Goal: Contribute content: Contribute content

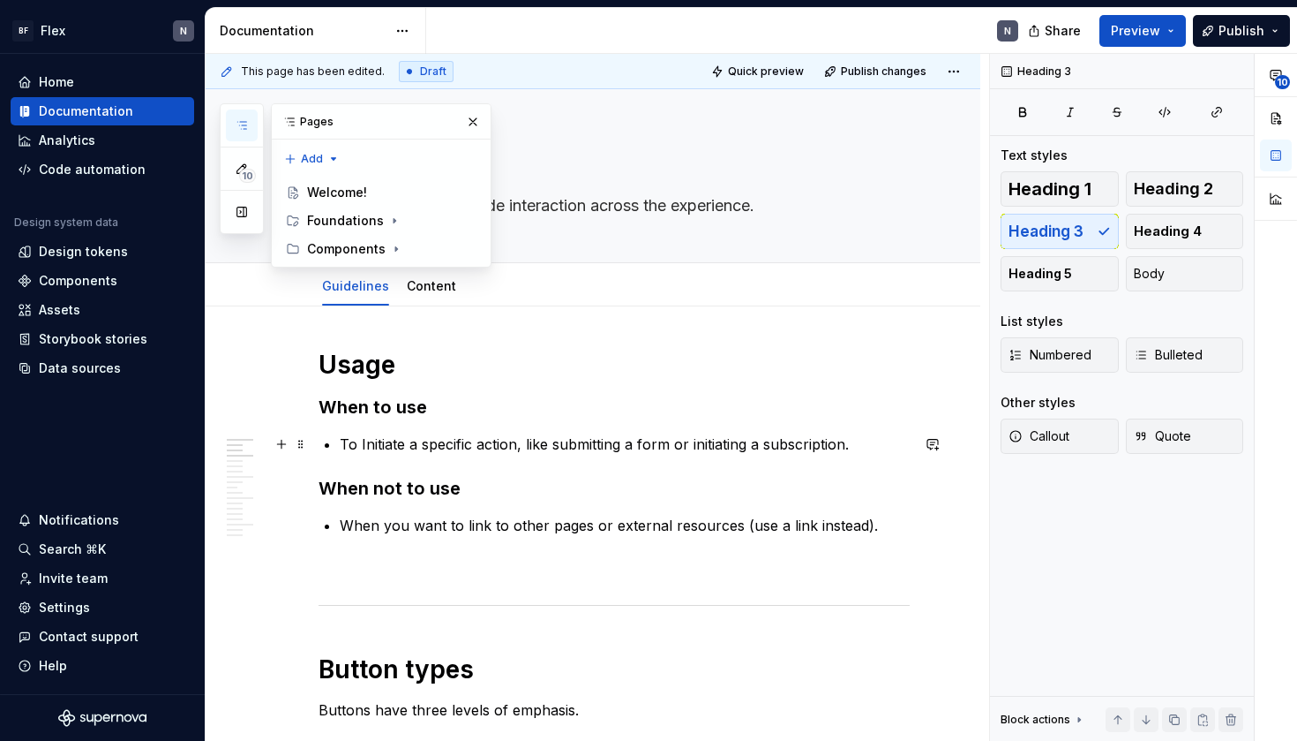
click at [470, 437] on p "To Initiate a specific action, like submitting a form or initiating a subscript…" at bounding box center [625, 443] width 570 height 21
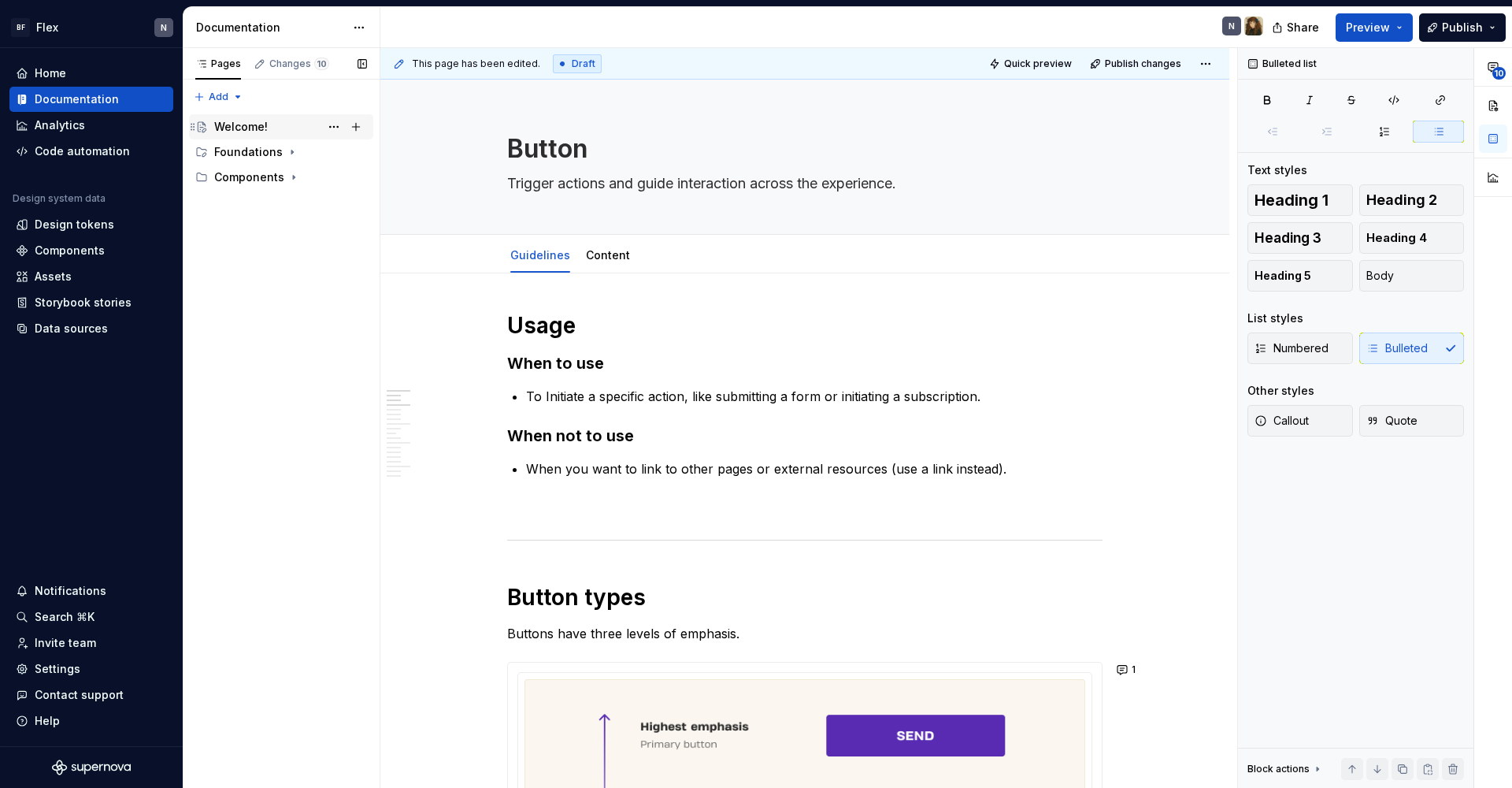
click at [220, 131] on div "Welcome!" at bounding box center [241, 127] width 54 height 16
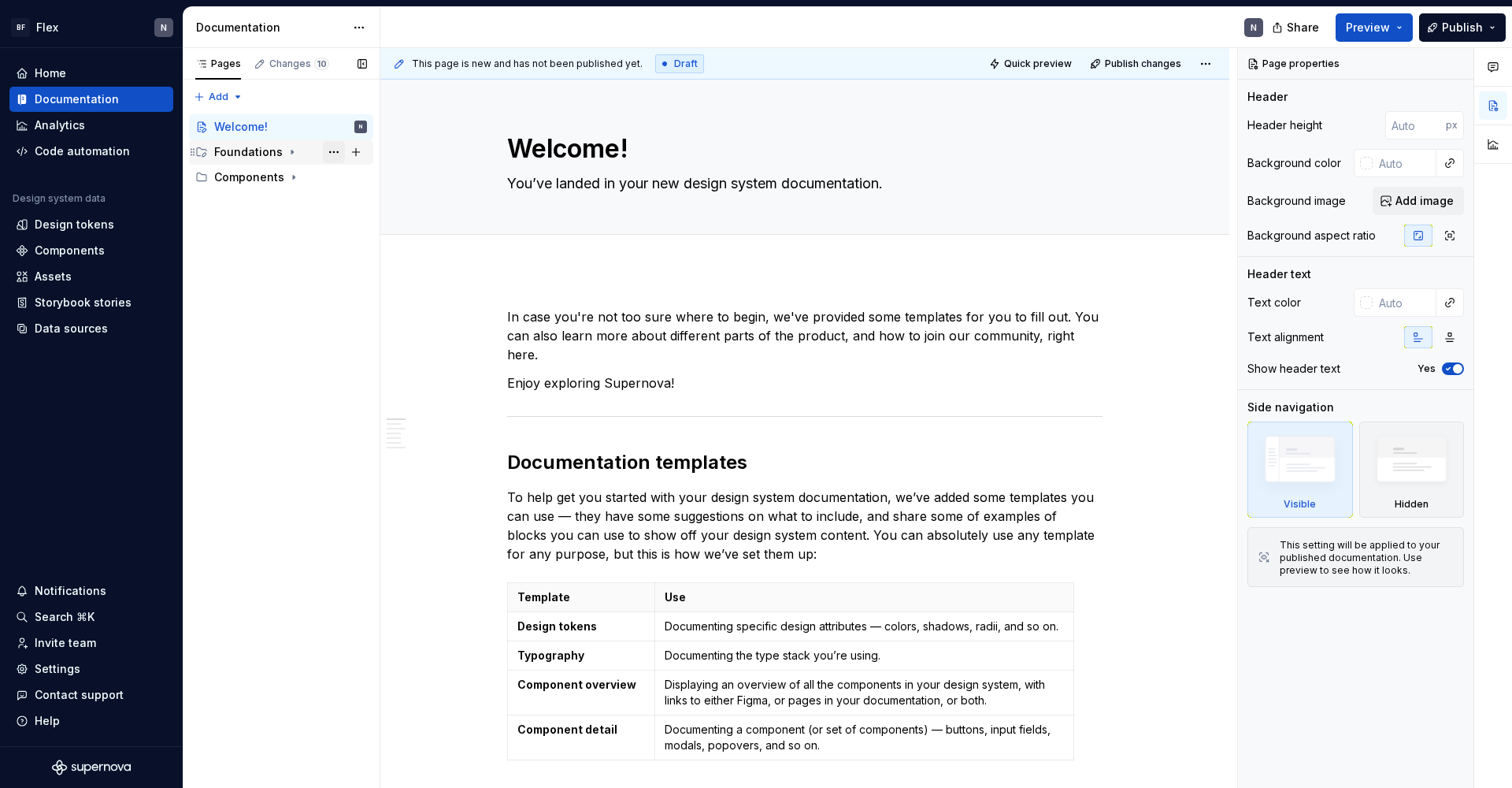
click at [332, 151] on button "Page tree" at bounding box center [334, 152] width 22 height 22
click at [332, 151] on div "Pages Changes 10 Add Accessibility guide for tree Page tree. Navigate the tree …" at bounding box center [281, 419] width 197 height 741
click at [332, 151] on button "Page tree" at bounding box center [334, 152] width 22 height 22
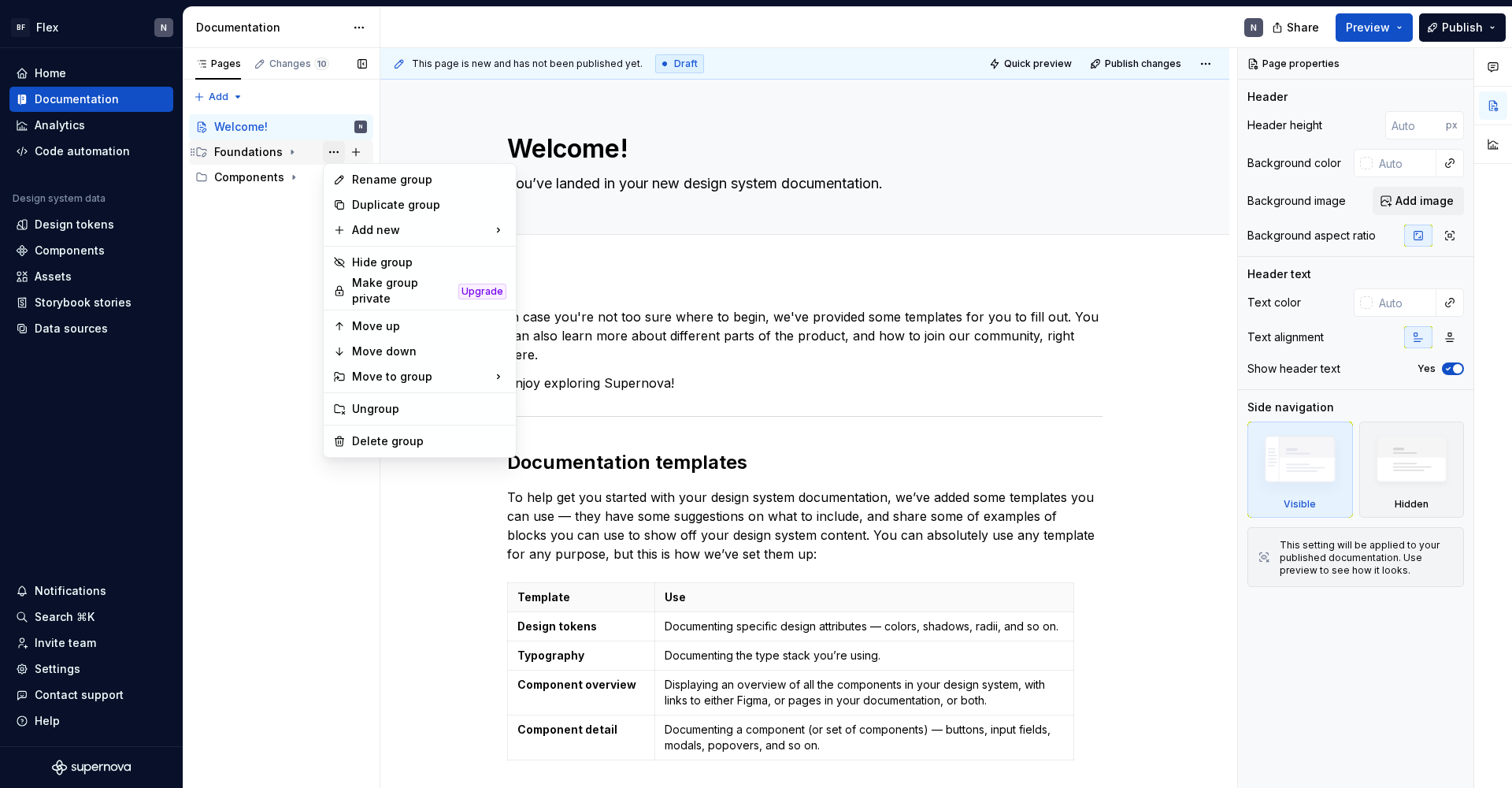
click at [332, 151] on div "Pages Changes 10 Add Accessibility guide for tree Page tree. Navigate the tree …" at bounding box center [281, 419] width 197 height 741
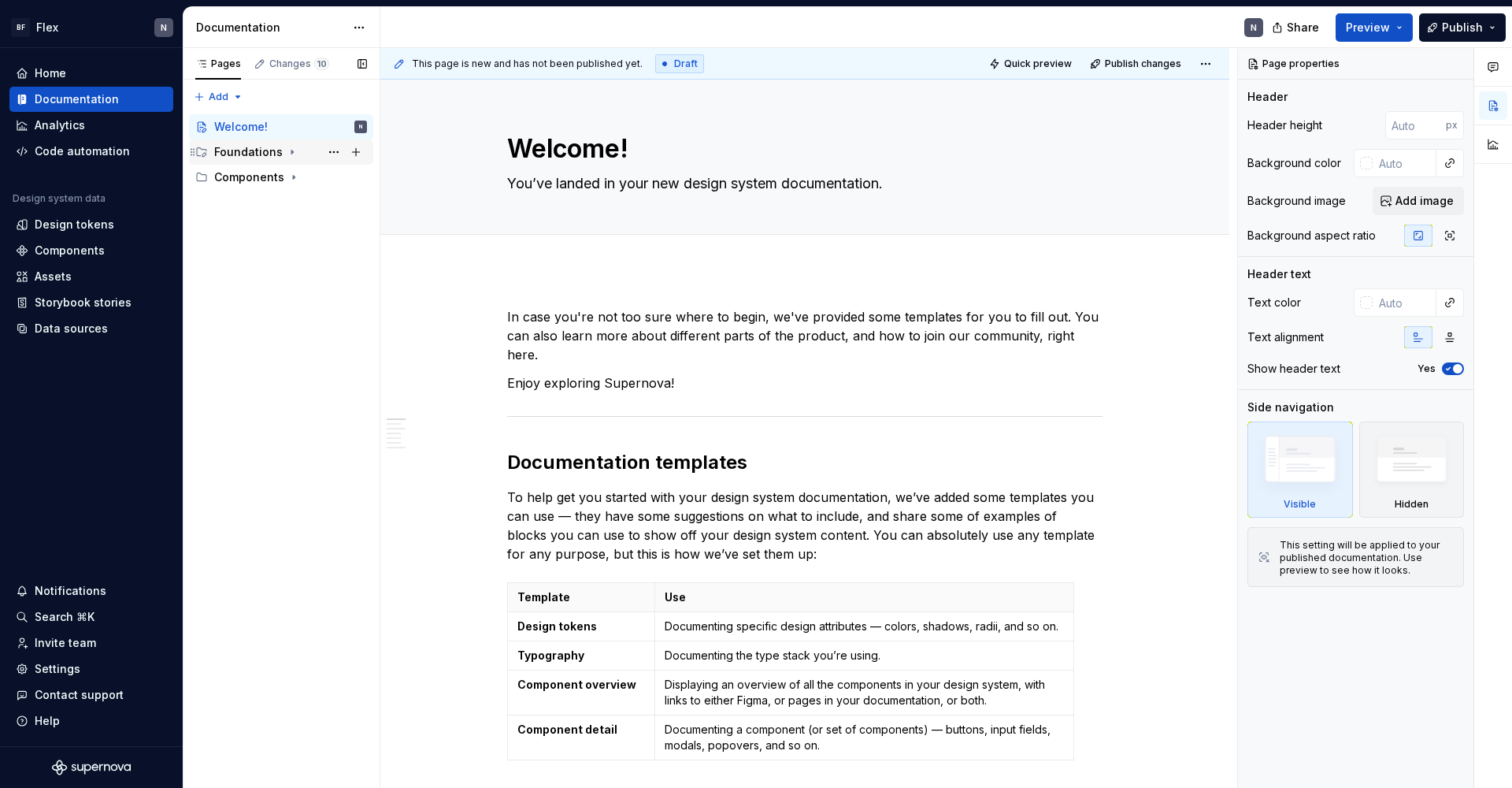
click at [286, 151] on icon "Page tree" at bounding box center [292, 152] width 12 height 12
click at [261, 198] on div "Typography" at bounding box center [262, 203] width 66 height 16
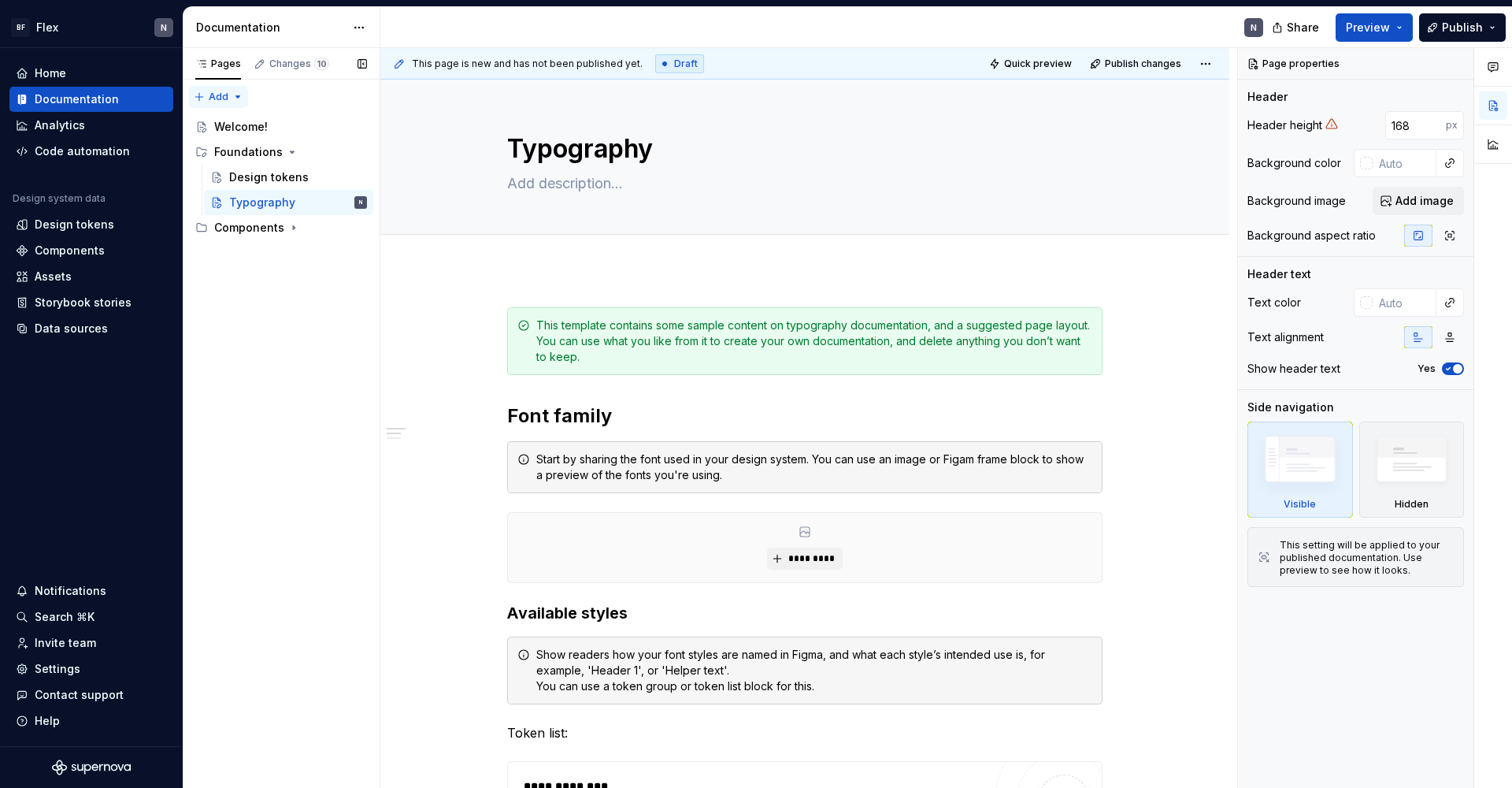
click at [219, 100] on div "Pages Changes 10 Add Accessibility guide for tree Page tree. Navigate the tree …" at bounding box center [281, 419] width 197 height 741
click at [312, 98] on div "Pages Changes 10 Add Accessibility guide for tree Page tree. Navigate the tree …" at bounding box center [281, 419] width 197 height 741
click at [291, 151] on icon "Page tree" at bounding box center [292, 152] width 12 height 12
click at [241, 125] on div "Welcome!" at bounding box center [241, 127] width 54 height 16
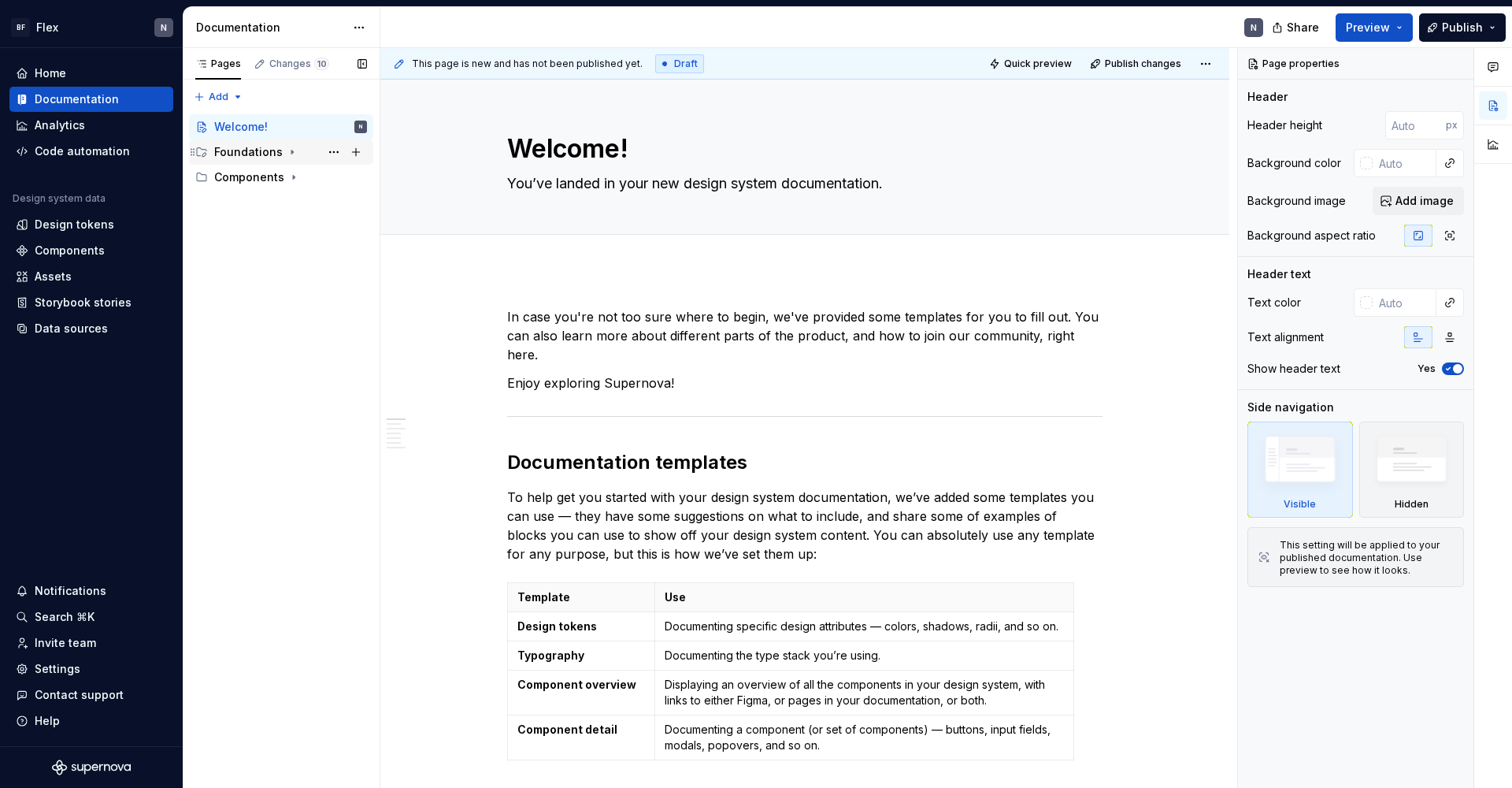
click at [238, 155] on div "Foundations" at bounding box center [248, 153] width 69 height 16
click at [252, 155] on div "Foundations" at bounding box center [248, 153] width 69 height 16
click at [219, 91] on div "Pages Changes 10 Add Accessibility guide for tree Page tree. Navigate the tree …" at bounding box center [281, 419] width 197 height 741
click at [219, 92] on div "Pages Changes 10 Add Accessibility guide for tree Page tree. Navigate the tree …" at bounding box center [281, 419] width 197 height 741
click at [289, 176] on icon "Page tree" at bounding box center [293, 178] width 12 height 12
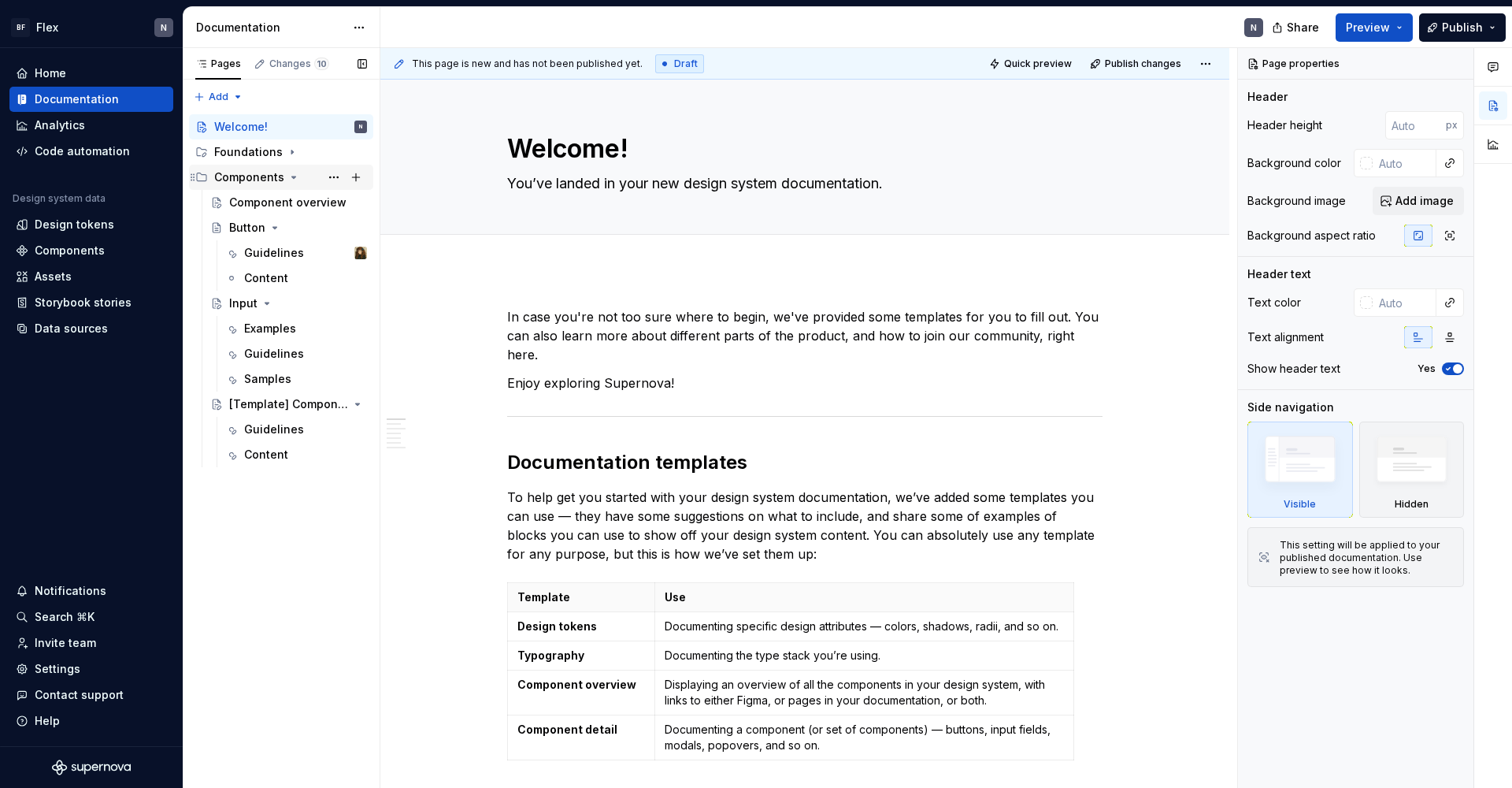
click at [289, 176] on icon "Page tree" at bounding box center [293, 178] width 12 height 12
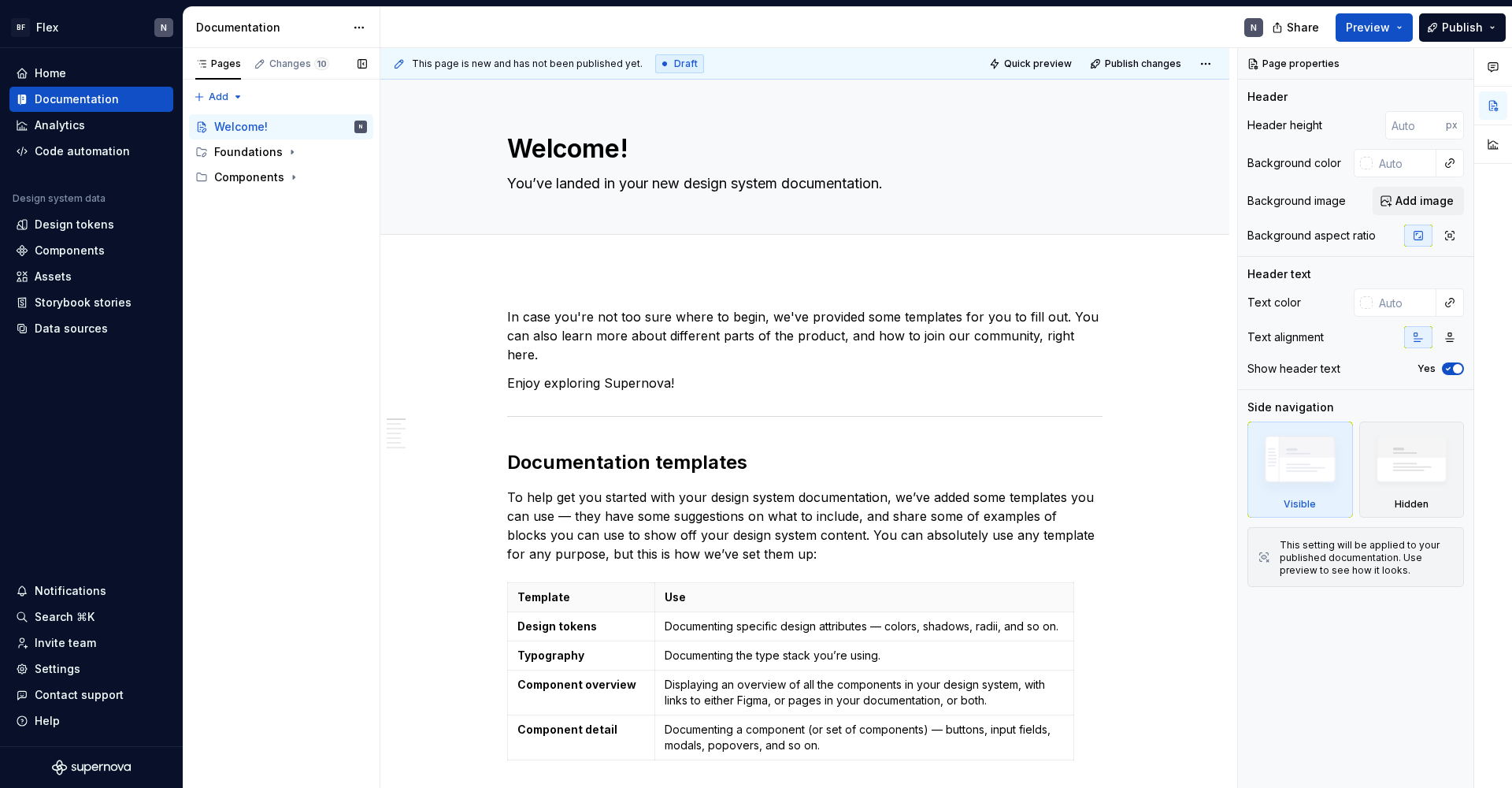
click at [294, 257] on div "Pages Changes 10 Add Accessibility guide for tree Page tree. Navigate the tree …" at bounding box center [281, 419] width 197 height 741
click at [1157, 31] on button "Publish" at bounding box center [1461, 28] width 87 height 29
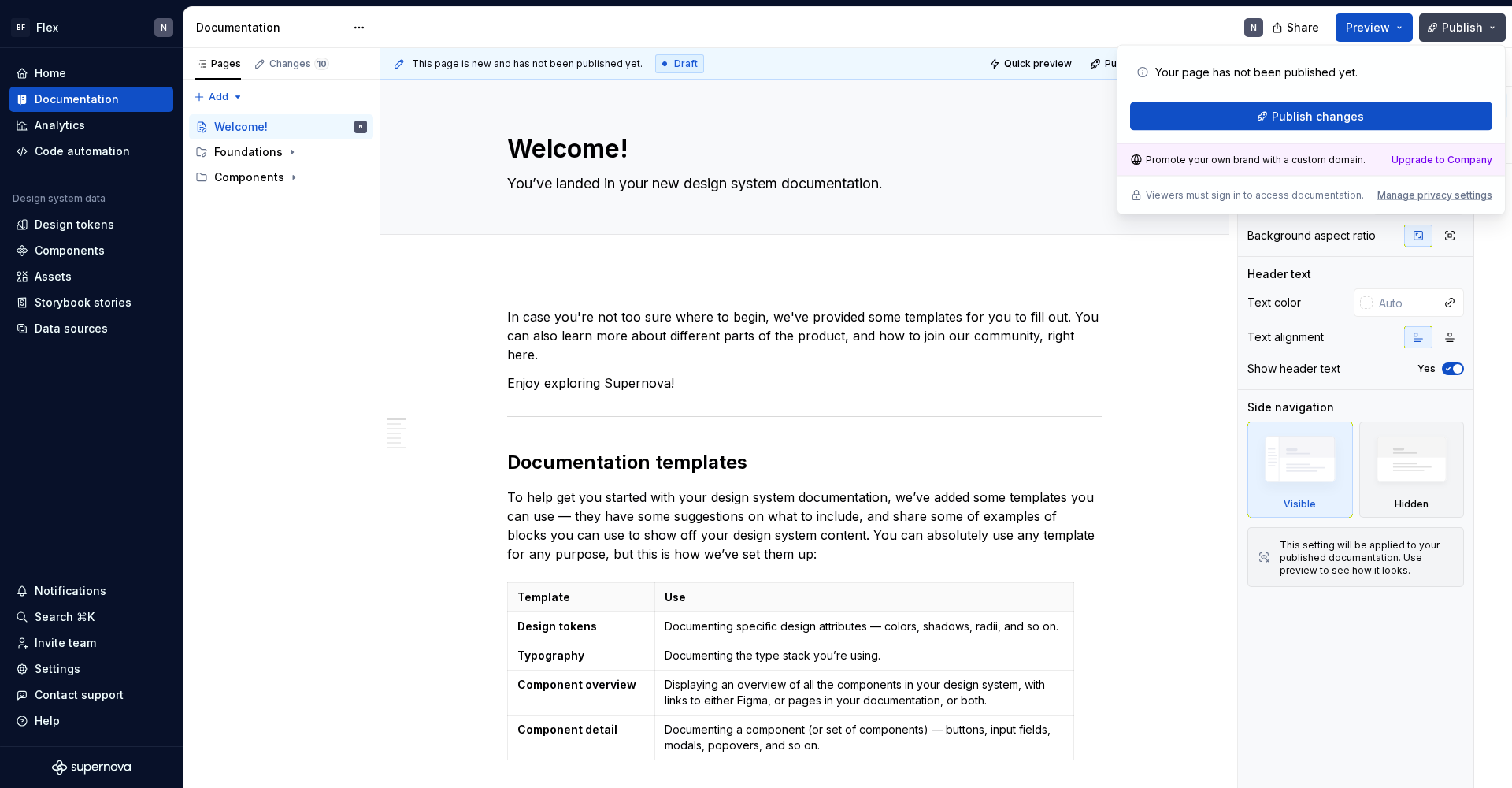
click at [1157, 31] on button "Publish" at bounding box center [1461, 28] width 87 height 29
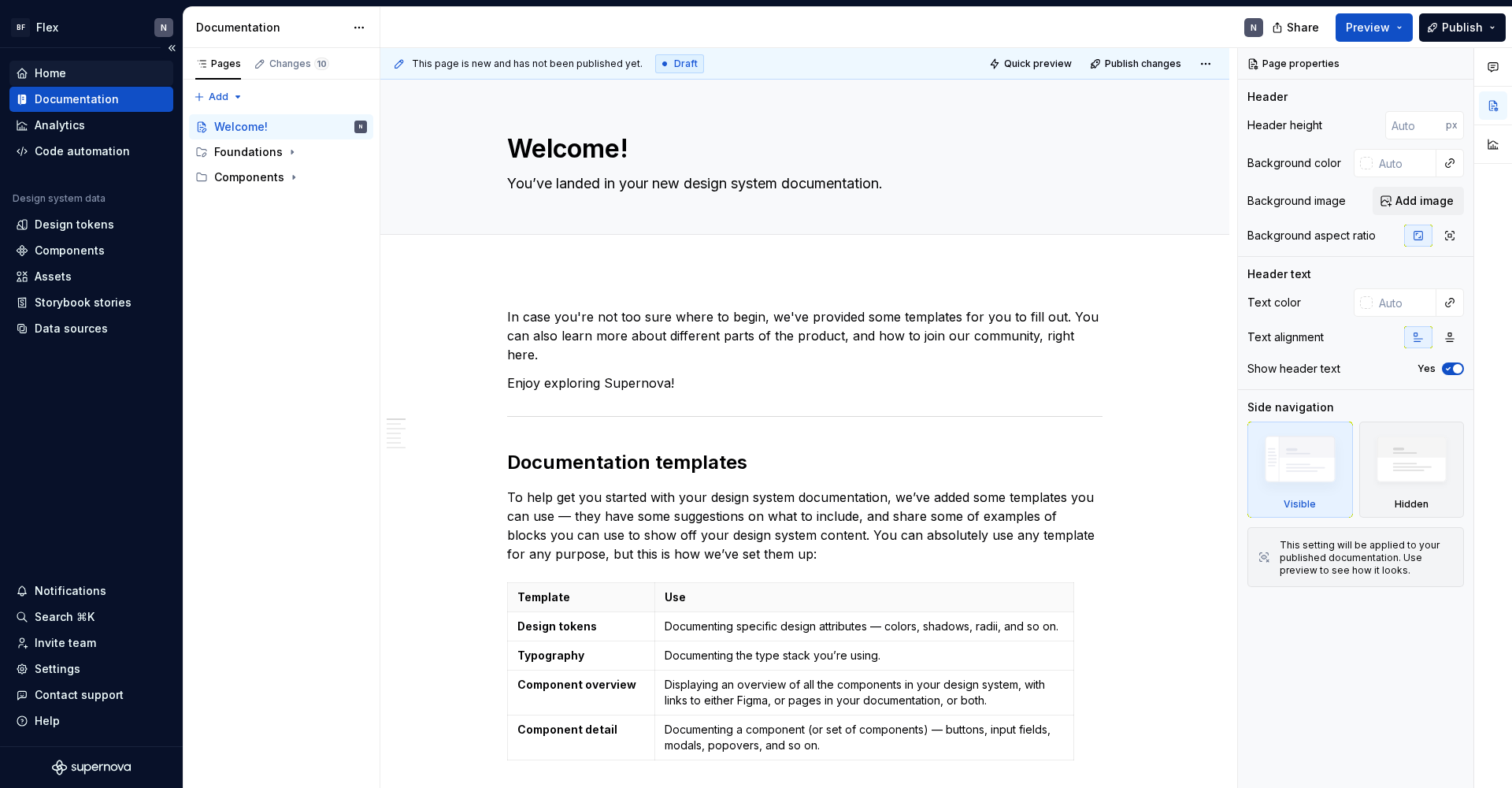
click at [56, 77] on div "Home" at bounding box center [50, 73] width 31 height 16
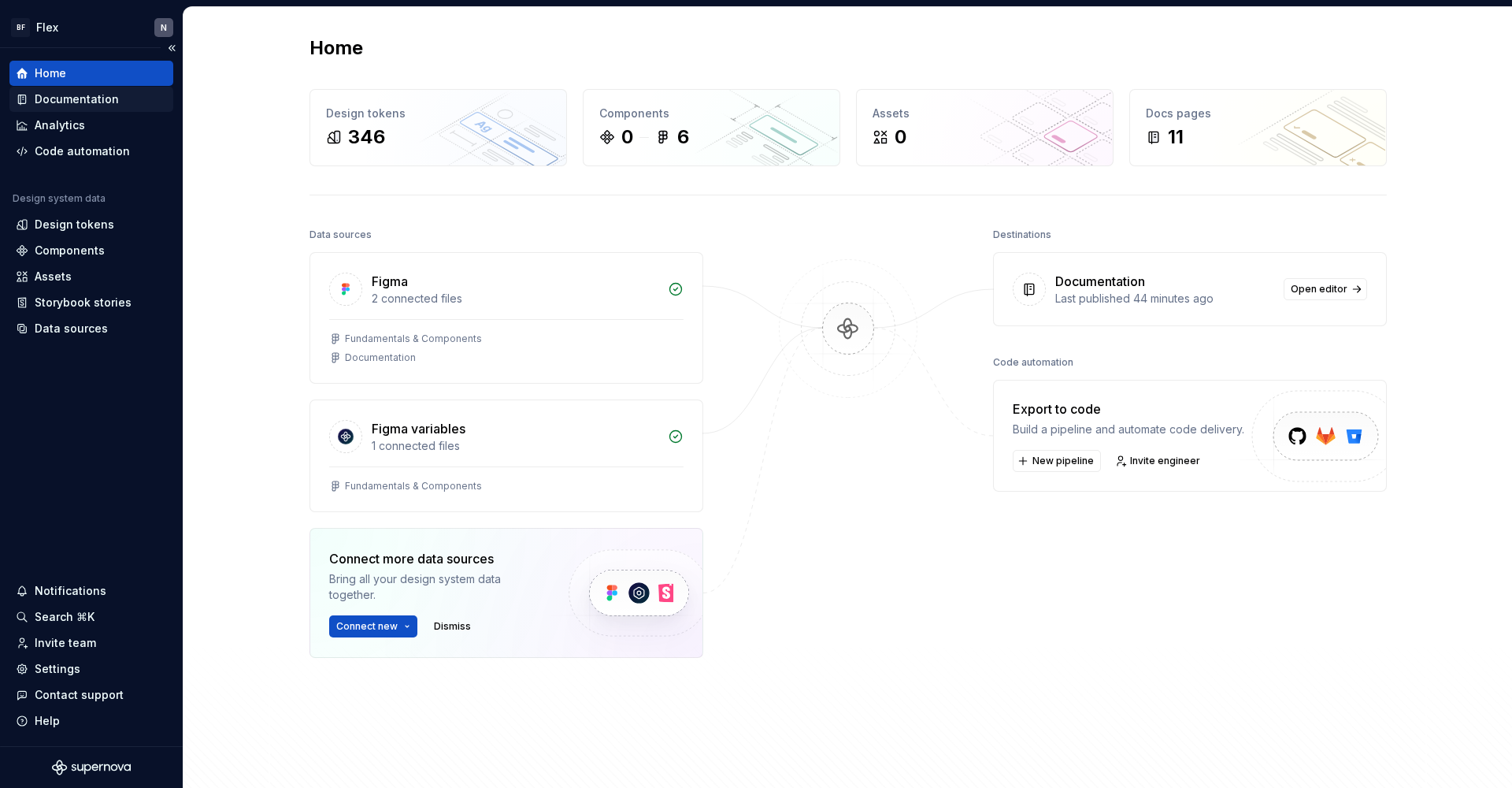
click at [54, 97] on div "Documentation" at bounding box center [77, 99] width 84 height 16
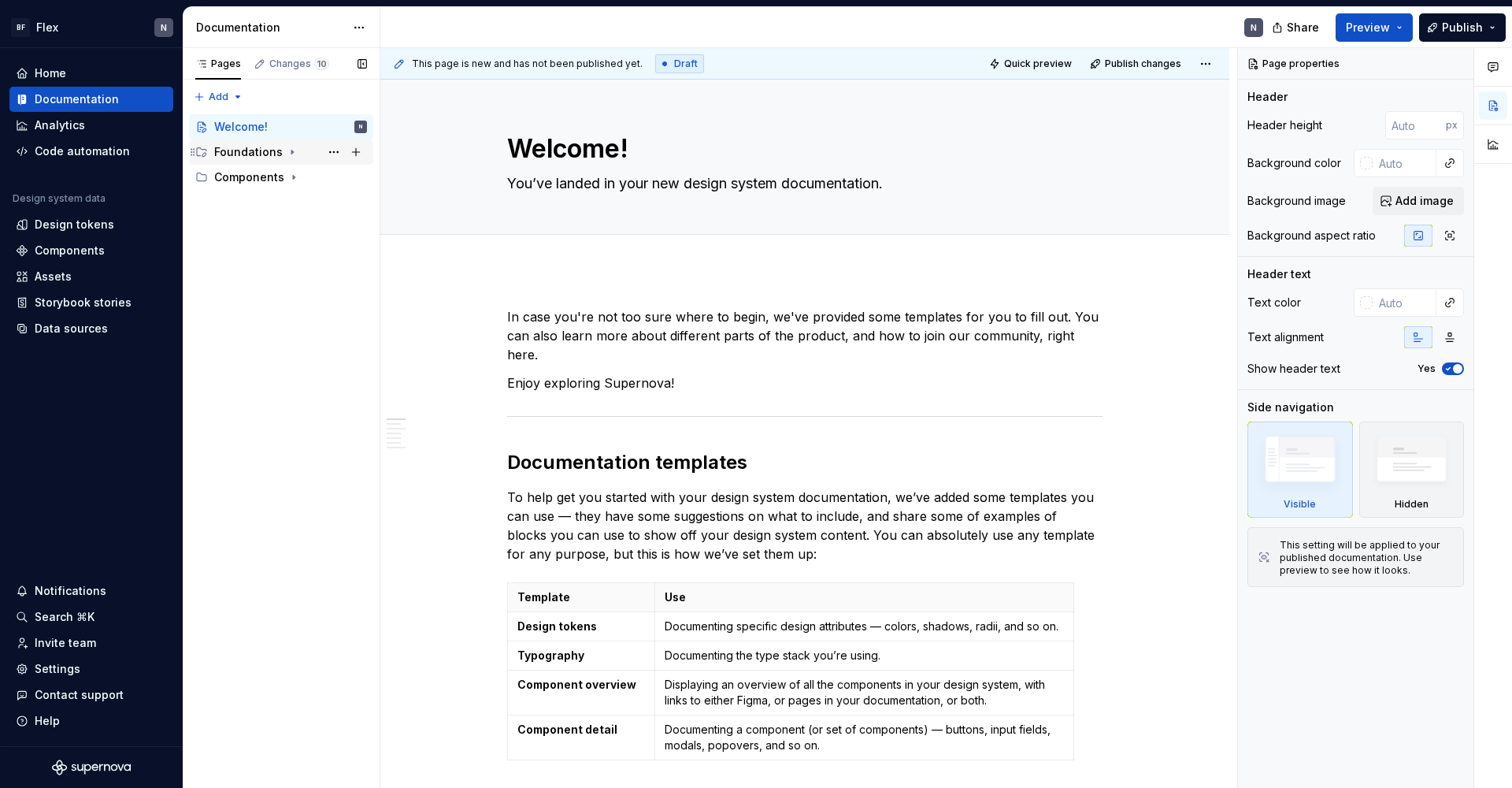
click at [291, 153] on icon "Page tree" at bounding box center [292, 152] width 12 height 12
click at [218, 97] on div "Pages Changes 10 Add Accessibility guide for tree Page tree. Navigate the tree …" at bounding box center [281, 419] width 197 height 741
type textarea "*"
click at [230, 120] on div "New page" at bounding box center [269, 126] width 103 height 16
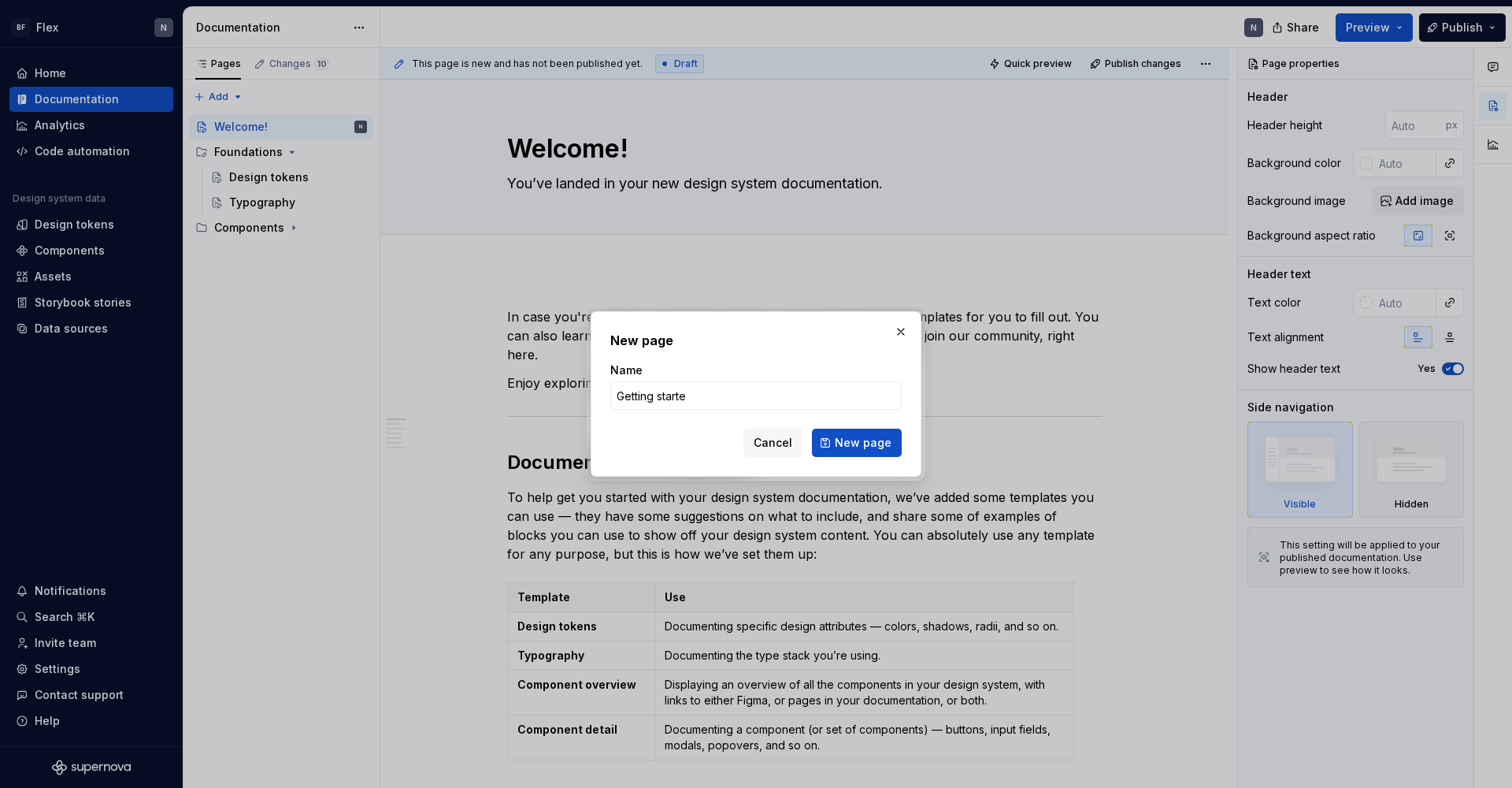
type input "Getting started"
click at [858, 443] on button "New page" at bounding box center [856, 443] width 90 height 29
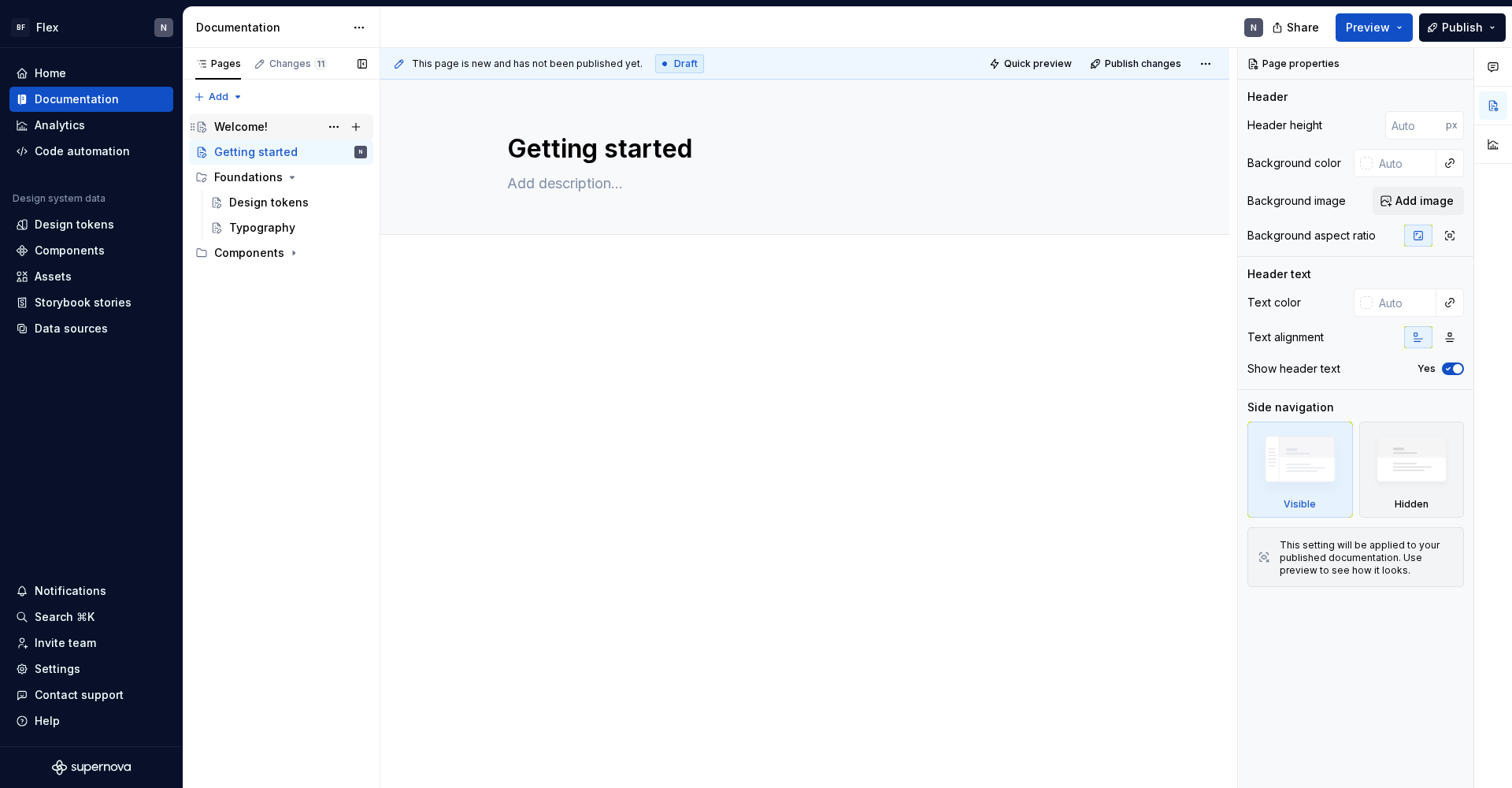
click at [268, 127] on div "Welcome!" at bounding box center [290, 127] width 153 height 22
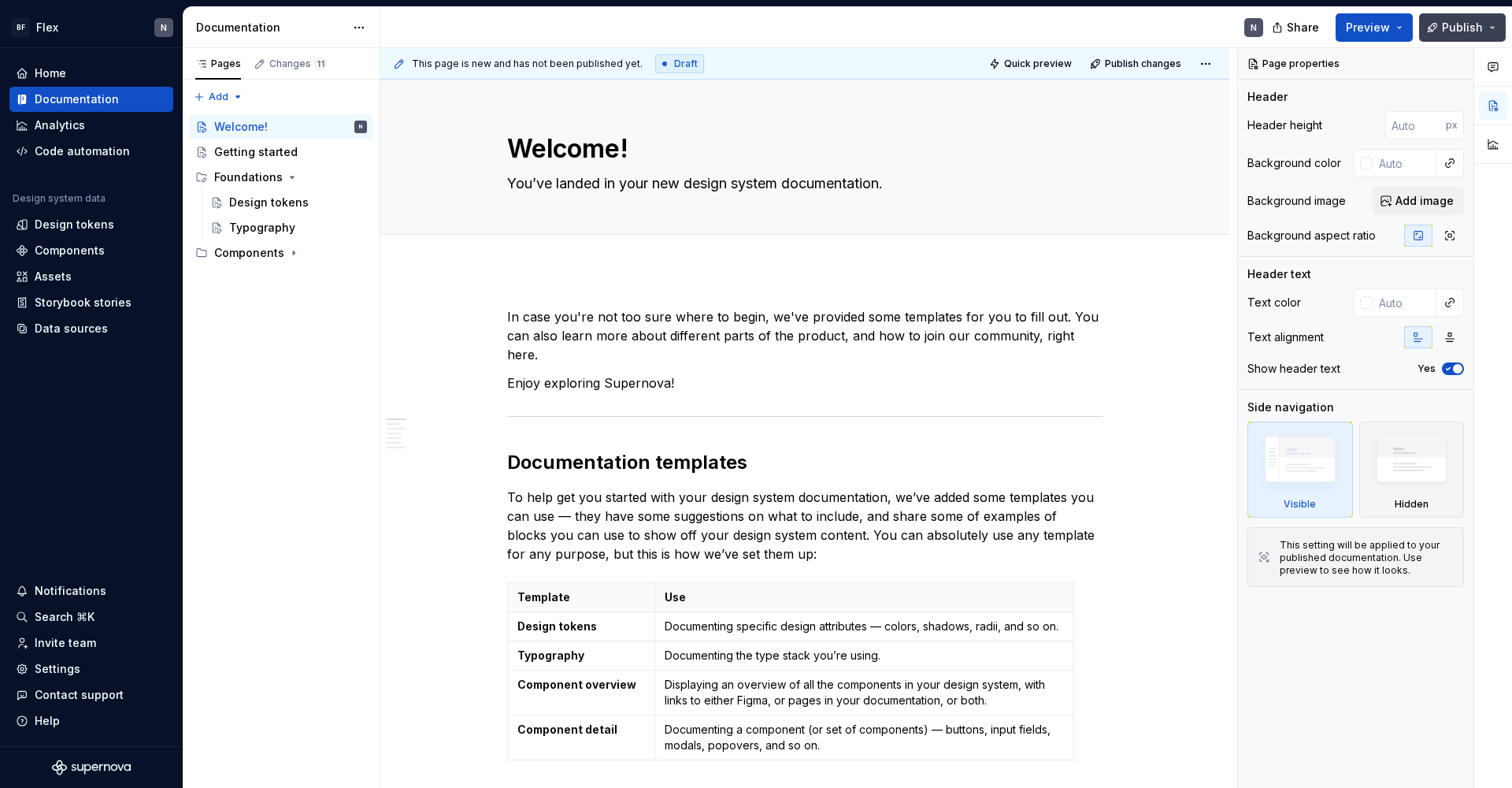
click at [1157, 30] on span "Publish" at bounding box center [1462, 28] width 41 height 16
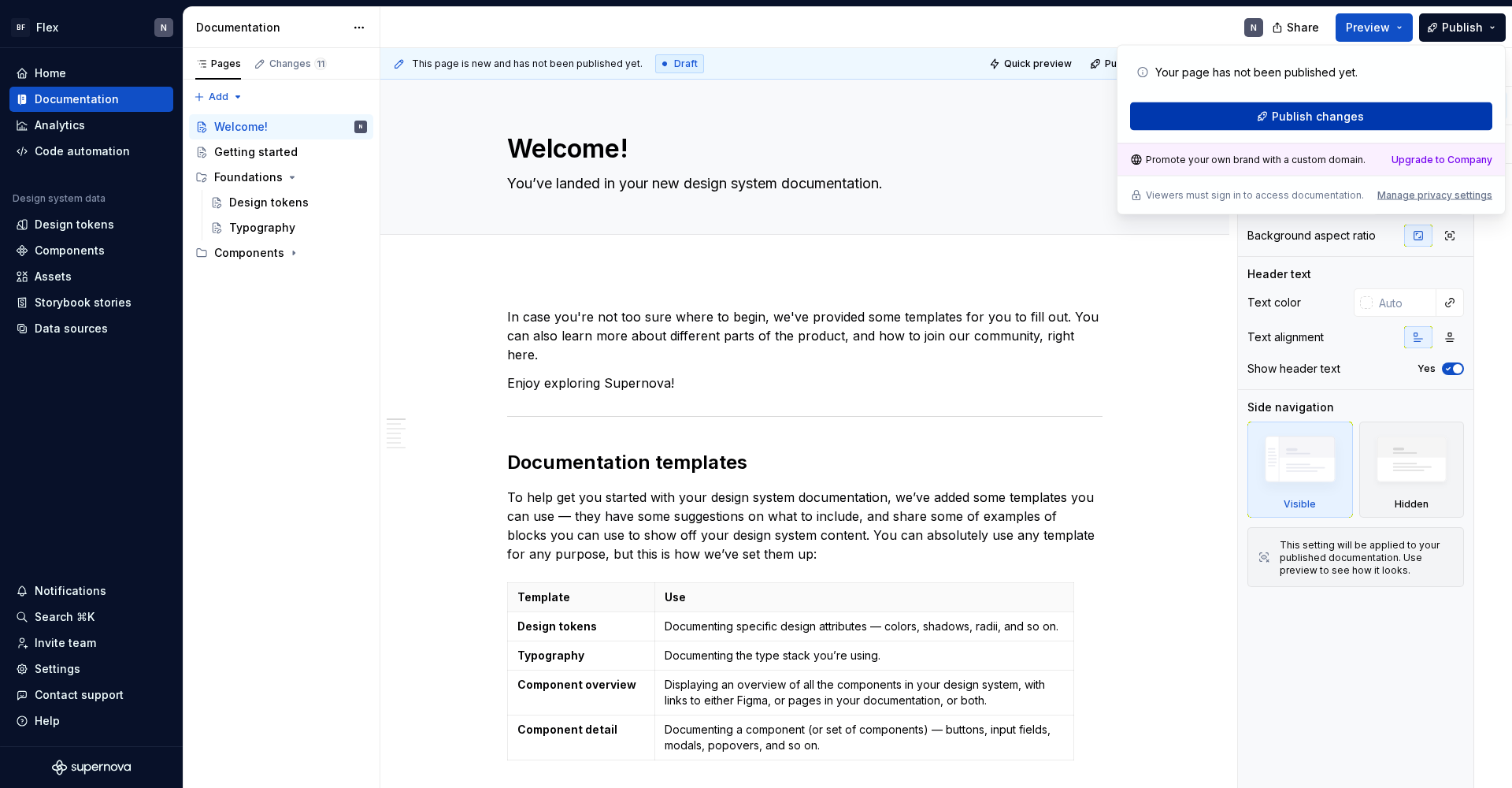
click at [1157, 111] on button "Publish changes" at bounding box center [1311, 117] width 362 height 29
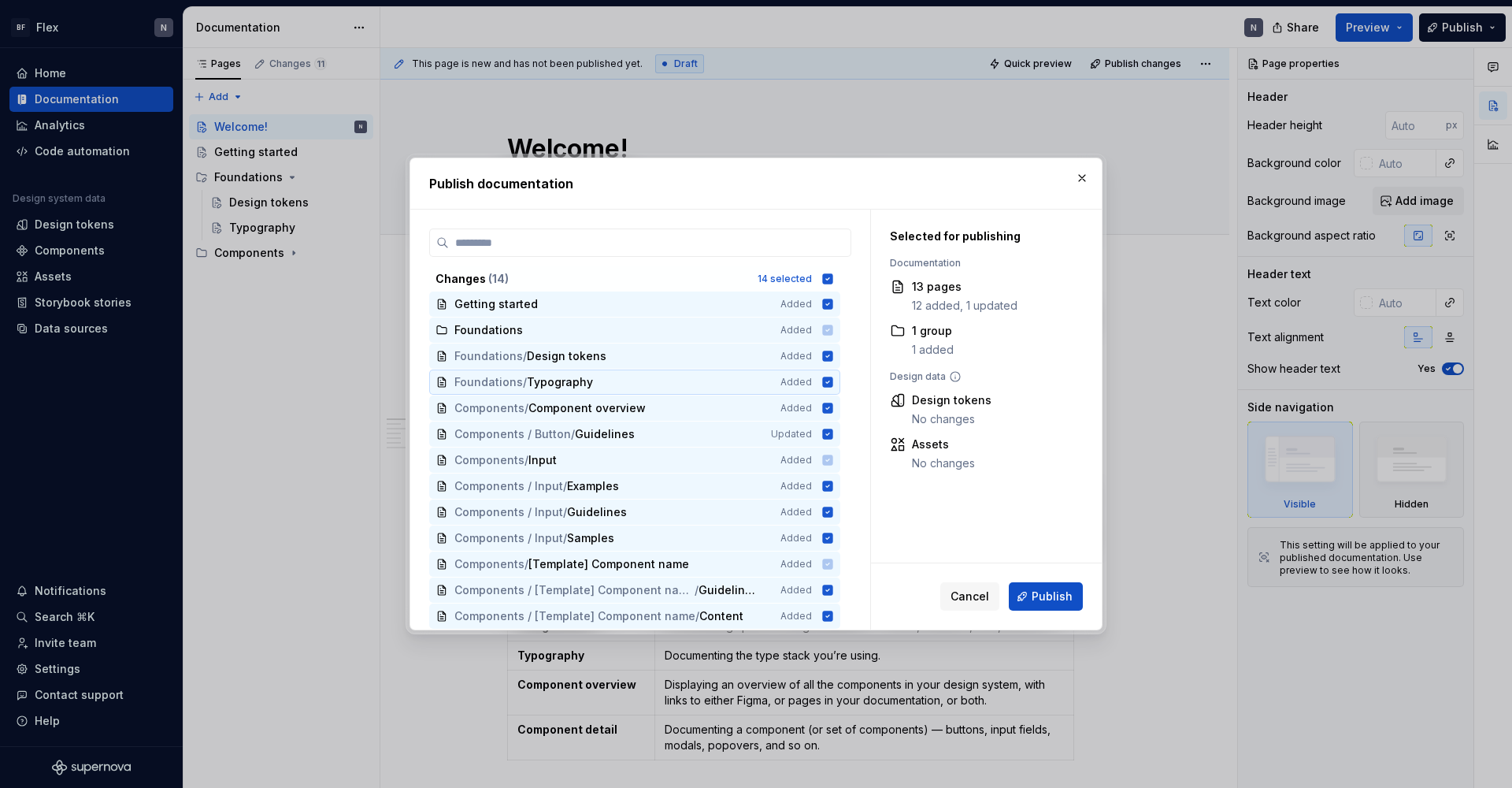
scroll to position [29, 0]
click at [833, 459] on icon at bounding box center [827, 459] width 10 height 10
click at [833, 487] on icon at bounding box center [827, 485] width 10 height 10
click at [834, 487] on icon at bounding box center [828, 486] width 12 height 12
click at [833, 487] on icon at bounding box center [827, 485] width 10 height 10
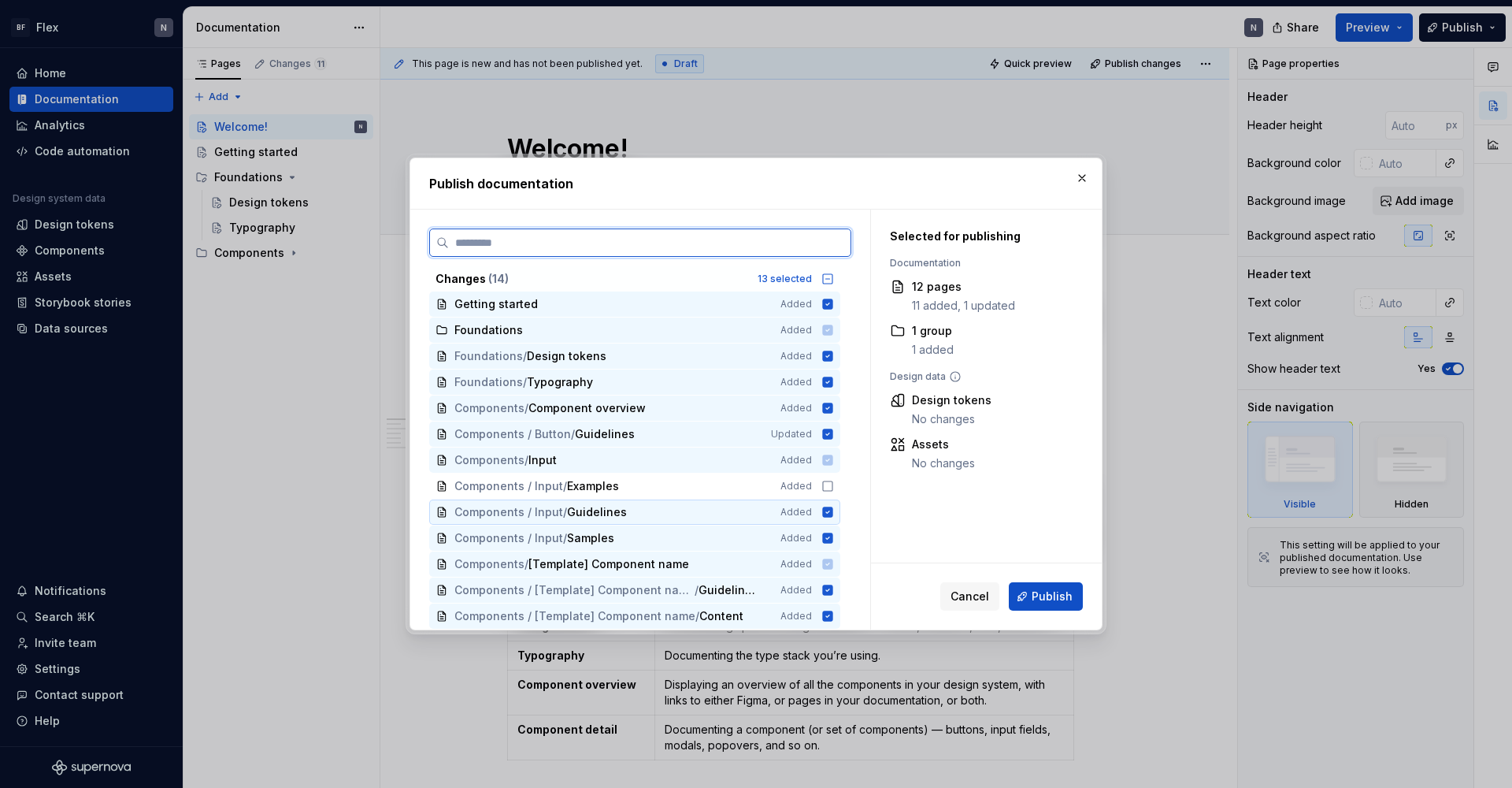
click at [833, 513] on icon at bounding box center [827, 511] width 10 height 10
click at [833, 536] on icon at bounding box center [827, 537] width 10 height 10
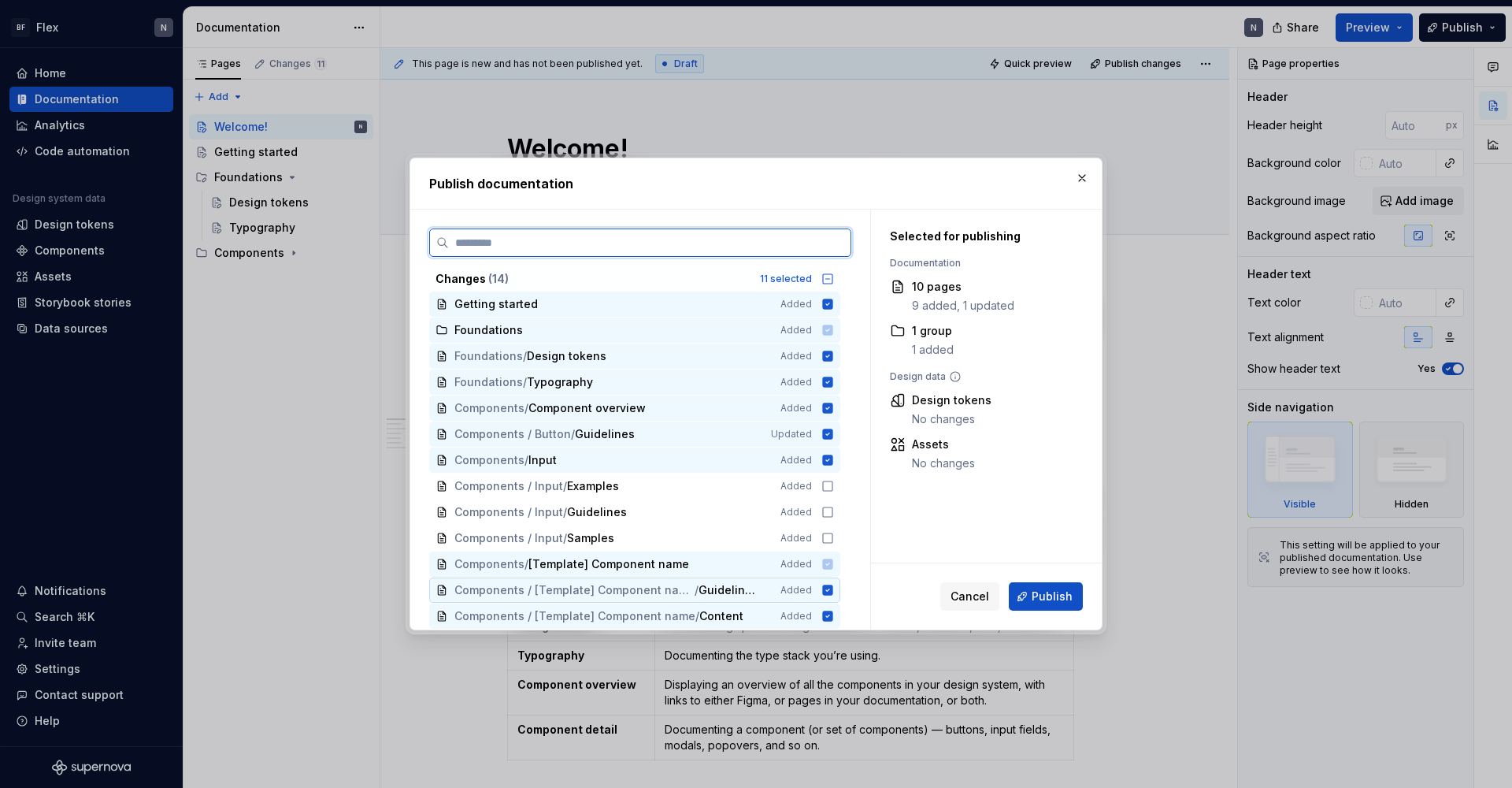
drag, startPoint x: 837, startPoint y: 591, endPoint x: 836, endPoint y: 602, distance: 11.0
click at [833, 591] on icon at bounding box center [827, 589] width 10 height 10
click at [833, 618] on icon at bounding box center [827, 615] width 10 height 10
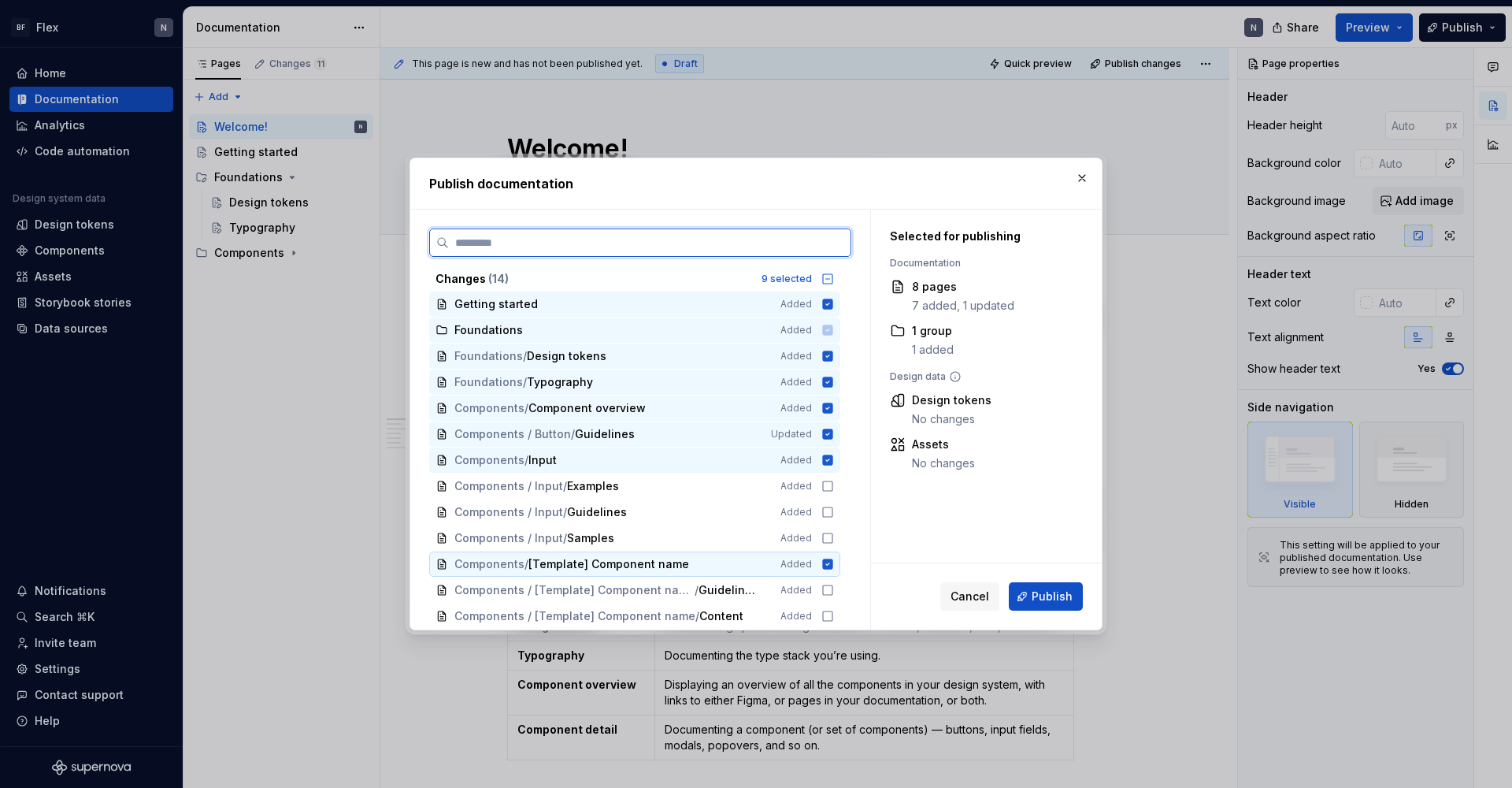
click at [834, 564] on icon at bounding box center [828, 564] width 12 height 12
click at [830, 459] on icon at bounding box center [828, 460] width 12 height 12
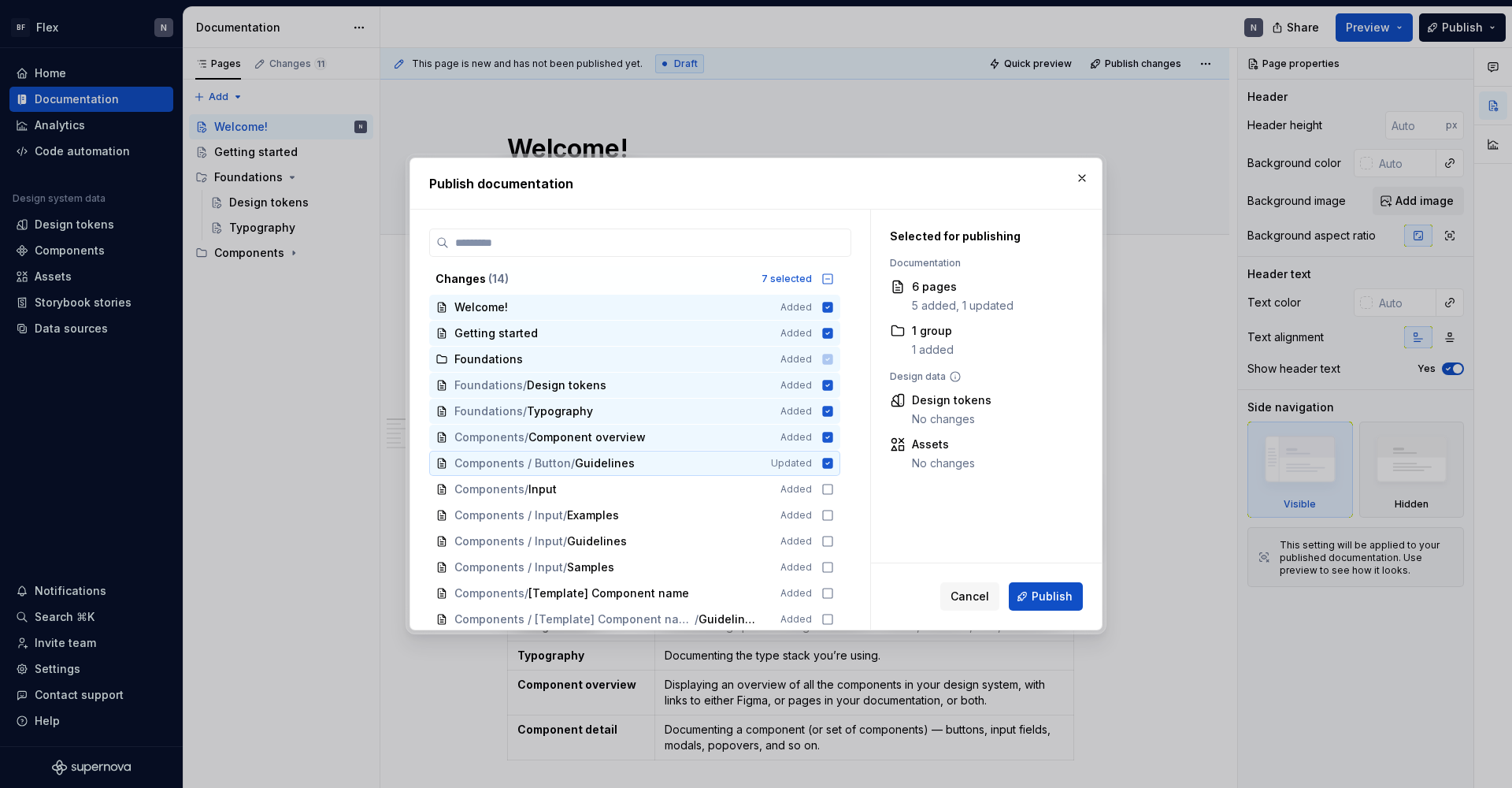
scroll to position [0, 0]
click at [1058, 599] on span "Publish" at bounding box center [1052, 596] width 41 height 16
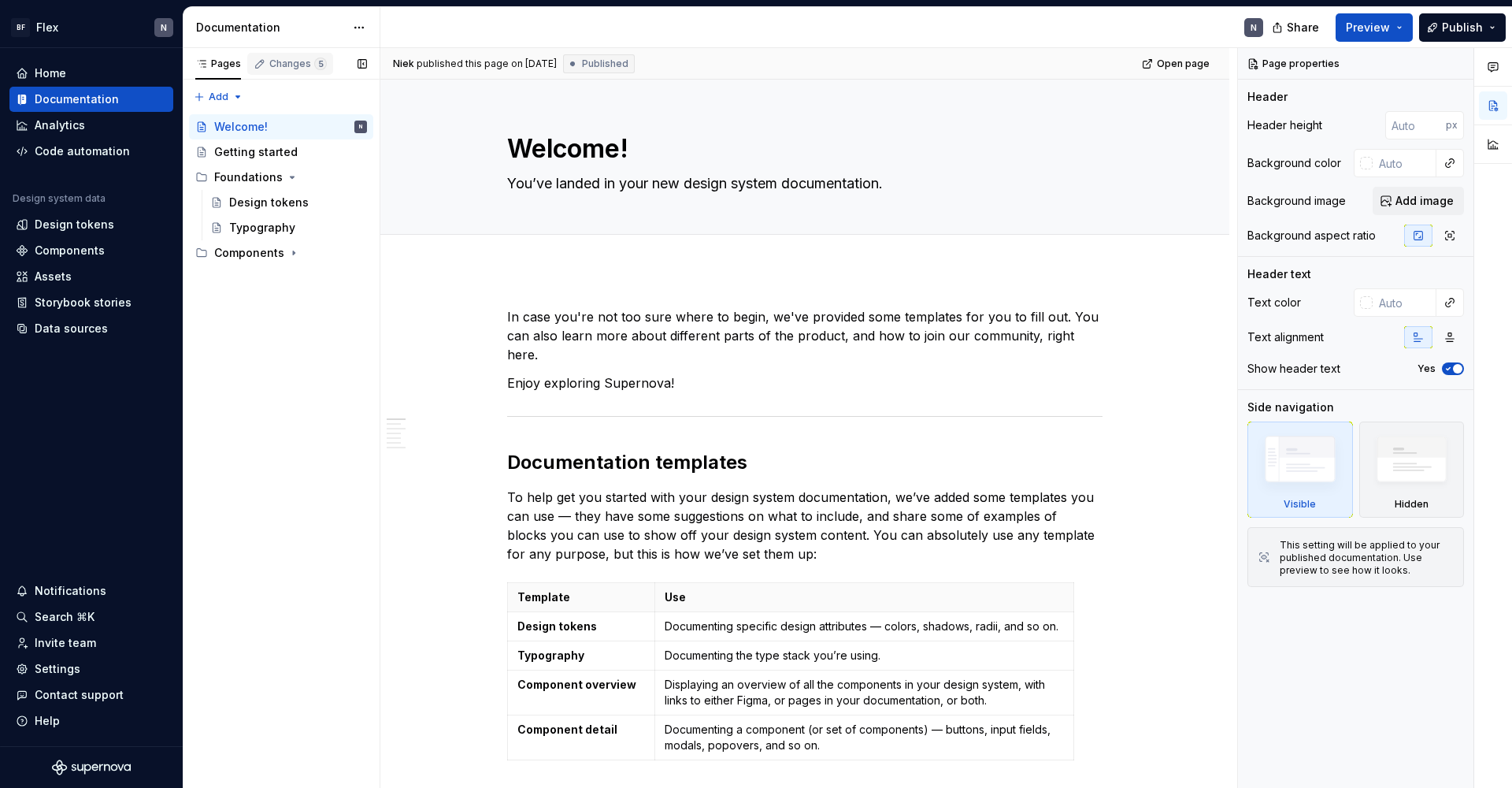
click at [302, 65] on div "Changes 5" at bounding box center [298, 63] width 57 height 12
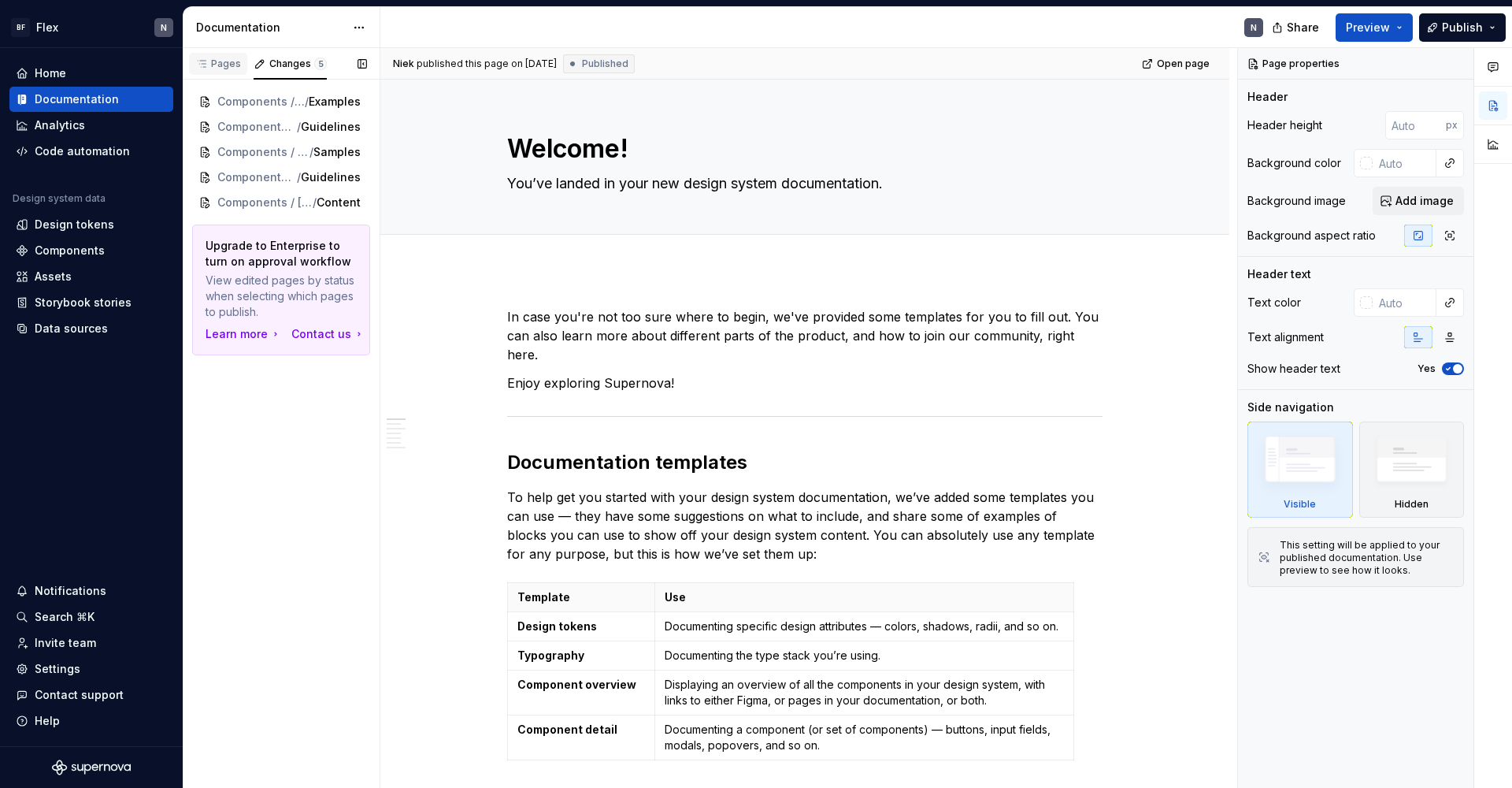
click at [197, 63] on icon "button" at bounding box center [202, 63] width 12 height 12
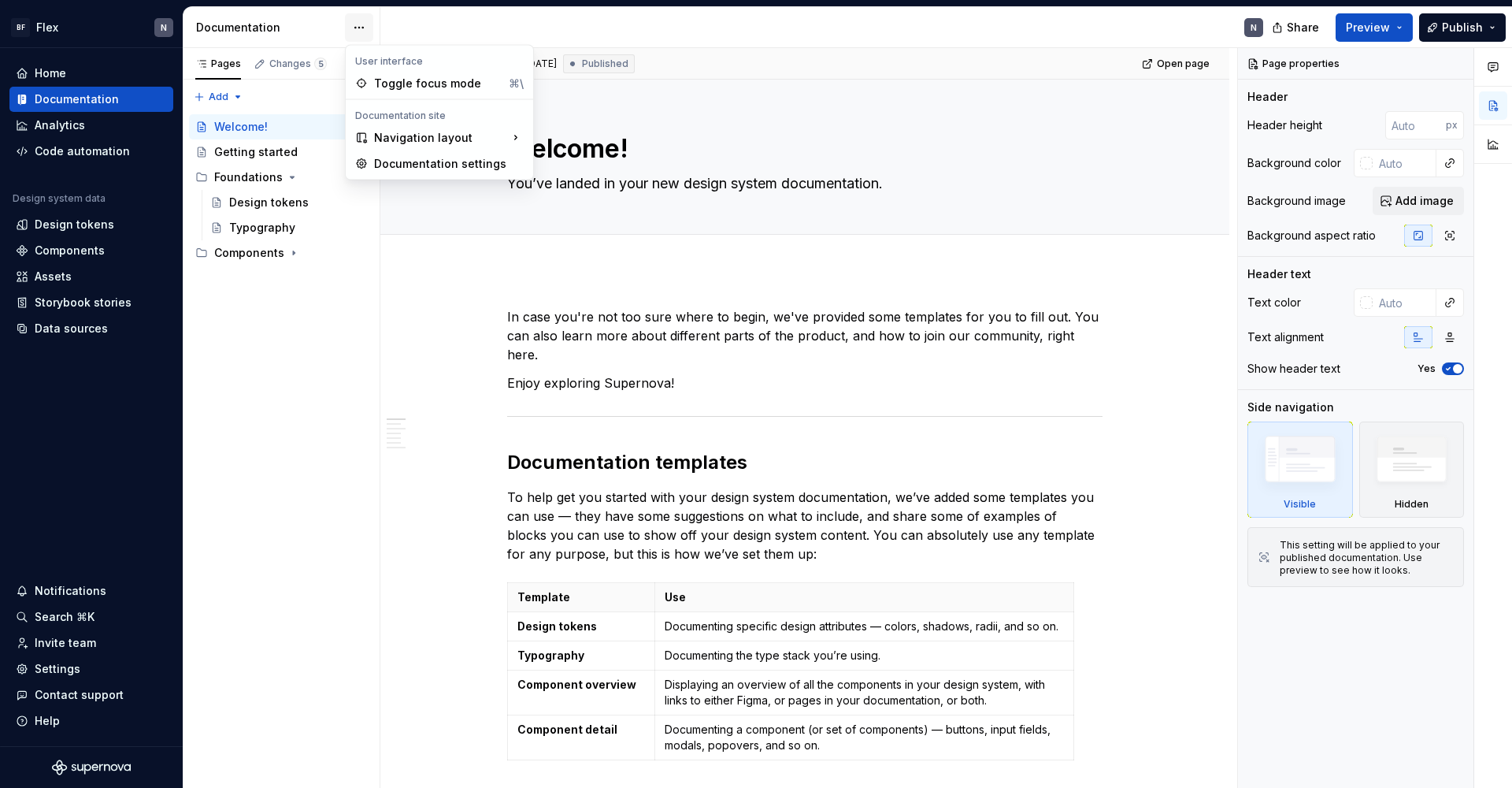
click at [361, 23] on html "BF Flex N Home Documentation Analytics Code automation Design system data Desig…" at bounding box center [756, 394] width 1512 height 788
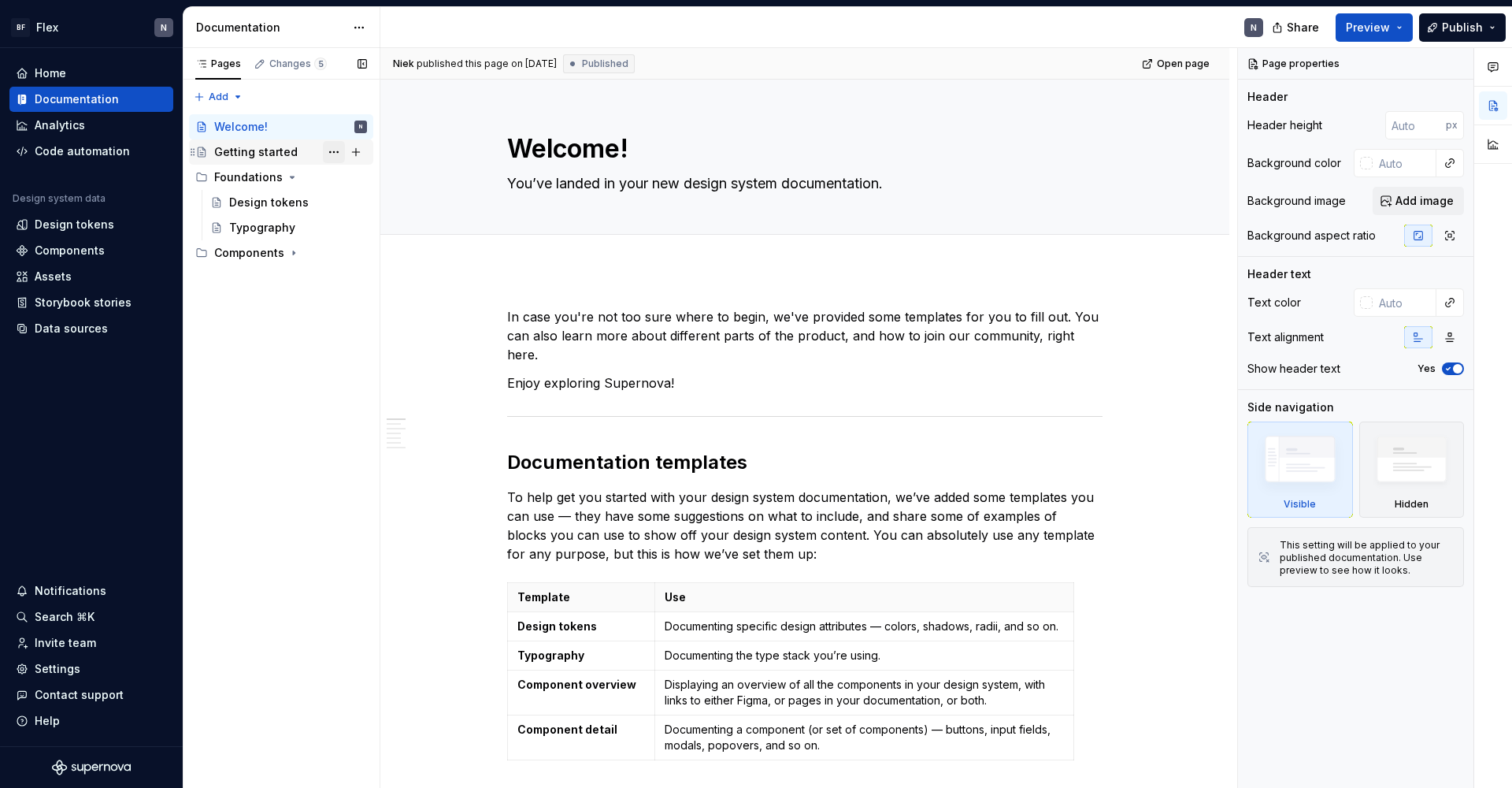
click at [332, 150] on button "Page tree" at bounding box center [334, 152] width 22 height 22
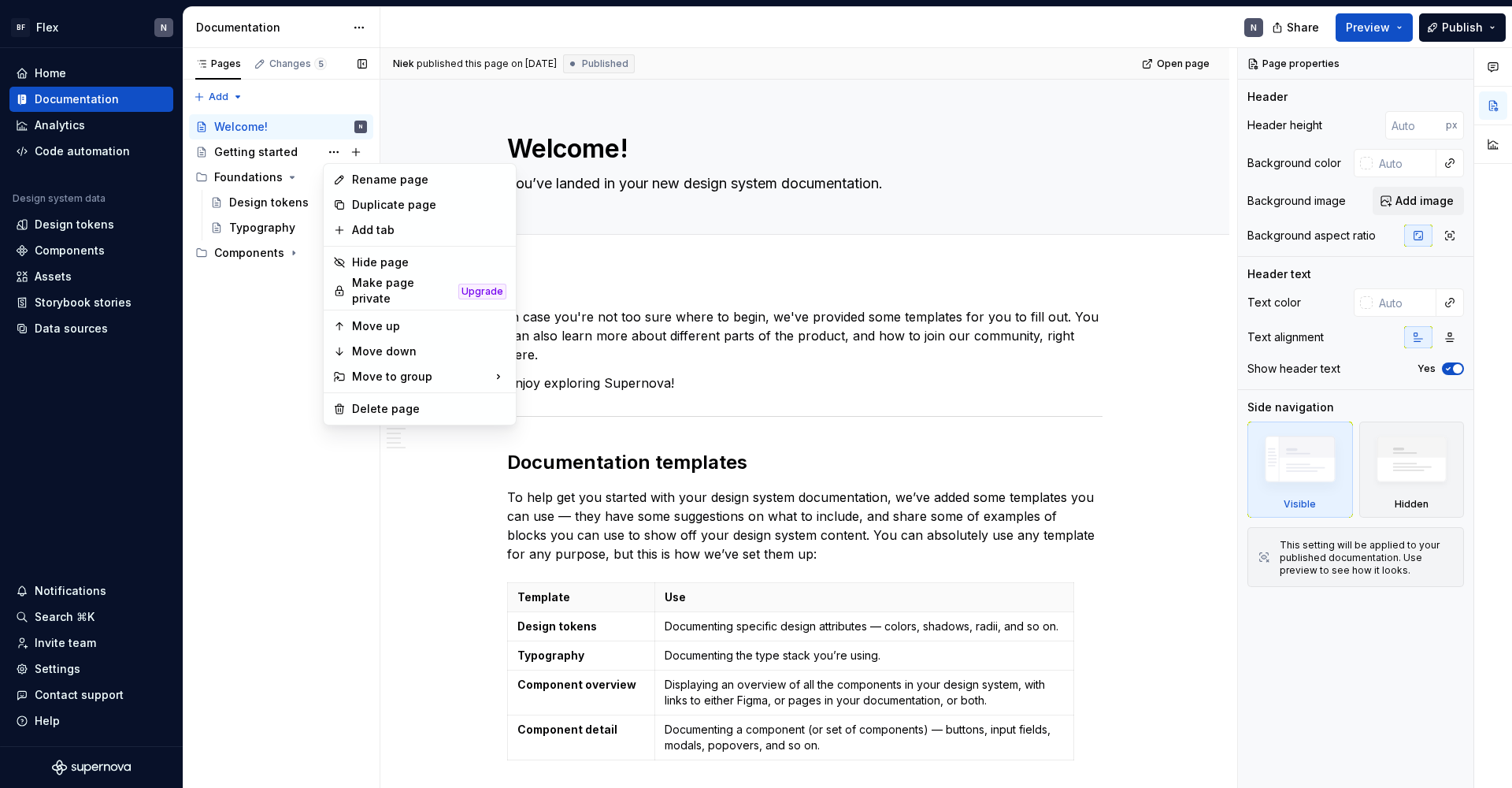
click at [376, 650] on div "Pages Changes 5 Add Accessibility guide for tree Page tree. Navigate the tree w…" at bounding box center [281, 419] width 197 height 741
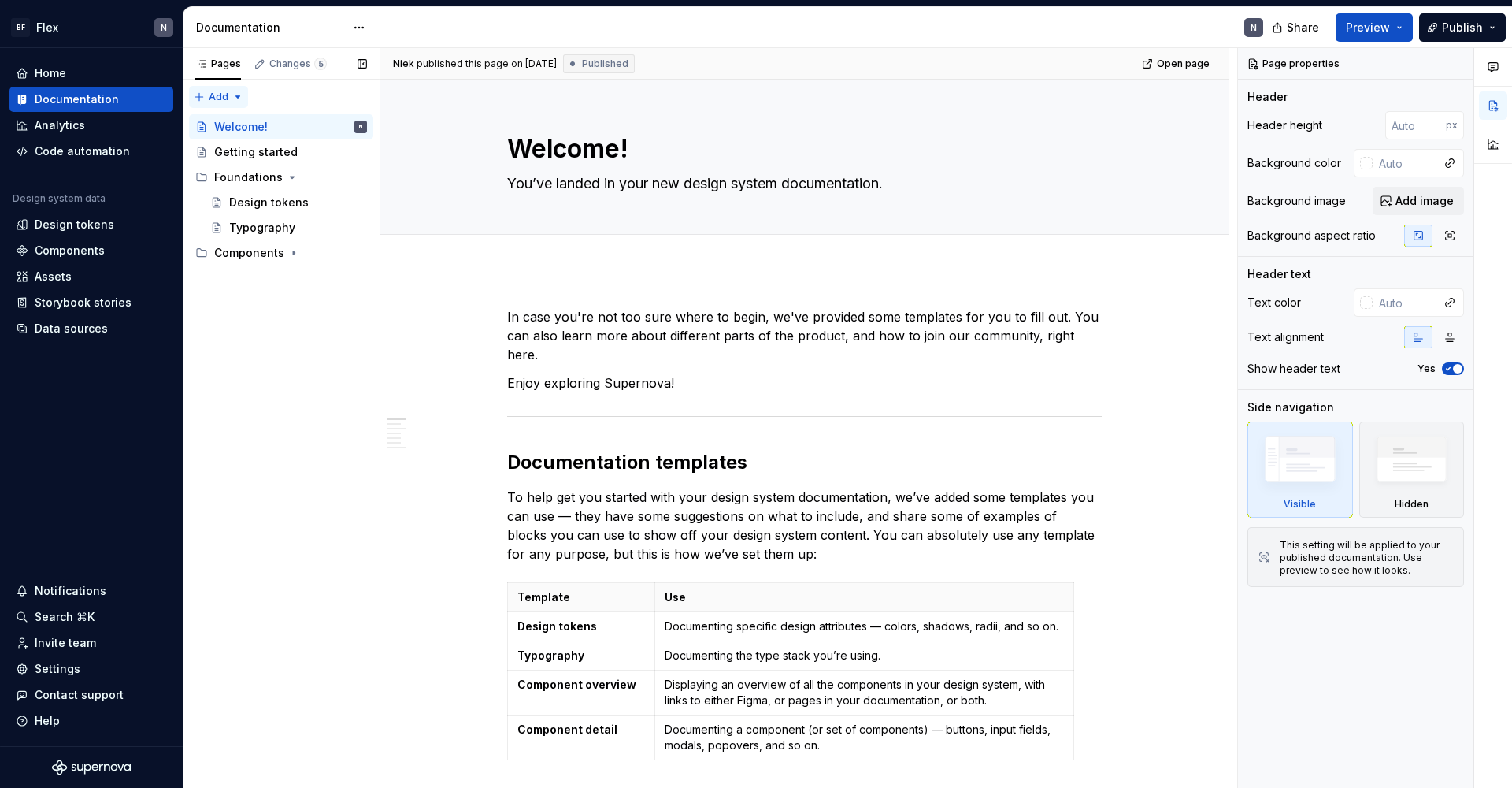
click at [237, 96] on div "Pages Changes 5 Add Accessibility guide for tree Page tree. Navigate the tree w…" at bounding box center [281, 419] width 197 height 741
click at [249, 152] on div "New group" at bounding box center [269, 151] width 103 height 16
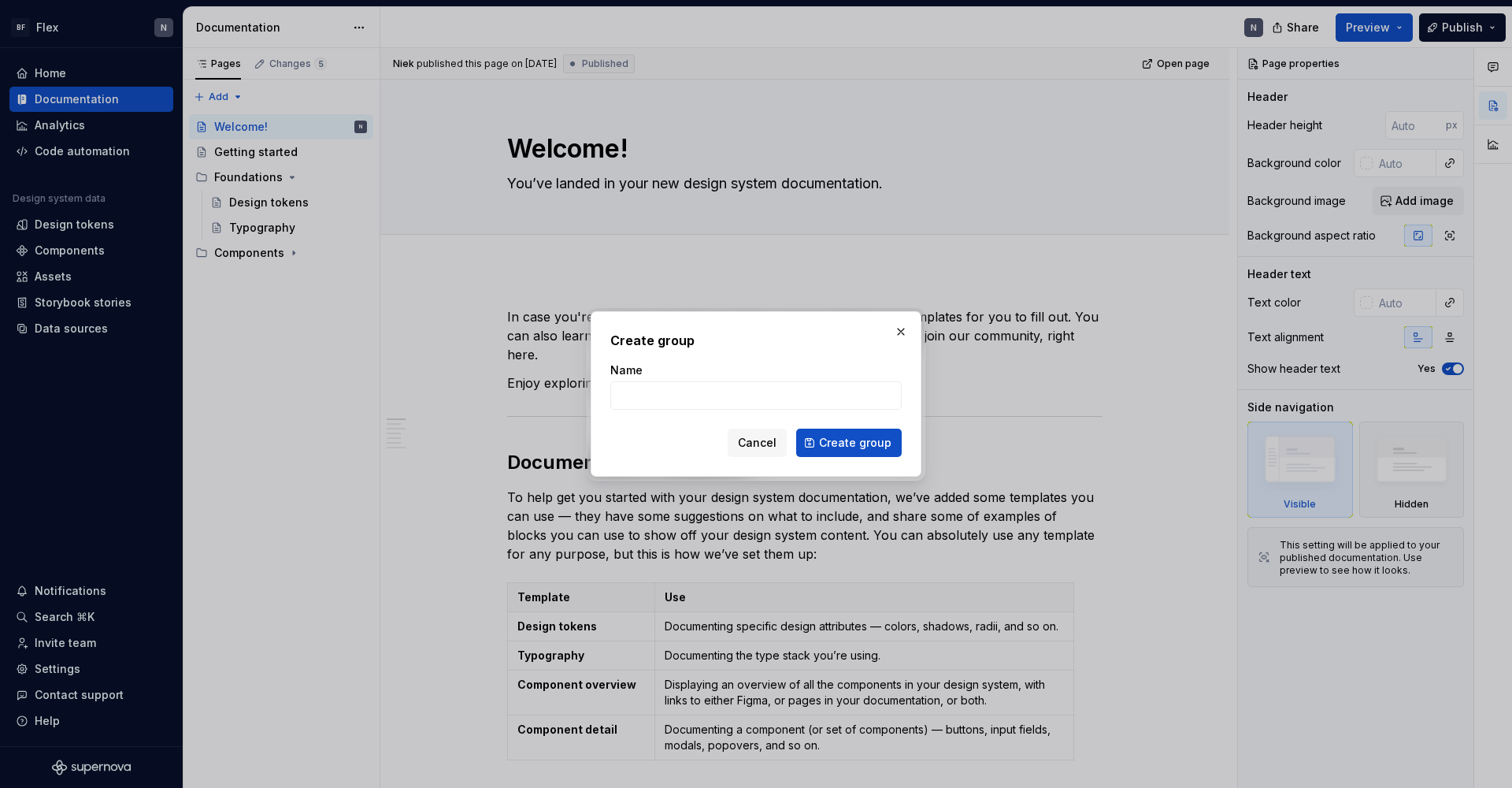
type textarea "*"
type input "Getting started"
click at [850, 443] on button "Create group" at bounding box center [848, 443] width 105 height 29
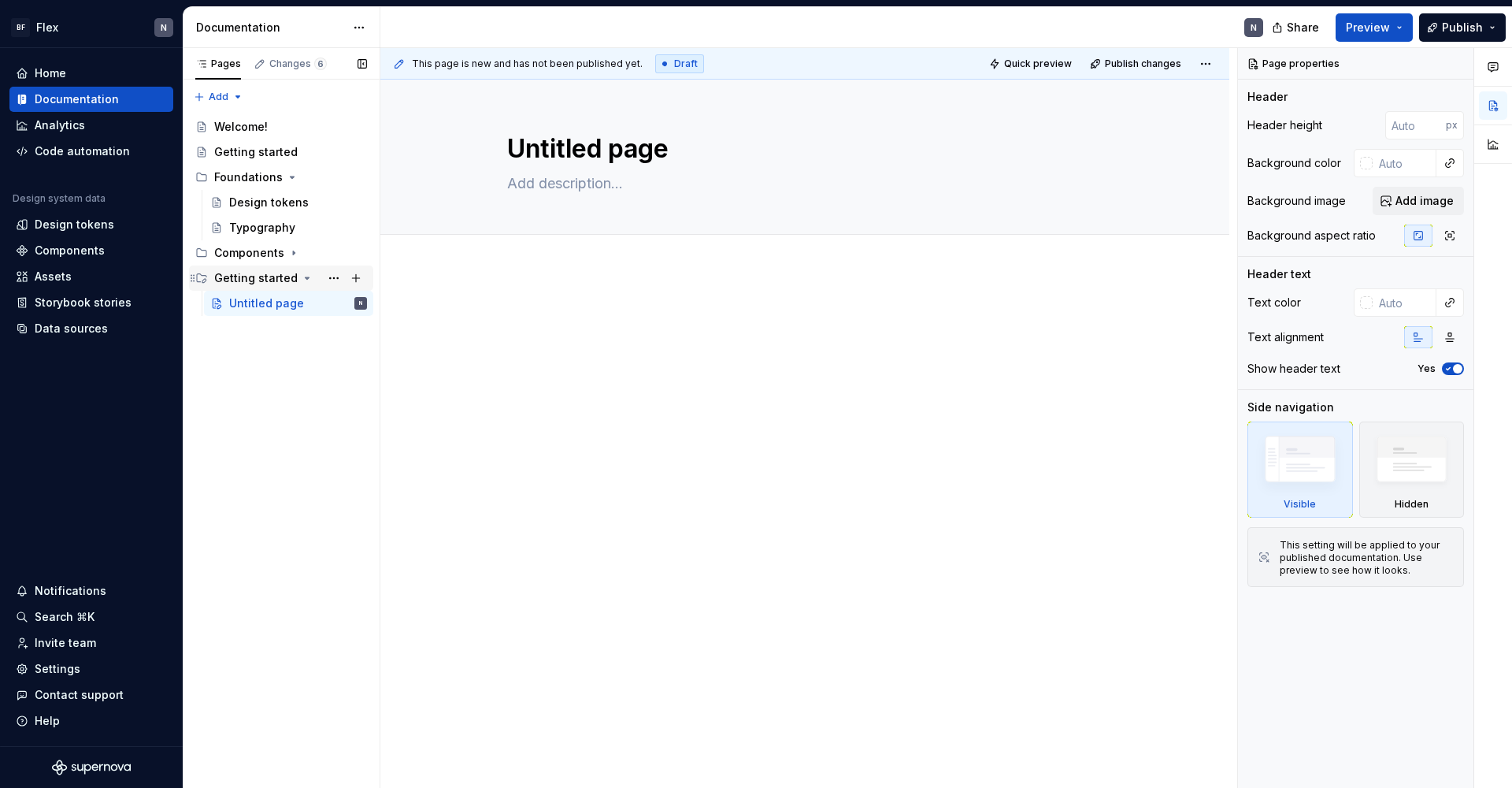
click at [260, 278] on div "Getting started" at bounding box center [256, 278] width 84 height 16
click at [1157, 27] on span "Publish" at bounding box center [1462, 28] width 41 height 16
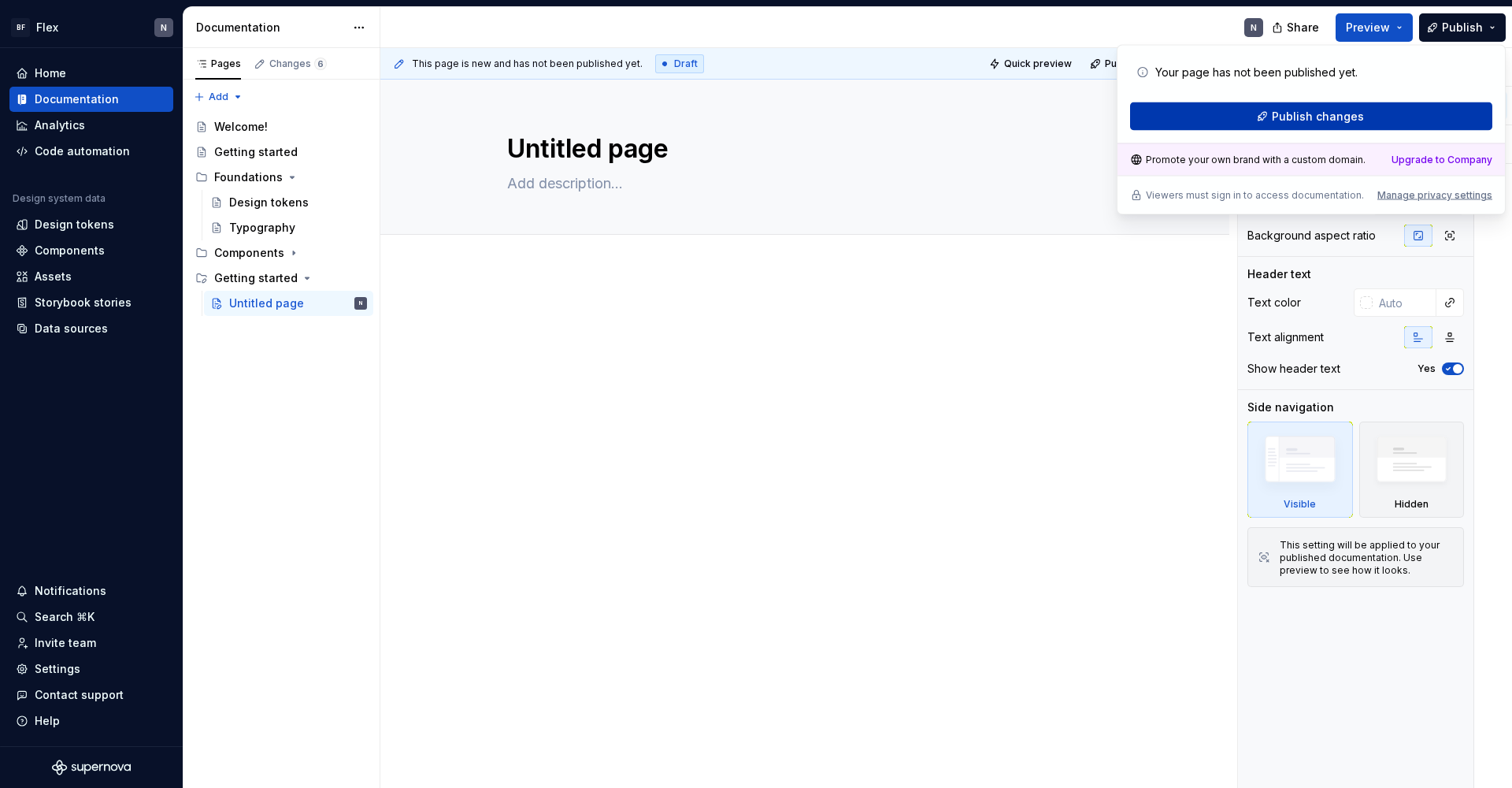
click at [1157, 111] on span "Publish changes" at bounding box center [1317, 117] width 92 height 16
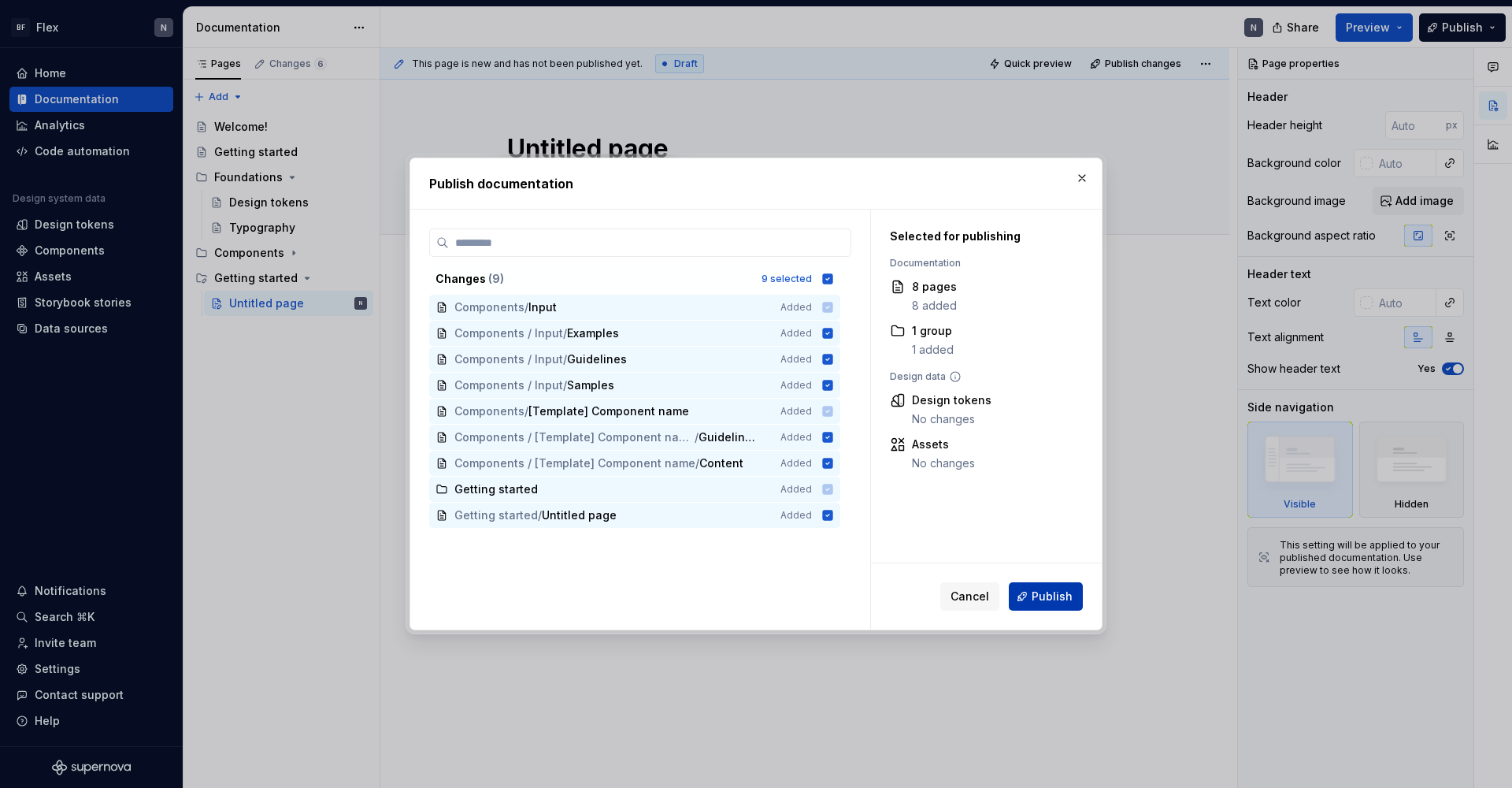
click at [1044, 597] on span "Publish" at bounding box center [1052, 596] width 41 height 16
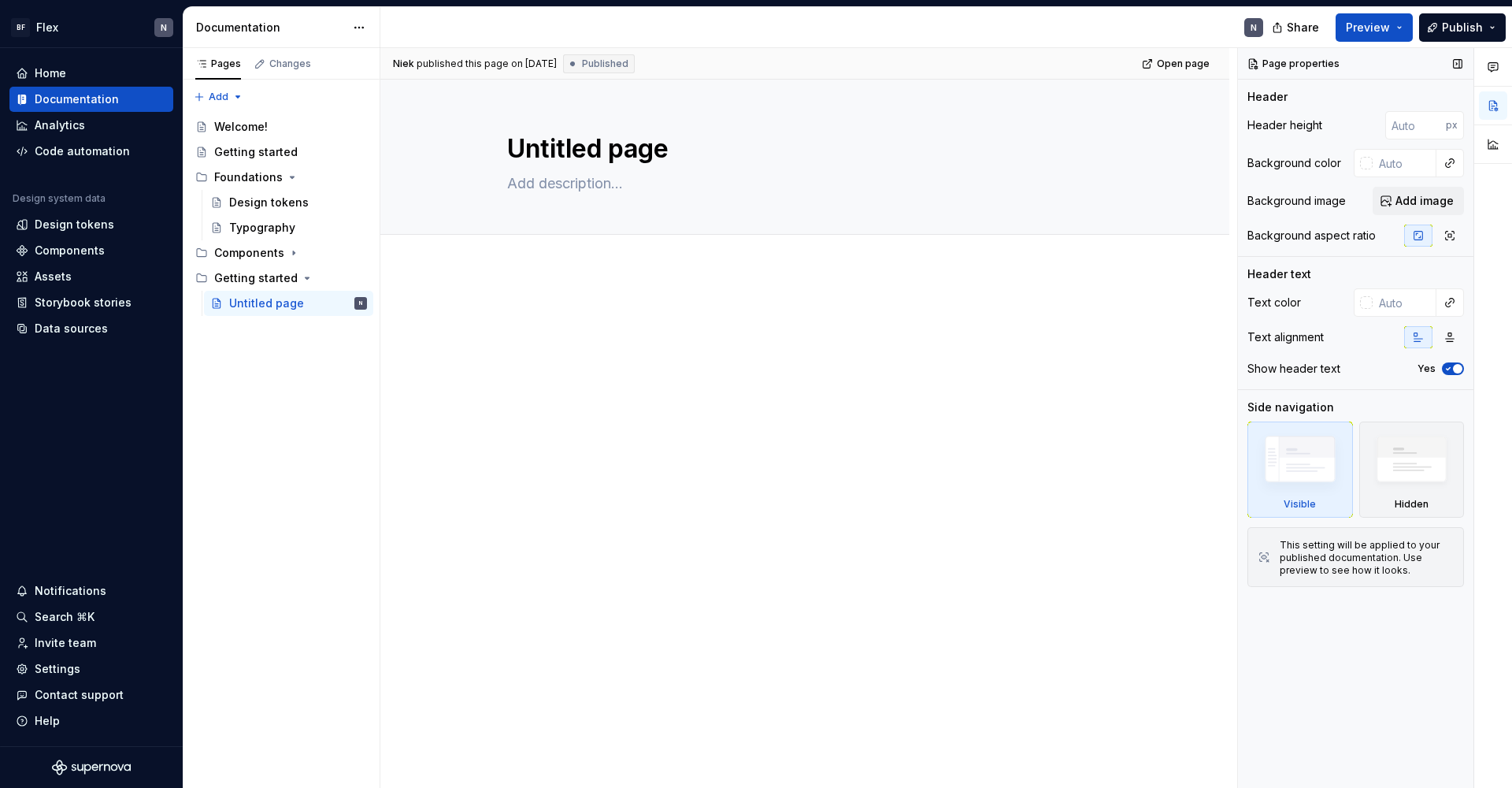
click at [1157, 567] on div "This setting will be applied to your published documentation. Use preview to se…" at bounding box center [1366, 558] width 174 height 37
type textarea "*"
click at [87, 125] on div "Analytics" at bounding box center [91, 126] width 151 height 16
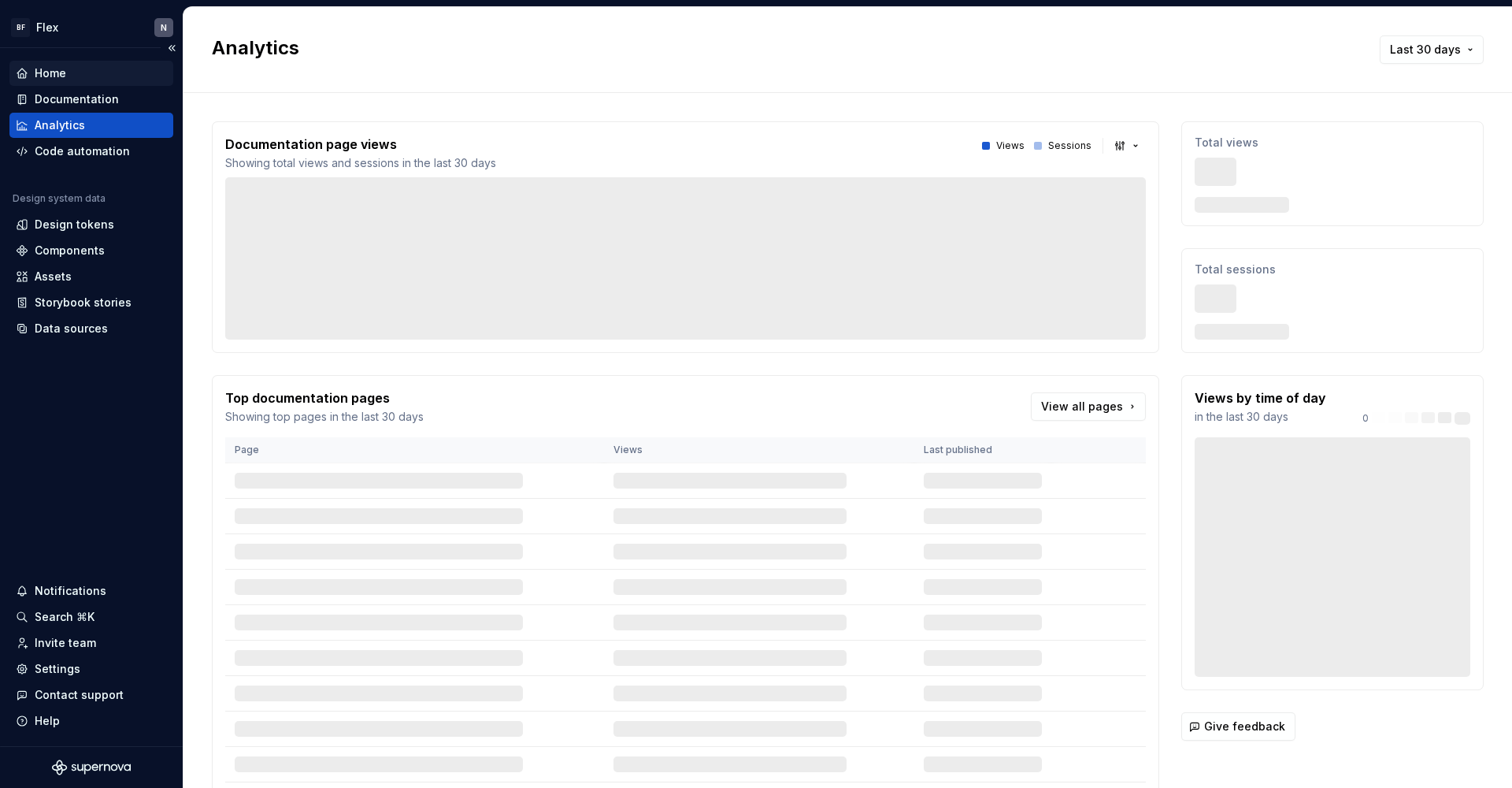
click at [57, 71] on div "Home" at bounding box center [50, 73] width 31 height 16
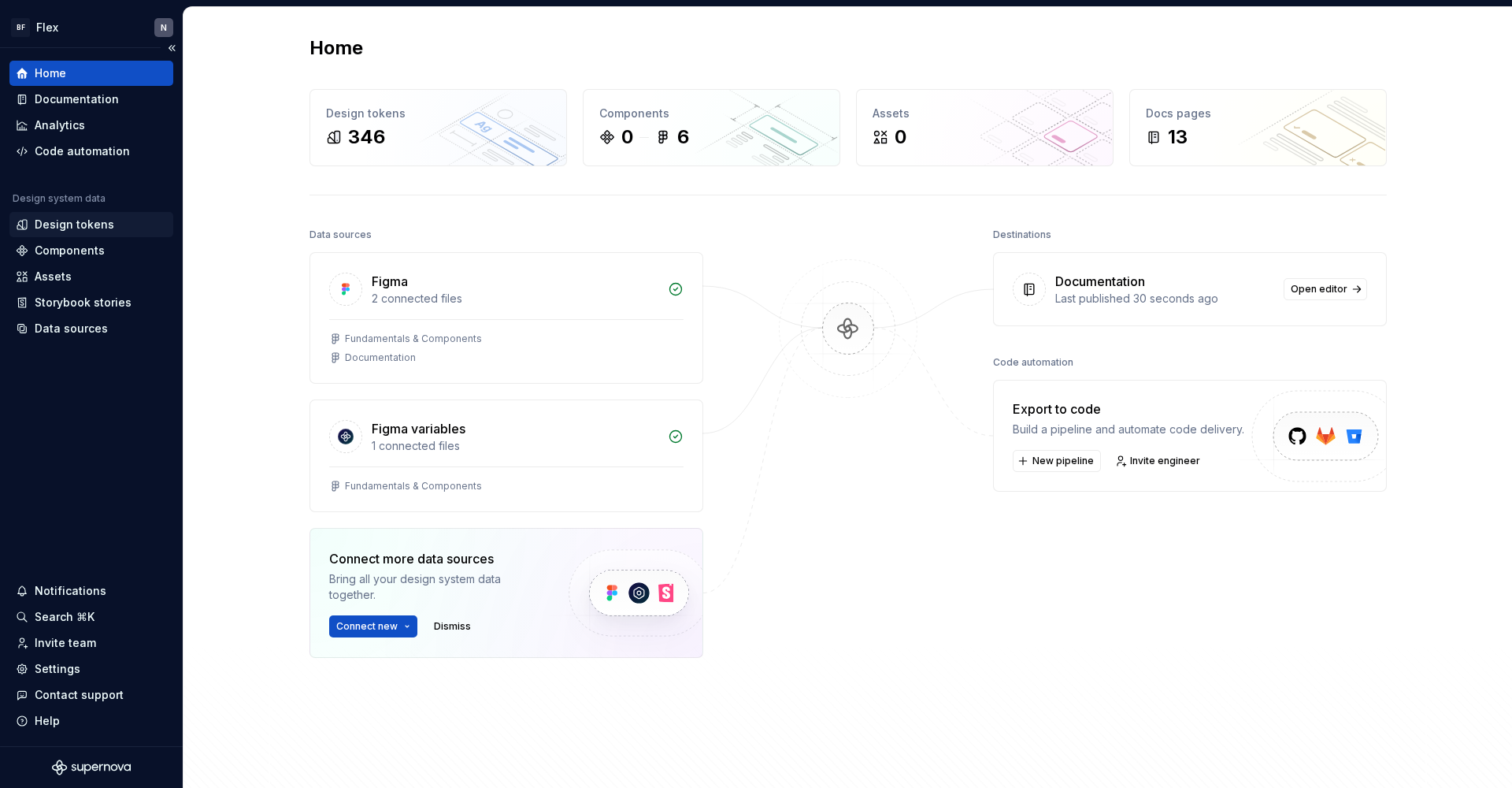
click at [86, 220] on div "Design tokens" at bounding box center [74, 225] width 79 height 16
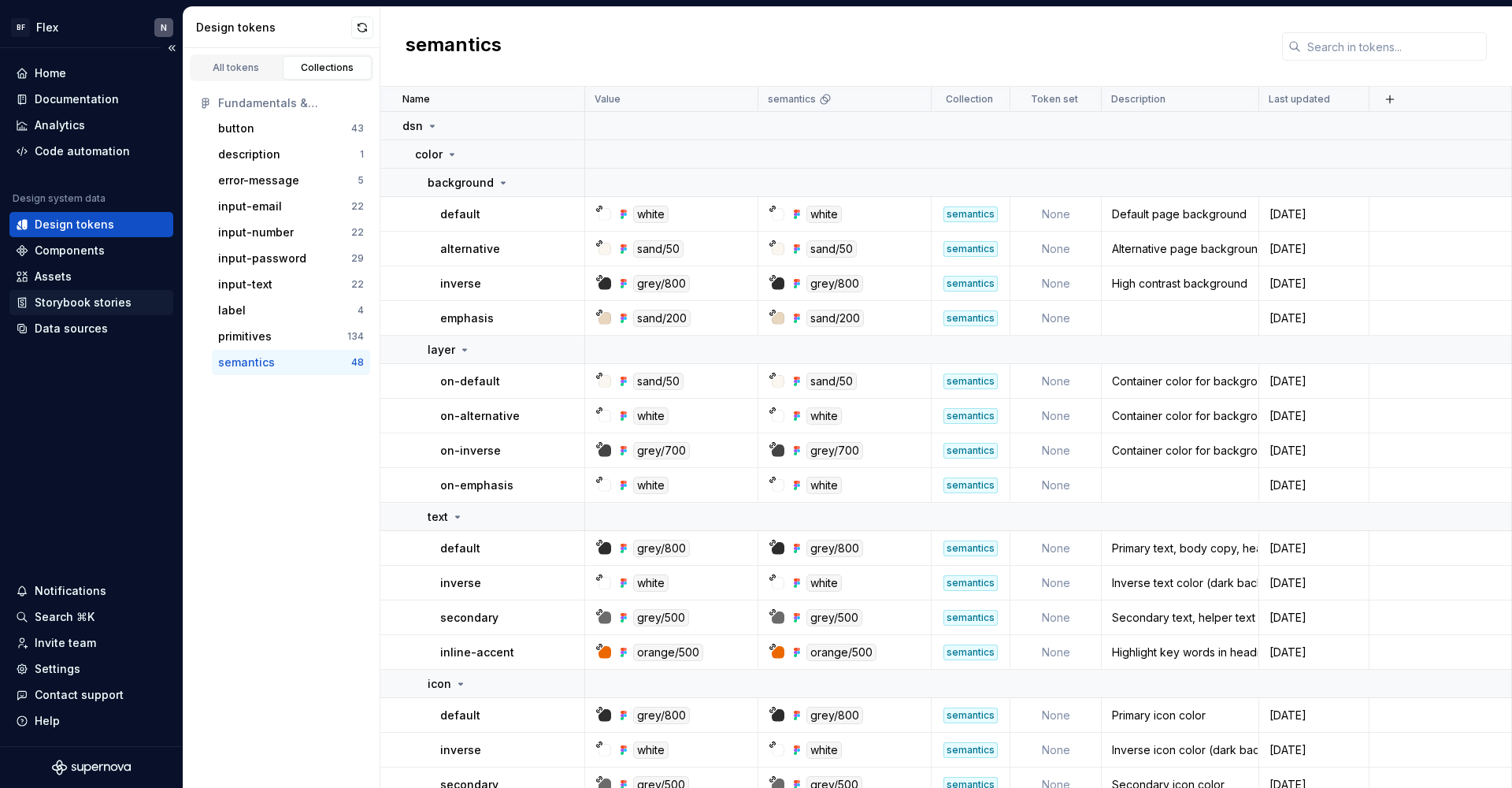
click at [64, 303] on div "Storybook stories" at bounding box center [83, 303] width 97 height 16
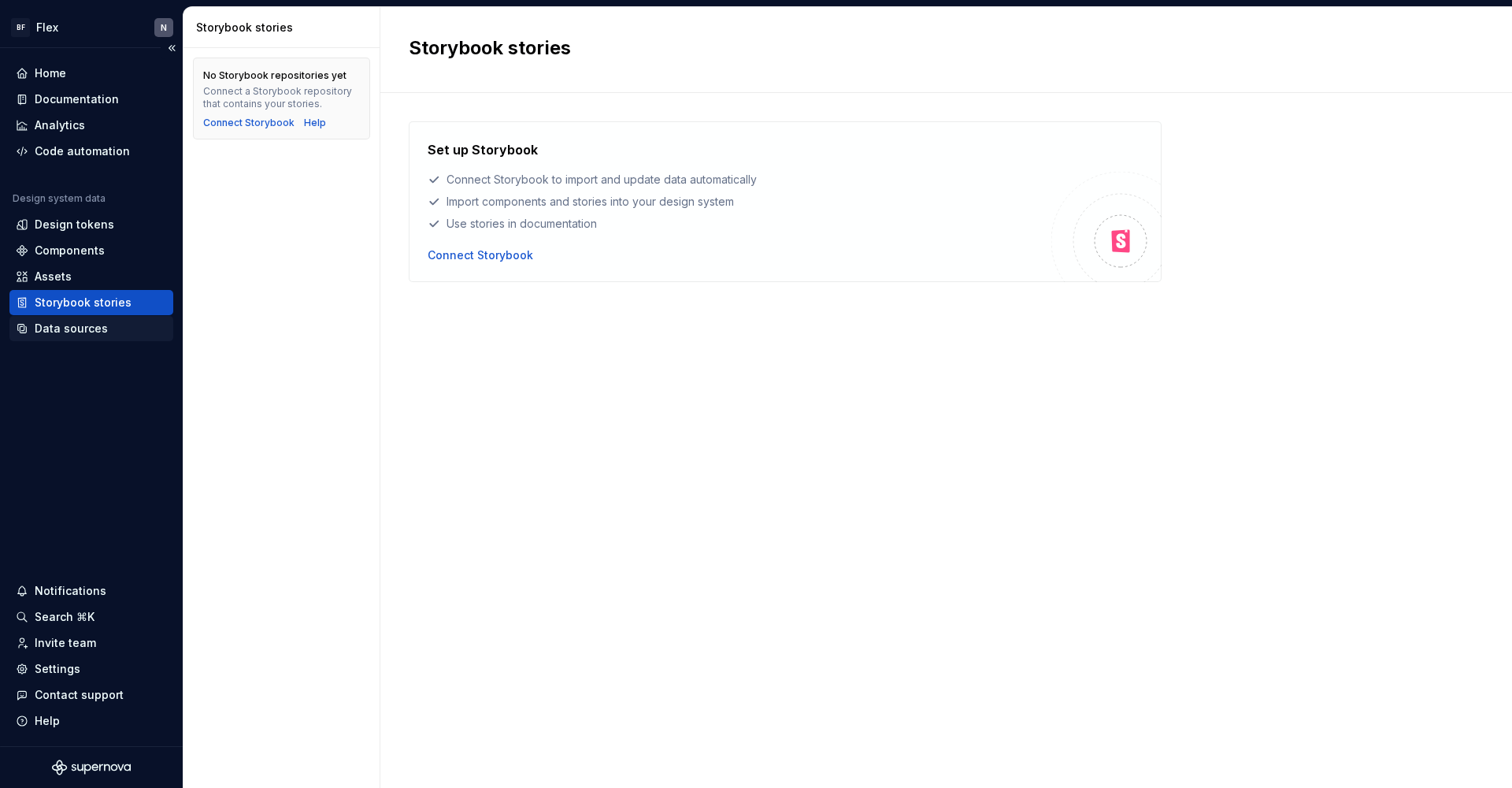
click at [68, 328] on div "Data sources" at bounding box center [71, 328] width 73 height 16
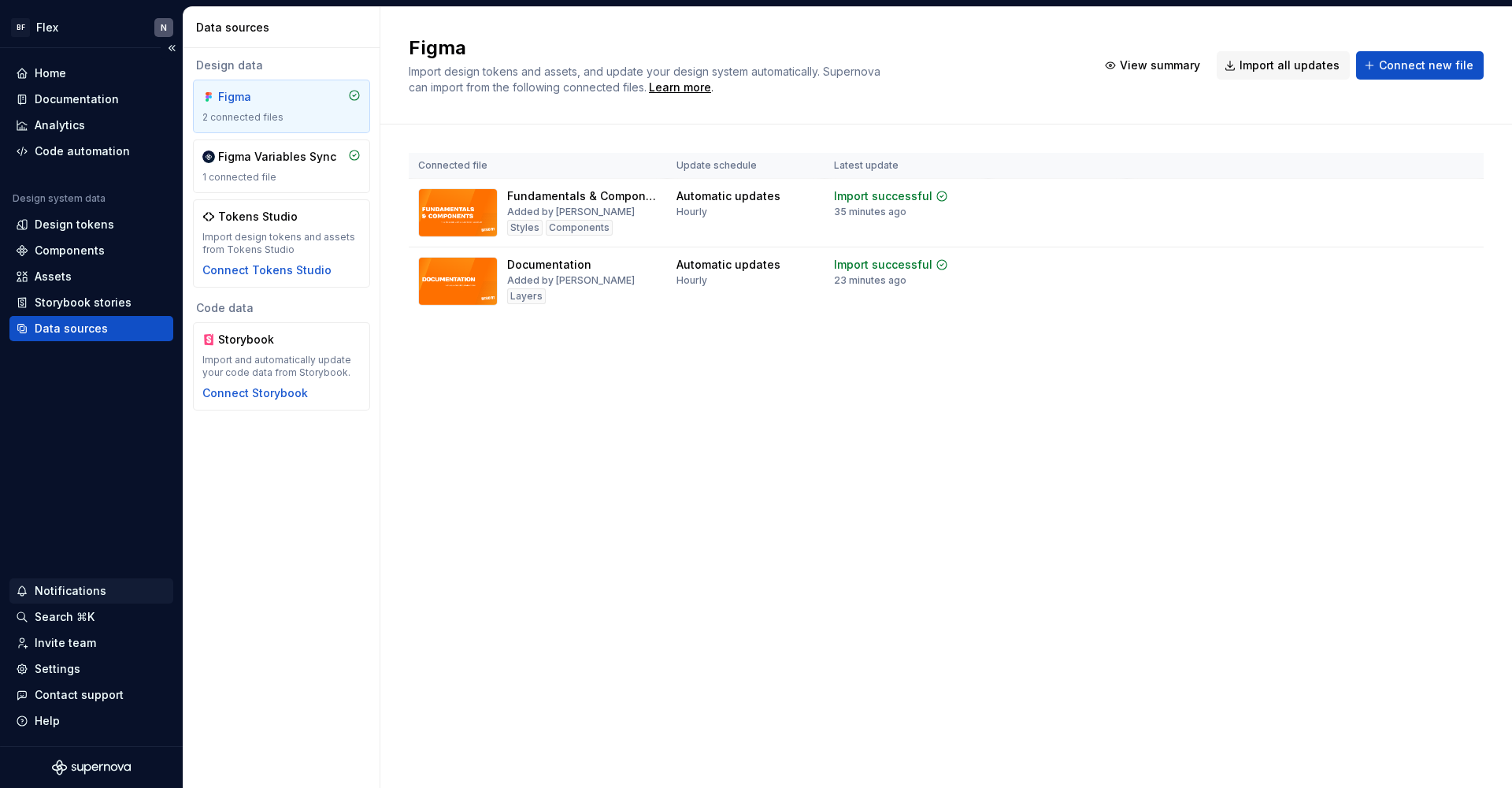
click at [70, 583] on div "Notifications" at bounding box center [70, 591] width 71 height 16
click at [54, 616] on html "BF Flex N Home Documentation Analytics Code automation Design system data Desig…" at bounding box center [756, 394] width 1512 height 788
click at [54, 617] on div "Search ⌘K" at bounding box center [64, 617] width 60 height 16
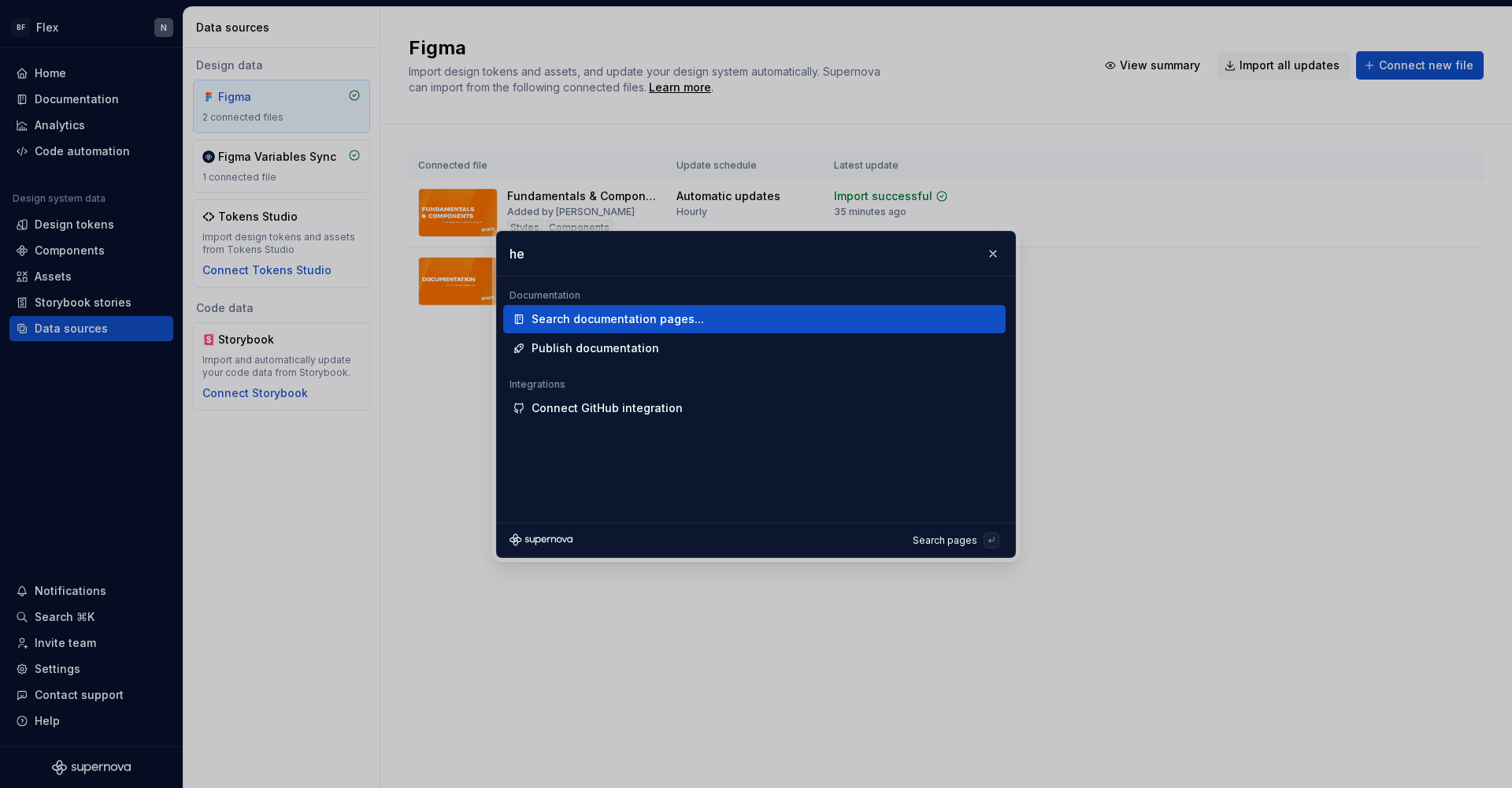
type input "h"
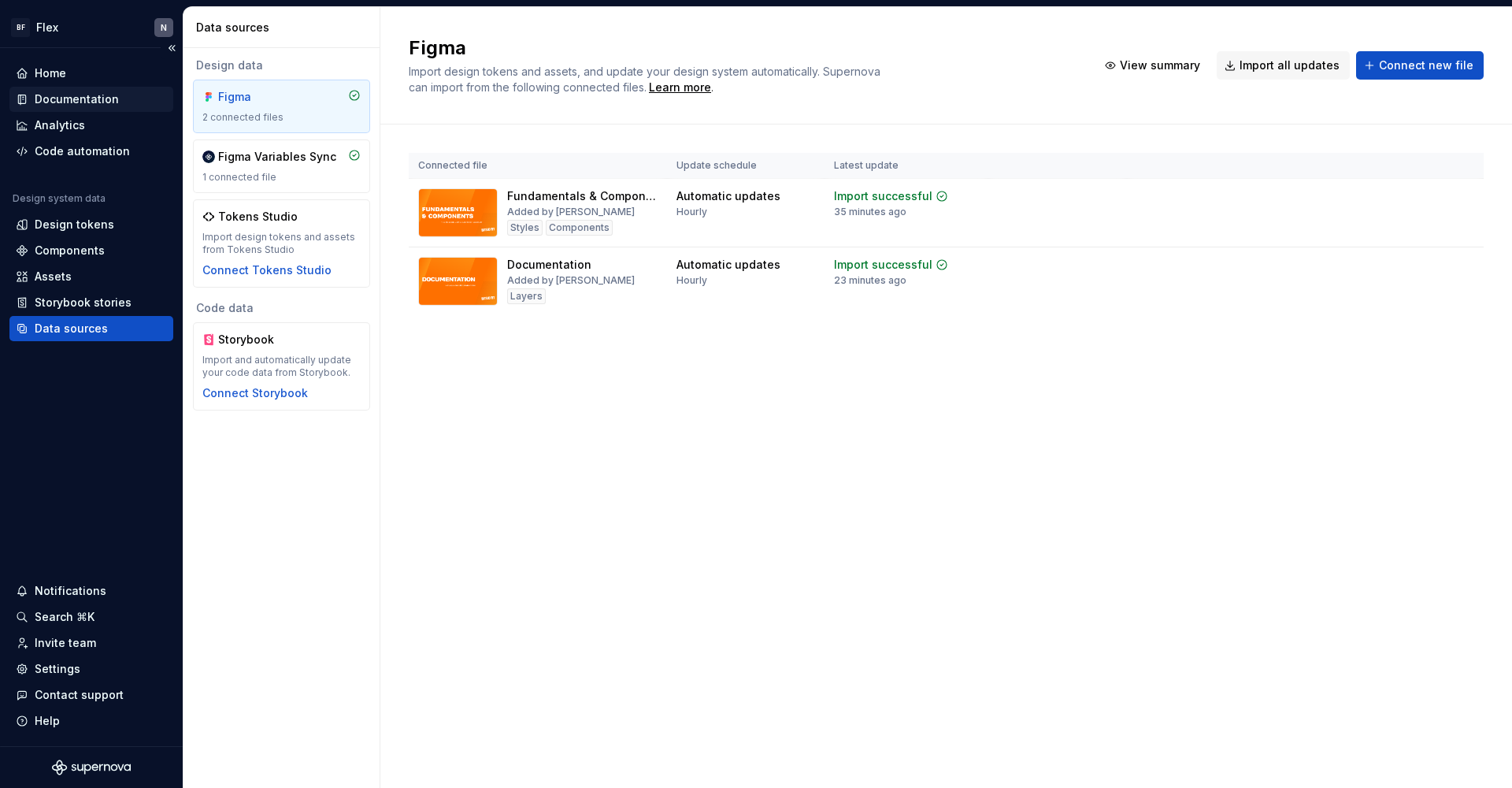
click at [81, 104] on div "Documentation" at bounding box center [77, 99] width 84 height 16
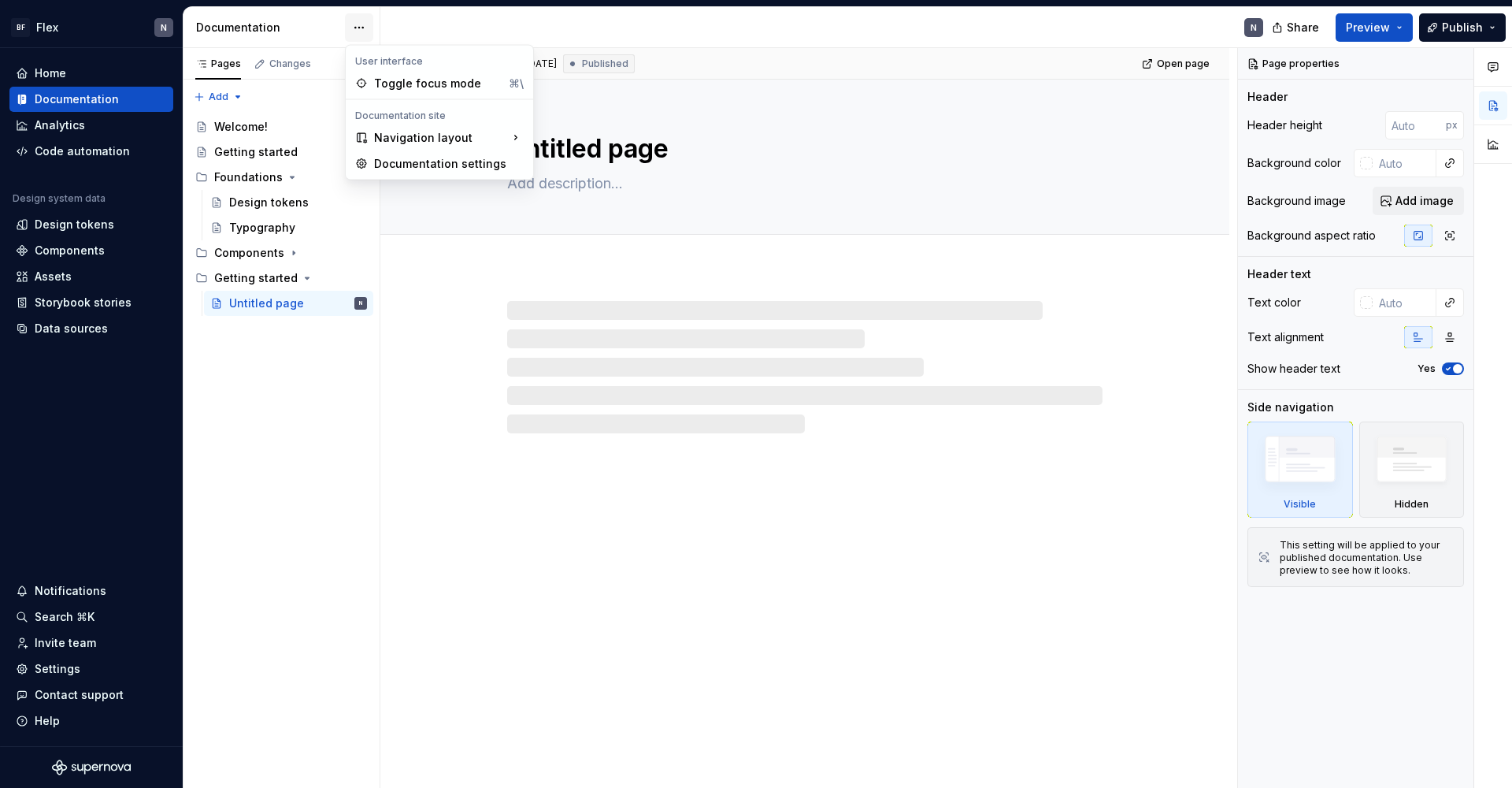
click at [356, 26] on html "BF Flex N Home Documentation Analytics Code automation Design system data Desig…" at bounding box center [756, 394] width 1512 height 788
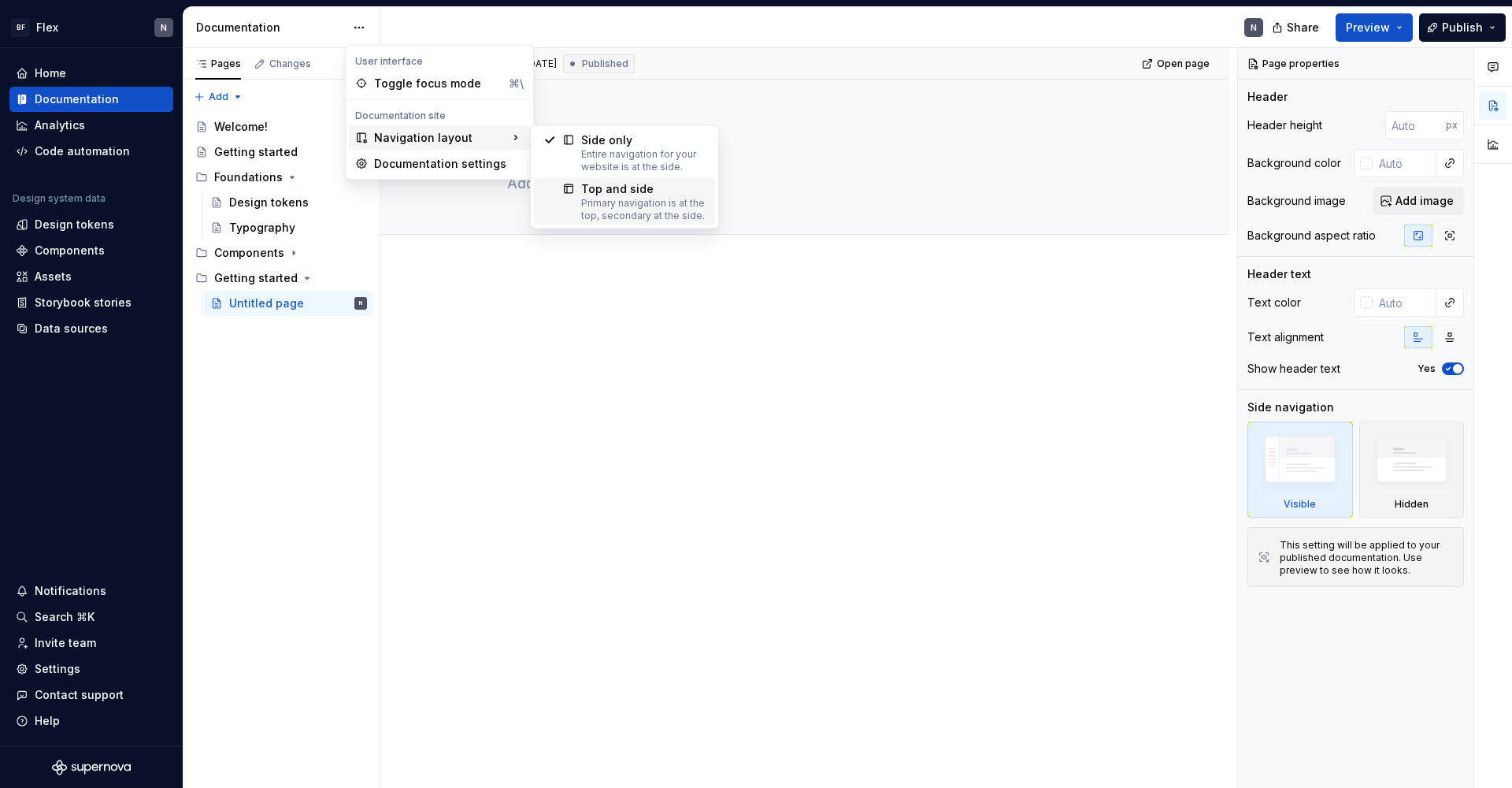
click at [635, 203] on div "Primary navigation is at the top, secondary at the side." at bounding box center [642, 210] width 124 height 25
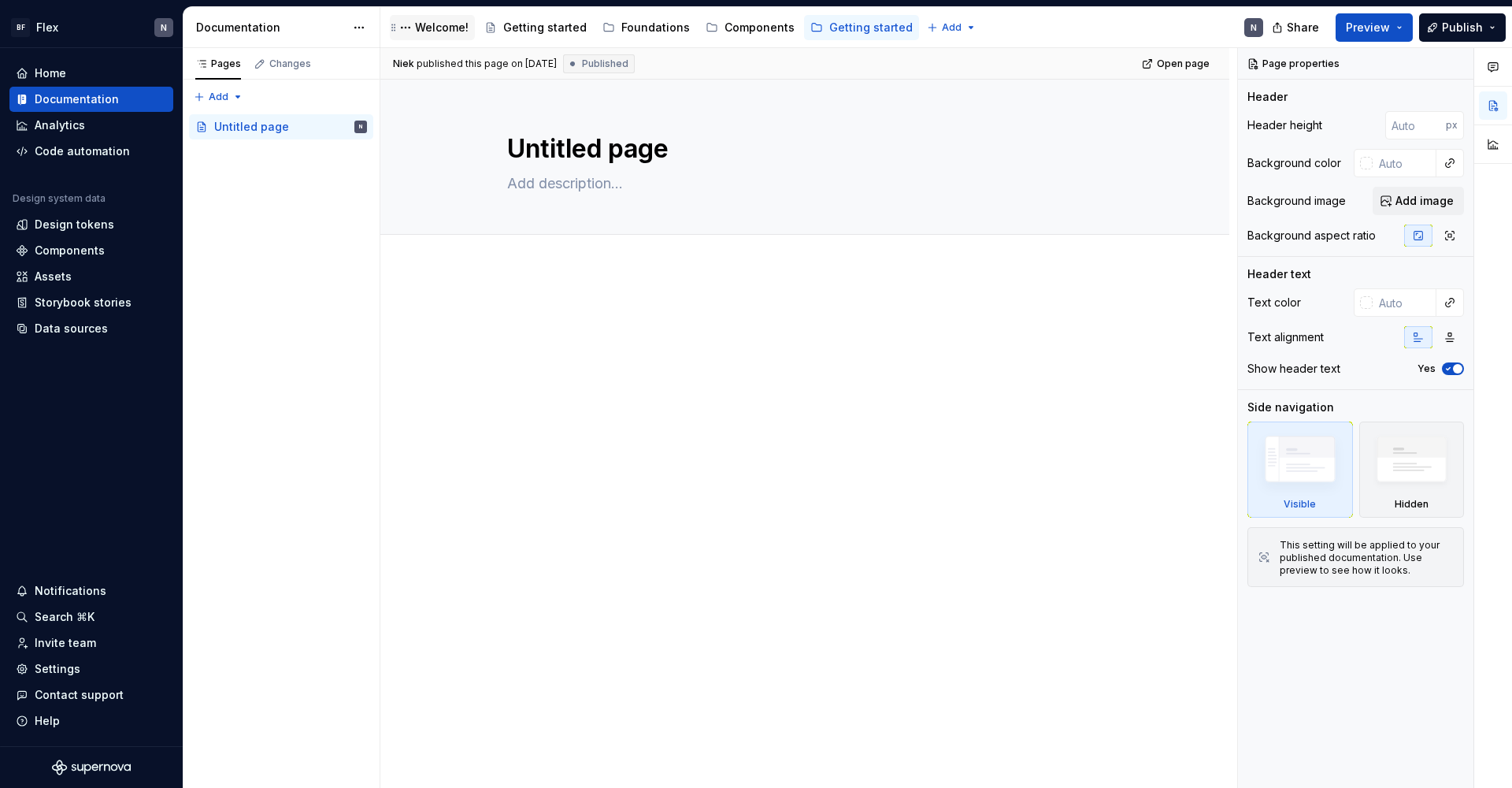
click at [450, 30] on div "Welcome!" at bounding box center [442, 28] width 54 height 16
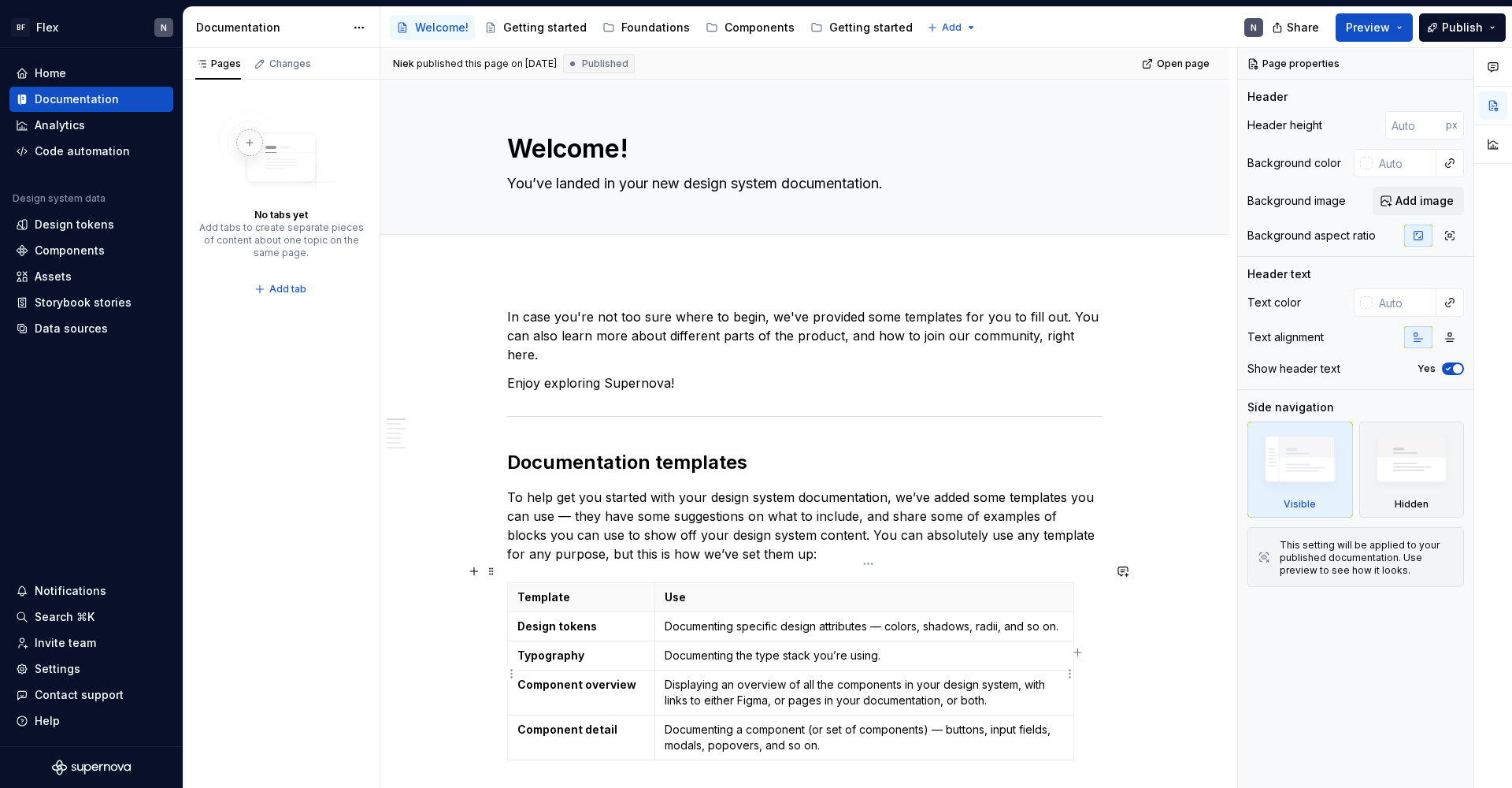
click at [433, 30] on div "Welcome!" at bounding box center [442, 28] width 54 height 16
click at [614, 152] on textarea "Welcome!" at bounding box center [801, 149] width 595 height 37
type textarea "*"
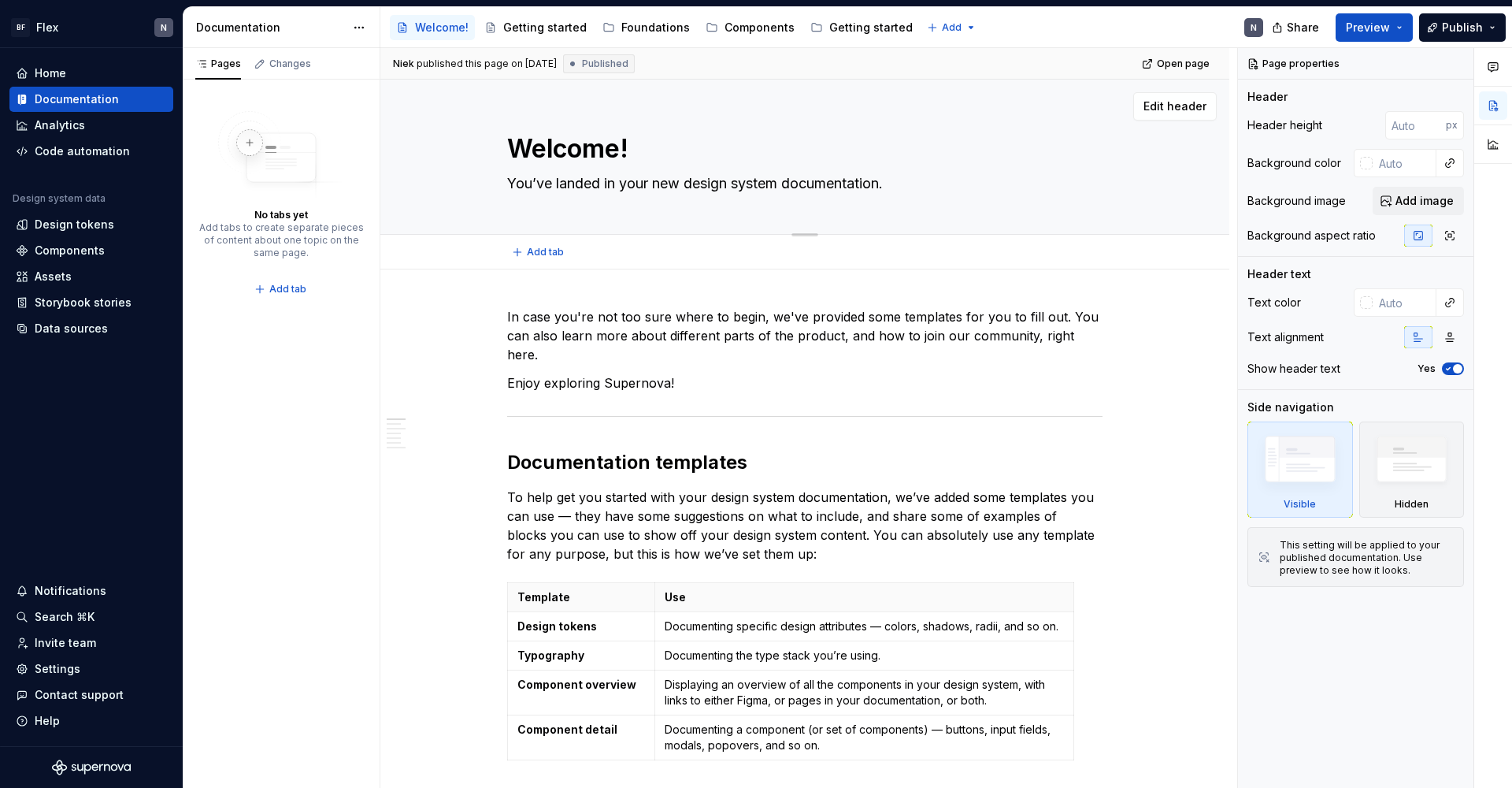
type textarea "!"
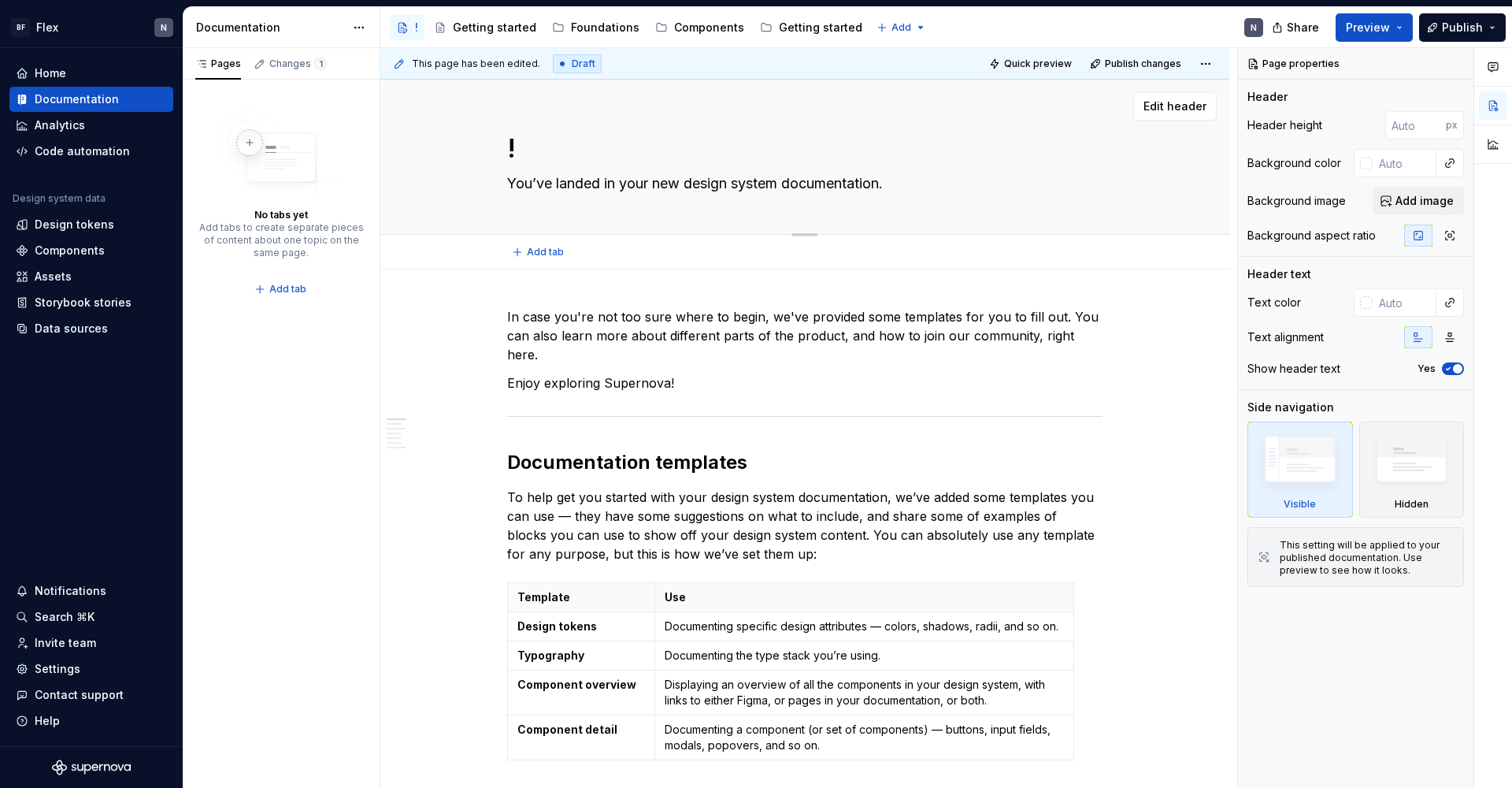
type textarea "*"
type textarea "Untitled page"
click at [607, 140] on textarea "Untitled page" at bounding box center [801, 149] width 595 height 37
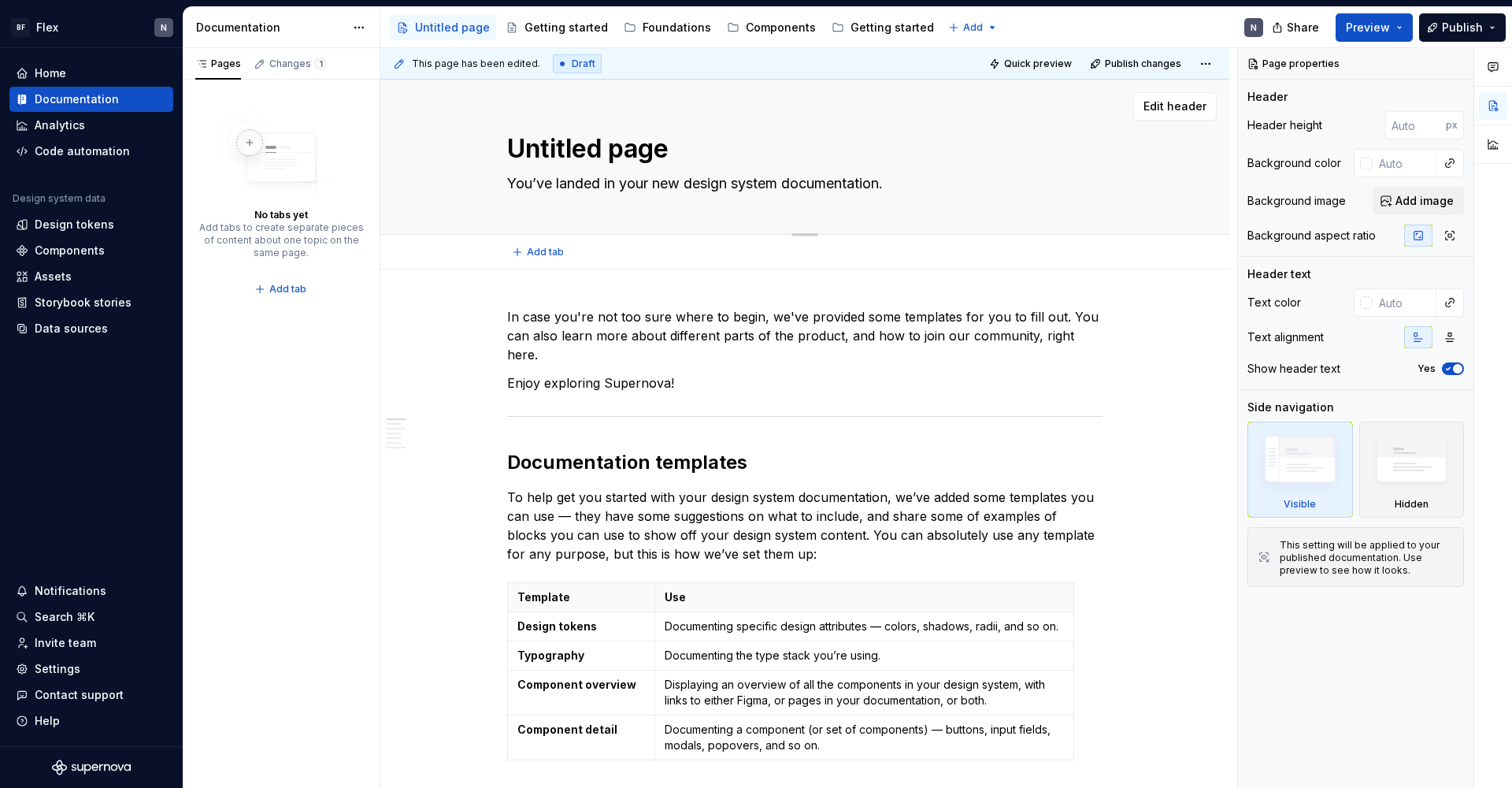
click at [607, 140] on textarea "Untitled page" at bounding box center [801, 149] width 595 height 37
type textarea "*"
type textarea "o"
type textarea "*"
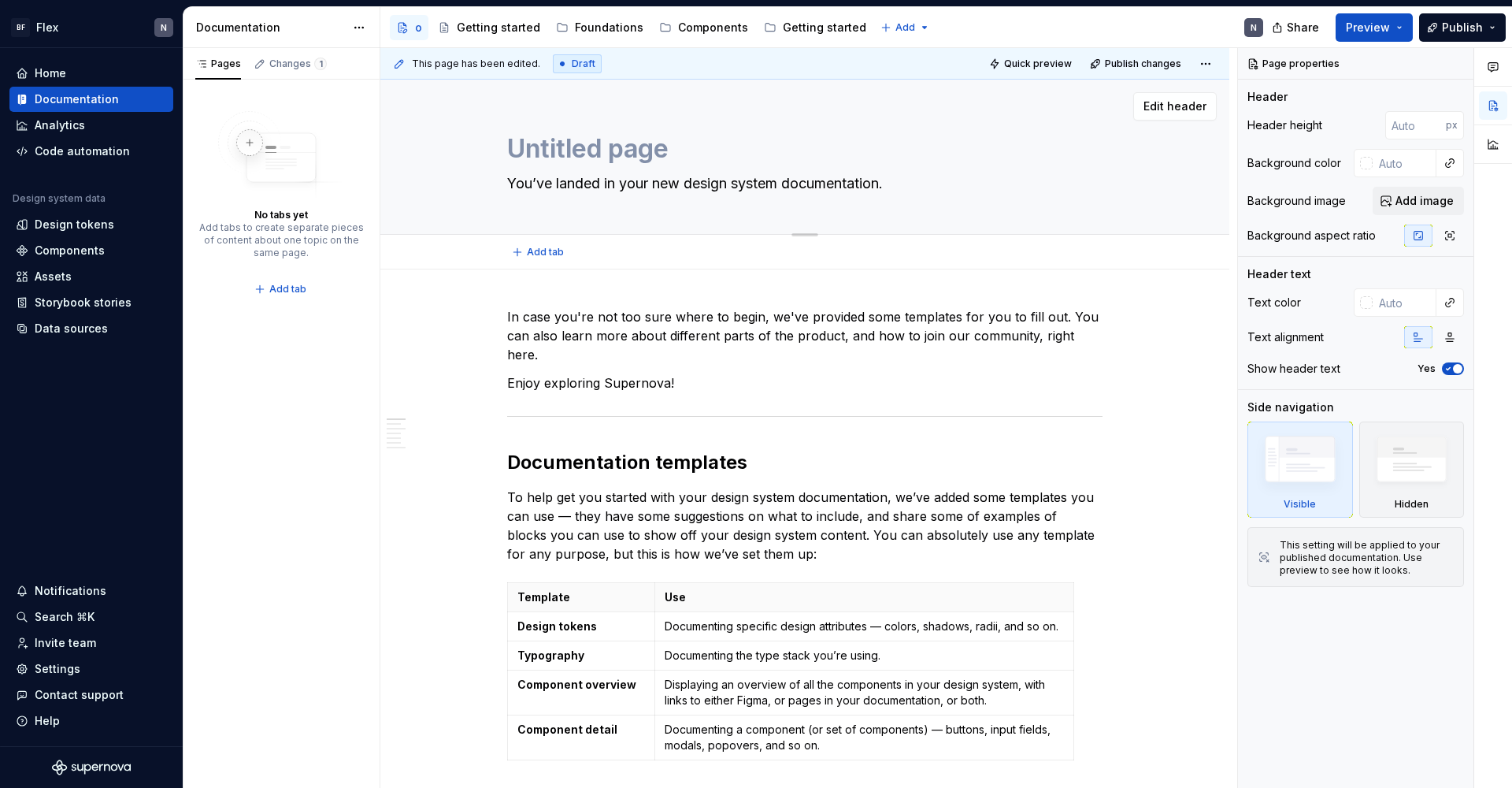
type textarea "Untitled page"
type textarea "*"
type textarea "Untitled pageH"
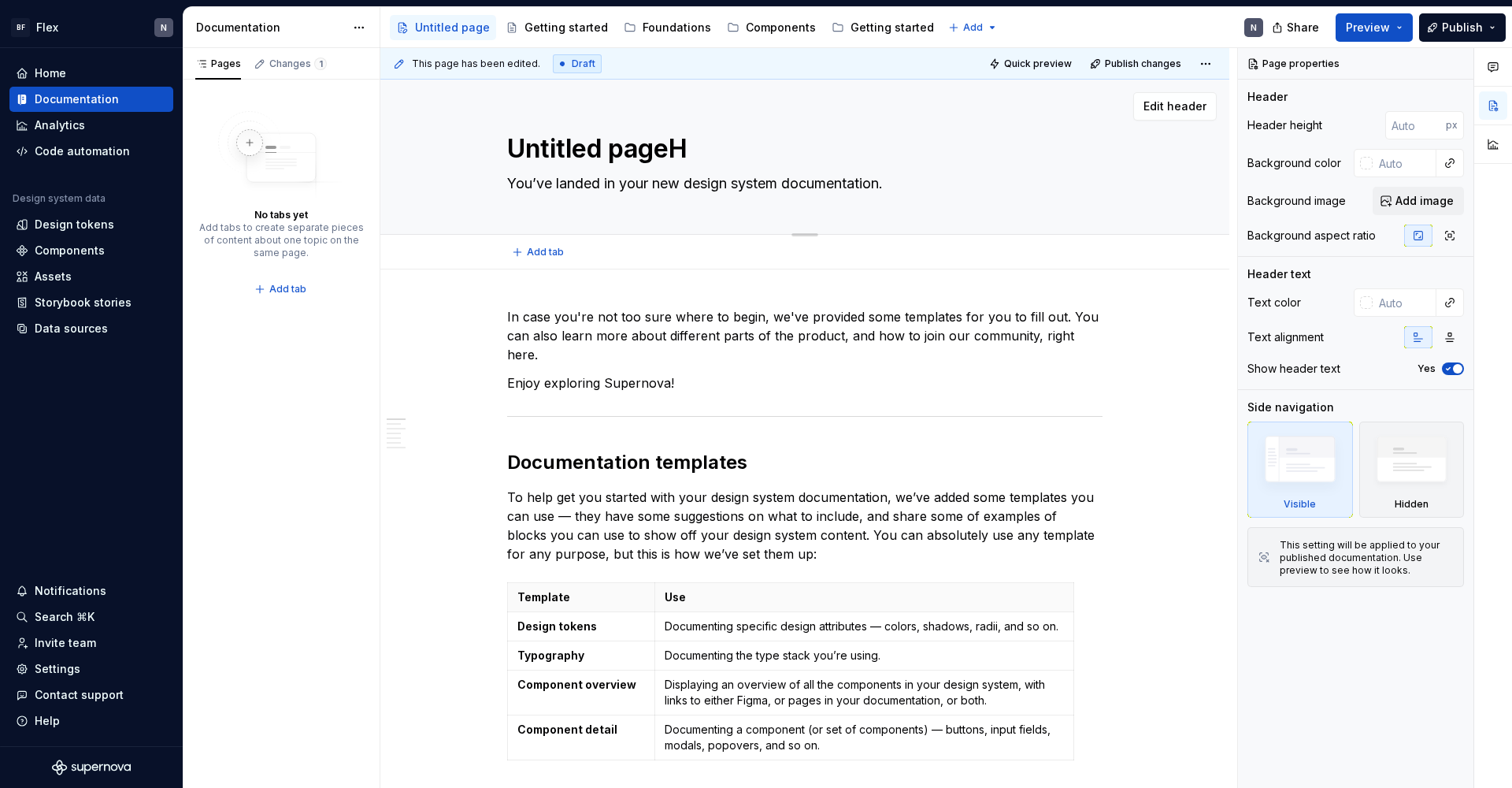
type textarea "*"
type textarea "Untitled pageHo"
type textarea "*"
type textarea "Untitled pageHom"
type textarea "*"
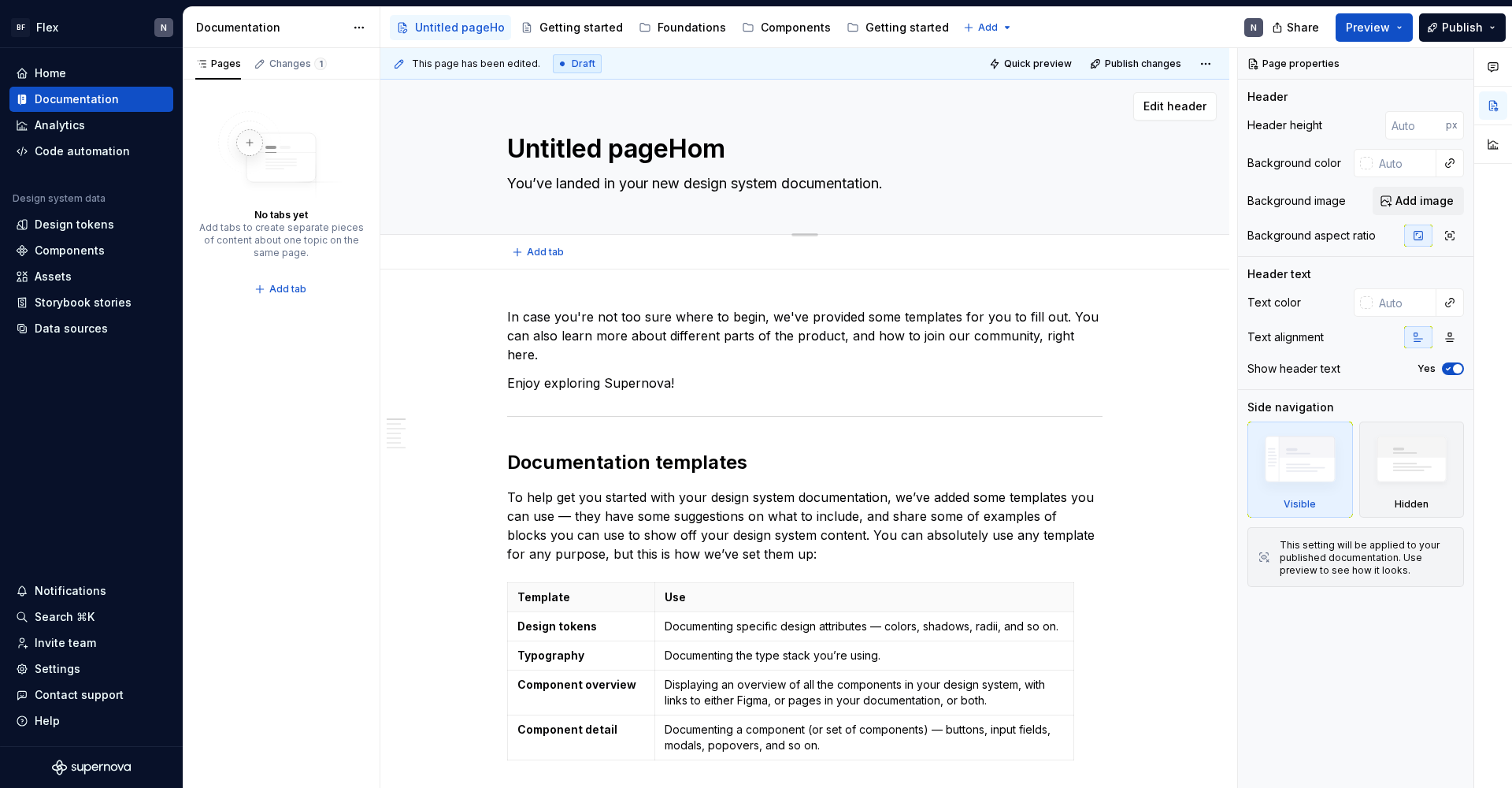
type textarea "Untitled pageHome"
click at [579, 147] on textarea "Untitled pageHome" at bounding box center [801, 149] width 595 height 37
type textarea "*"
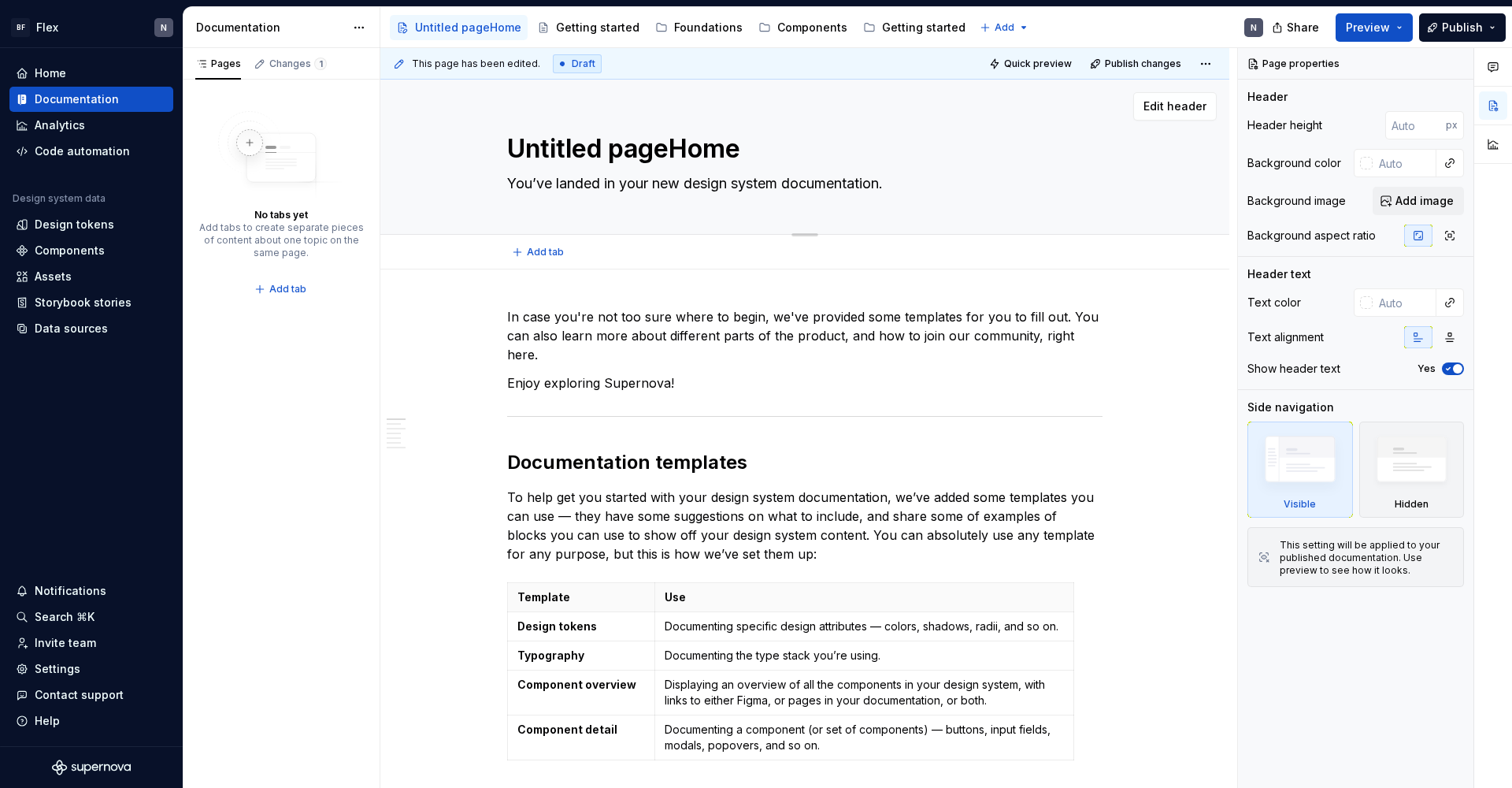
type textarea "H"
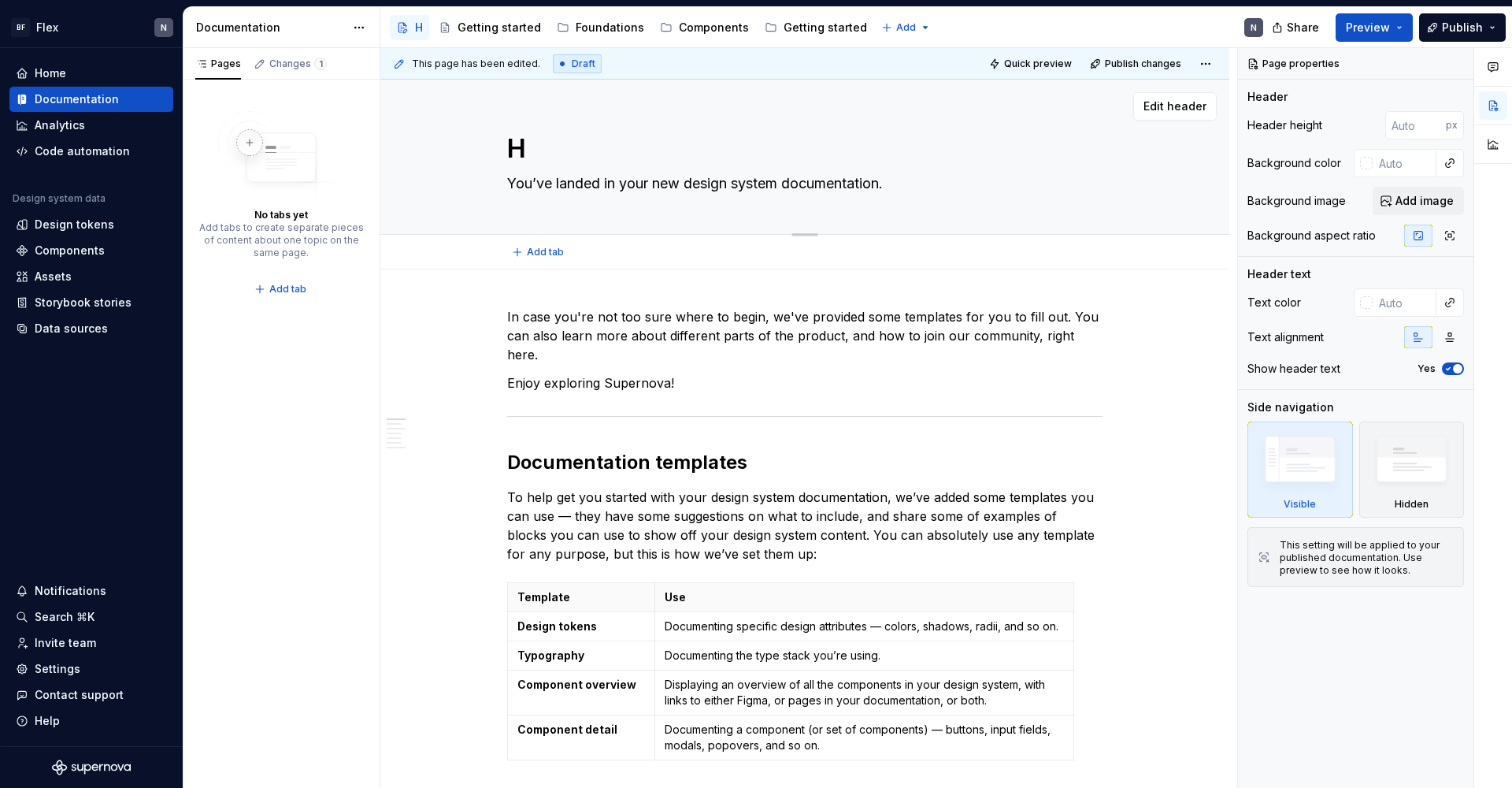
type textarea "*"
type textarea "Ho"
type textarea "*"
type textarea "Hom"
type textarea "*"
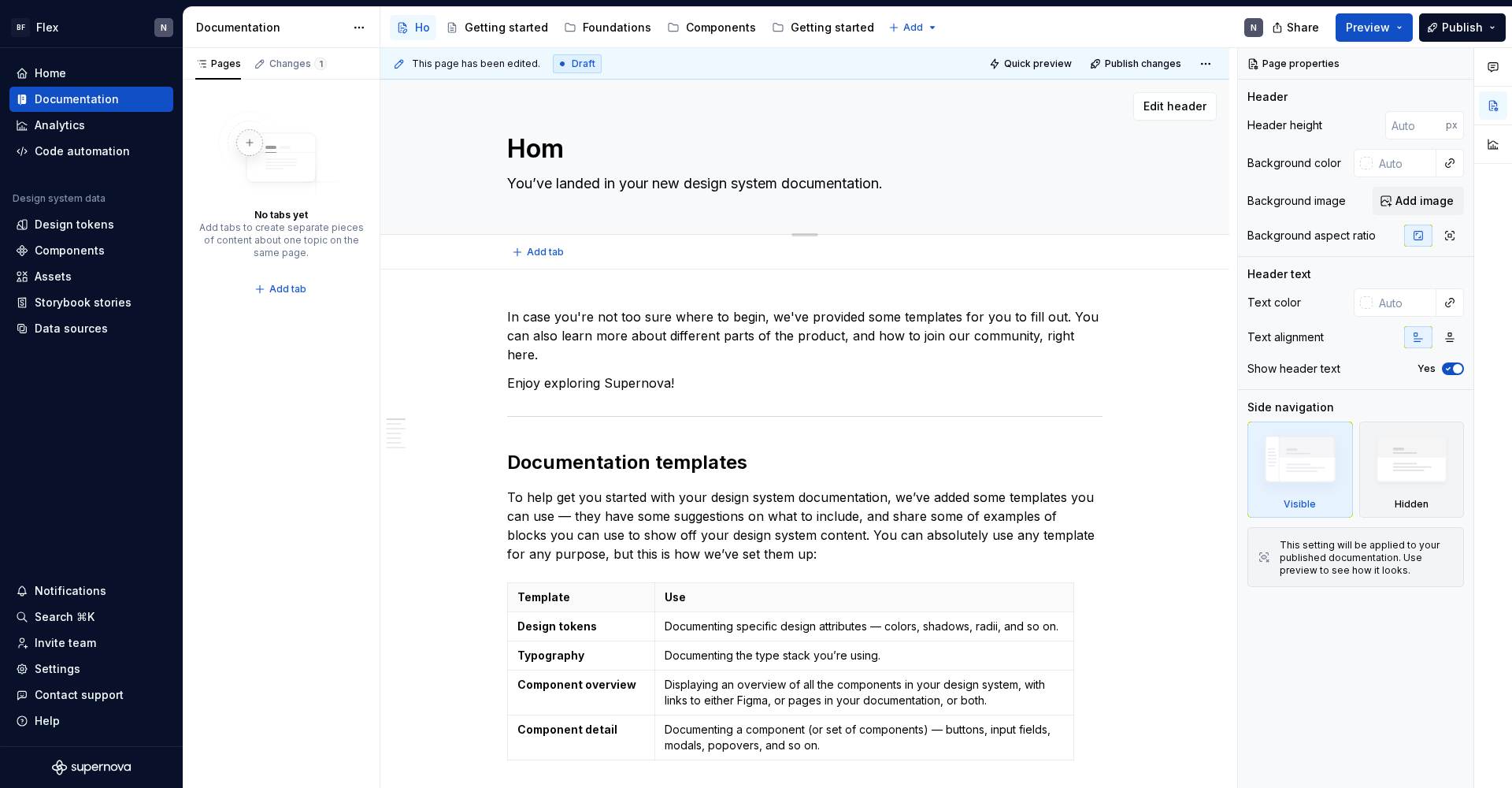
type textarea "Home"
type textarea "*"
type textarea "Home"
click at [408, 27] on button "Page tree" at bounding box center [405, 27] width 19 height 19
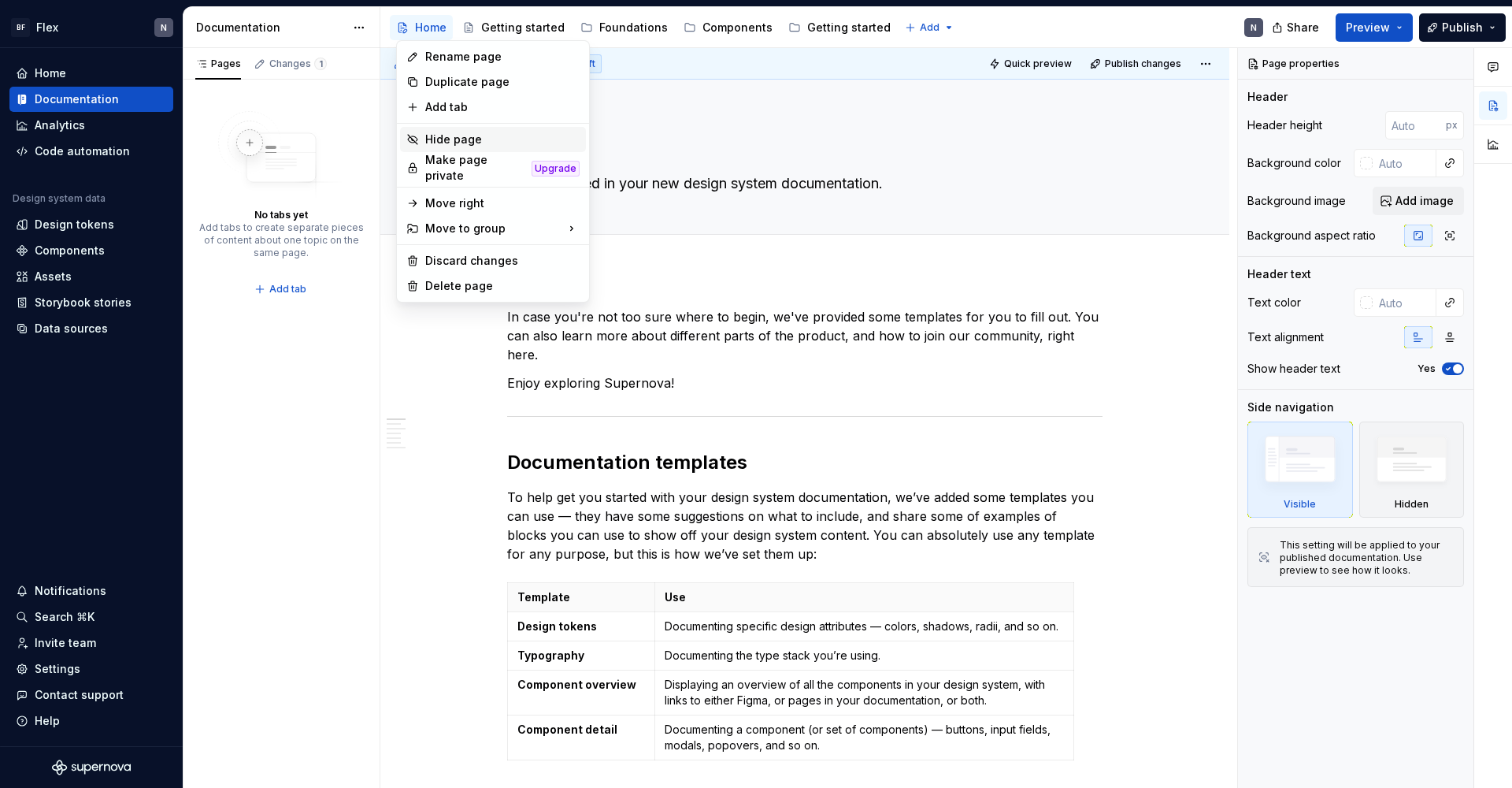
click at [452, 135] on div "Hide page" at bounding box center [502, 139] width 154 height 16
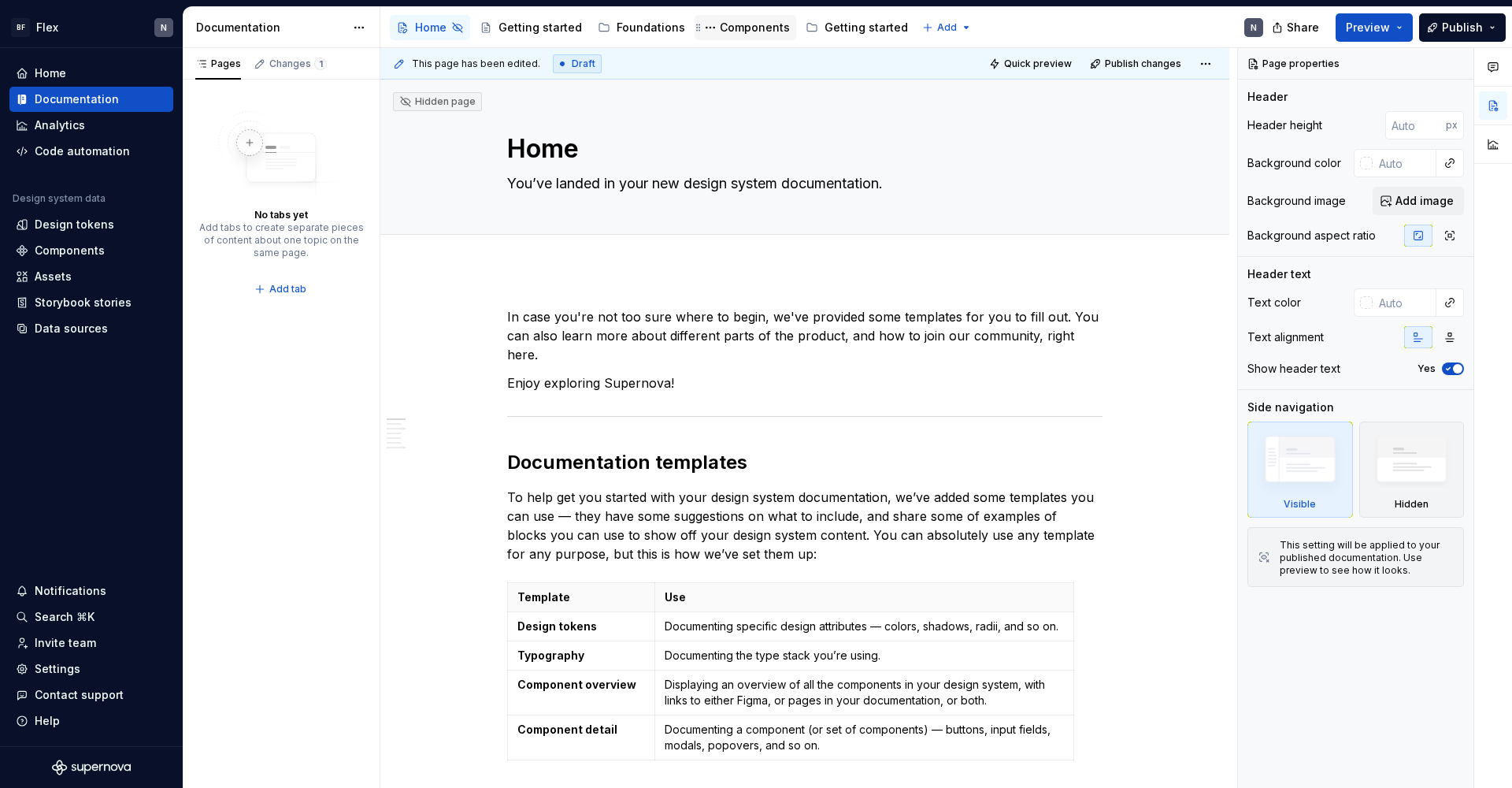
click at [744, 28] on div "Components" at bounding box center [755, 28] width 70 height 16
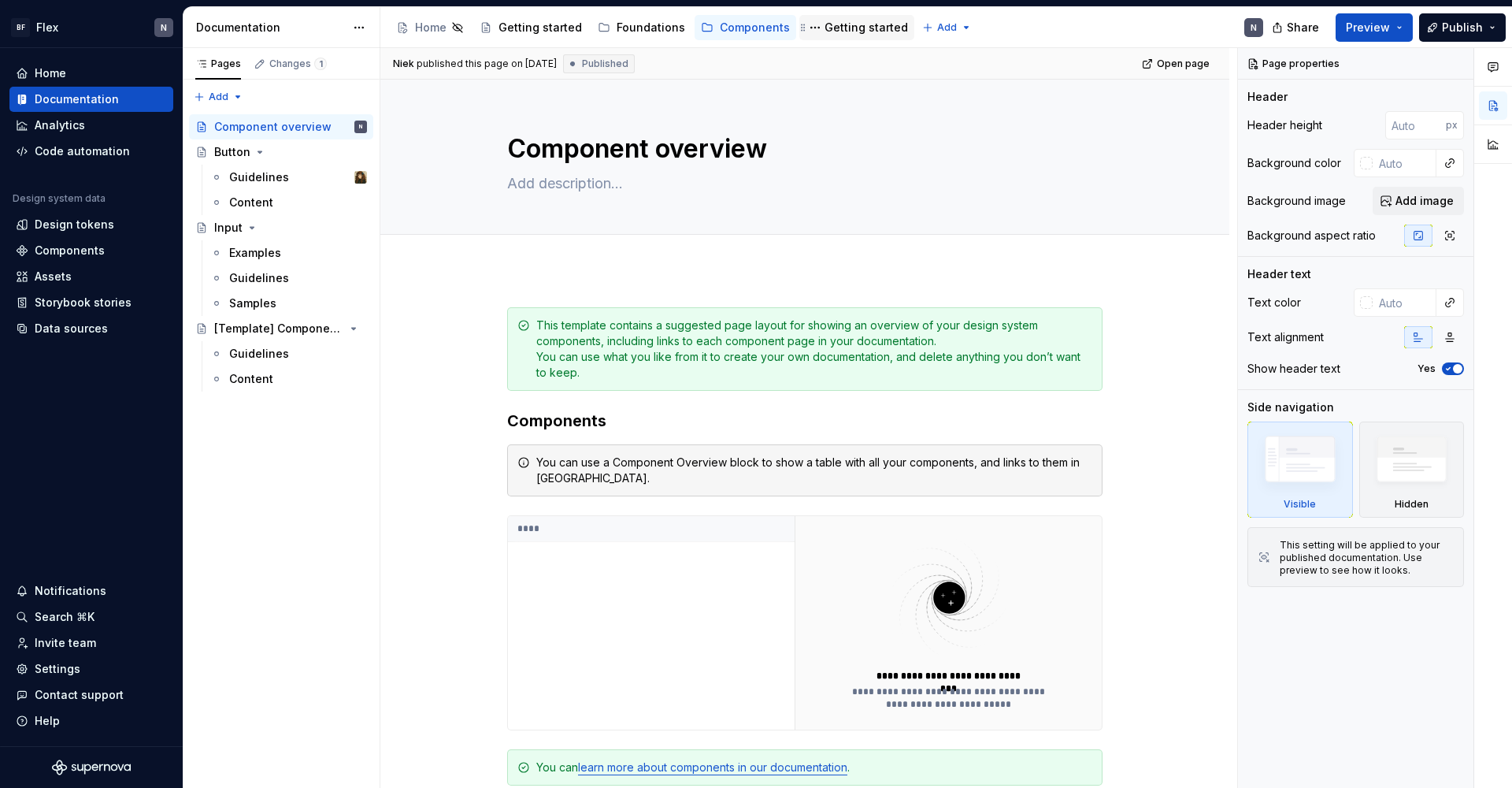
click at [863, 27] on div "Getting started" at bounding box center [866, 28] width 84 height 16
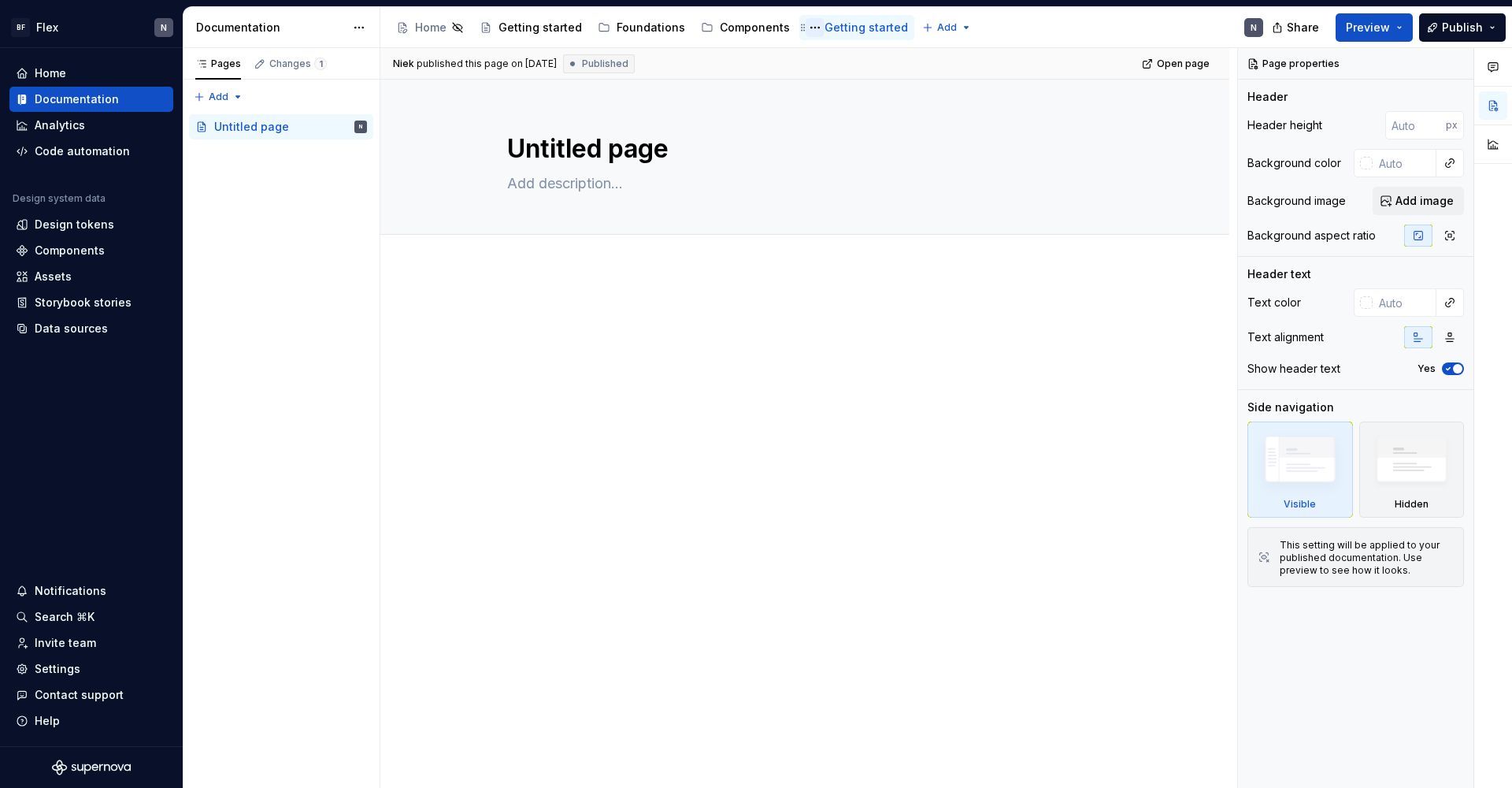
click at [806, 27] on button "Page tree" at bounding box center [814, 27] width 19 height 19
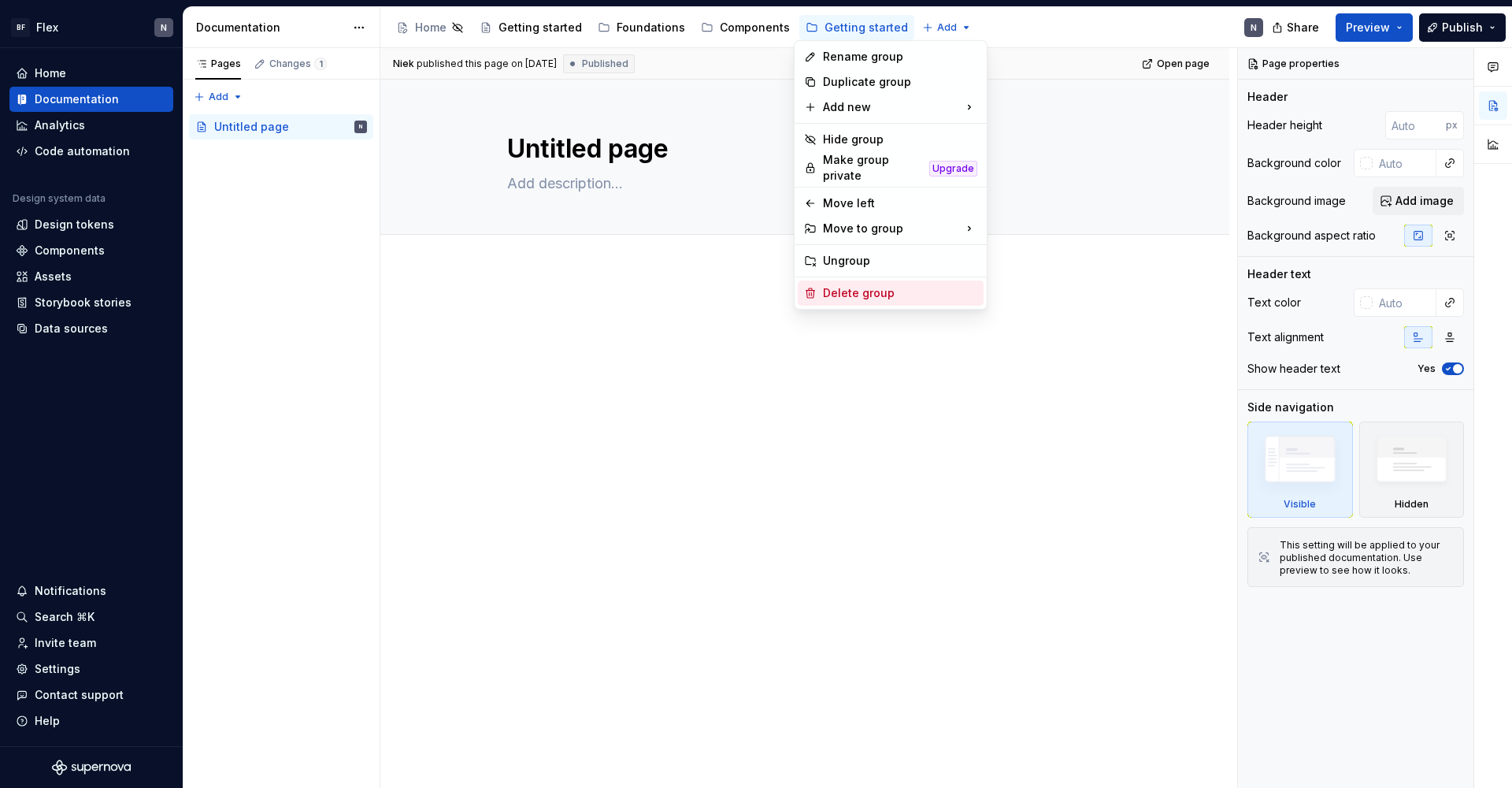
click at [845, 286] on div "Delete group" at bounding box center [899, 294] width 154 height 16
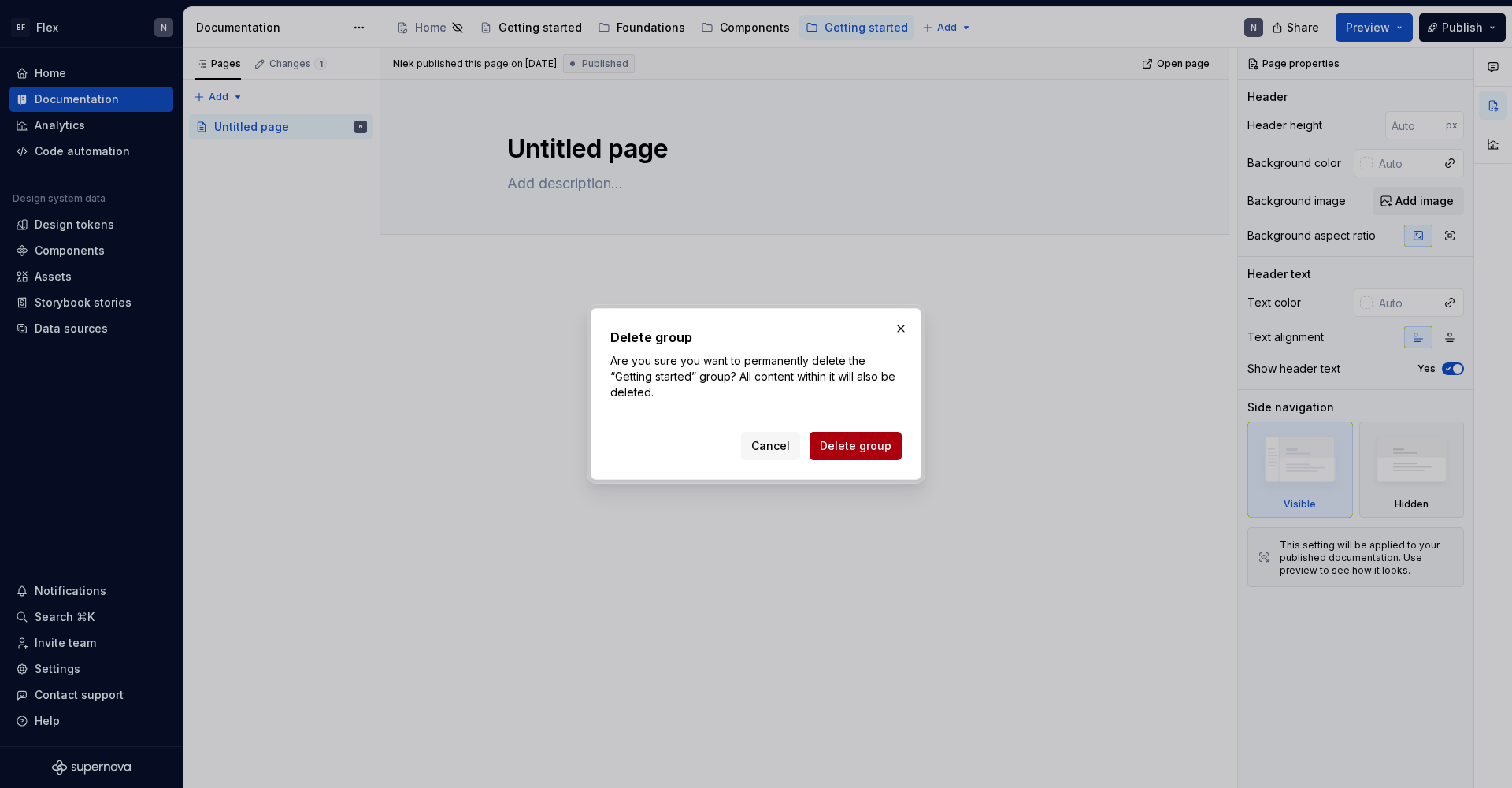
click at [859, 451] on span "Delete group" at bounding box center [855, 446] width 71 height 16
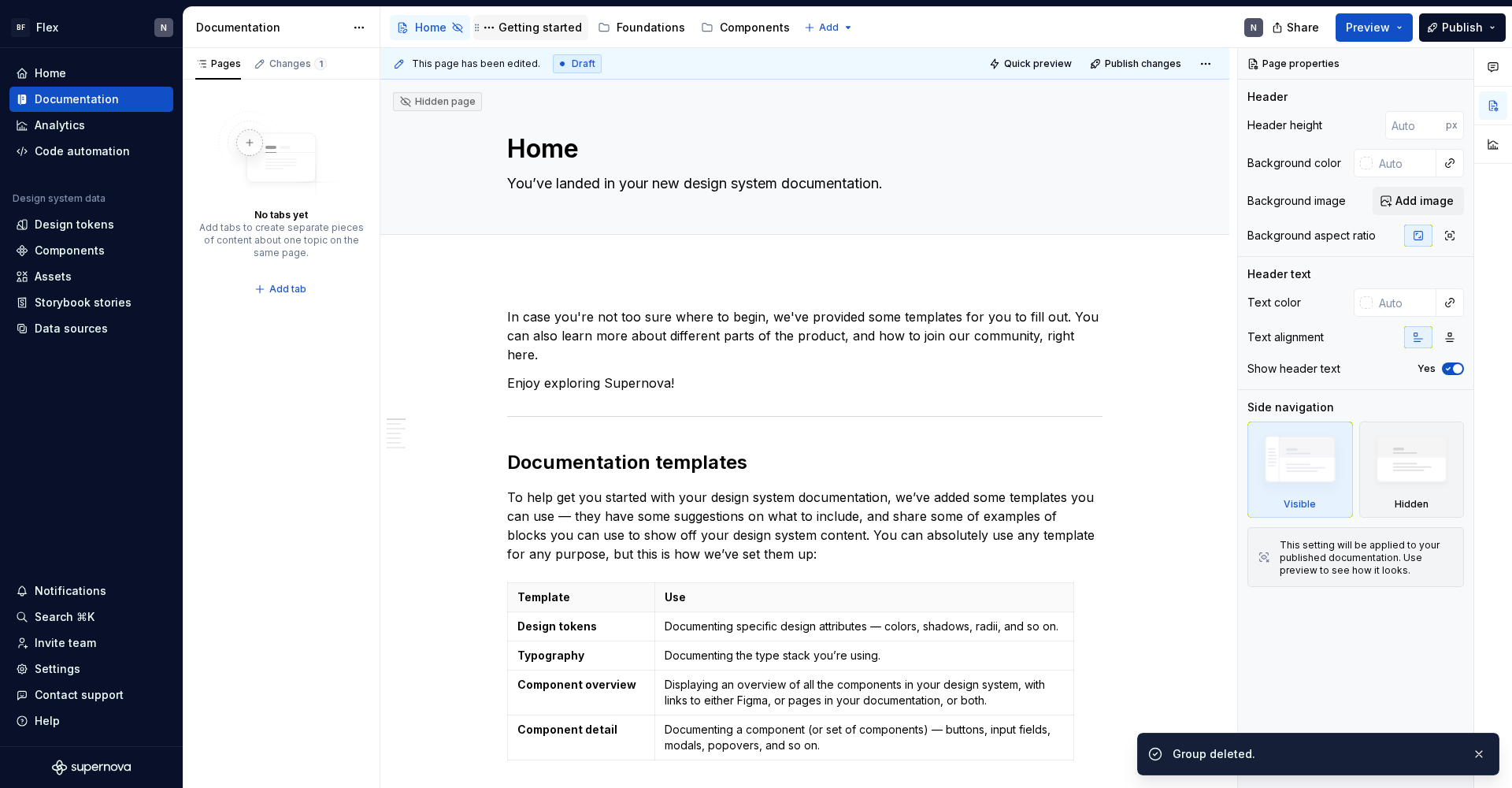
click at [520, 26] on div "Getting started" at bounding box center [541, 28] width 84 height 16
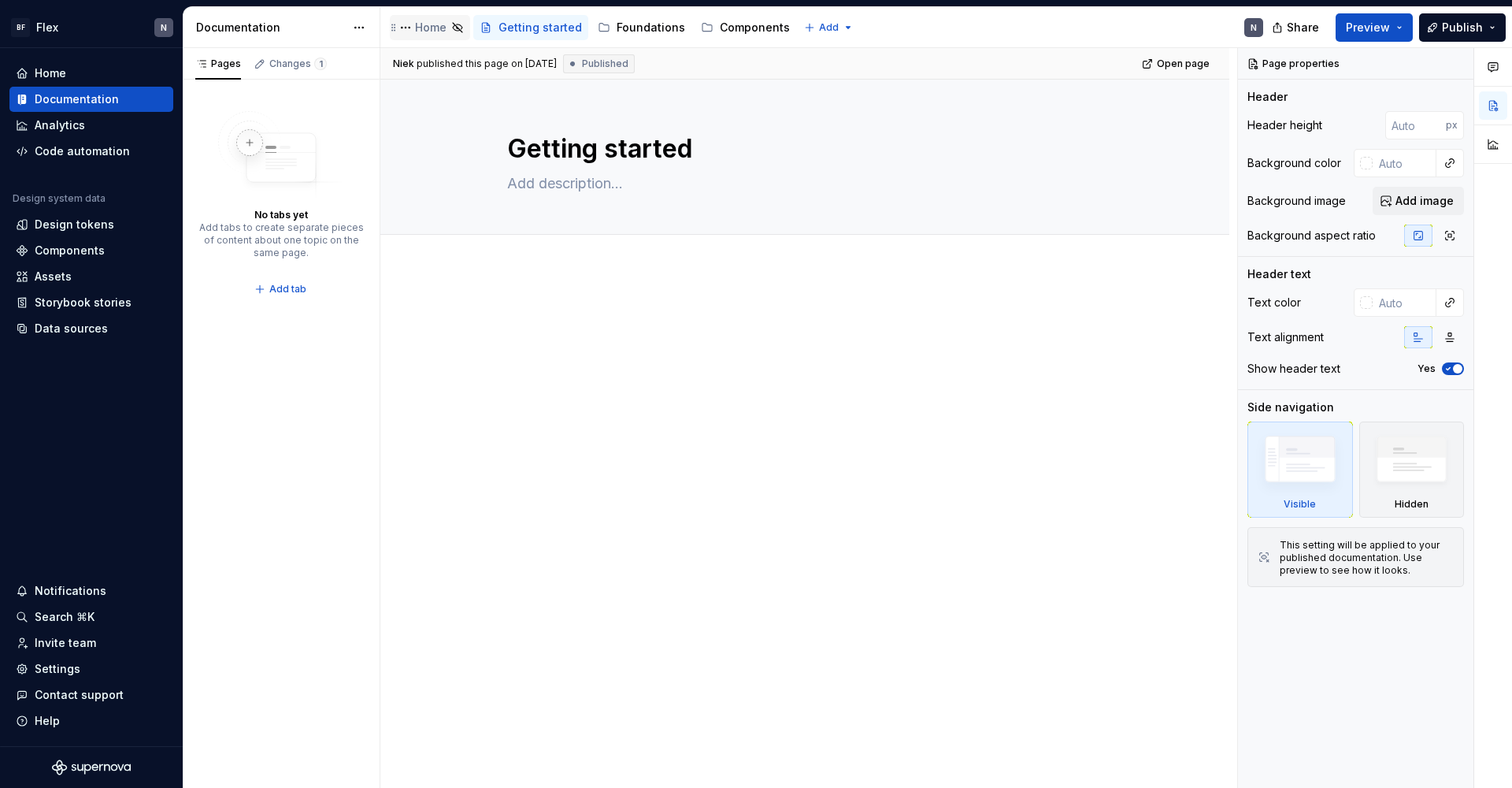
click at [427, 23] on div "Home" at bounding box center [430, 28] width 31 height 16
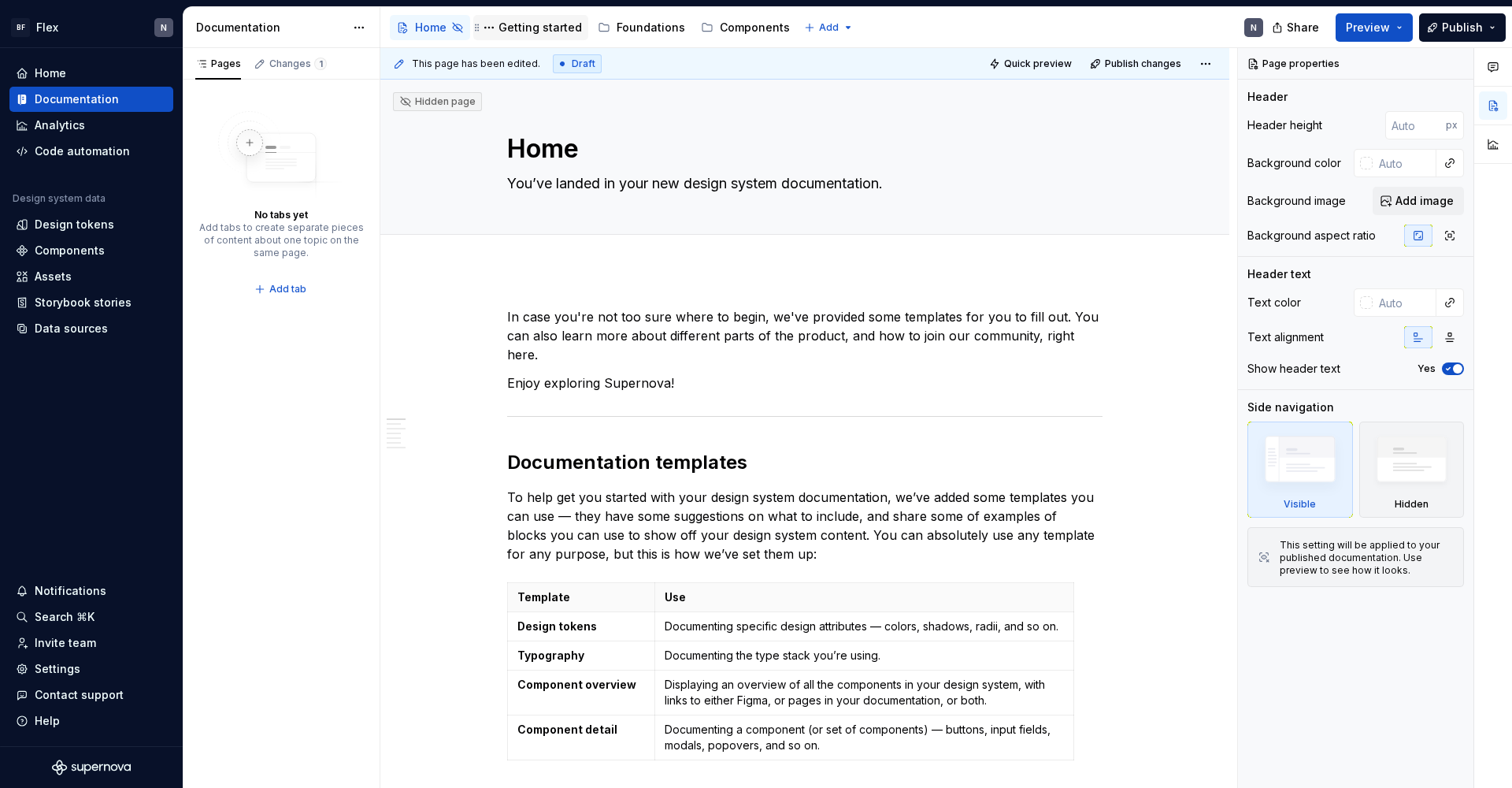
click at [507, 23] on div "Getting started" at bounding box center [541, 28] width 84 height 16
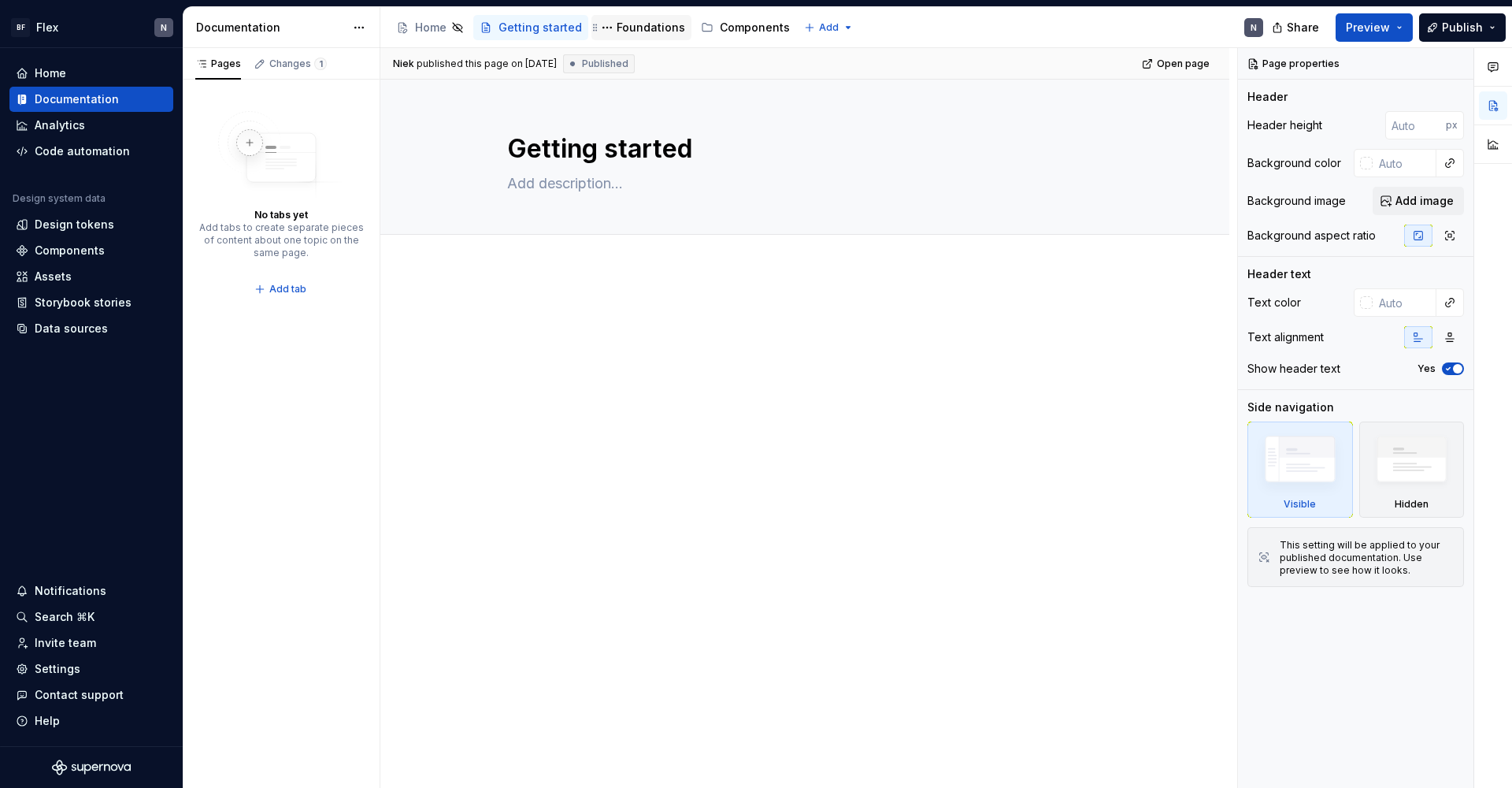
click at [624, 34] on div "Foundations" at bounding box center [650, 28] width 69 height 16
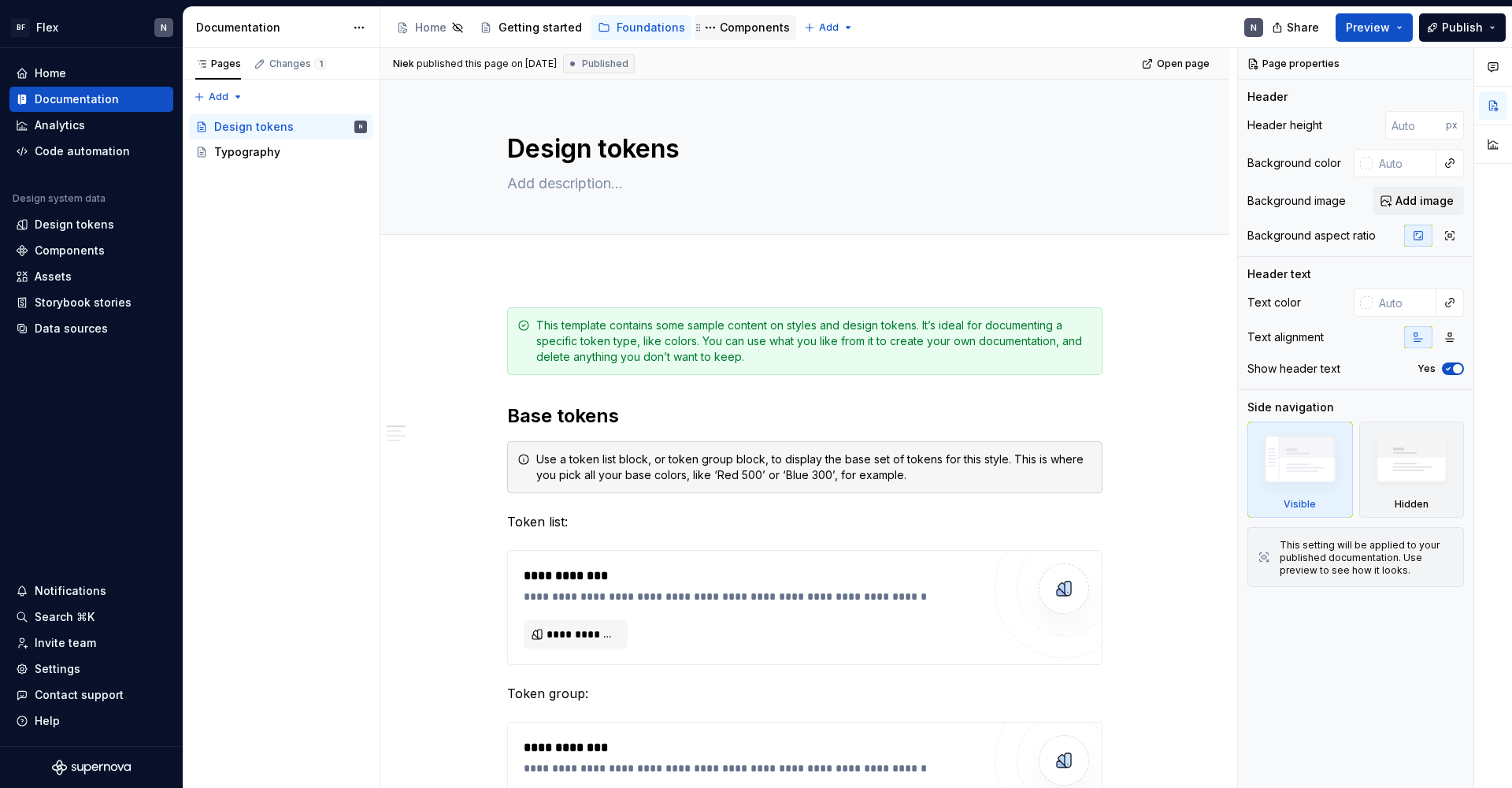
click at [750, 25] on div "Components" at bounding box center [755, 28] width 70 height 16
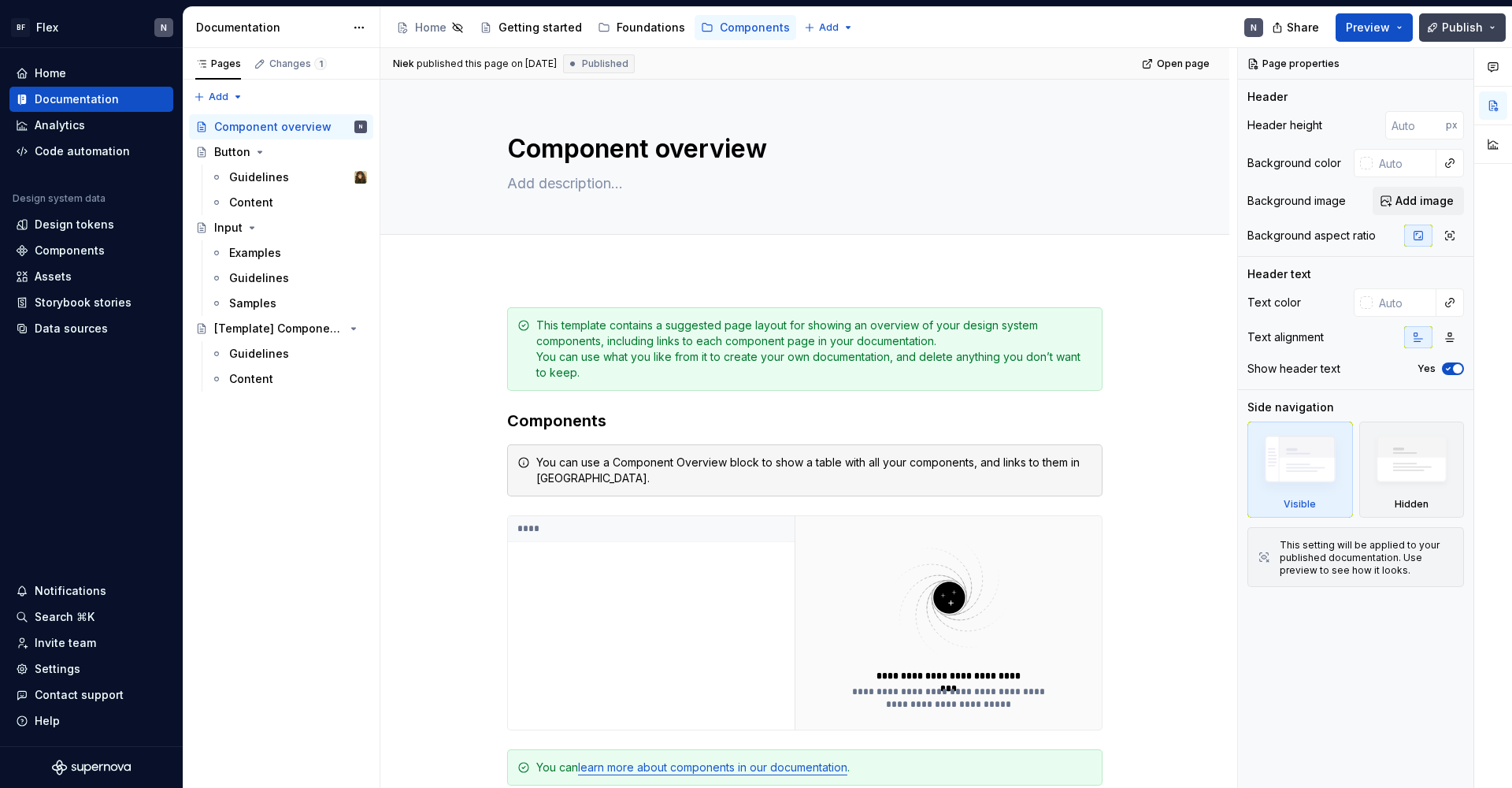
click at [1157, 27] on span "Publish" at bounding box center [1462, 28] width 41 height 16
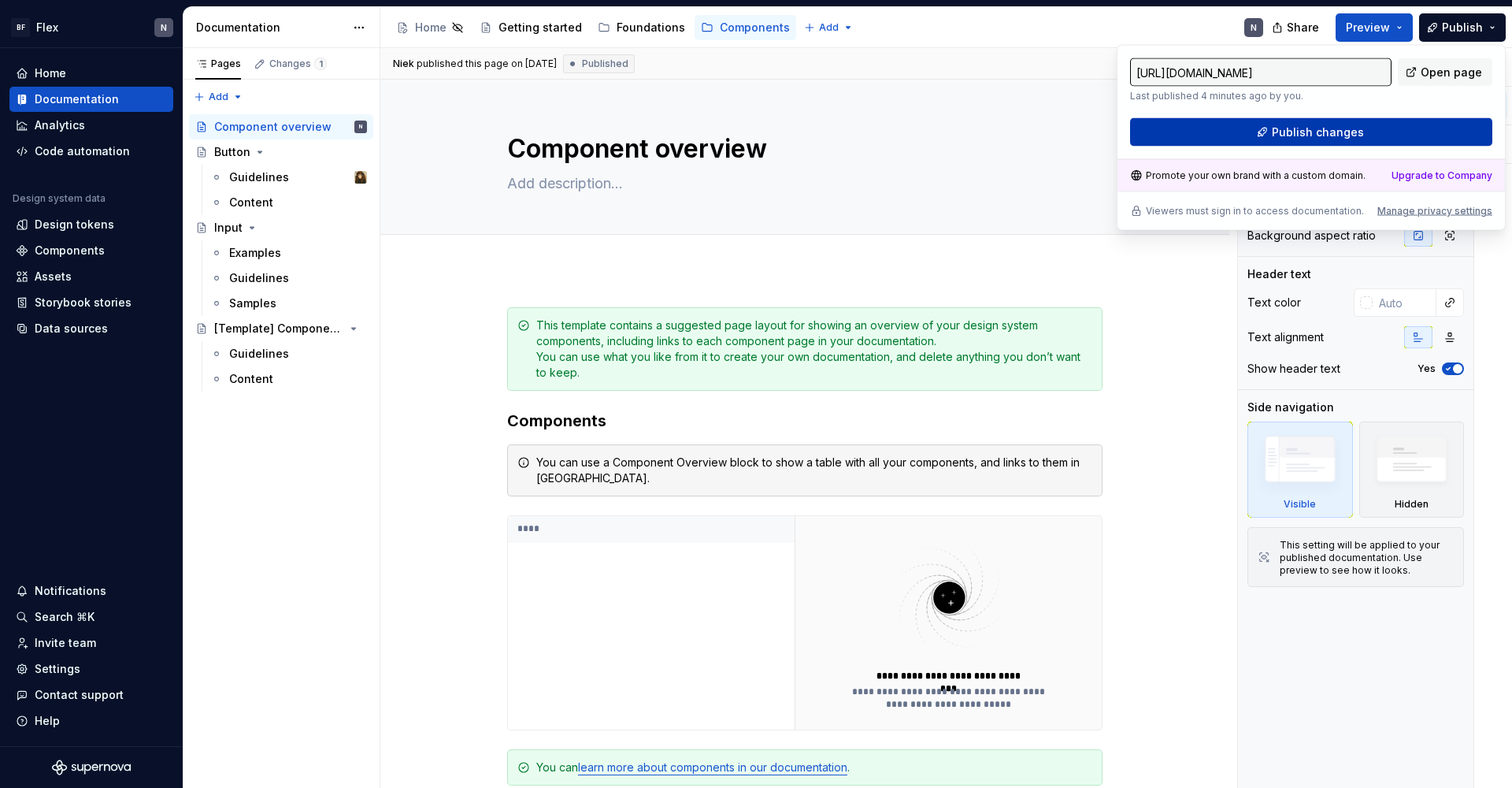
click at [1157, 137] on span "Publish changes" at bounding box center [1317, 132] width 92 height 16
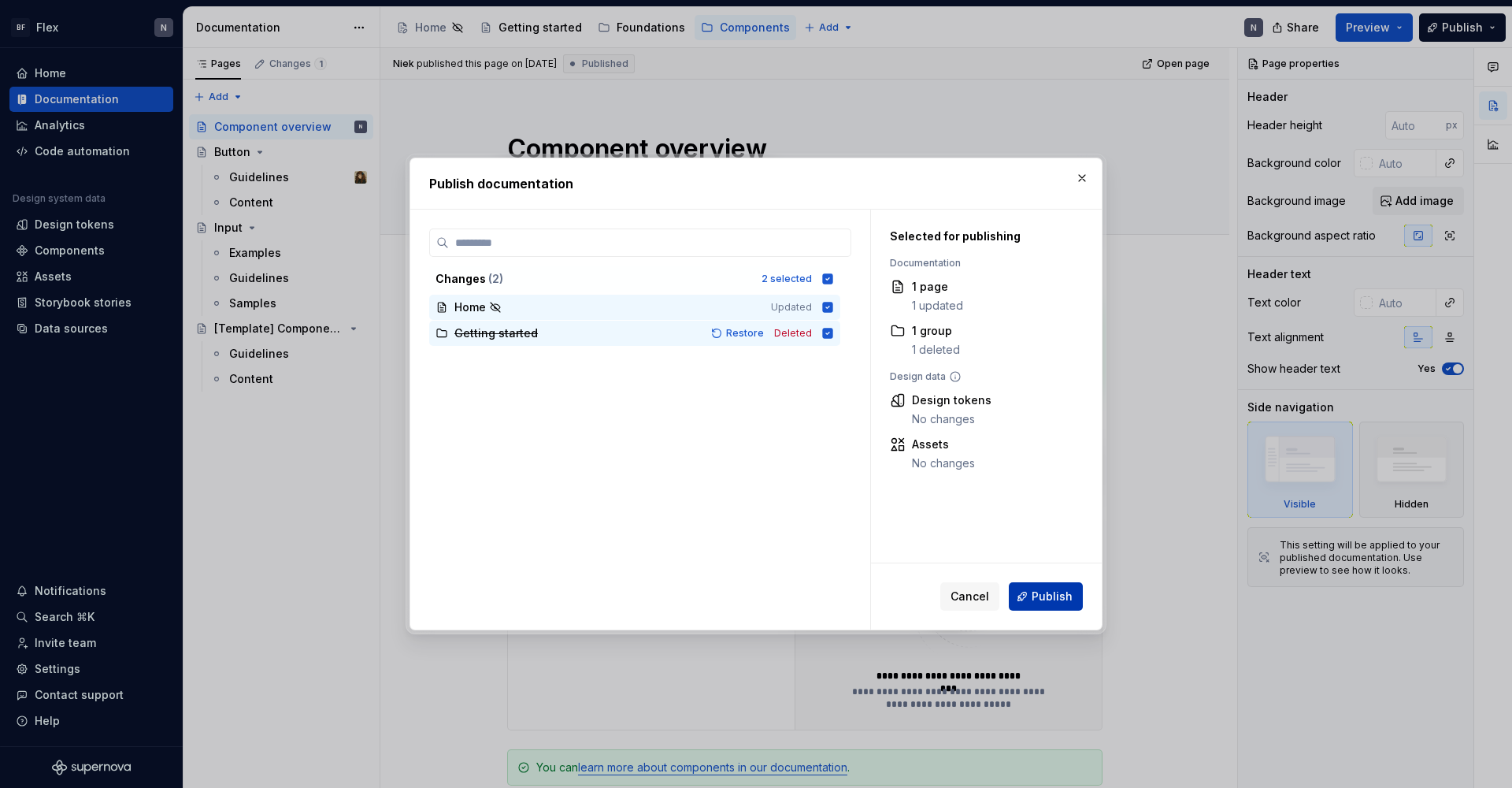
click at [1056, 600] on span "Publish" at bounding box center [1052, 596] width 41 height 16
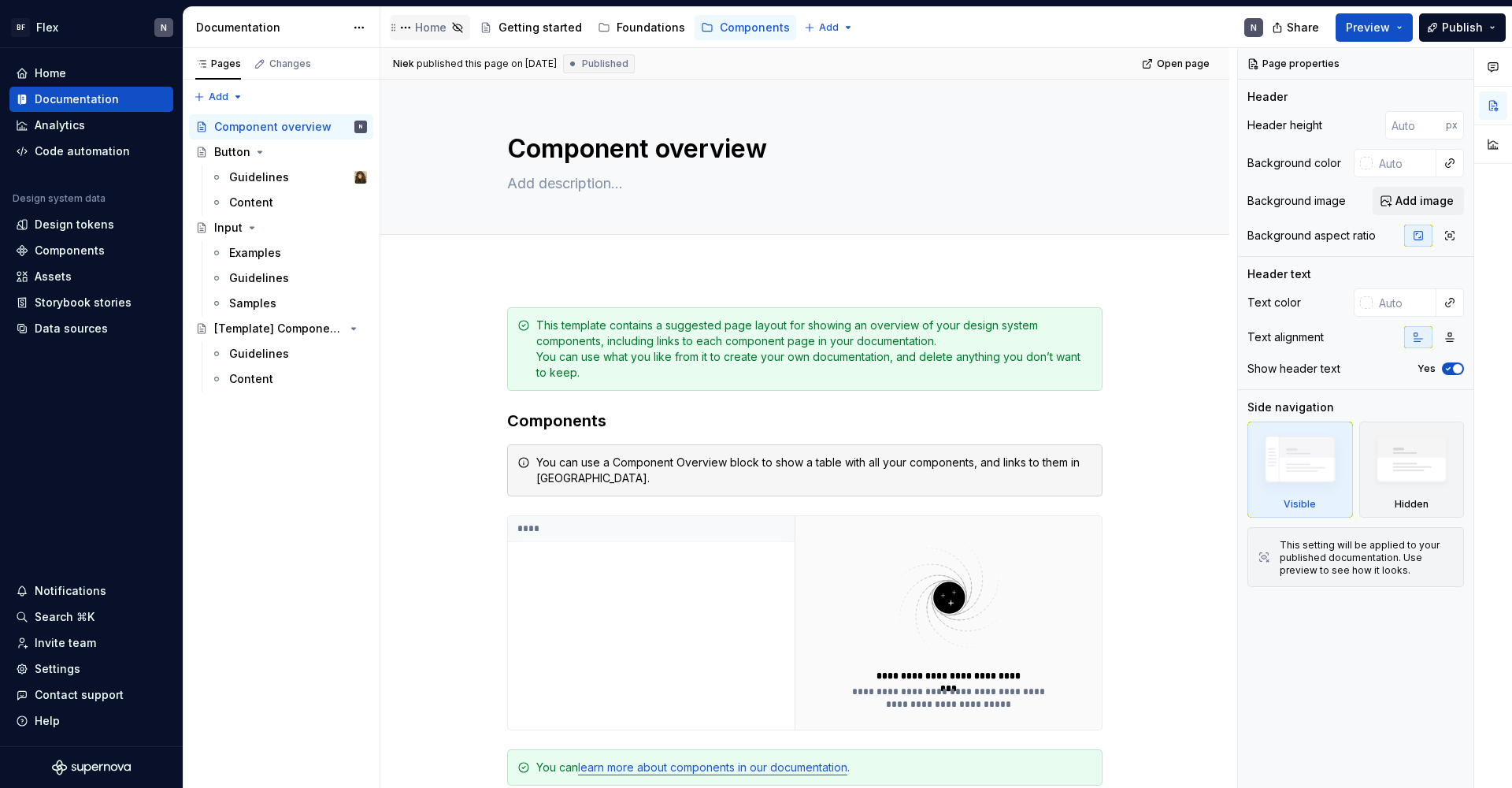
click at [459, 28] on icon "Page tree" at bounding box center [458, 28] width 12 height 12
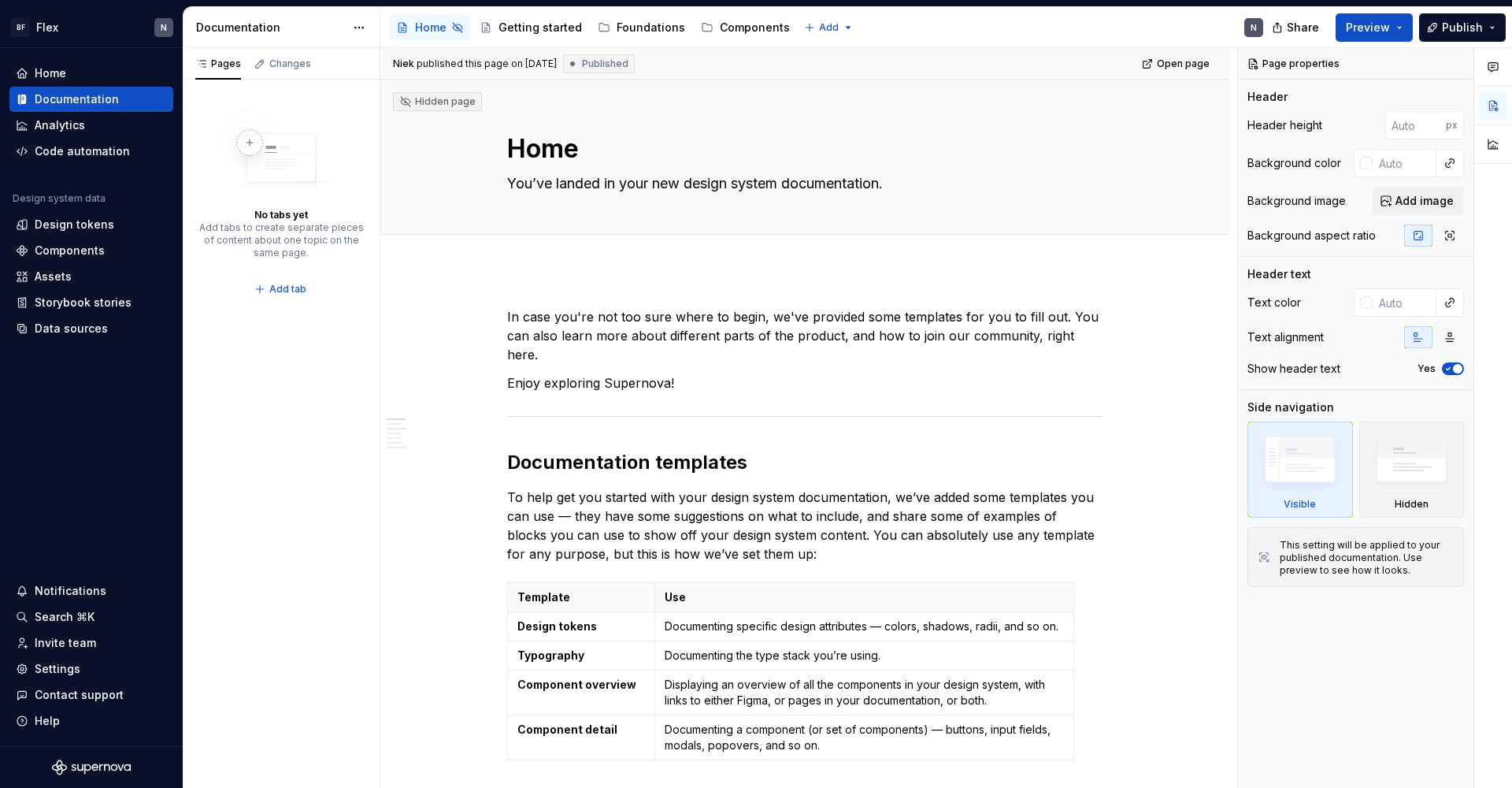
click at [406, 27] on div "Page tree" at bounding box center [402, 28] width 12 height 12
click at [410, 25] on button "Page tree" at bounding box center [405, 27] width 19 height 19
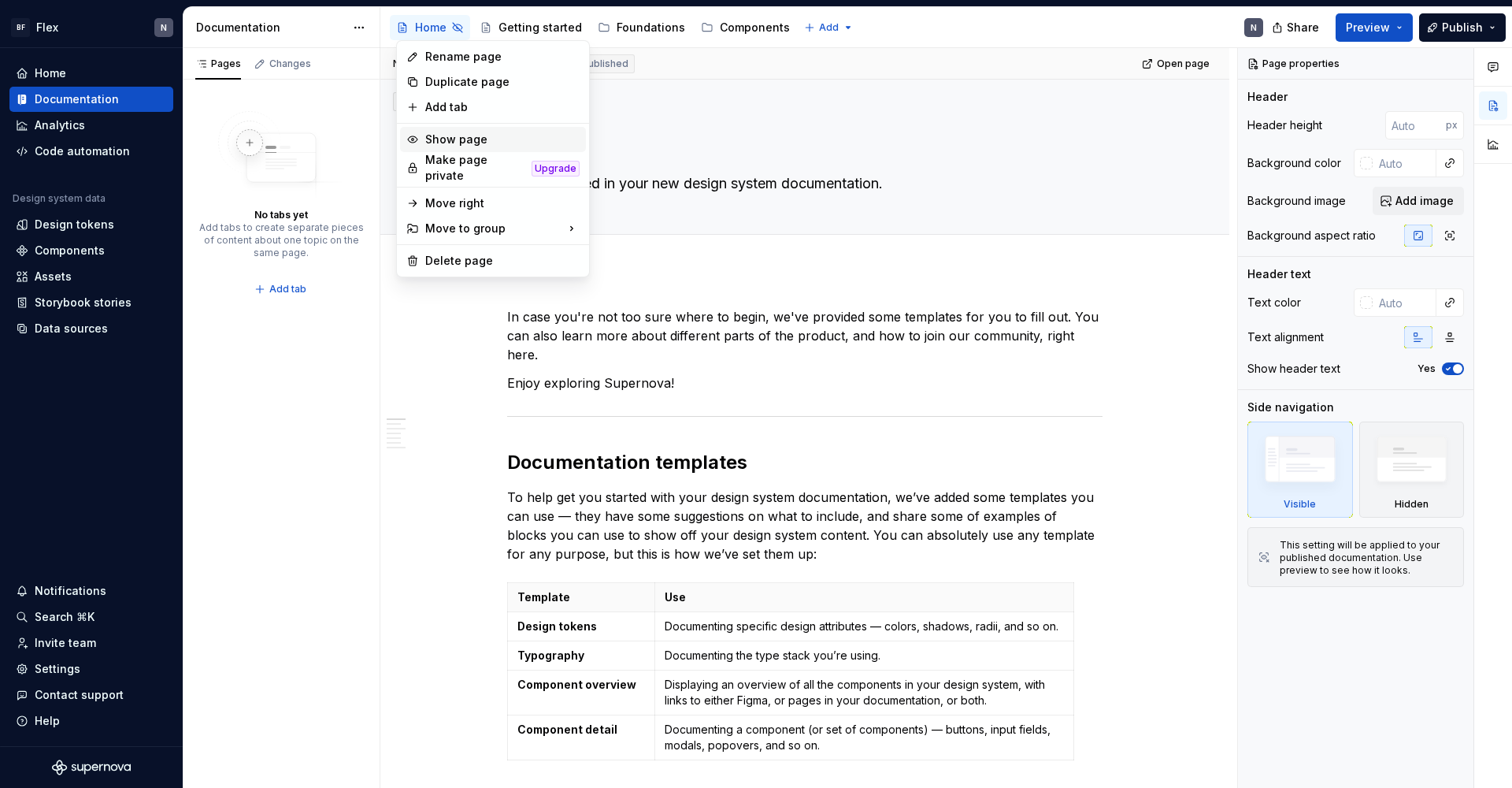
click at [470, 137] on div "Show page" at bounding box center [502, 139] width 154 height 16
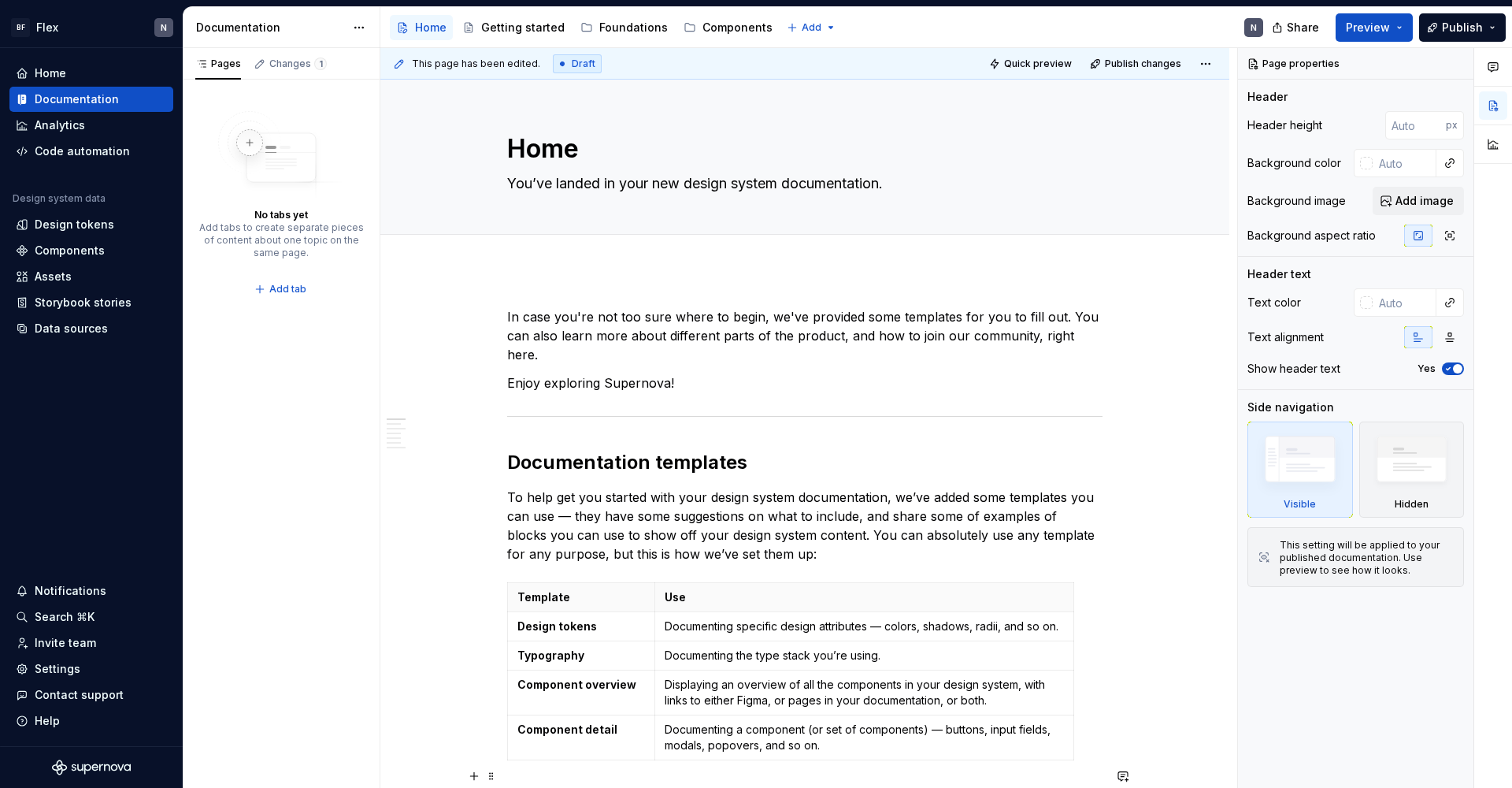
type textarea "*"
click at [70, 660] on div "Settings" at bounding box center [57, 669] width 45 height 16
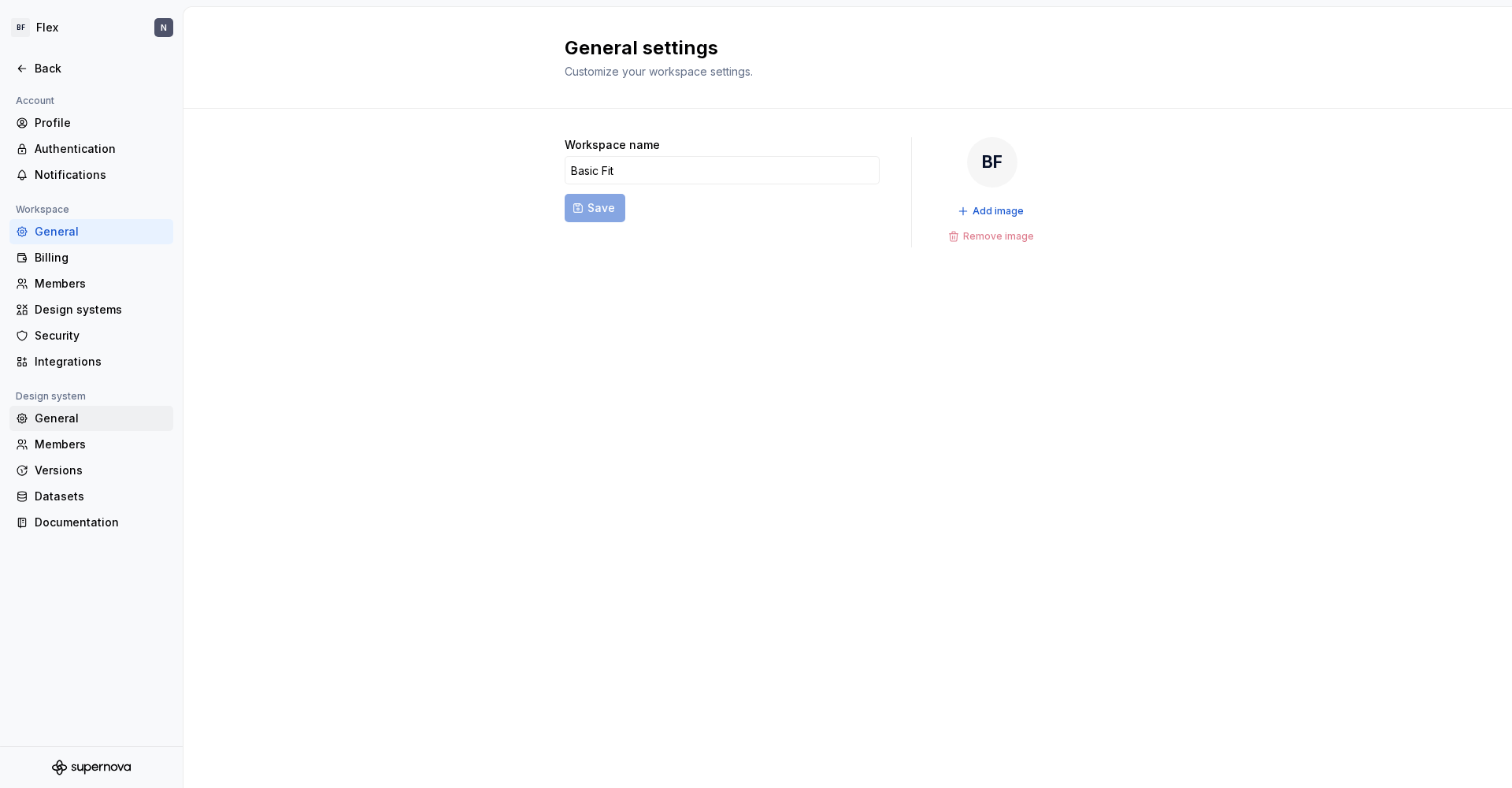
click at [61, 419] on div "General" at bounding box center [101, 419] width 132 height 16
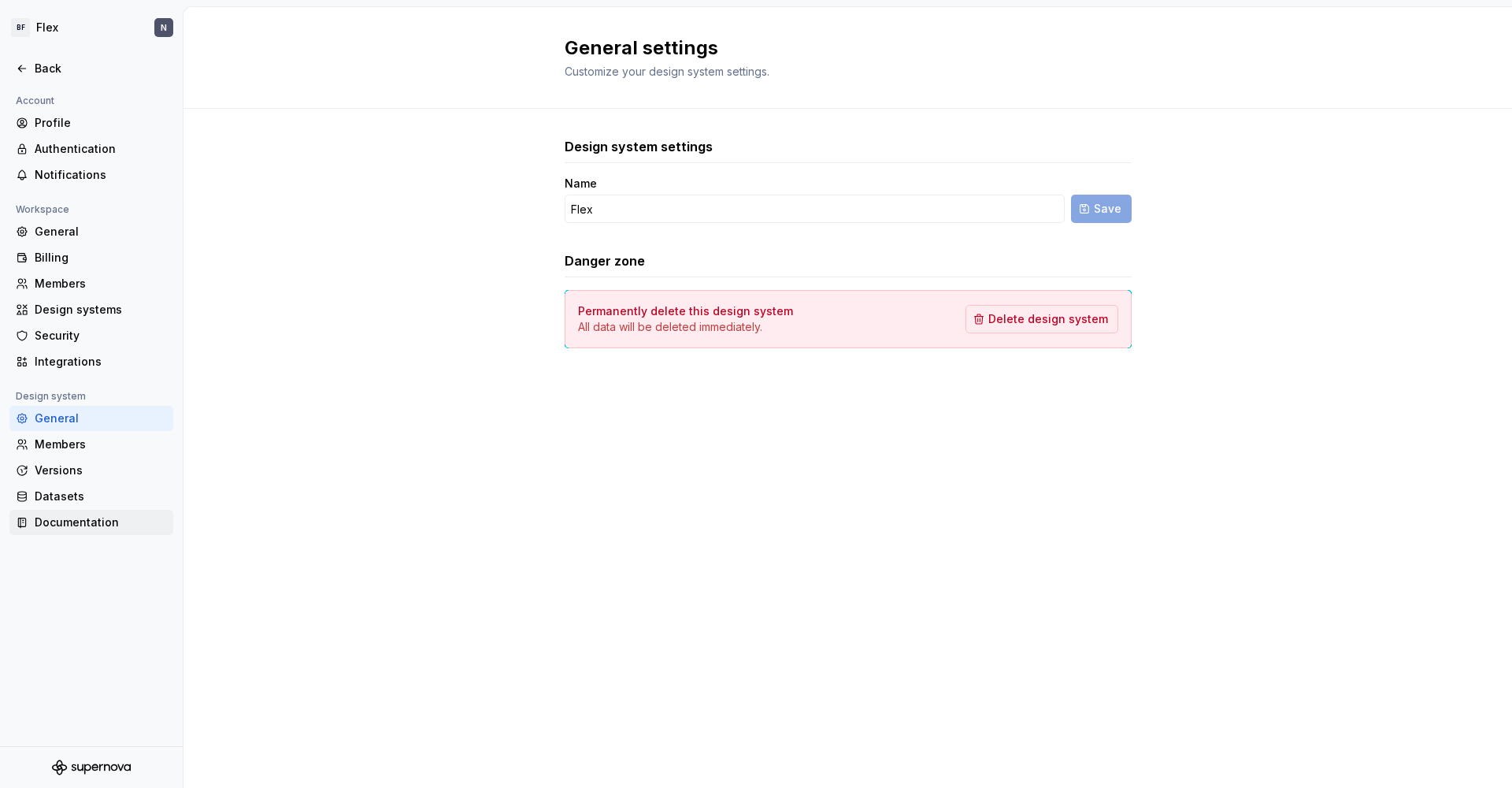
click at [76, 527] on div "Documentation" at bounding box center [101, 522] width 132 height 16
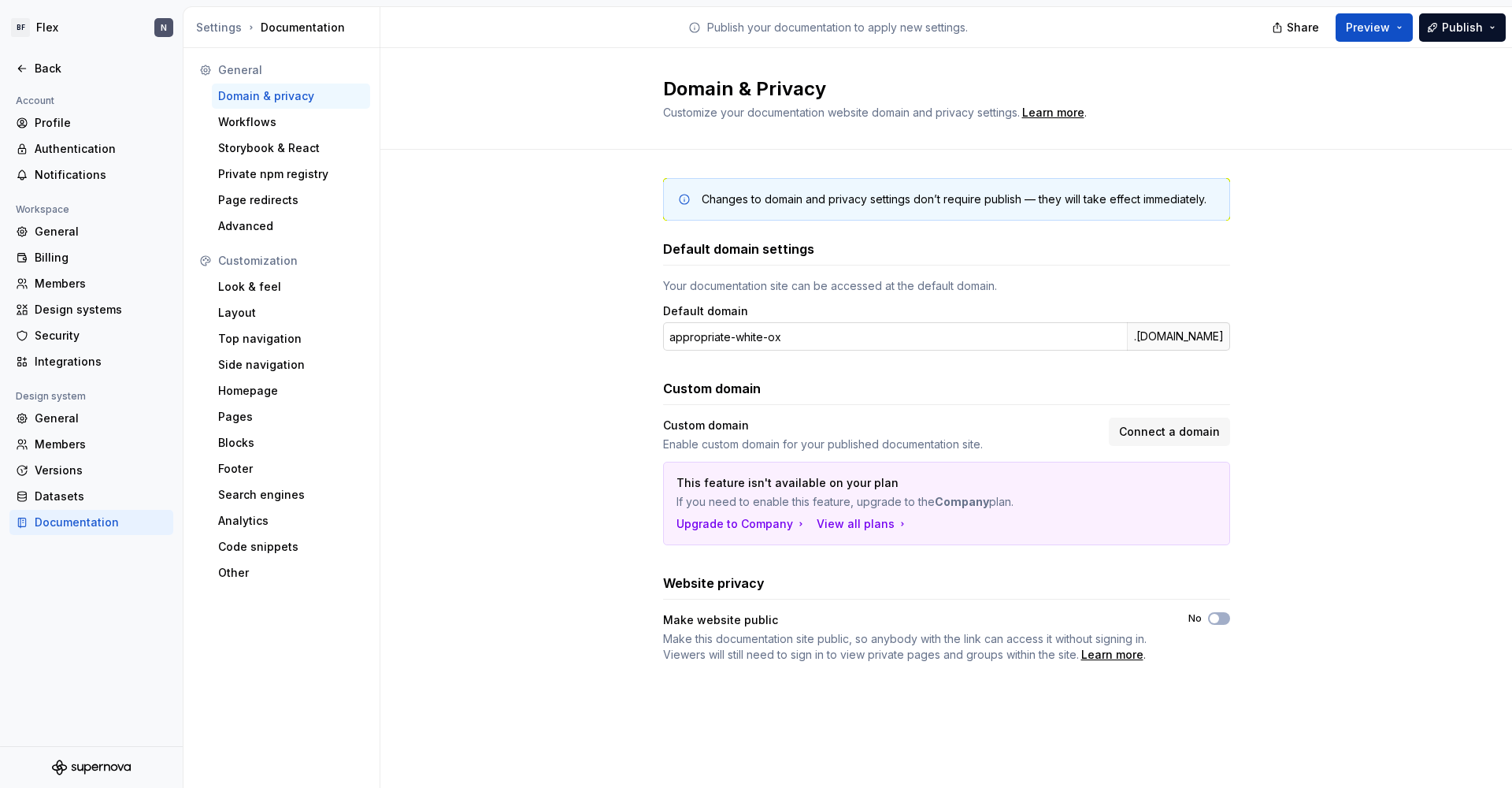
click at [715, 340] on input "appropriate-white-ox" at bounding box center [895, 336] width 464 height 29
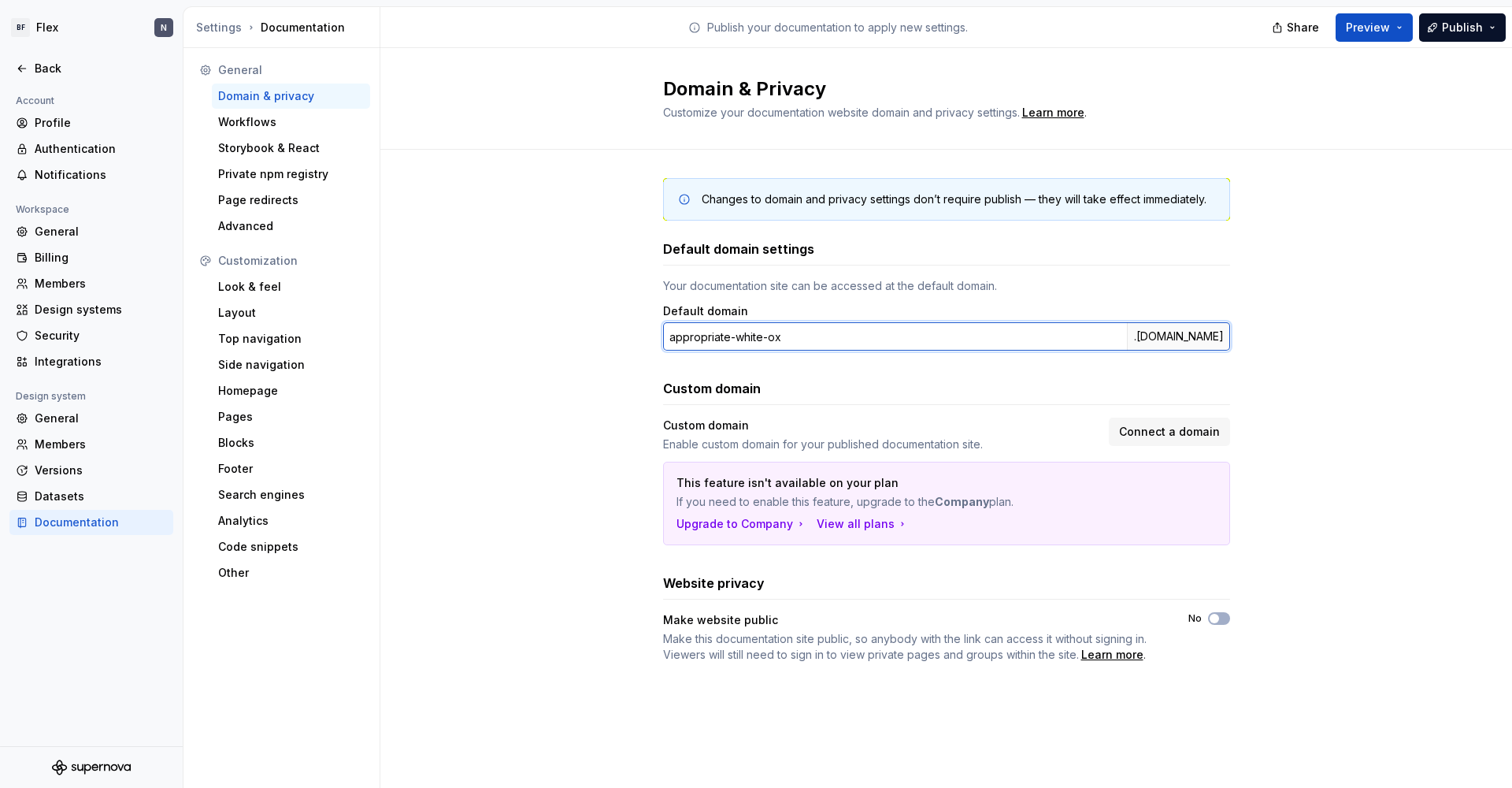
drag, startPoint x: 813, startPoint y: 339, endPoint x: 601, endPoint y: 334, distance: 212.1
click at [601, 334] on div "Changes to domain and privacy settings don’t require publish — they will take e…" at bounding box center [946, 436] width 1131 height 573
type input "flex"
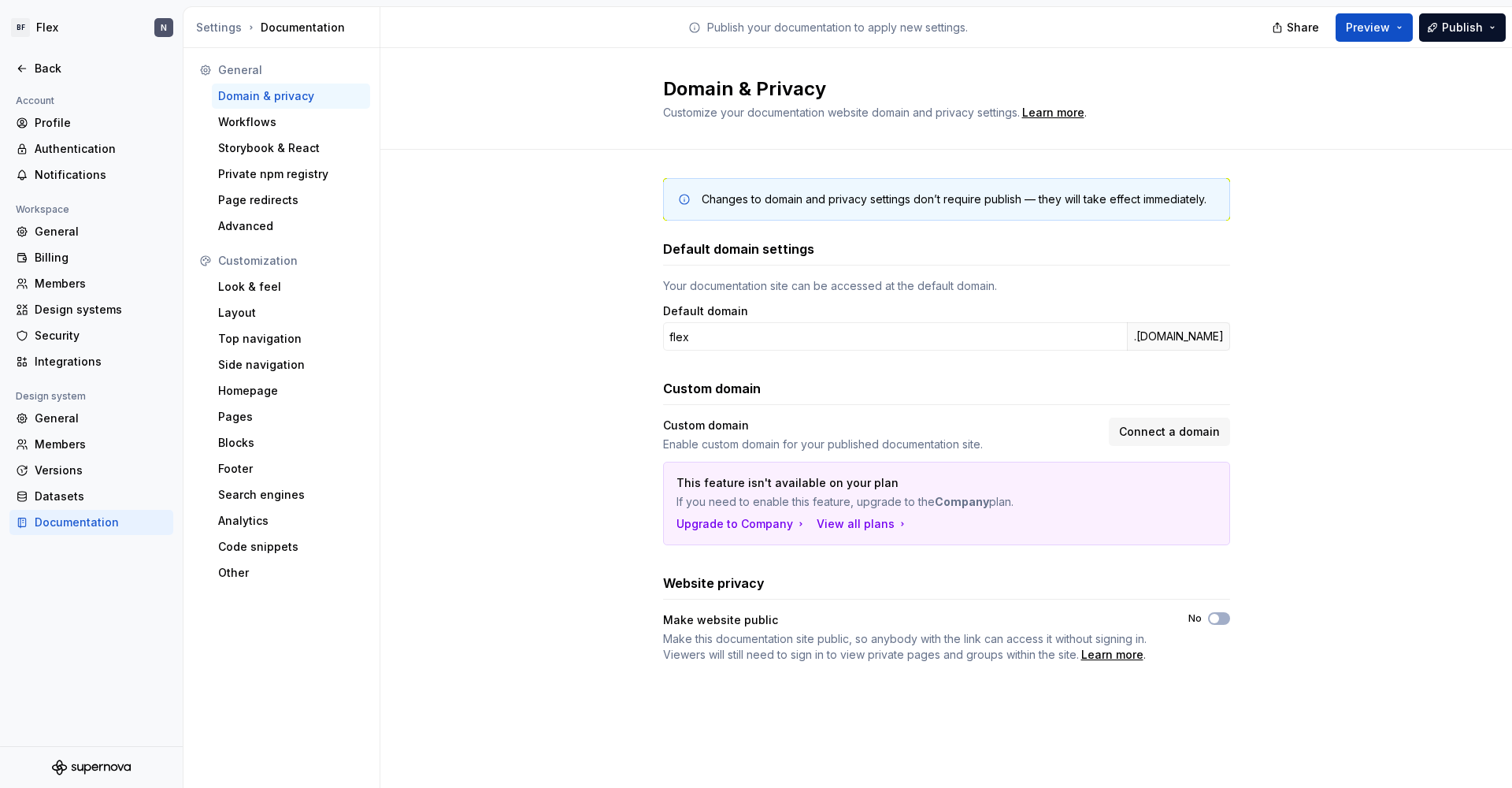
click at [806, 353] on div "Default domain settings Your documentation site can be accessed at the default …" at bounding box center [946, 451] width 566 height 423
click at [1157, 339] on div ".[DOMAIN_NAME]" at bounding box center [1178, 336] width 103 height 29
click at [284, 202] on div "Page redirects" at bounding box center [290, 200] width 145 height 16
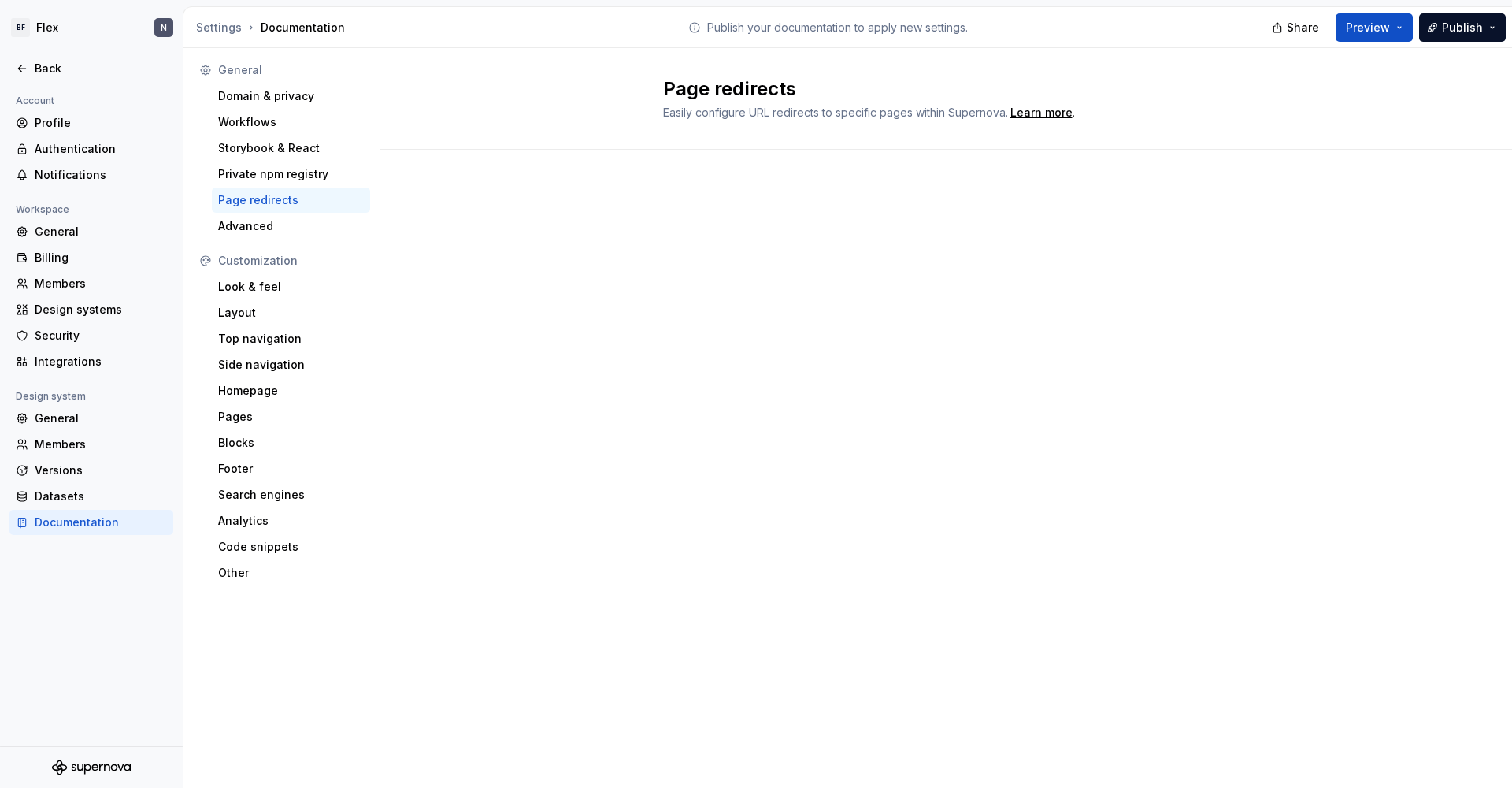
click at [904, 112] on span "Easily configure URL redirects to specific pages within Supernova." at bounding box center [835, 112] width 345 height 13
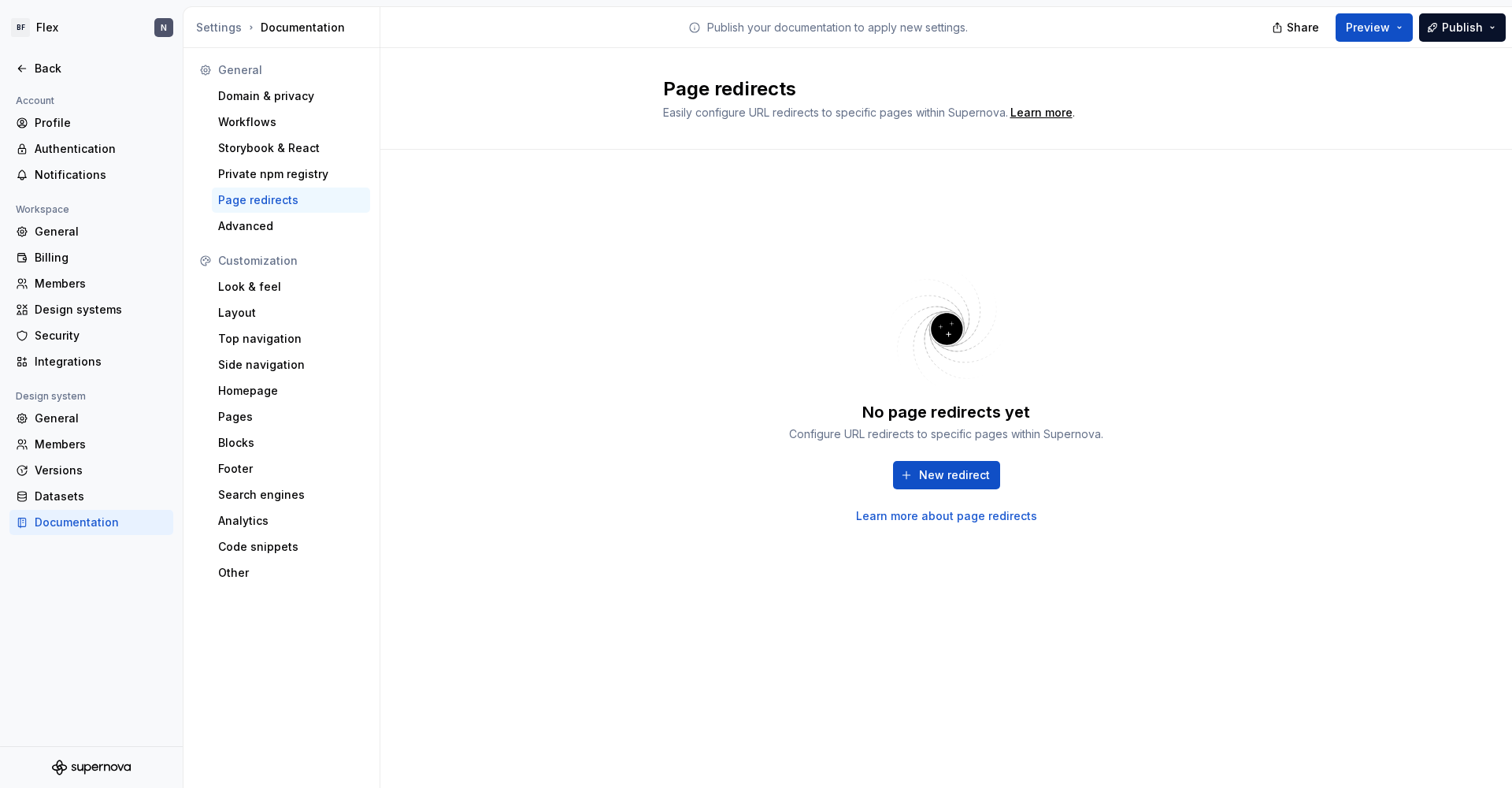
click at [848, 111] on span "Easily configure URL redirects to specific pages within Supernova." at bounding box center [835, 112] width 345 height 13
click at [909, 476] on button "New redirect" at bounding box center [946, 475] width 107 height 29
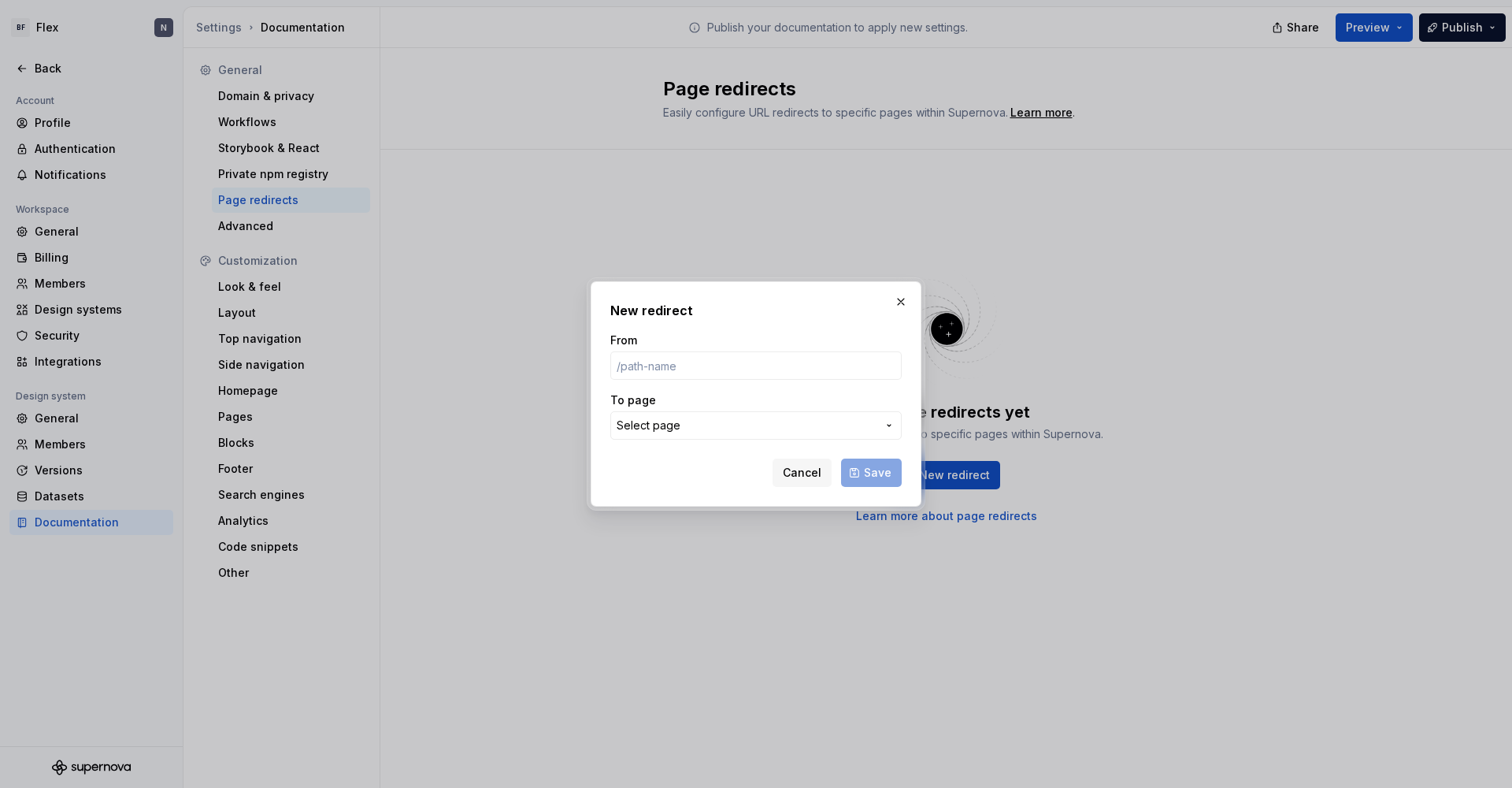
click at [741, 431] on span "Select page" at bounding box center [746, 426] width 260 height 16
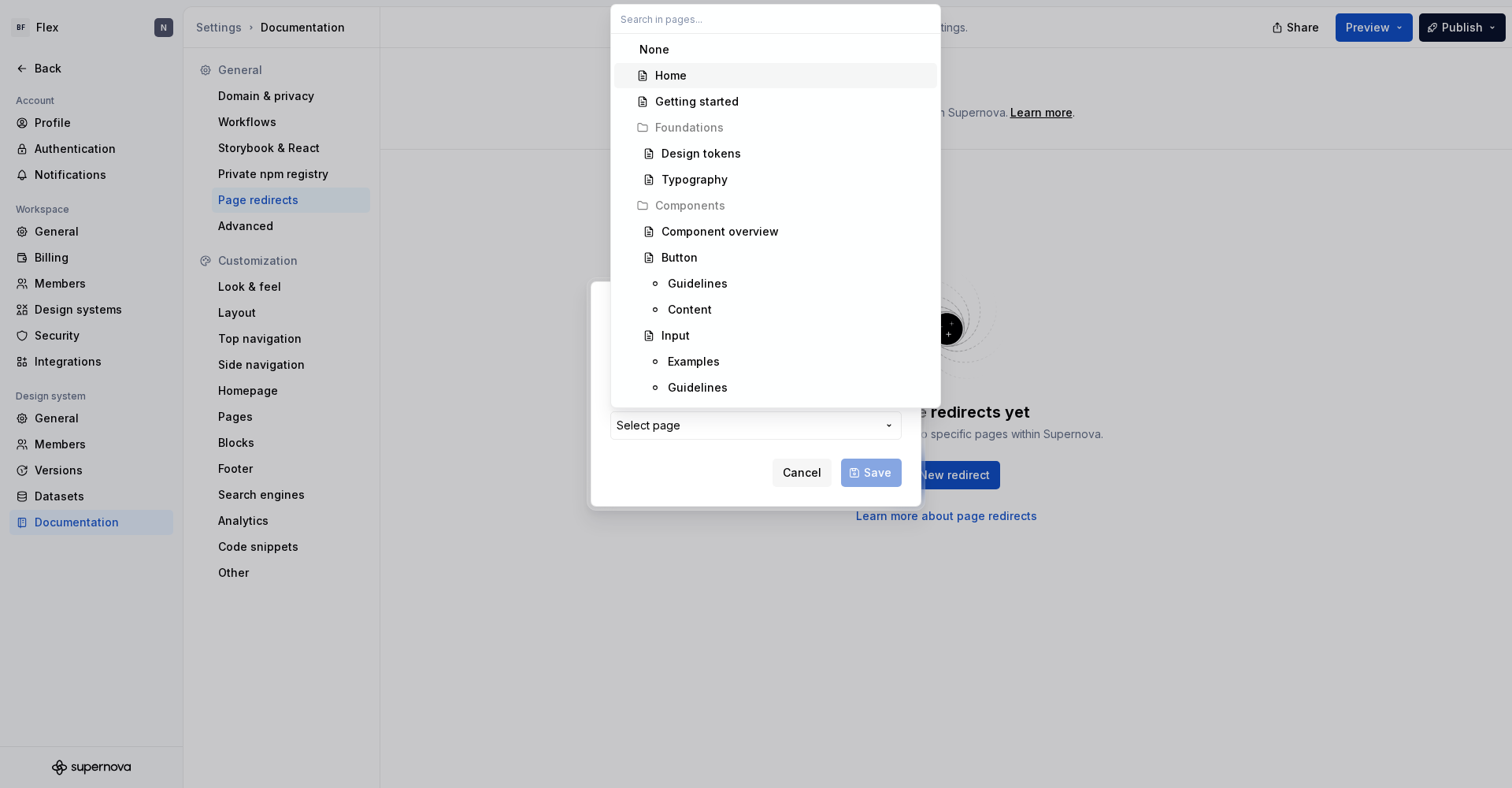
click at [667, 74] on div "Home" at bounding box center [670, 76] width 31 height 16
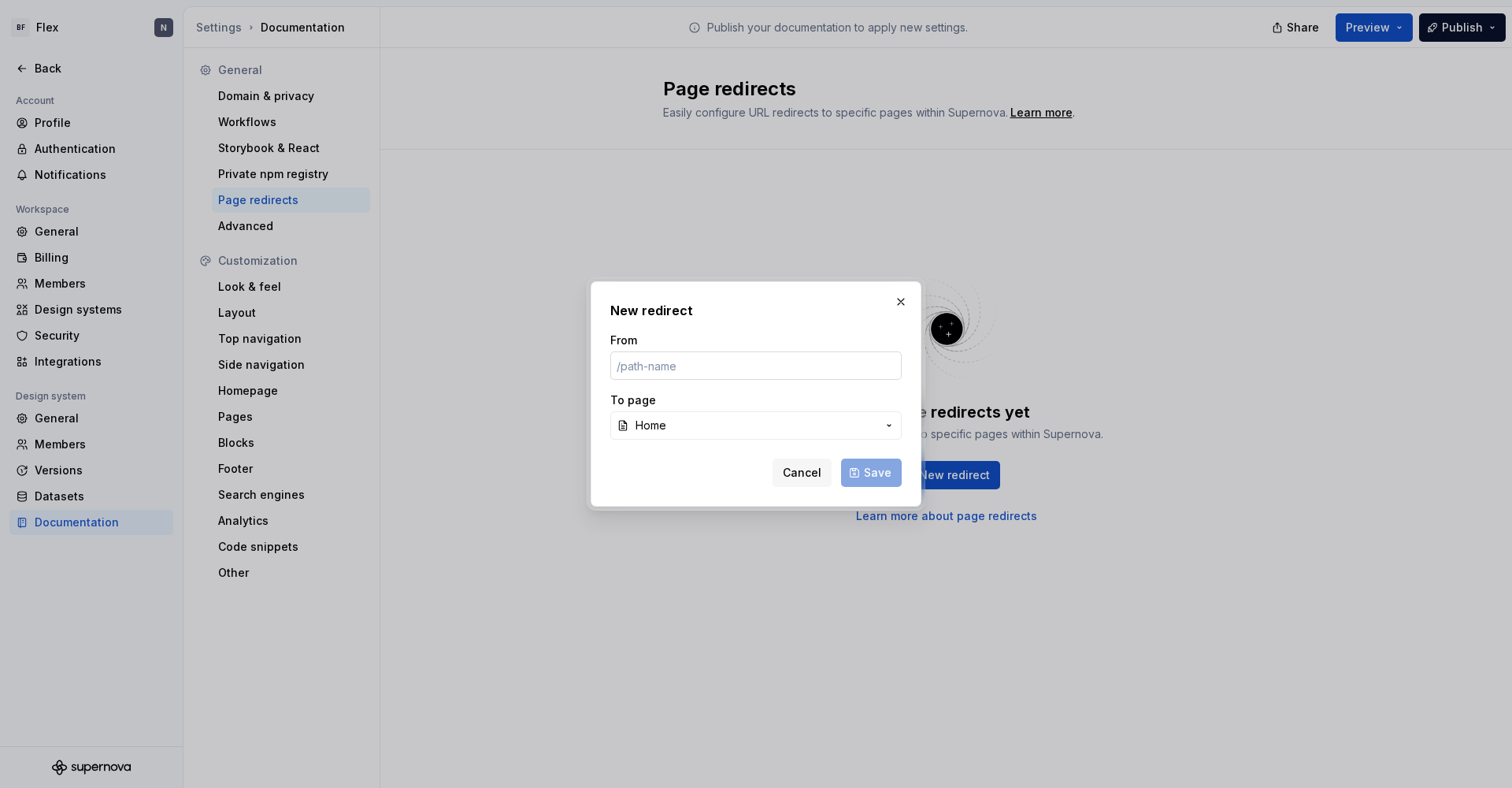
click at [674, 368] on input "From" at bounding box center [756, 366] width 292 height 29
click at [792, 466] on span "Cancel" at bounding box center [801, 473] width 38 height 16
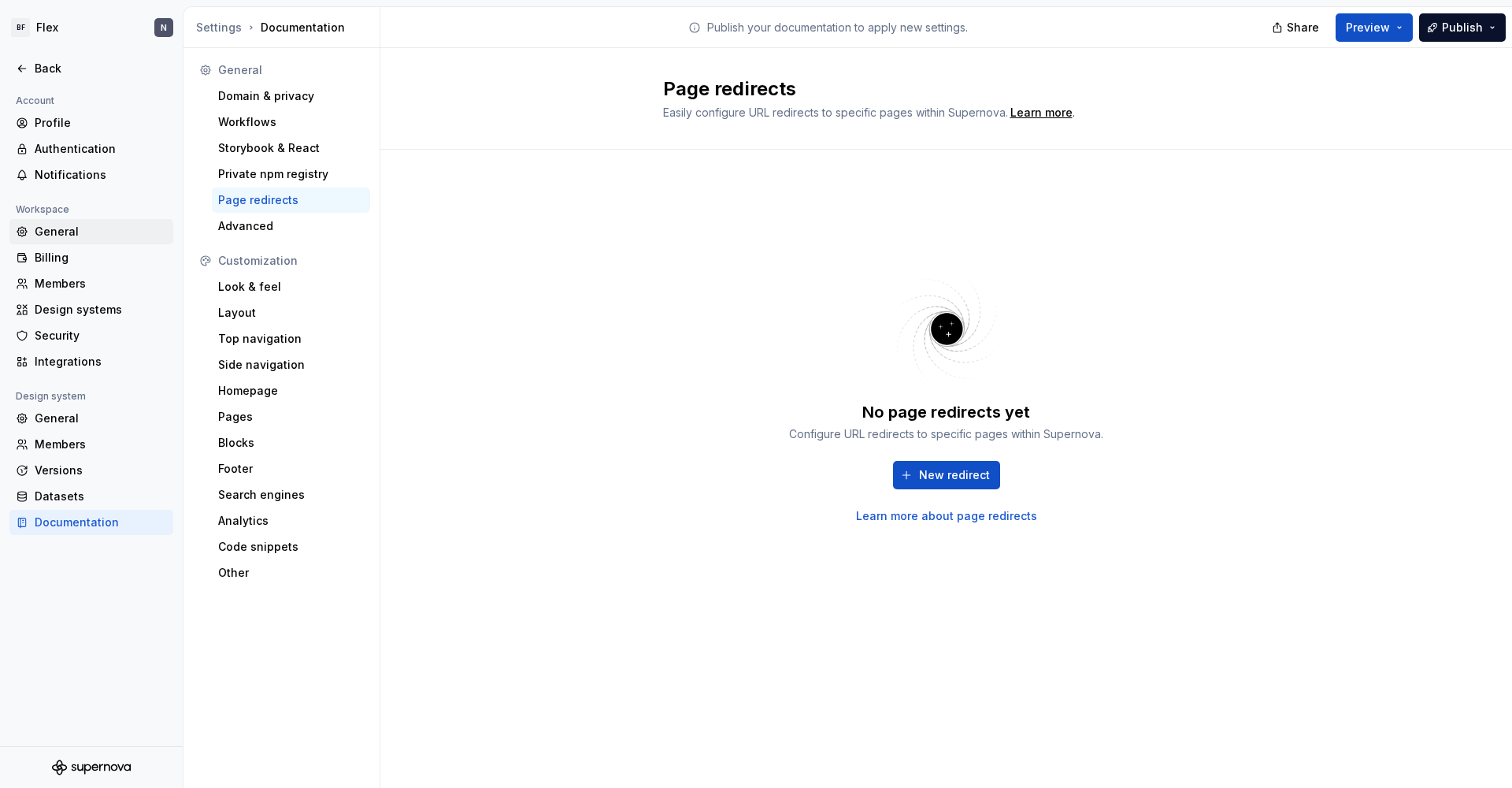
click at [63, 225] on div "General" at bounding box center [101, 232] width 132 height 16
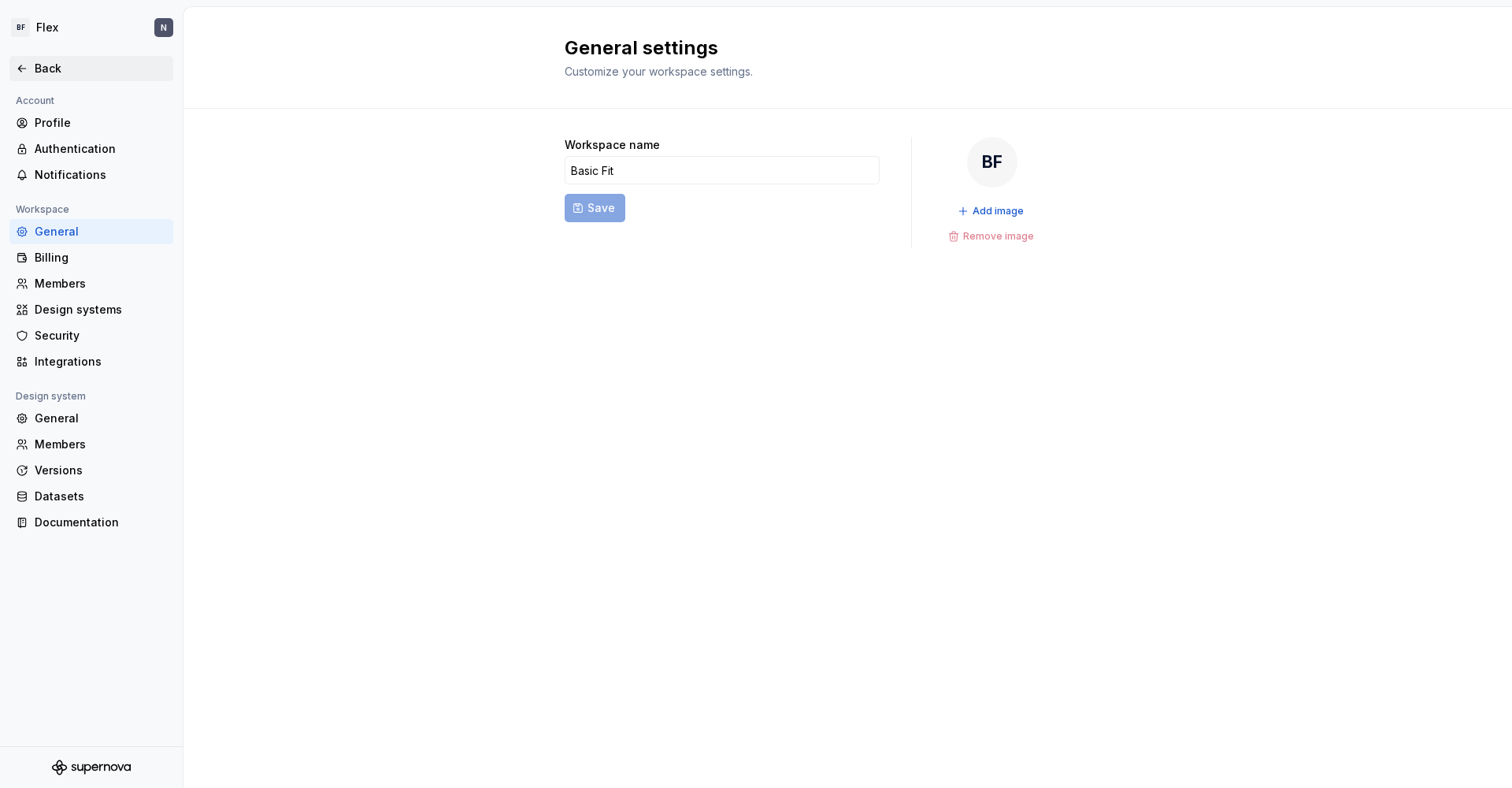
click at [32, 63] on div "Back" at bounding box center [91, 69] width 151 height 16
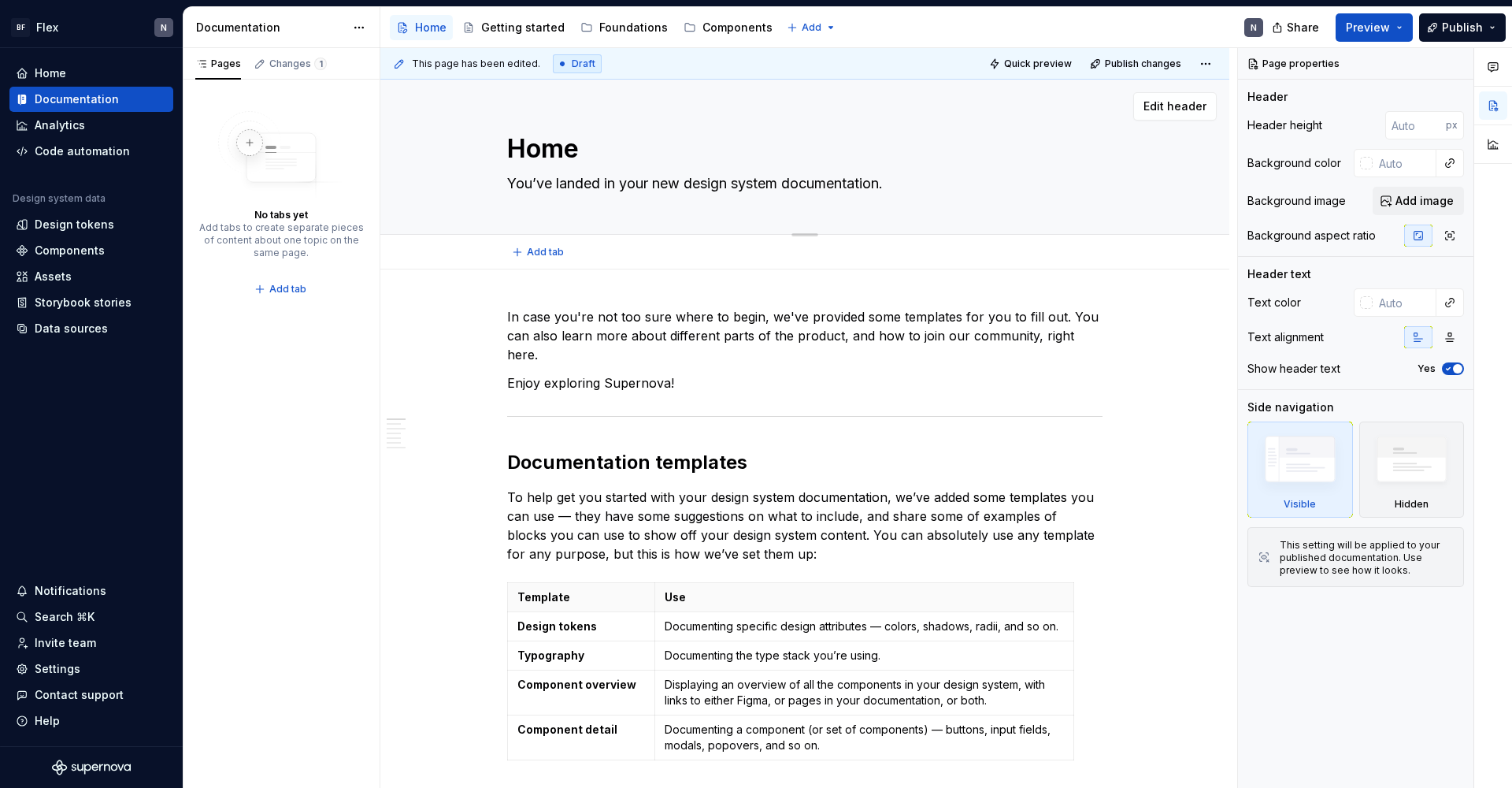
click at [566, 178] on textarea "You’ve landed in your new design system documentation." at bounding box center [801, 184] width 595 height 25
click at [551, 182] on textarea "You’ve landed in your new design system documentation." at bounding box center [801, 184] width 595 height 25
click at [607, 184] on textarea "You’ve landed in your new design system documentation." at bounding box center [801, 184] width 595 height 25
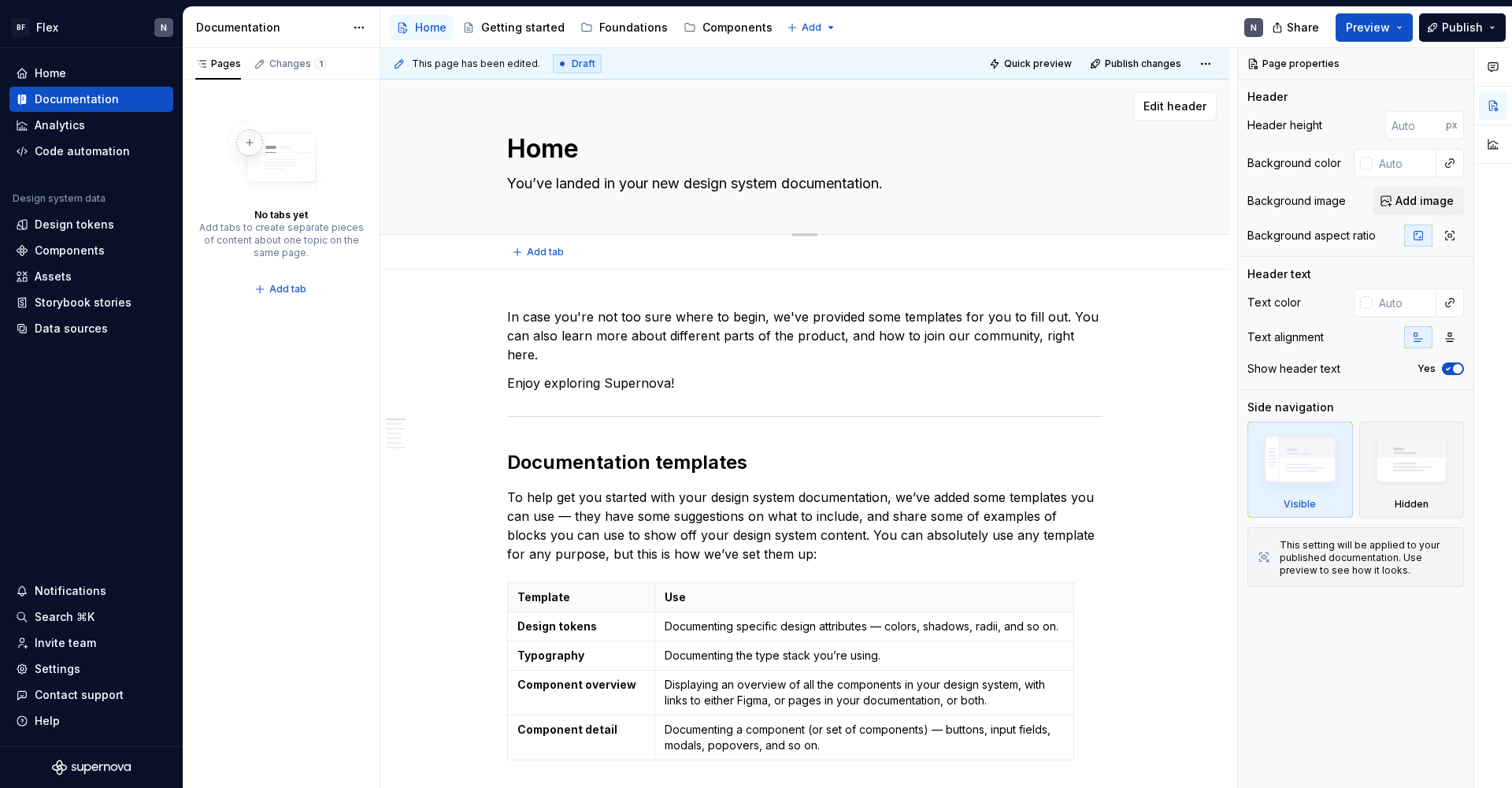
click at [544, 153] on textarea "Home" at bounding box center [801, 149] width 595 height 37
type textarea "*"
type textarea "W"
type textarea "*"
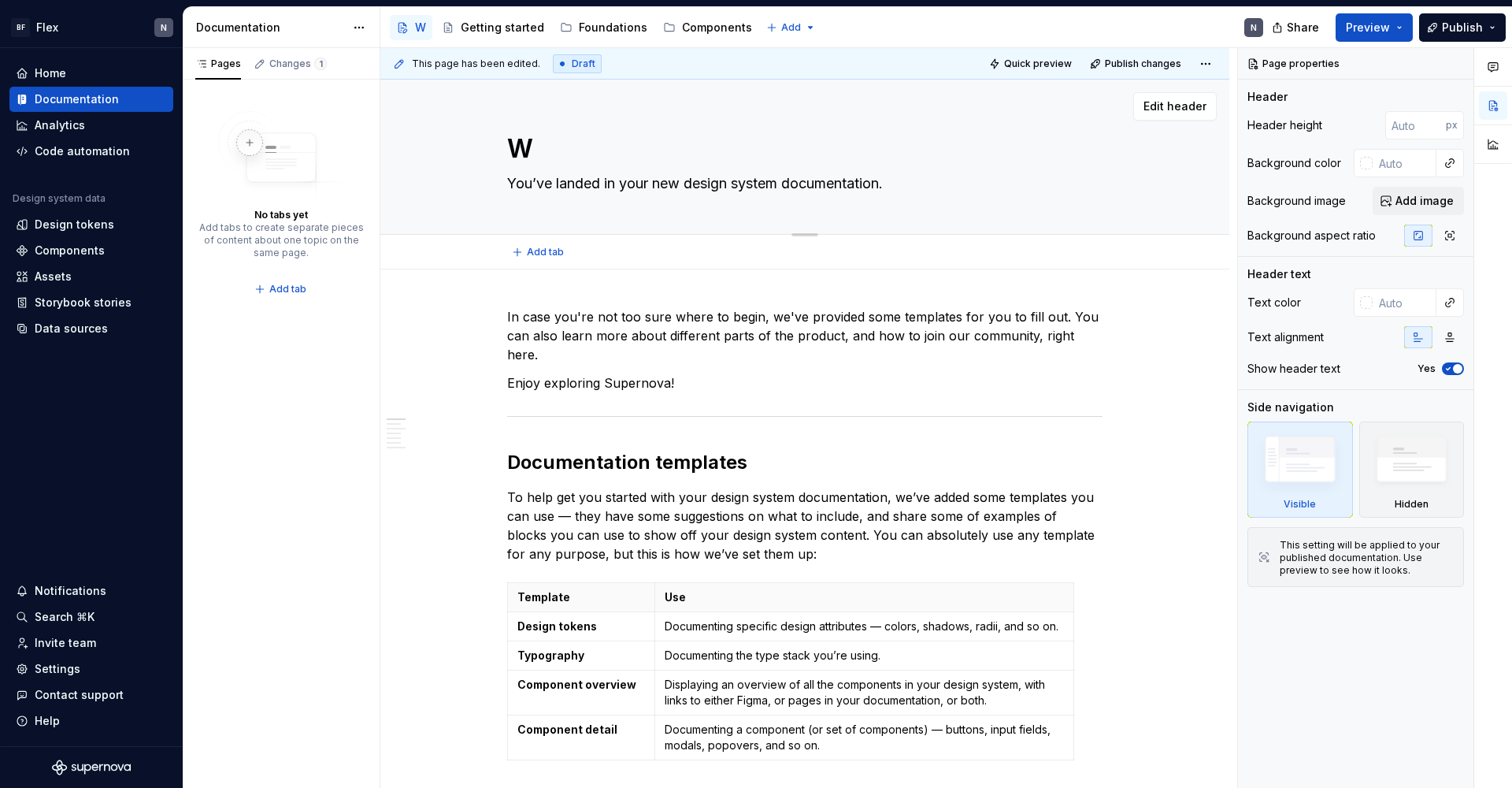
type textarea "We"
type textarea "*"
type textarea "Wel"
type textarea "*"
type textarea "Welc"
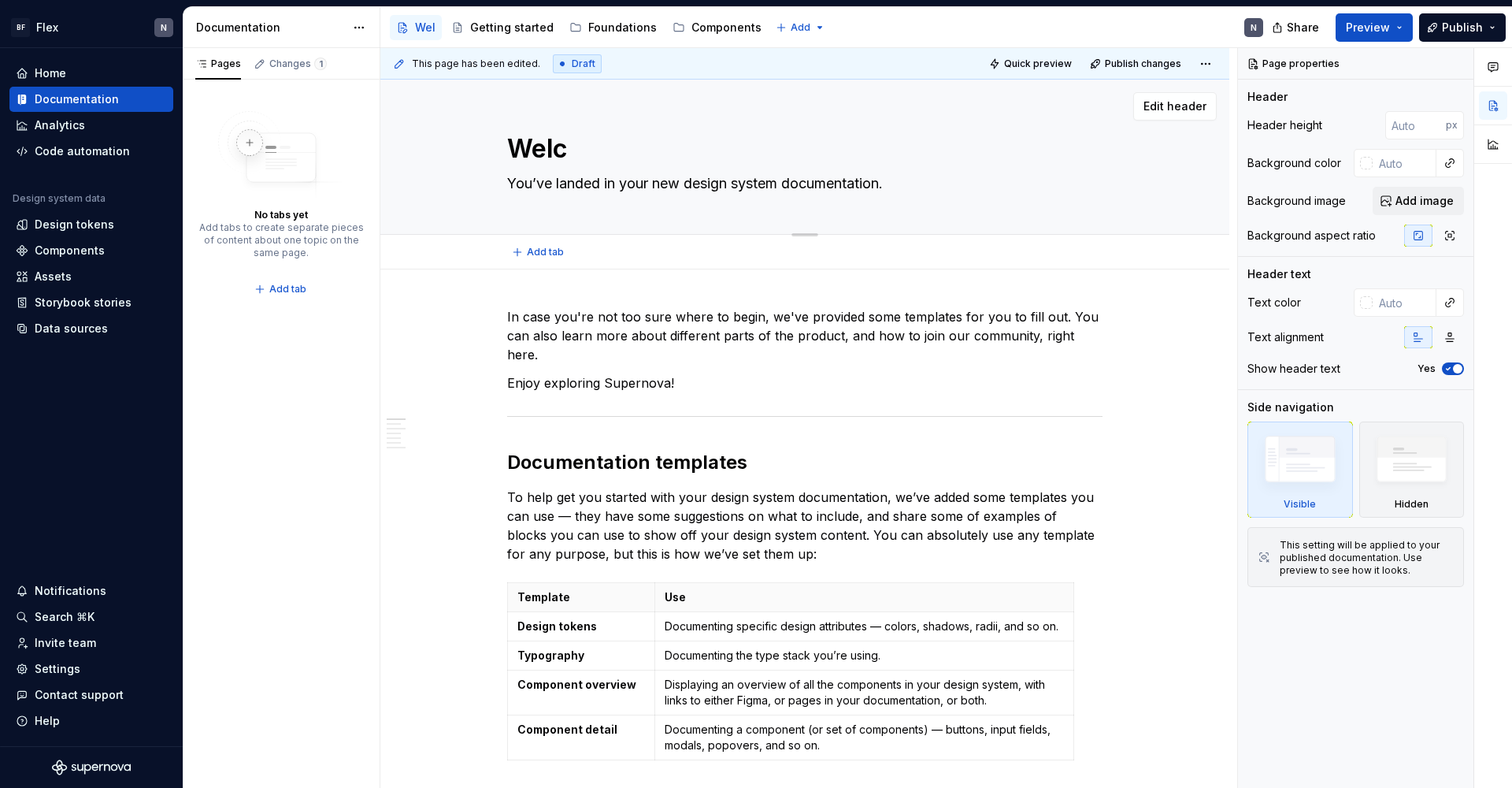
type textarea "*"
type textarea "Welco"
type textarea "*"
type textarea "Welcom"
type textarea "*"
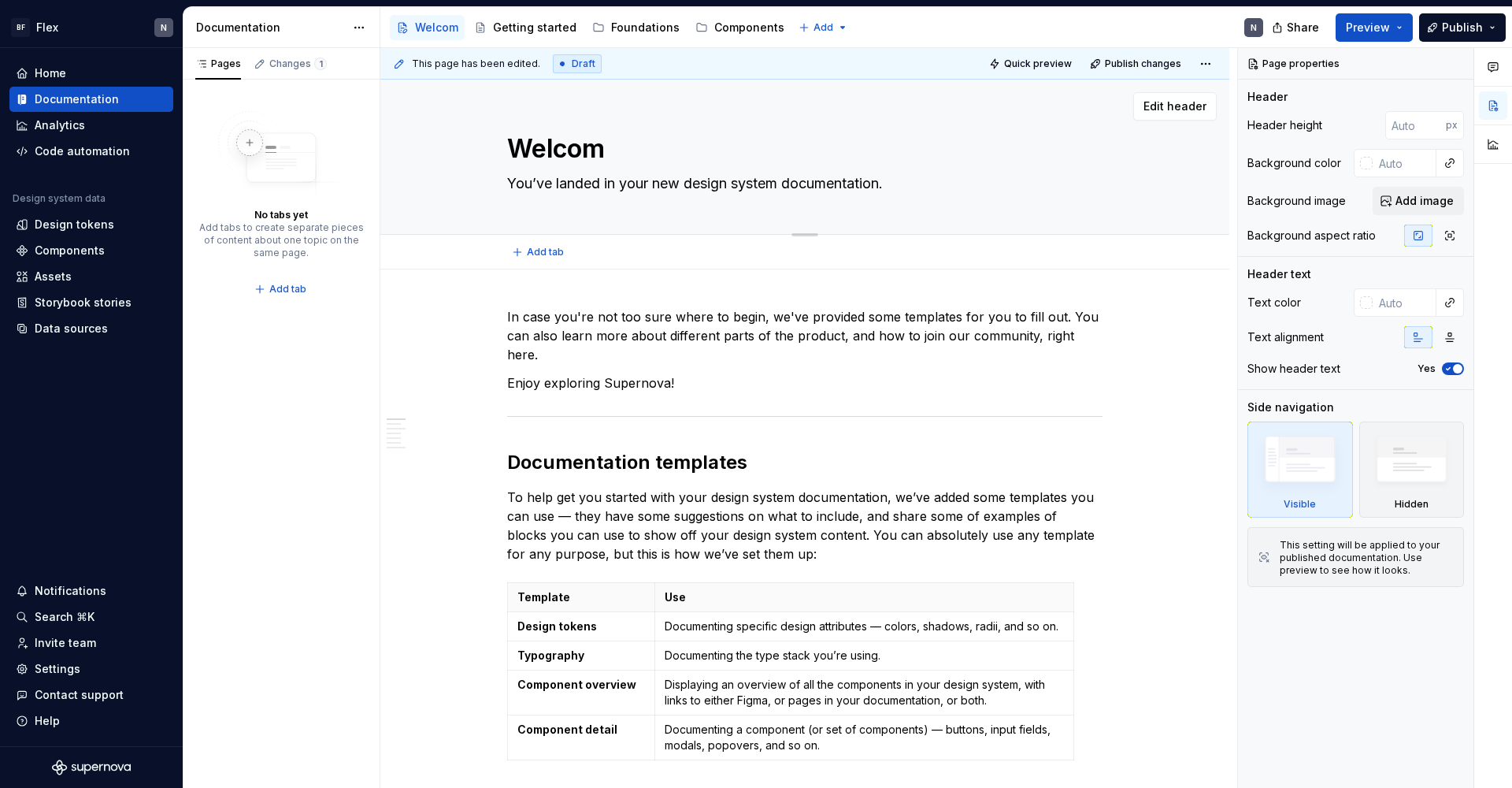
type textarea "Welcome"
type textarea "*"
type textarea "Welcome"
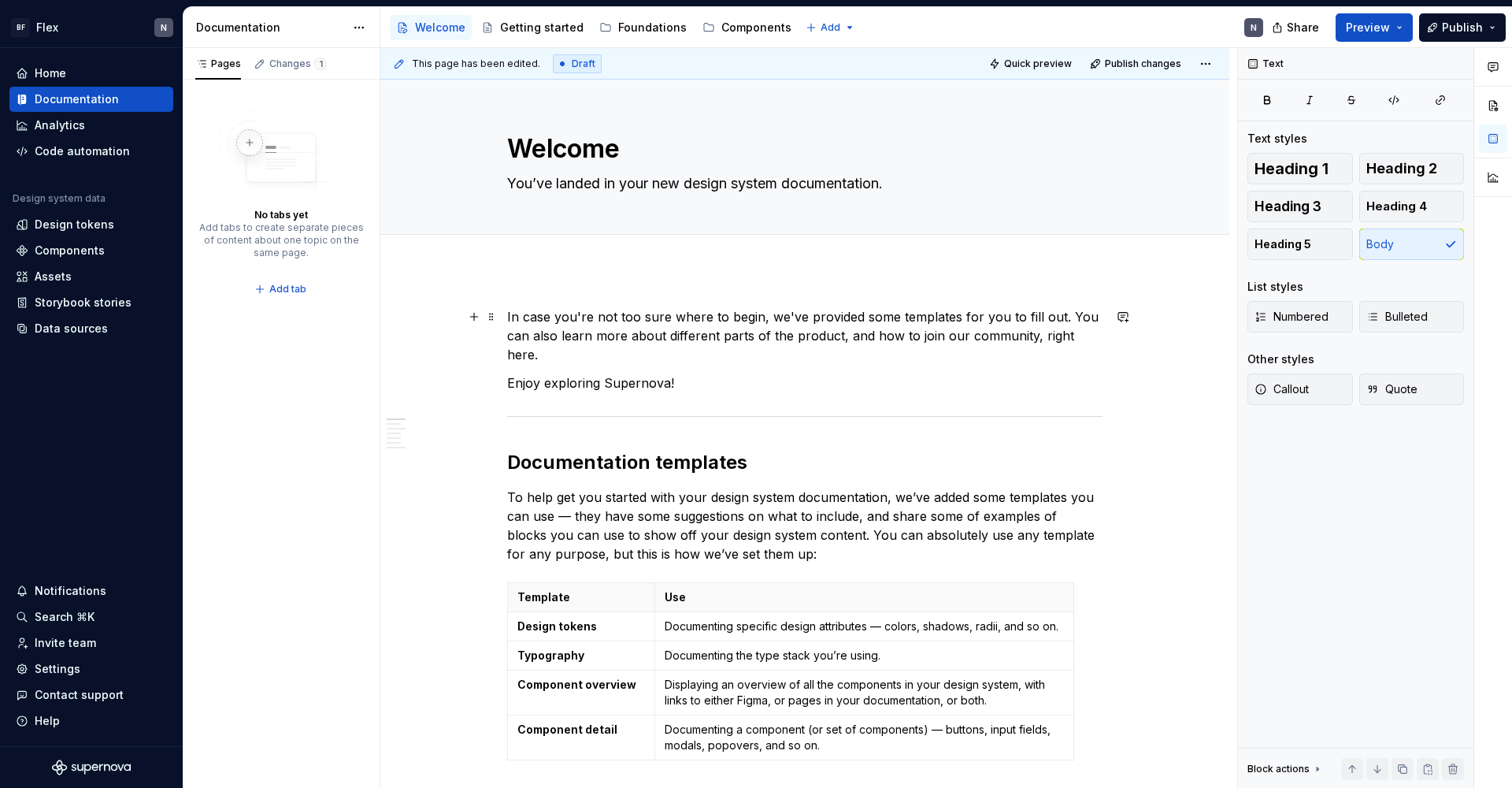
click at [645, 319] on p "In case you're not too sure where to begin, we've provided some templates for y…" at bounding box center [804, 336] width 595 height 57
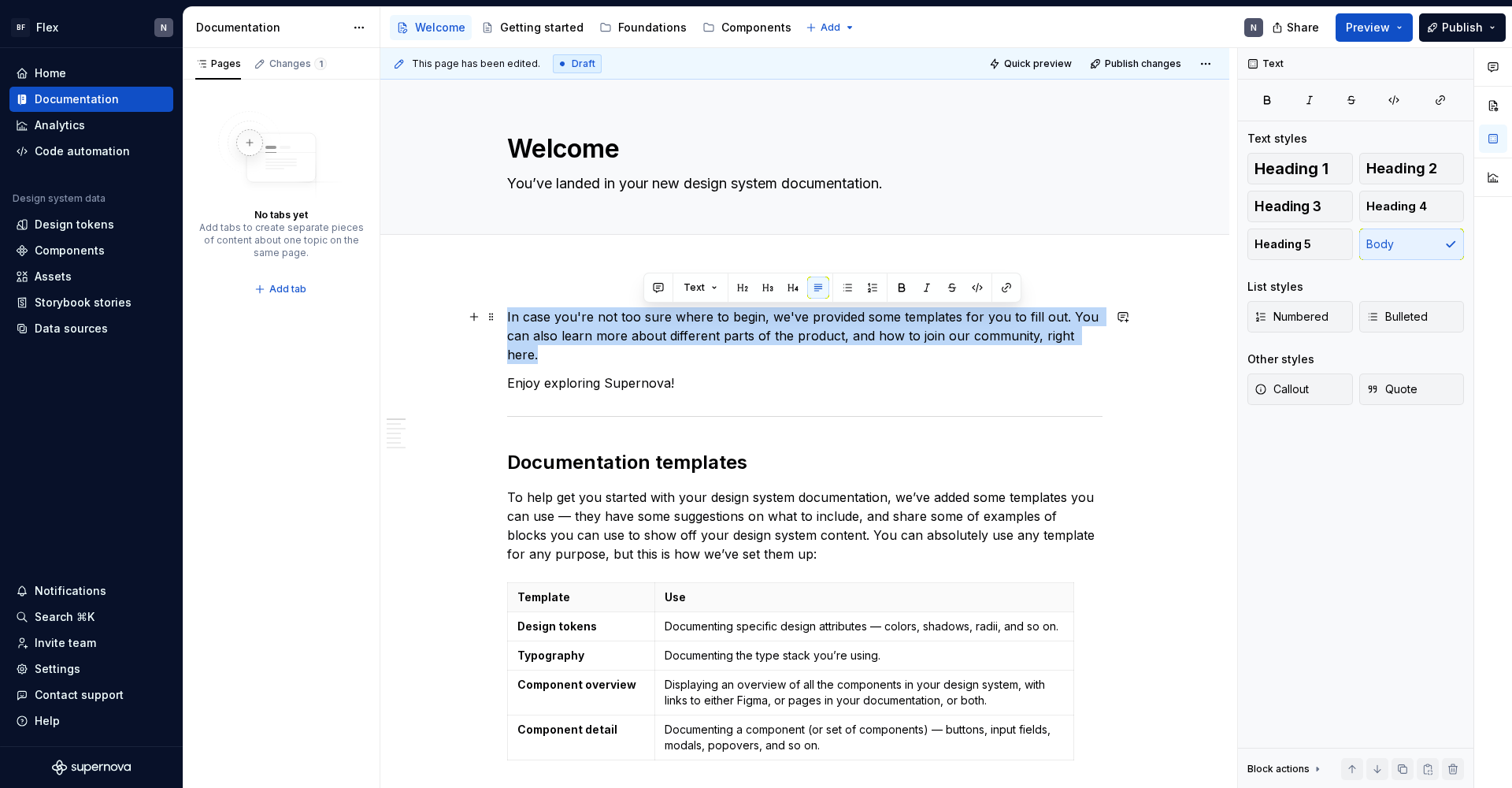
click at [645, 319] on p "In case you're not too sure where to begin, we've provided some templates for y…" at bounding box center [804, 336] width 595 height 57
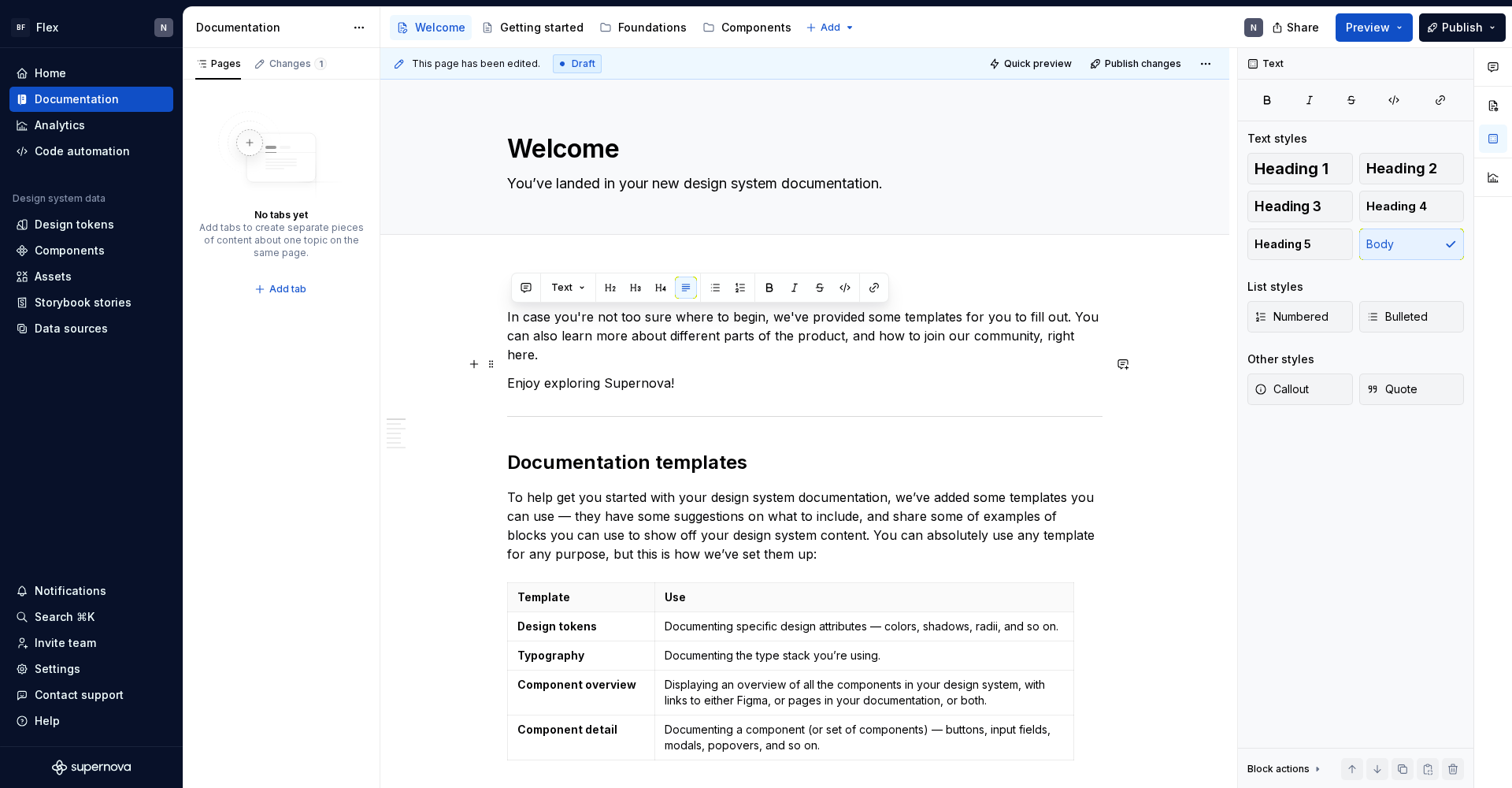
click at [688, 373] on p "Enjoy exploring Supernova!" at bounding box center [804, 382] width 595 height 19
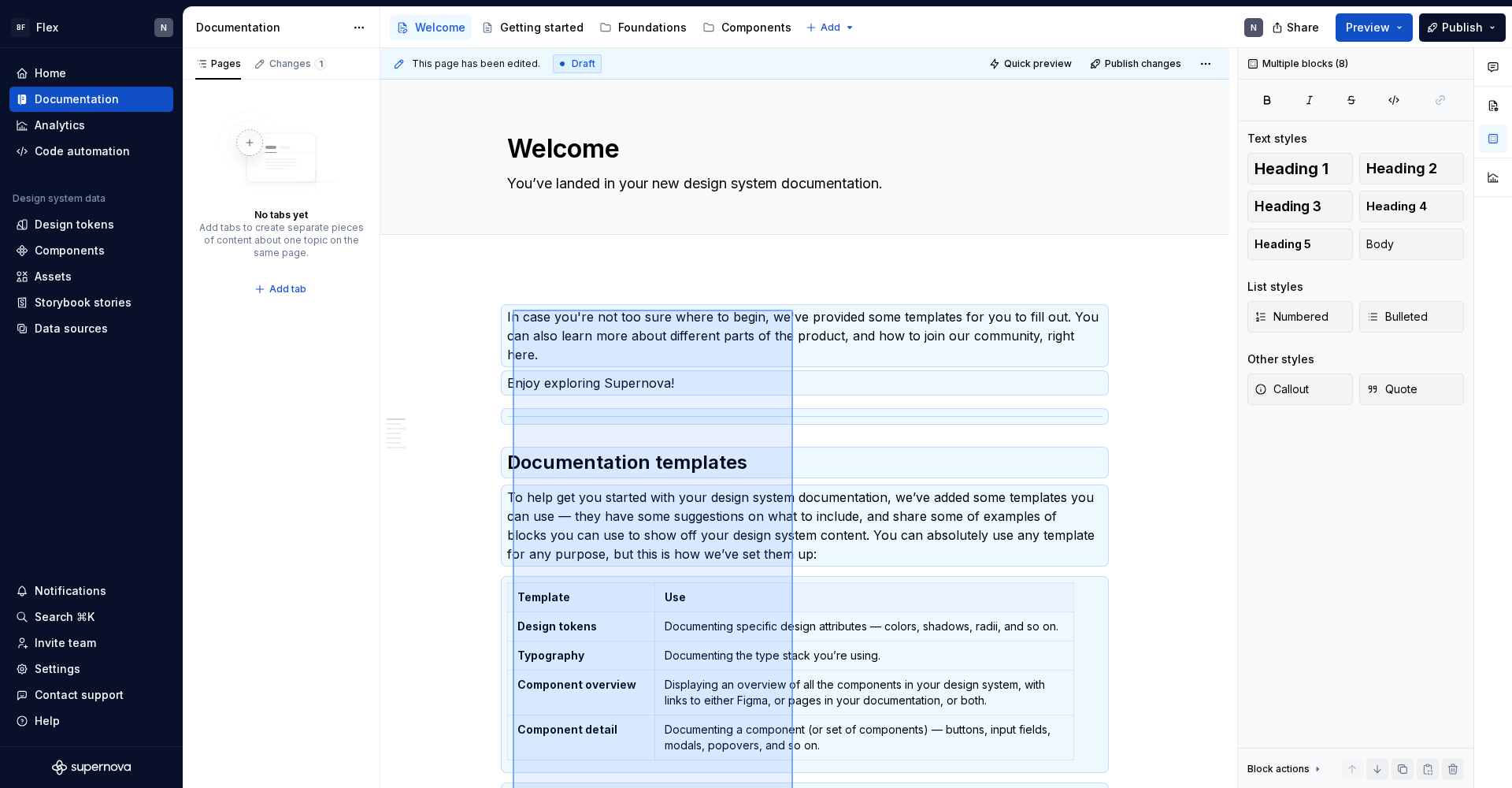
drag, startPoint x: 746, startPoint y: 573, endPoint x: 513, endPoint y: 310, distance: 351.4
click at [513, 310] on div "This page has been edited. Draft Quick preview Publish changes Welcome You’ve l…" at bounding box center [808, 419] width 856 height 741
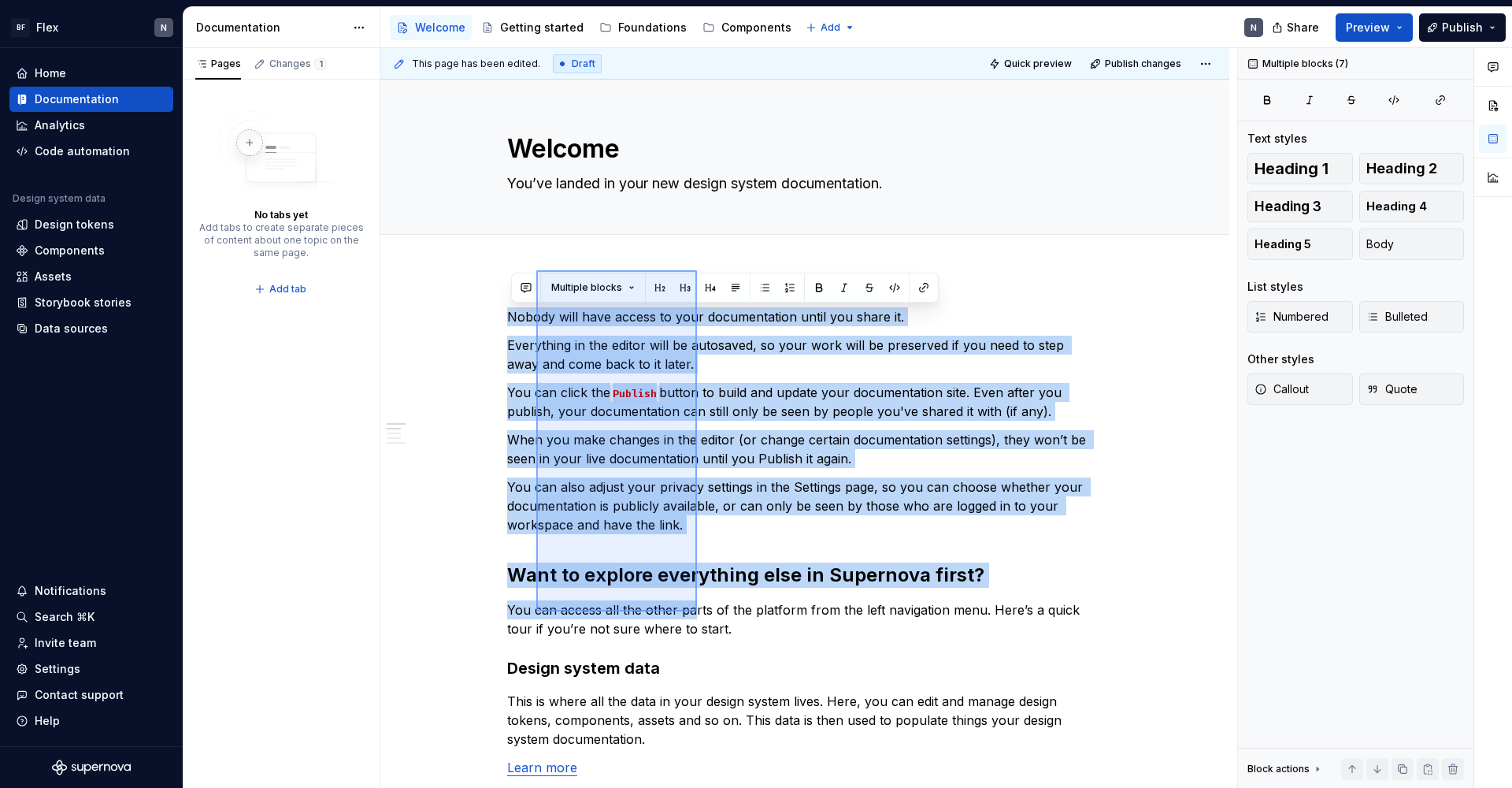
drag, startPoint x: 543, startPoint y: 283, endPoint x: 697, endPoint y: 611, distance: 362.4
click at [697, 611] on div "This page has been edited. Draft Quick preview Publish changes Welcome You’ve l…" at bounding box center [808, 419] width 856 height 741
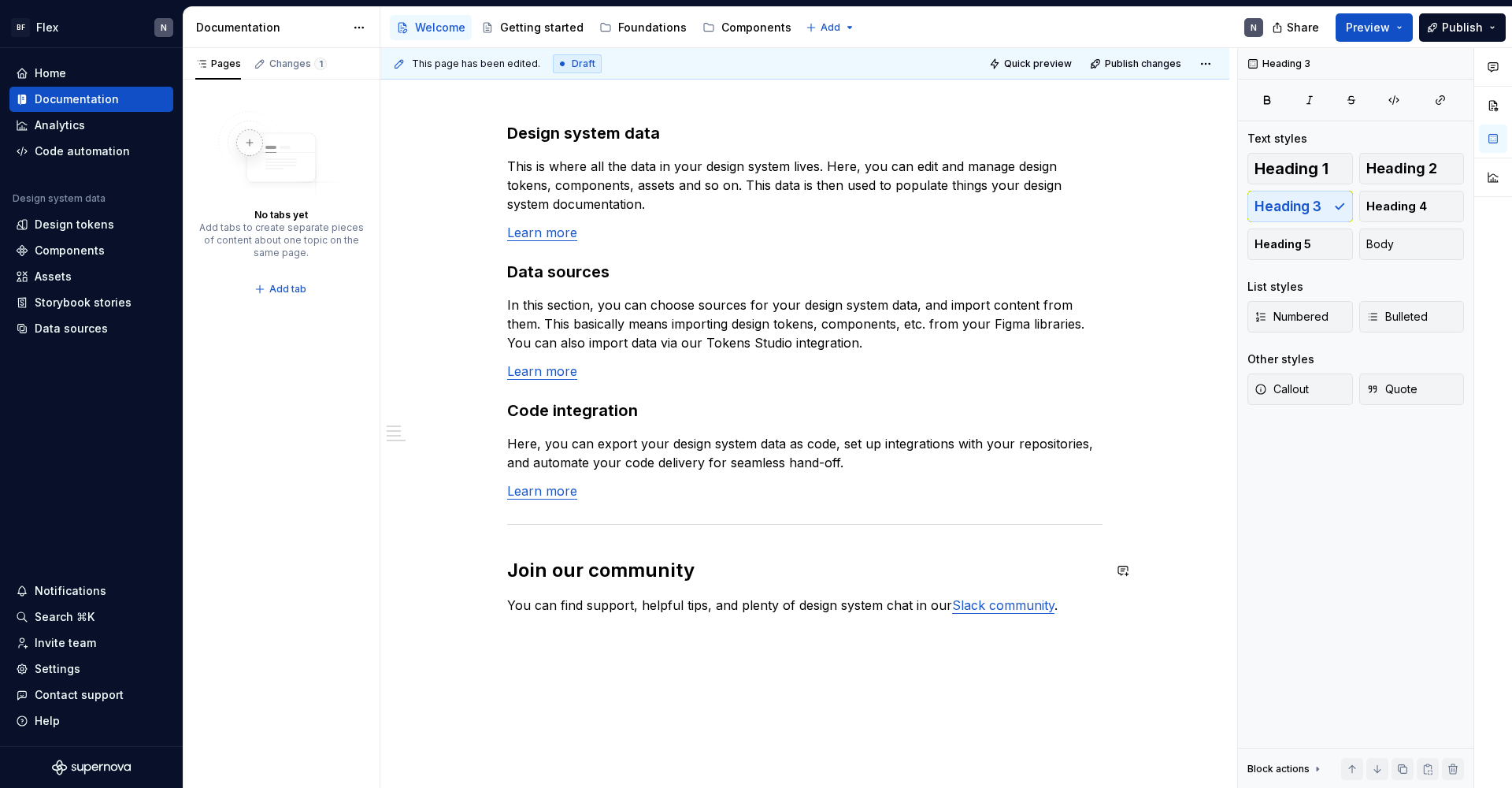
drag, startPoint x: 574, startPoint y: 359, endPoint x: 797, endPoint y: 771, distance: 468.5
click at [797, 660] on div "Welcome You’ve landed in your new design system documentation. Edit header Desi…" at bounding box center [804, 411] width 848 height 1032
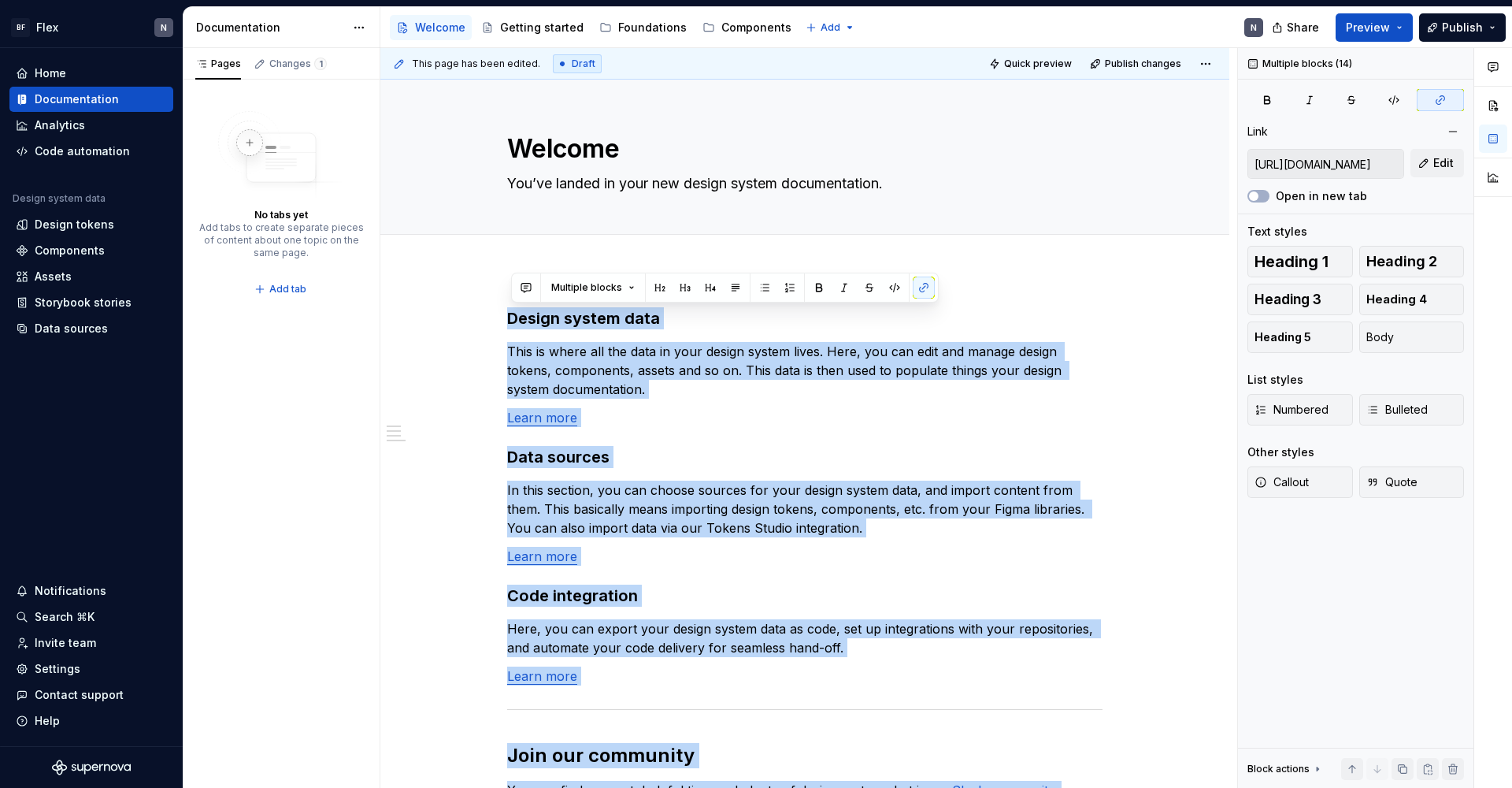
drag, startPoint x: 525, startPoint y: 76, endPoint x: 526, endPoint y: 300, distance: 224.0
click at [526, 300] on div "Design system data This is where all the data in your design system lives. Here…" at bounding box center [804, 691] width 848 height 842
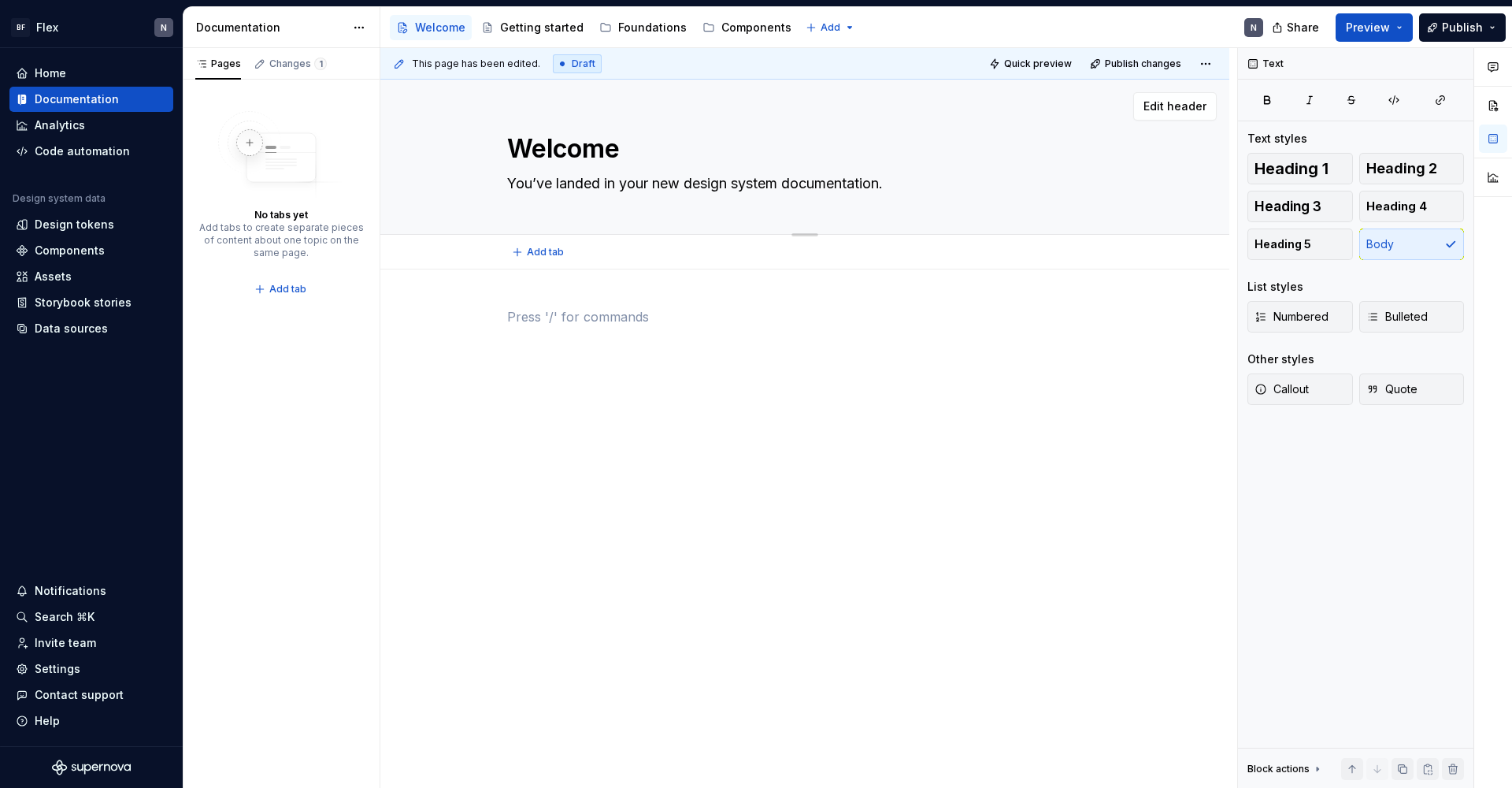
click at [979, 118] on div "Edit header" at bounding box center [797, 106] width 836 height 29
click at [1157, 110] on span "Edit header" at bounding box center [1175, 106] width 63 height 16
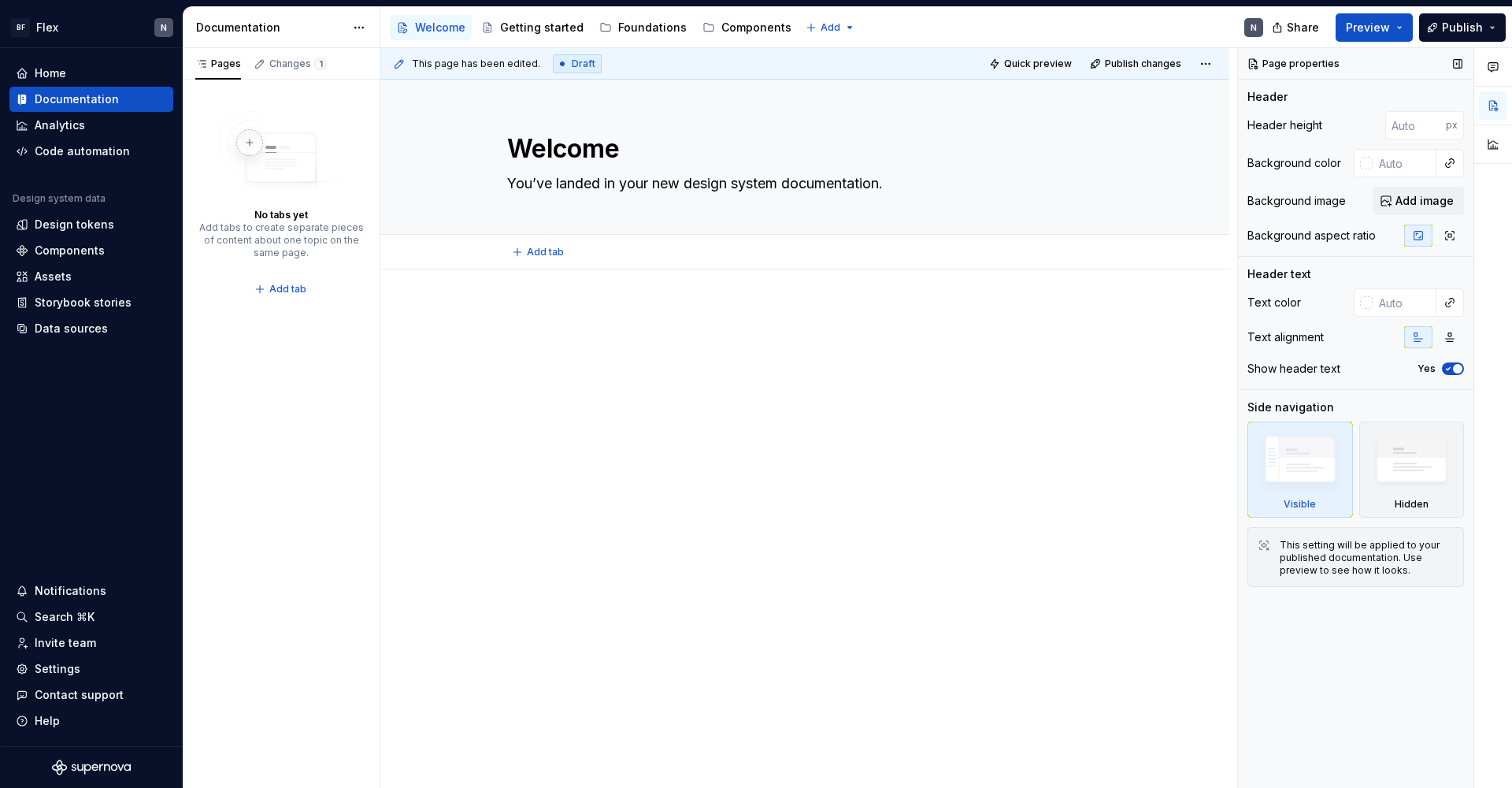
type textarea "*"
click at [1157, 167] on input "text" at bounding box center [1403, 163] width 63 height 29
type input "ff"
type textarea "*"
type input "#FFFFFF"
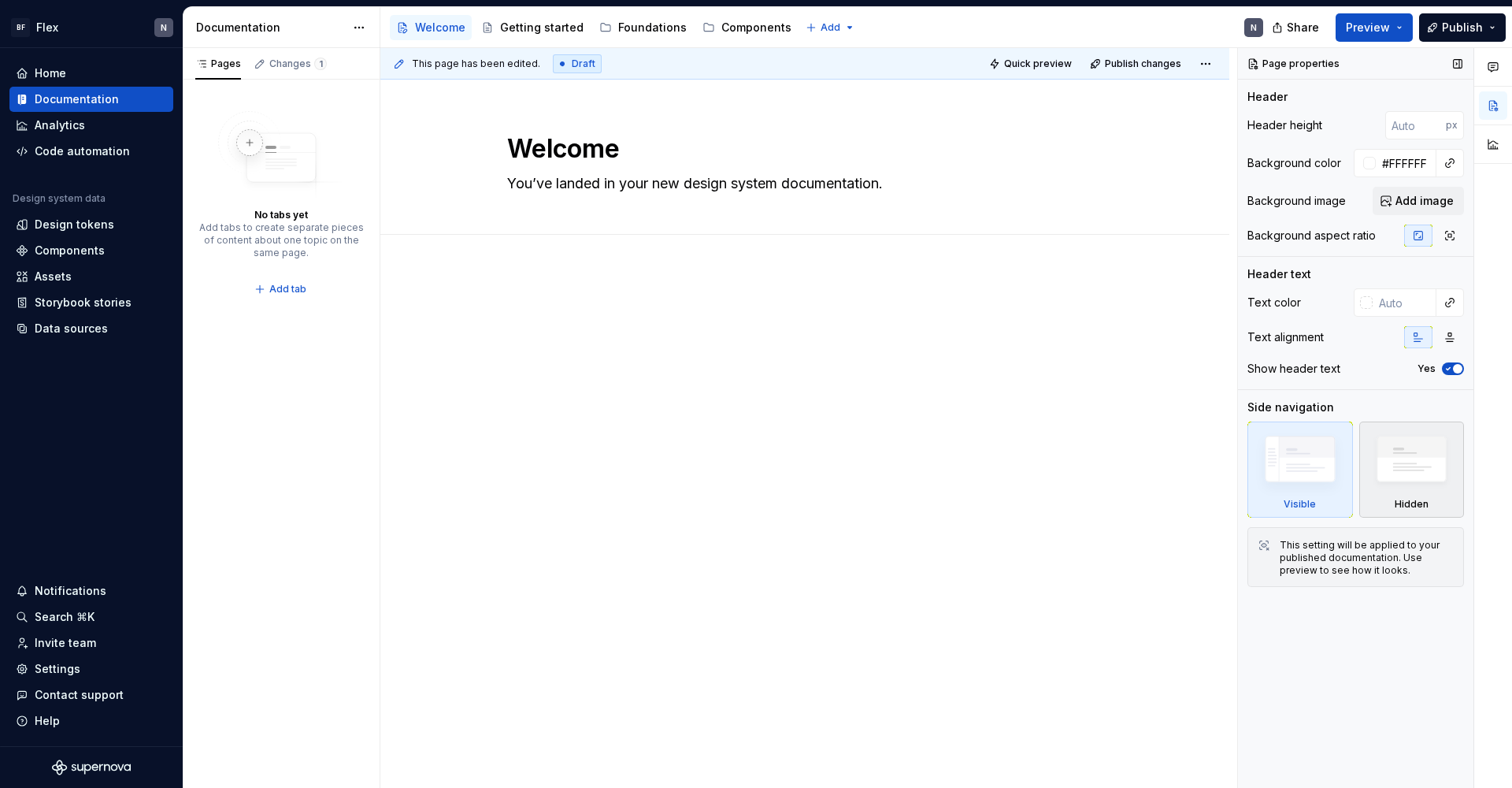
click at [1157, 471] on img at bounding box center [1411, 463] width 91 height 70
type textarea "*"
click at [634, 298] on div at bounding box center [804, 445] width 848 height 353
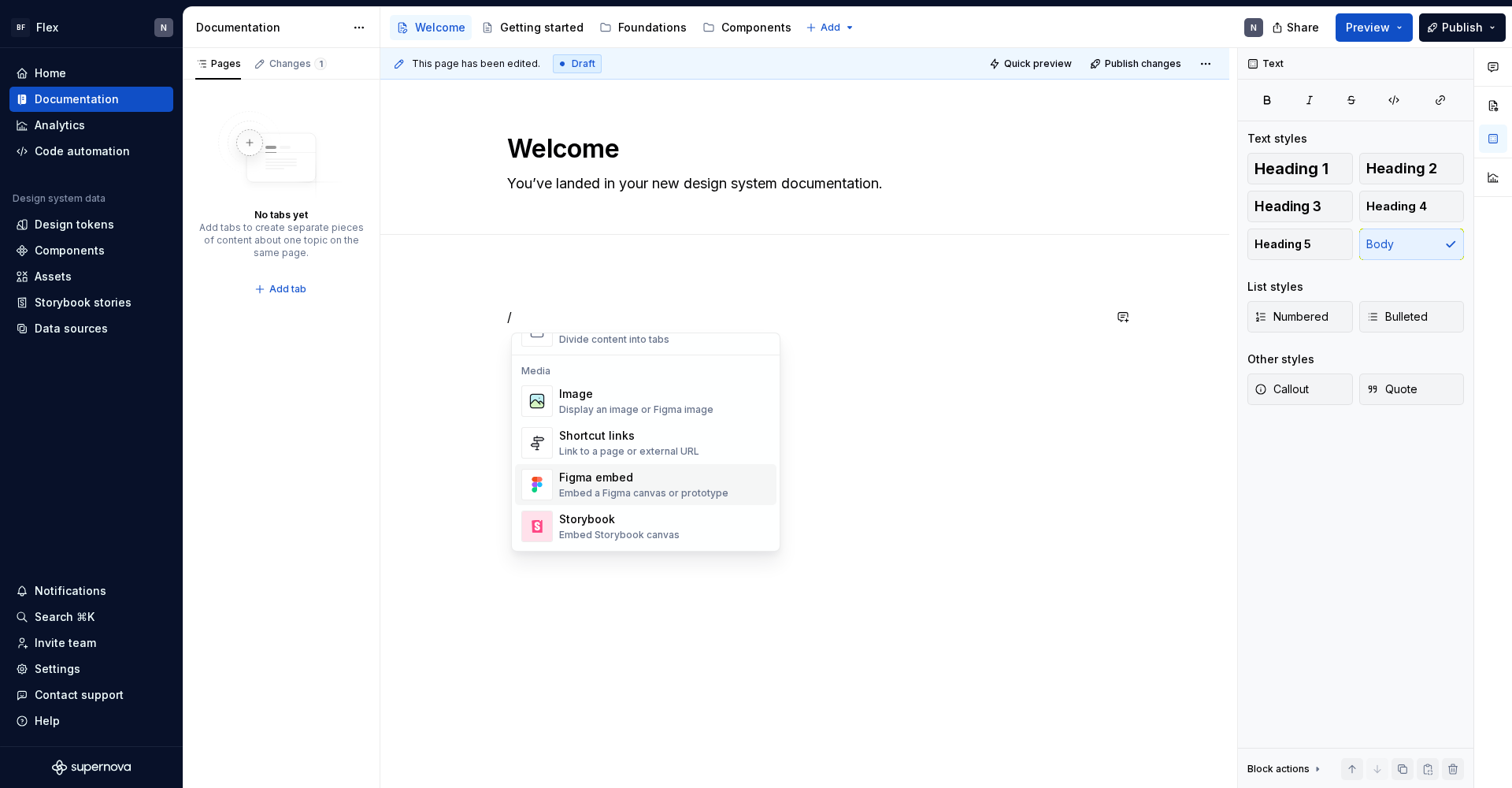
scroll to position [649, 0]
click at [642, 444] on div "Link to a page or external URL" at bounding box center [629, 450] width 140 height 12
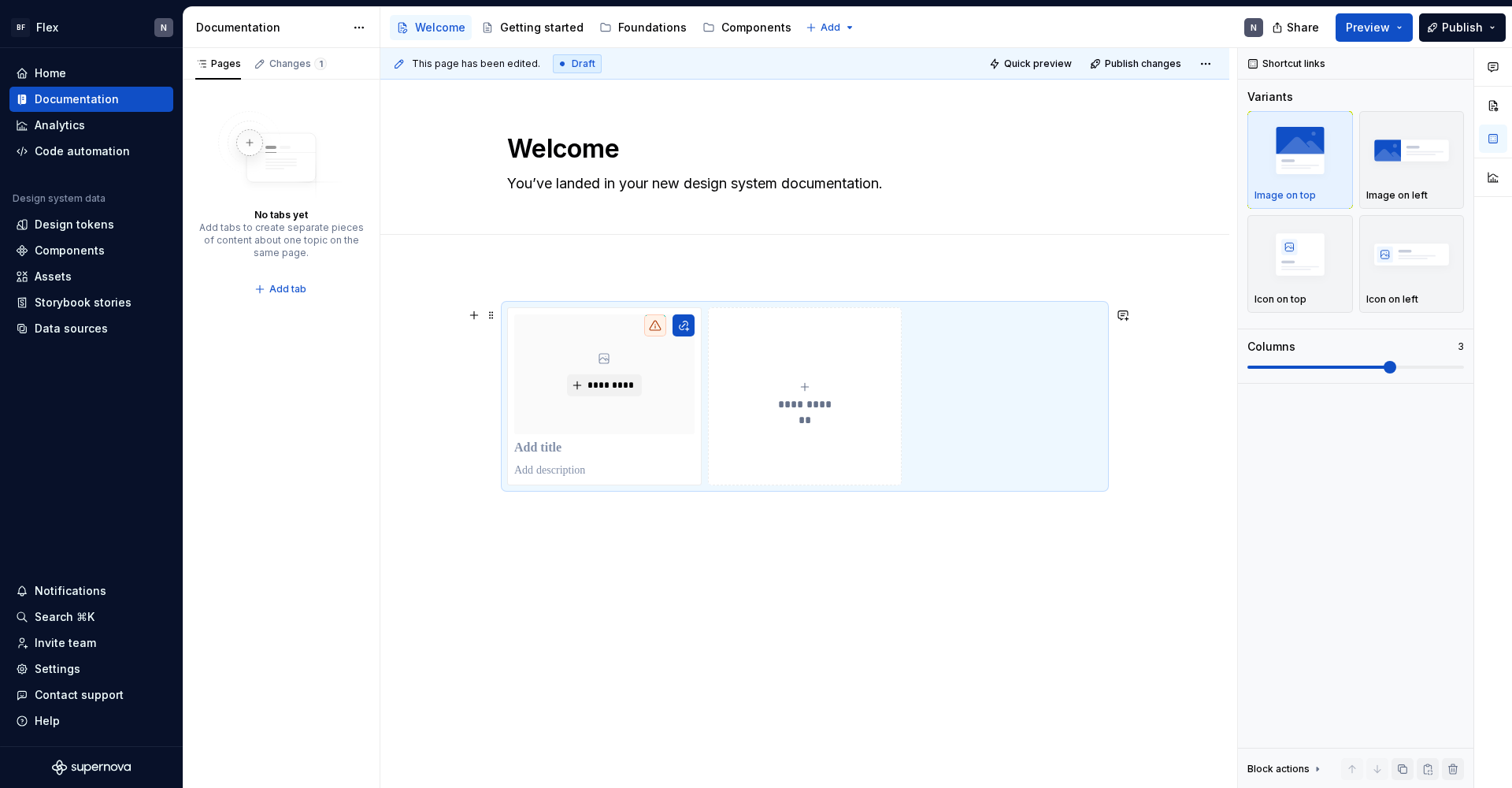
click at [822, 399] on span "**********" at bounding box center [805, 404] width 69 height 16
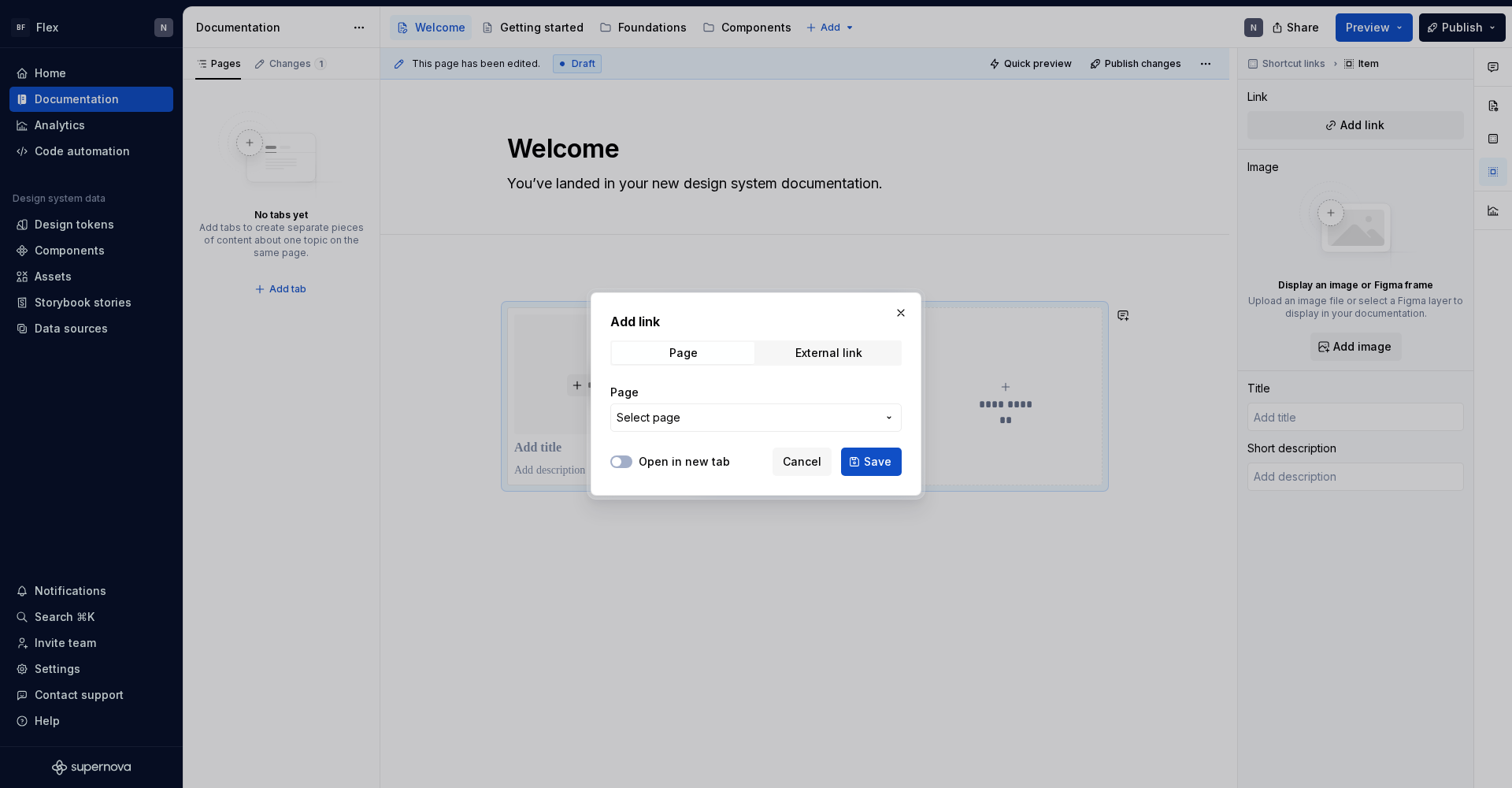
click at [731, 426] on button "Select page" at bounding box center [756, 418] width 292 height 29
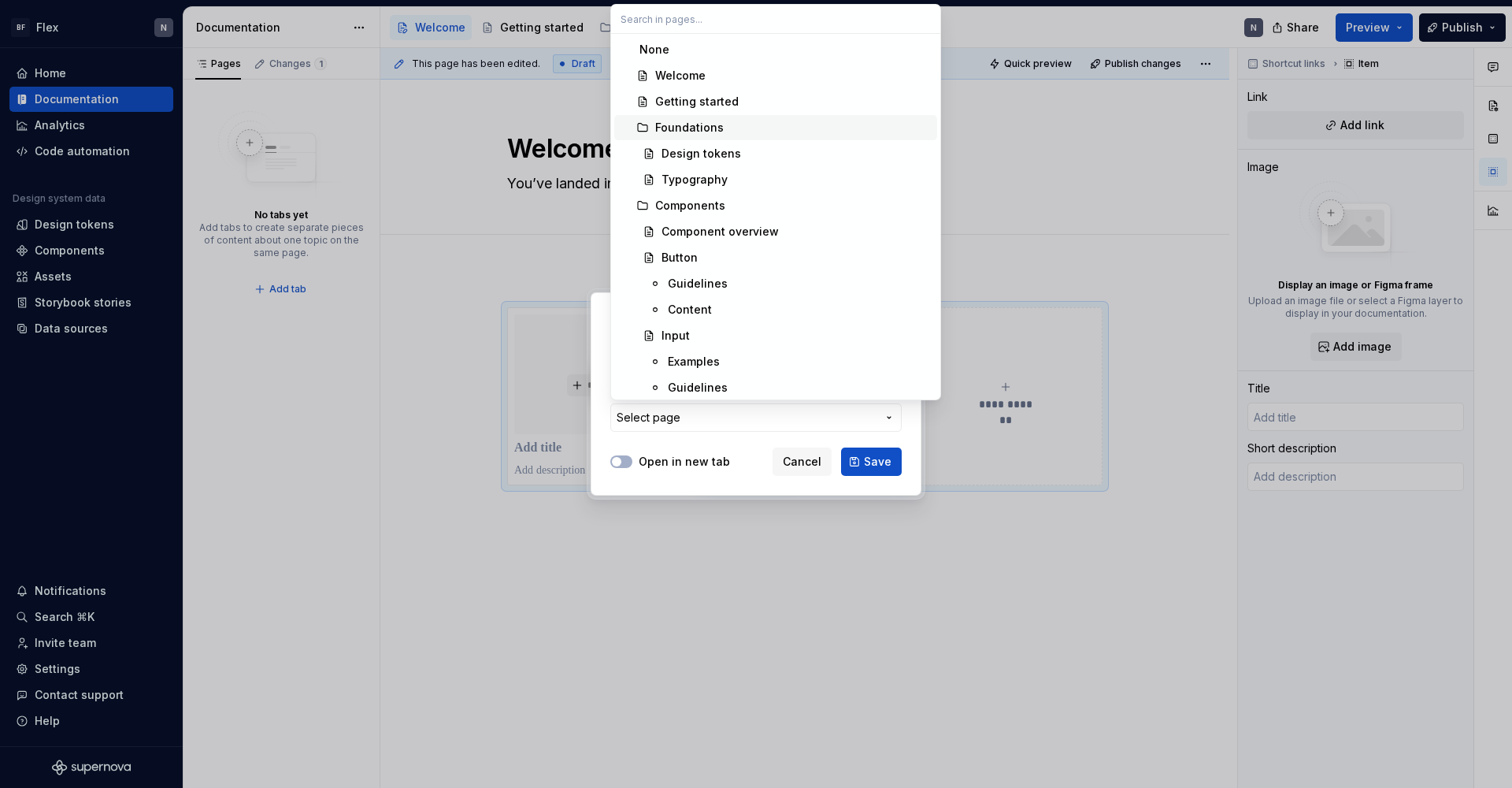
click at [817, 132] on div "Foundations" at bounding box center [792, 128] width 276 height 16
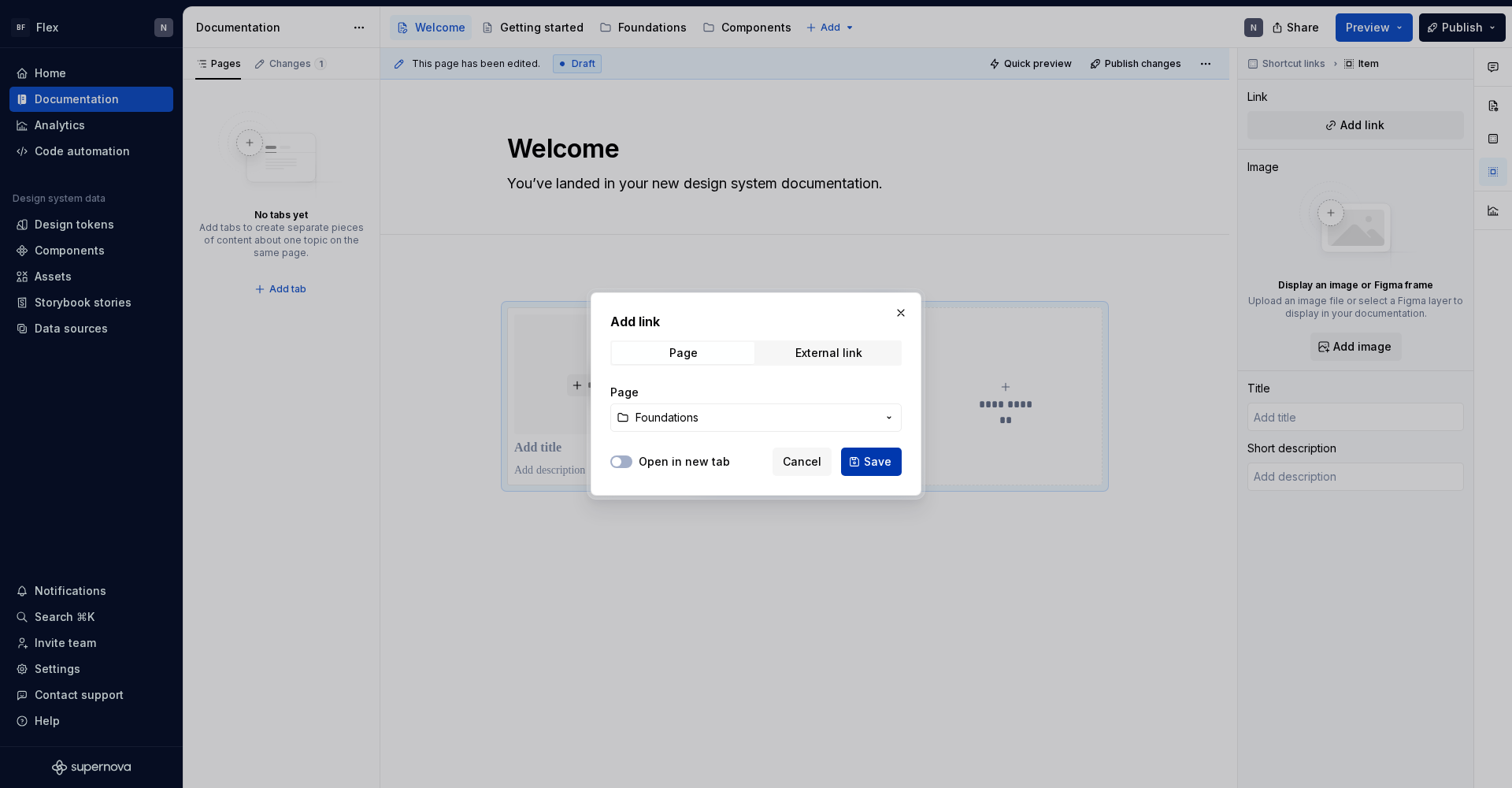
click at [865, 462] on button "Save" at bounding box center [872, 461] width 61 height 29
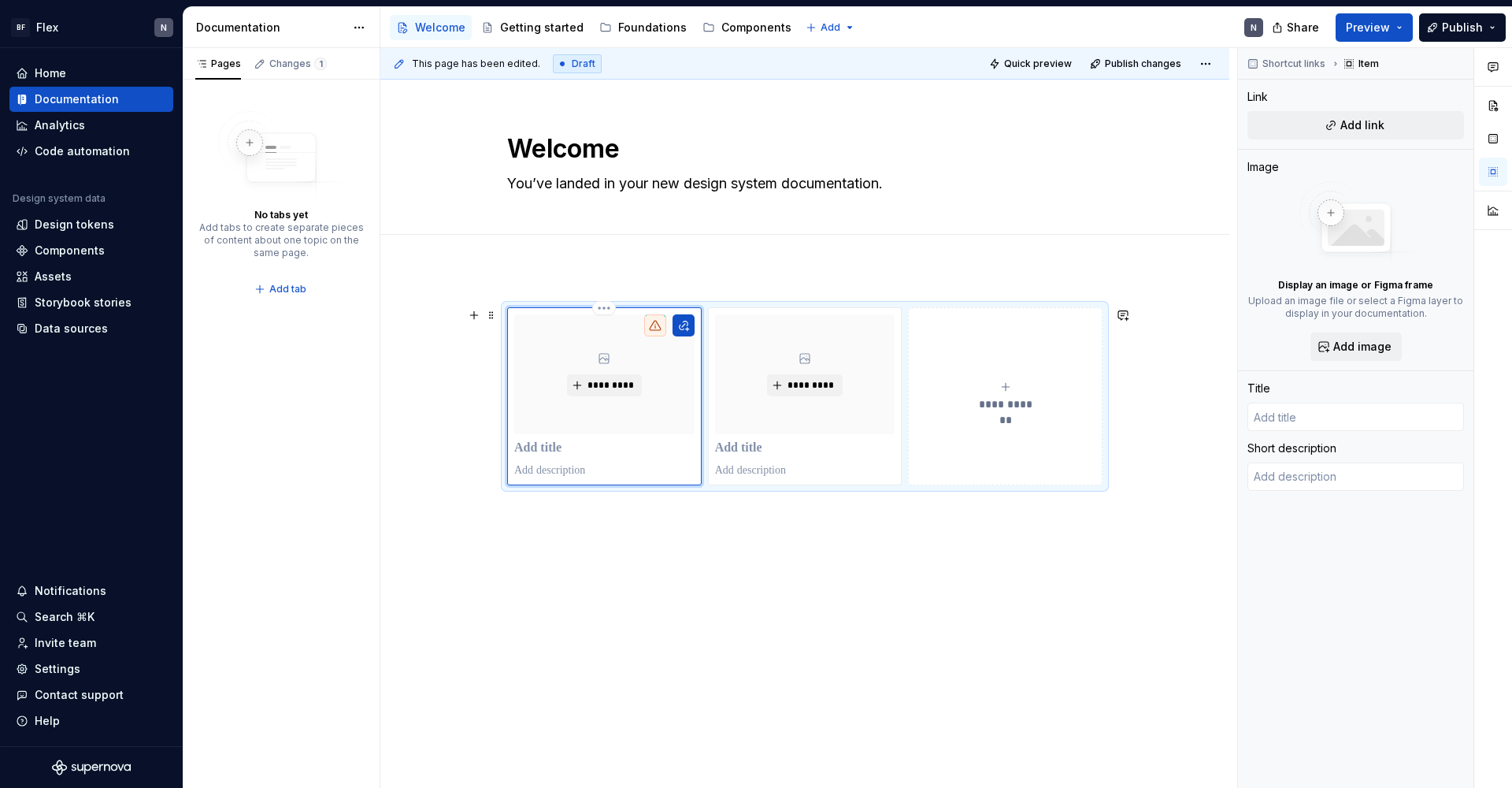
click at [624, 408] on div "*********" at bounding box center [604, 374] width 180 height 120
click at [691, 320] on button "button" at bounding box center [683, 325] width 22 height 22
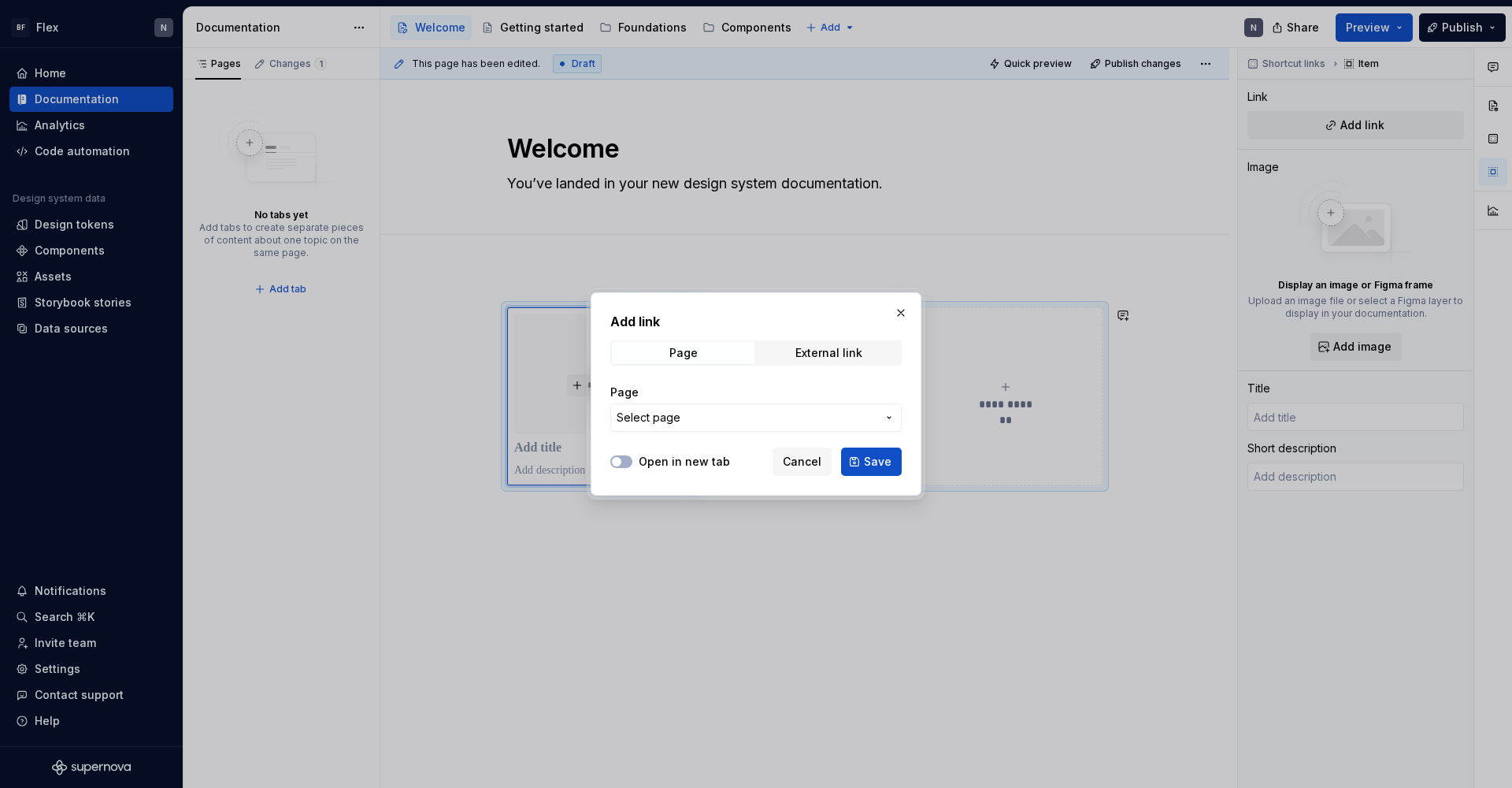
click at [721, 432] on div "Page Select page" at bounding box center [756, 408] width 292 height 66
click at [724, 427] on button "Select page" at bounding box center [756, 418] width 292 height 29
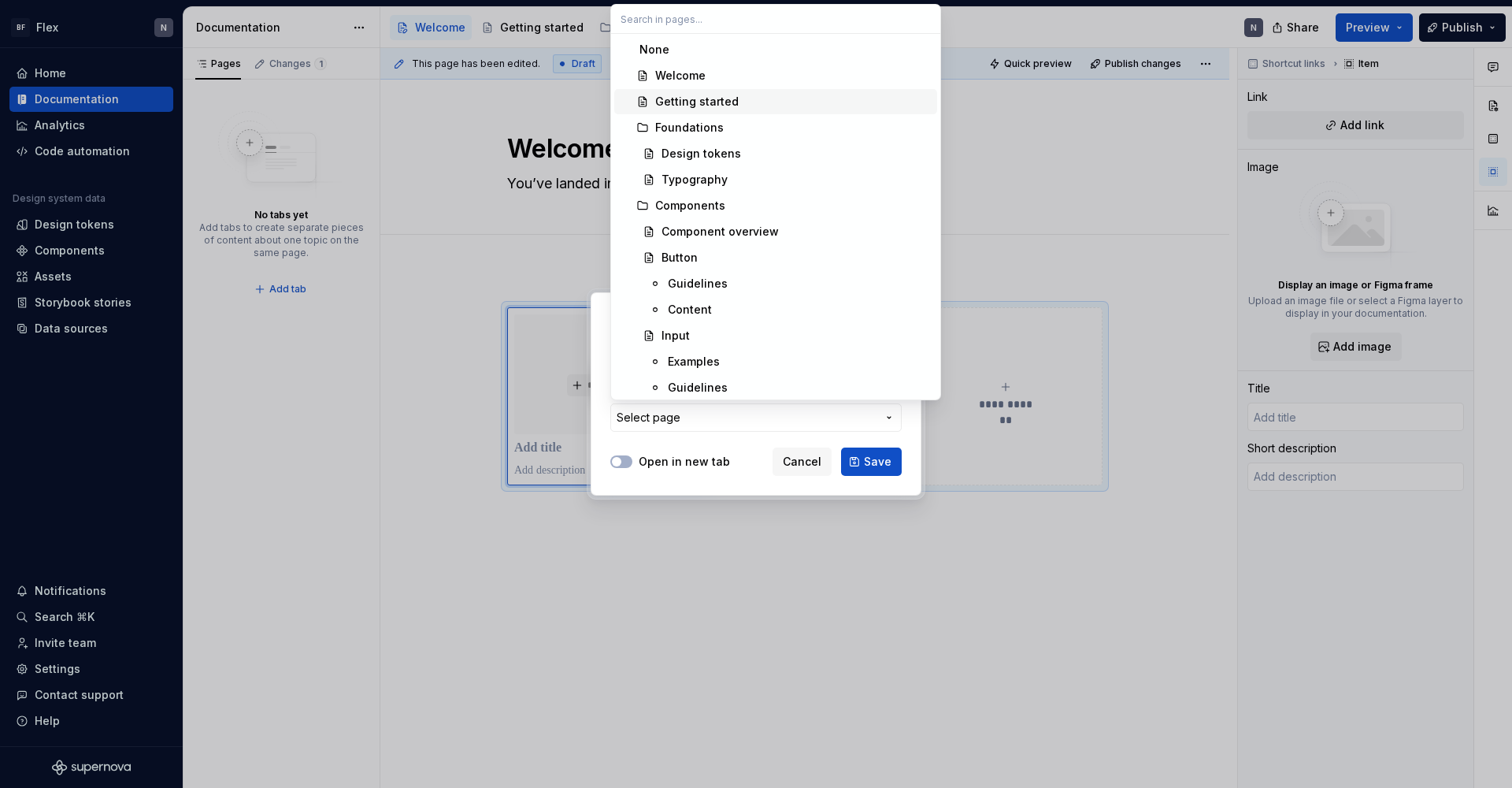
click at [741, 99] on div "Getting started" at bounding box center [792, 102] width 276 height 16
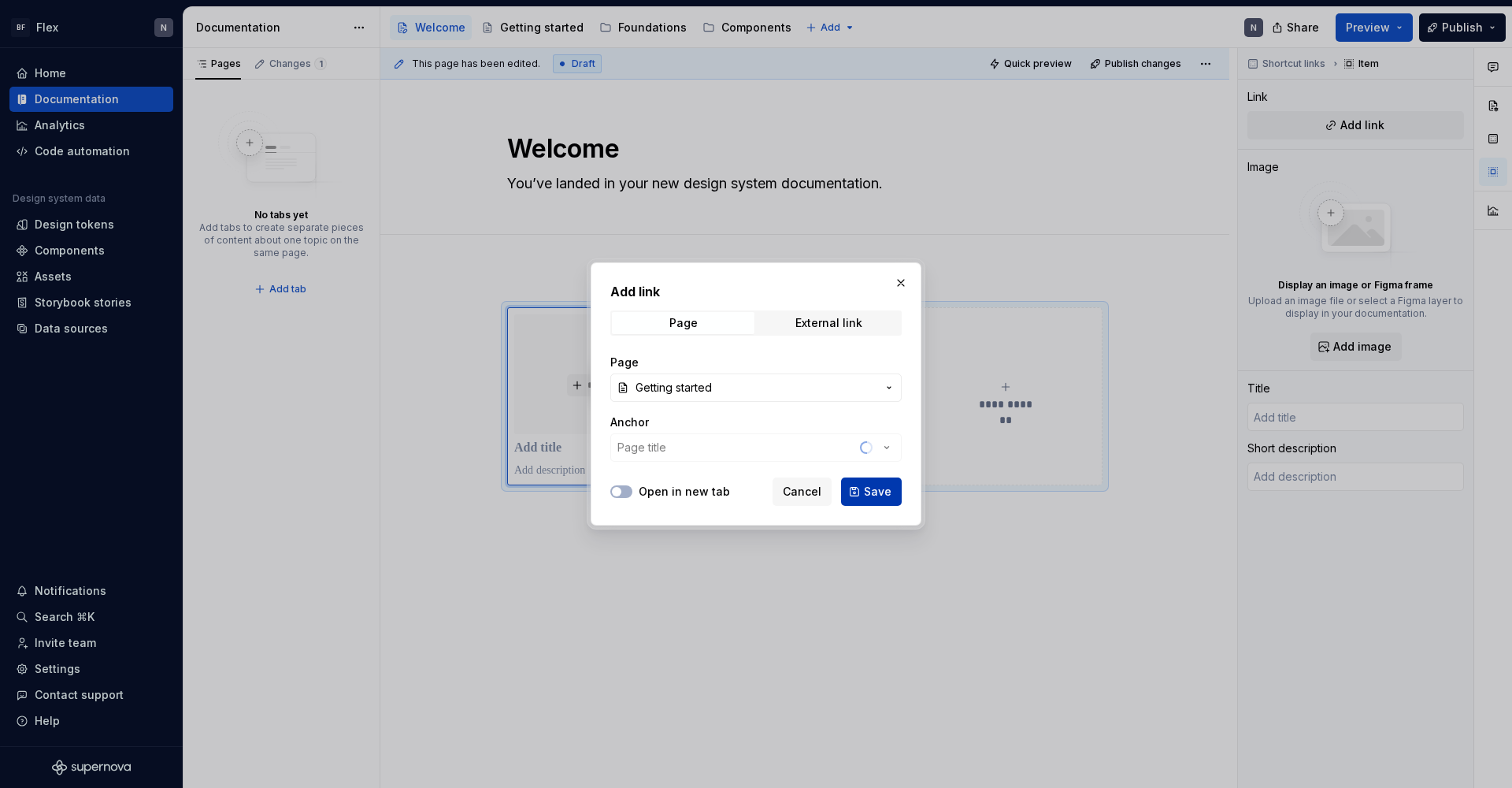
click at [872, 489] on span "Save" at bounding box center [877, 492] width 28 height 16
type textarea "*"
type input "Getting started"
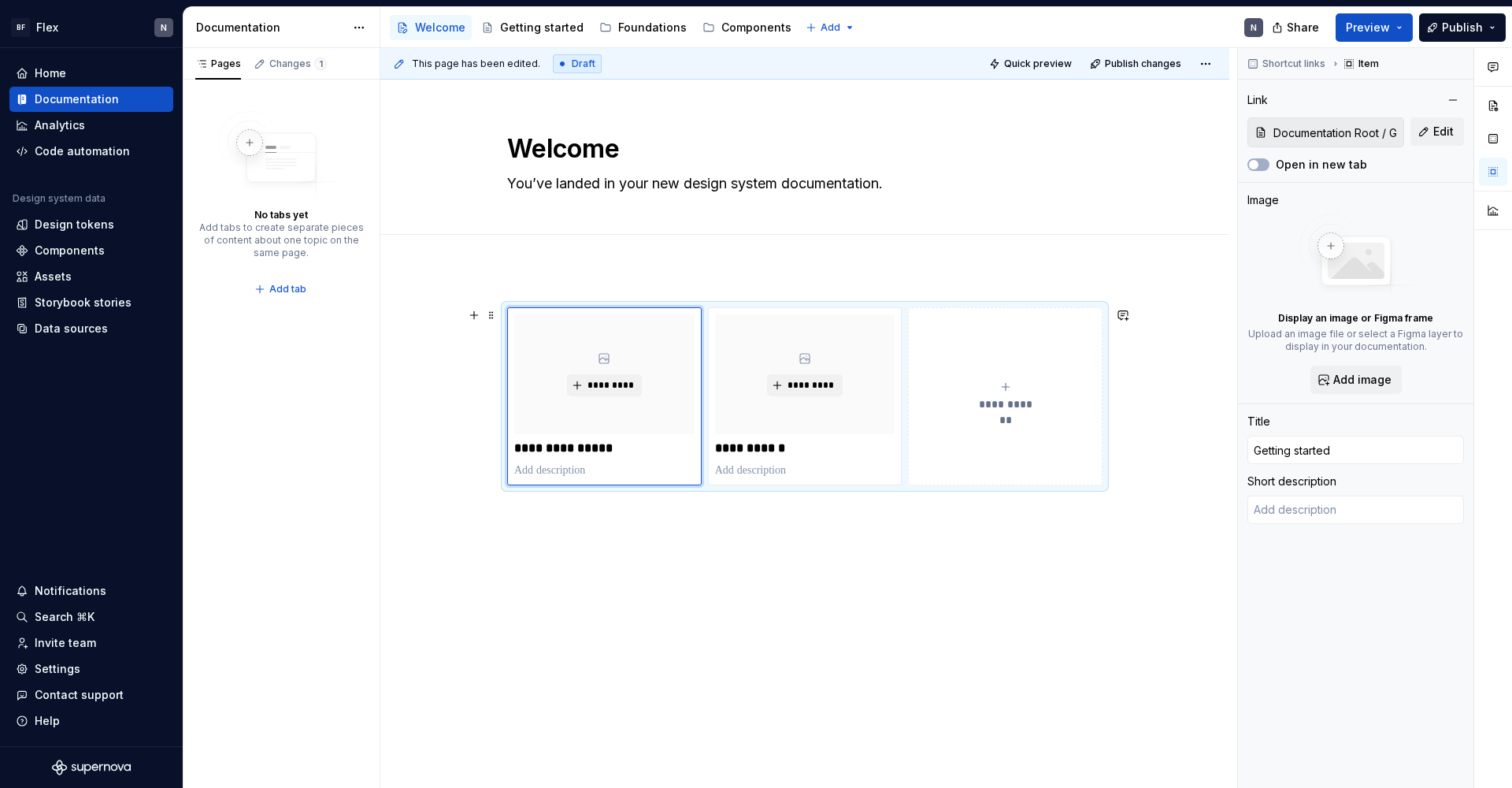
click at [1039, 451] on button "**********" at bounding box center [1005, 395] width 194 height 178
type textarea "*"
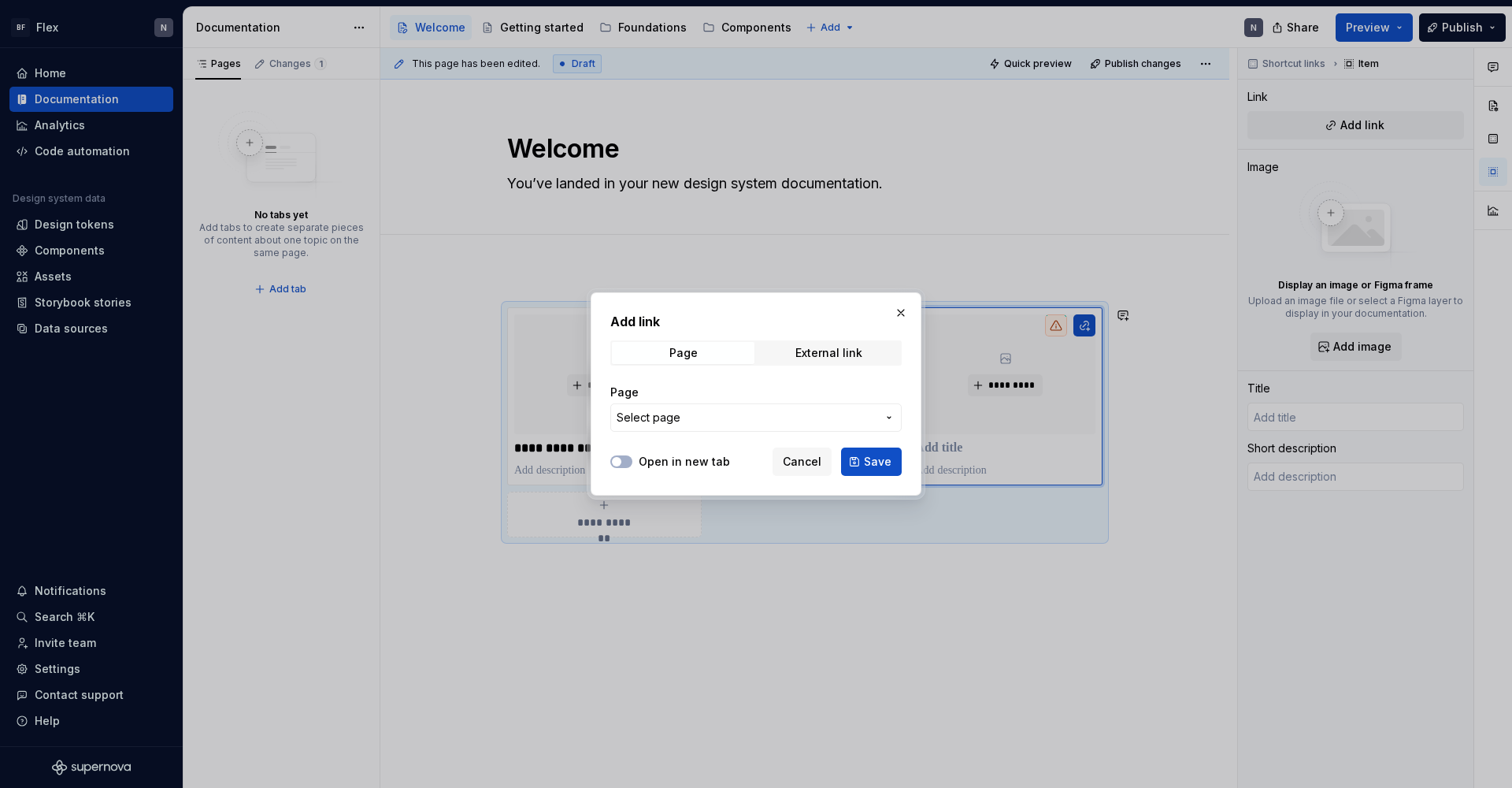
click at [815, 416] on span "Select page" at bounding box center [746, 418] width 260 height 16
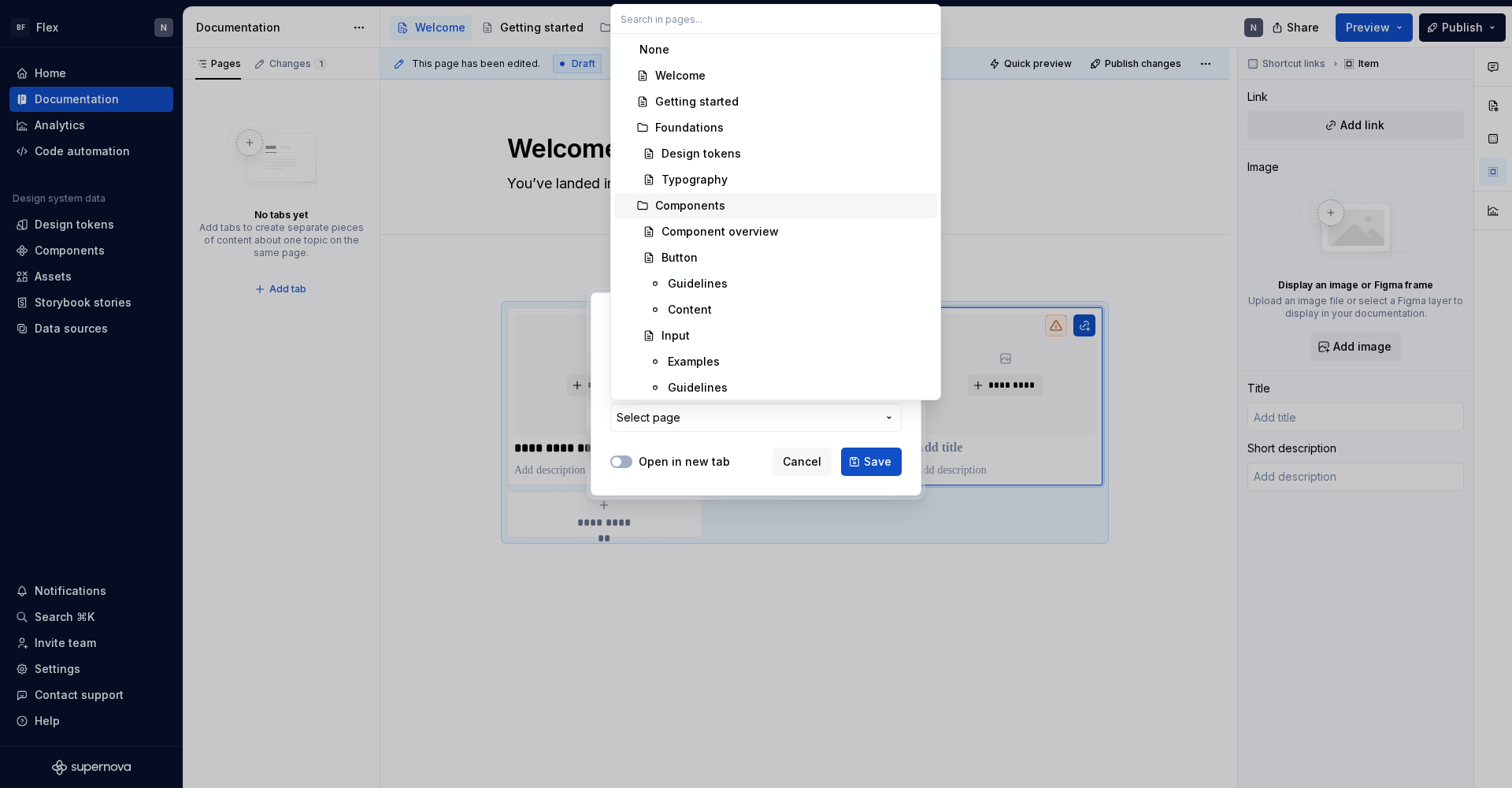
click at [718, 206] on div "Components" at bounding box center [690, 206] width 70 height 16
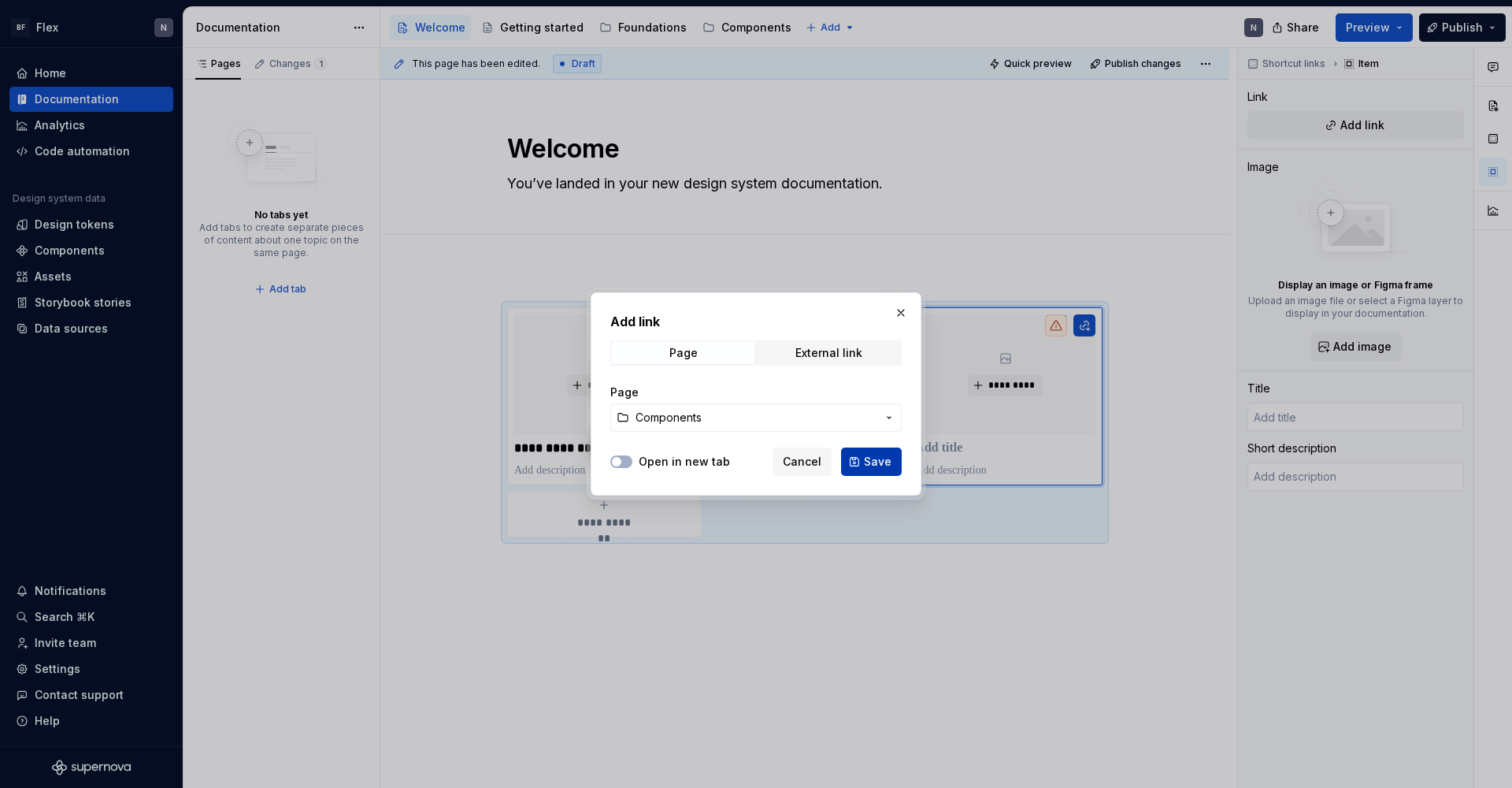
click at [879, 457] on span "Save" at bounding box center [877, 461] width 28 height 16
type textarea "*"
type input "Components"
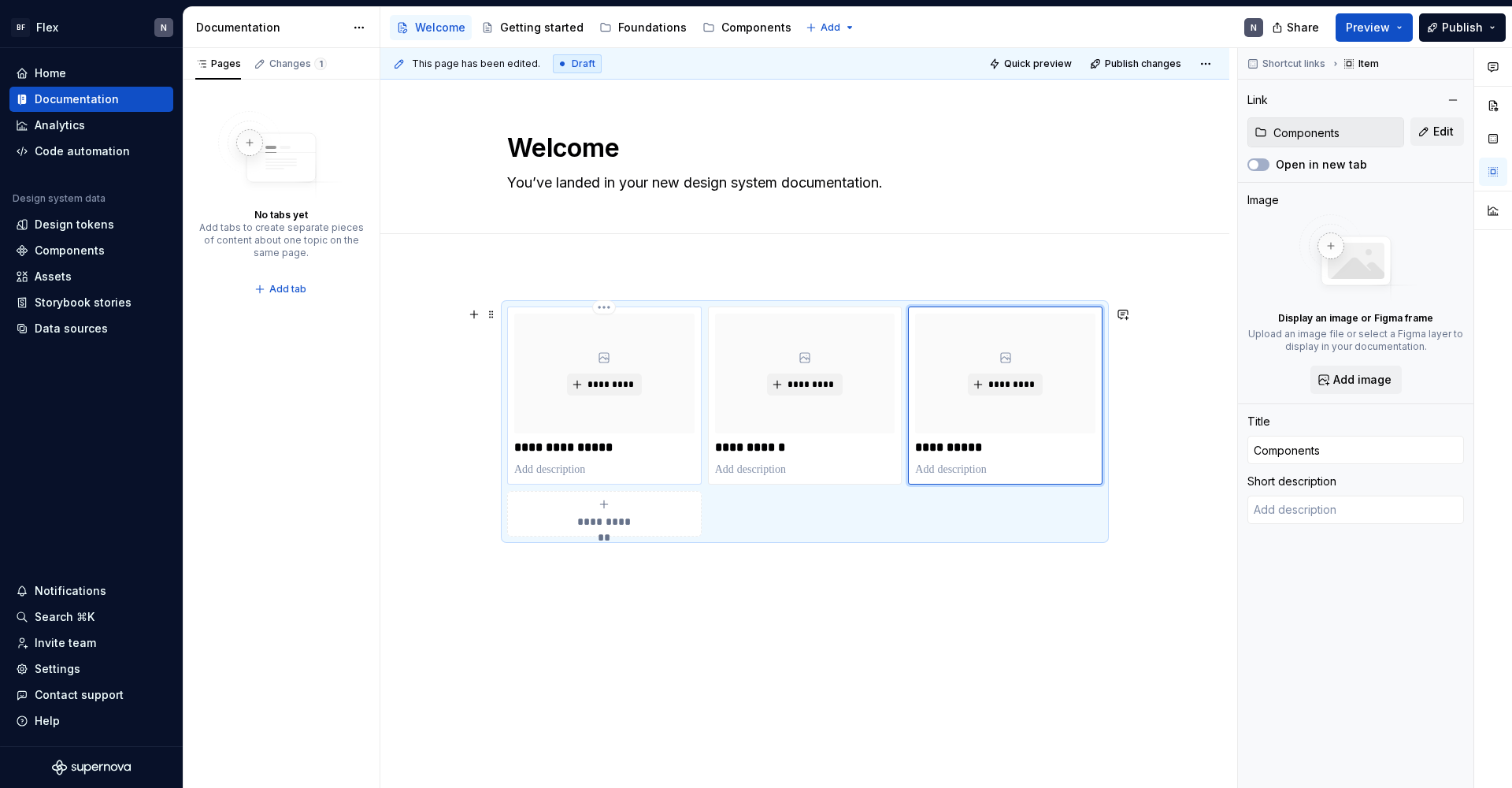
click at [570, 461] on p at bounding box center [604, 469] width 180 height 16
type textarea "*"
type input "Getting started"
type input "Documentation Root / Getting started"
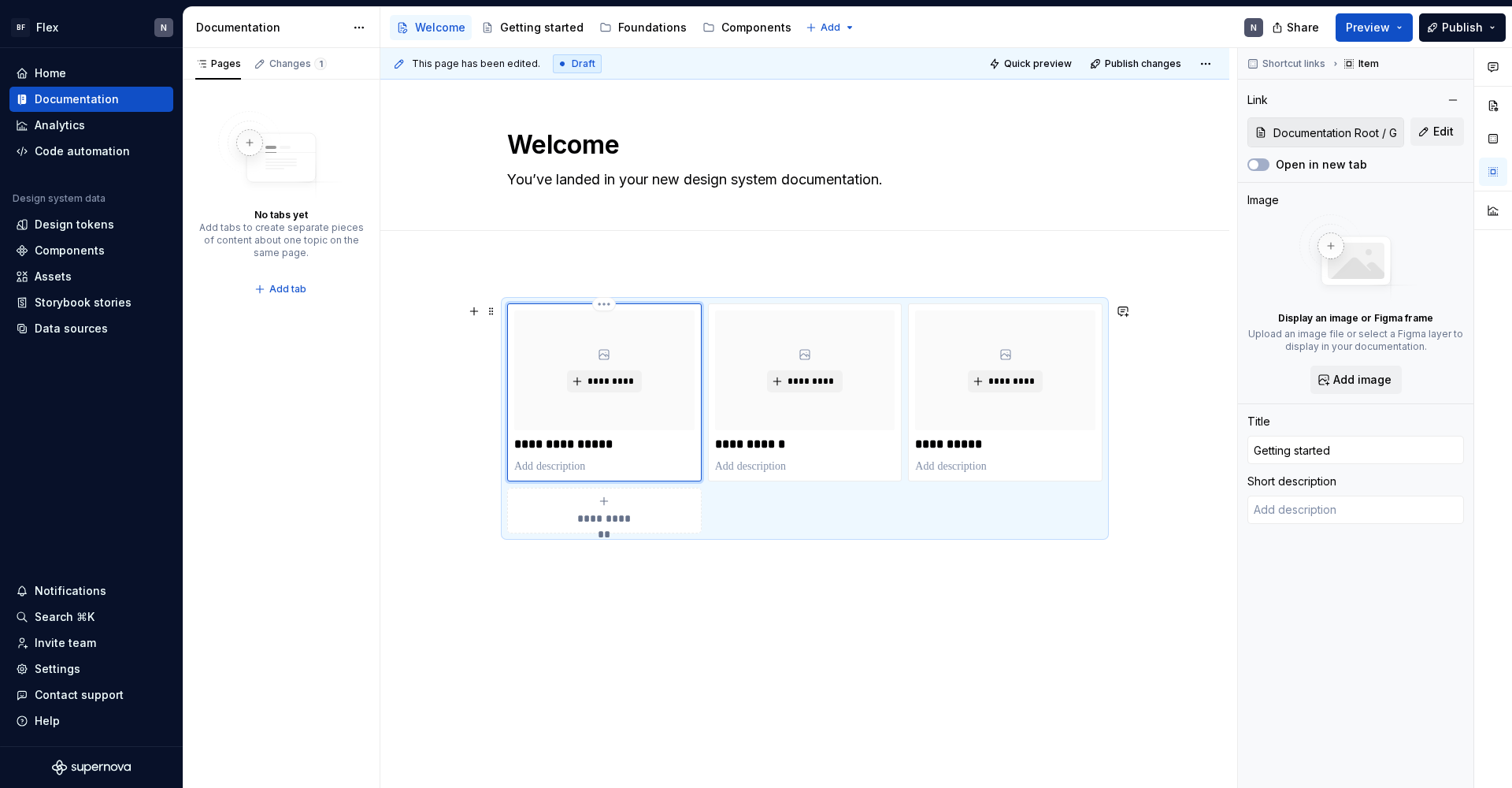
scroll to position [4, 0]
click at [572, 461] on p at bounding box center [604, 467] width 180 height 16
type textarea "*"
type textarea "L"
type textarea "*"
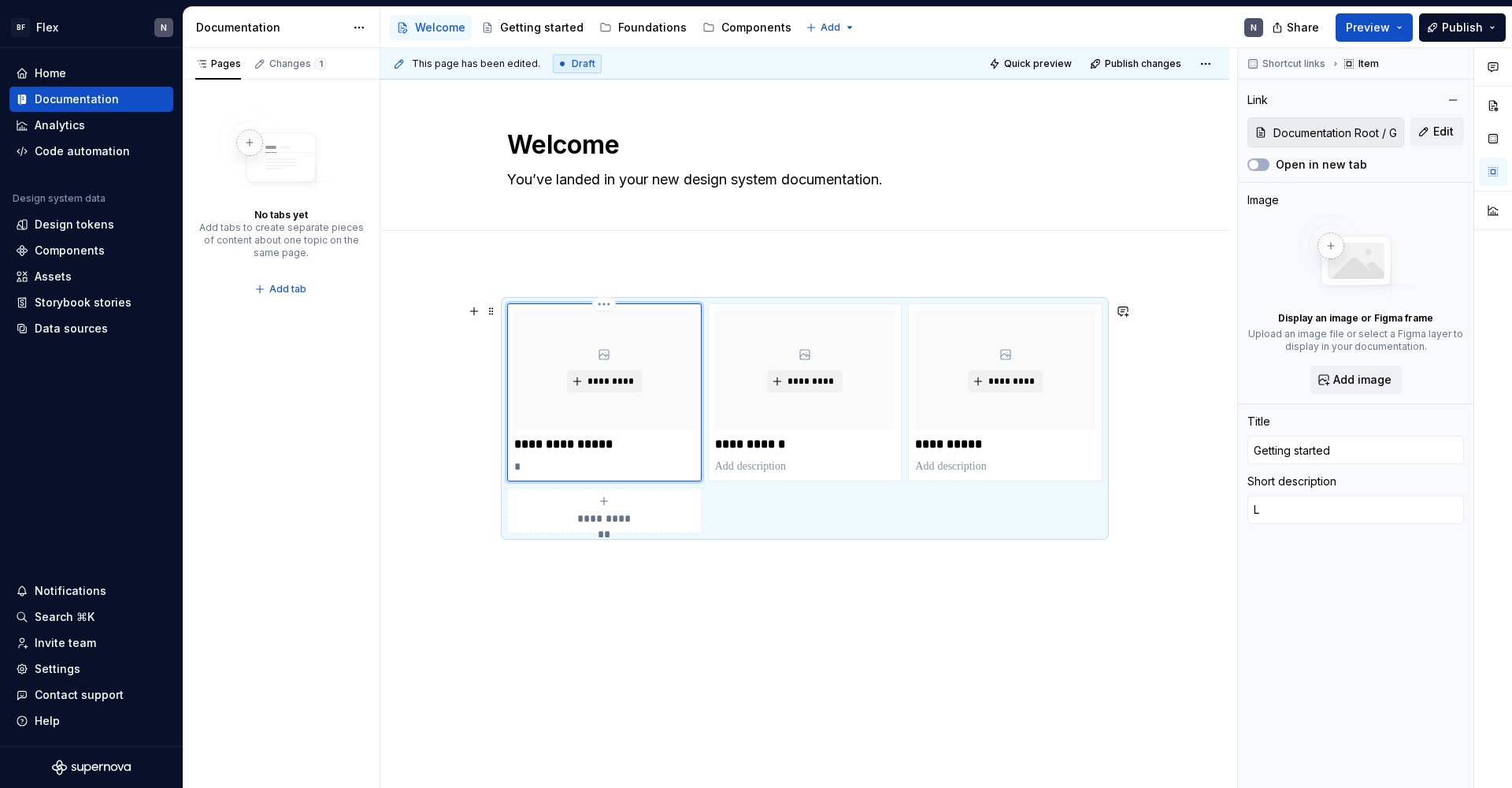
type textarea "Le"
type textarea "*"
type textarea "Lea"
type textarea "*"
type textarea "[PERSON_NAME]"
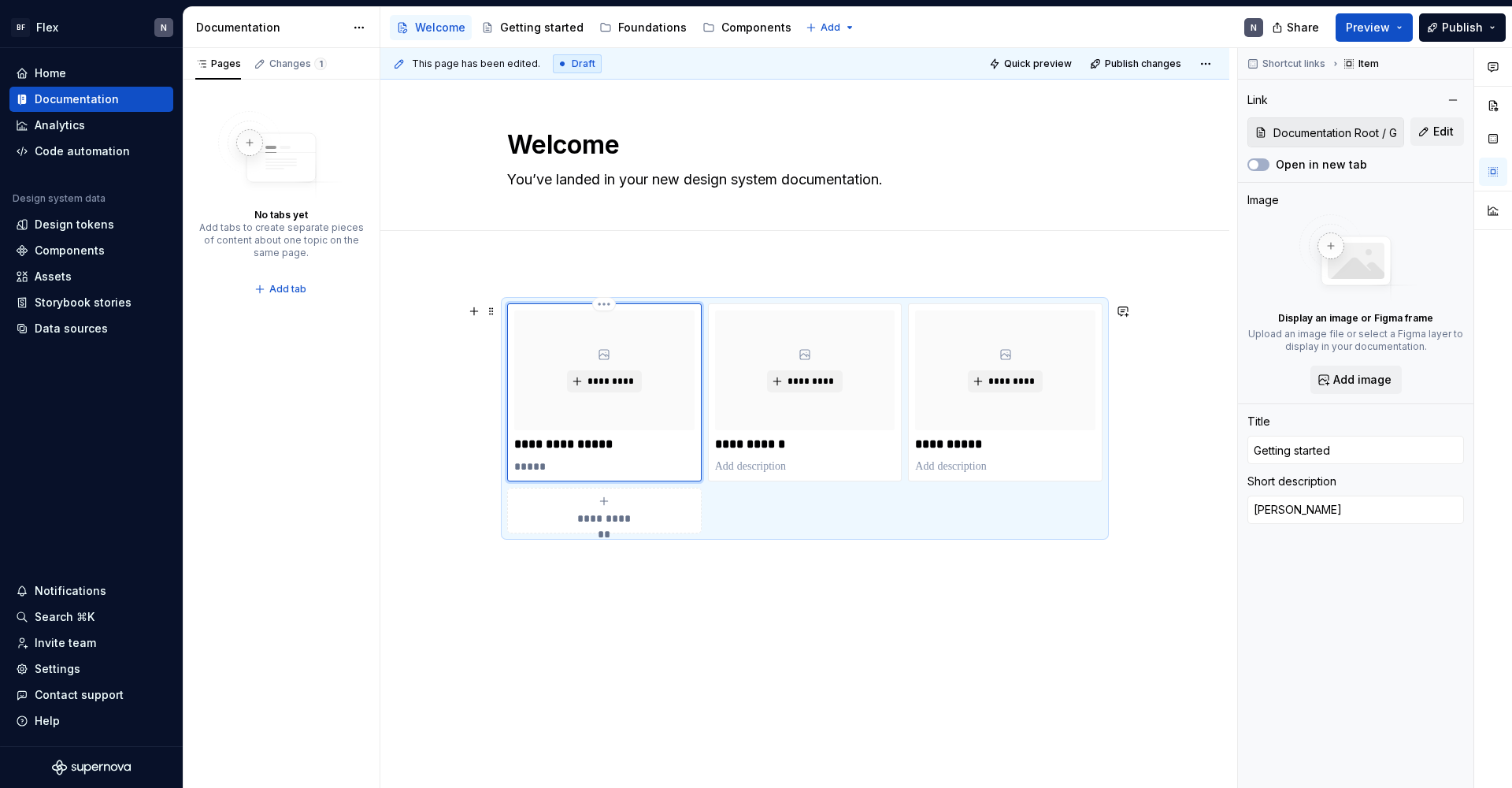
type textarea "*"
type textarea "Learn"
type textarea "*"
type textarea "Learn"
type textarea "*"
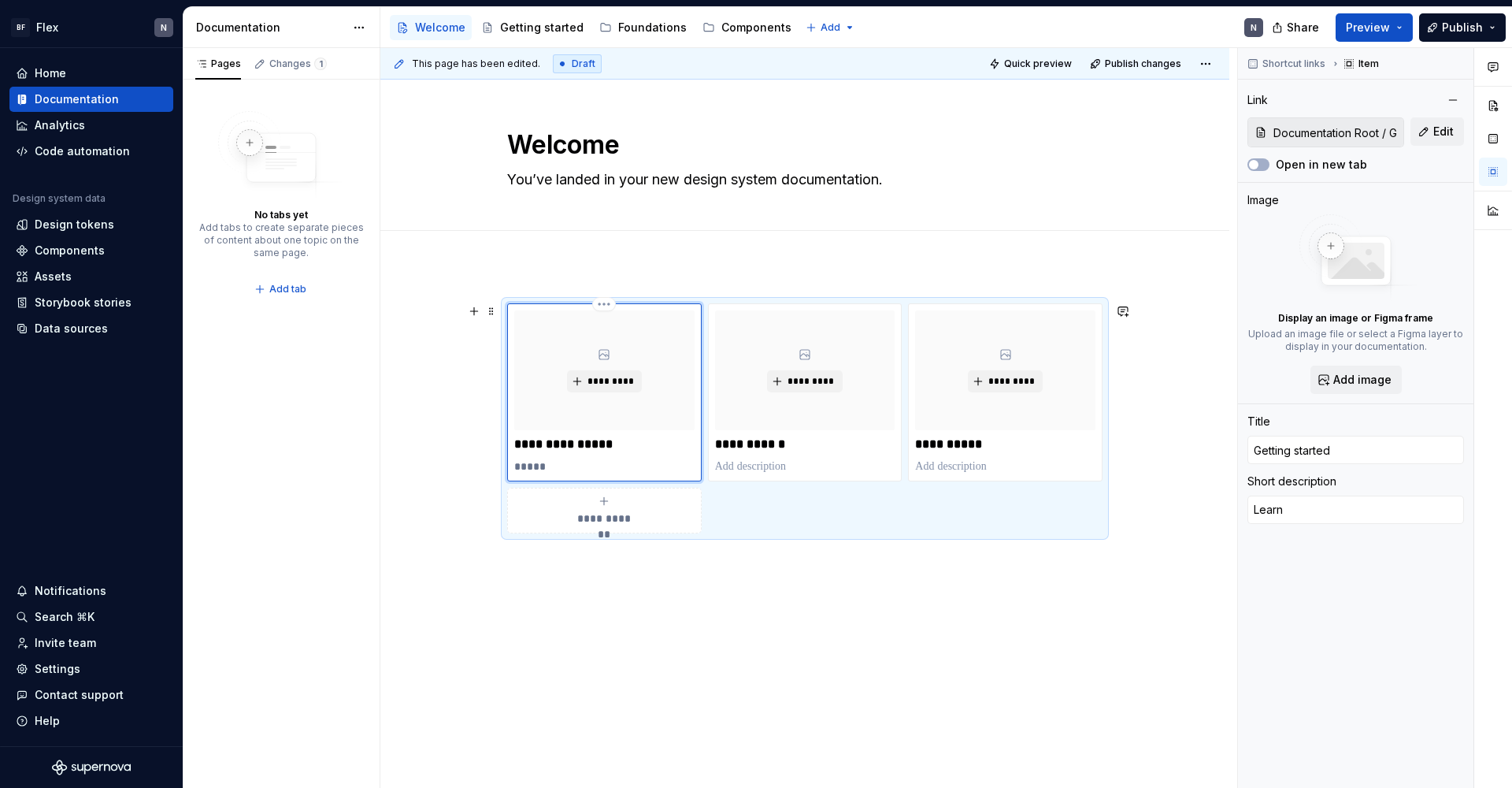
type textarea "Learn a"
type textarea "*"
type textarea "Learn ab"
type textarea "*"
type textarea "Learn abo"
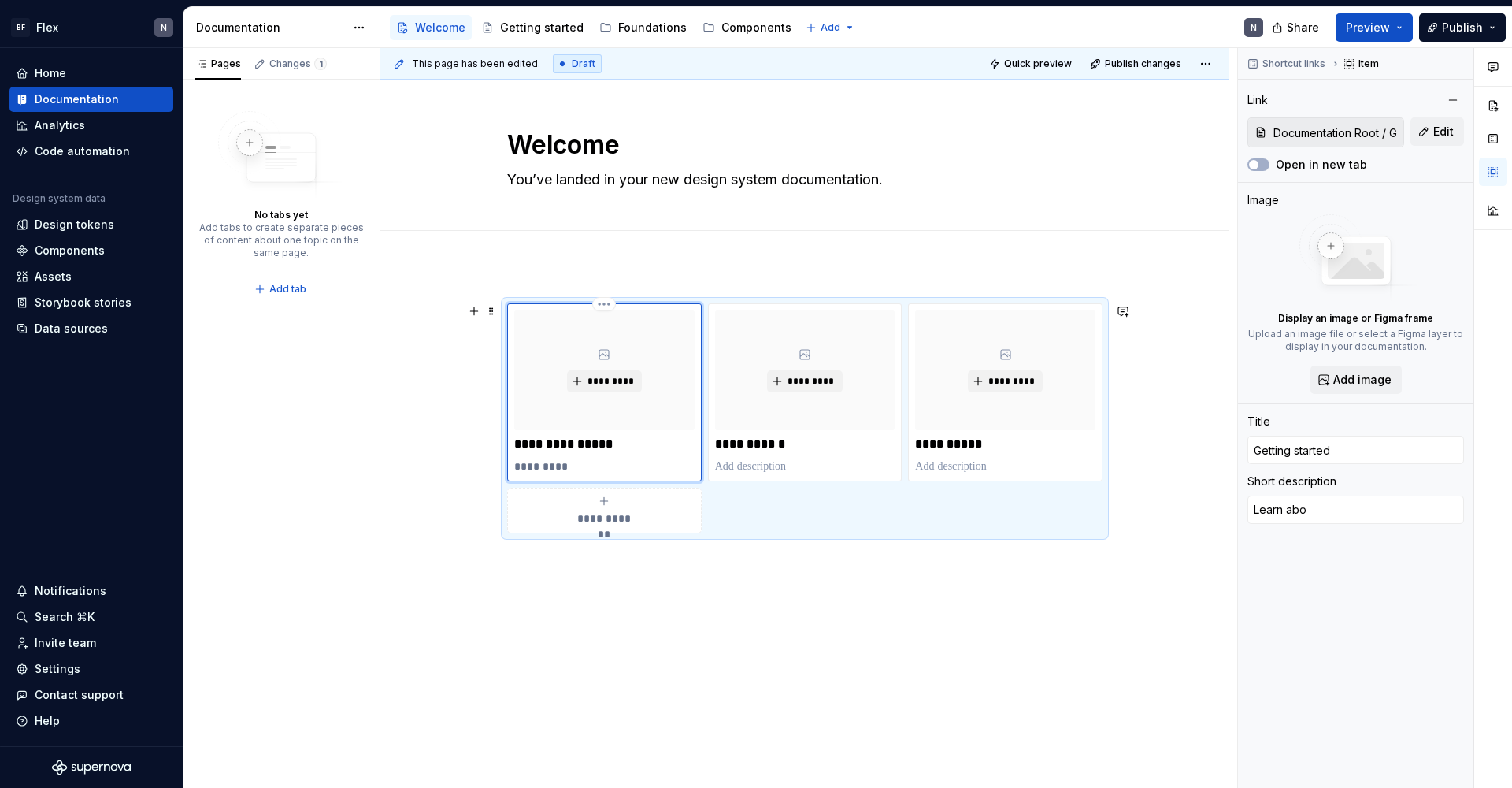
type textarea "*"
type textarea "Learn abou"
type textarea "*"
type textarea "Learn about"
type textarea "*"
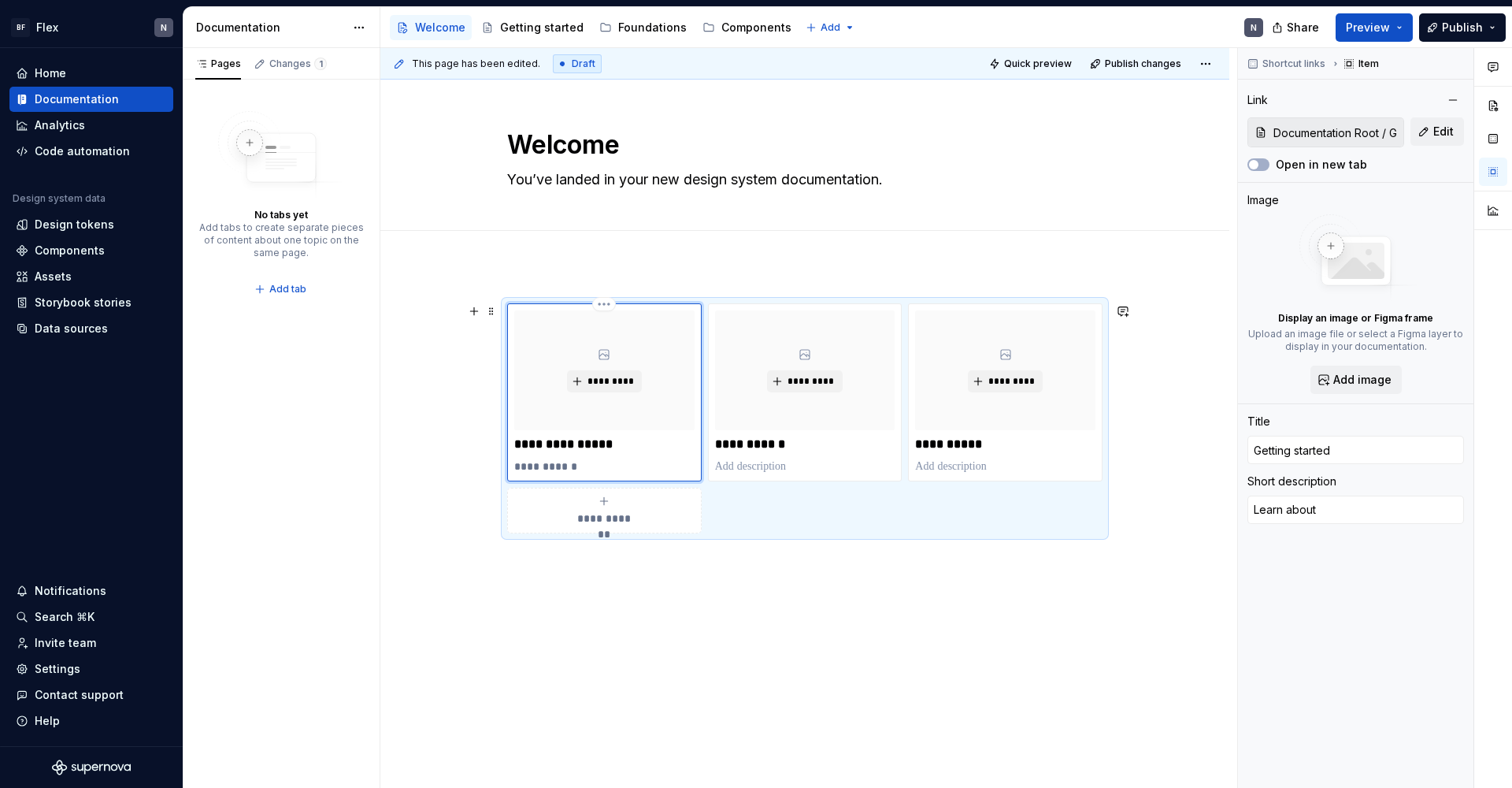
type textarea "Learn about"
type textarea "*"
type textarea "Learn about t"
type textarea "*"
type textarea "Learn about th"
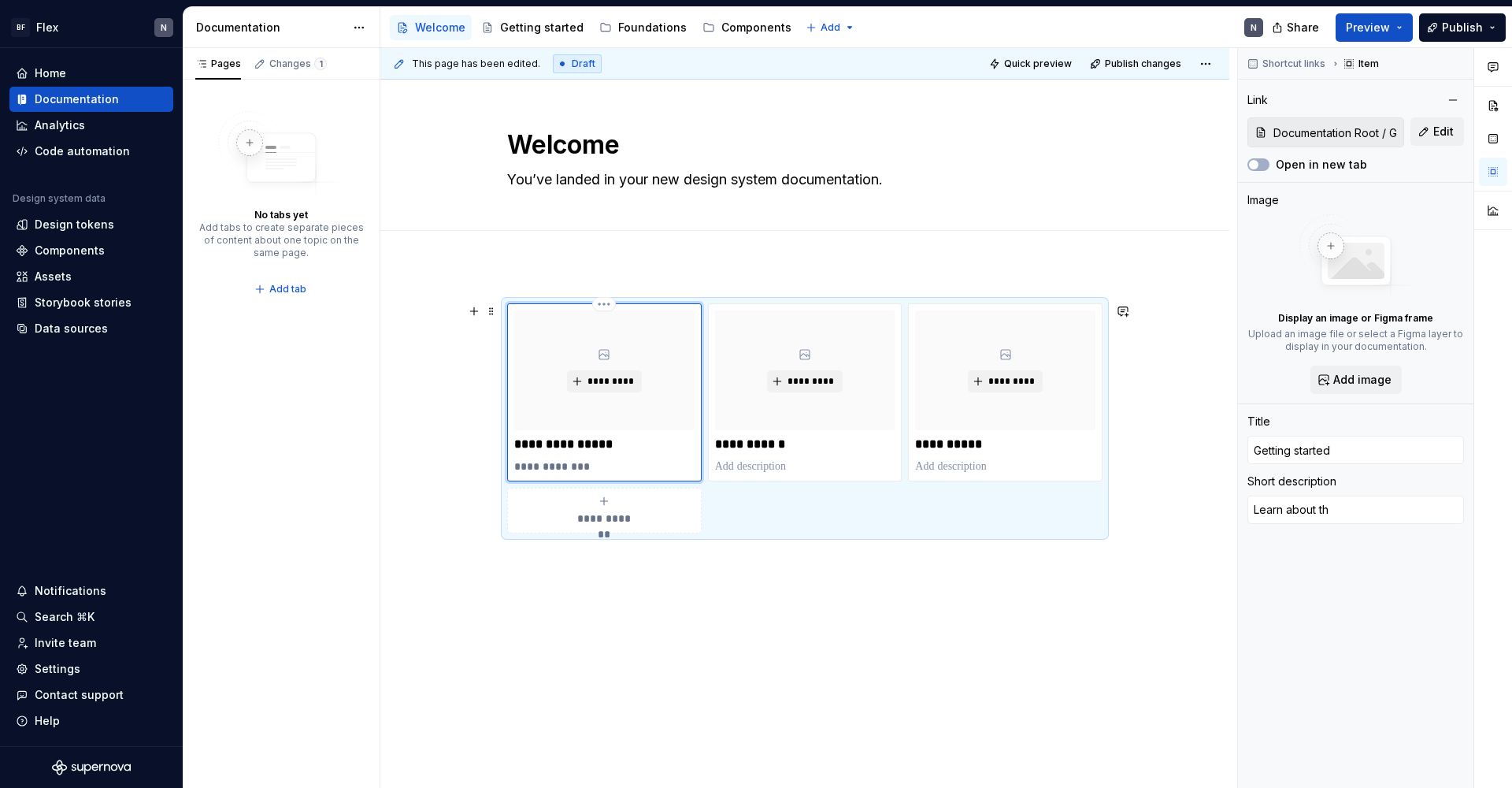
type textarea "*"
type textarea "Learn about the"
type textarea "*"
type textarea "Learn about the"
type textarea "*"
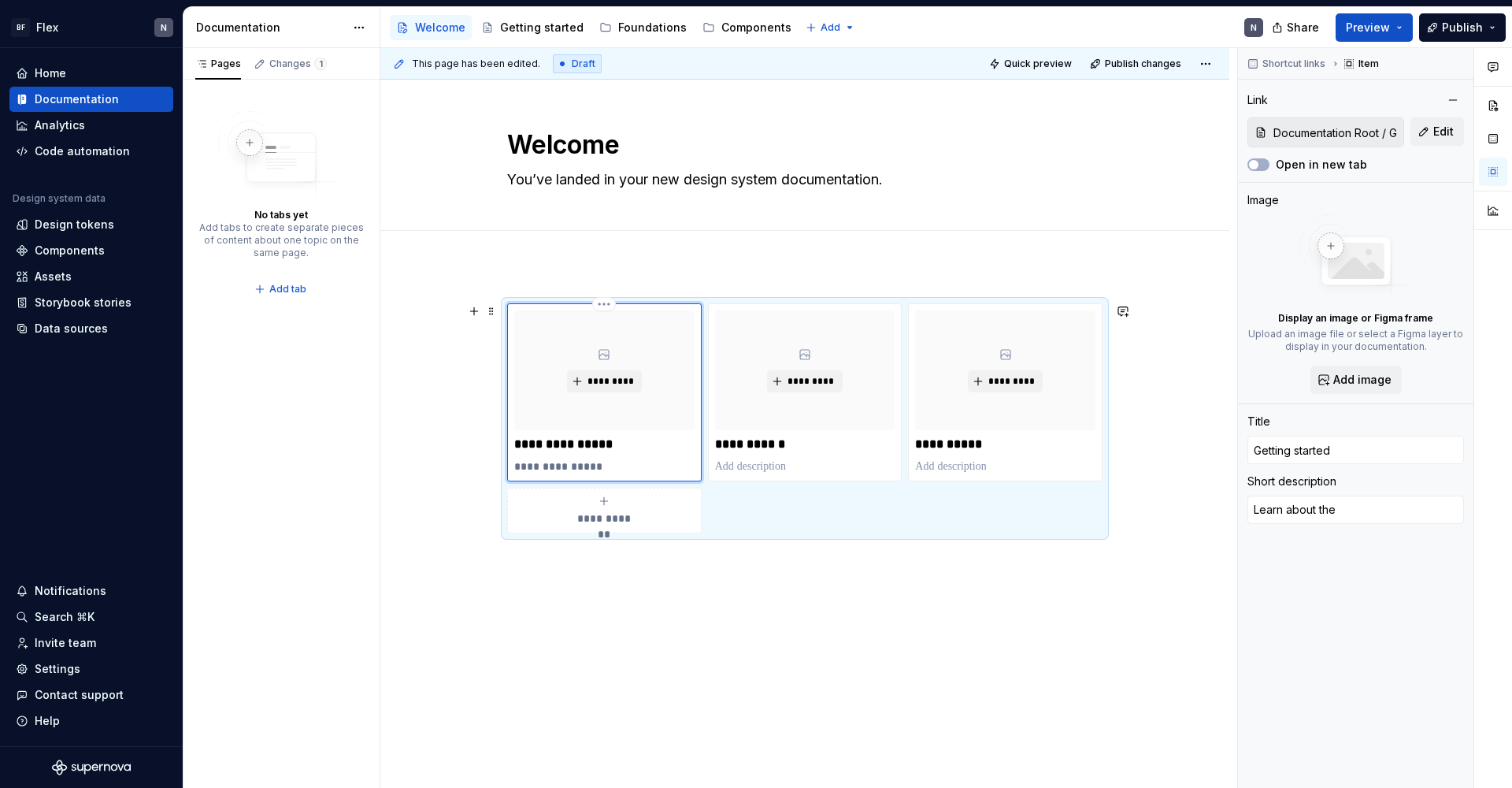
type textarea "Learn about the d"
type textarea "*"
type textarea "Learn about the de"
type textarea "*"
type textarea "Learn about the des"
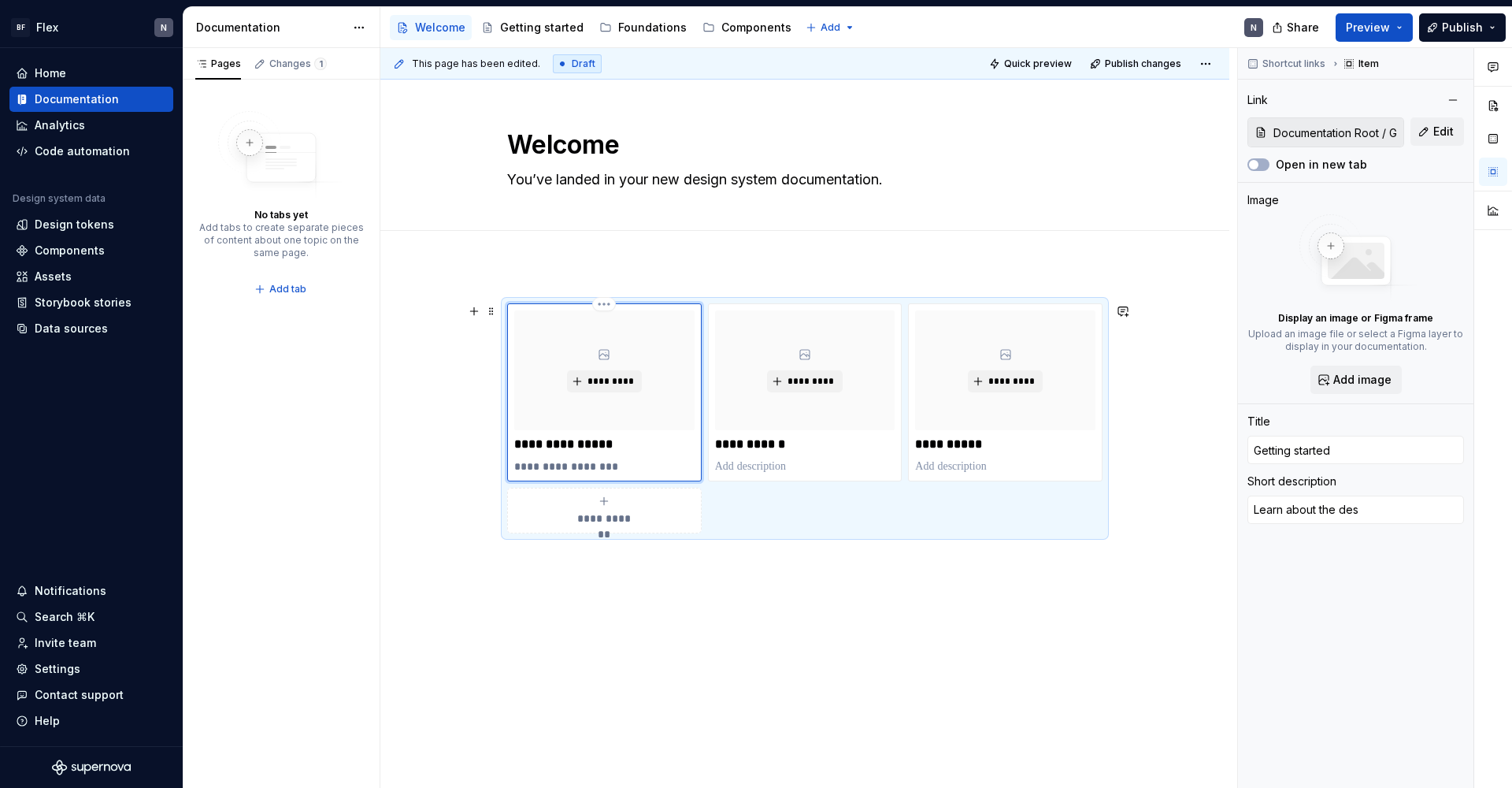
type textarea "*"
type textarea "Learn about the desi"
type textarea "*"
type textarea "Learn about the desig"
type textarea "*"
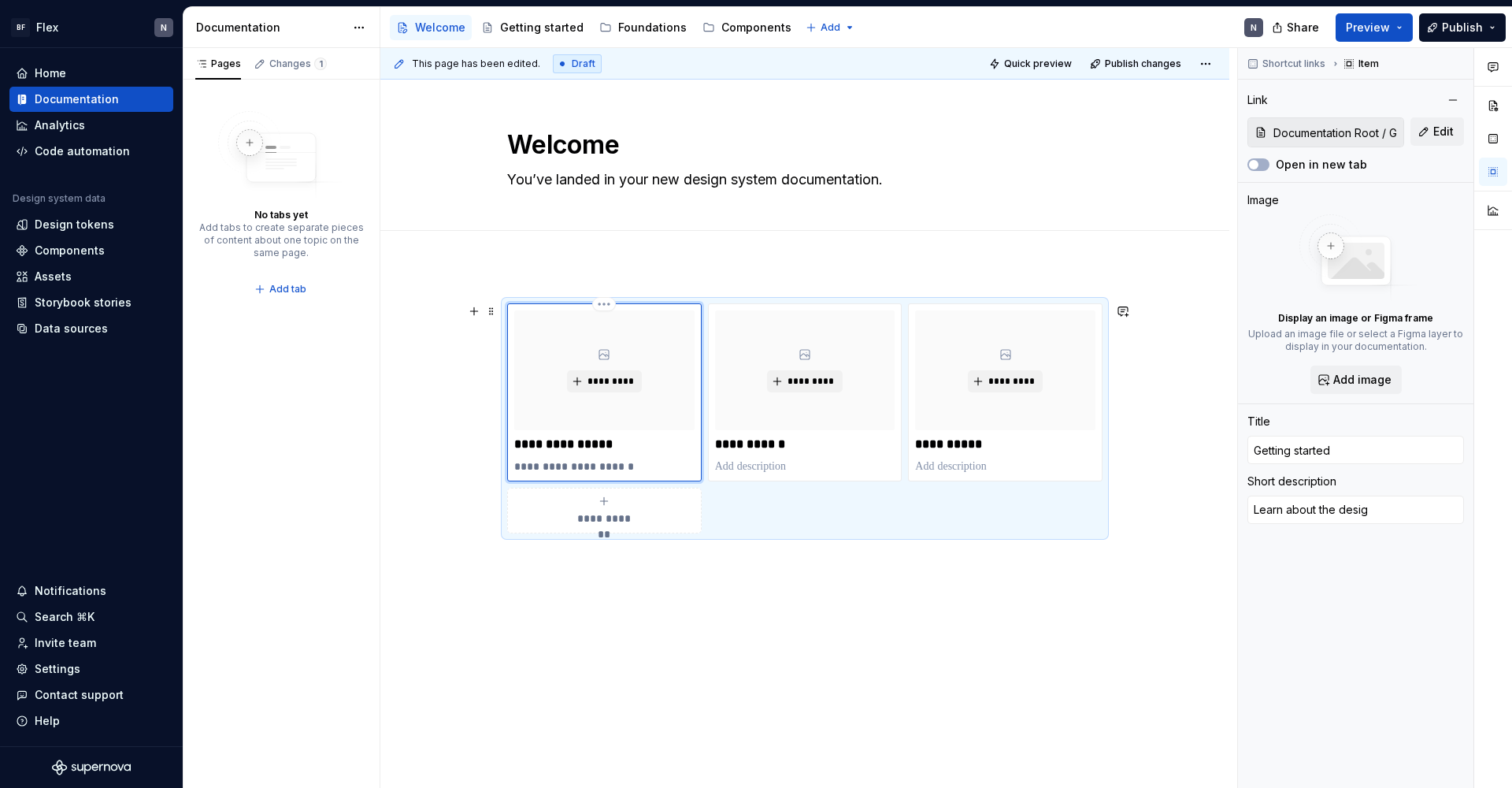
type textarea "Learn about the design"
type textarea "*"
type textarea "Learn about the design"
type textarea "*"
type textarea "Learn about the design s"
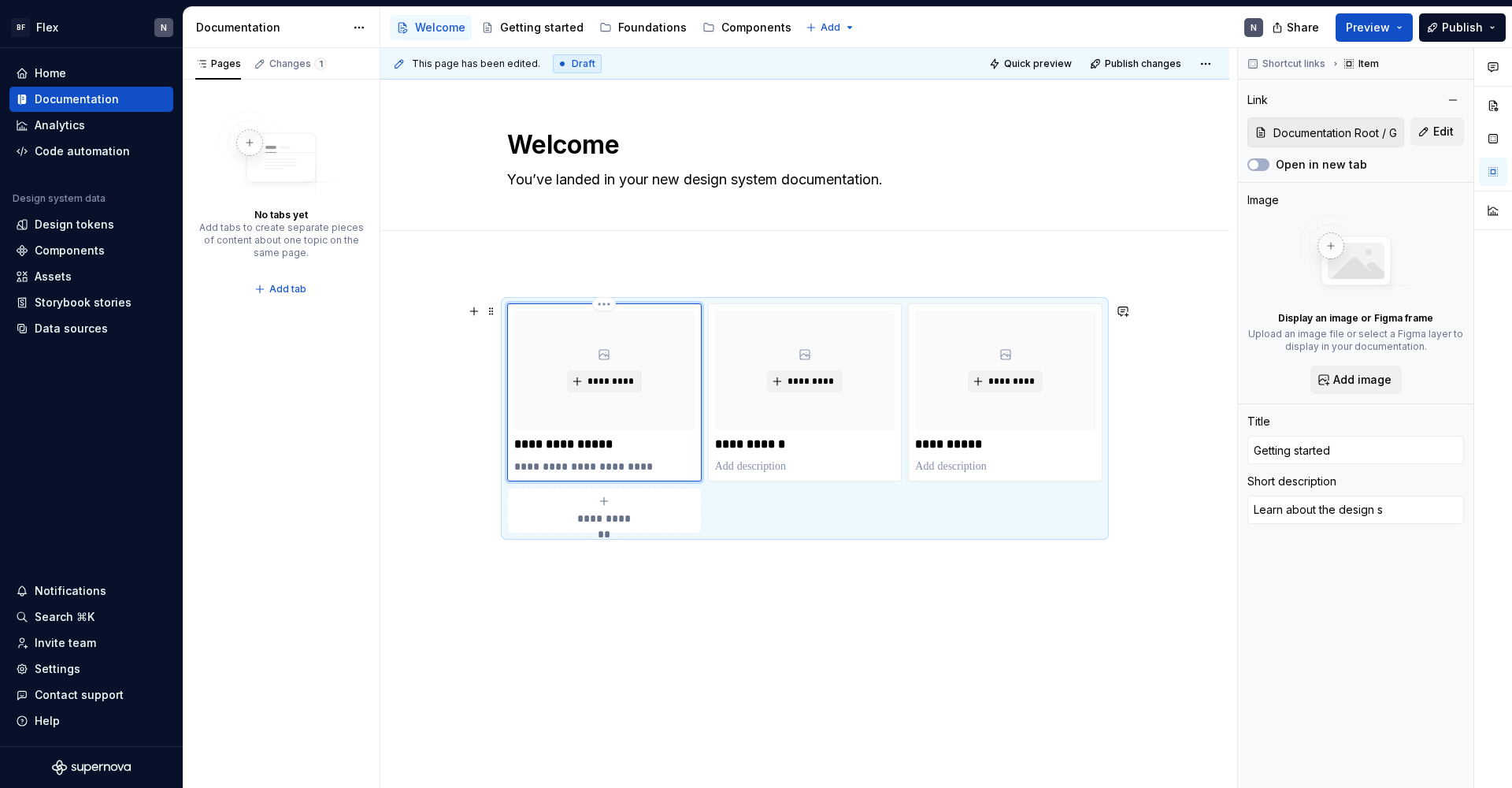
type textarea "*"
type textarea "Learn about the design sy"
type textarea "*"
type textarea "Learn about the design sys"
type textarea "*"
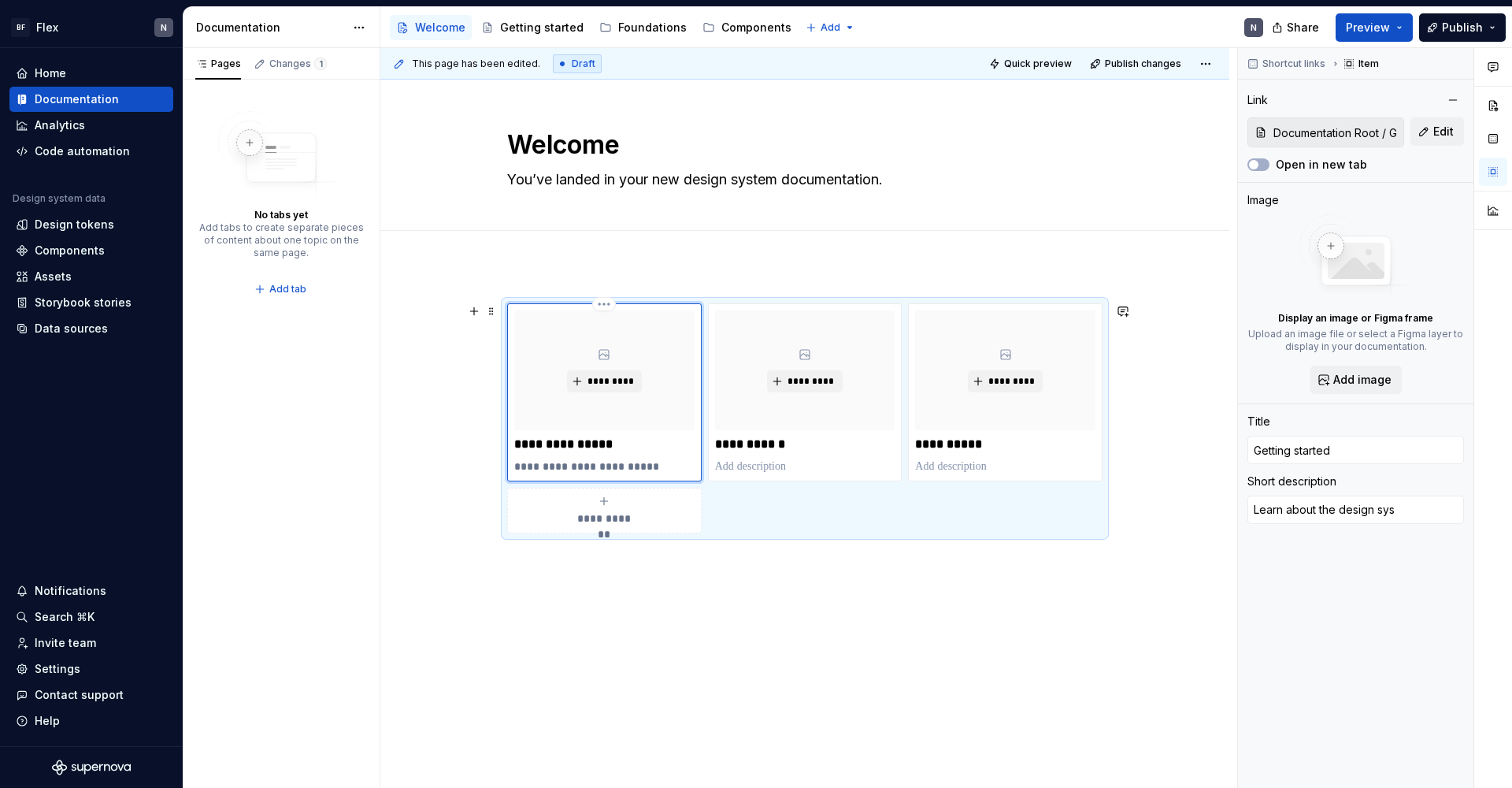
type textarea "Learn about the design syst"
type textarea "*"
type textarea "Learn about the design syste"
type textarea "*"
type textarea "Learn about the design system"
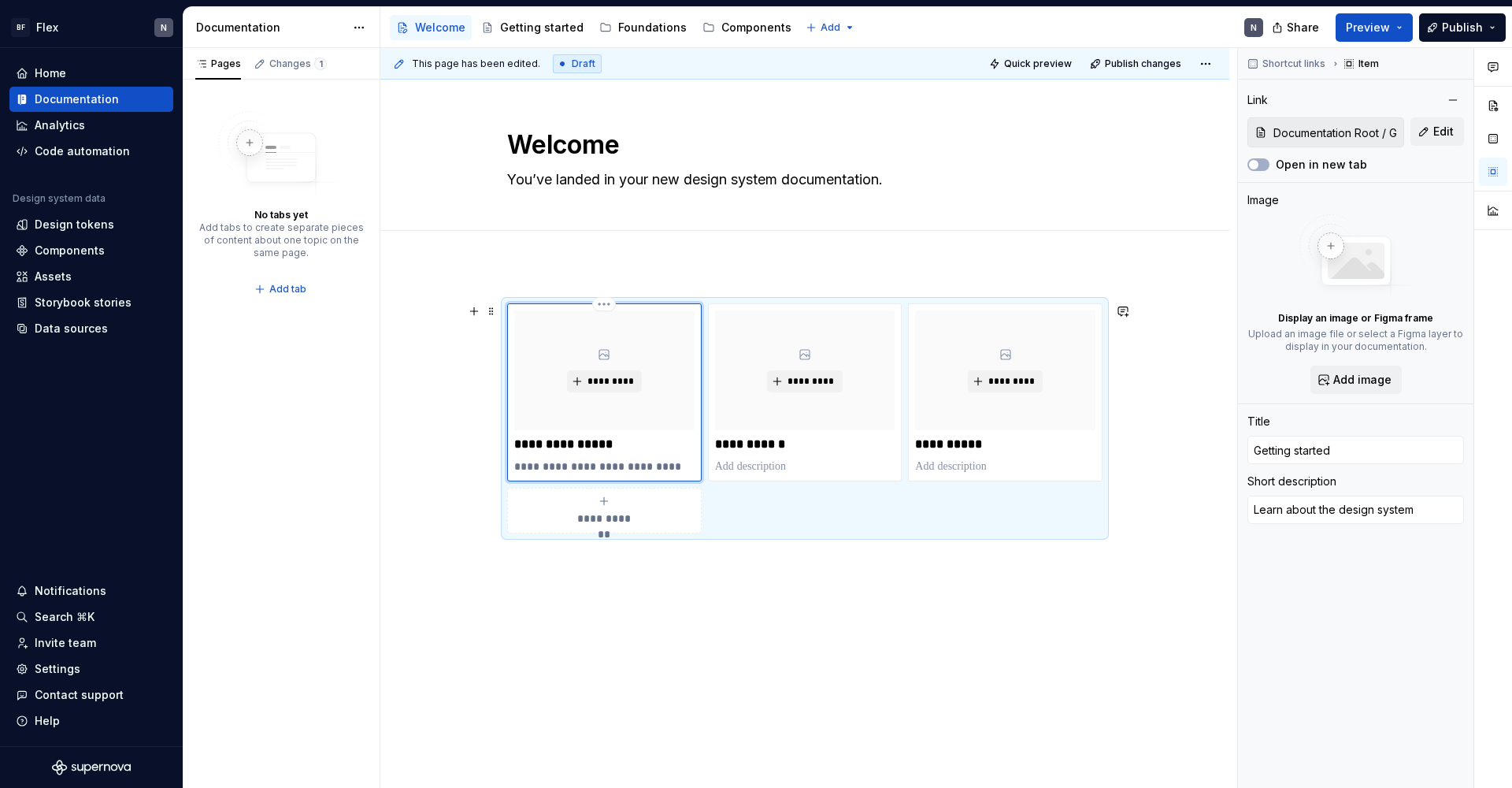
type textarea "*"
type textarea "Learn about the design system"
type textarea "*"
type textarea "Learn about the design system a"
type textarea "*"
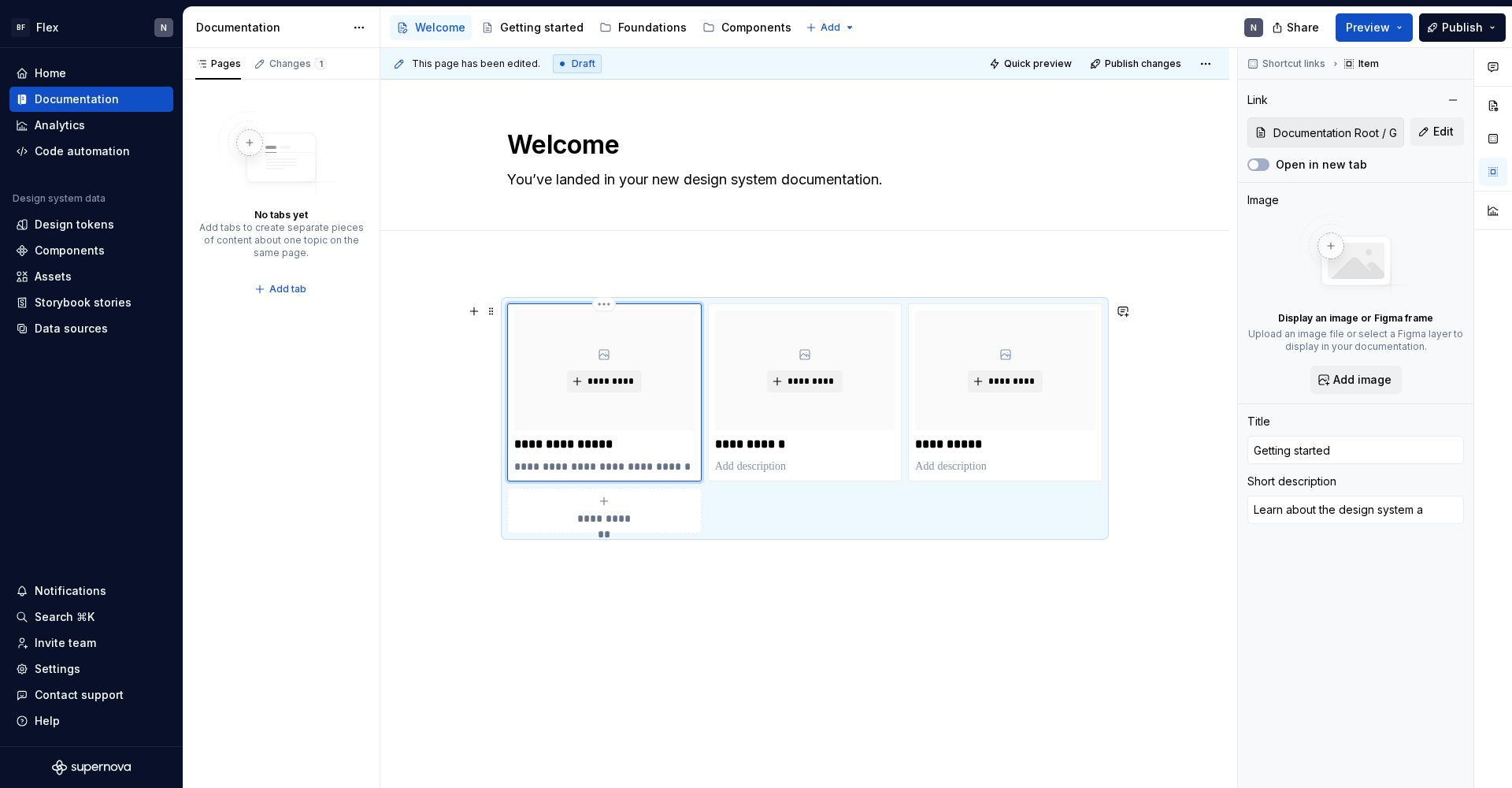
type textarea "Learn about the design system an"
type textarea "*"
type textarea "Learn about the design system and"
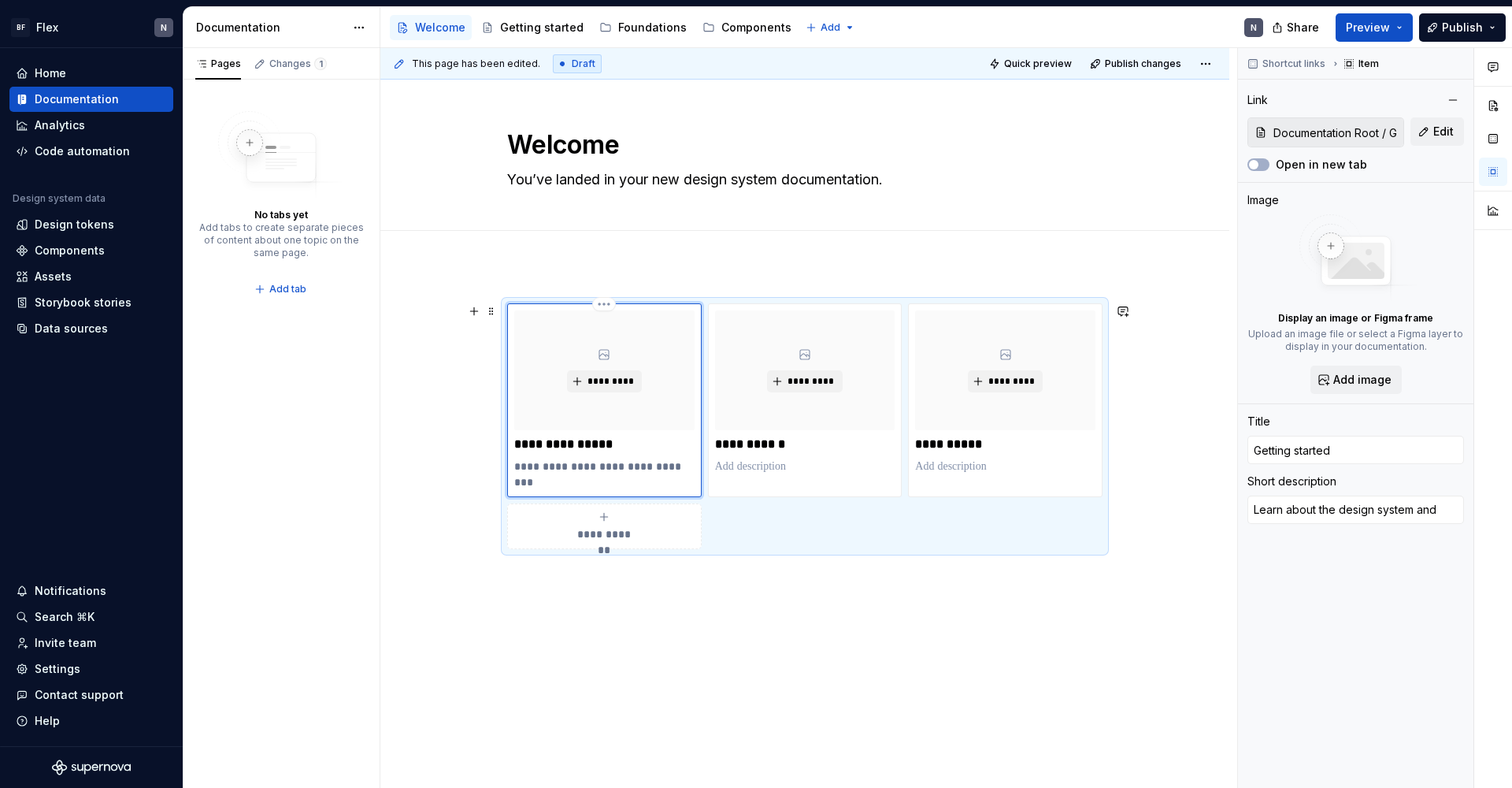
type textarea "*"
type textarea "Learn about the design system and"
type textarea "*"
type textarea "Learn about the design system and g"
type textarea "*"
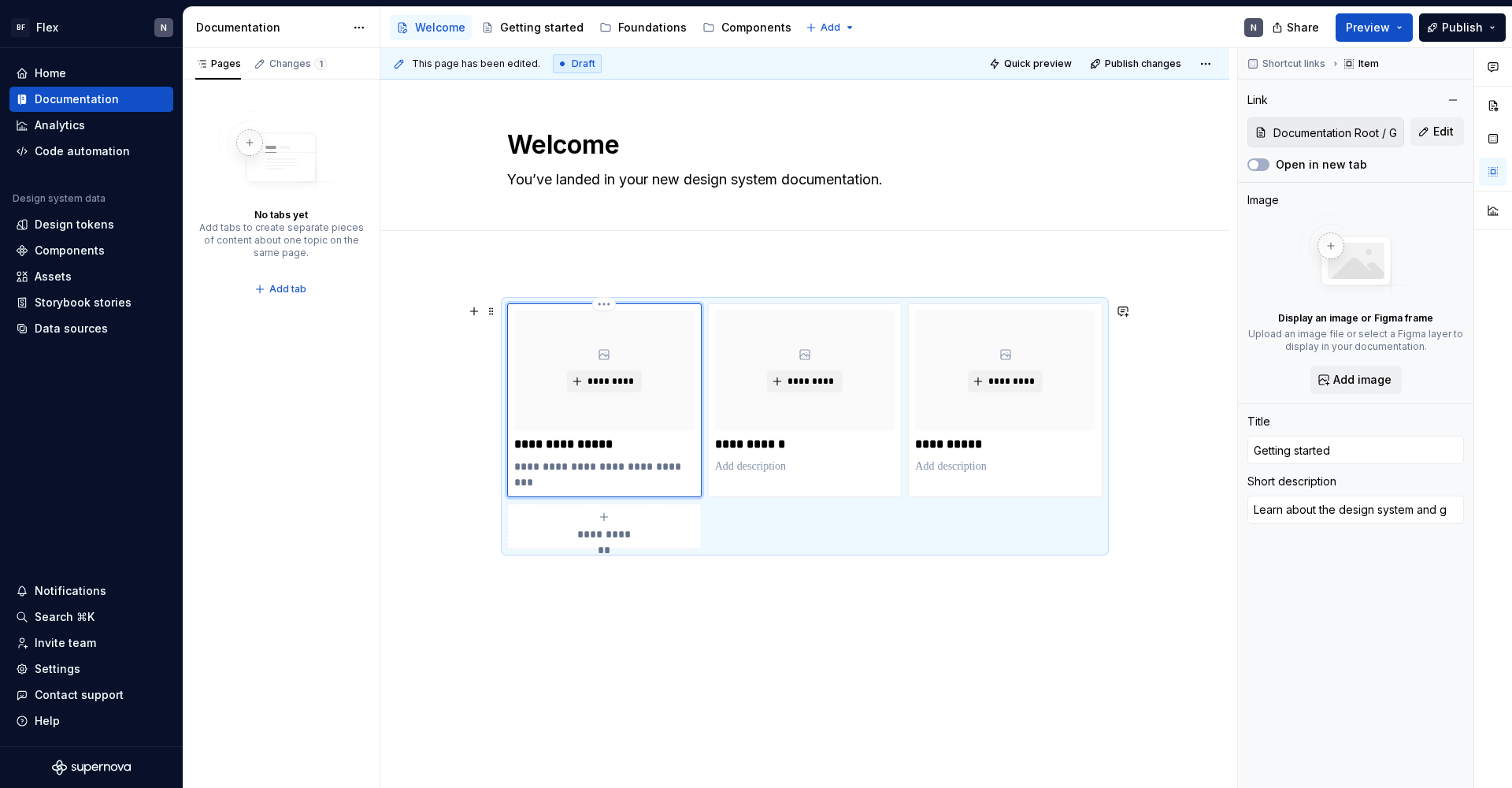
type textarea "Learn about the design system and ge"
type textarea "*"
type textarea "Learn about the design system and get"
type textarea "*"
type textarea "Learn about the design system and get"
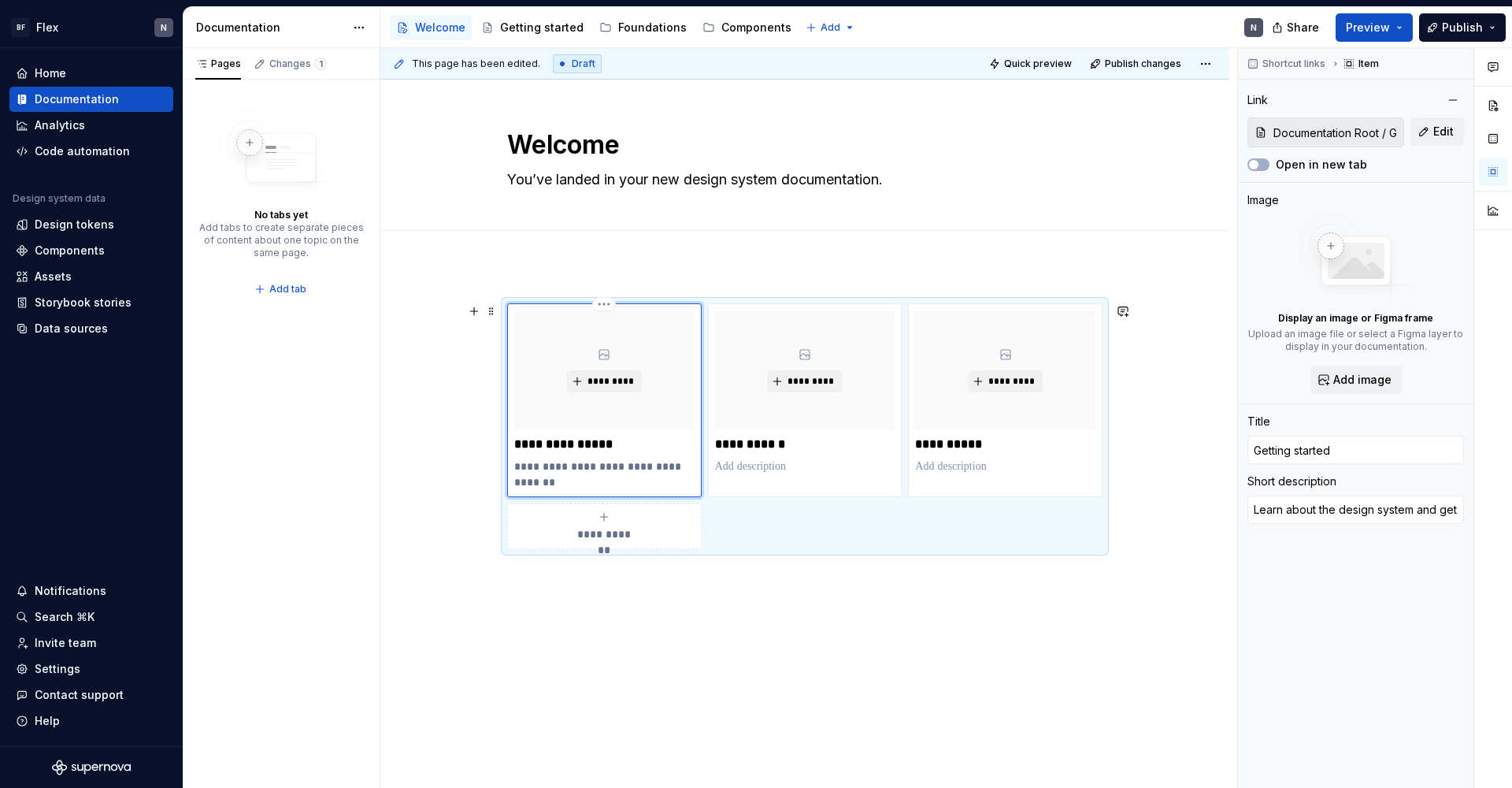
type textarea "*"
type textarea "Learn about the design system and get s"
type textarea "*"
type textarea "Learn about the design system and get st"
type textarea "*"
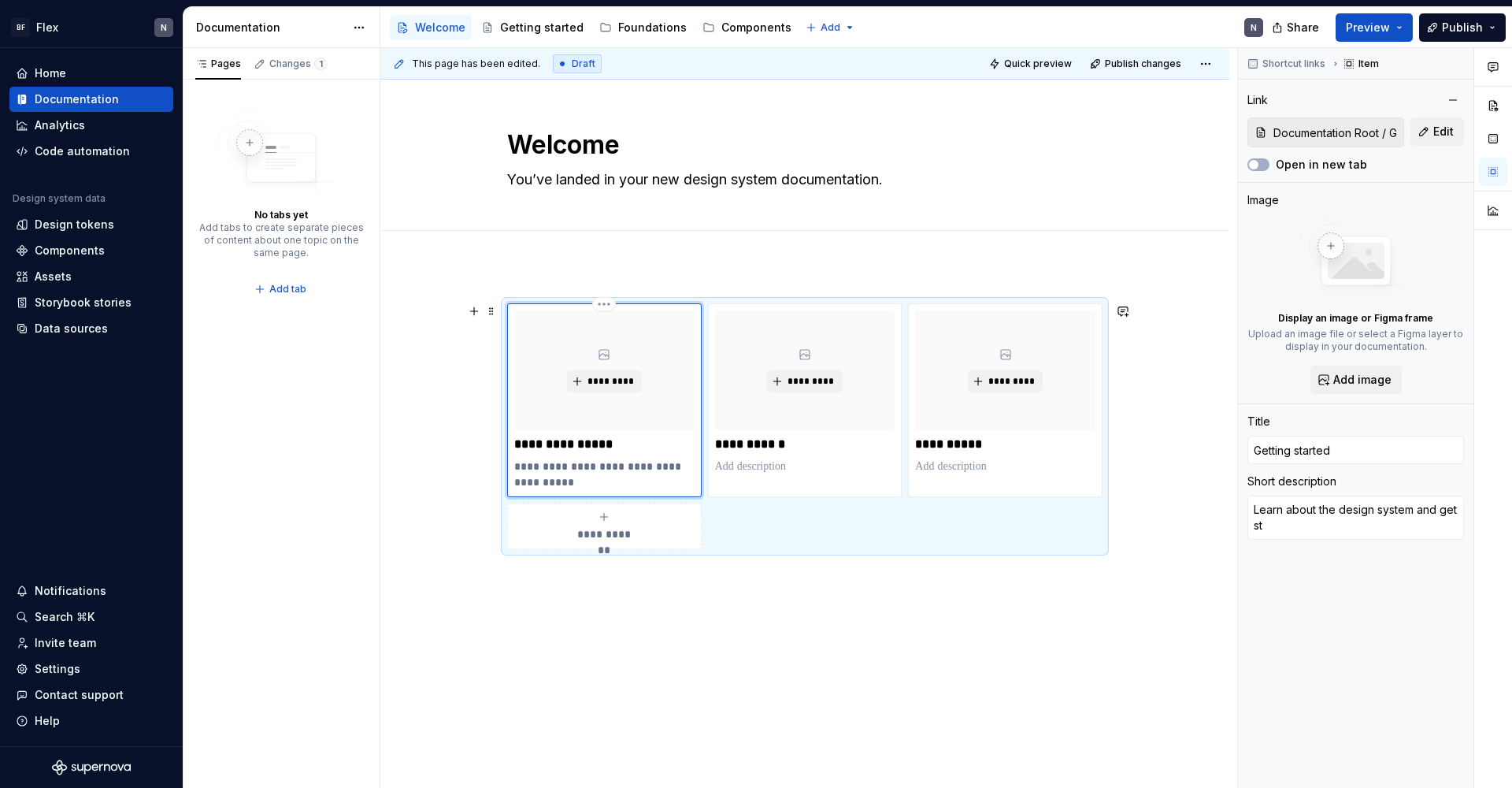
type textarea "Learn about the design system and get sta"
type textarea "*"
type textarea "Learn about the design system and get star"
type textarea "*"
type textarea "Learn about the design system and get start"
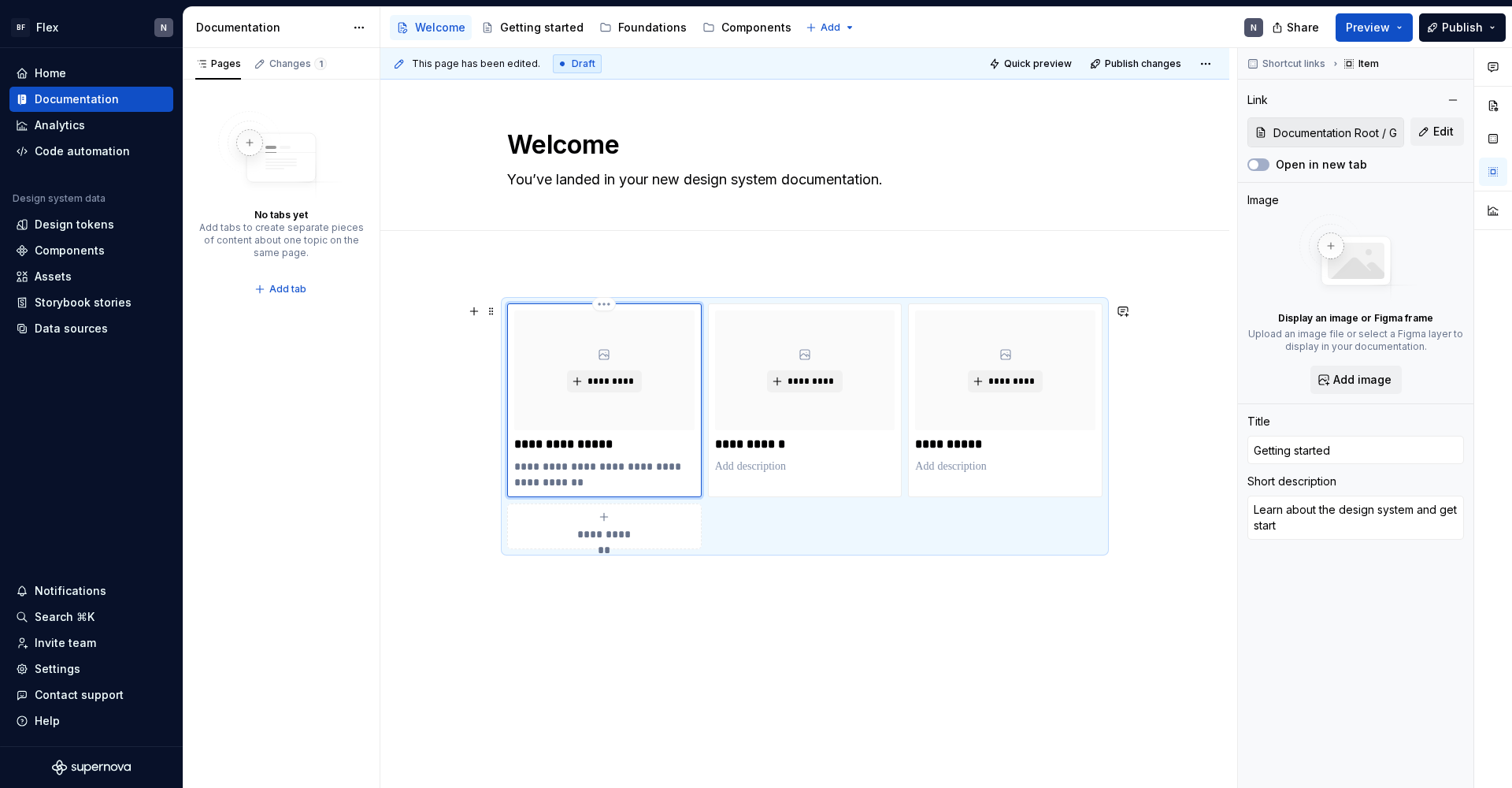
type textarea "*"
type textarea "Learn about the design system and get starte"
type textarea "*"
type textarea "Learn about the design system and get started"
type textarea "*"
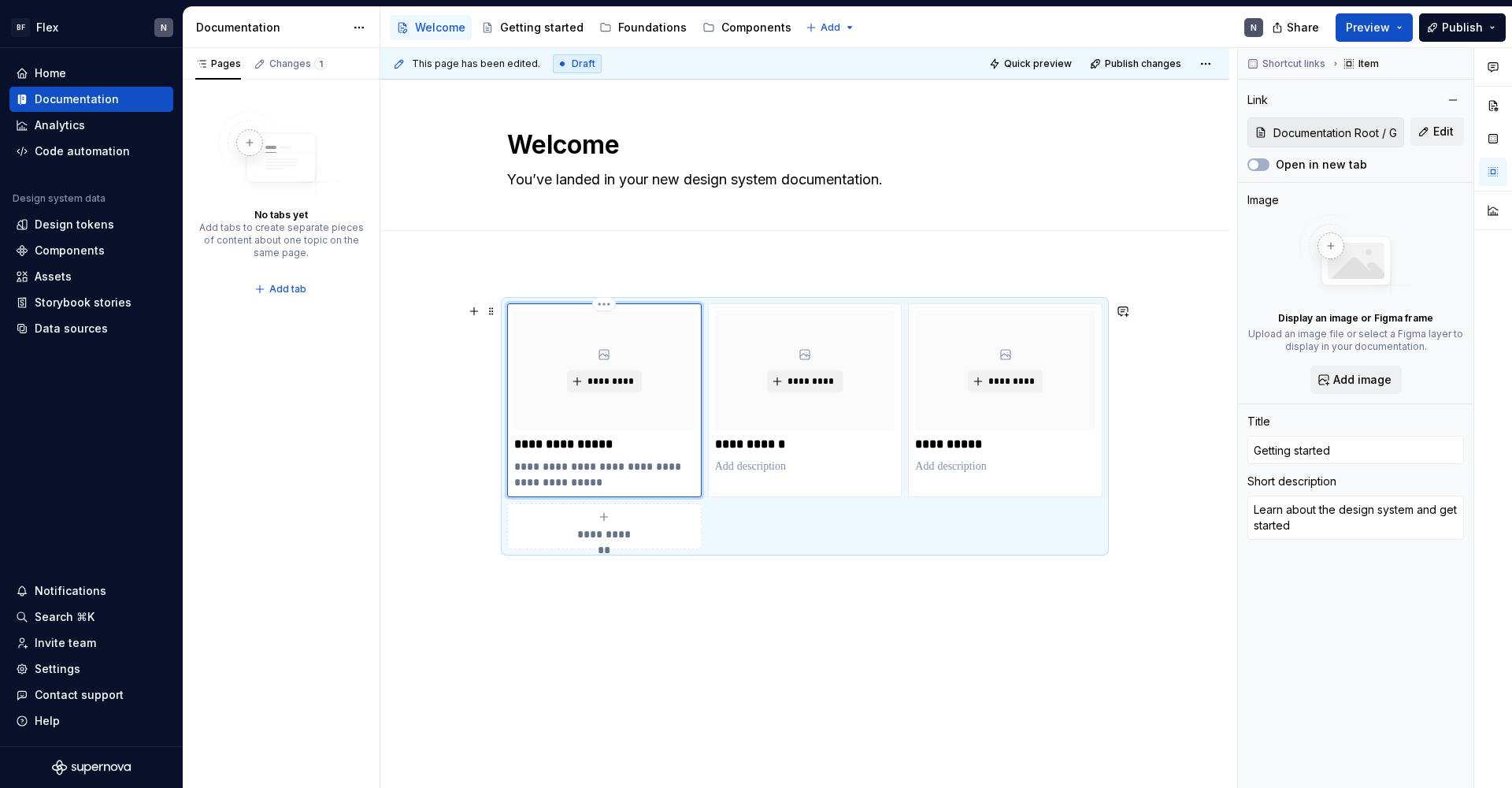
type textarea "Learn about the design system and get starte"
type textarea "*"
type textarea "Learn about the design system and get started"
type textarea "*"
type textarea "Learn about the design system and get started,"
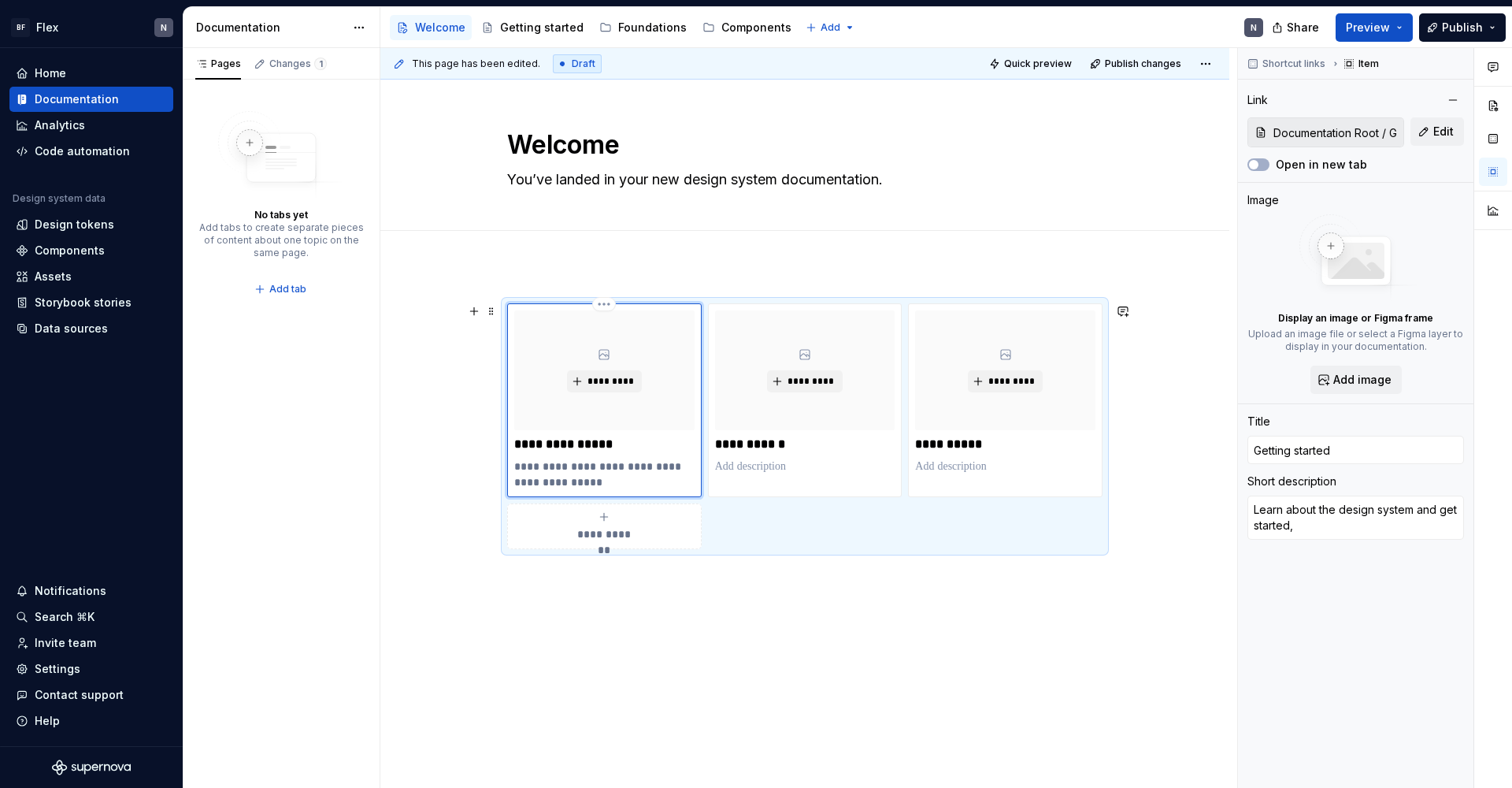
type textarea "*"
type textarea "Learn about the design system and get started,,"
type textarea "*"
type textarea "Learn about the design system and get started,"
type textarea "*"
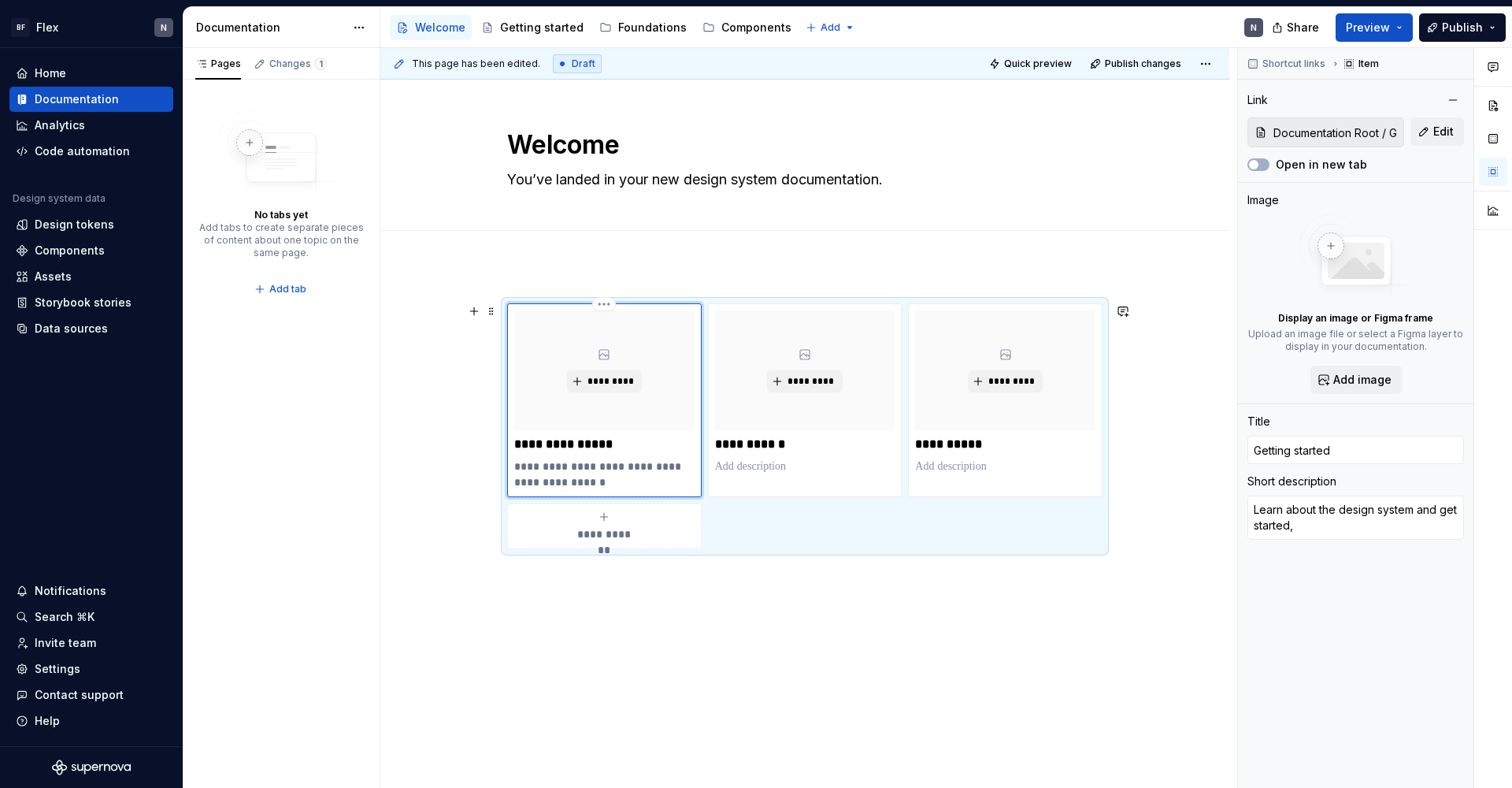
type textarea "Learn about the design system and get started"
type textarea "*"
type textarea "Learn about the design system and get started."
type textarea "*"
type input "Foundations"
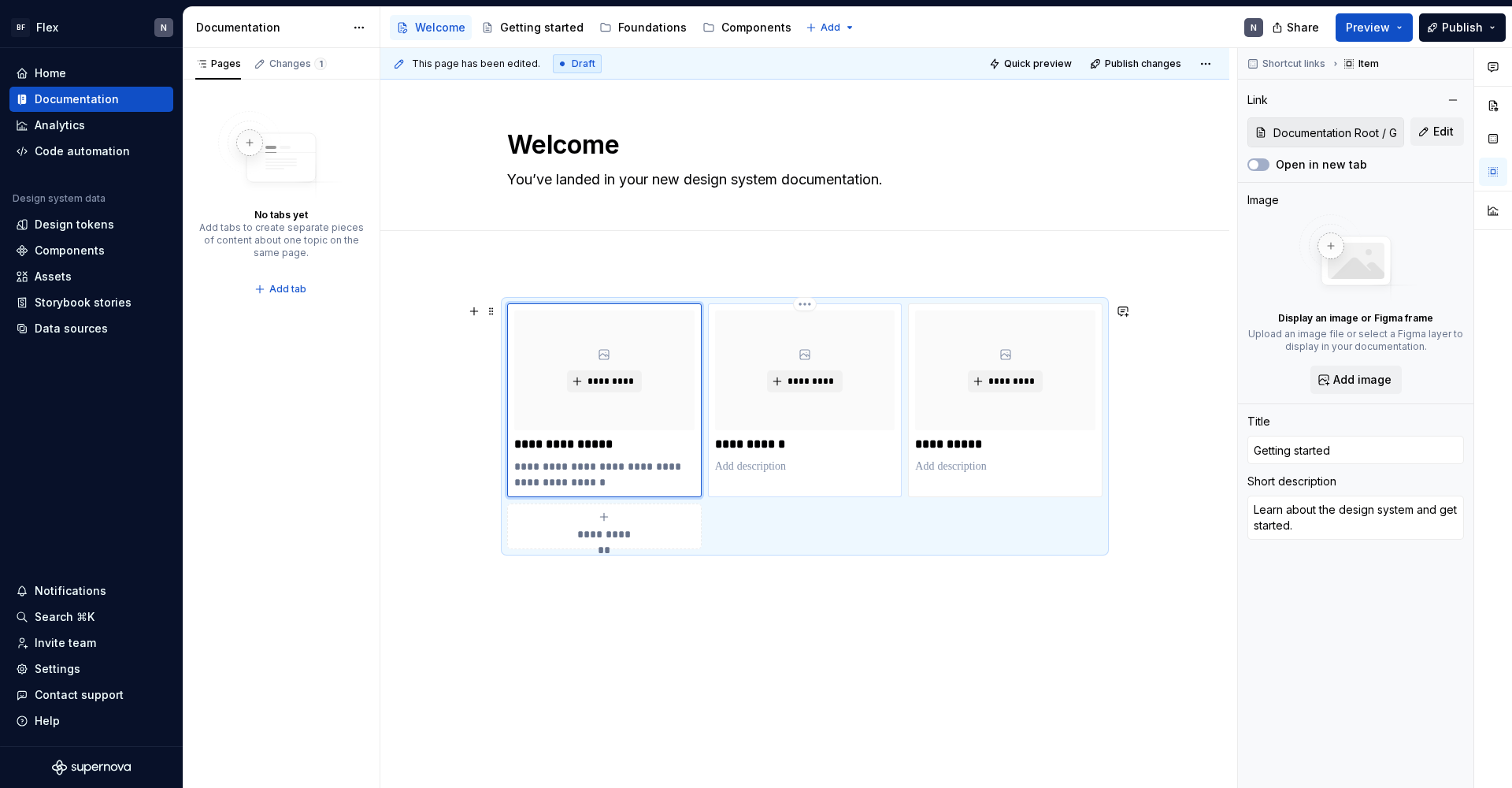
type input "Foundations"
click at [745, 480] on div "**********" at bounding box center [805, 400] width 194 height 194
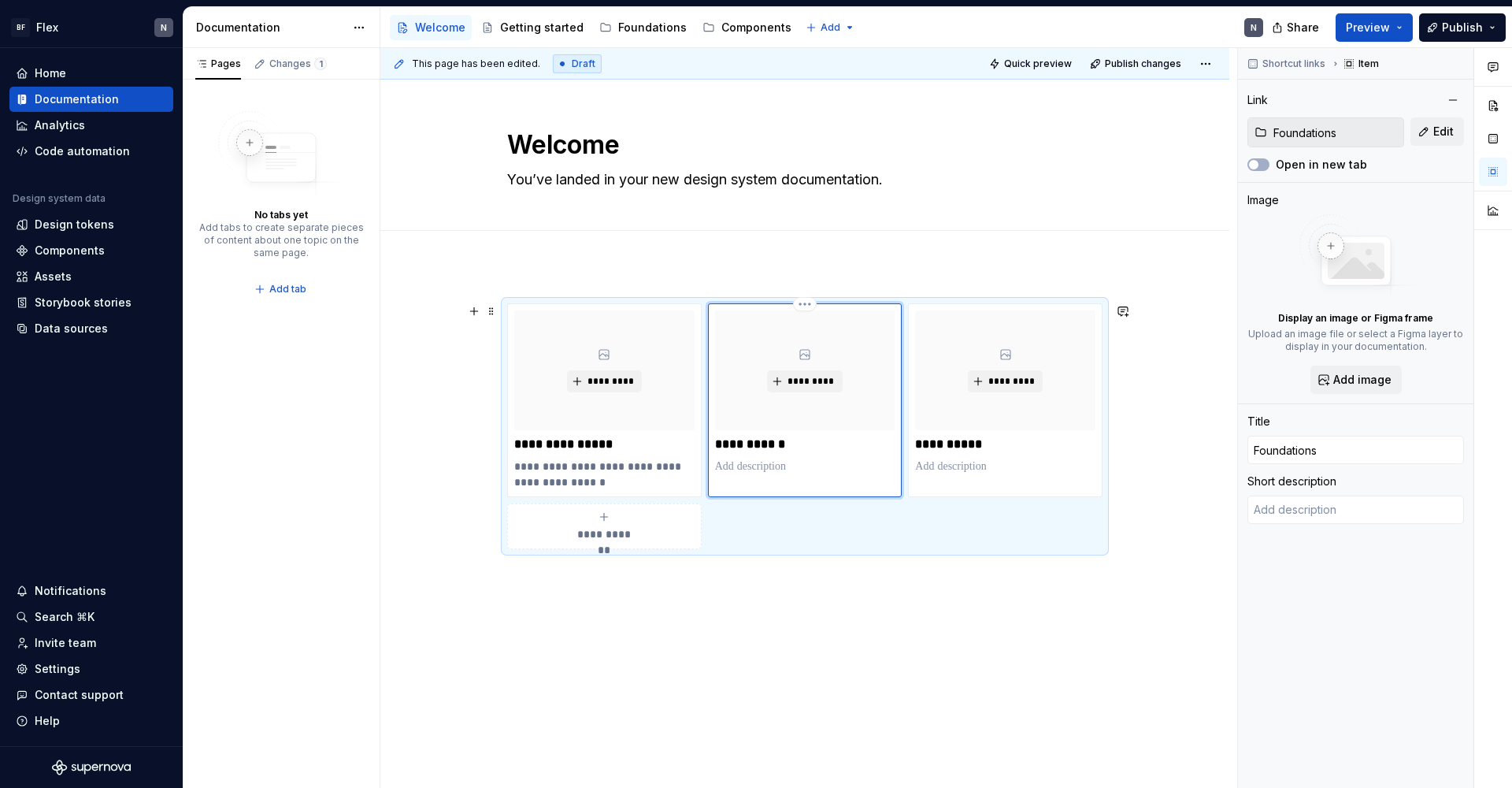
click at [755, 466] on p at bounding box center [805, 467] width 180 height 16
type textarea "*"
type textarea "T"
type textarea "*"
type textarea "Th"
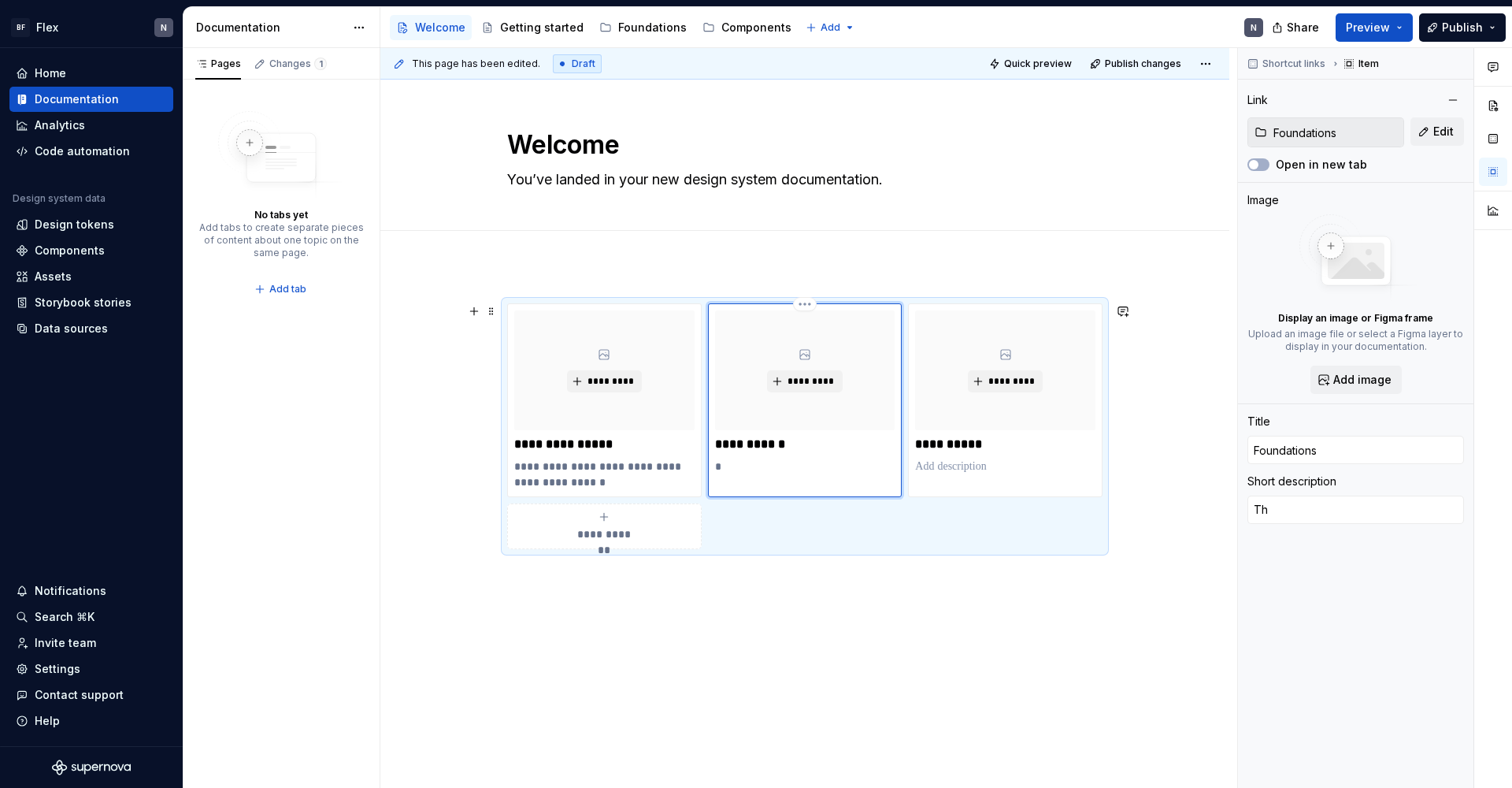
type textarea "*"
type textarea "The"
type textarea "*"
type textarea "The"
type textarea "*"
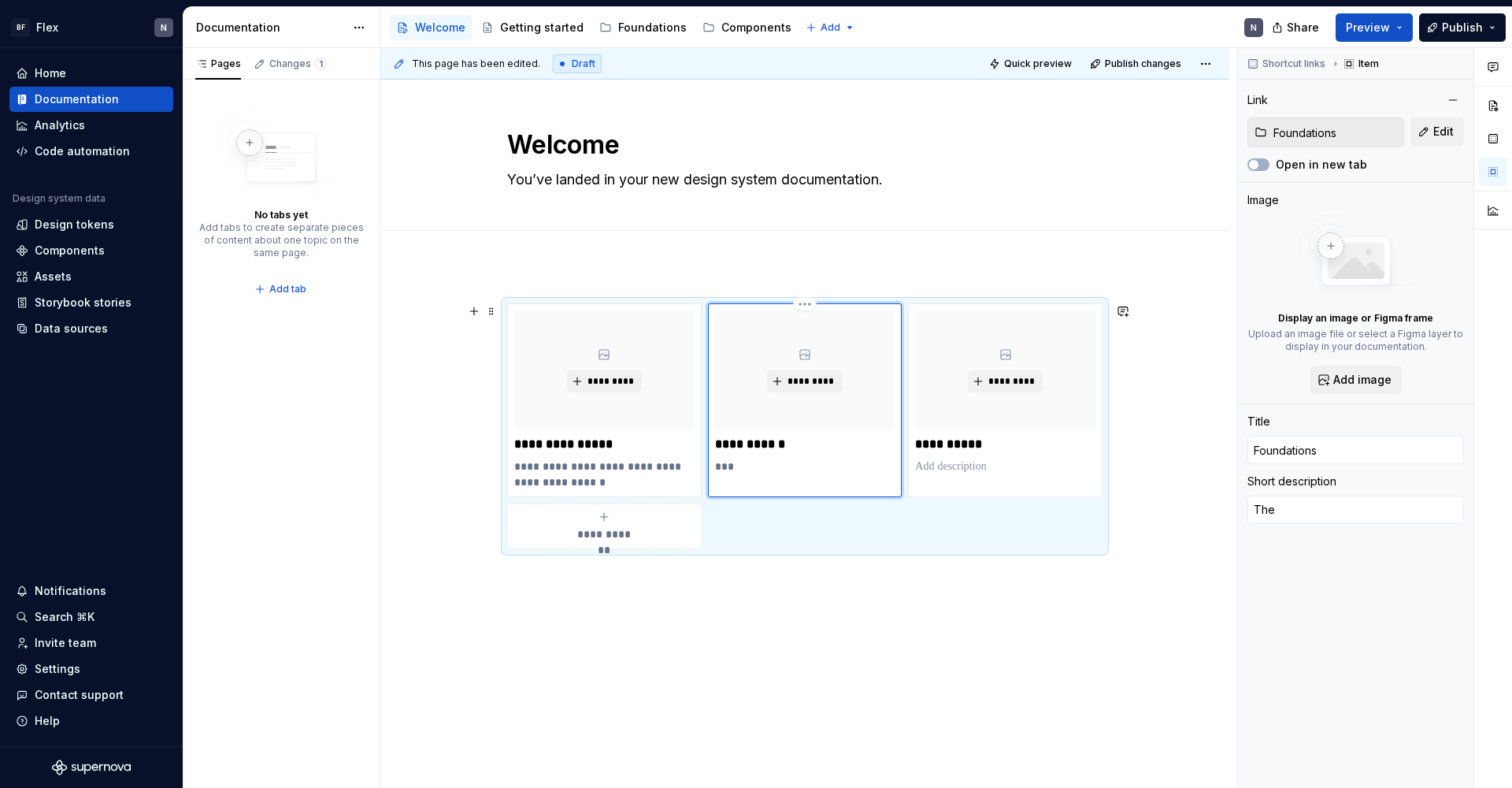
type textarea "The v"
type textarea "*"
type textarea "The vi"
type textarea "*"
type textarea "The vis"
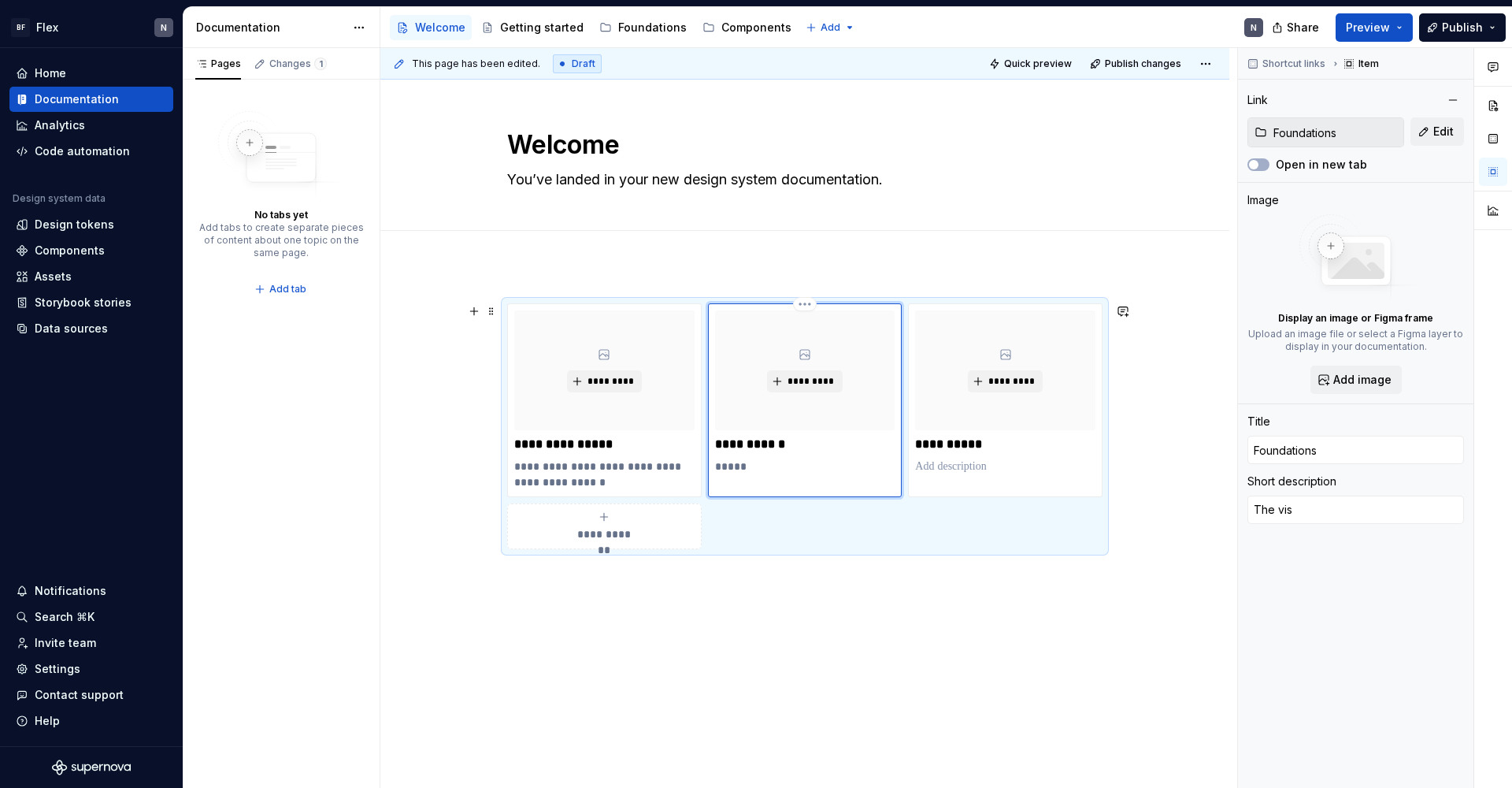
type textarea "*"
type textarea "The visu"
type textarea "*"
type textarea "The visua"
type textarea "*"
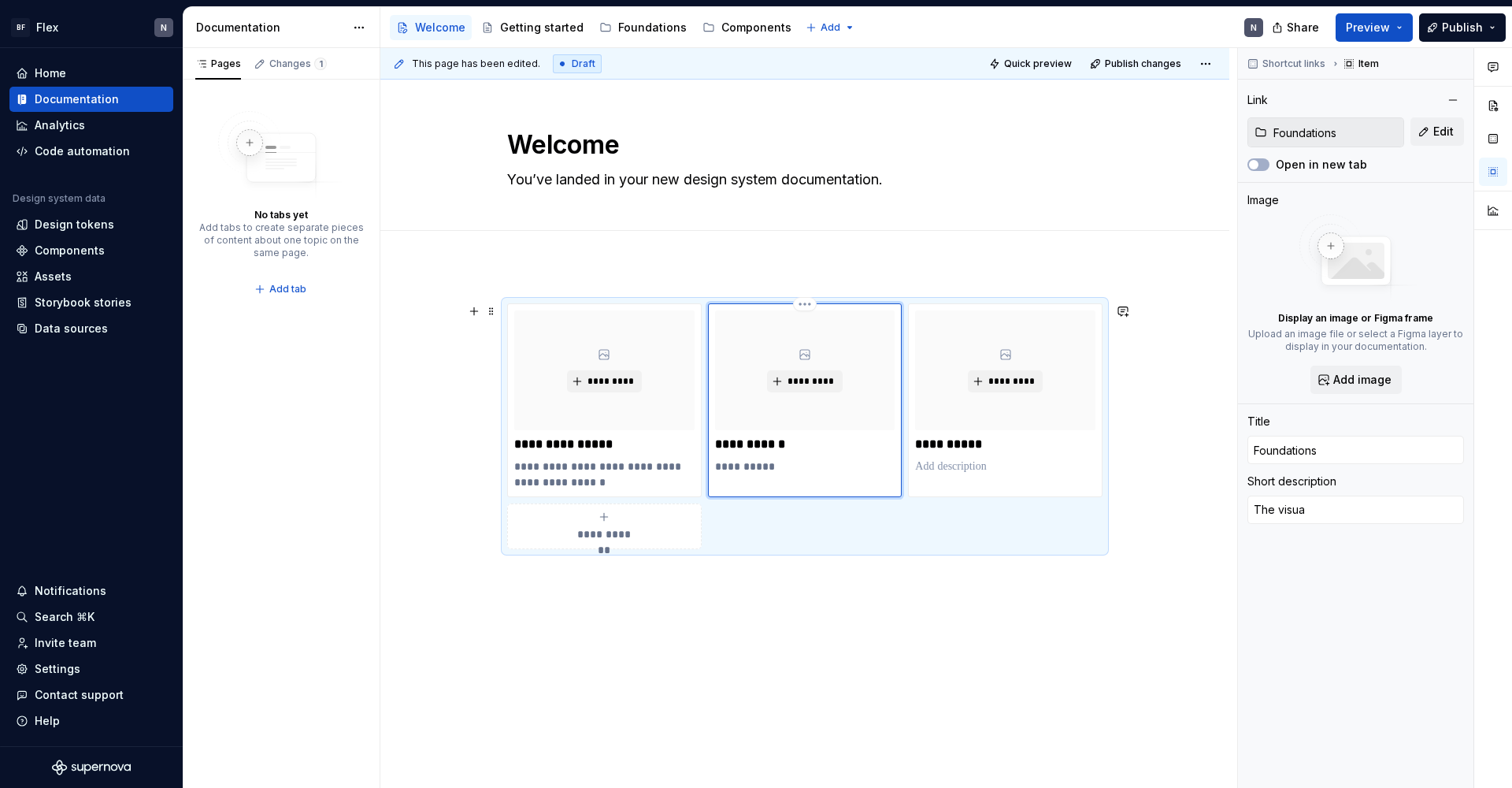
type textarea "The visual"
click at [617, 480] on p "**********" at bounding box center [604, 474] width 180 height 31
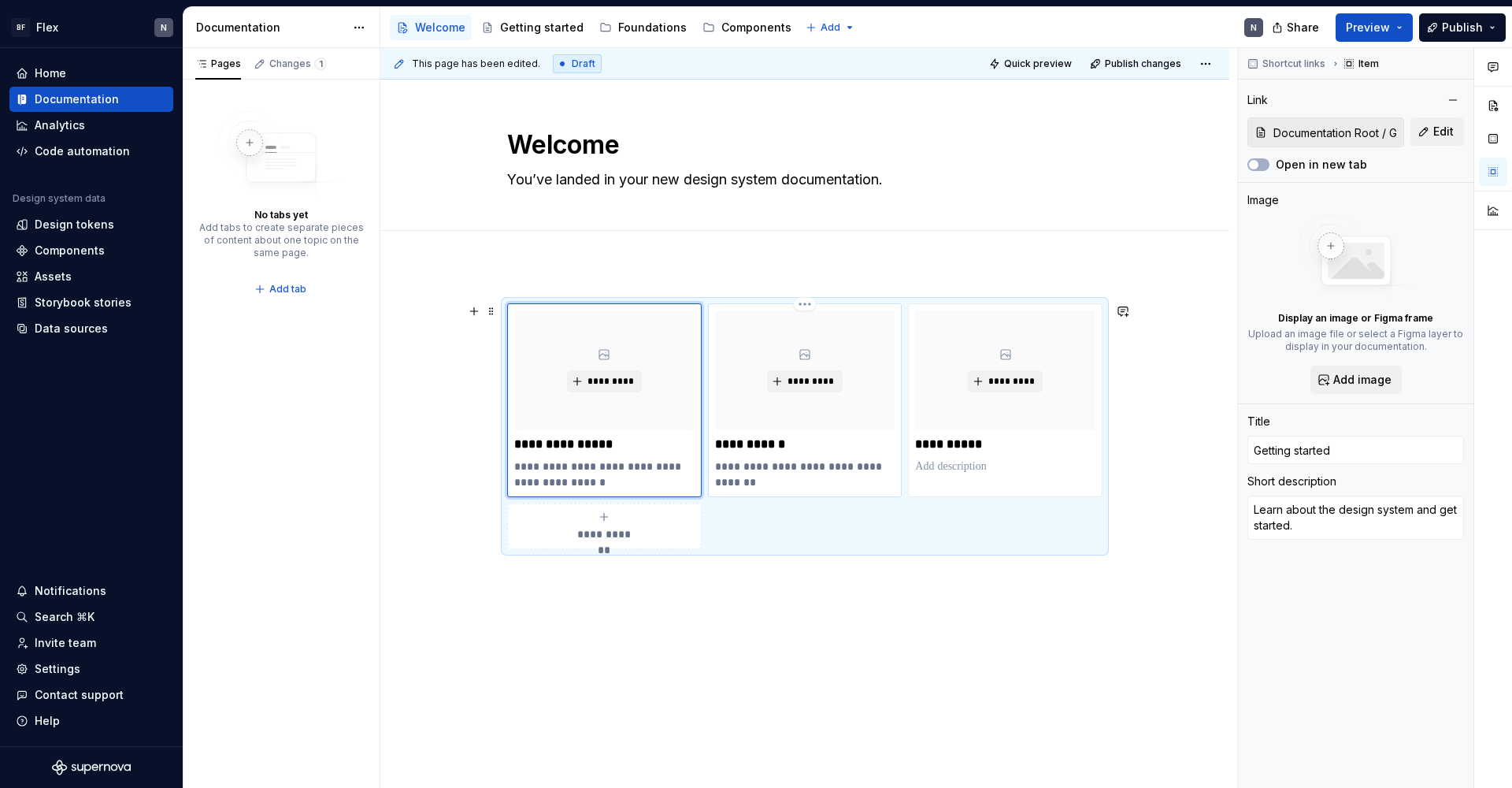
click at [760, 466] on p "**********" at bounding box center [805, 474] width 180 height 31
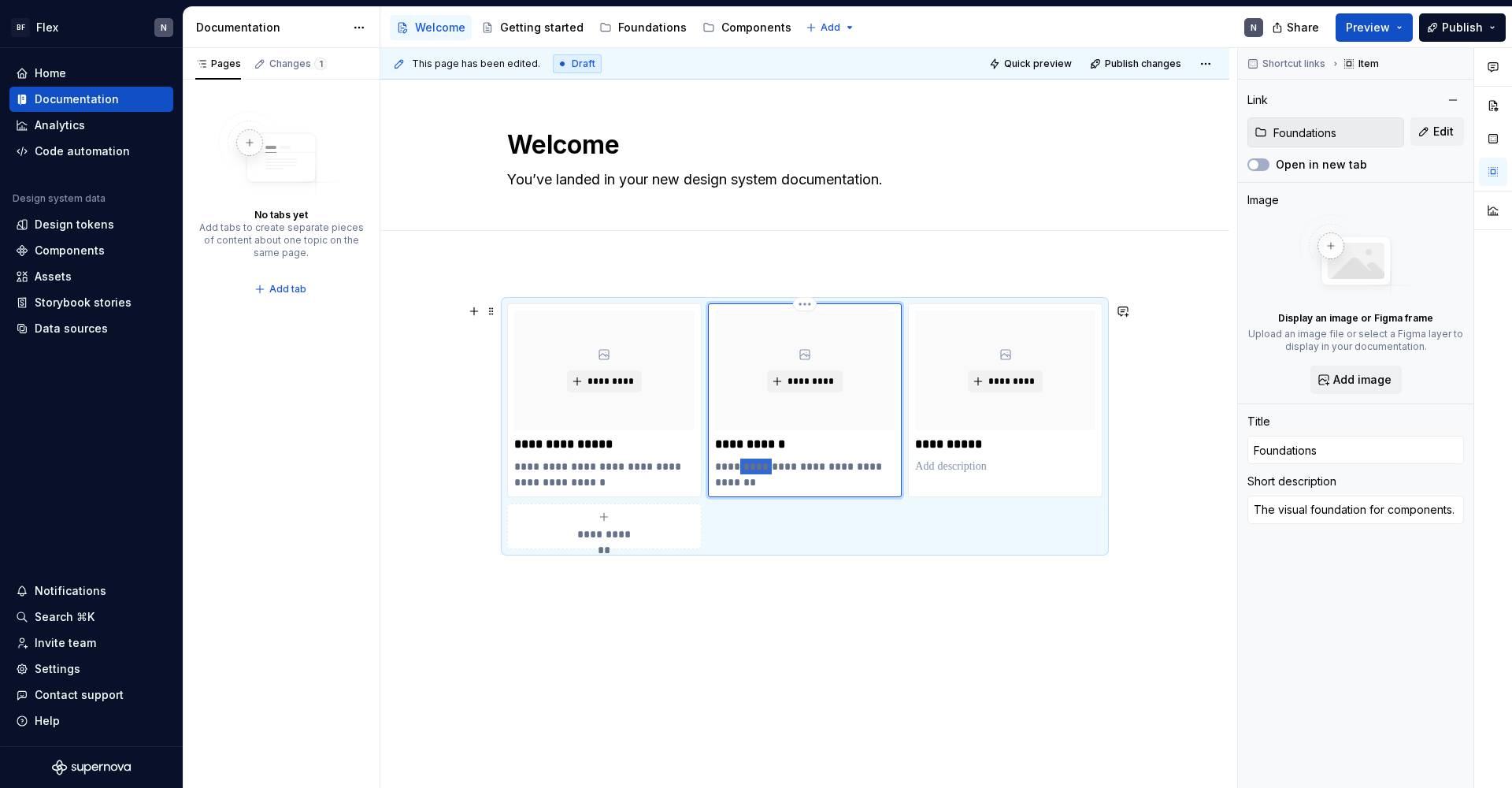
click at [759, 466] on p "**********" at bounding box center [805, 474] width 180 height 31
click at [783, 477] on p "**********" at bounding box center [805, 474] width 180 height 31
click at [793, 484] on p "**********" at bounding box center [805, 474] width 180 height 31
drag, startPoint x: 793, startPoint y: 484, endPoint x: 694, endPoint y: 469, distance: 100.1
click at [694, 469] on div "**********" at bounding box center [804, 426] width 595 height 245
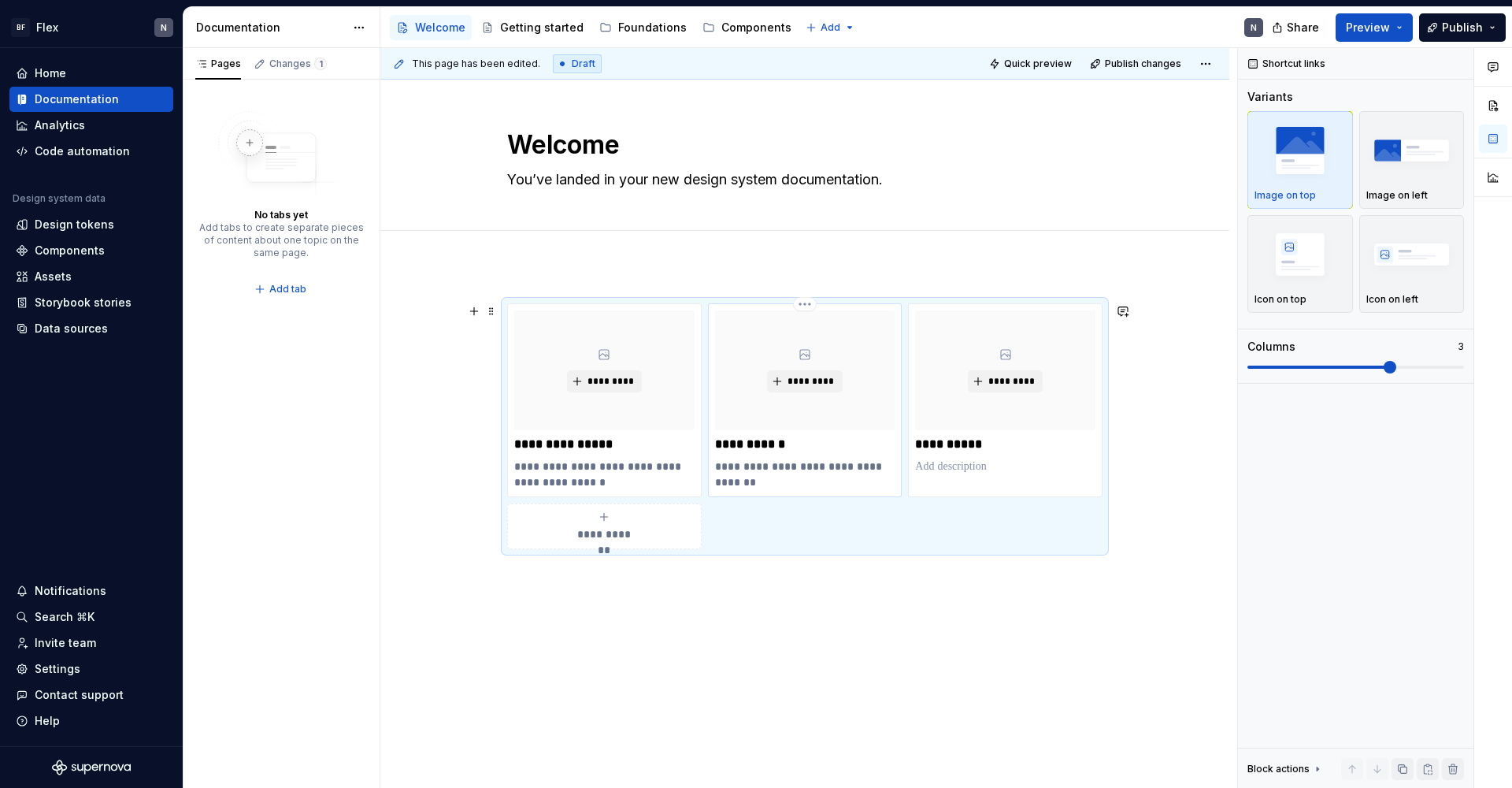
click at [778, 477] on p "**********" at bounding box center [805, 474] width 180 height 31
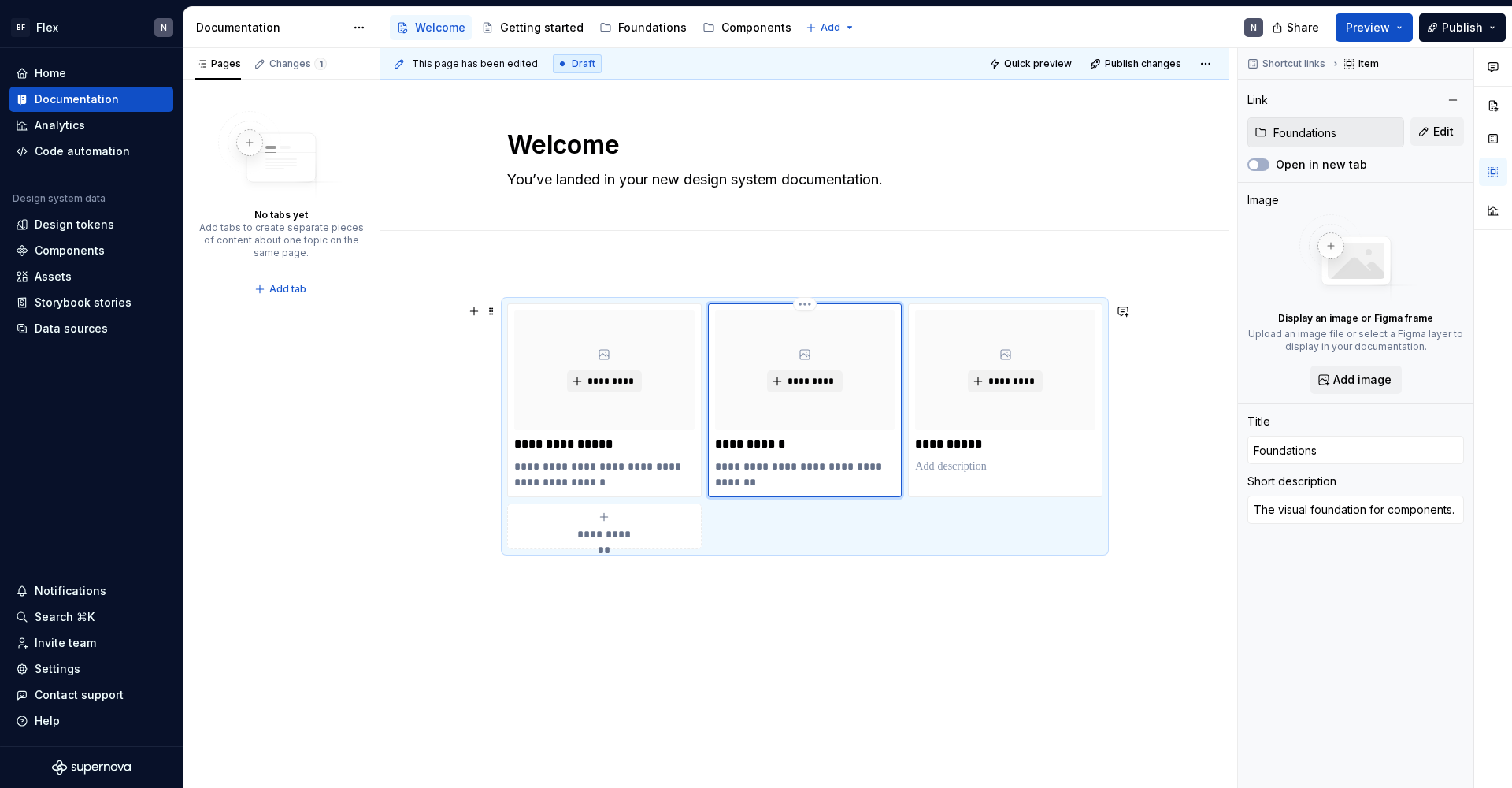
click at [795, 485] on p "**********" at bounding box center [805, 474] width 180 height 31
click at [983, 466] on p at bounding box center [1005, 467] width 180 height 16
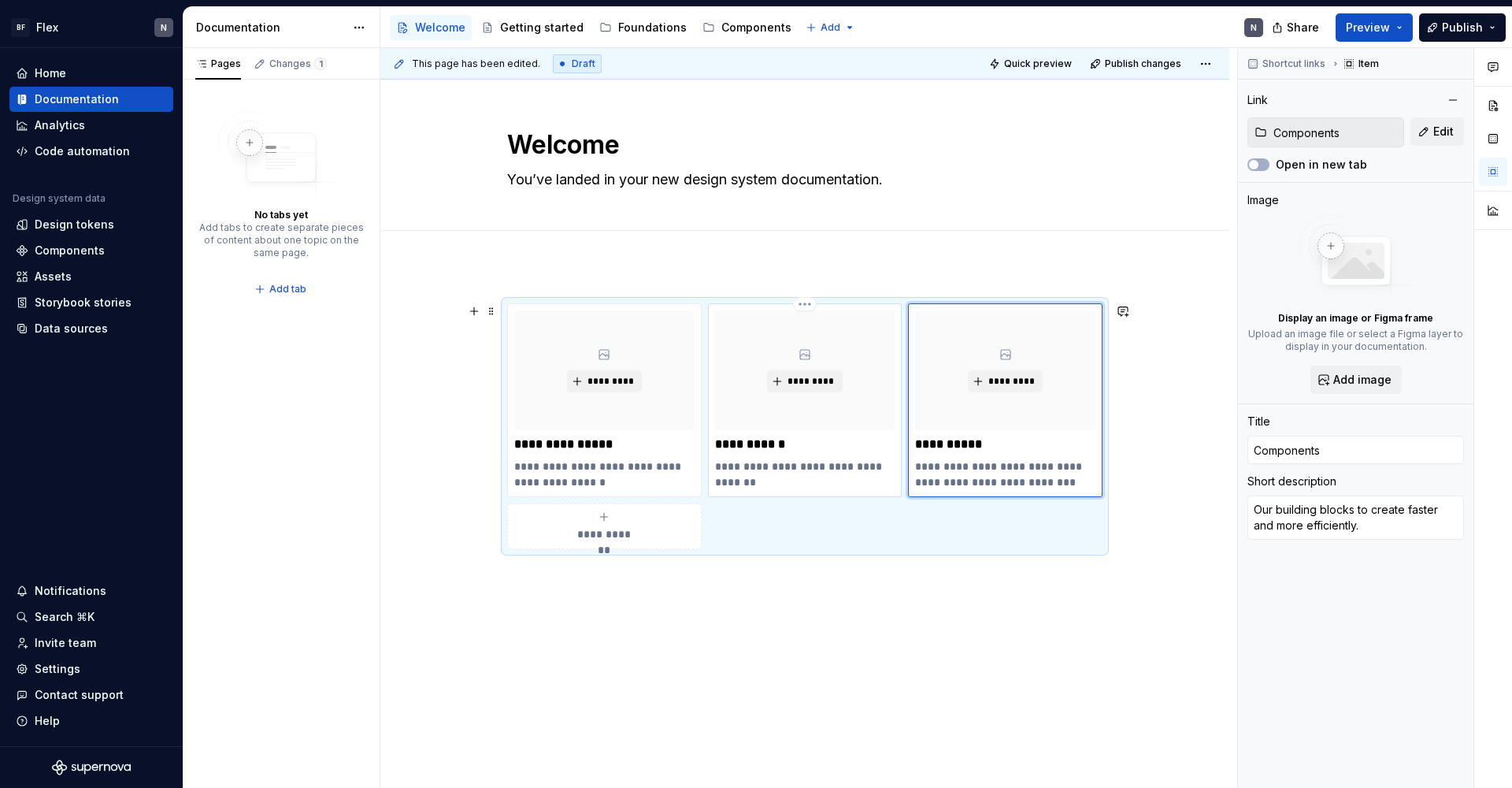
click at [854, 481] on p "**********" at bounding box center [805, 474] width 180 height 31
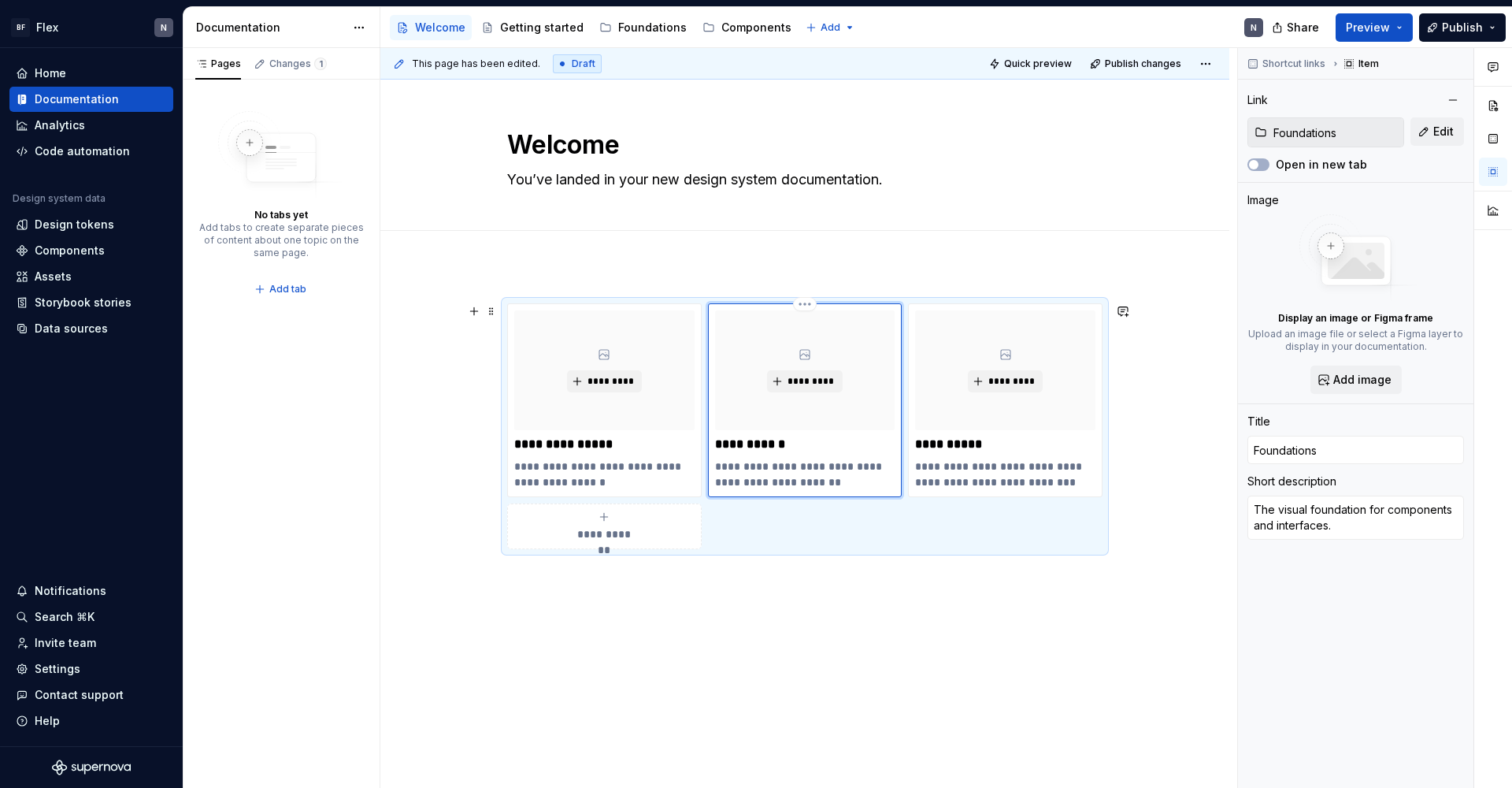
click at [875, 465] on p "**********" at bounding box center [805, 474] width 180 height 31
click at [932, 606] on div "**********" at bounding box center [804, 535] width 848 height 539
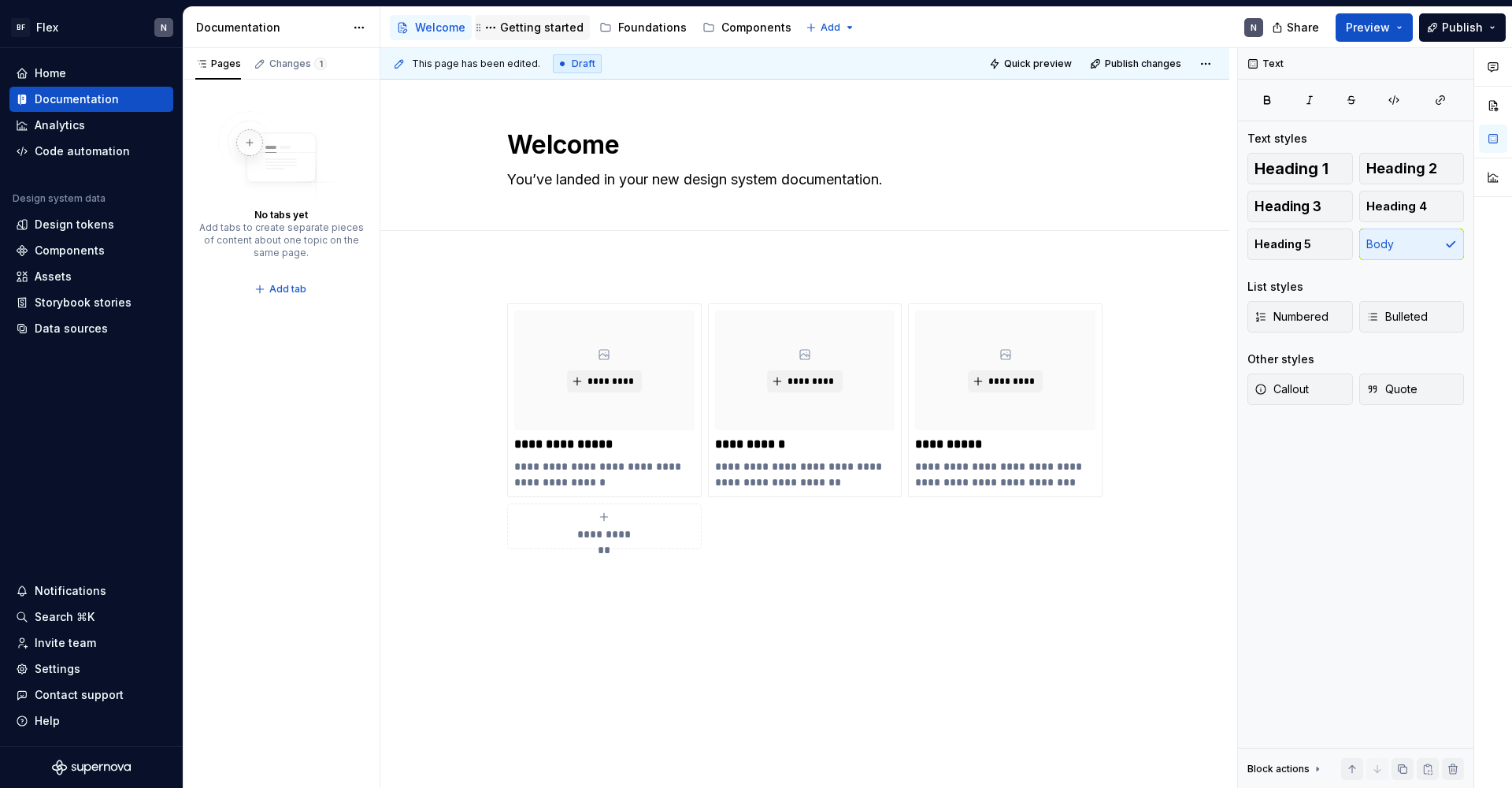
click at [548, 23] on div "Getting started" at bounding box center [541, 28] width 84 height 16
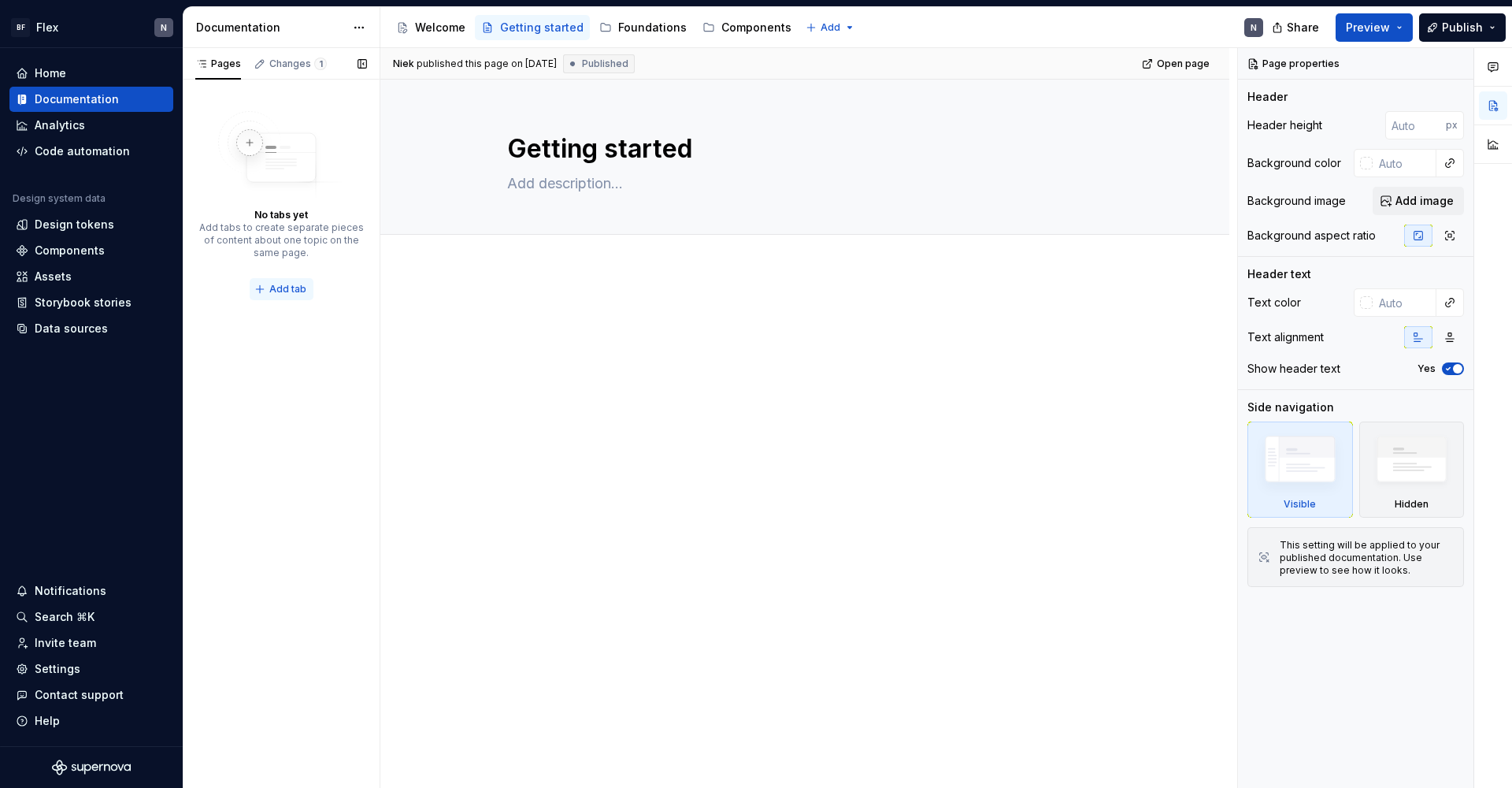
drag, startPoint x: 294, startPoint y: 270, endPoint x: 286, endPoint y: 280, distance: 12.8
click at [293, 271] on div "No tabs yet Add tabs to create separate pieces of content about one topic on th…" at bounding box center [280, 205] width 165 height 189
click at [285, 284] on span "Add tab" at bounding box center [287, 289] width 37 height 12
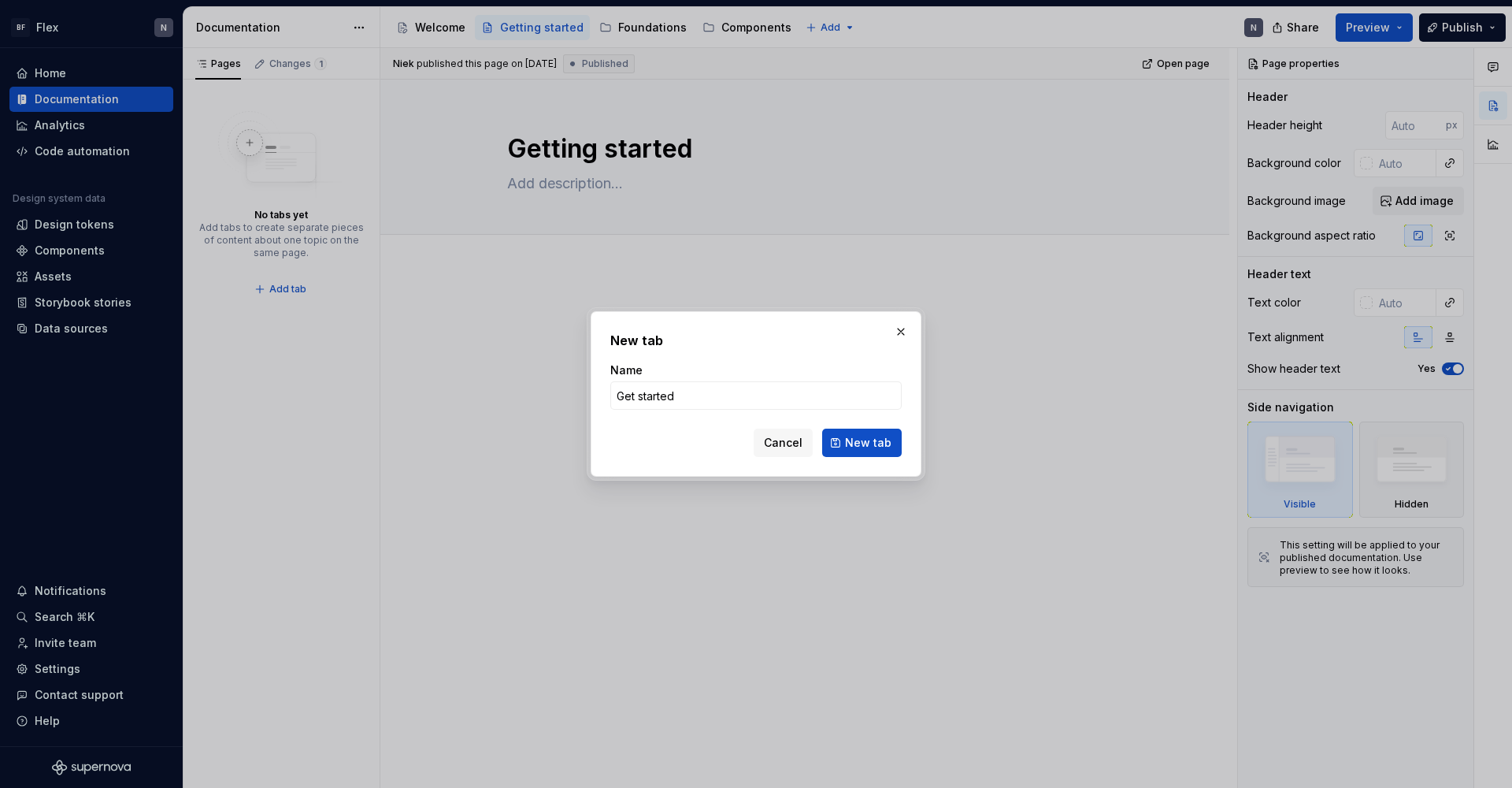
click at [863, 443] on button "New tab" at bounding box center [861, 443] width 79 height 29
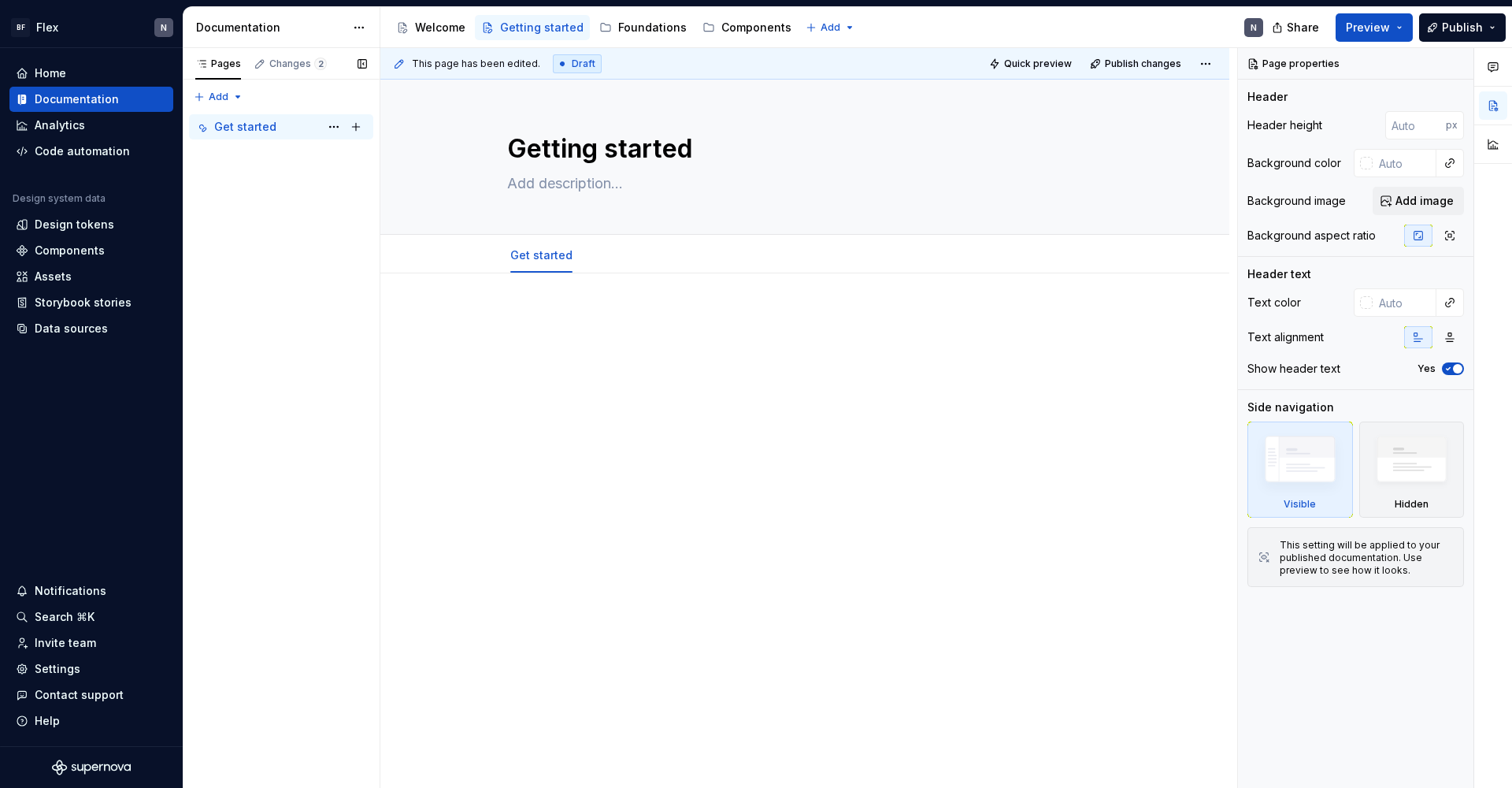
click at [202, 126] on icon "Page tree" at bounding box center [202, 127] width 12 height 12
click at [331, 126] on button "Page tree" at bounding box center [334, 127] width 22 height 22
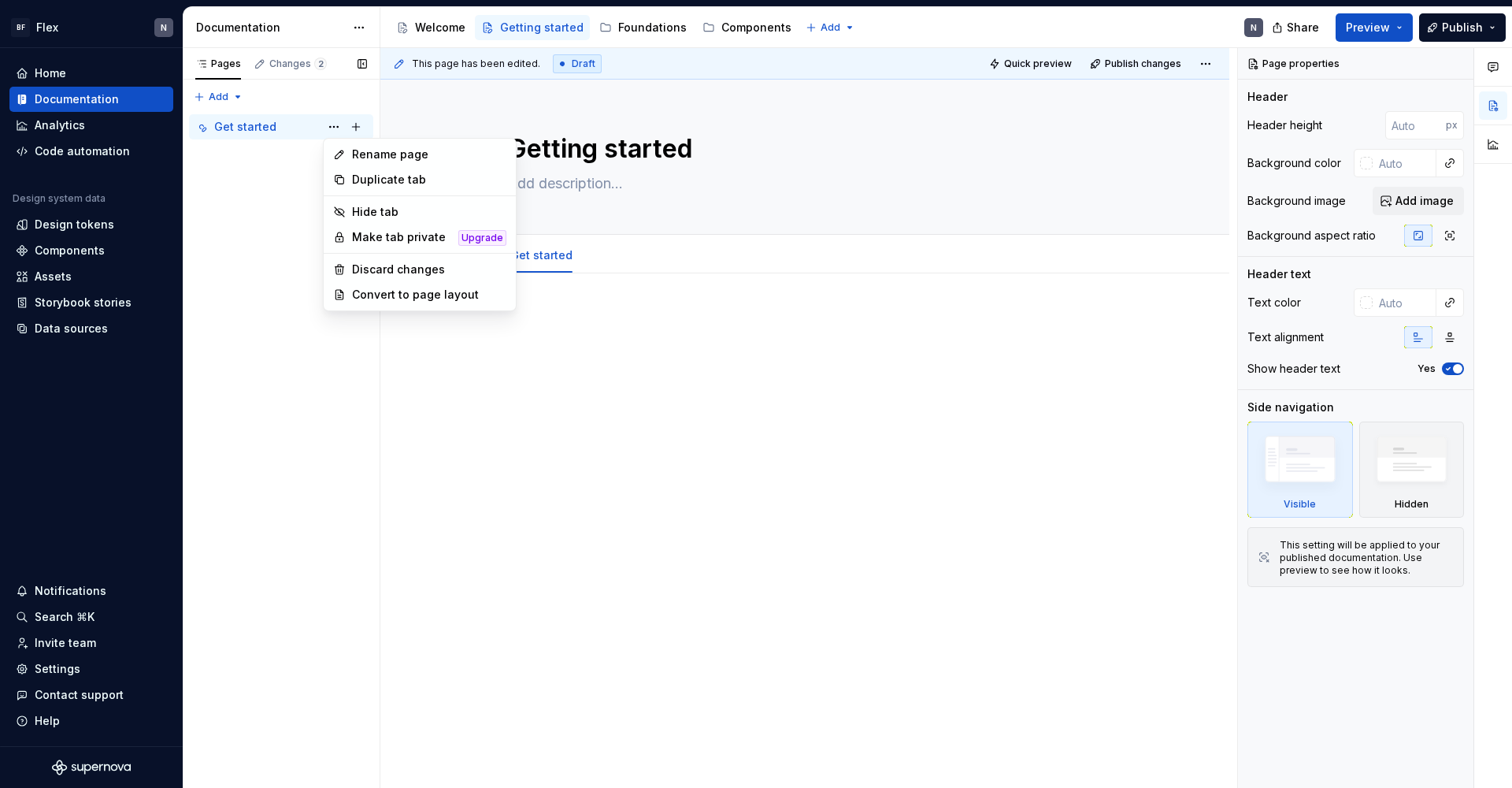
click at [327, 126] on div "Pages Changes 2 Add Accessibility guide for tree Page tree. Navigate the tree w…" at bounding box center [281, 419] width 197 height 741
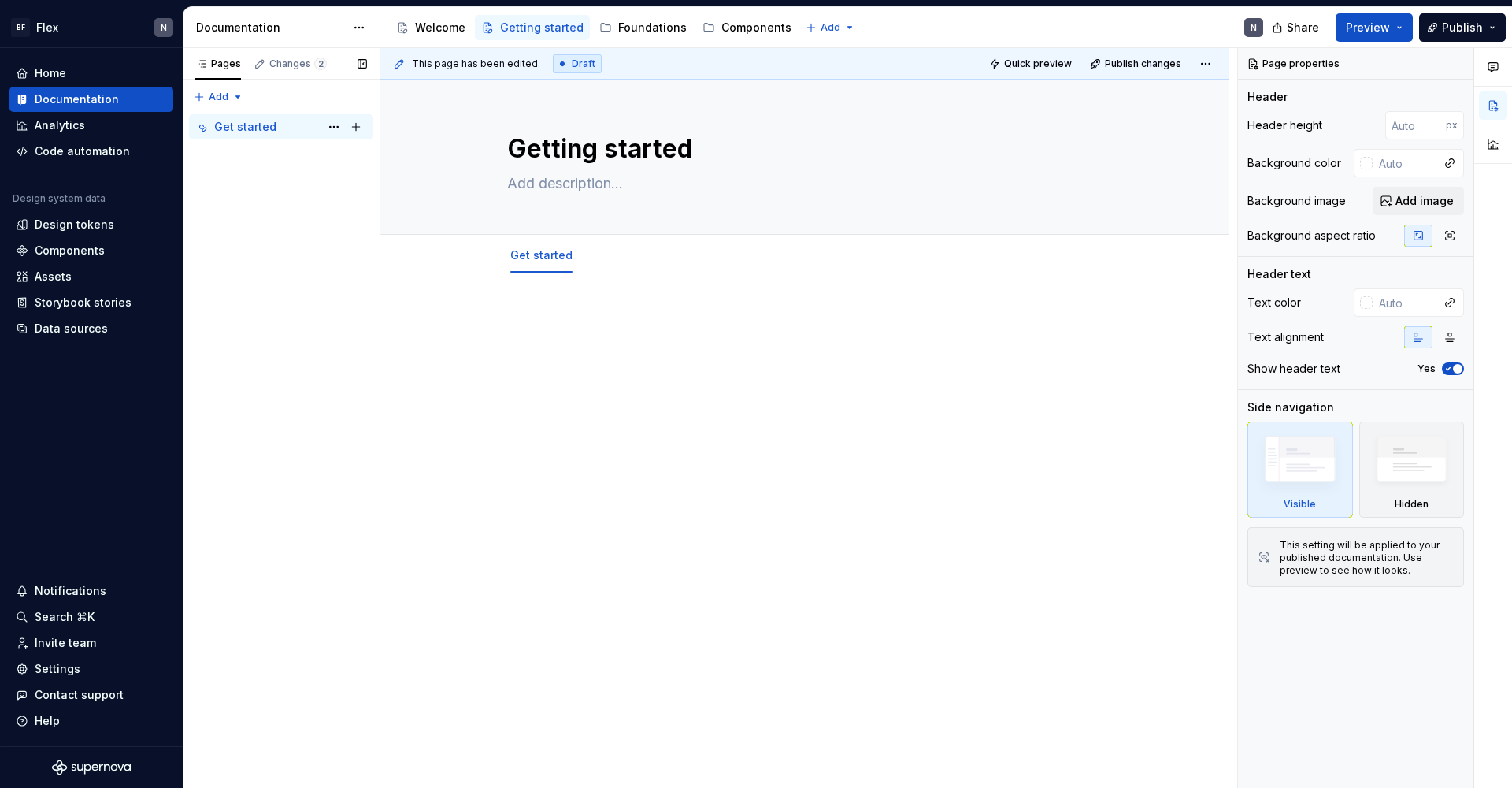
drag, startPoint x: 198, startPoint y: 126, endPoint x: 205, endPoint y: 131, distance: 8.6
click at [198, 126] on icon "Page tree" at bounding box center [202, 127] width 12 height 12
click at [364, 127] on button "Page tree" at bounding box center [356, 127] width 22 height 22
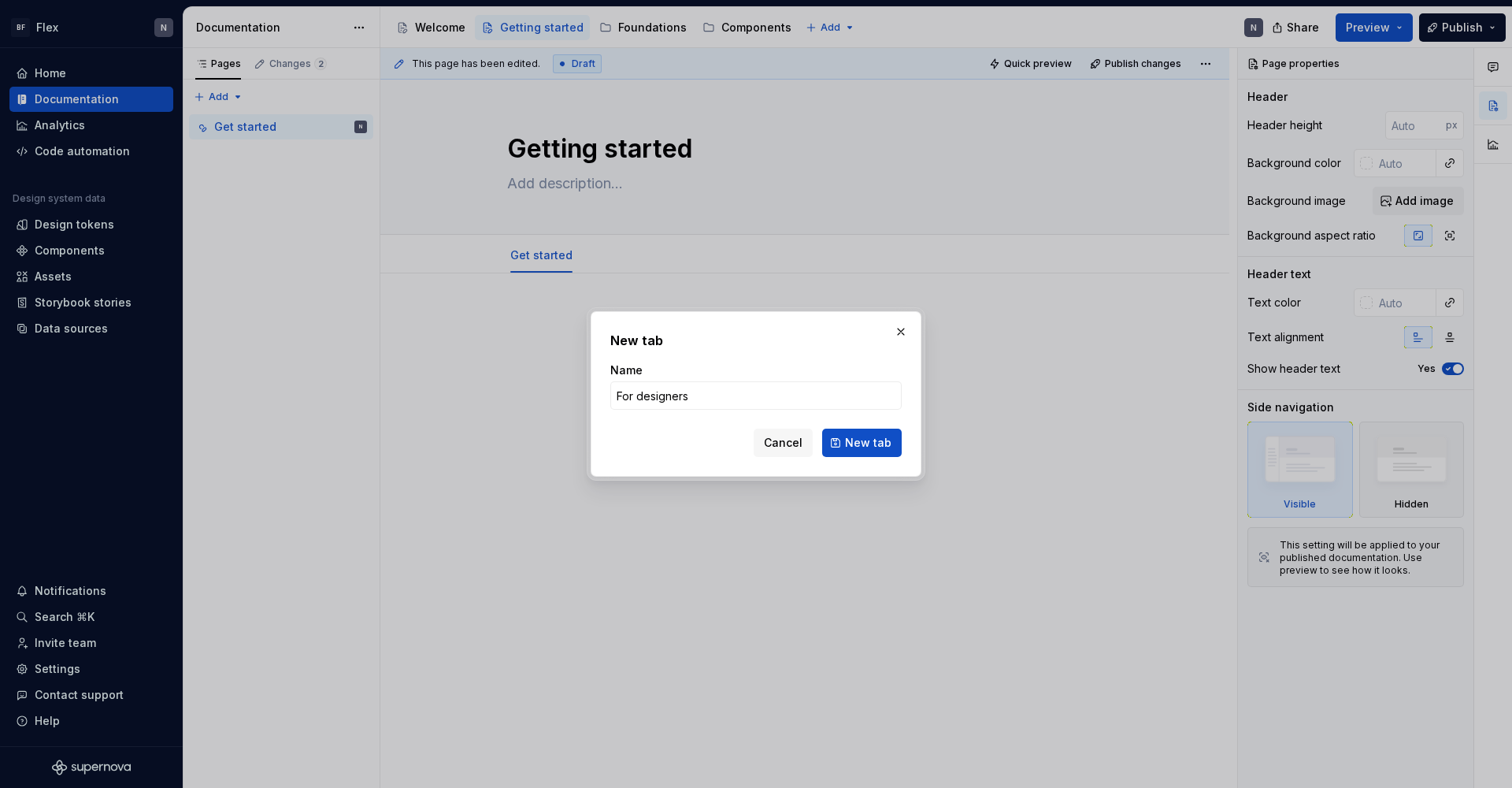
click at [863, 443] on button "New tab" at bounding box center [861, 443] width 79 height 29
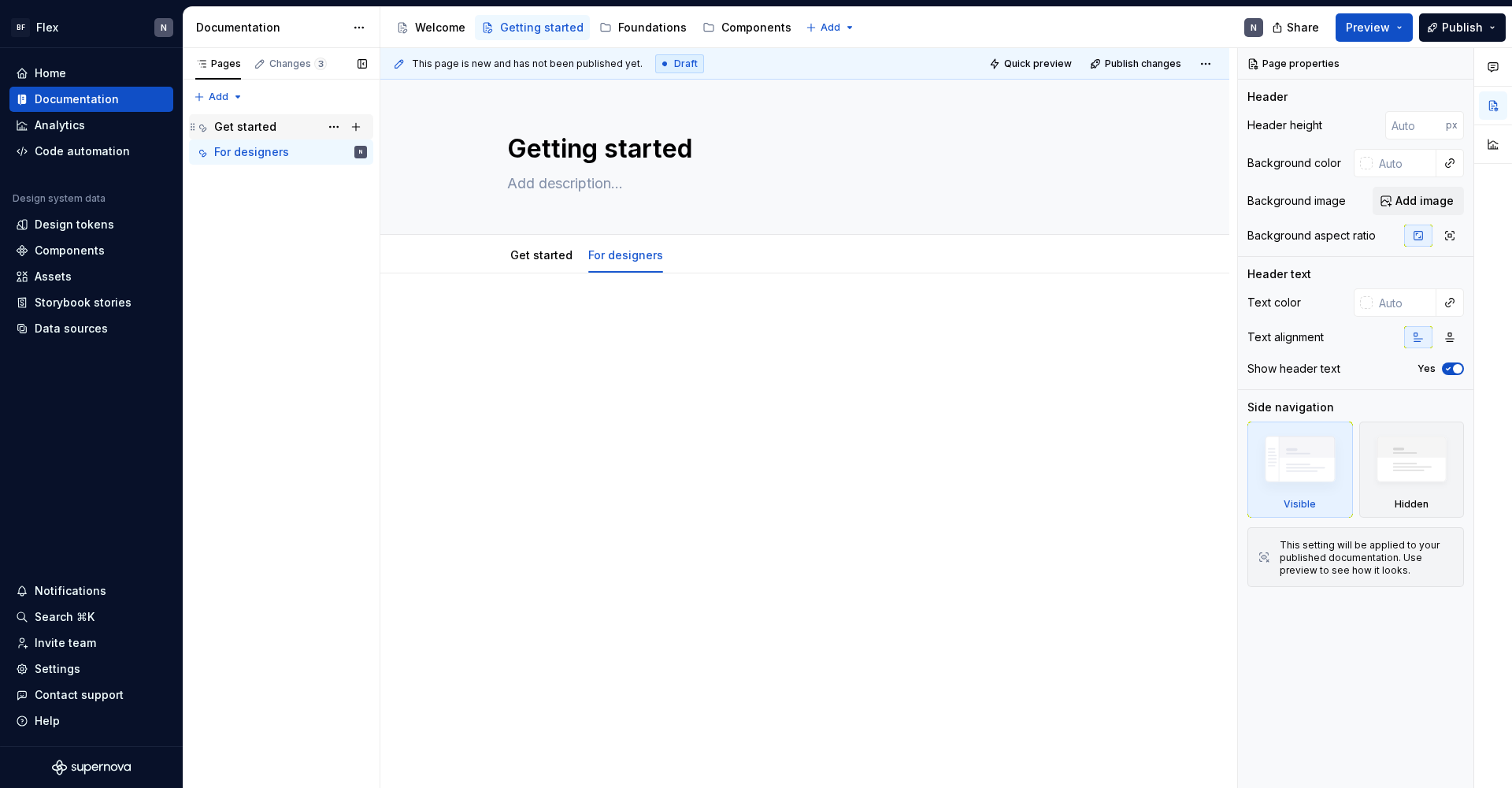
click at [234, 131] on div "Get started" at bounding box center [245, 127] width 62 height 16
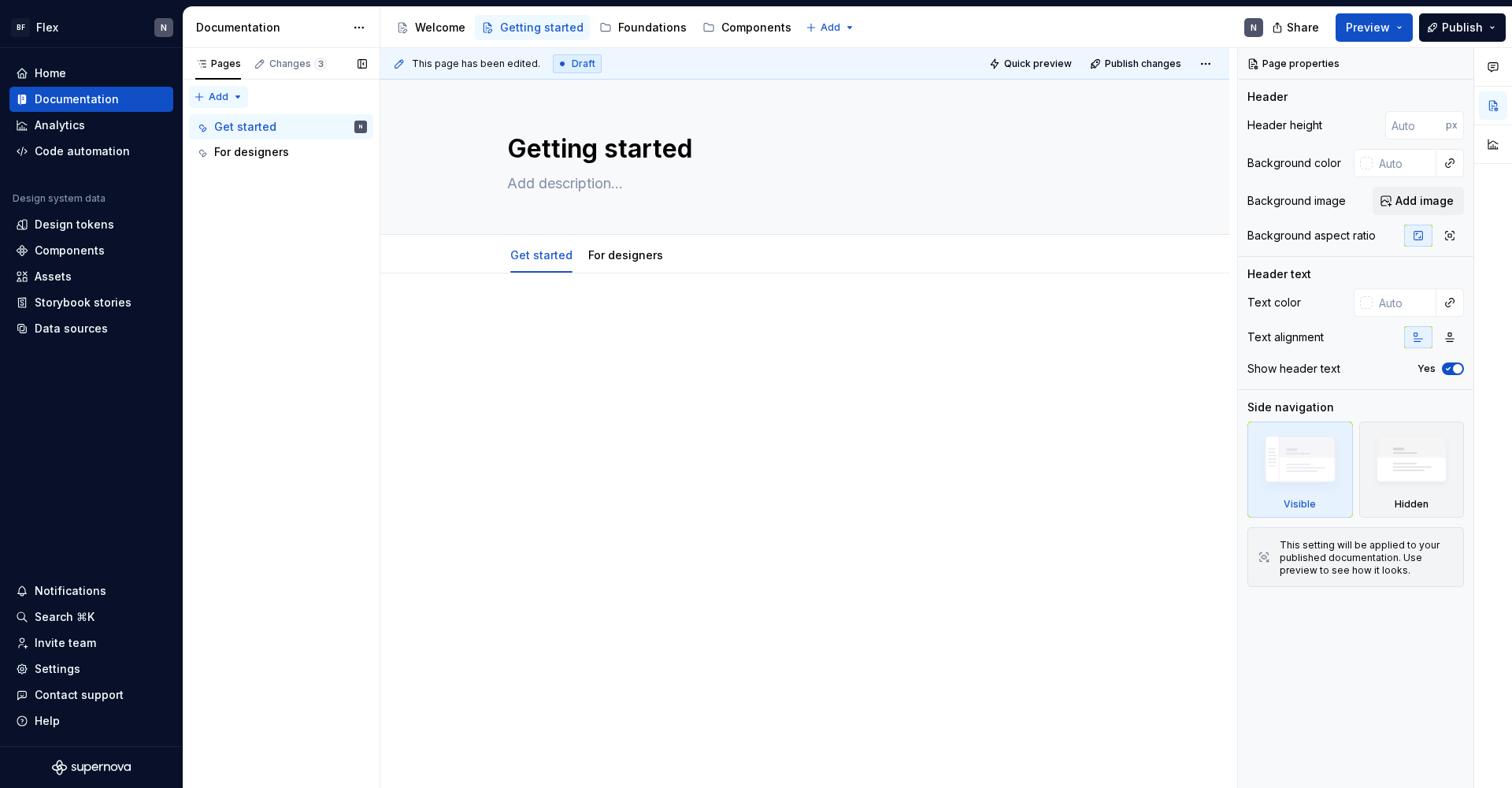
click at [231, 95] on div "Pages Changes 3 Add Accessibility guide for tree Page tree. Navigate the tree w…" at bounding box center [281, 419] width 197 height 741
click at [278, 213] on div "Pages Changes 3 Add Accessibility guide for tree Page tree. Navigate the tree w…" at bounding box center [281, 419] width 197 height 741
click at [317, 153] on div "For designers" at bounding box center [290, 152] width 153 height 22
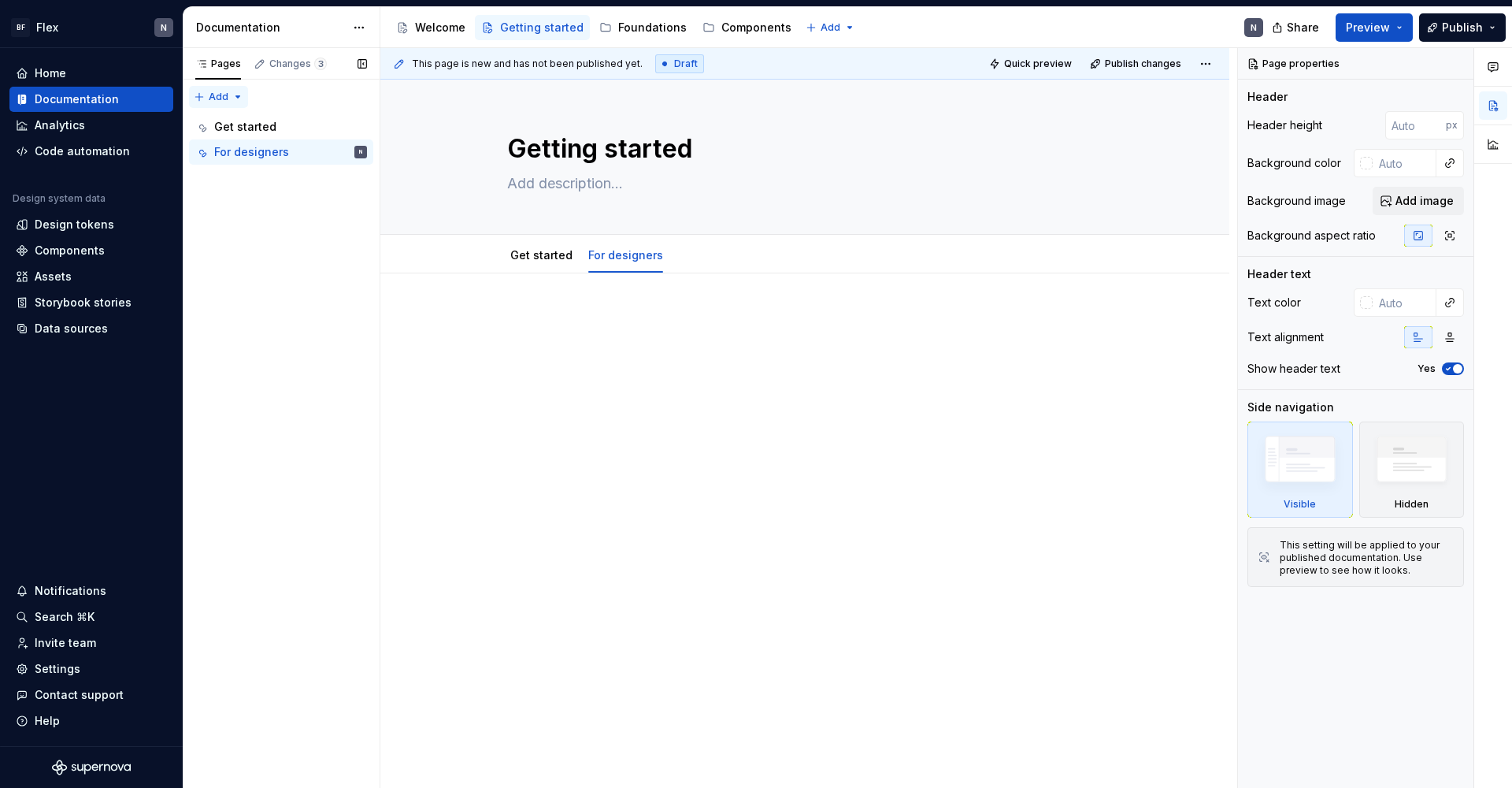
click at [231, 97] on div "Pages Changes 3 Add Accessibility guide for tree Page tree. Navigate the tree w…" at bounding box center [281, 419] width 197 height 741
click at [233, 121] on div "New tab" at bounding box center [269, 126] width 103 height 16
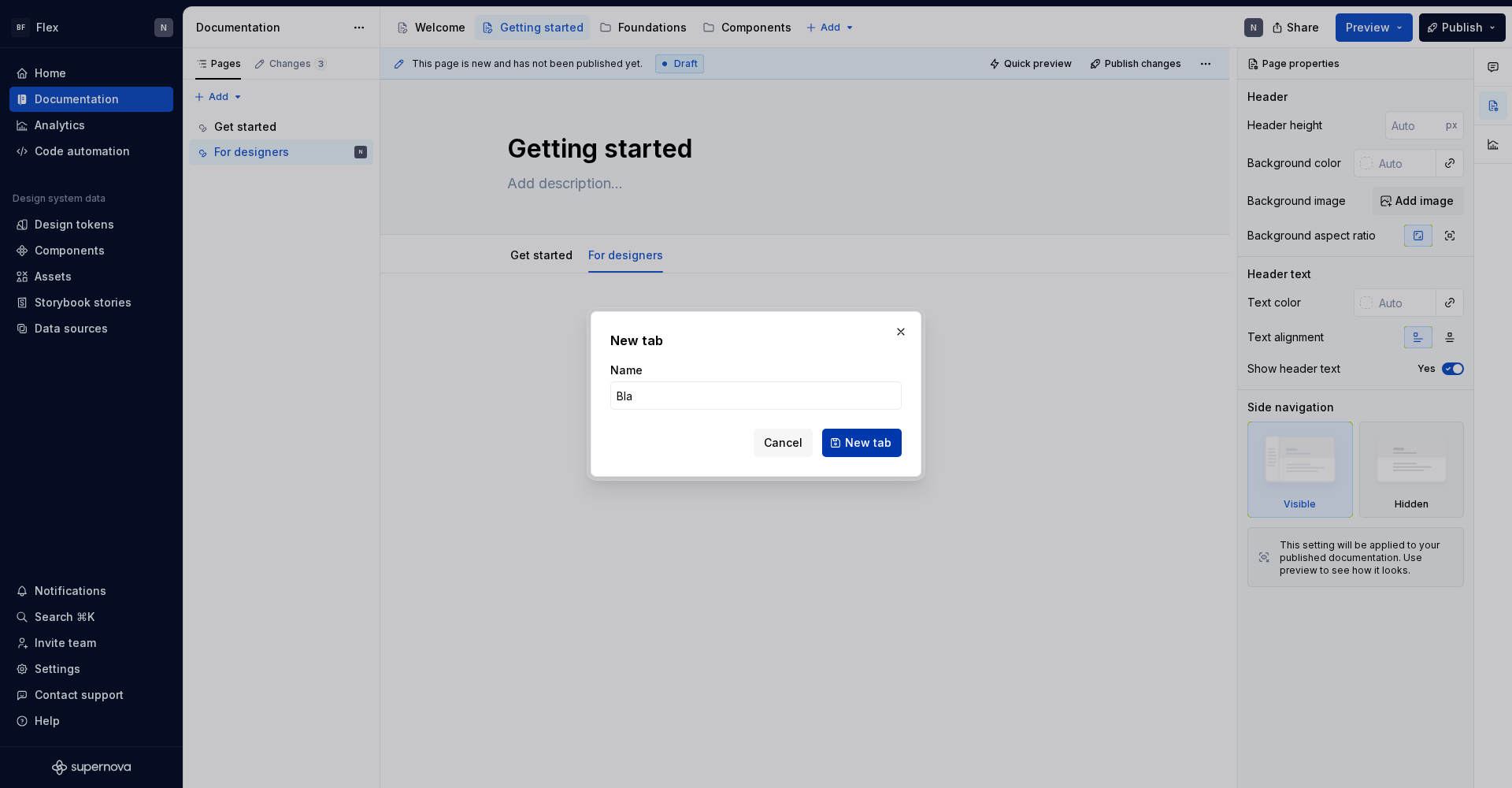
click at [855, 440] on span "New tab" at bounding box center [868, 443] width 46 height 16
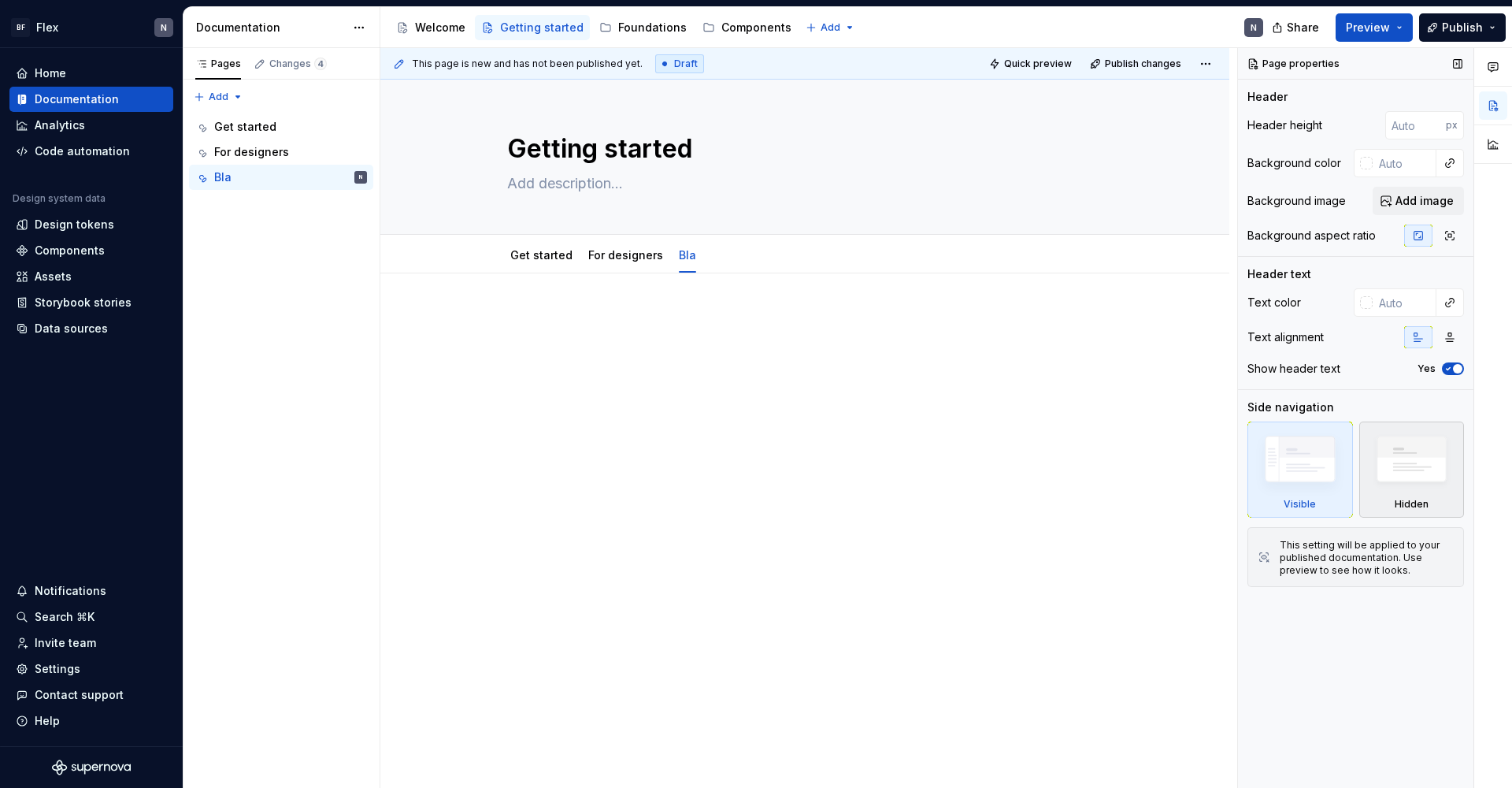
click at [1157, 477] on img at bounding box center [1411, 463] width 91 height 70
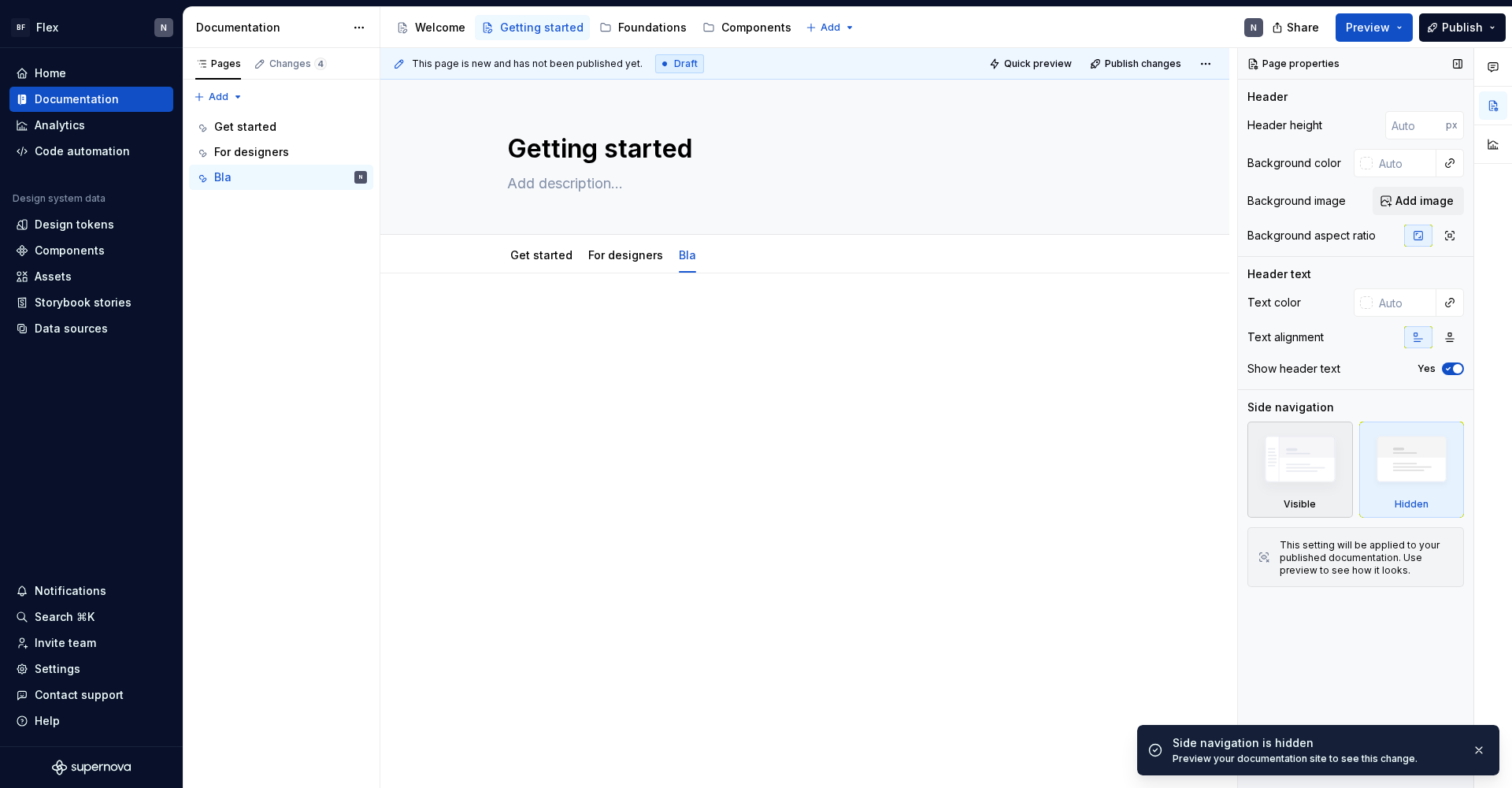
click at [1157, 485] on img at bounding box center [1300, 462] width 91 height 69
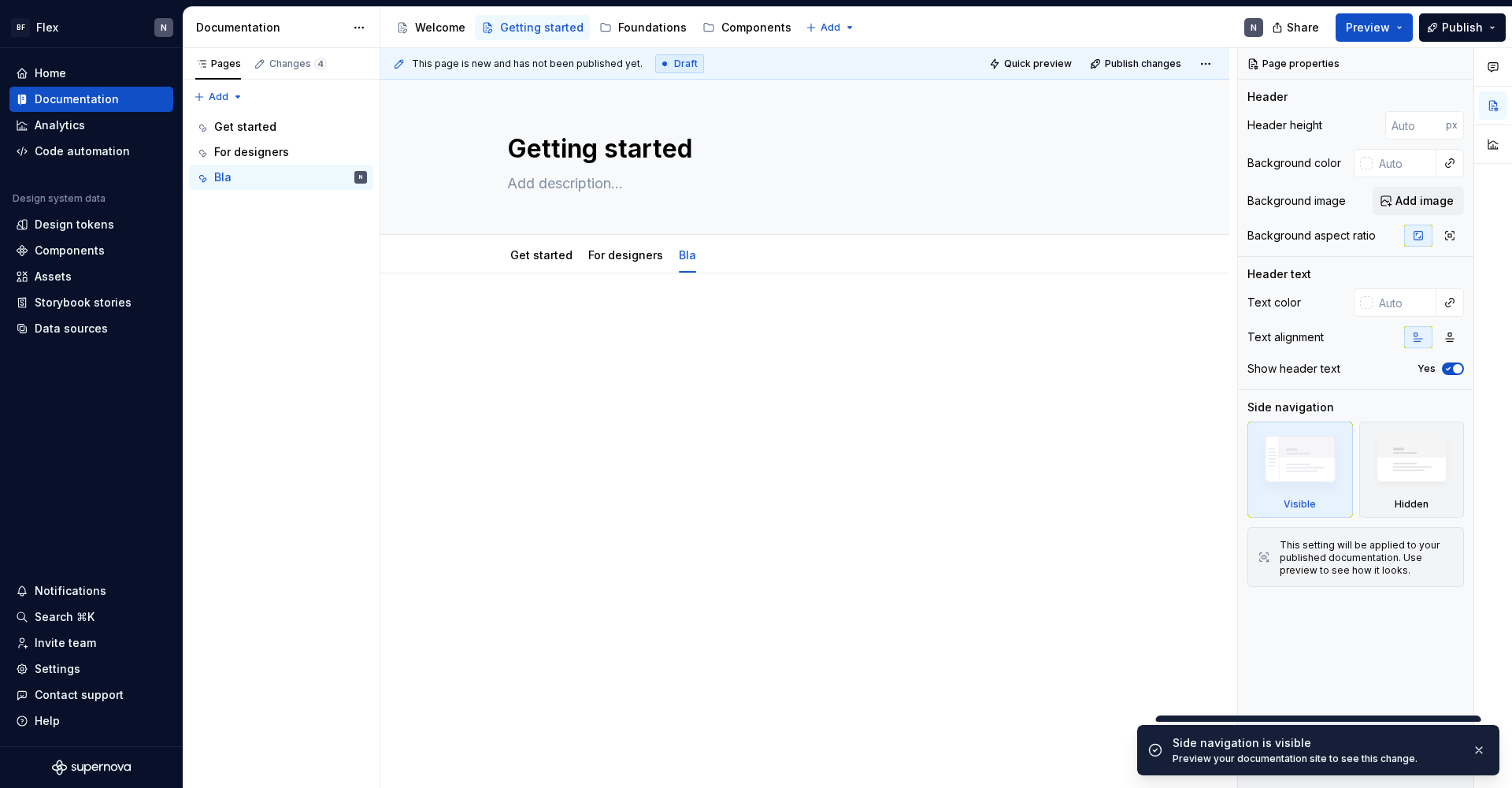
click at [681, 397] on div at bounding box center [804, 449] width 848 height 353
click at [526, 27] on div "Getting started" at bounding box center [541, 28] width 84 height 16
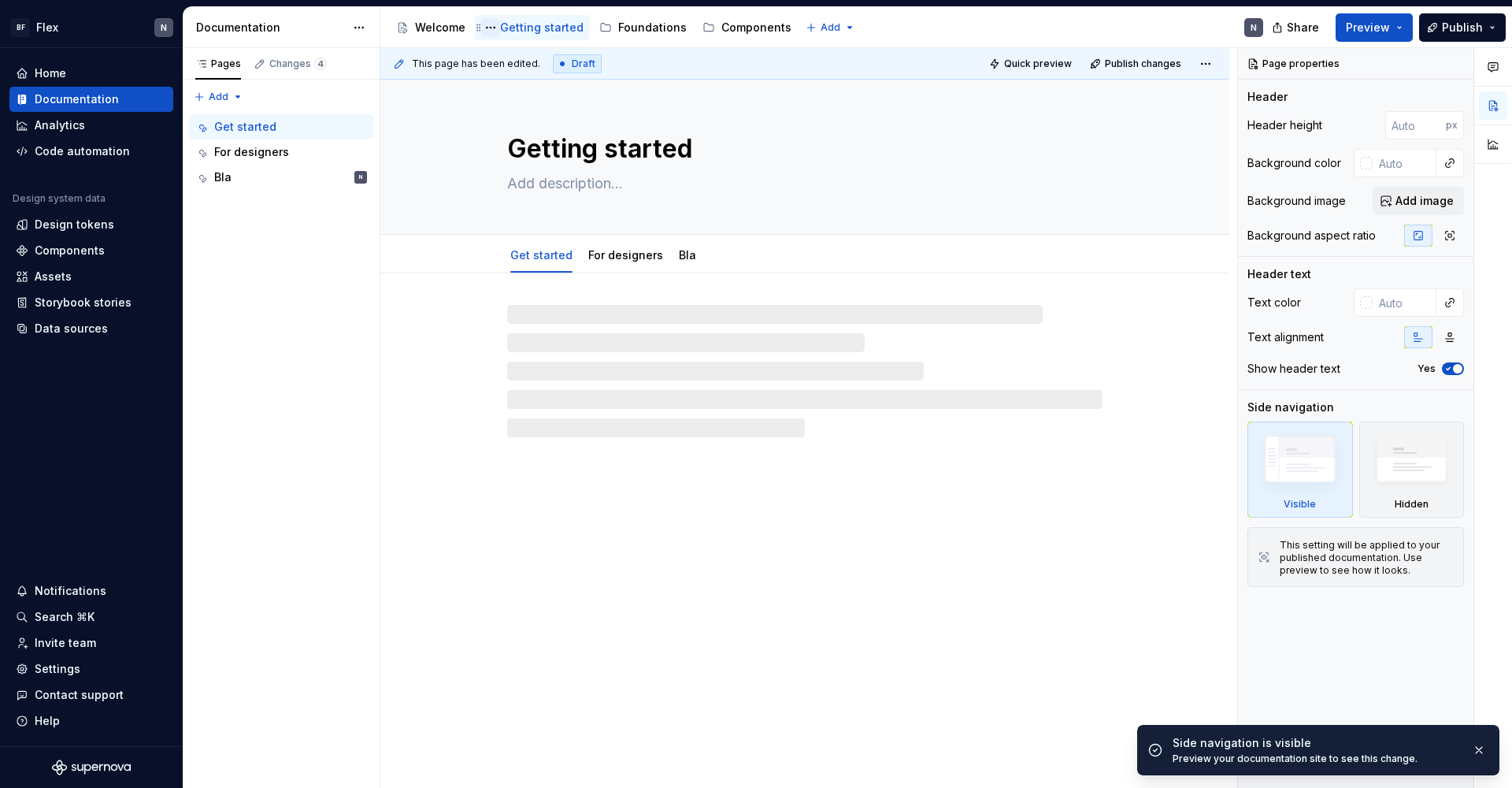
click at [487, 27] on button "Page tree" at bounding box center [490, 27] width 19 height 19
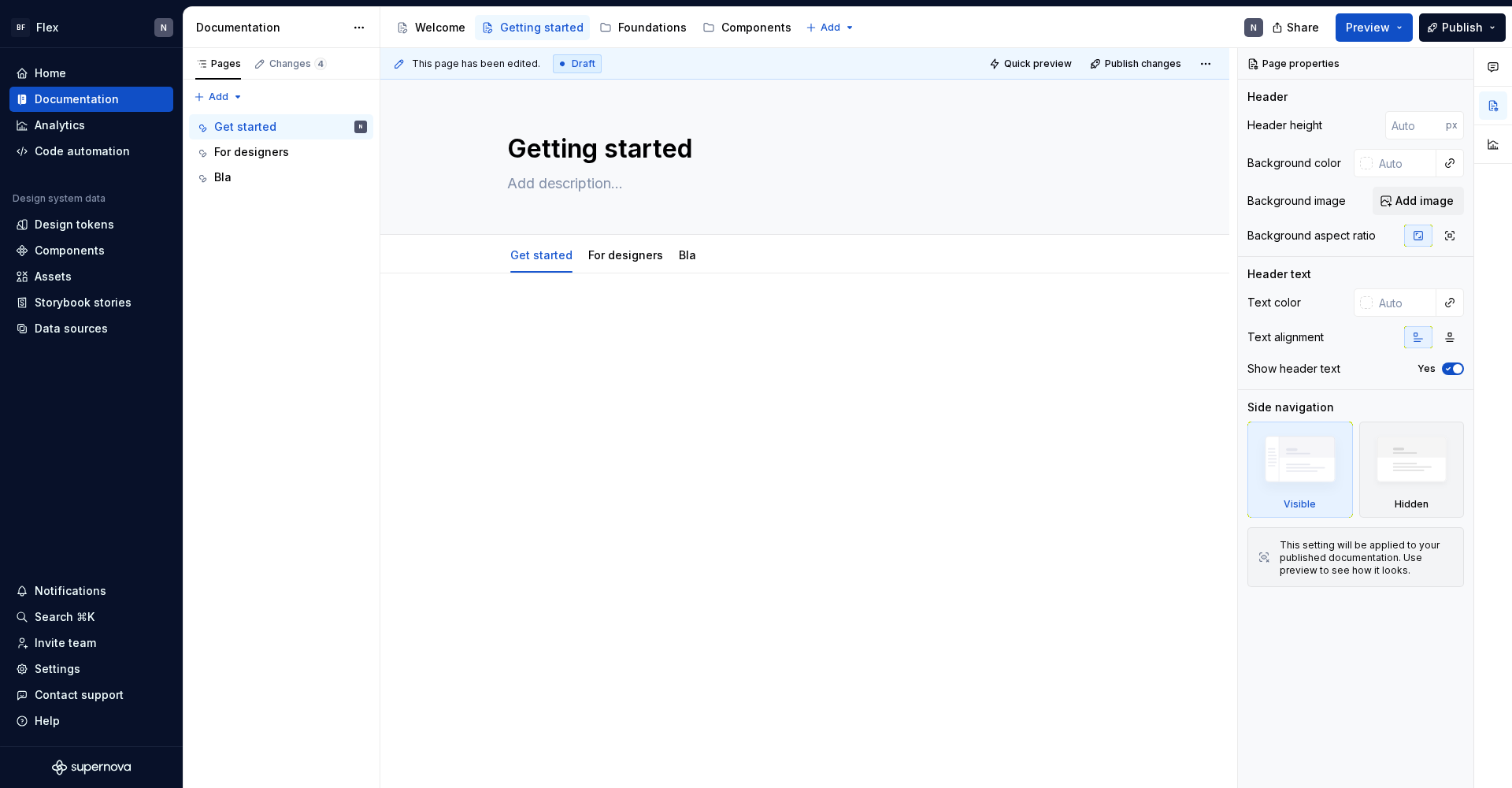
click at [755, 344] on html "BF Flex N Home Documentation Analytics Code automation Design system data Desig…" at bounding box center [756, 394] width 1512 height 788
click at [242, 91] on div "Pages Changes 4 Add Accessibility guide for tree Page tree. Navigate the tree w…" at bounding box center [281, 419] width 197 height 741
click at [259, 148] on div "For designers" at bounding box center [252, 153] width 75 height 16
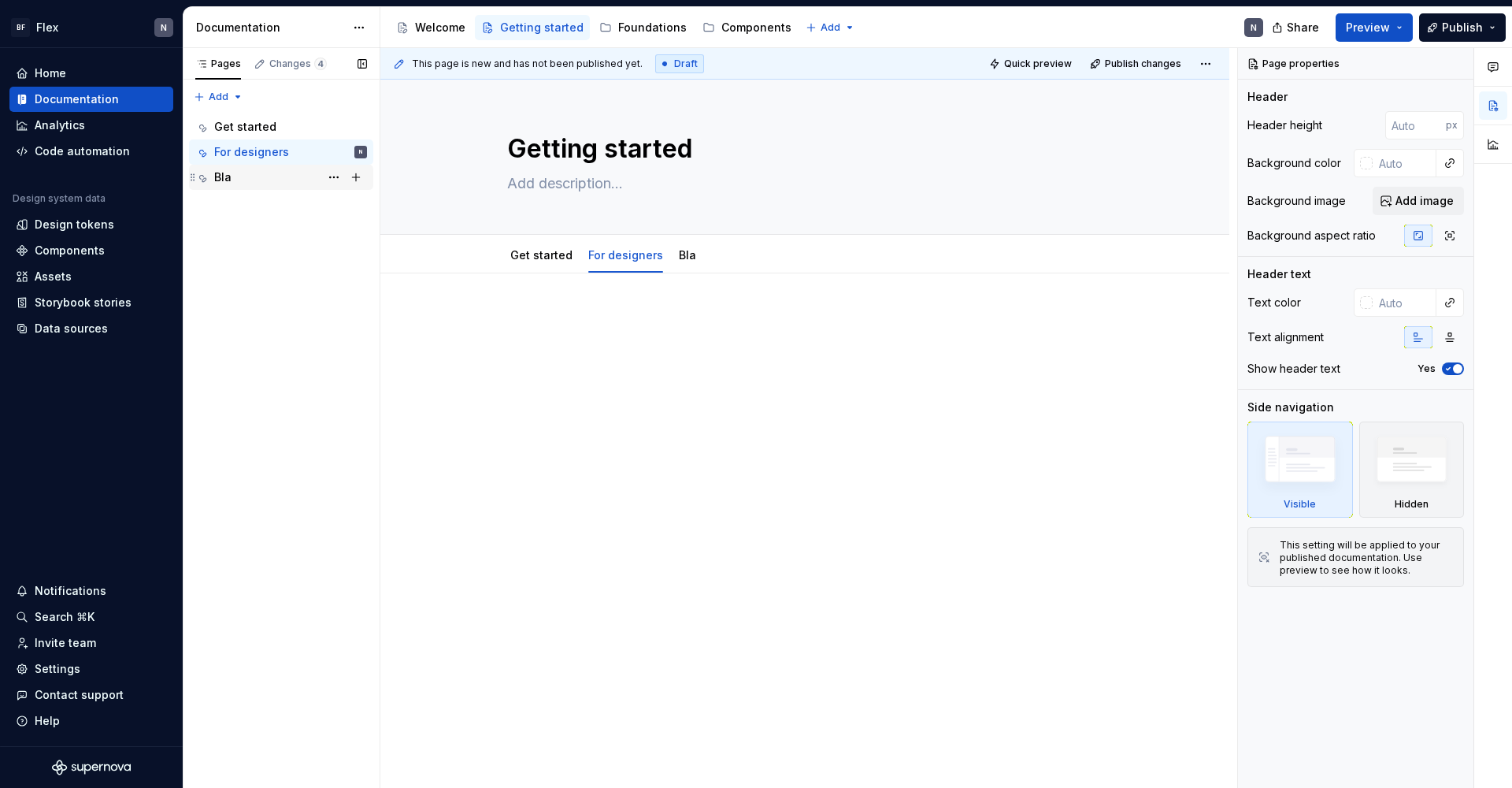
click at [223, 178] on div "Bla" at bounding box center [222, 178] width 17 height 16
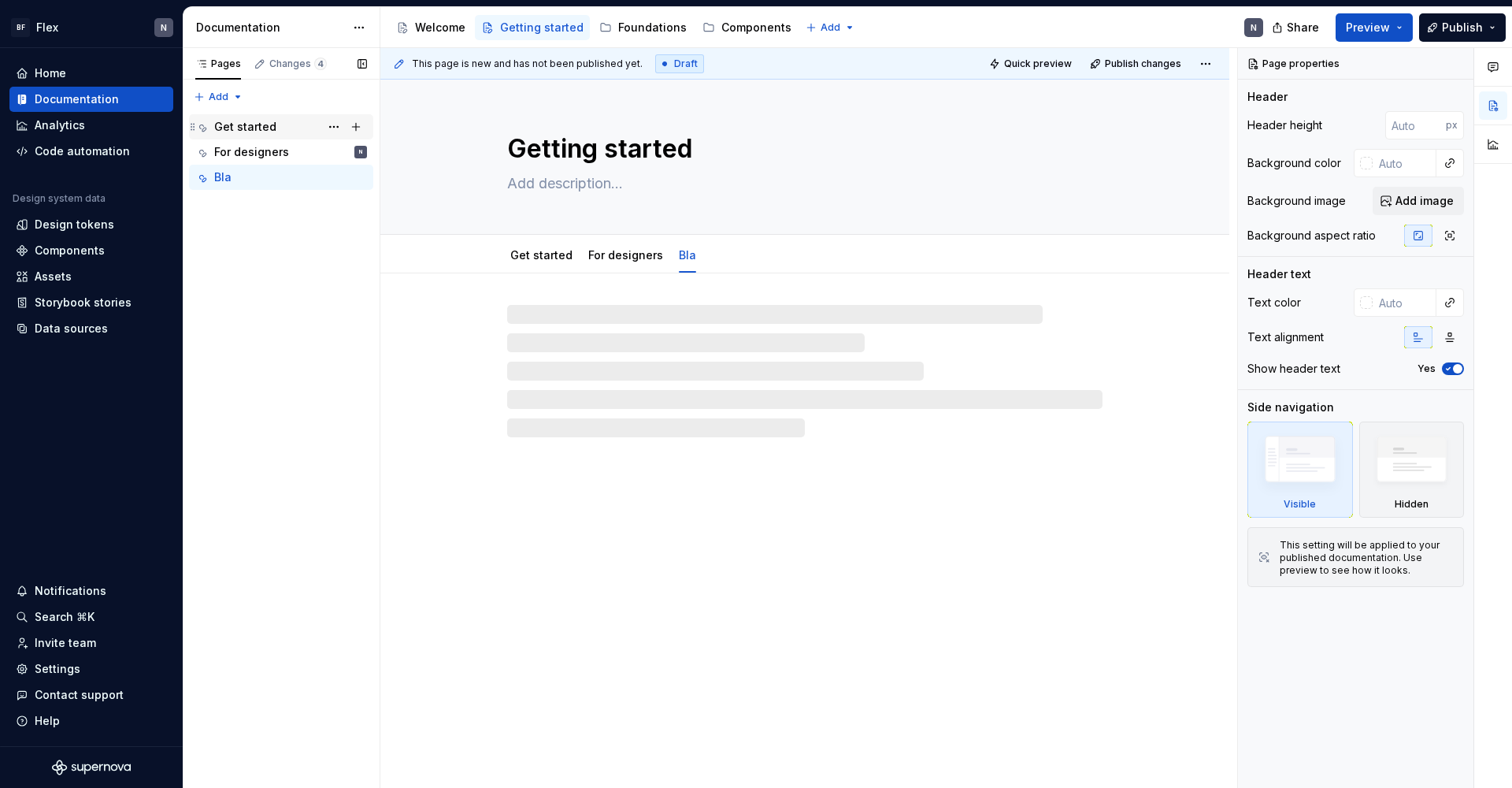
click at [254, 124] on div "Get started" at bounding box center [245, 127] width 62 height 16
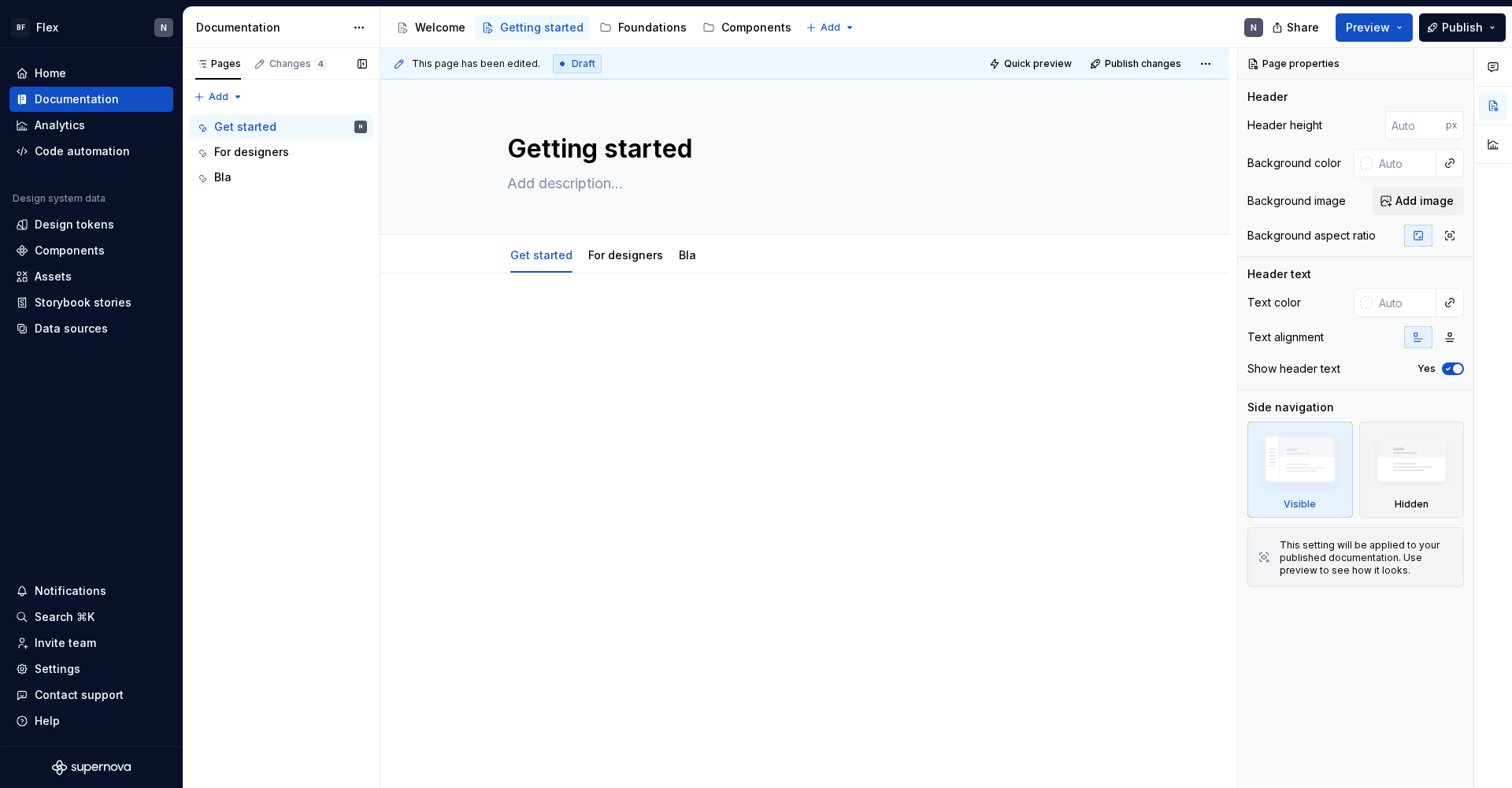
click at [340, 536] on div "Pages Changes 4 Add Accessibility guide for tree Page tree. Navigate the tree w…" at bounding box center [281, 419] width 197 height 741
click at [727, 29] on div "Components" at bounding box center [756, 28] width 70 height 16
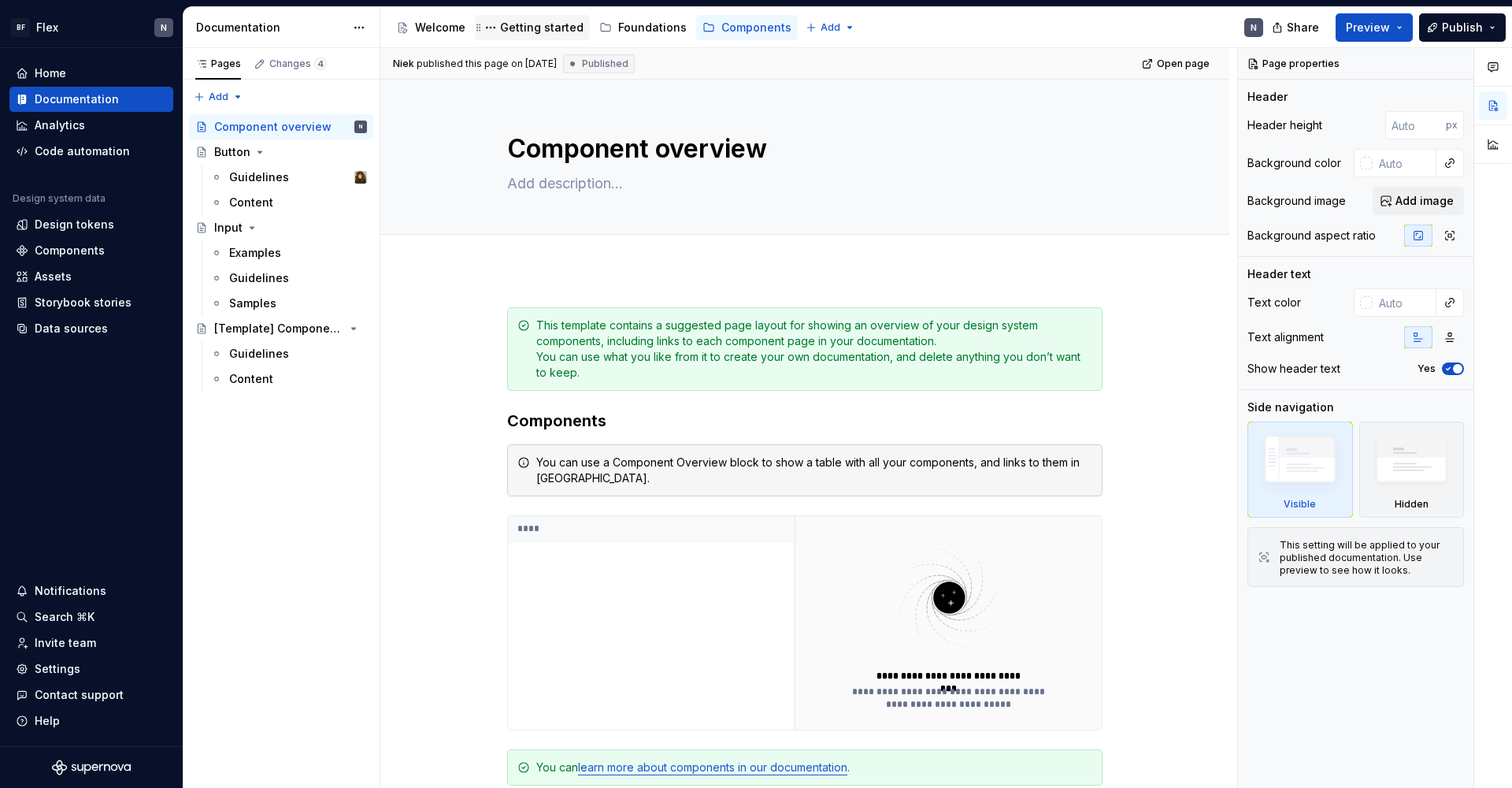
click at [562, 34] on div "Getting started" at bounding box center [541, 28] width 84 height 16
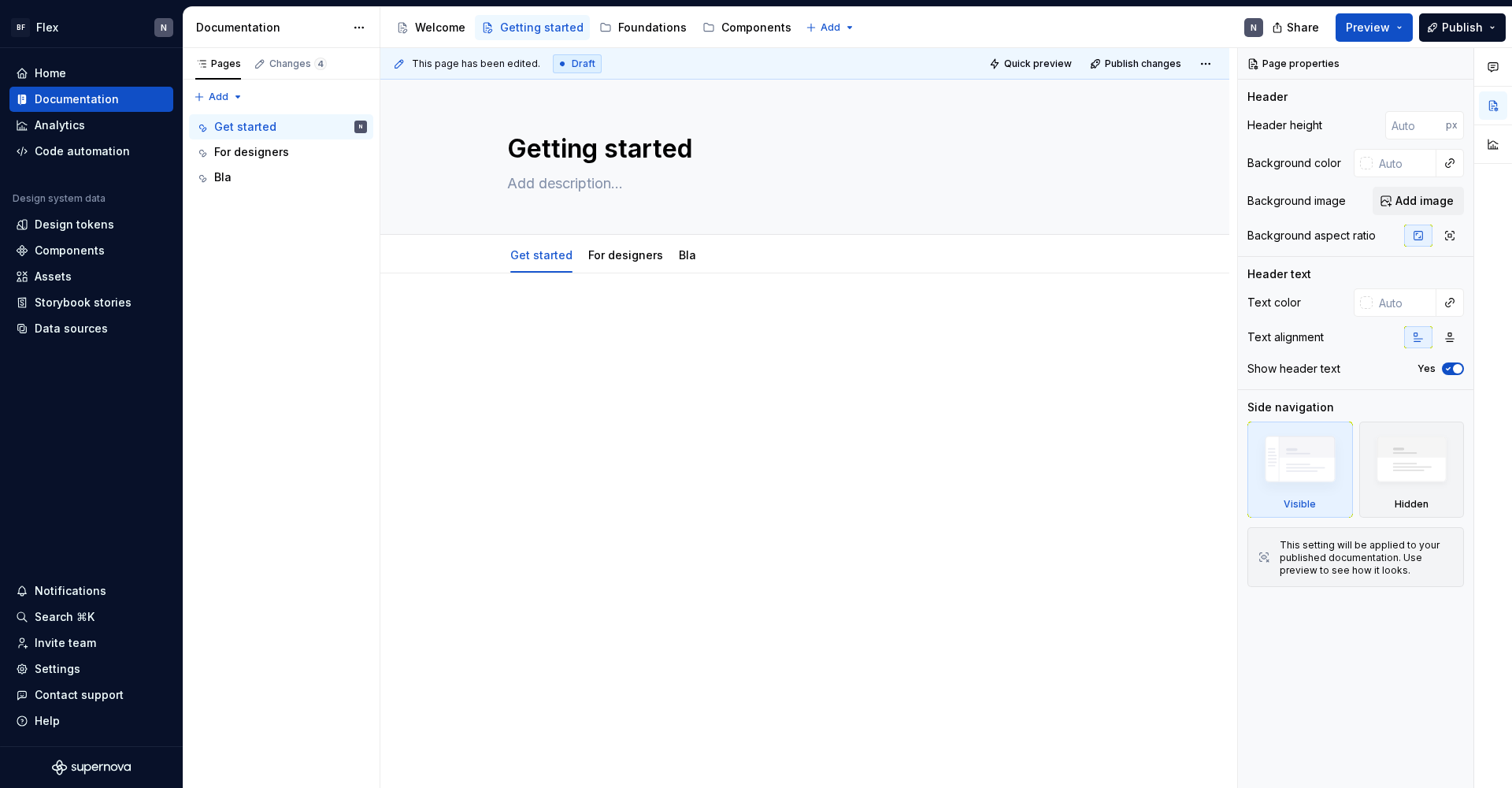
click at [0, 0] on button "Page tree" at bounding box center [0, 0] width 0 height 0
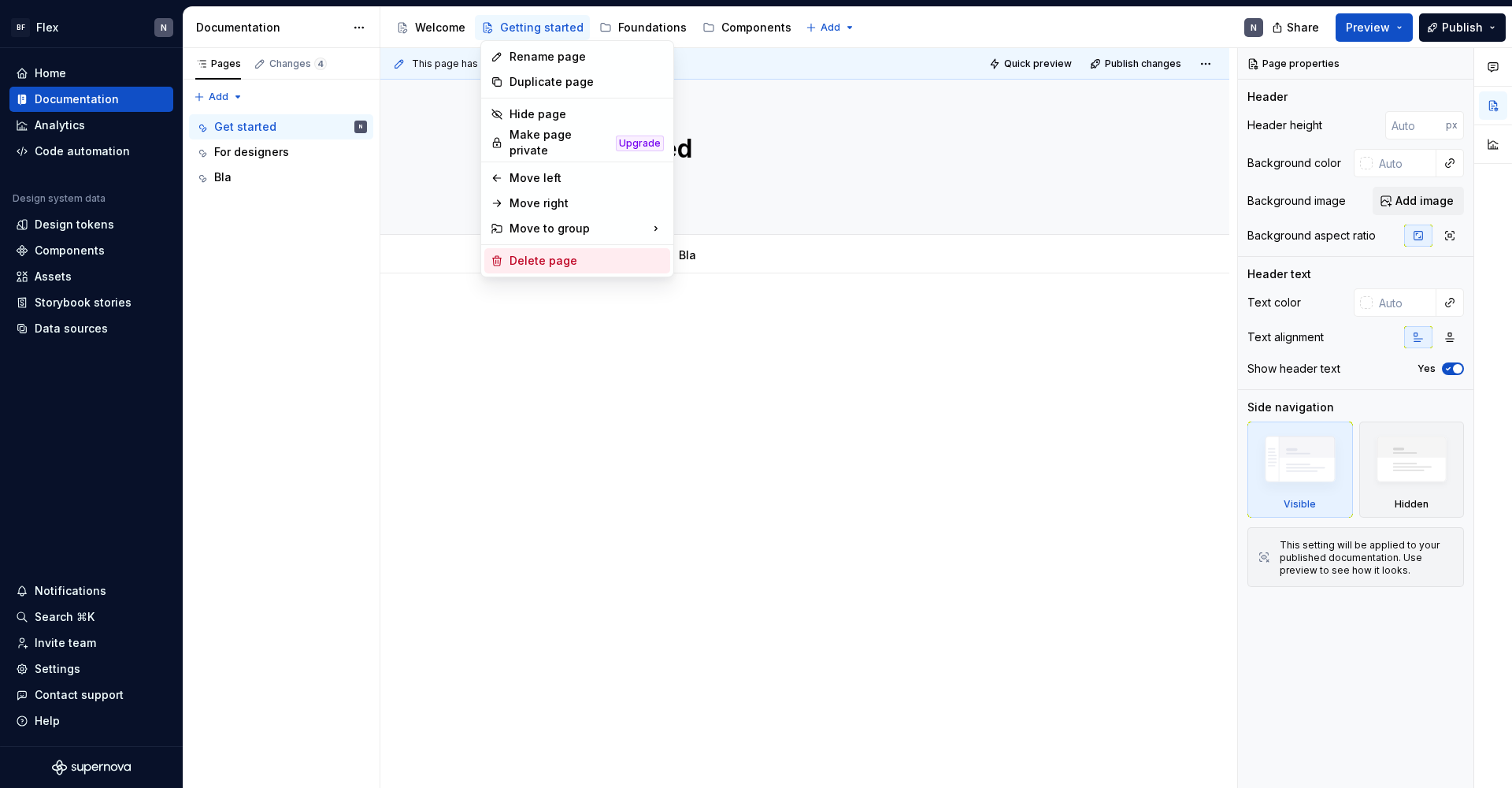
click at [552, 253] on div "Delete page" at bounding box center [586, 261] width 154 height 16
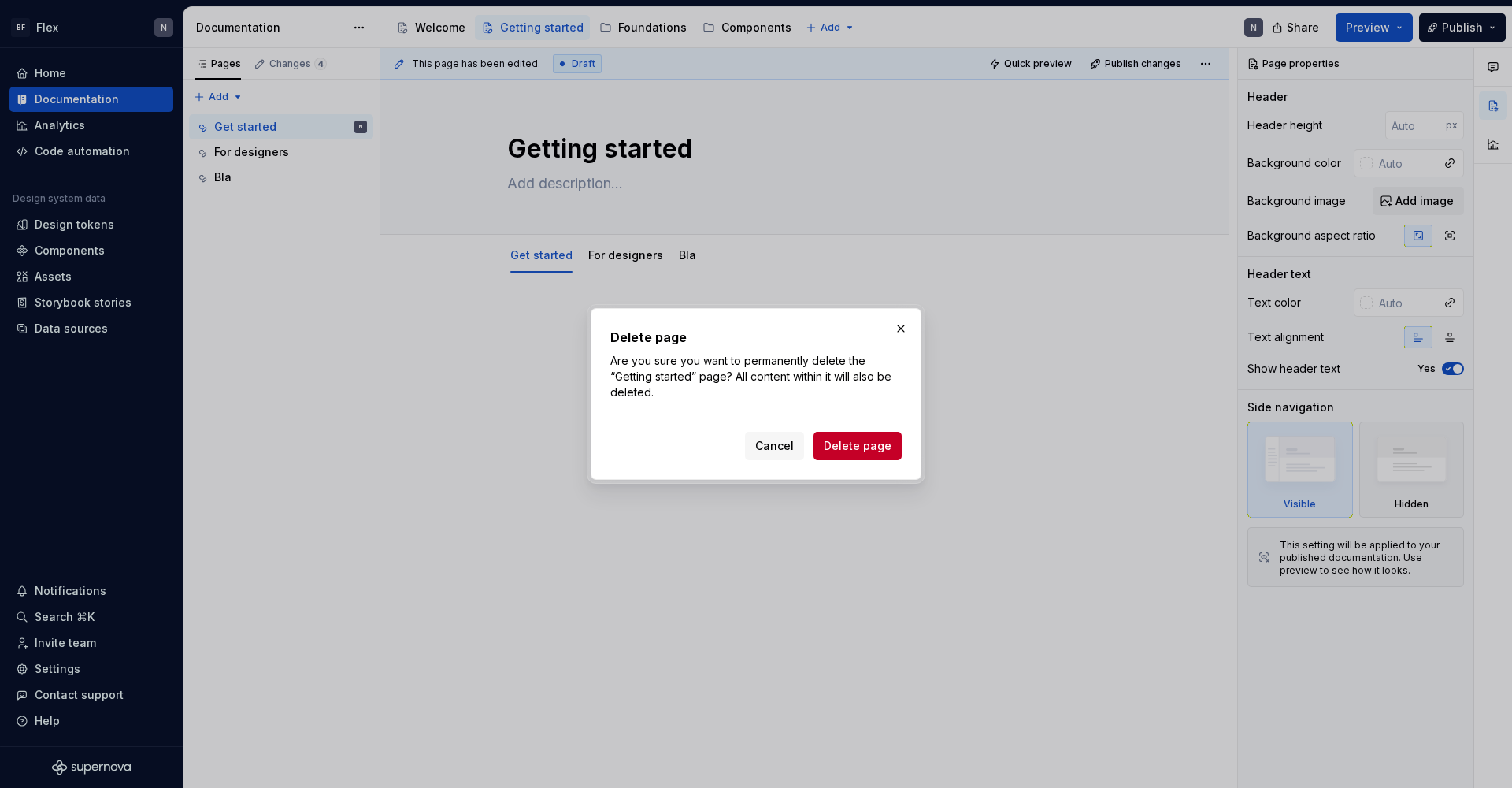
click at [781, 445] on span "Cancel" at bounding box center [773, 446] width 38 height 16
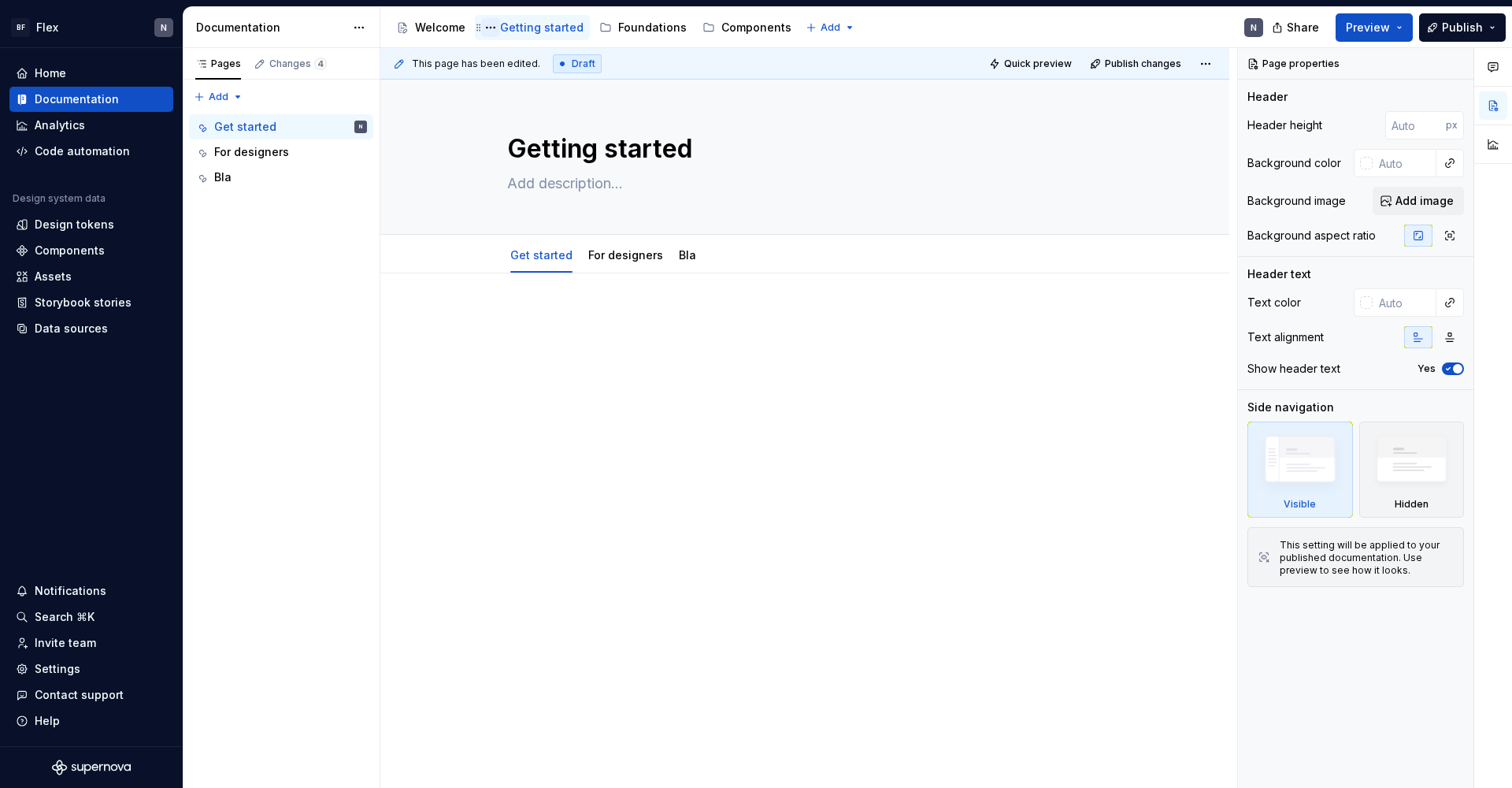
click at [493, 26] on button "Page tree" at bounding box center [490, 27] width 19 height 19
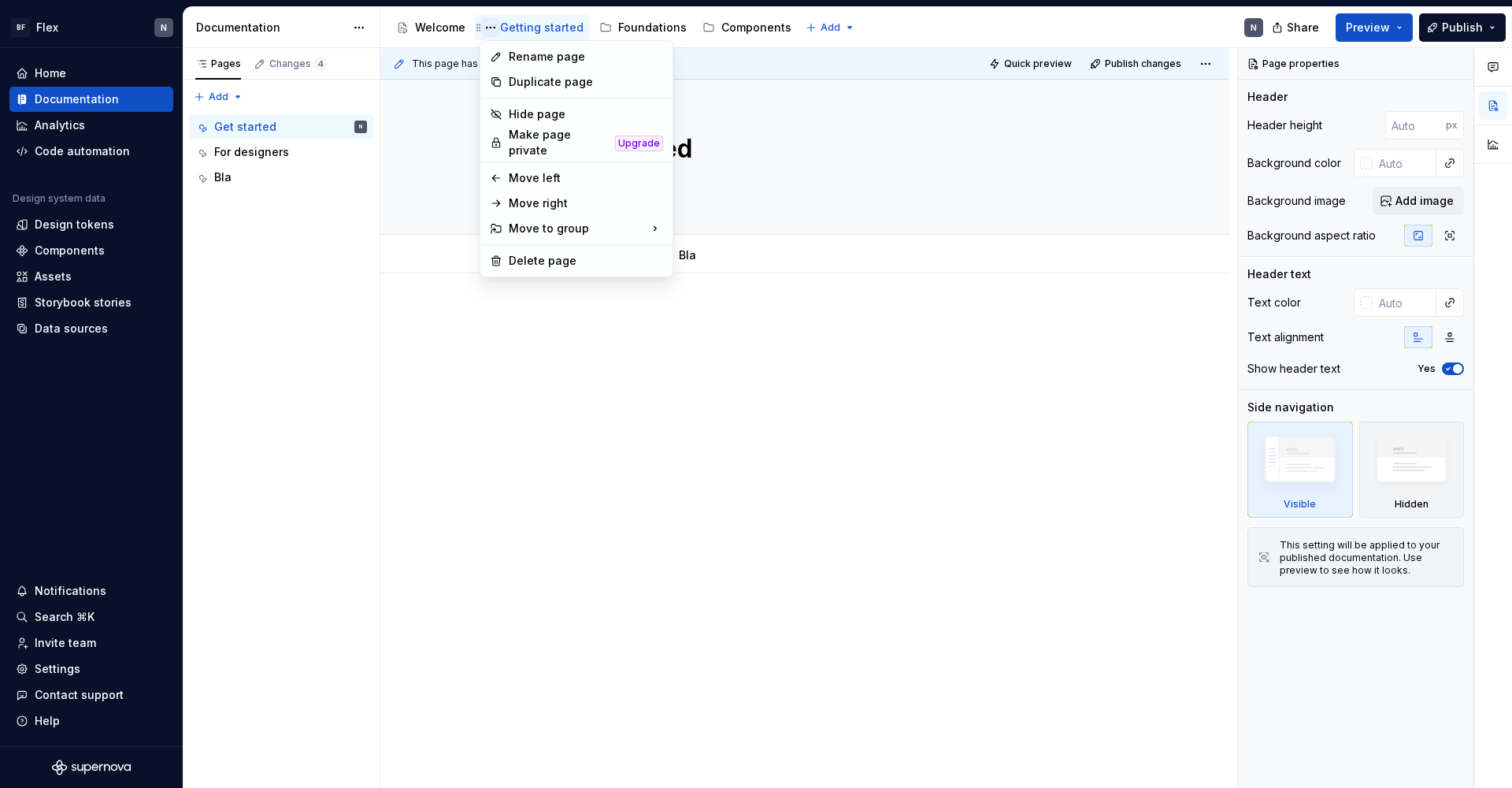
click at [493, 26] on html "BF Flex N Home Documentation Analytics Code automation Design system data Desig…" at bounding box center [756, 394] width 1512 height 788
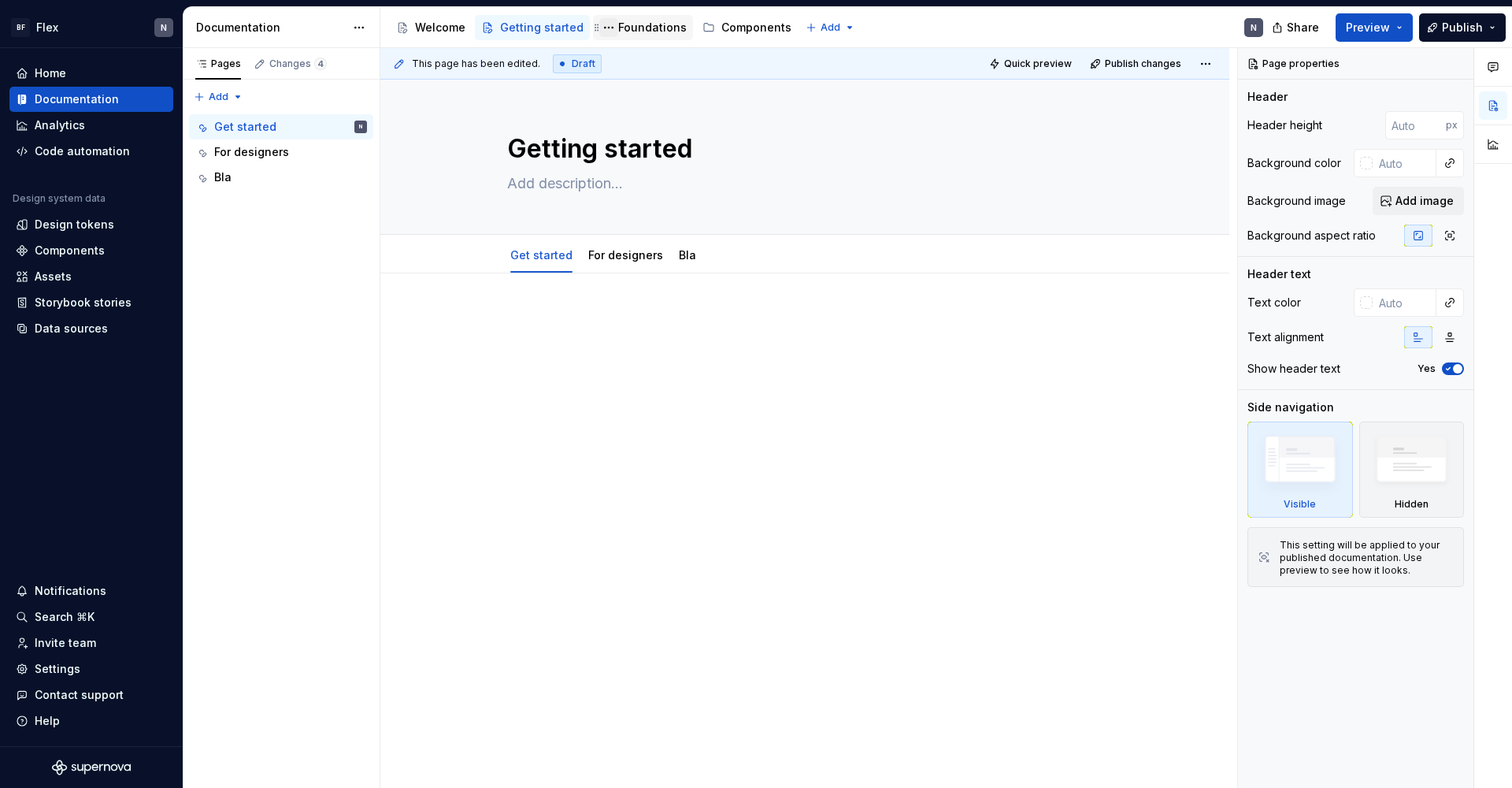
click at [604, 26] on button "Page tree" at bounding box center [608, 27] width 19 height 19
click at [604, 26] on html "BF Flex N Home Documentation Analytics Code automation Design system data Desig…" at bounding box center [756, 394] width 1512 height 788
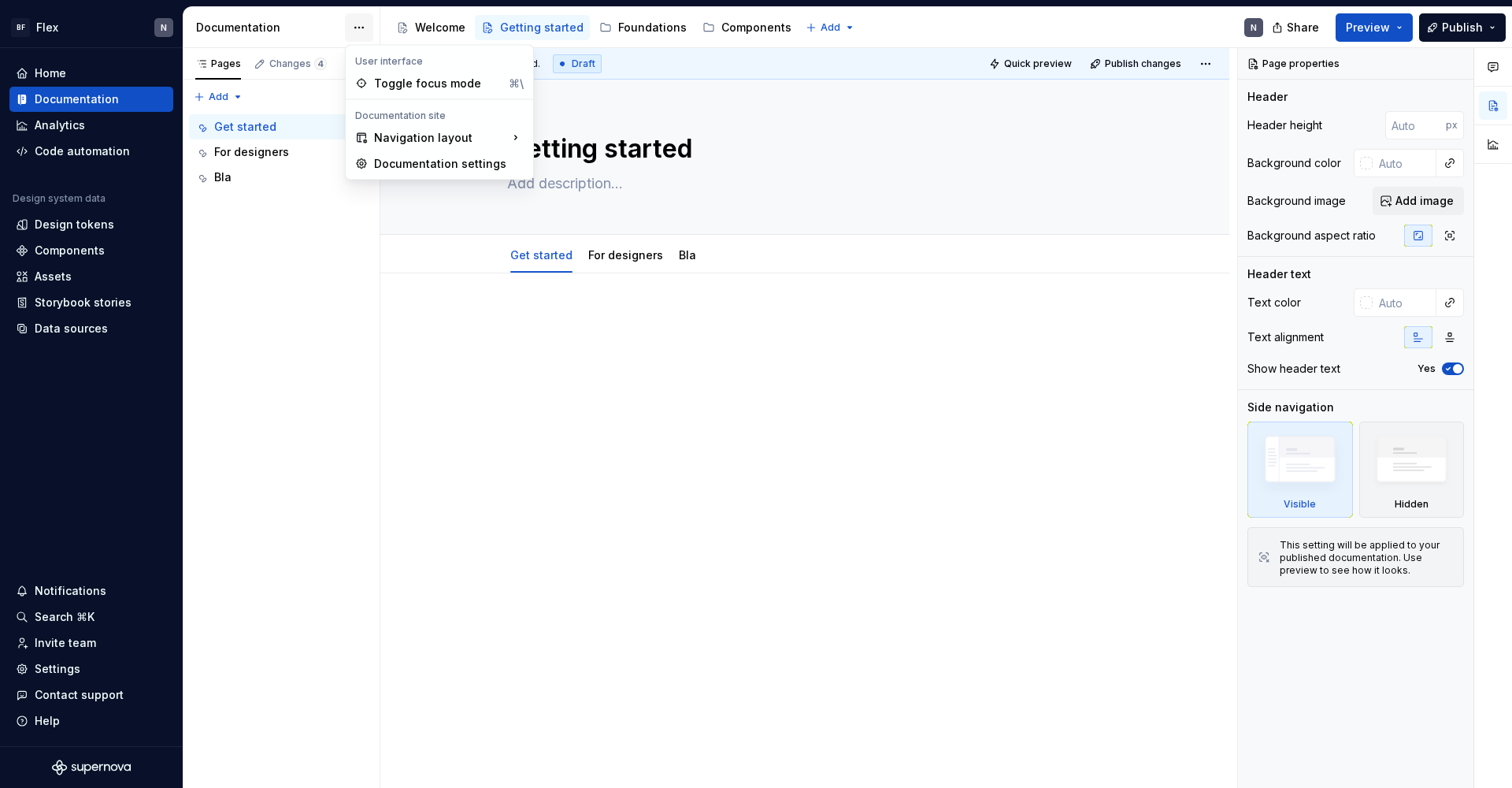
click at [359, 30] on html "BF Flex N Home Documentation Analytics Code automation Design system data Desig…" at bounding box center [756, 394] width 1512 height 788
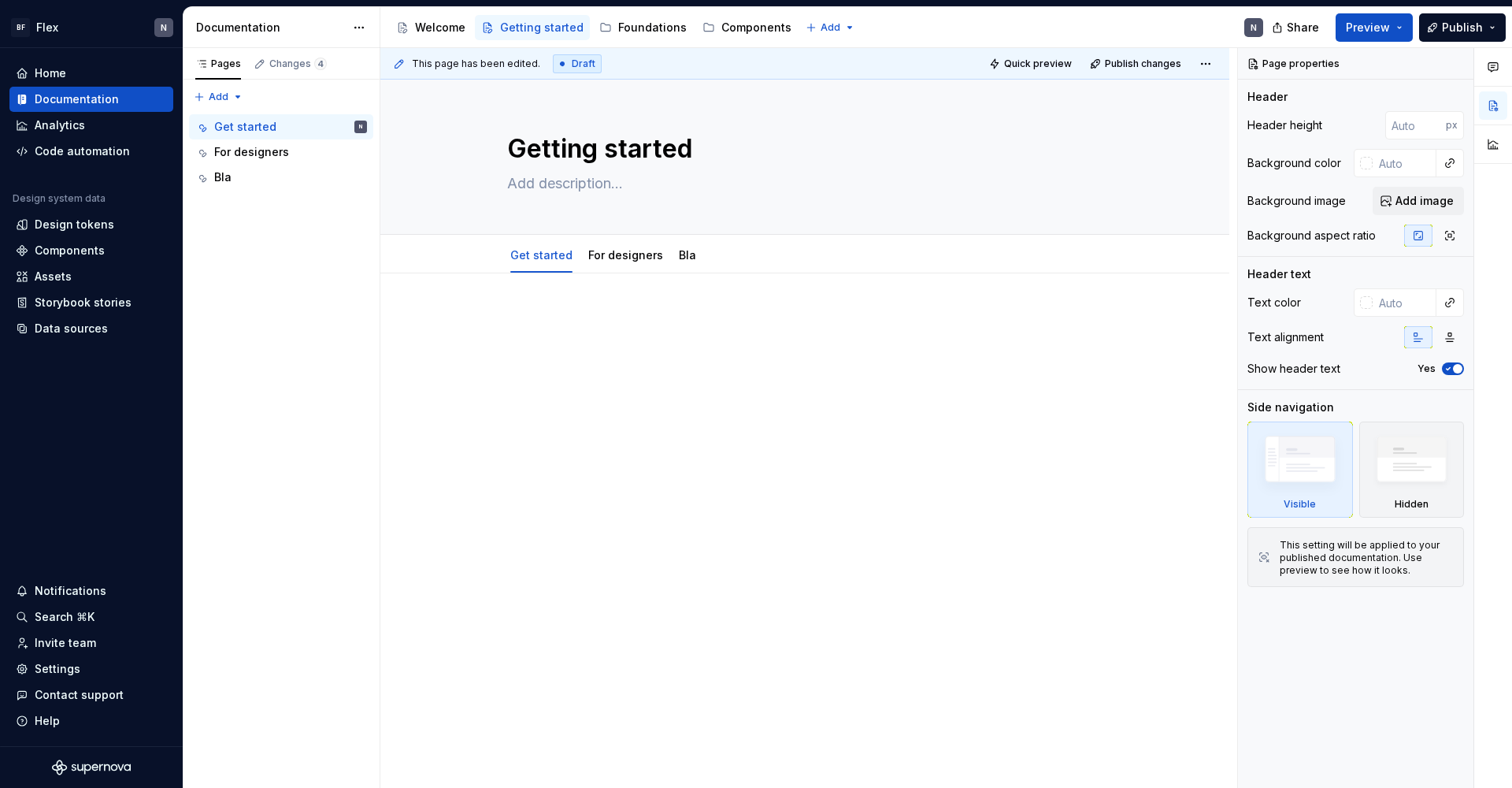
click at [359, 30] on html "BF Flex N Home Documentation Analytics Code automation Design system data Desig…" at bounding box center [756, 394] width 1512 height 788
click at [232, 67] on div "Pages" at bounding box center [218, 63] width 45 height 12
click at [366, 30] on html "BF Flex N Home Documentation Analytics Code automation Design system data Desig…" at bounding box center [756, 394] width 1512 height 788
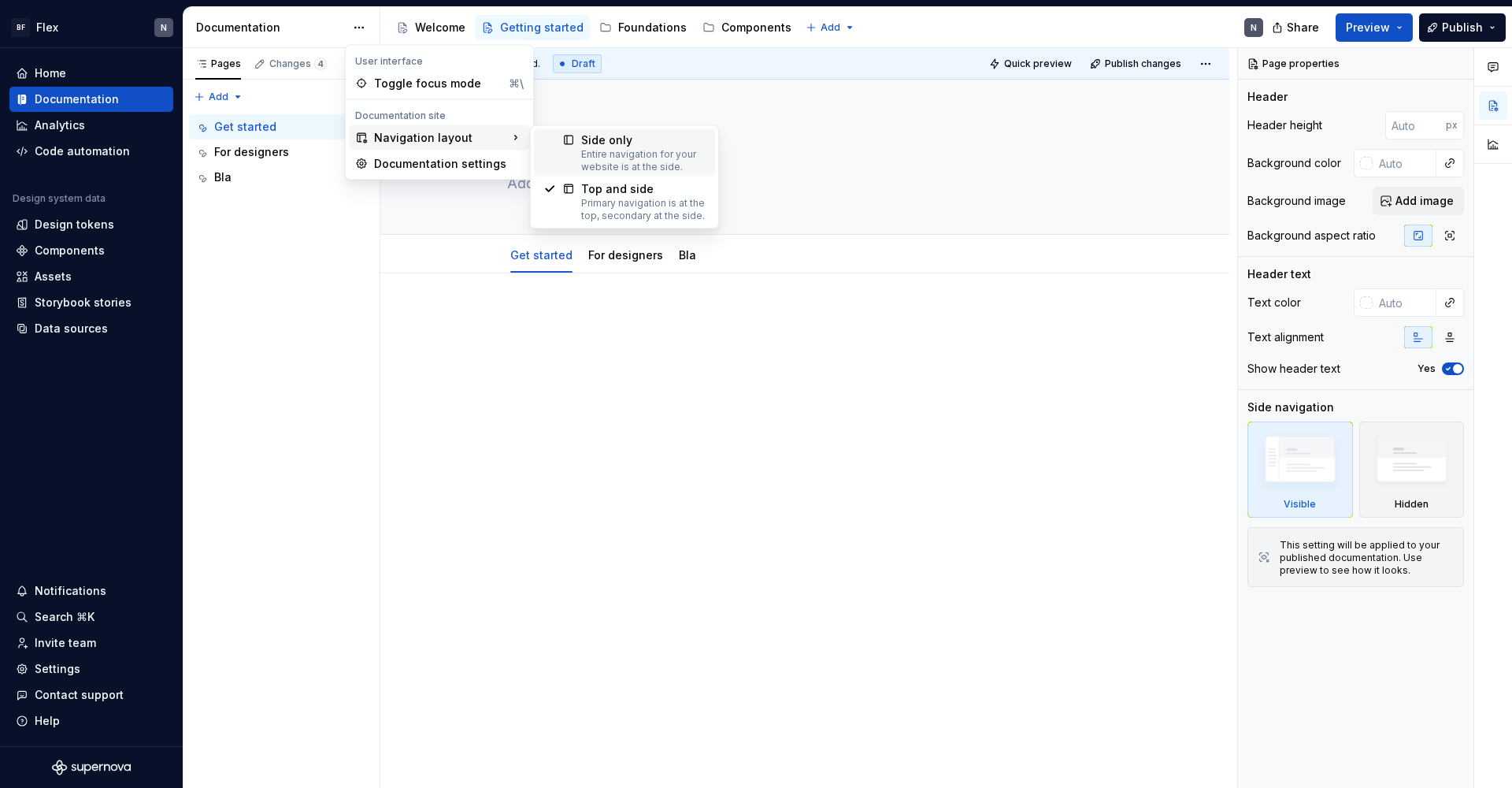
click at [618, 155] on div "Entire navigation for your website is at the side." at bounding box center [642, 161] width 124 height 25
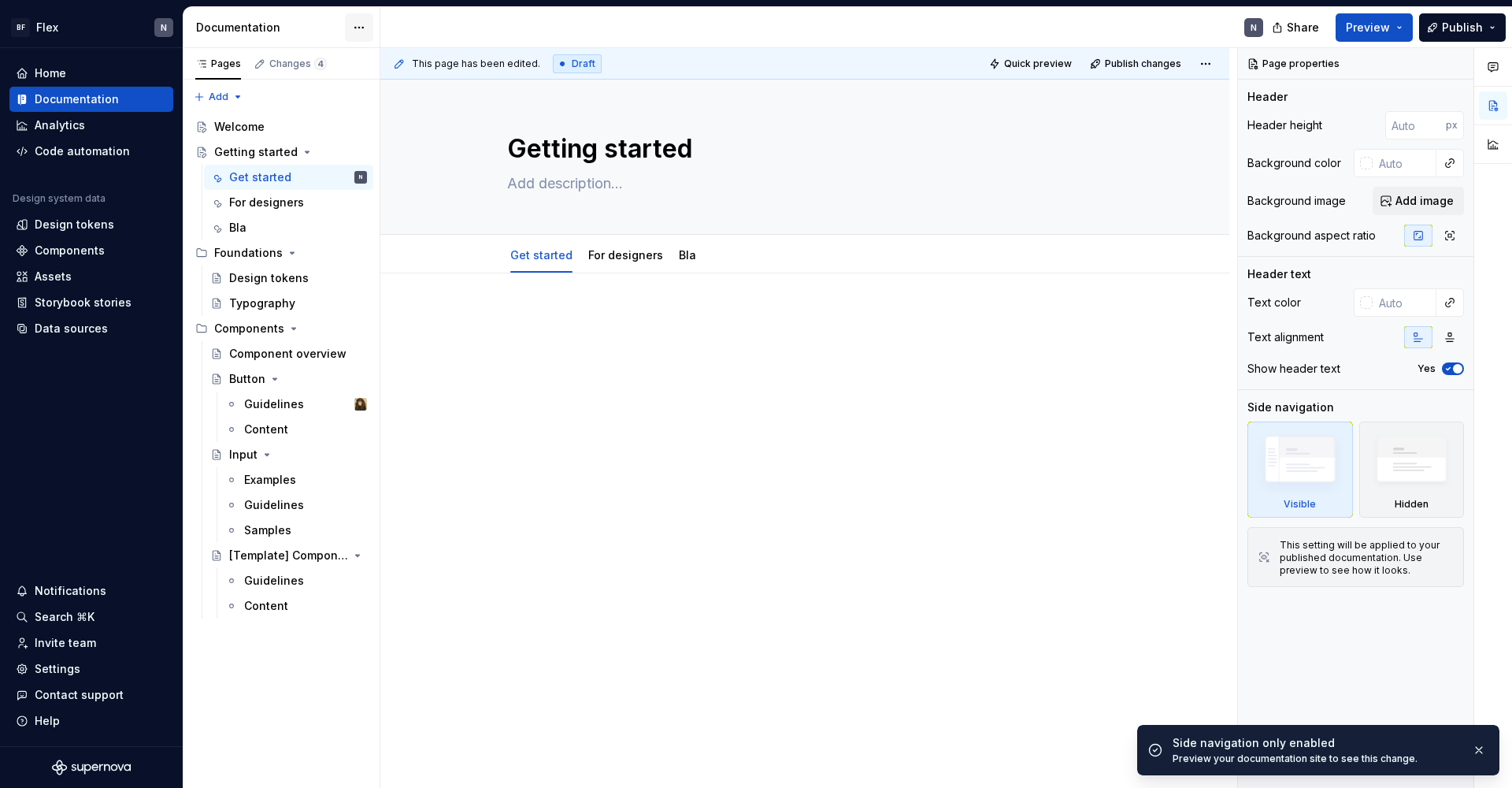
click at [357, 19] on html "BF Flex N Home Documentation Analytics Code automation Design system data Desig…" at bounding box center [756, 394] width 1512 height 788
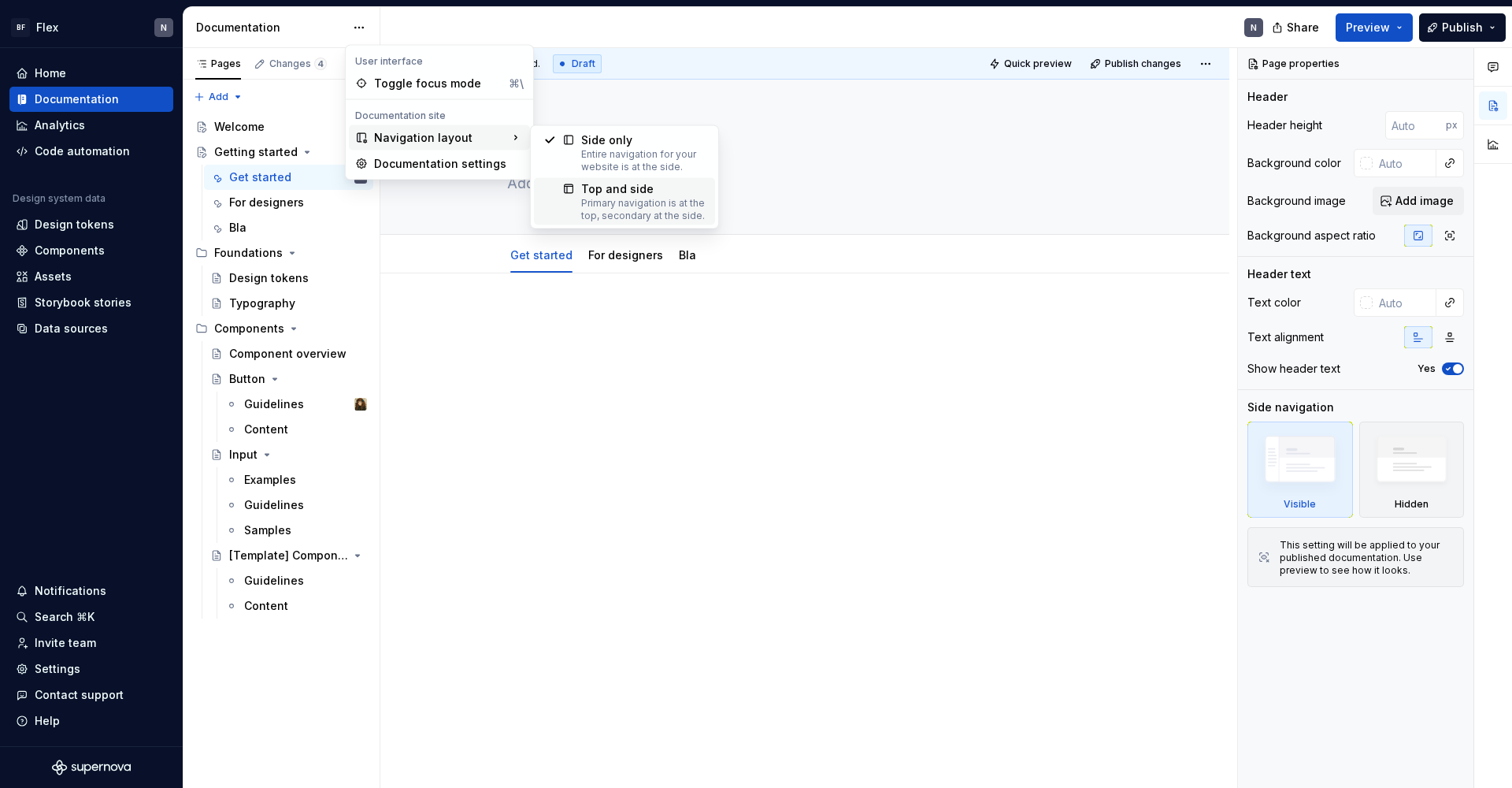
click at [674, 192] on div "Top and side" at bounding box center [642, 189] width 124 height 16
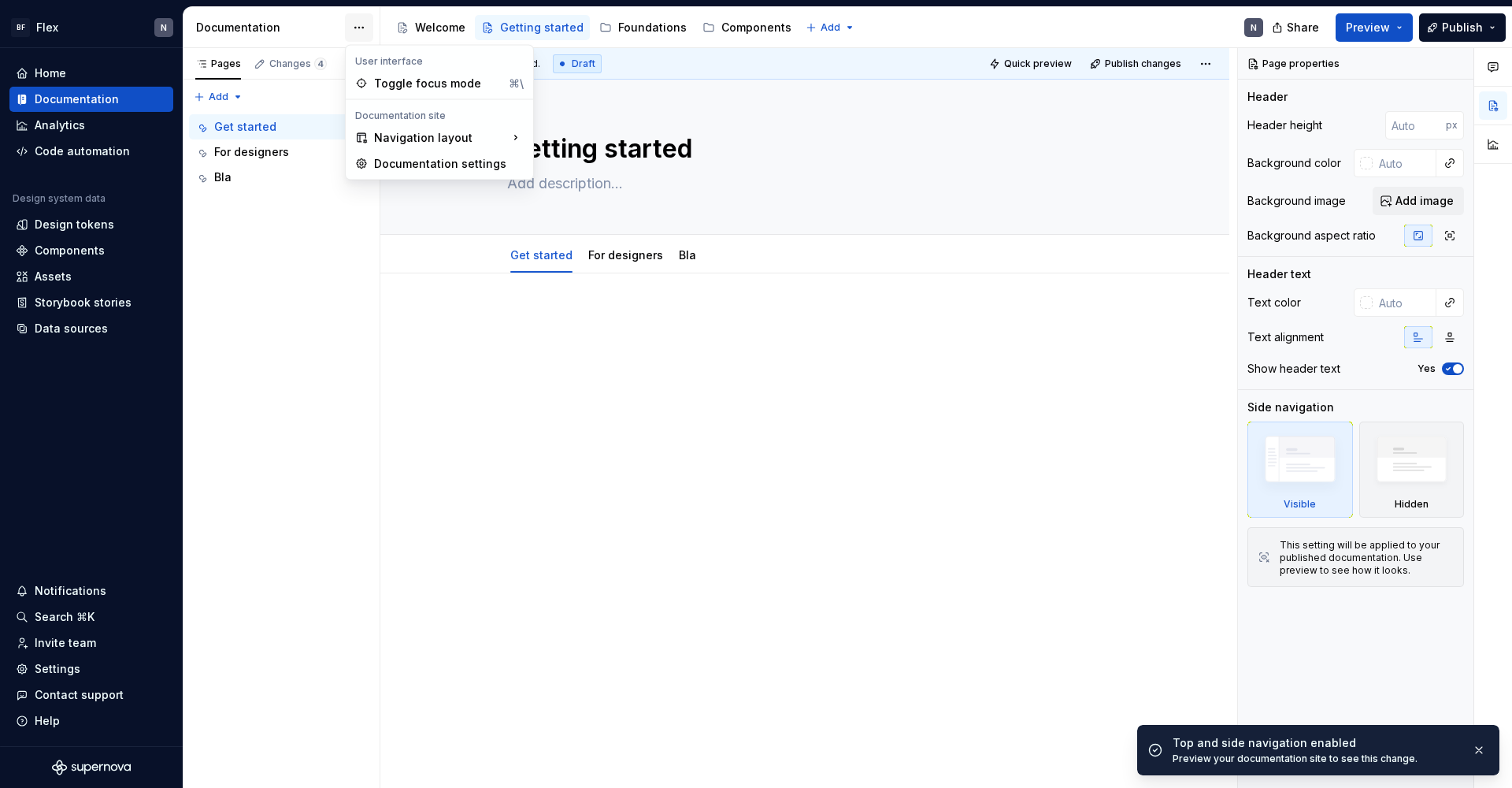
click at [352, 27] on html "BF Flex N Home Documentation Analytics Code automation Design system data Desig…" at bounding box center [756, 394] width 1512 height 788
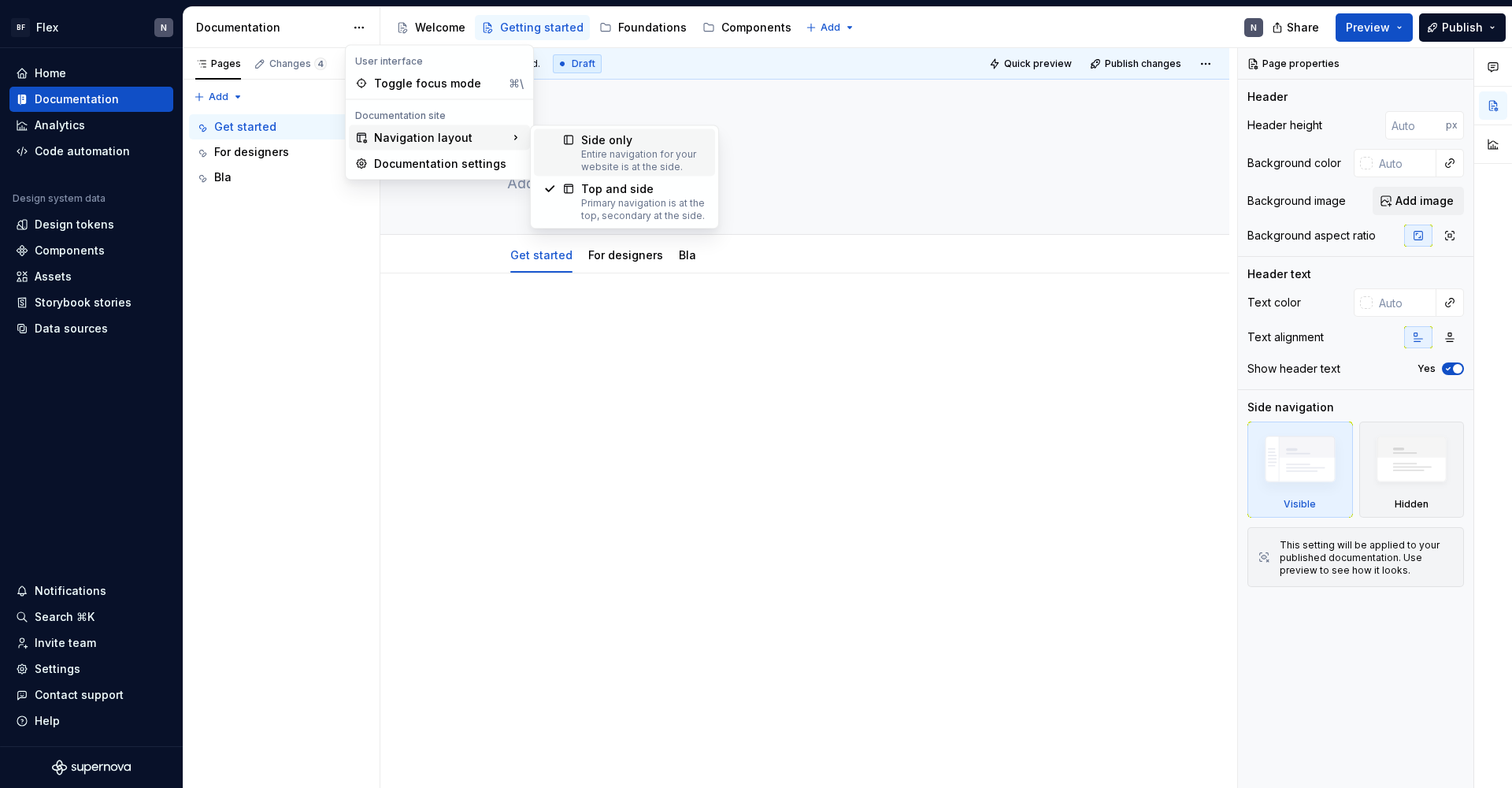
click at [566, 139] on icon at bounding box center [566, 140] width 3 height 8
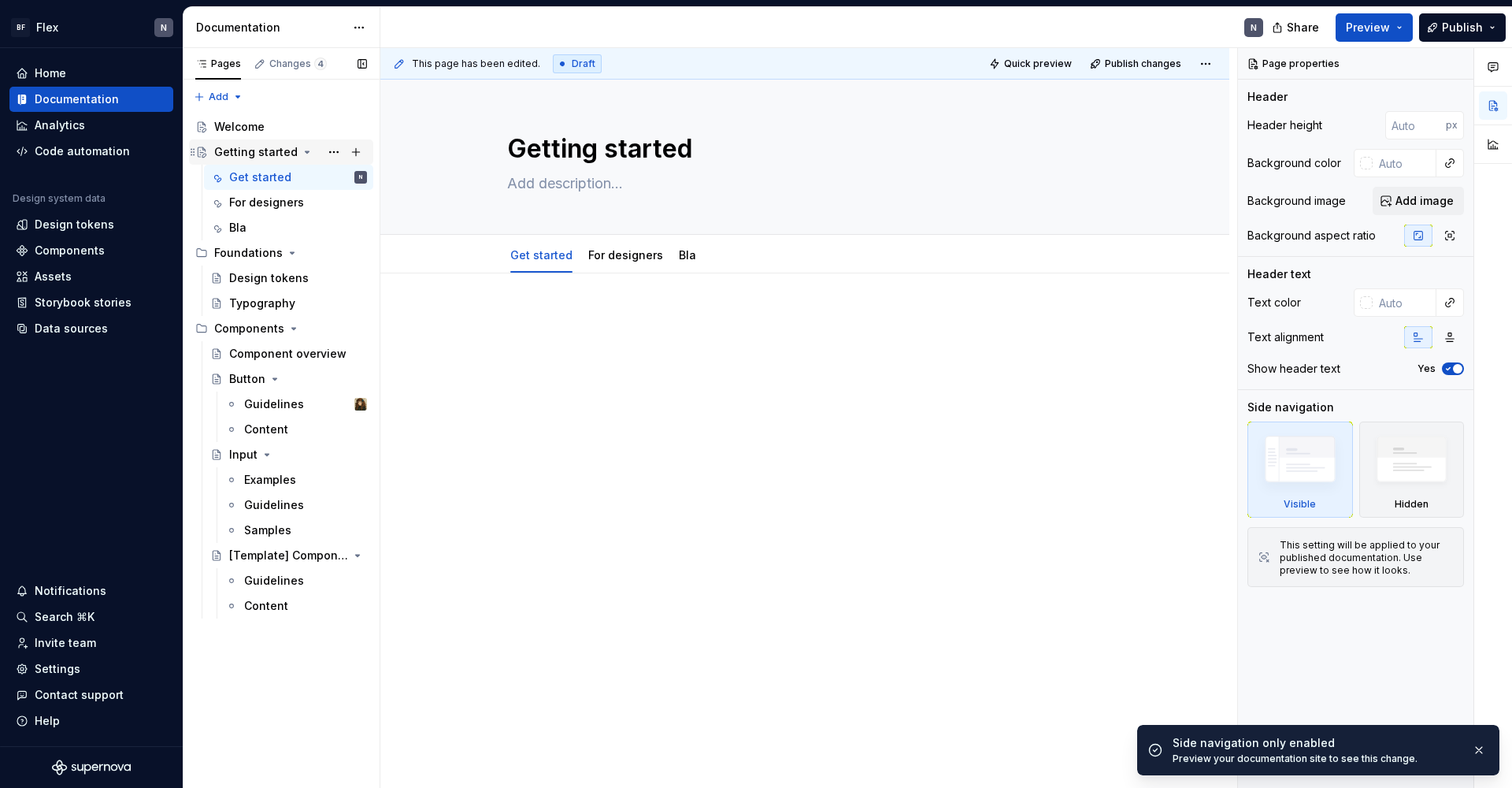
click at [301, 148] on icon "Page tree" at bounding box center [307, 152] width 12 height 12
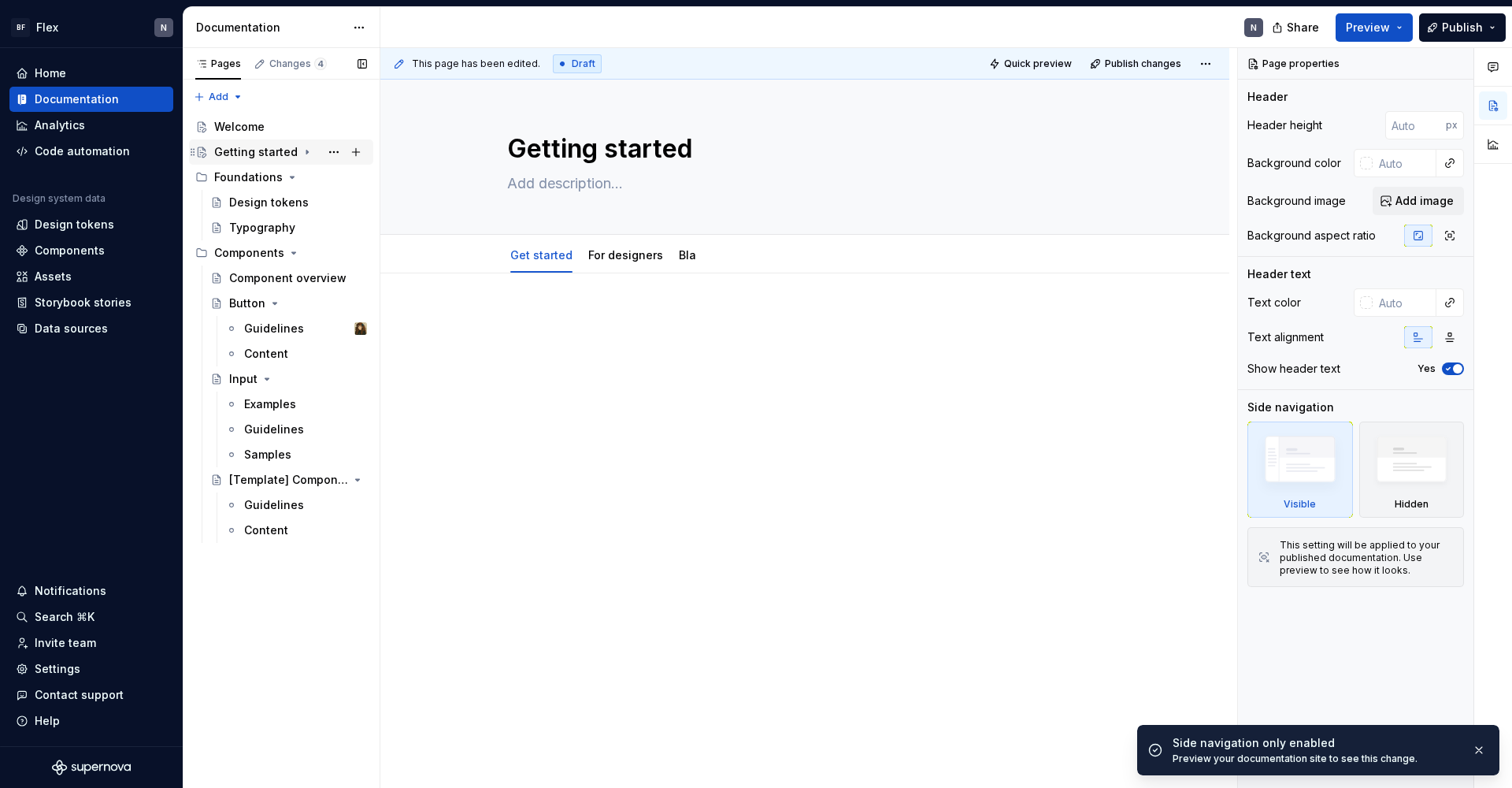
click at [301, 148] on icon "Page tree" at bounding box center [307, 152] width 12 height 12
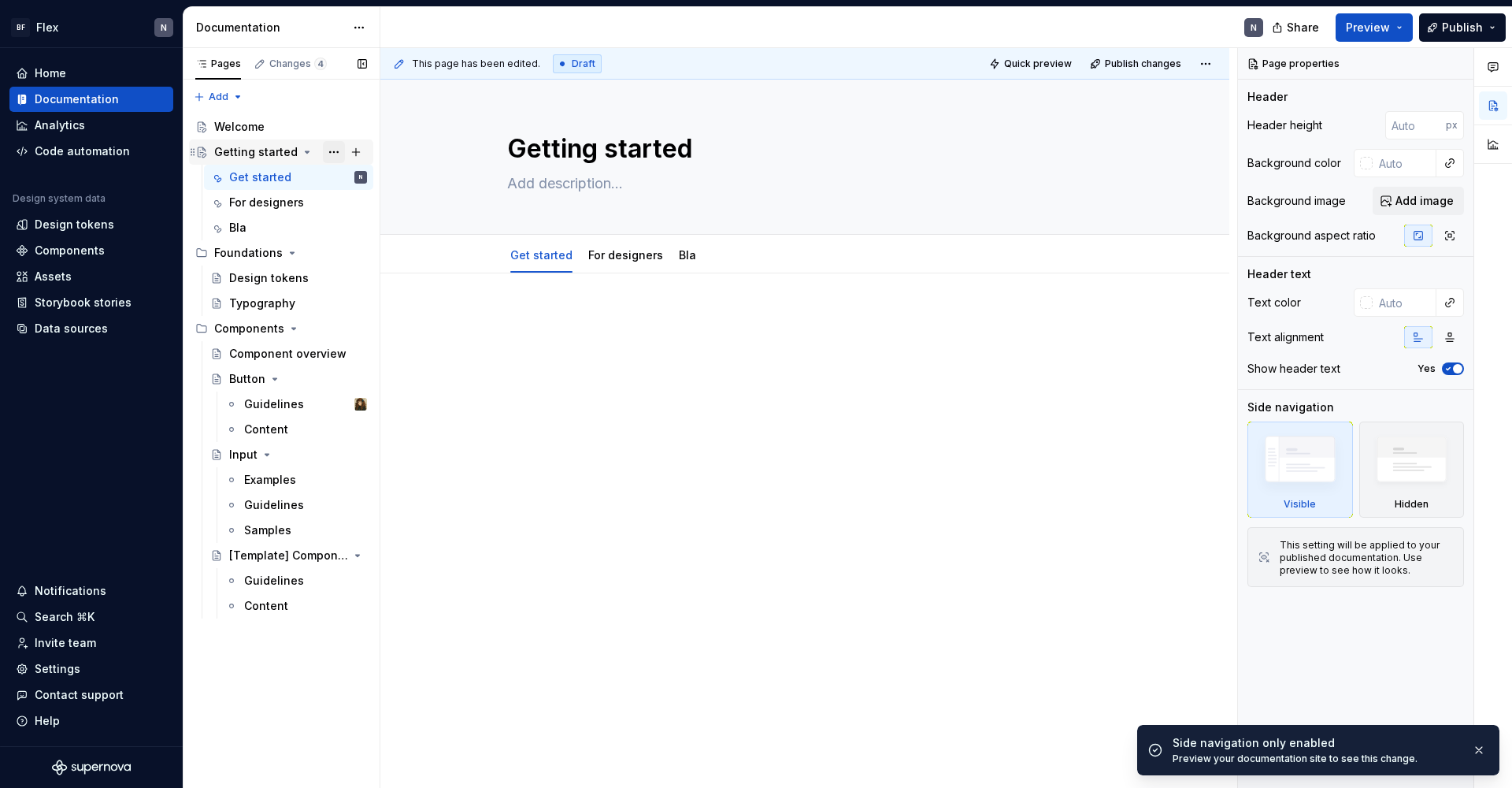
click at [339, 151] on button "Page tree" at bounding box center [334, 152] width 22 height 22
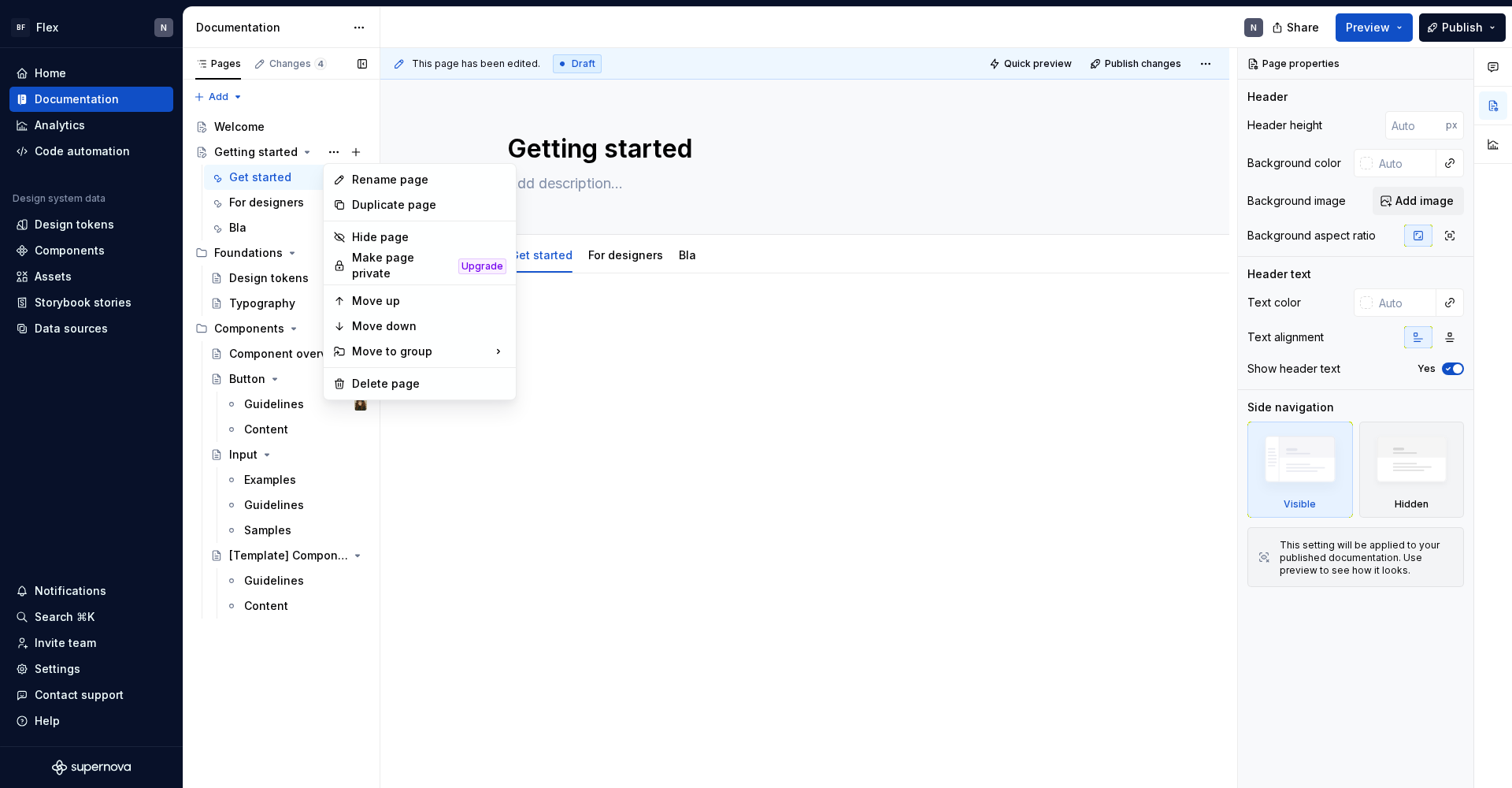
click at [238, 148] on div "Pages Changes 4 Add Accessibility guide for tree Page tree. Navigate the tree w…" at bounding box center [281, 419] width 197 height 741
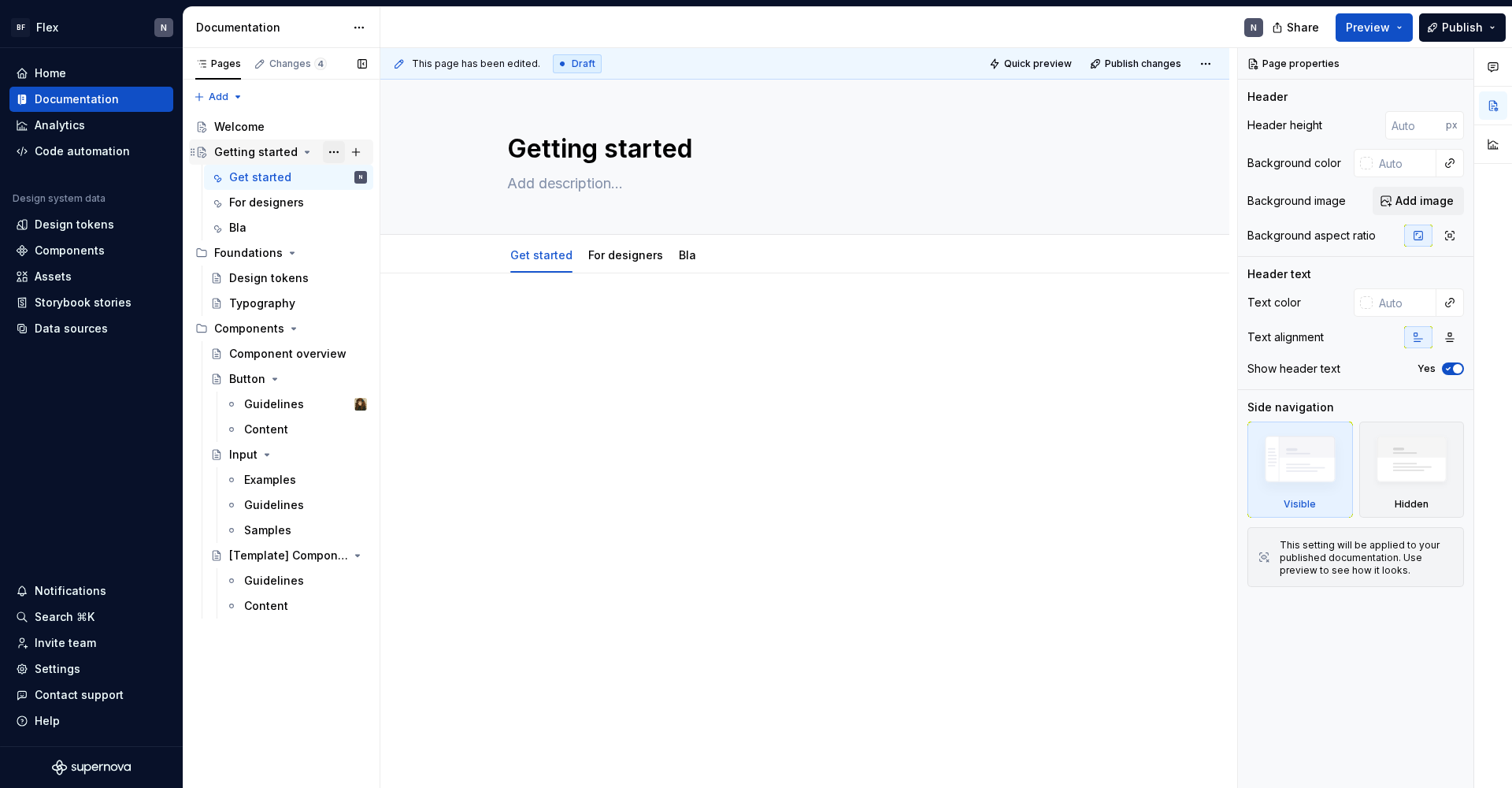
click at [332, 153] on button "Page tree" at bounding box center [334, 152] width 22 height 22
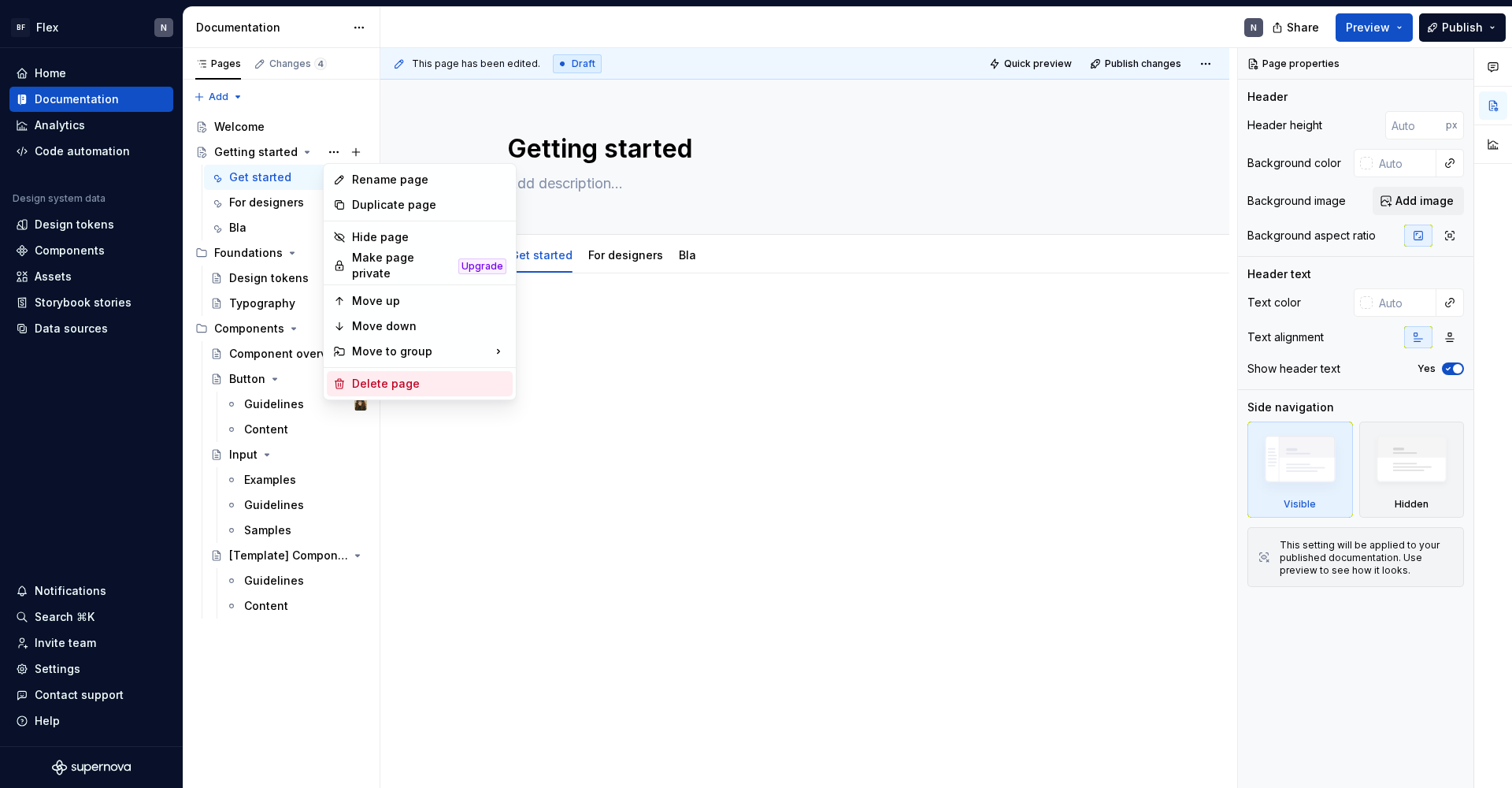
click at [376, 371] on div "Delete page" at bounding box center [419, 384] width 186 height 25
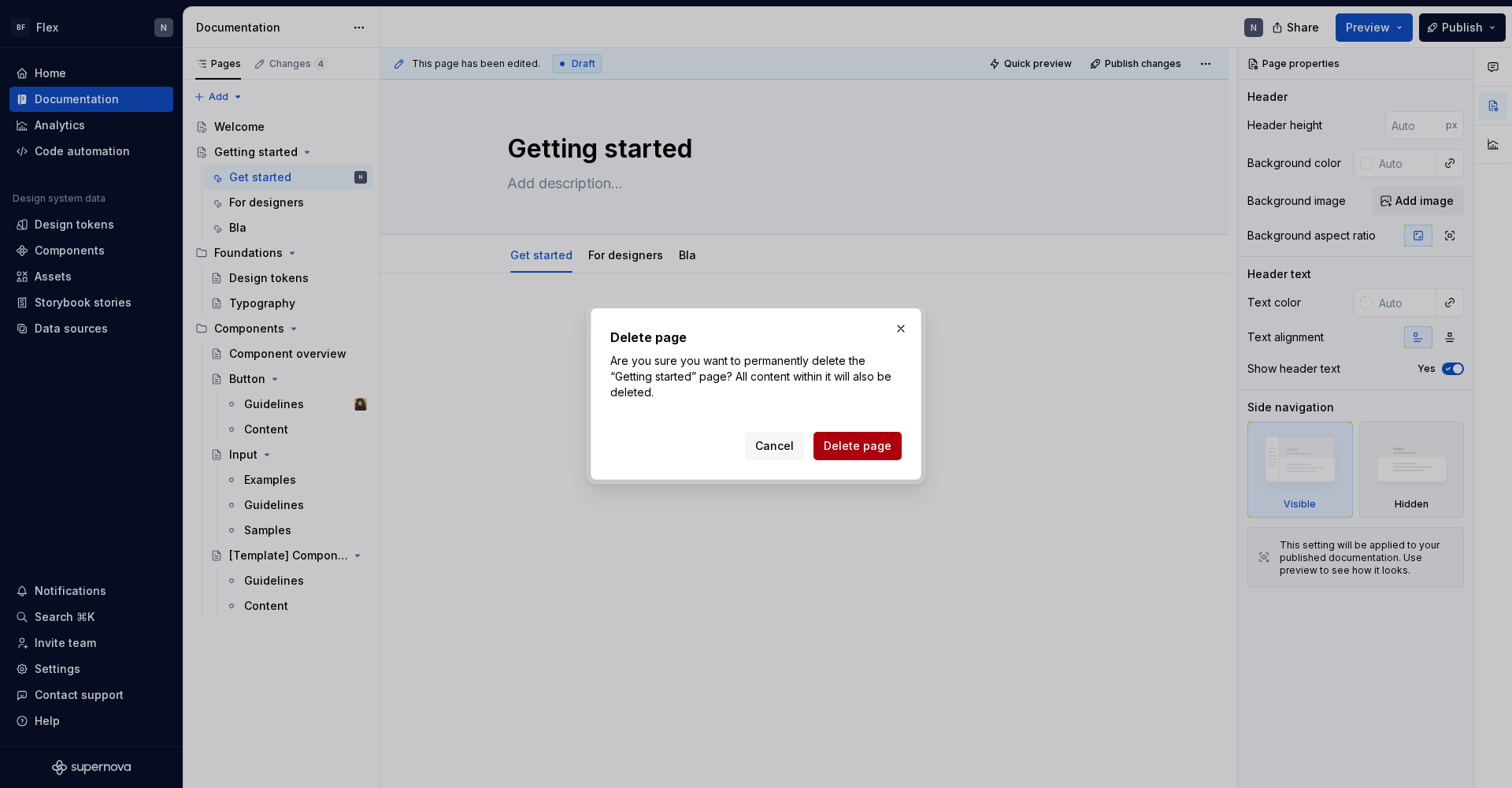
click at [887, 435] on button "Delete page" at bounding box center [857, 446] width 88 height 29
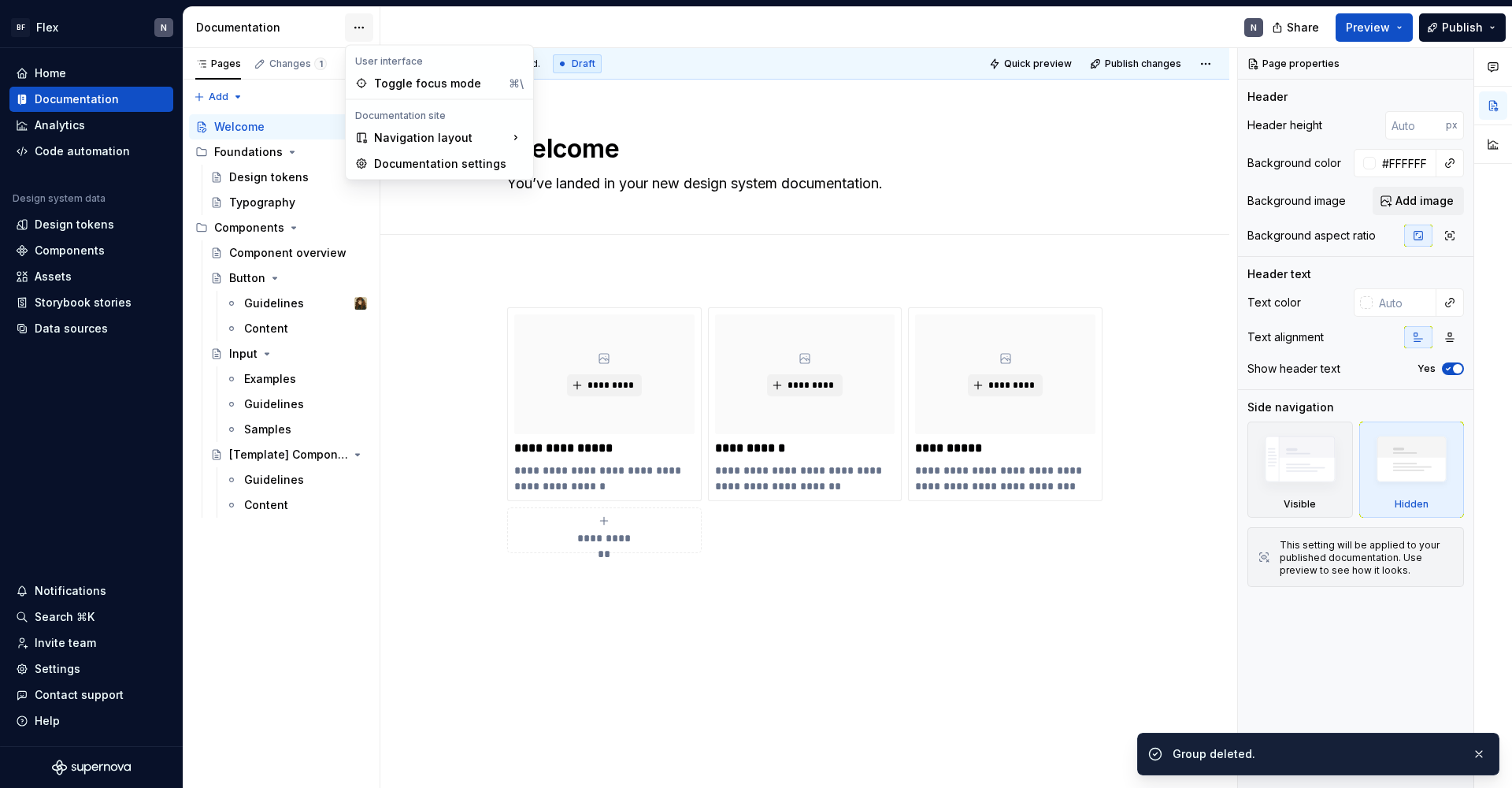
click at [351, 26] on html "BF Flex N Home Documentation Analytics Code automation Design system data Desig…" at bounding box center [756, 394] width 1512 height 788
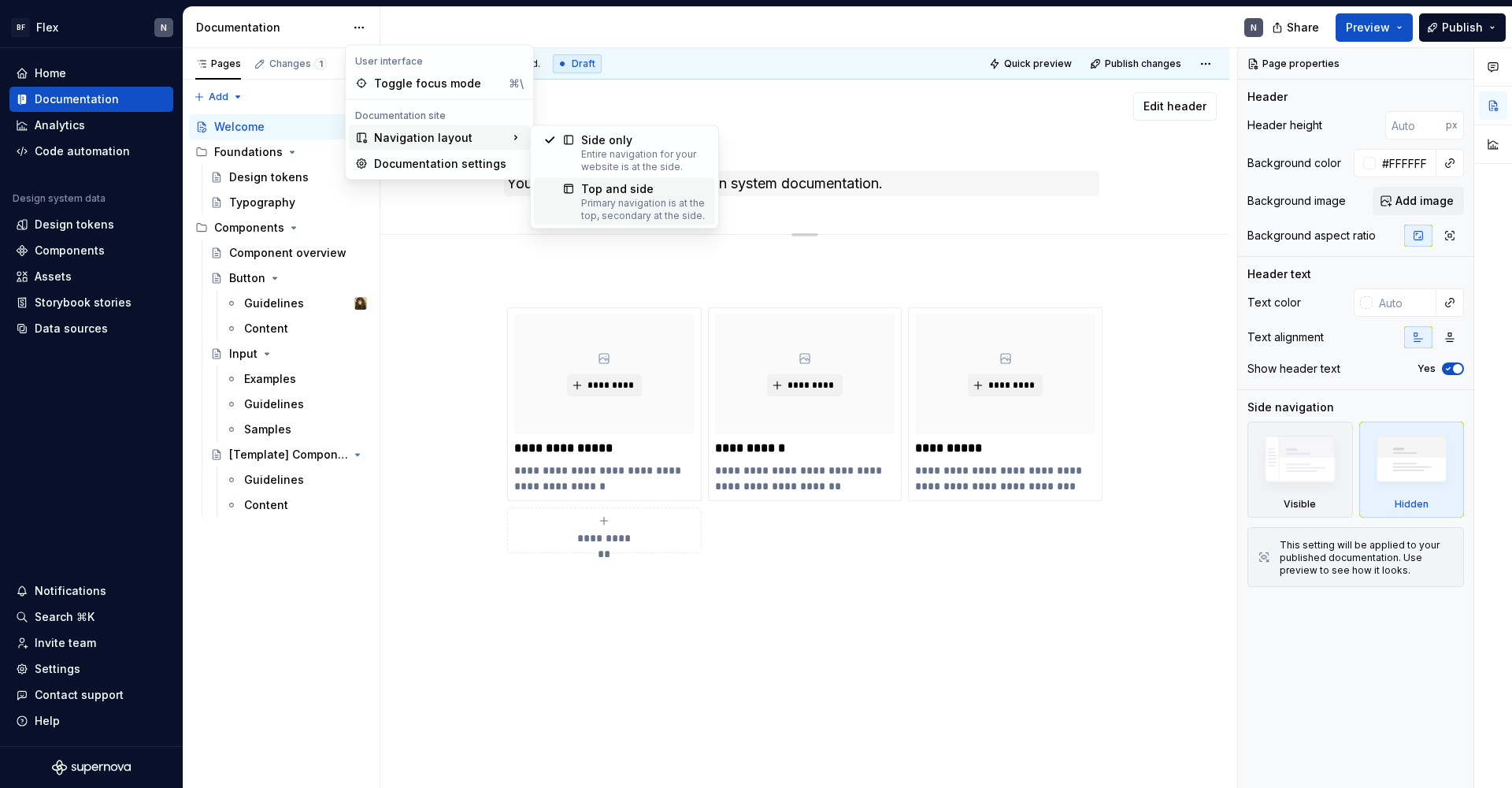
click at [602, 189] on div "Top and side" at bounding box center [642, 189] width 124 height 16
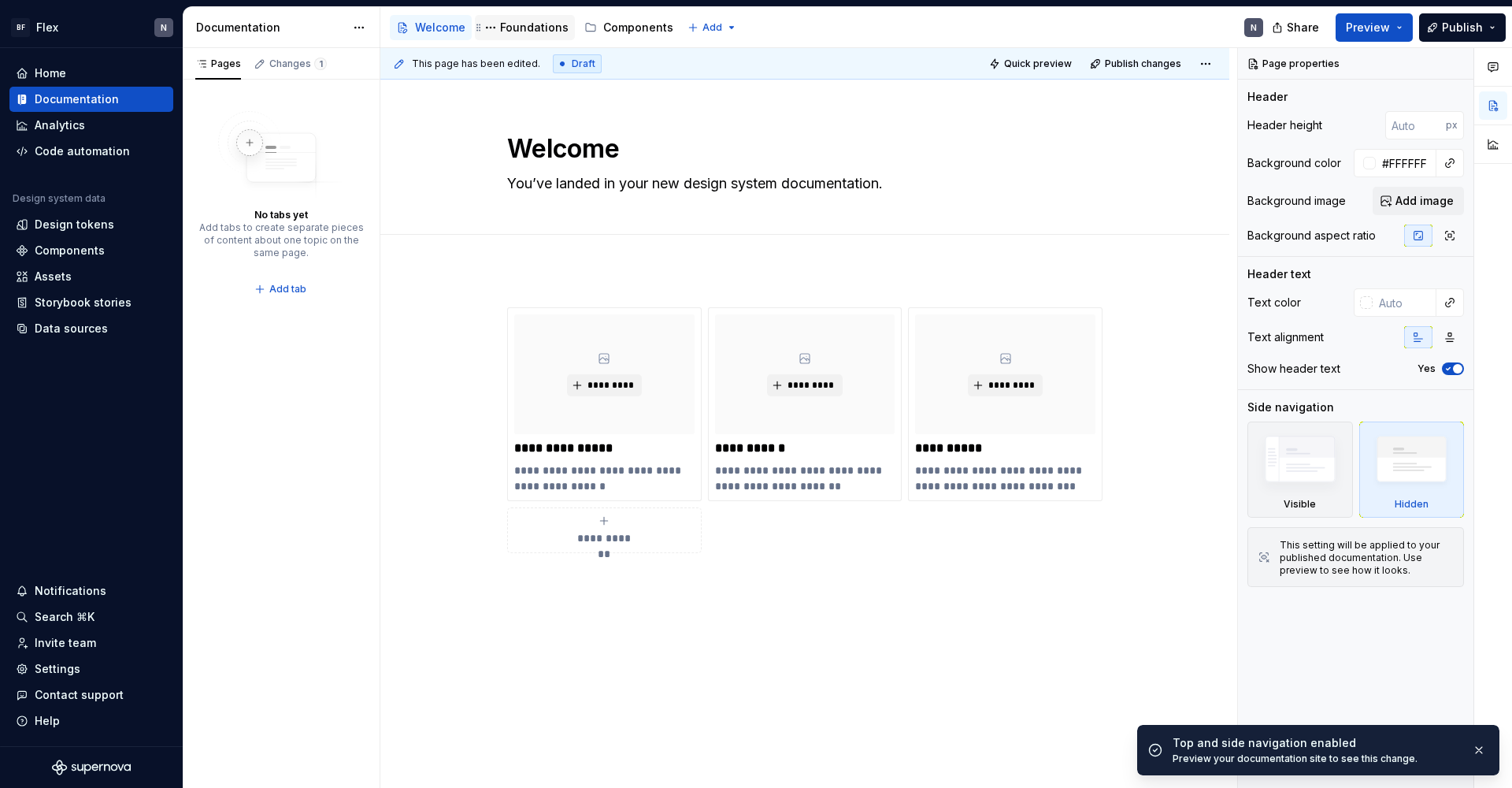
click at [532, 28] on div "Foundations" at bounding box center [533, 28] width 69 height 16
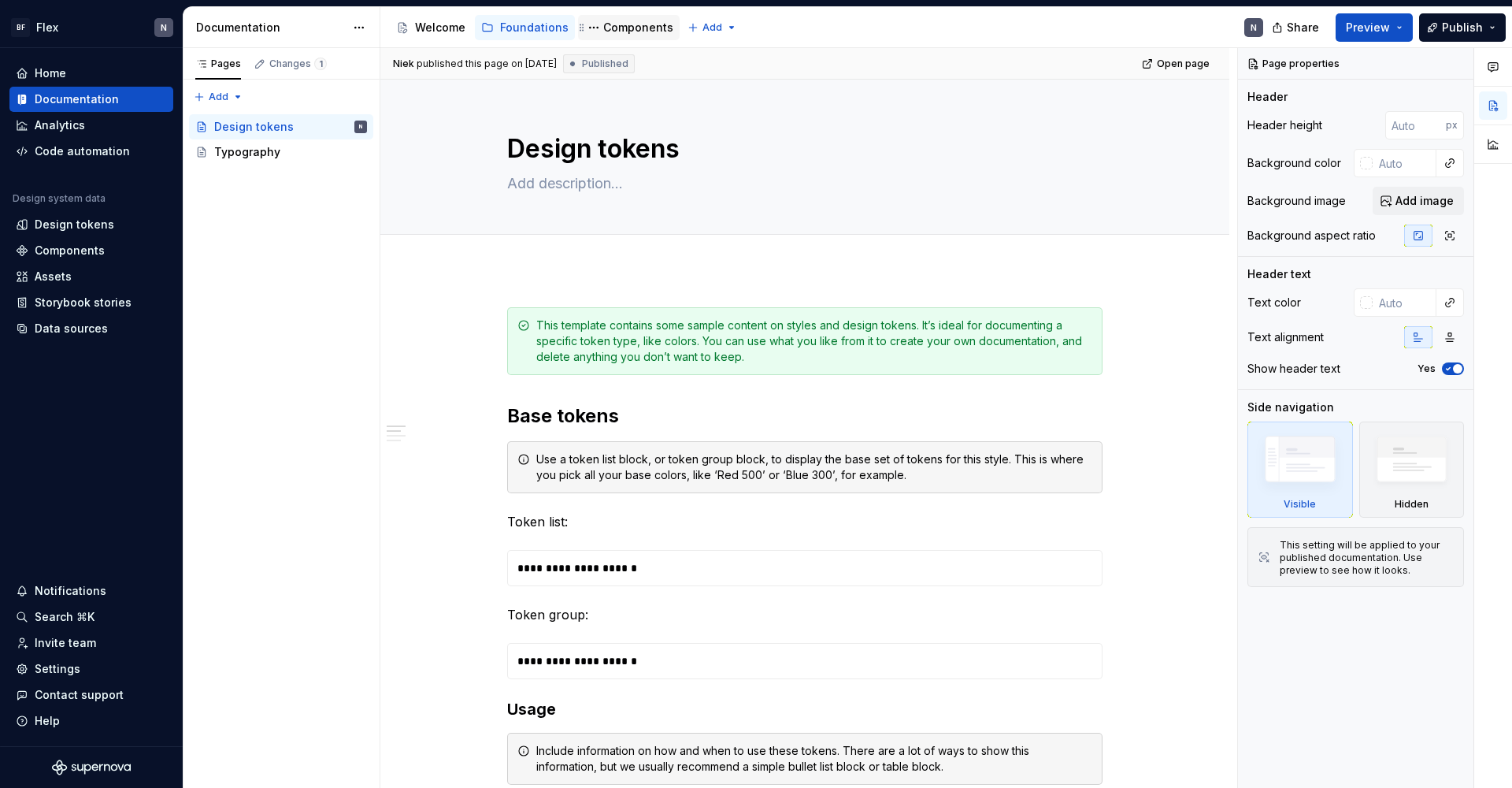
click at [638, 27] on div "Components" at bounding box center [638, 28] width 70 height 16
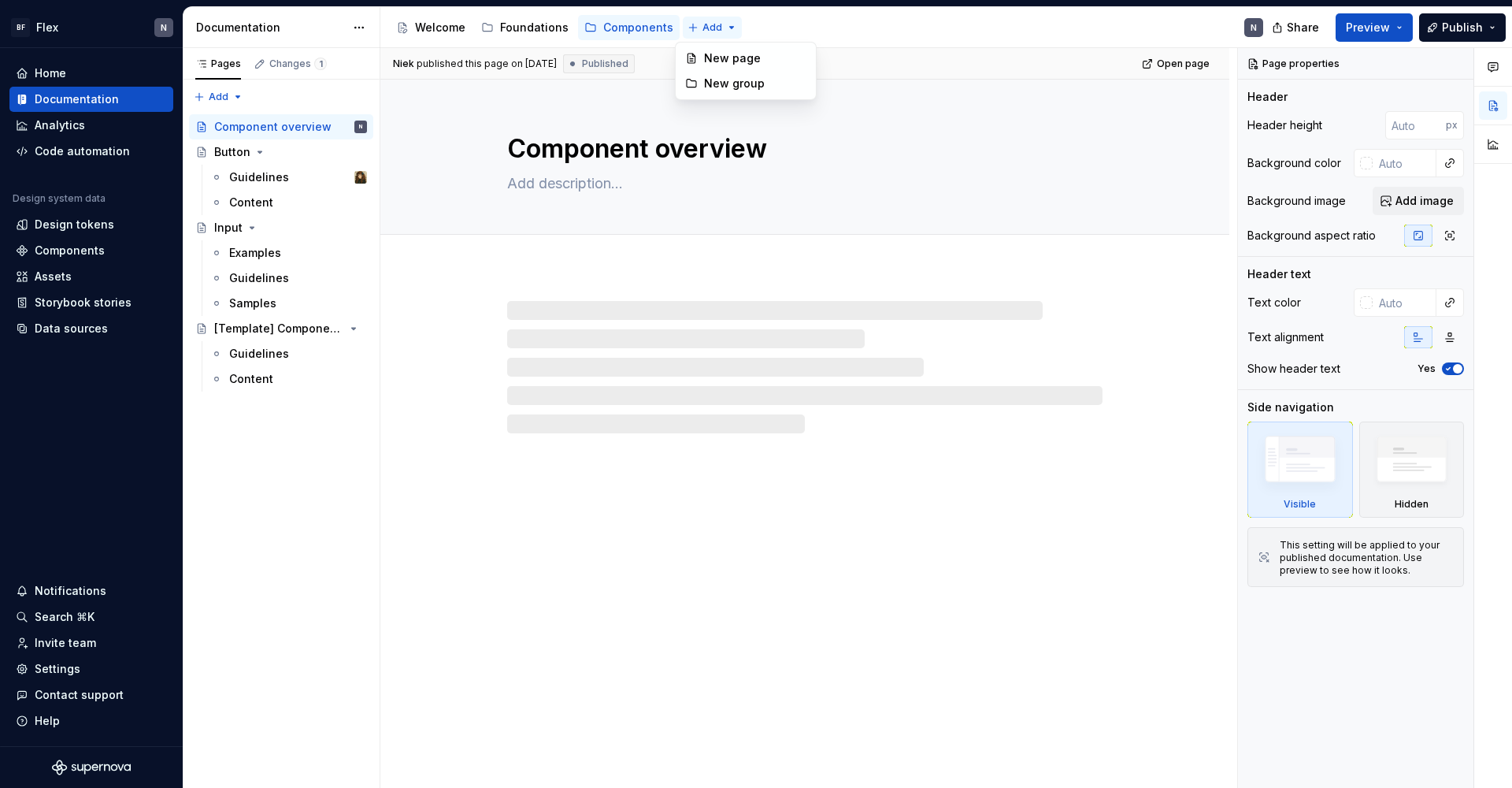
click at [695, 28] on html "BF Flex N Home Documentation Analytics Code automation Design system data Desig…" at bounding box center [756, 394] width 1512 height 788
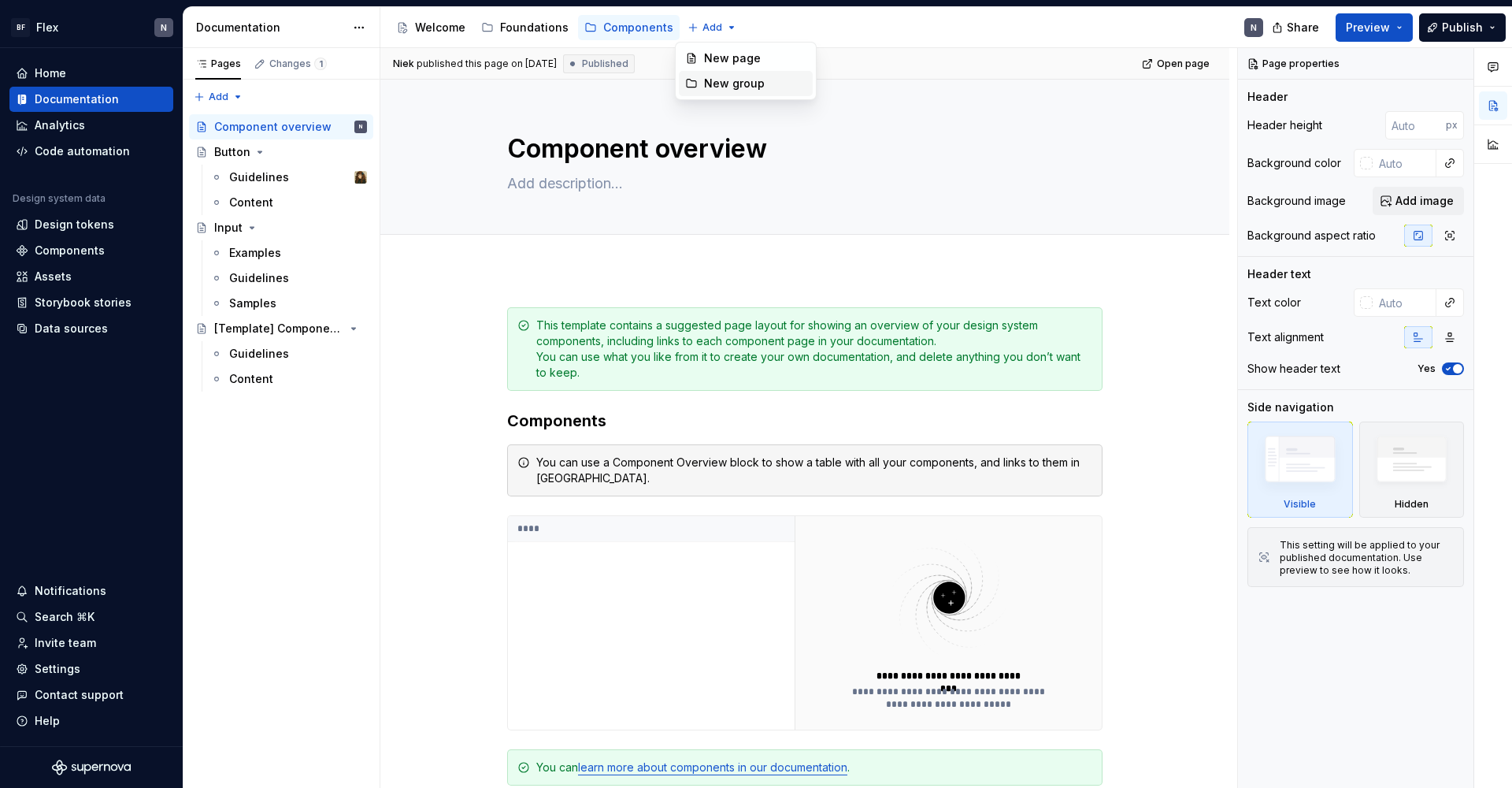
click at [727, 85] on div "New group" at bounding box center [755, 84] width 103 height 16
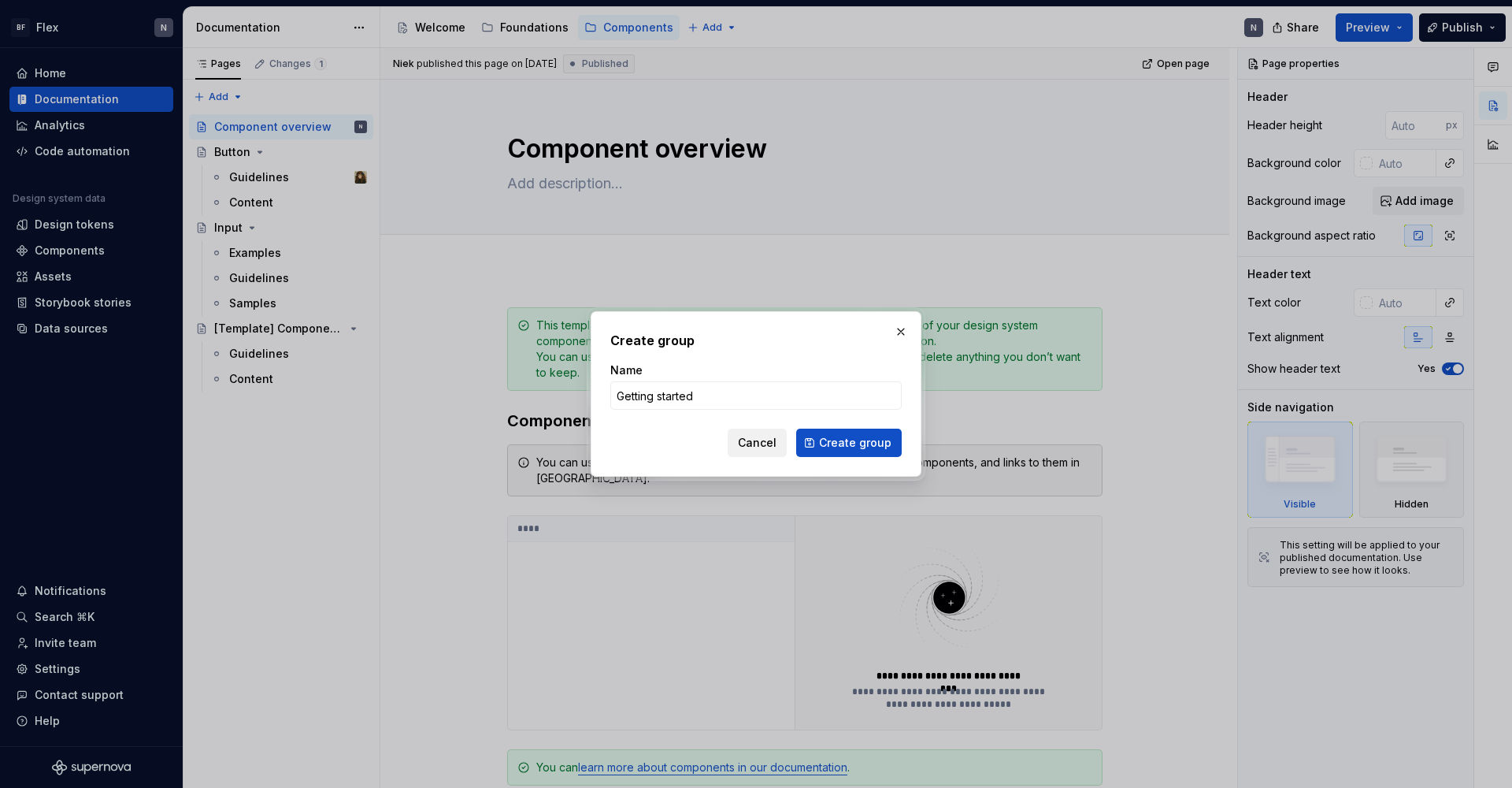
click at [850, 443] on button "Create group" at bounding box center [848, 443] width 105 height 29
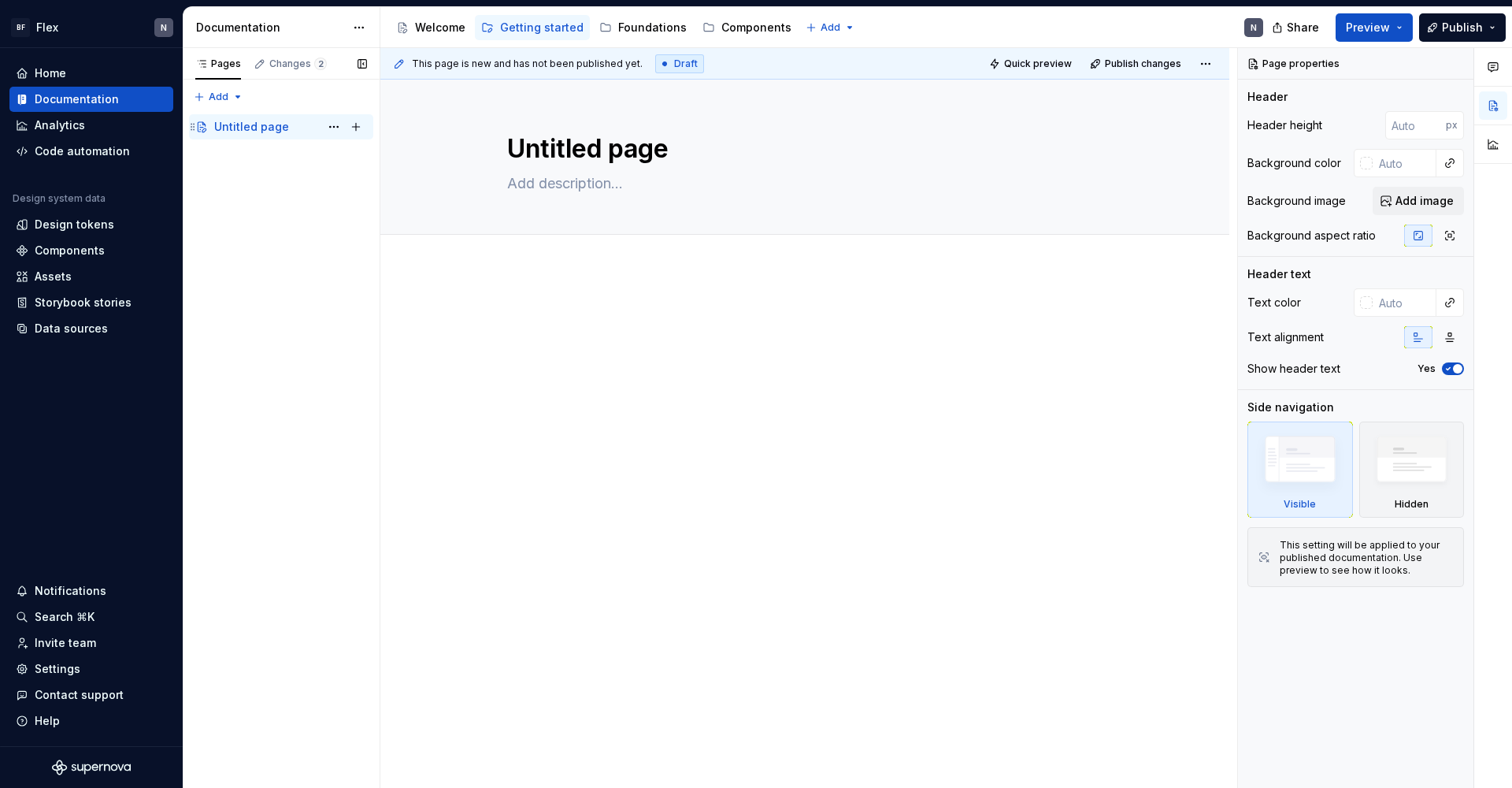
click at [243, 123] on div "Untitled page" at bounding box center [252, 127] width 75 height 16
click at [339, 125] on button "Page tree" at bounding box center [334, 127] width 22 height 22
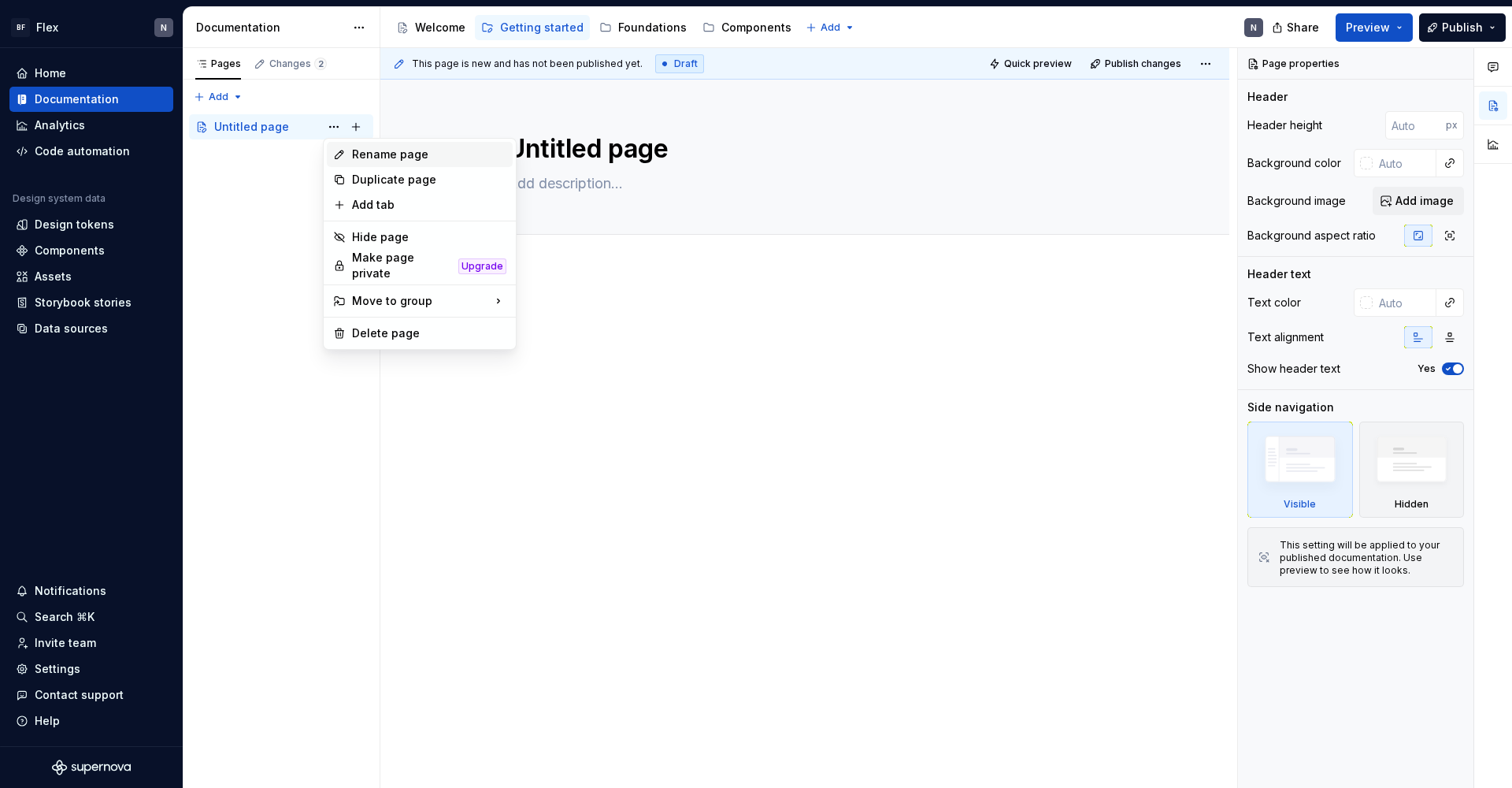
click at [355, 158] on div "Rename page" at bounding box center [429, 154] width 154 height 16
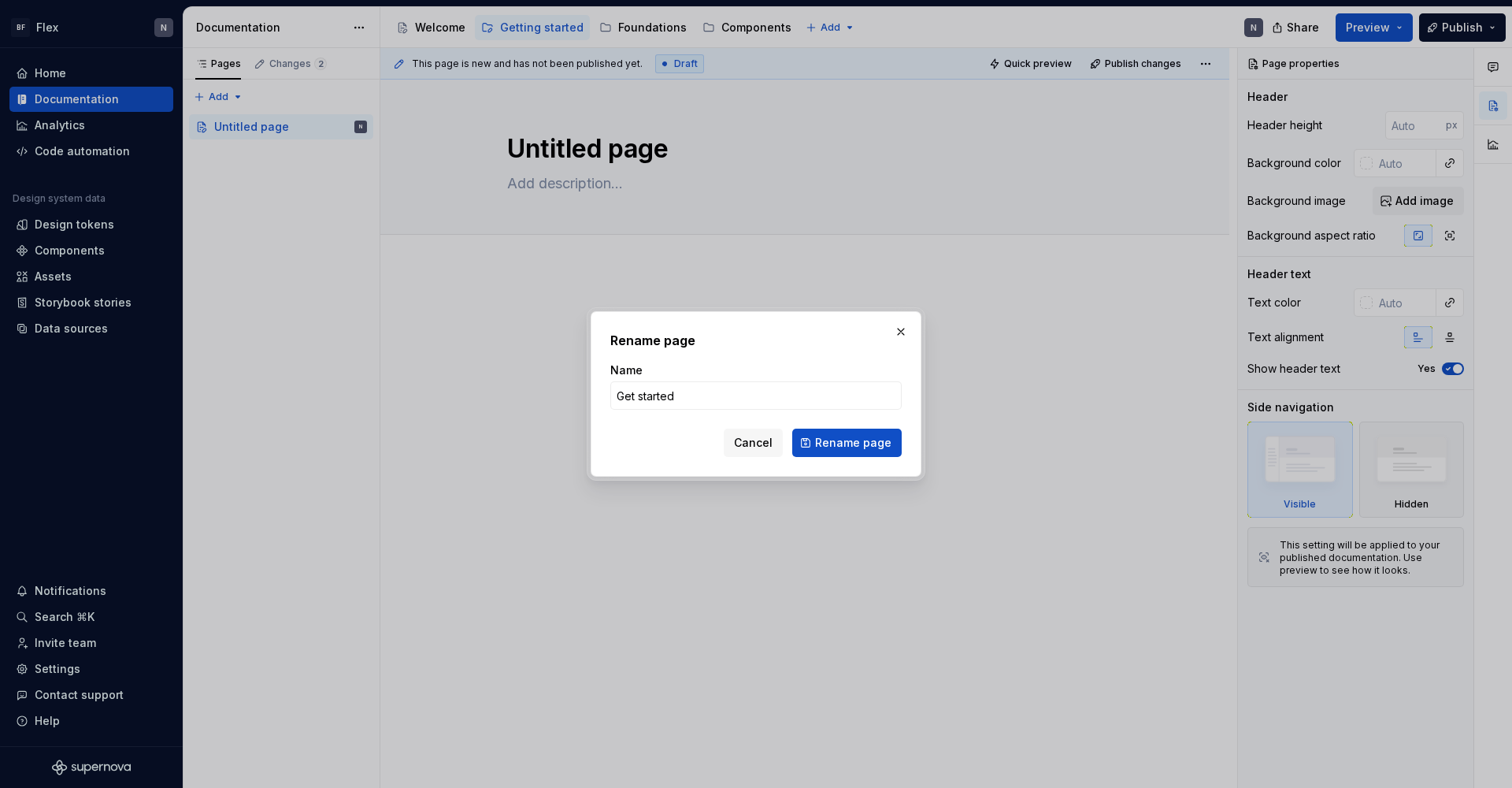
click at [848, 443] on button "Rename page" at bounding box center [847, 443] width 110 height 29
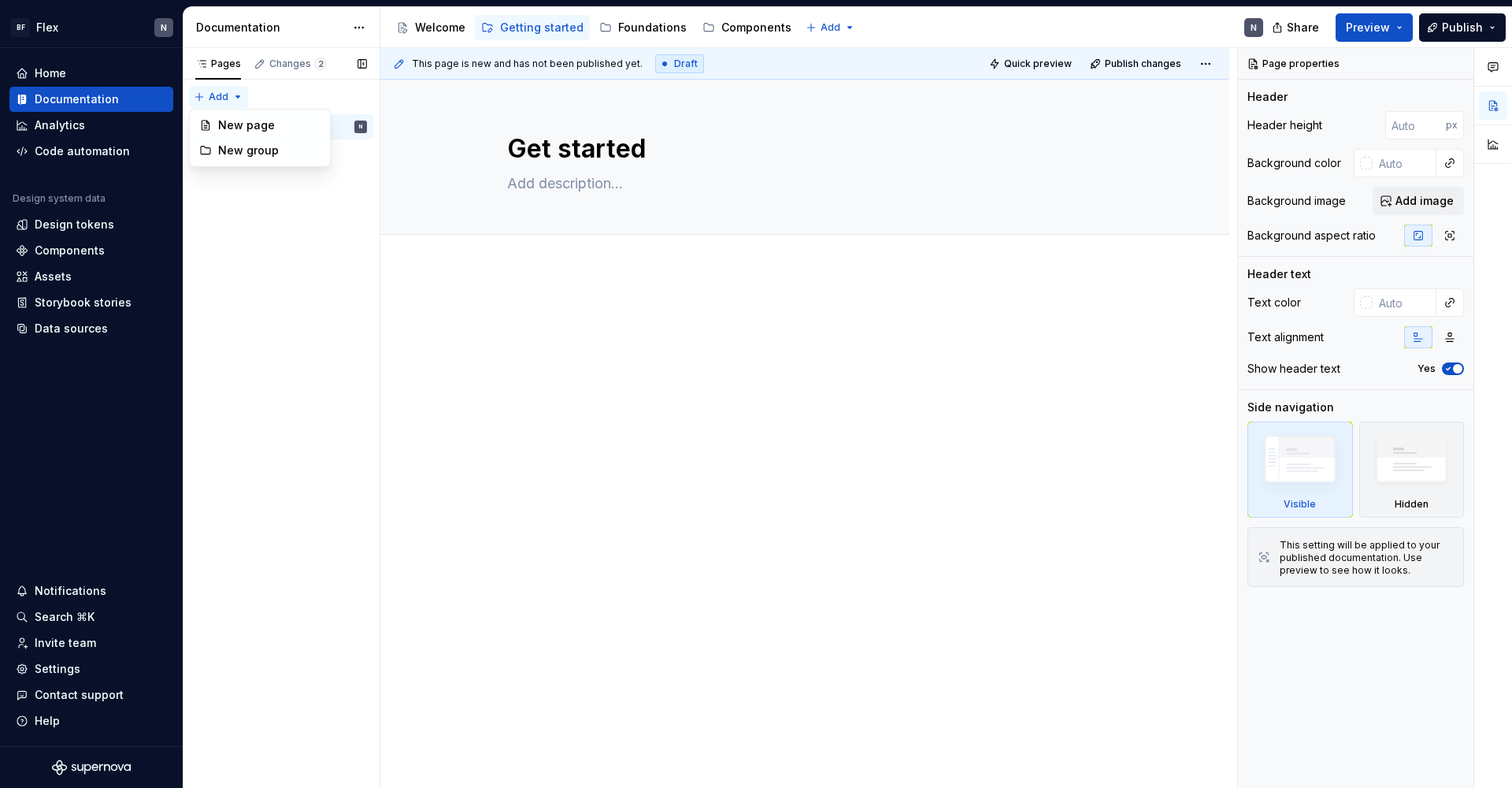
click at [228, 98] on div "Pages Changes 2 Add Accessibility guide for tree Page tree. Navigate the tree w…" at bounding box center [281, 419] width 197 height 741
click at [237, 153] on div "New group" at bounding box center [269, 151] width 103 height 16
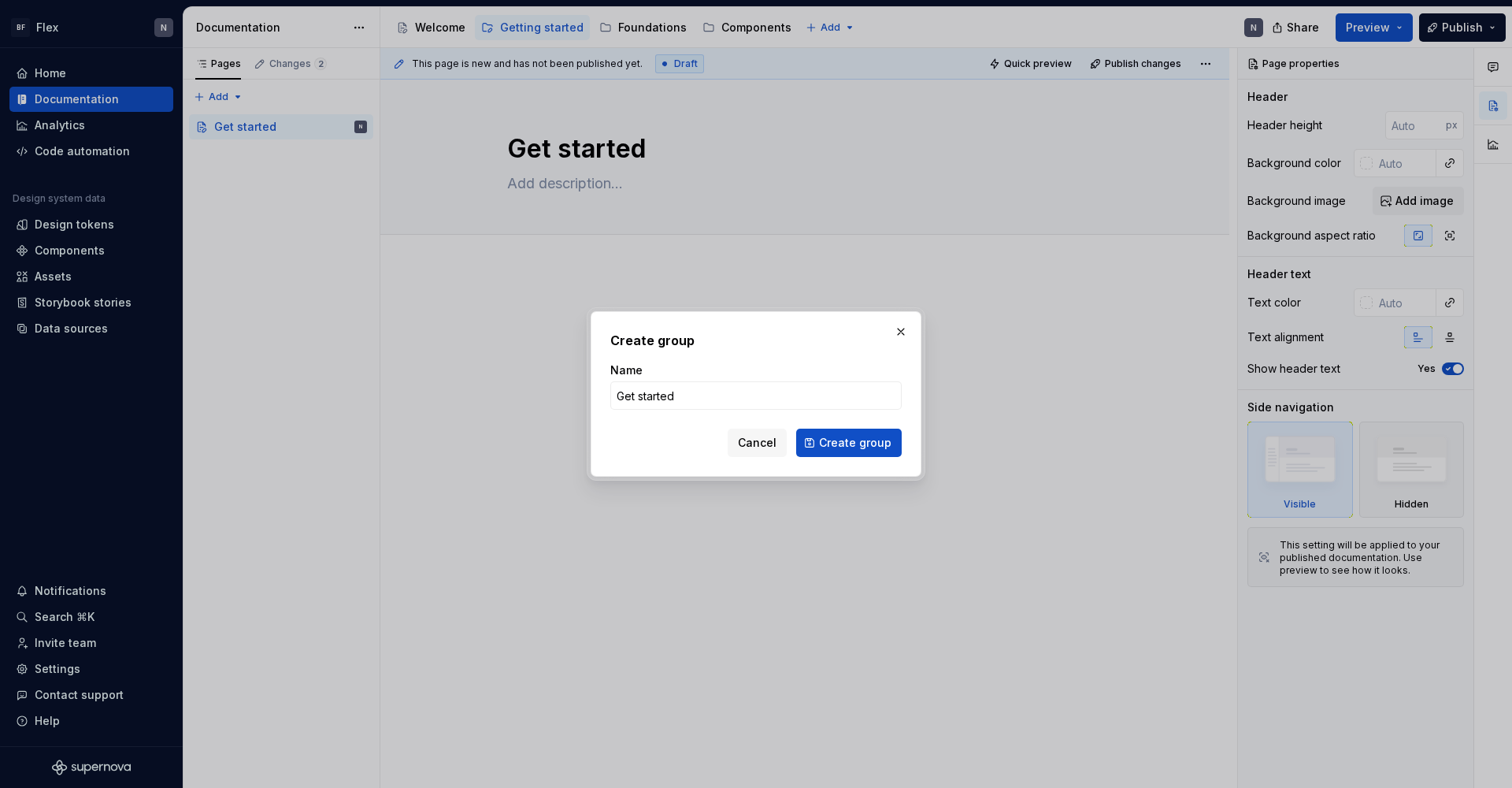
click at [850, 443] on button "Create group" at bounding box center [848, 443] width 105 height 29
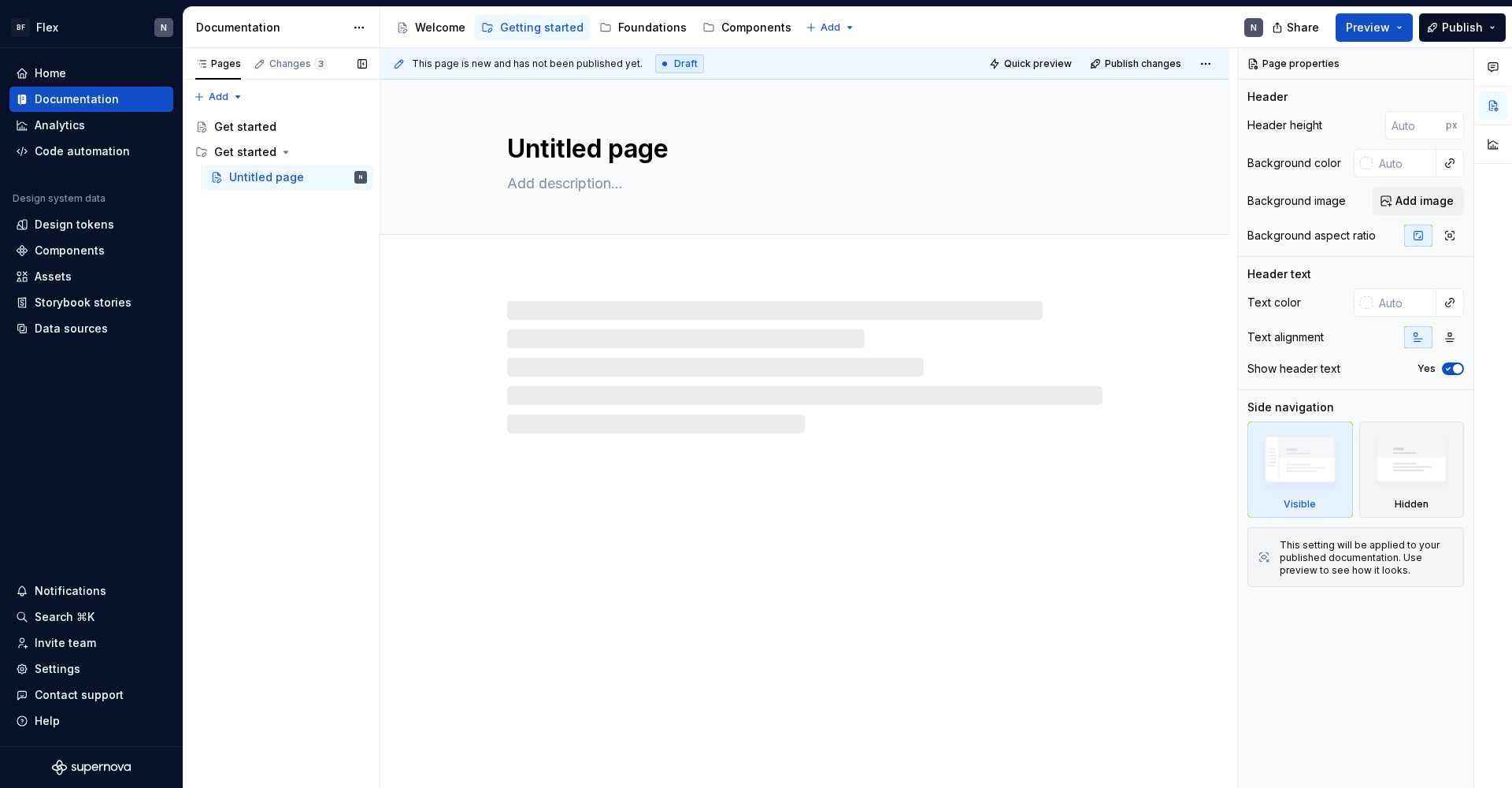
click at [0, 0] on button "Page tree" at bounding box center [0, 0] width 0 height 0
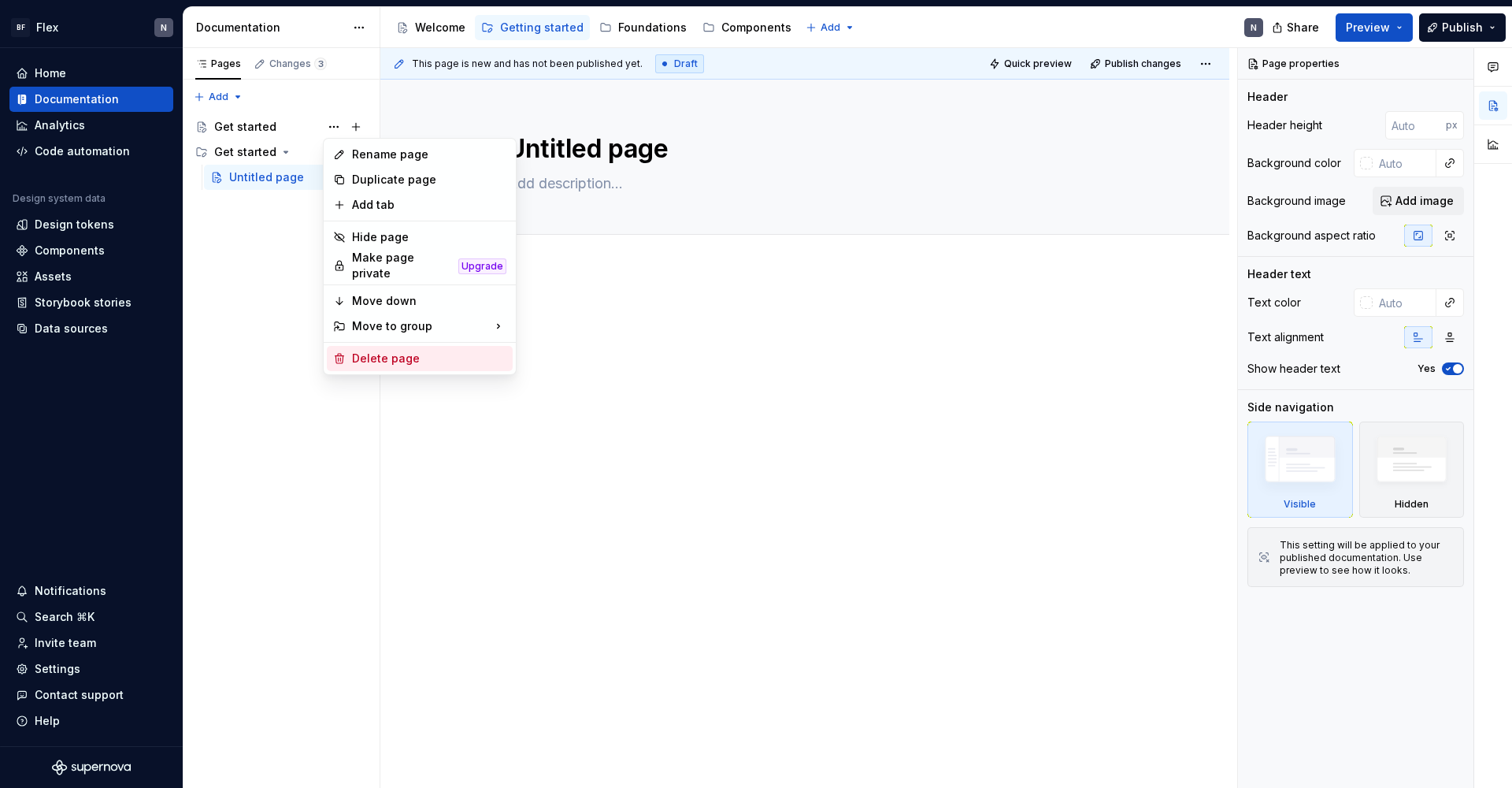
click at [390, 351] on div "Delete page" at bounding box center [429, 359] width 154 height 16
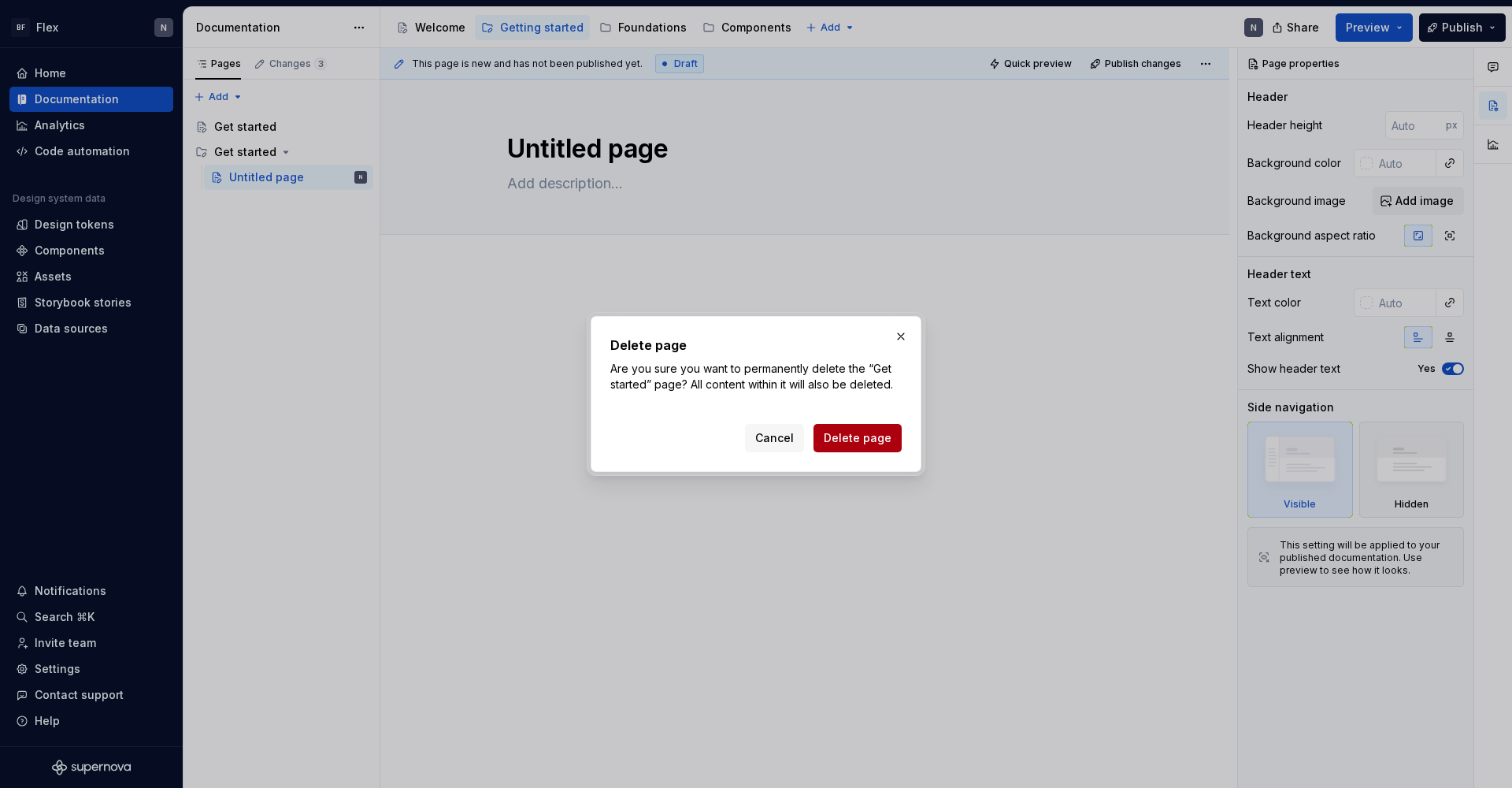
click at [886, 439] on span "Delete page" at bounding box center [857, 438] width 68 height 16
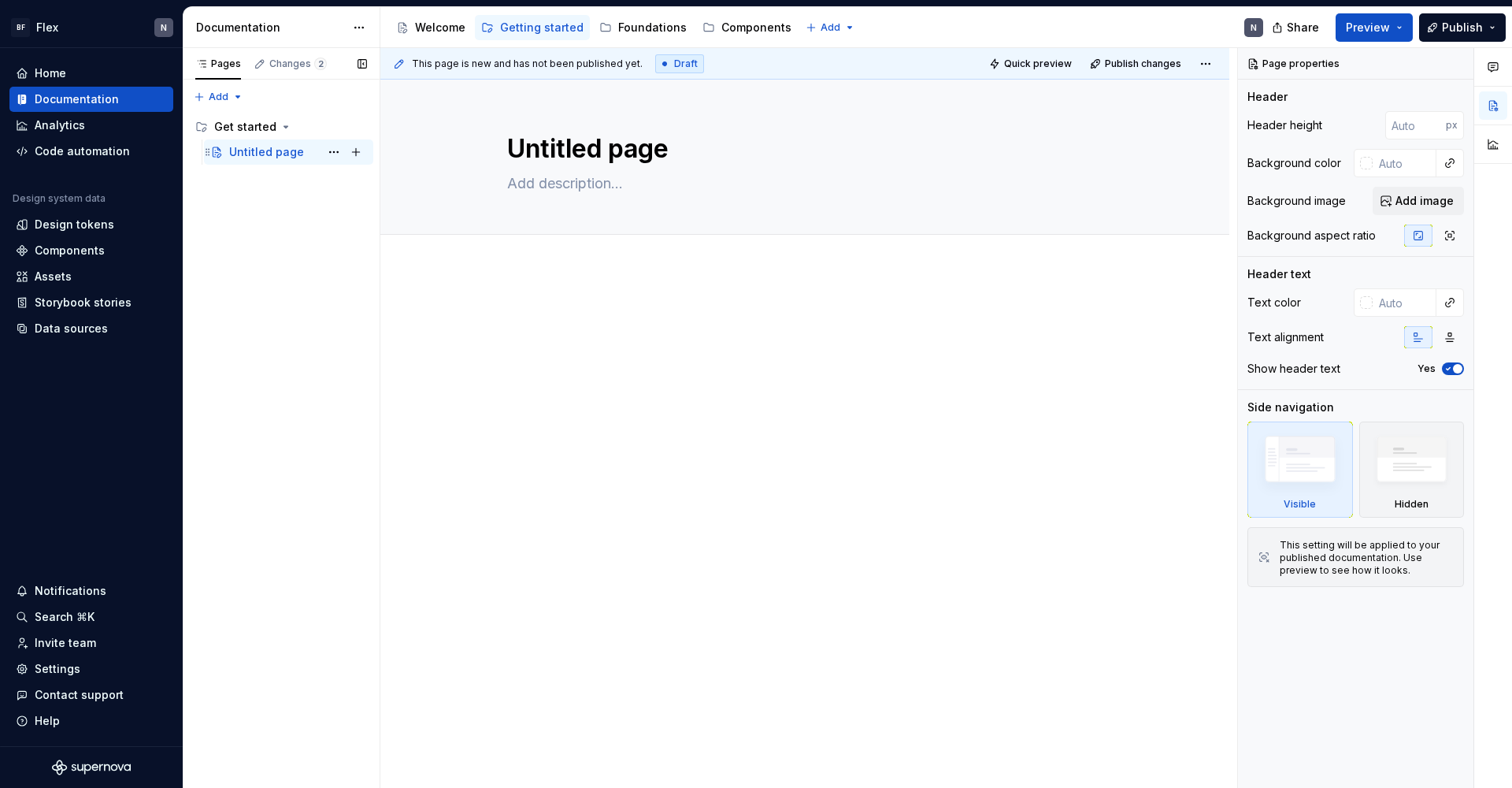
click at [269, 148] on div "Untitled page" at bounding box center [267, 153] width 75 height 16
click at [345, 154] on span "Page tree" at bounding box center [356, 152] width 22 height 22
click at [338, 153] on button "Page tree" at bounding box center [334, 152] width 22 height 22
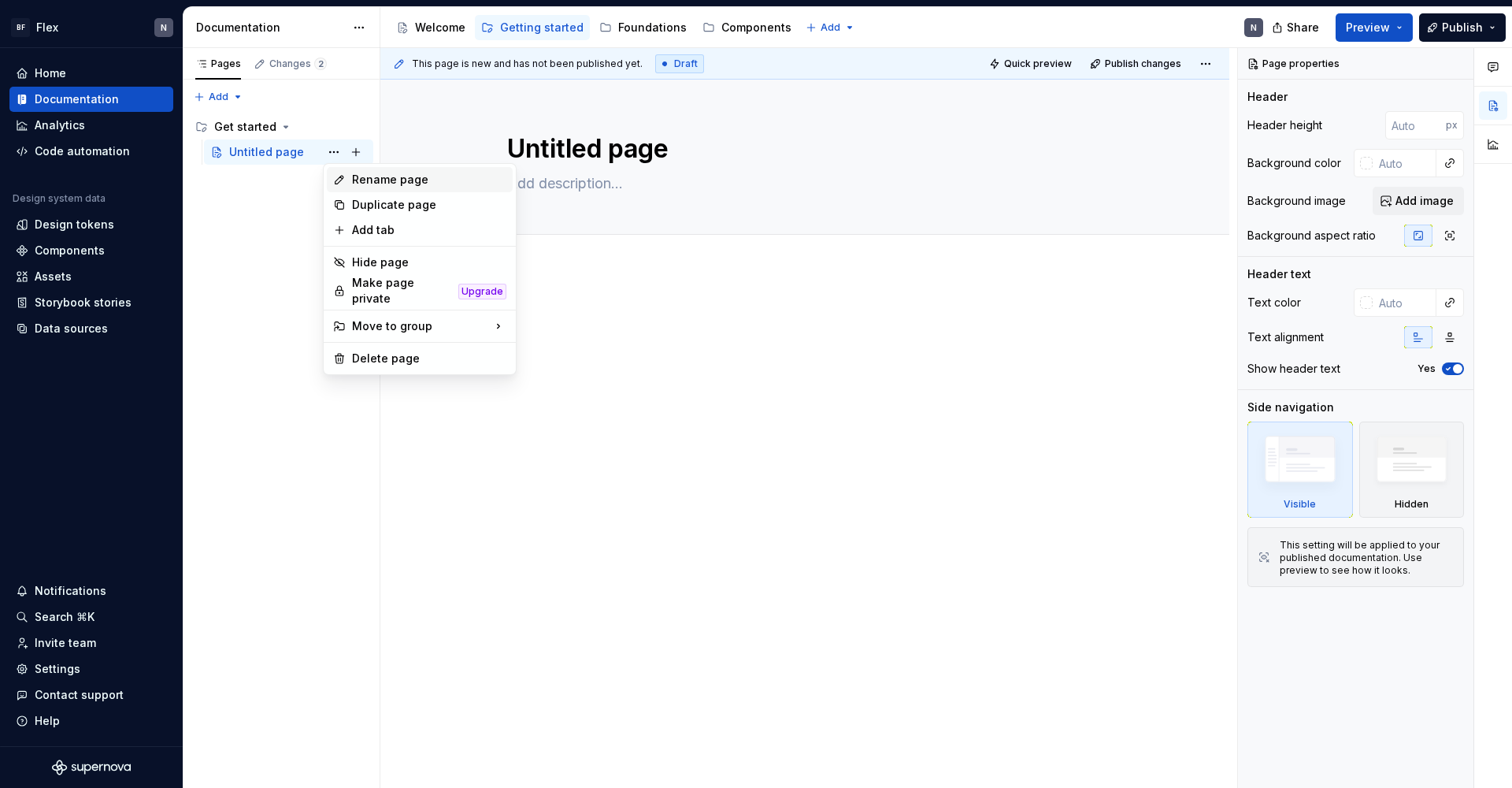
click at [357, 182] on div "Rename page" at bounding box center [429, 179] width 154 height 16
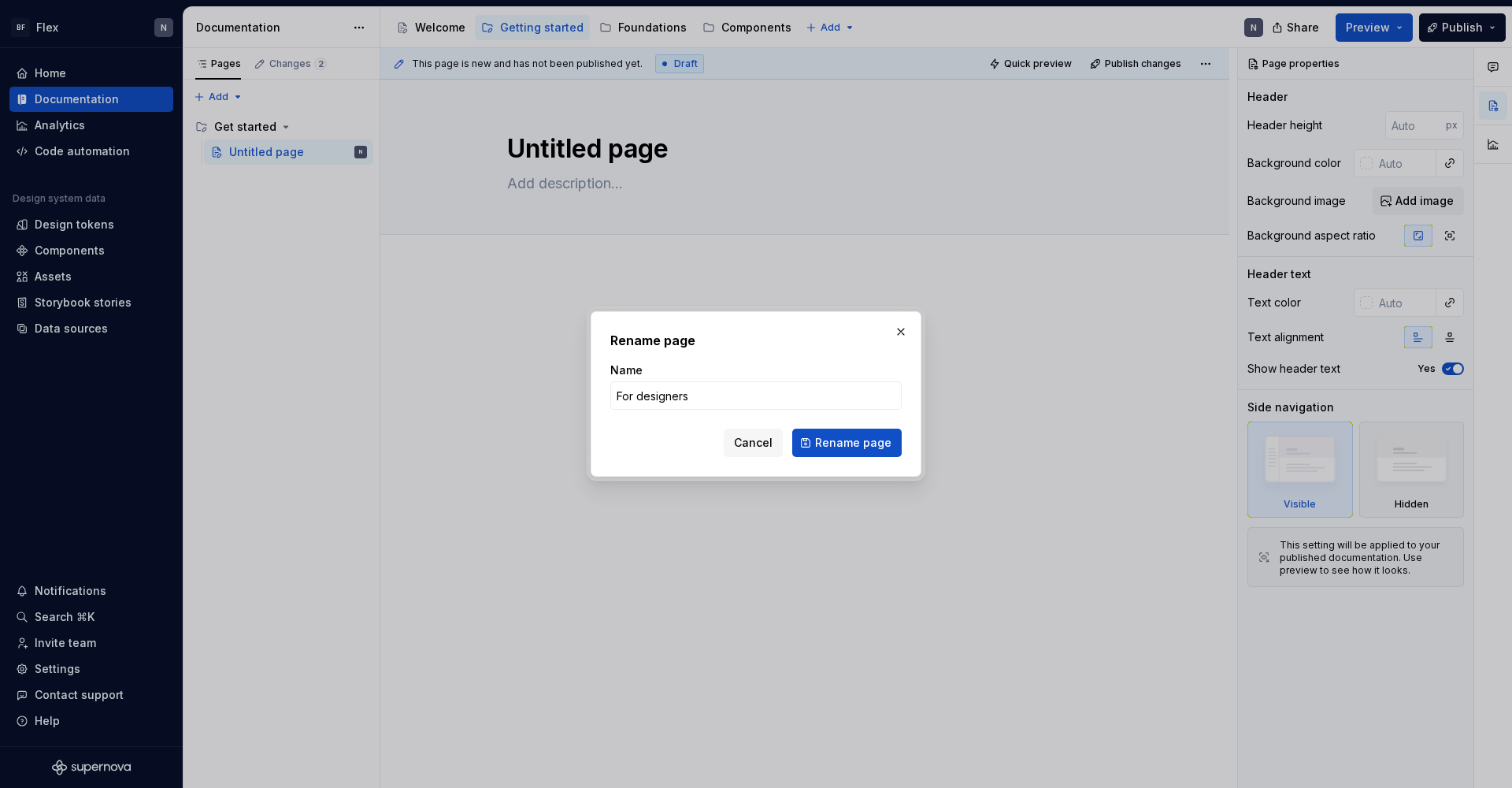
click at [848, 443] on button "Rename page" at bounding box center [847, 443] width 110 height 29
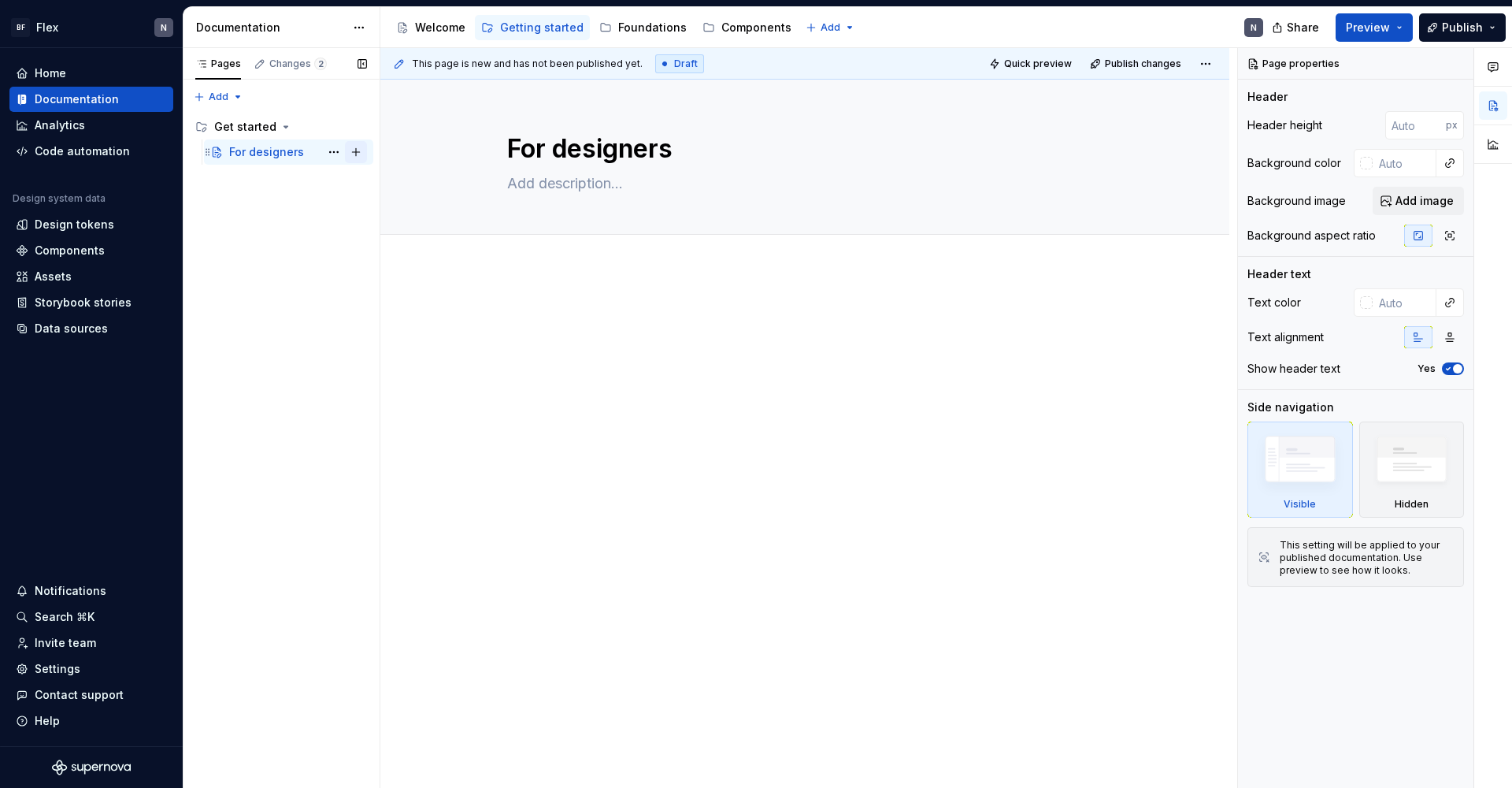
click at [354, 152] on button "Page tree" at bounding box center [356, 152] width 22 height 22
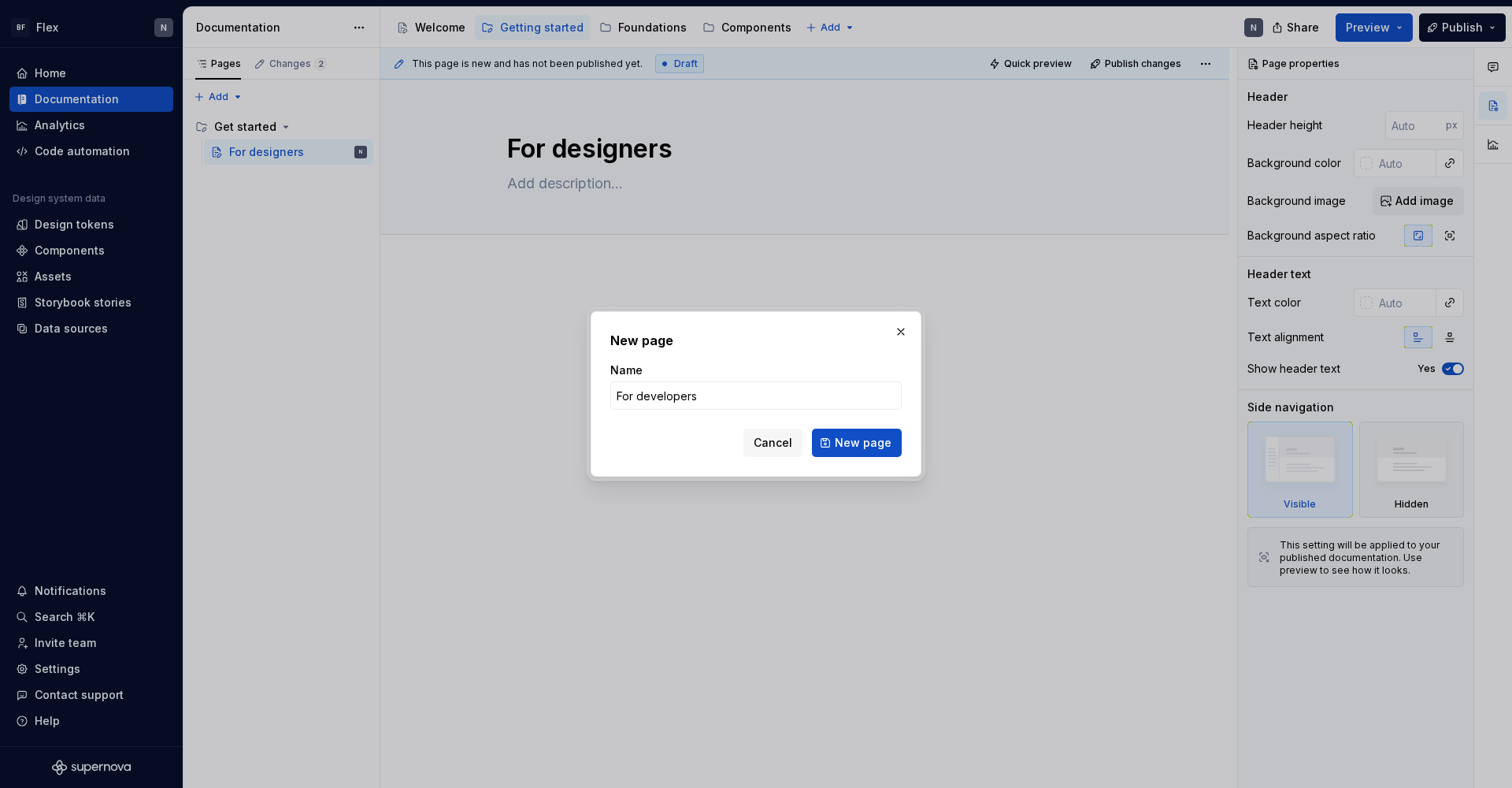
click at [858, 443] on button "New page" at bounding box center [856, 443] width 90 height 29
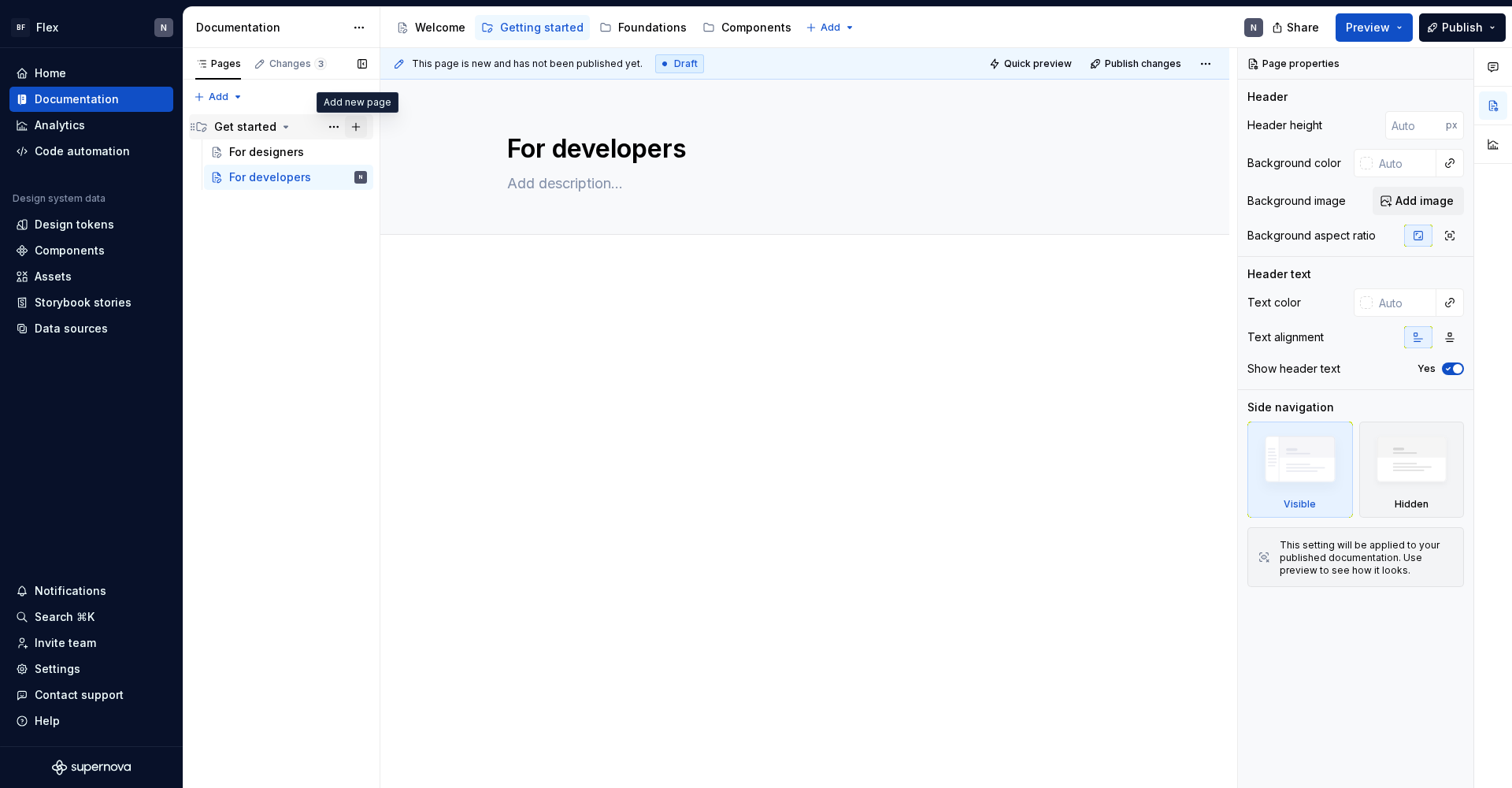
click at [357, 124] on button "Page tree" at bounding box center [356, 127] width 22 height 22
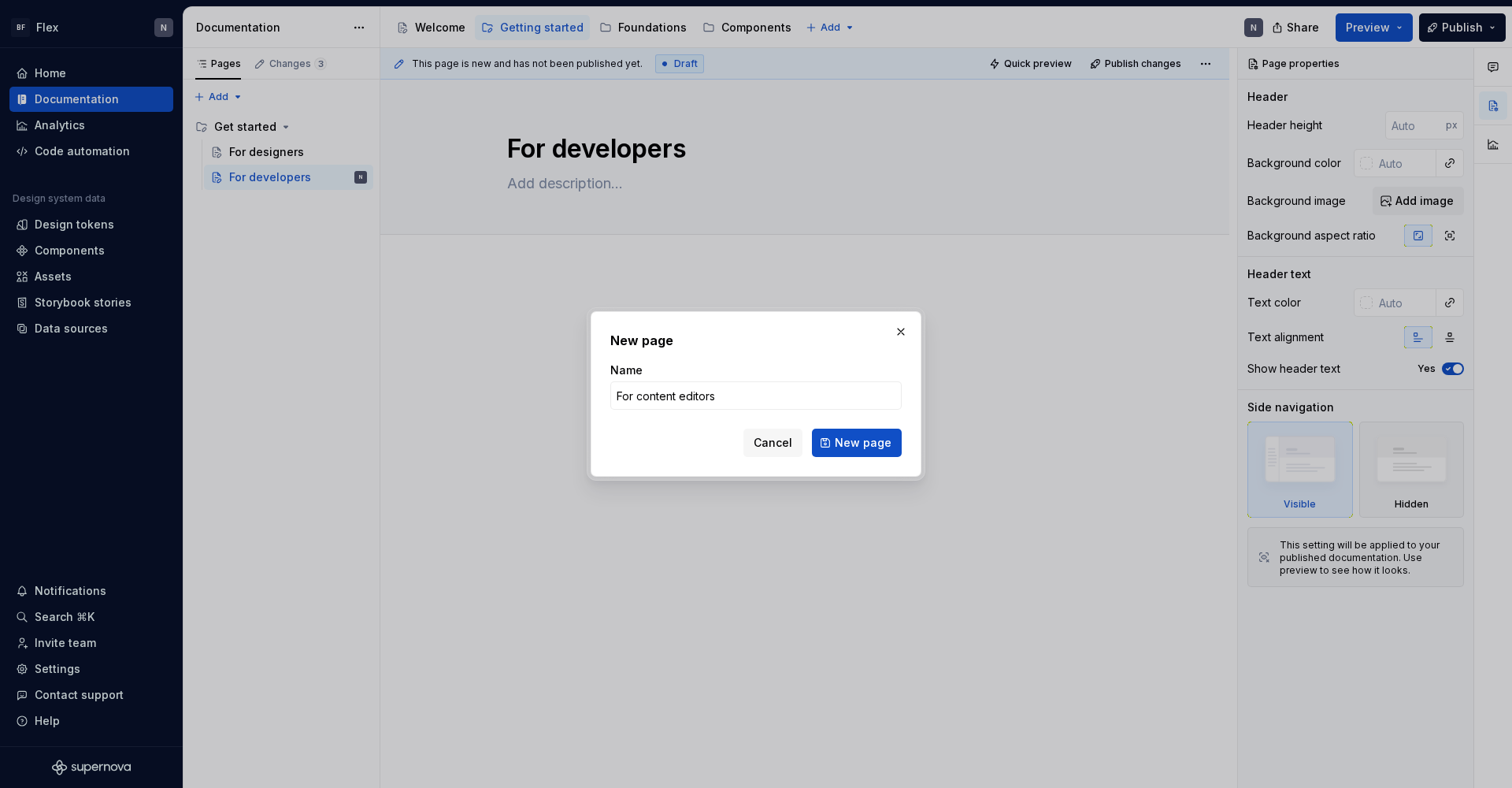
click at [858, 443] on button "New page" at bounding box center [856, 443] width 90 height 29
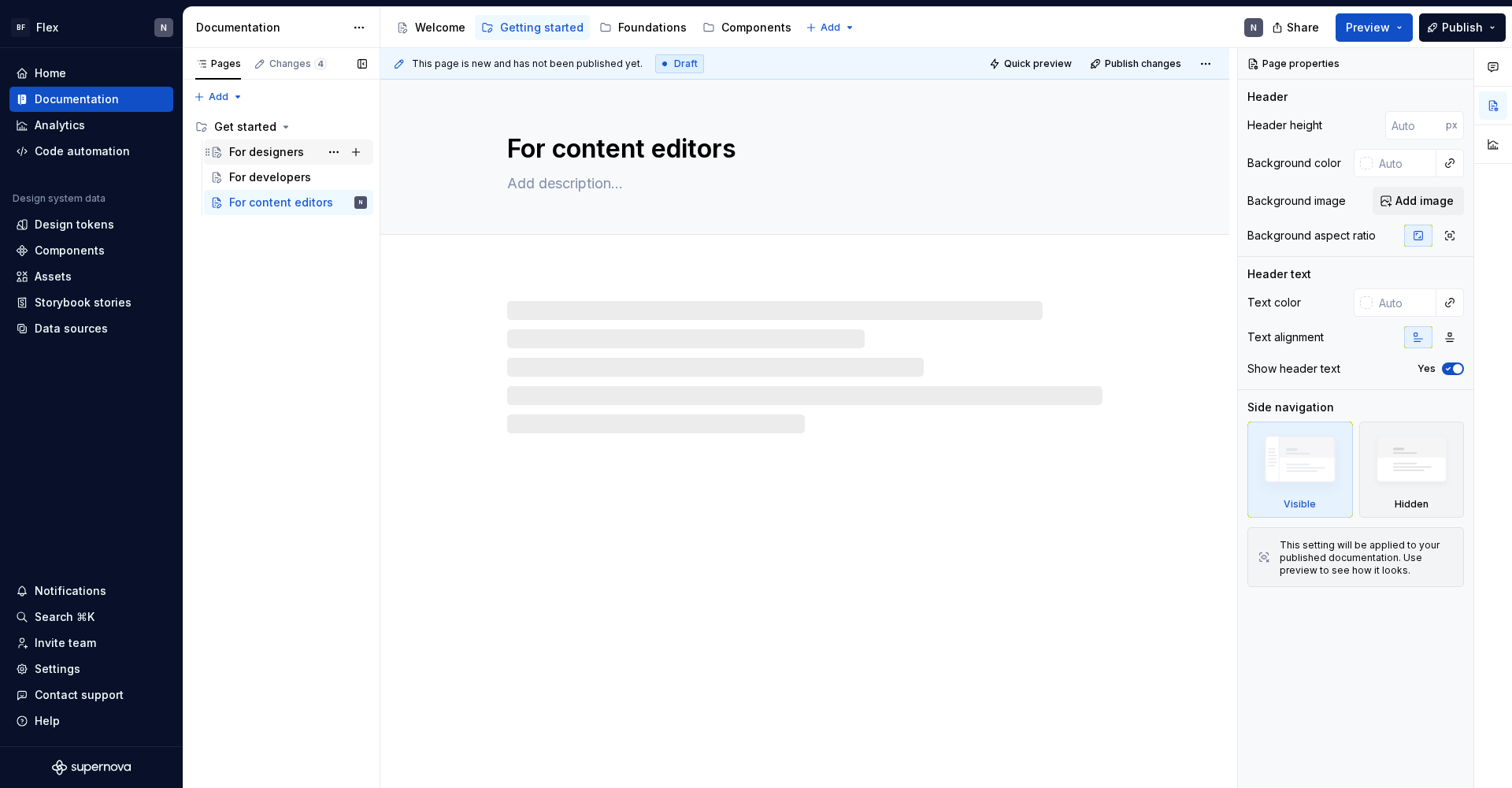
click at [259, 158] on div "For designers" at bounding box center [267, 153] width 75 height 16
click at [269, 175] on div "For developers" at bounding box center [270, 178] width 82 height 16
click at [257, 199] on div "For content editors" at bounding box center [275, 203] width 91 height 16
click at [265, 157] on div "For designers" at bounding box center [267, 153] width 75 height 16
click at [227, 125] on div "Get started" at bounding box center [245, 127] width 62 height 16
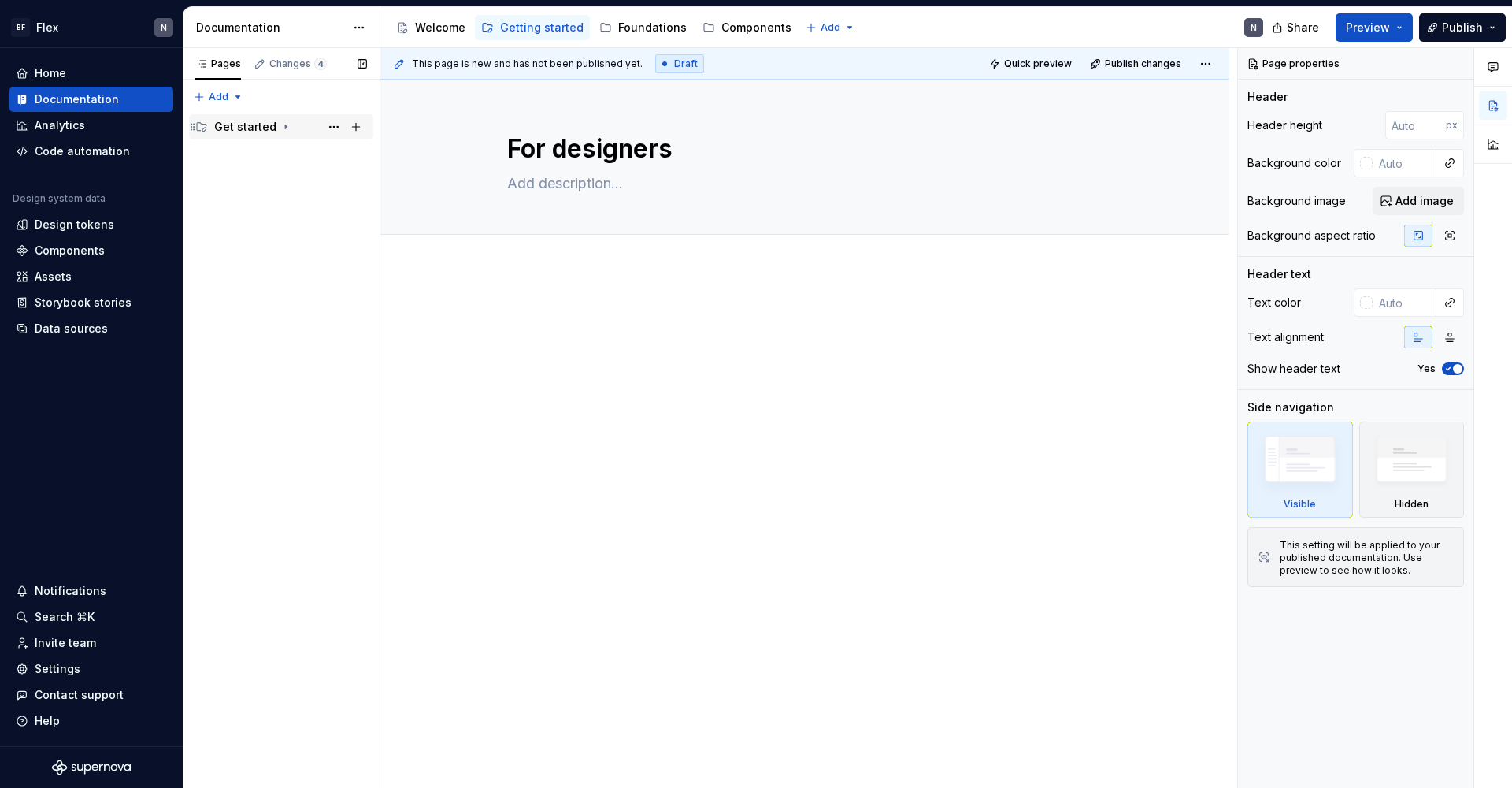
click at [227, 125] on div "Get started" at bounding box center [245, 127] width 62 height 16
click at [335, 124] on button "Page tree" at bounding box center [334, 127] width 22 height 22
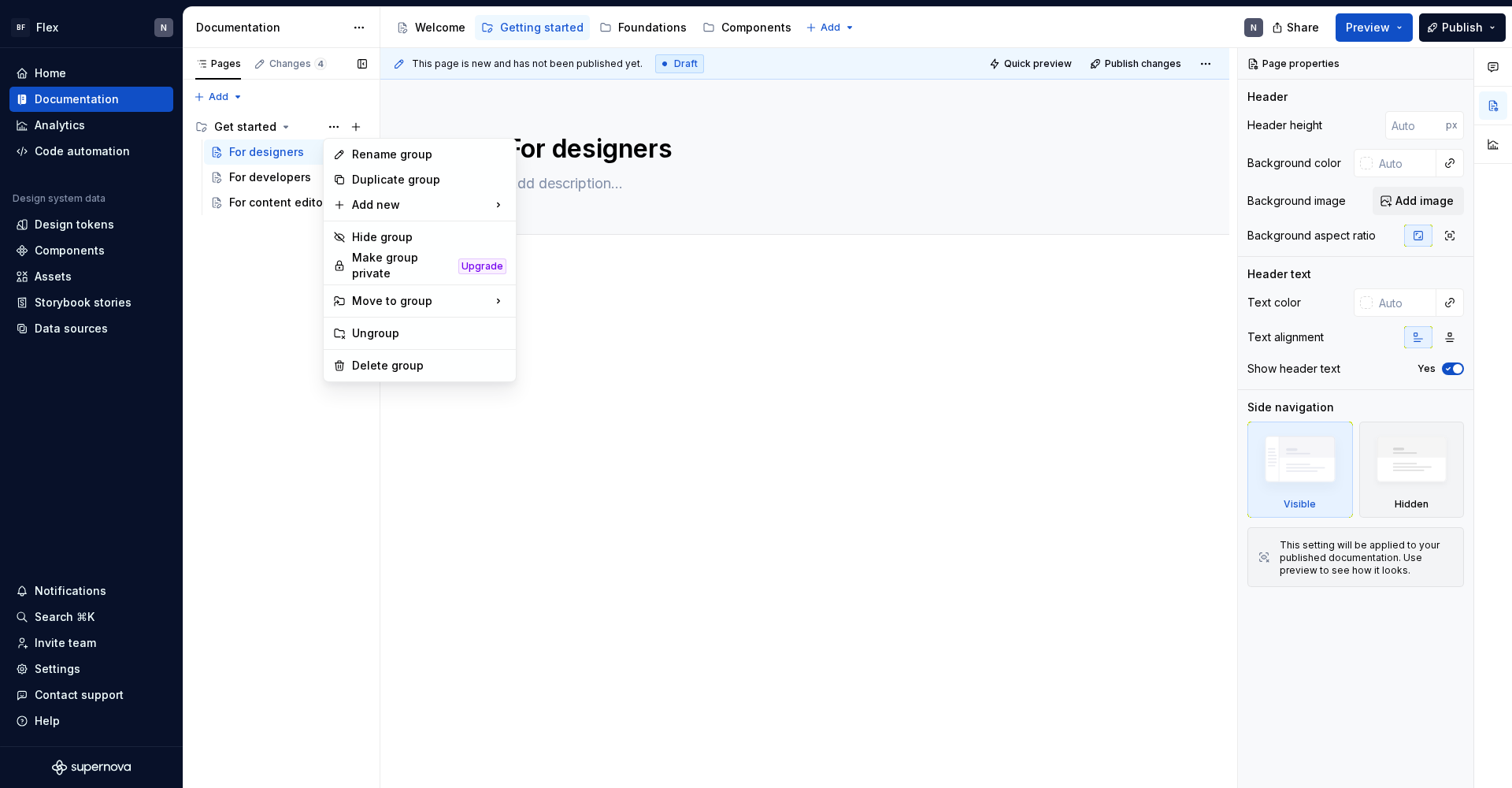
click at [249, 274] on div "Pages Changes 4 Add Accessibility guide for tree Page tree. Navigate the tree w…" at bounding box center [281, 419] width 197 height 741
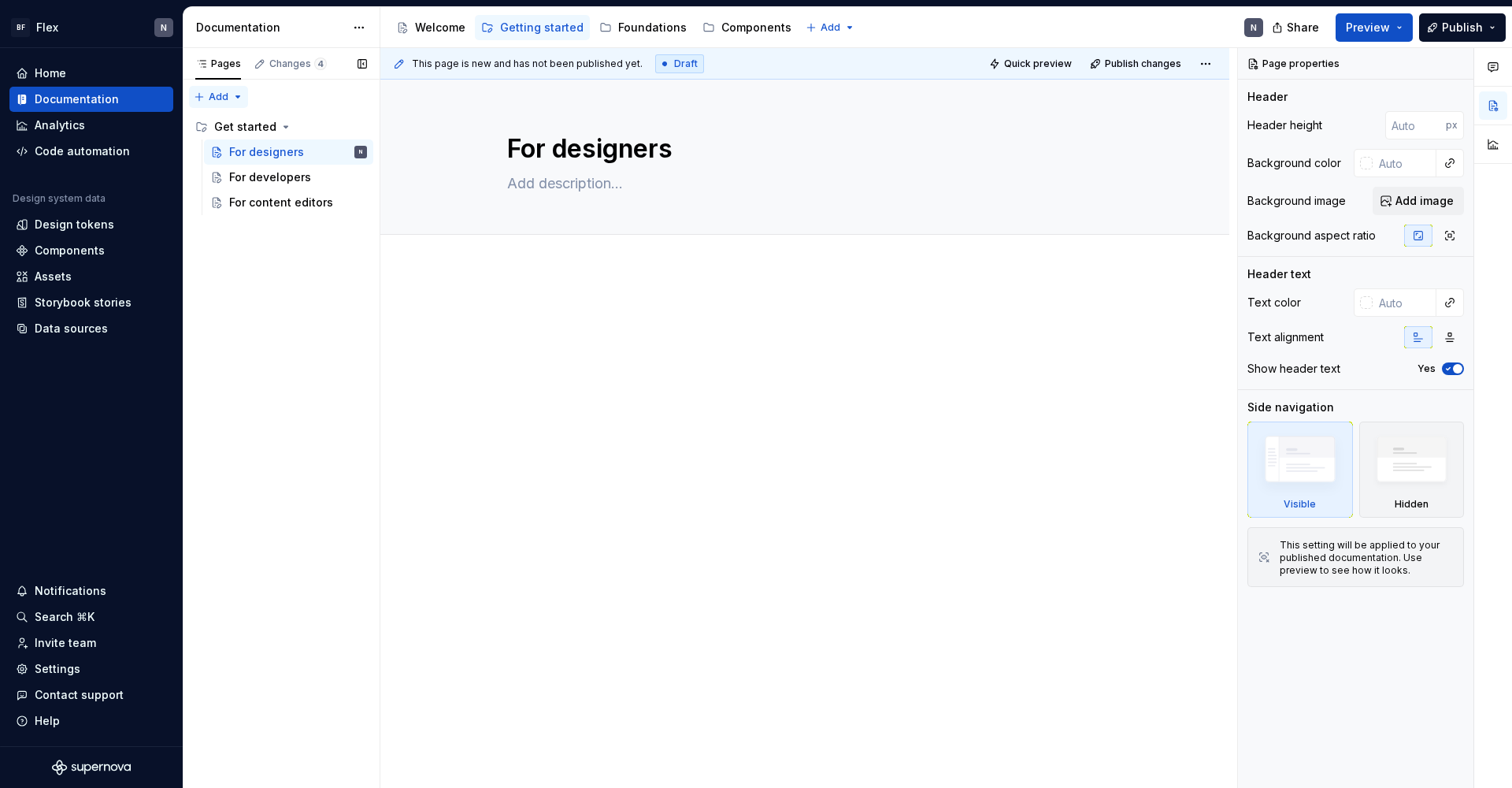
click at [223, 97] on div "Pages Changes 4 Add Accessibility guide for tree Page tree. Navigate the tree w…" at bounding box center [281, 419] width 197 height 741
click at [239, 148] on div "New group" at bounding box center [269, 151] width 103 height 16
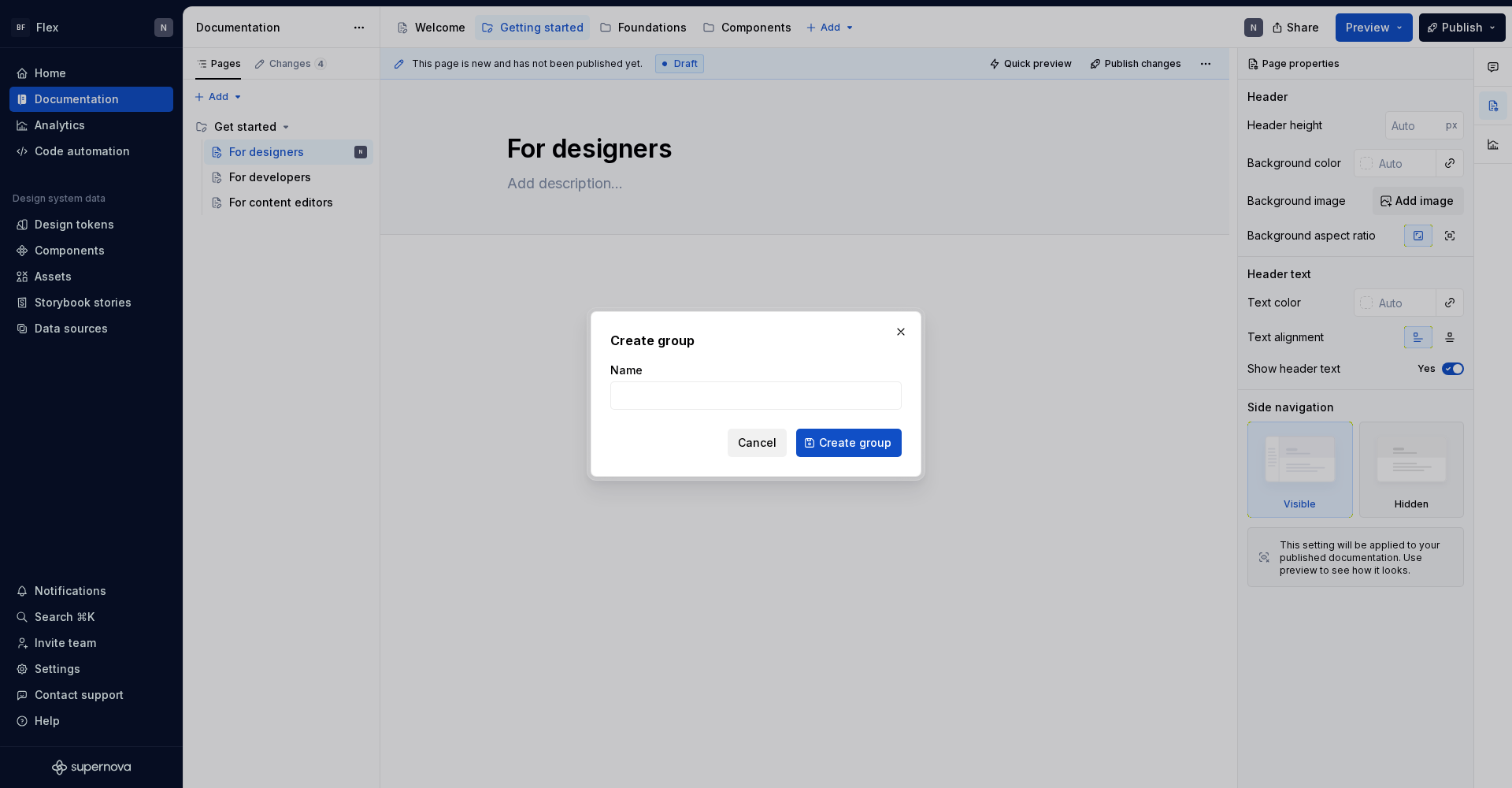
click at [751, 450] on span "Cancel" at bounding box center [756, 443] width 38 height 16
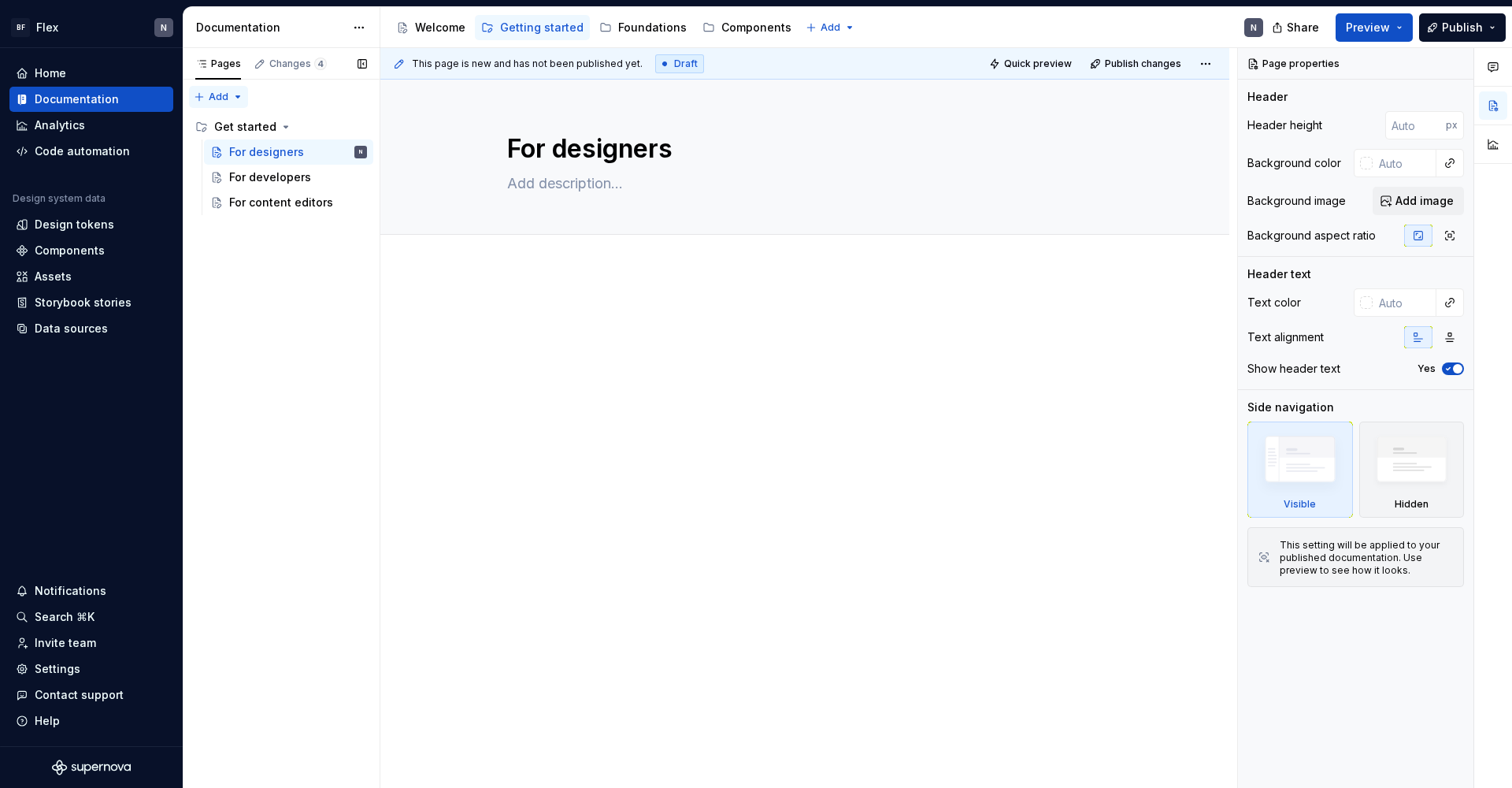
click at [225, 88] on div "Pages Changes 4 Add Accessibility guide for tree Page tree. Navigate the tree w…" at bounding box center [281, 419] width 197 height 741
click at [237, 145] on div "New group" at bounding box center [269, 151] width 103 height 16
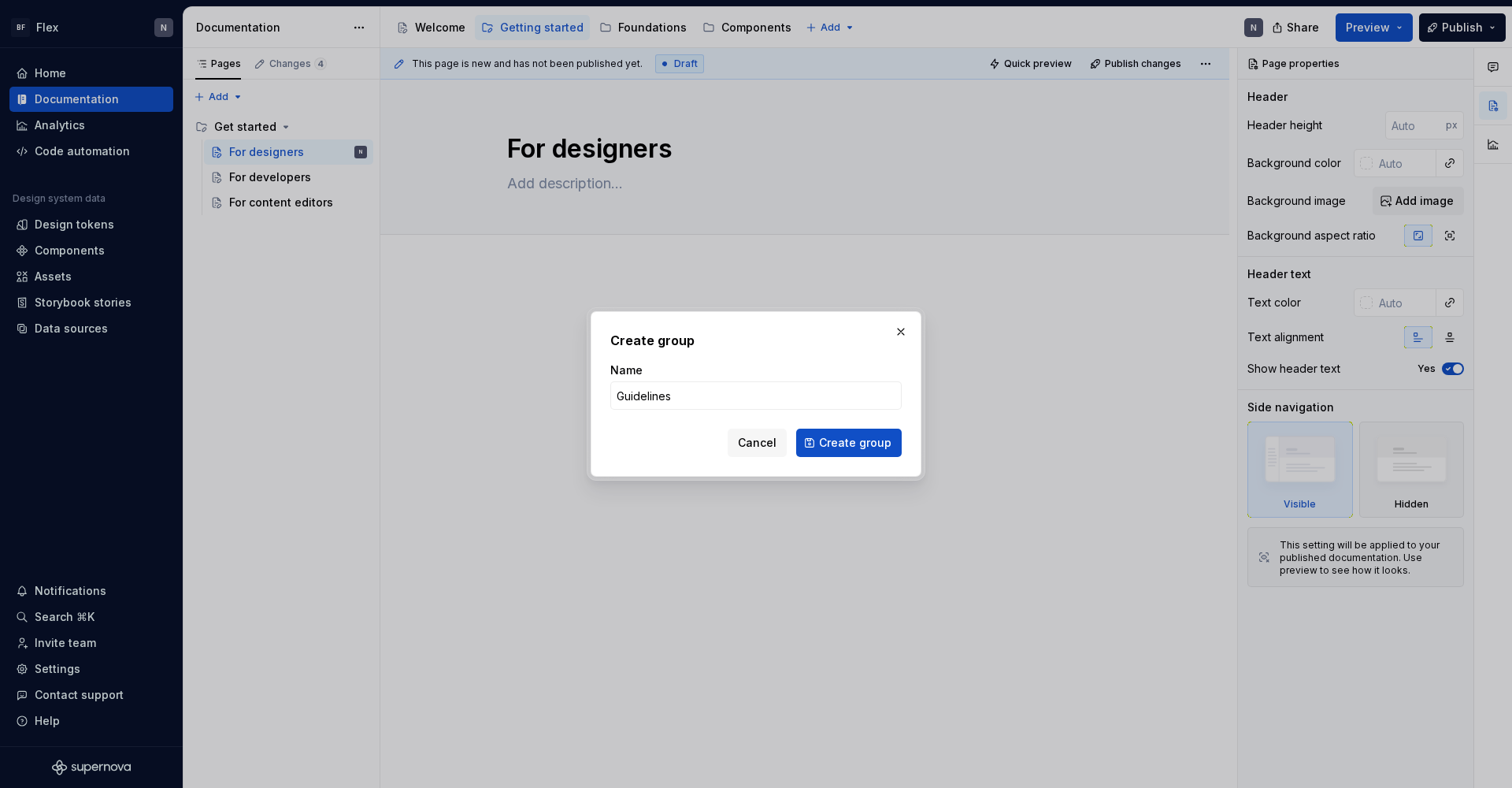
click at [850, 443] on button "Create group" at bounding box center [848, 443] width 105 height 29
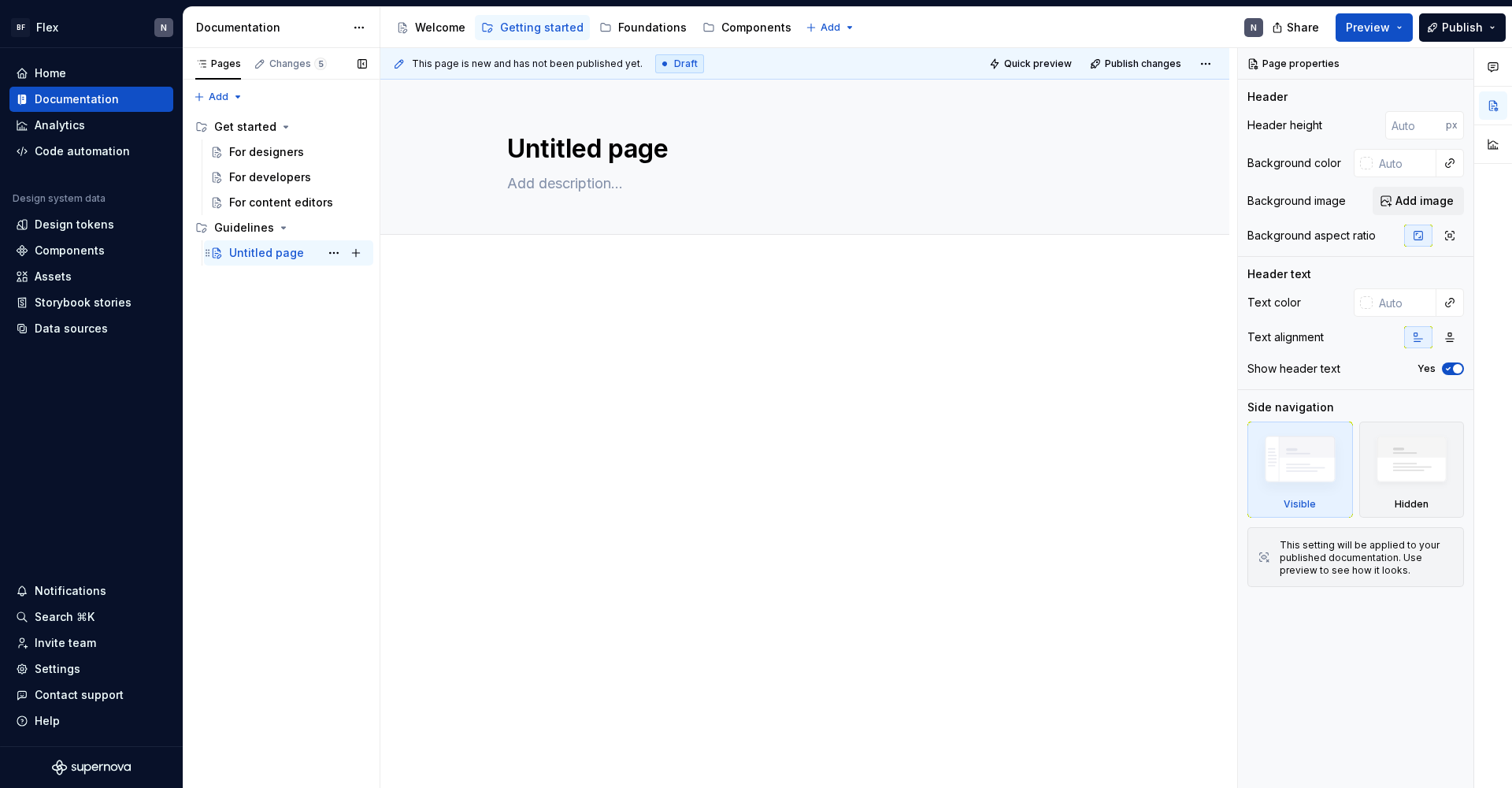
click at [241, 248] on div "Untitled page" at bounding box center [267, 253] width 75 height 16
click at [617, 145] on textarea "Untitled page" at bounding box center [801, 149] width 595 height 37
click at [616, 145] on textarea "Untitled page" at bounding box center [801, 149] width 595 height 37
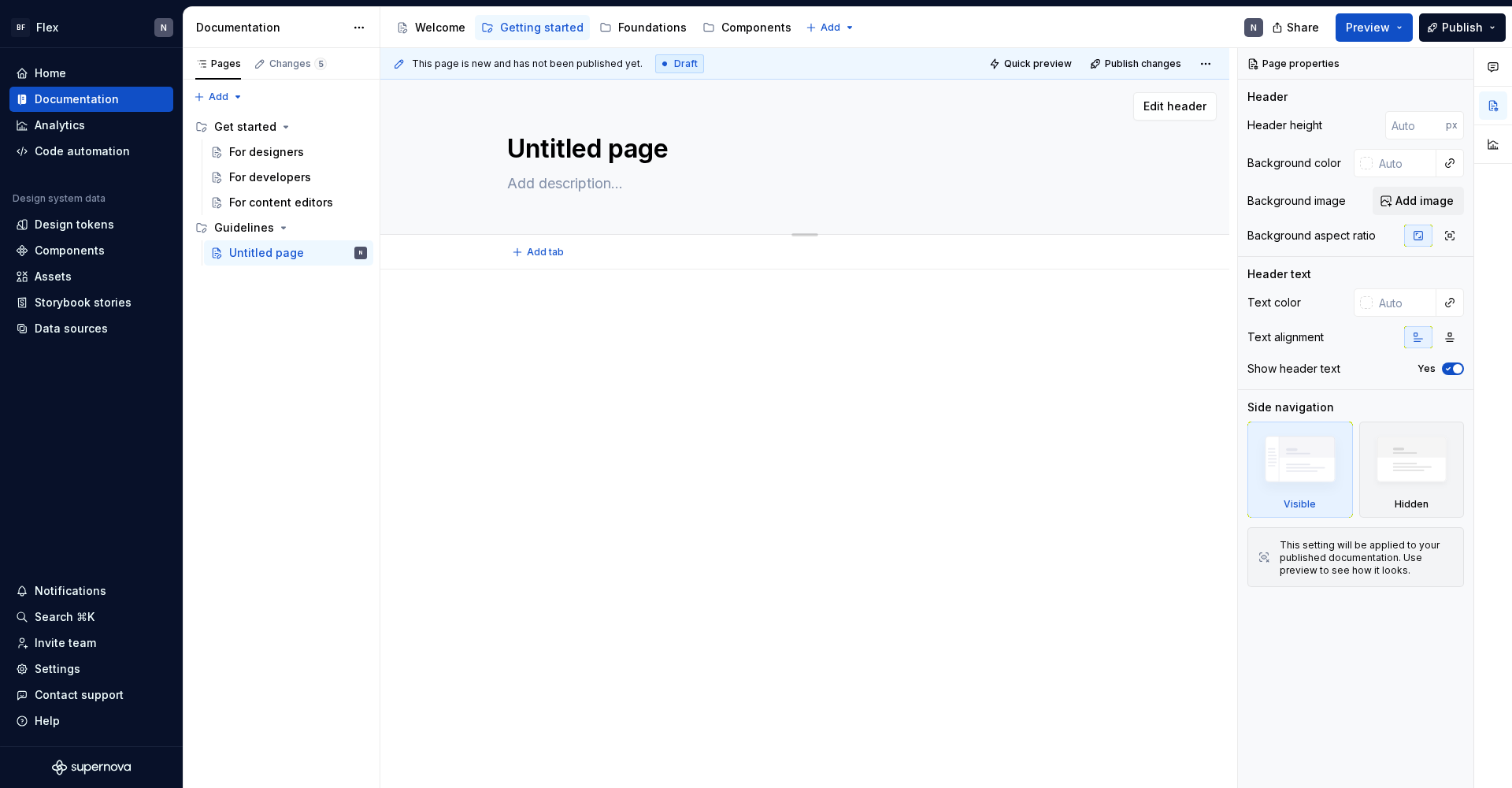
click at [616, 145] on textarea "Untitled page" at bounding box center [801, 149] width 595 height 37
click at [357, 230] on button "Page tree" at bounding box center [356, 228] width 22 height 22
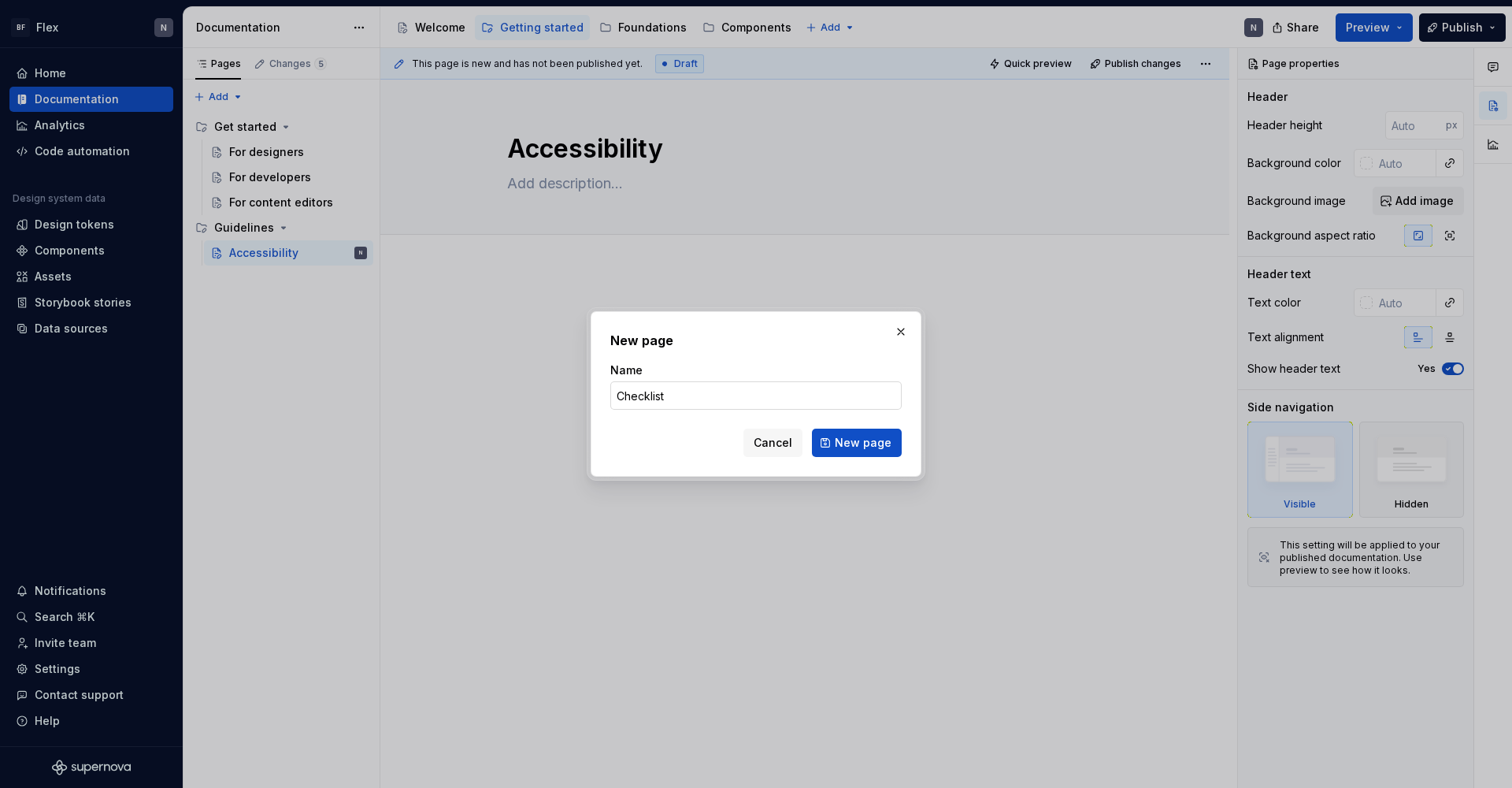
drag, startPoint x: 616, startPoint y: 392, endPoint x: 618, endPoint y: 399, distance: 7.3
click at [616, 393] on input "Checklist" at bounding box center [756, 395] width 292 height 29
click at [889, 449] on span "New page" at bounding box center [863, 443] width 57 height 16
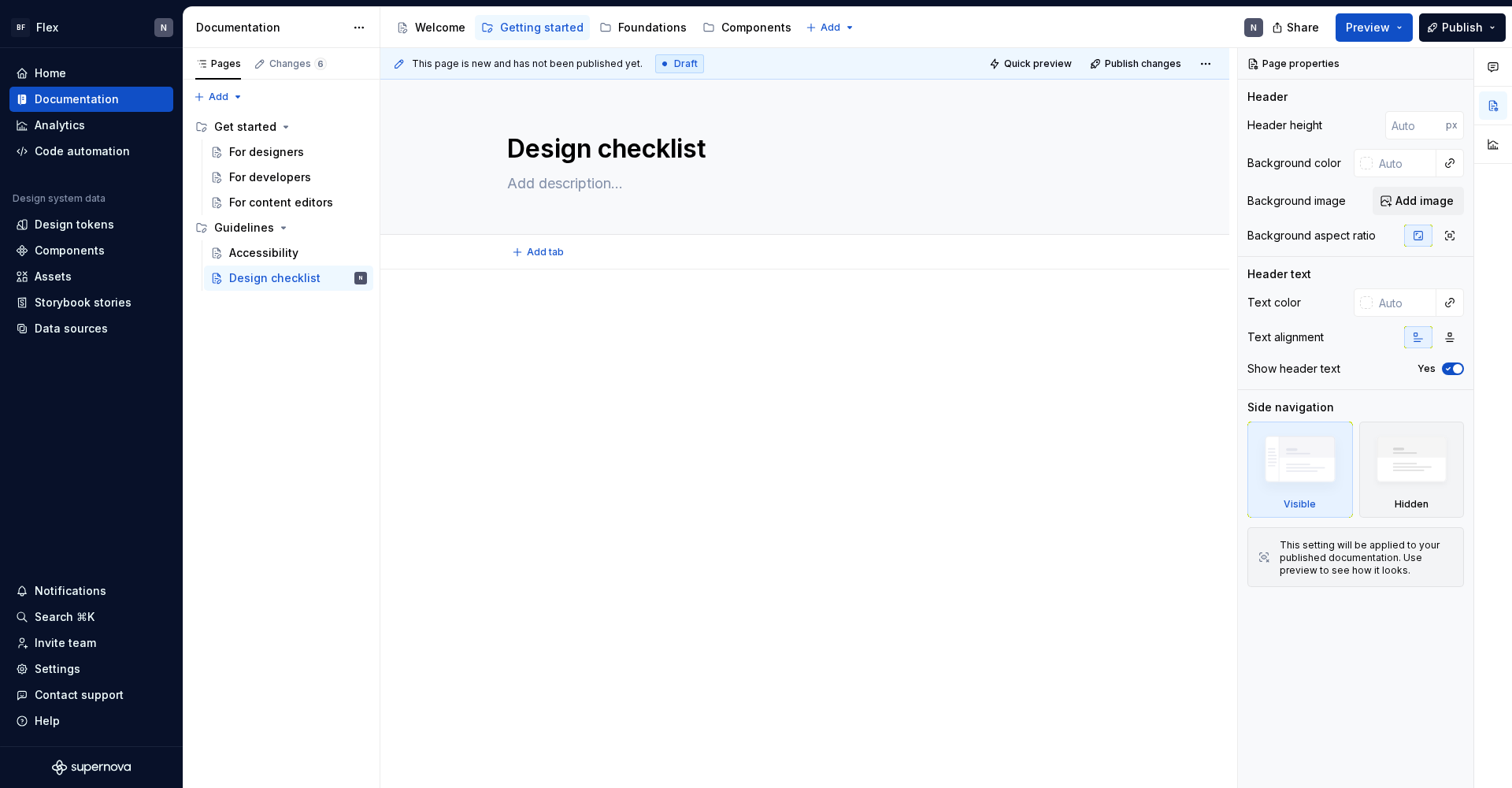
click at [568, 263] on div "Add tab" at bounding box center [804, 252] width 848 height 35
click at [552, 279] on div at bounding box center [804, 445] width 848 height 353
click at [254, 173] on div "For developers" at bounding box center [270, 178] width 82 height 16
click at [560, 308] on p at bounding box center [804, 316] width 595 height 19
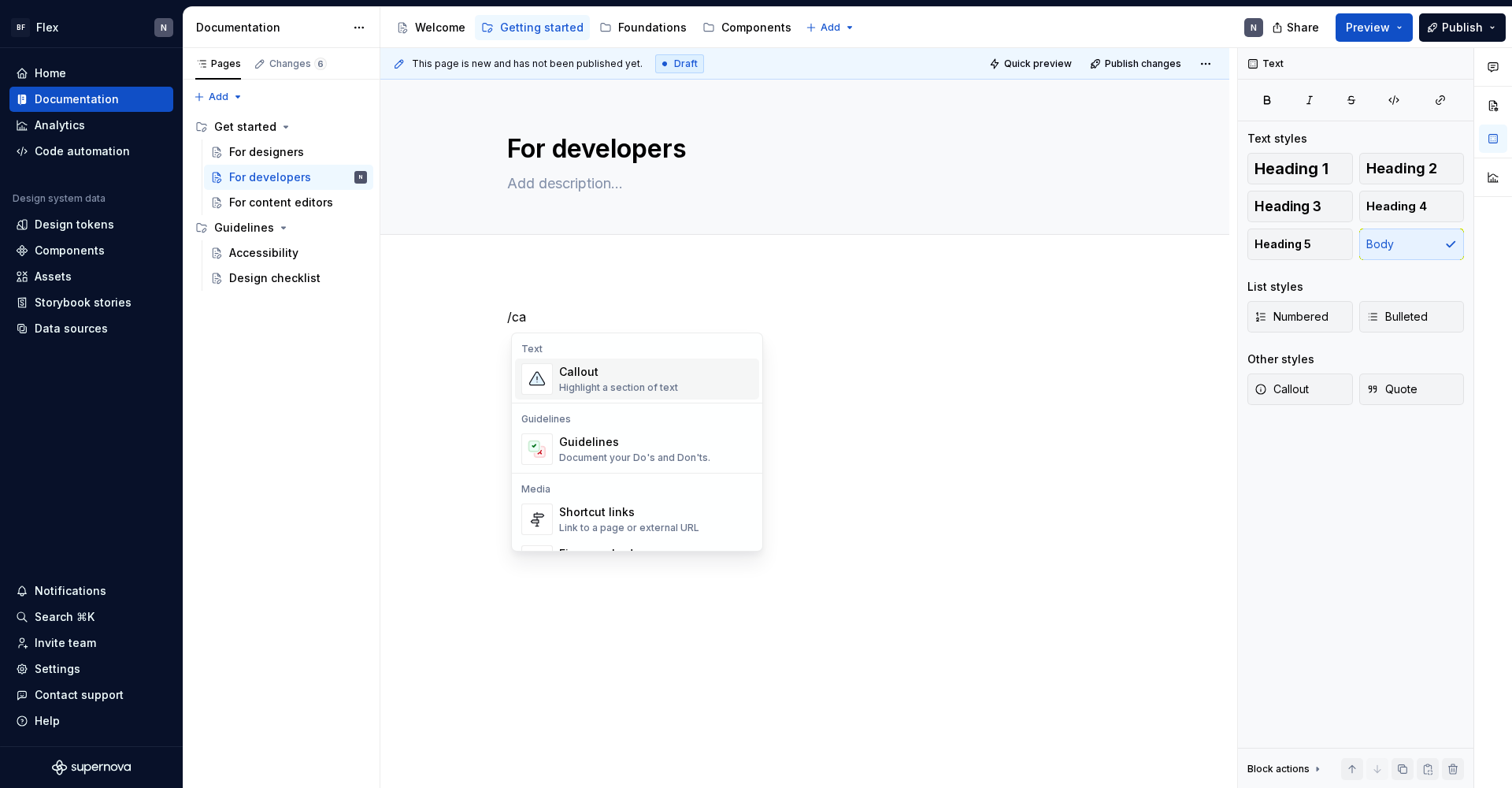
click at [580, 371] on div "Callout" at bounding box center [618, 372] width 119 height 16
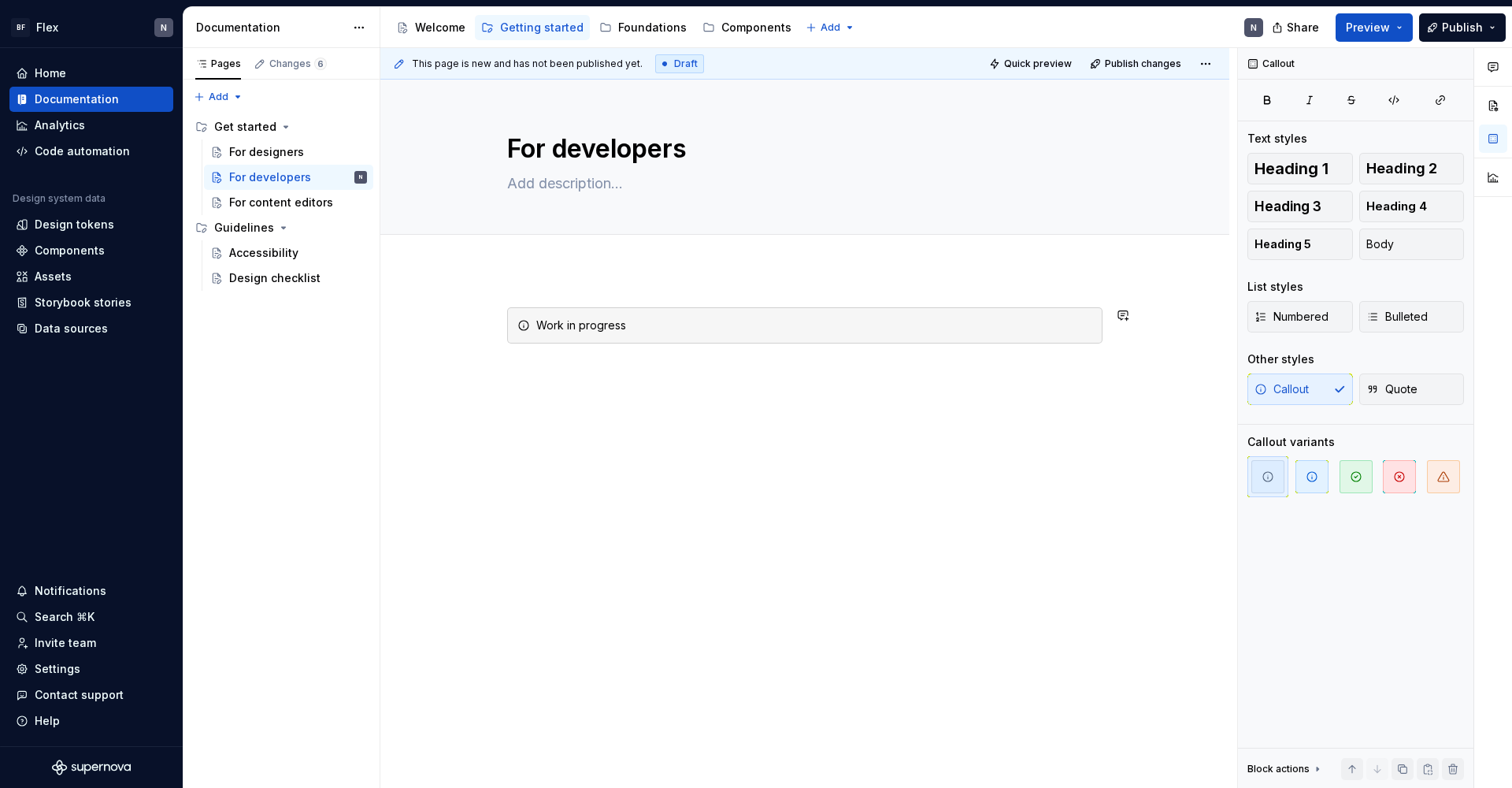
click at [603, 290] on div "Work in progress" at bounding box center [804, 445] width 848 height 353
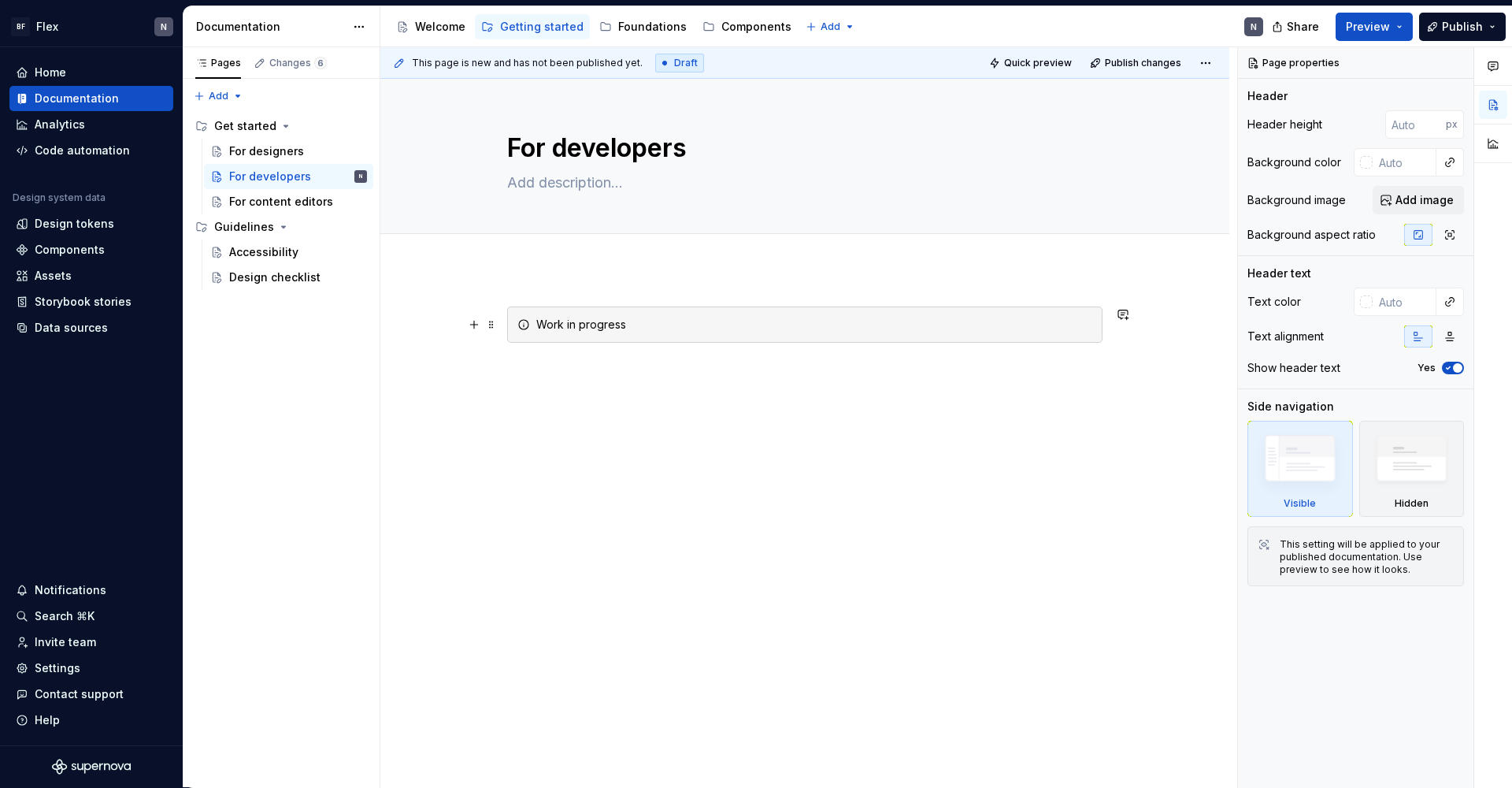
click at [568, 272] on div "This page is new and has not been published yet. Draft Quick preview Publish ch…" at bounding box center [808, 418] width 856 height 741
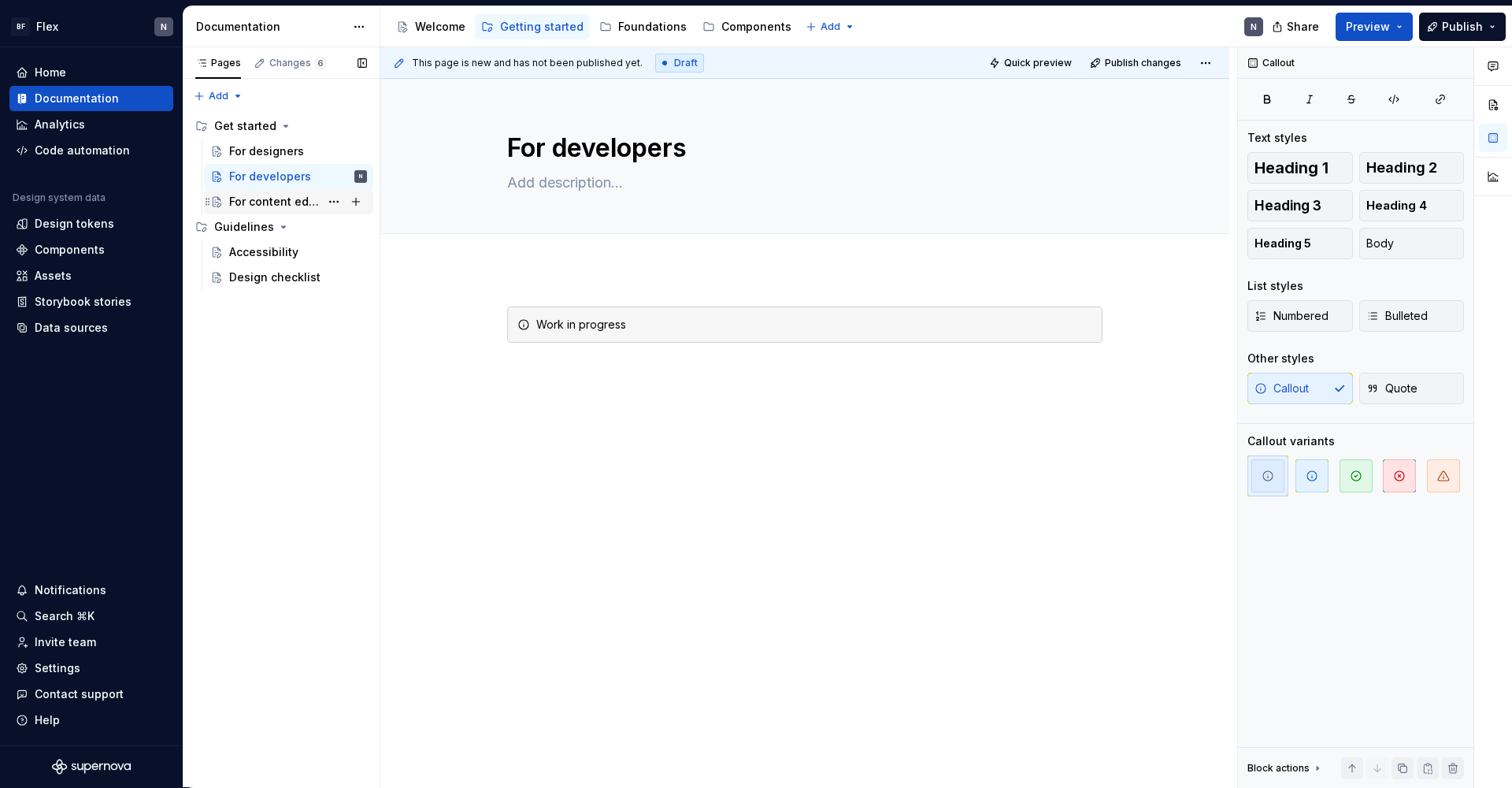
click at [260, 203] on div "For content editors" at bounding box center [275, 202] width 91 height 16
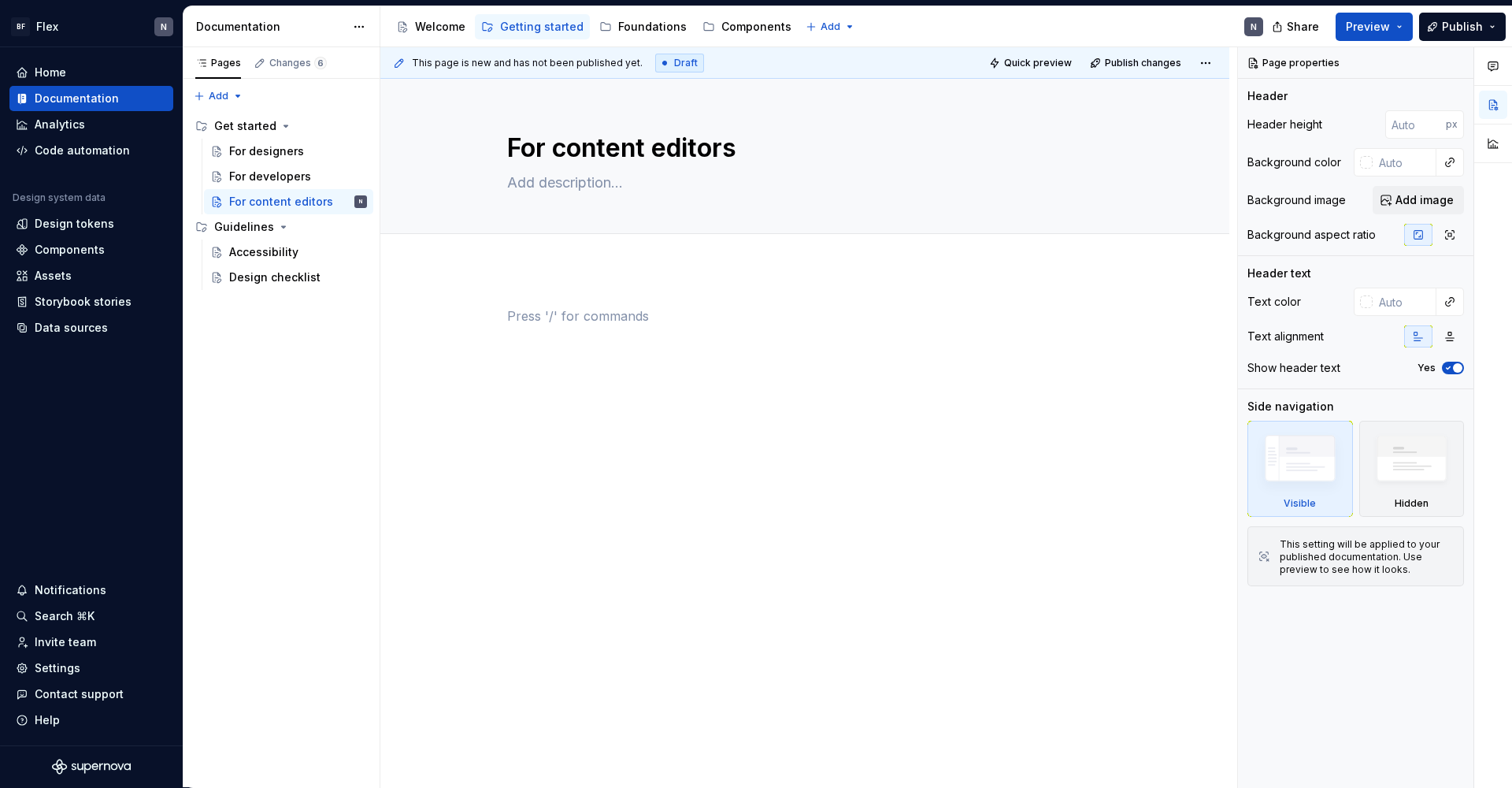
click at [578, 303] on div at bounding box center [804, 444] width 848 height 353
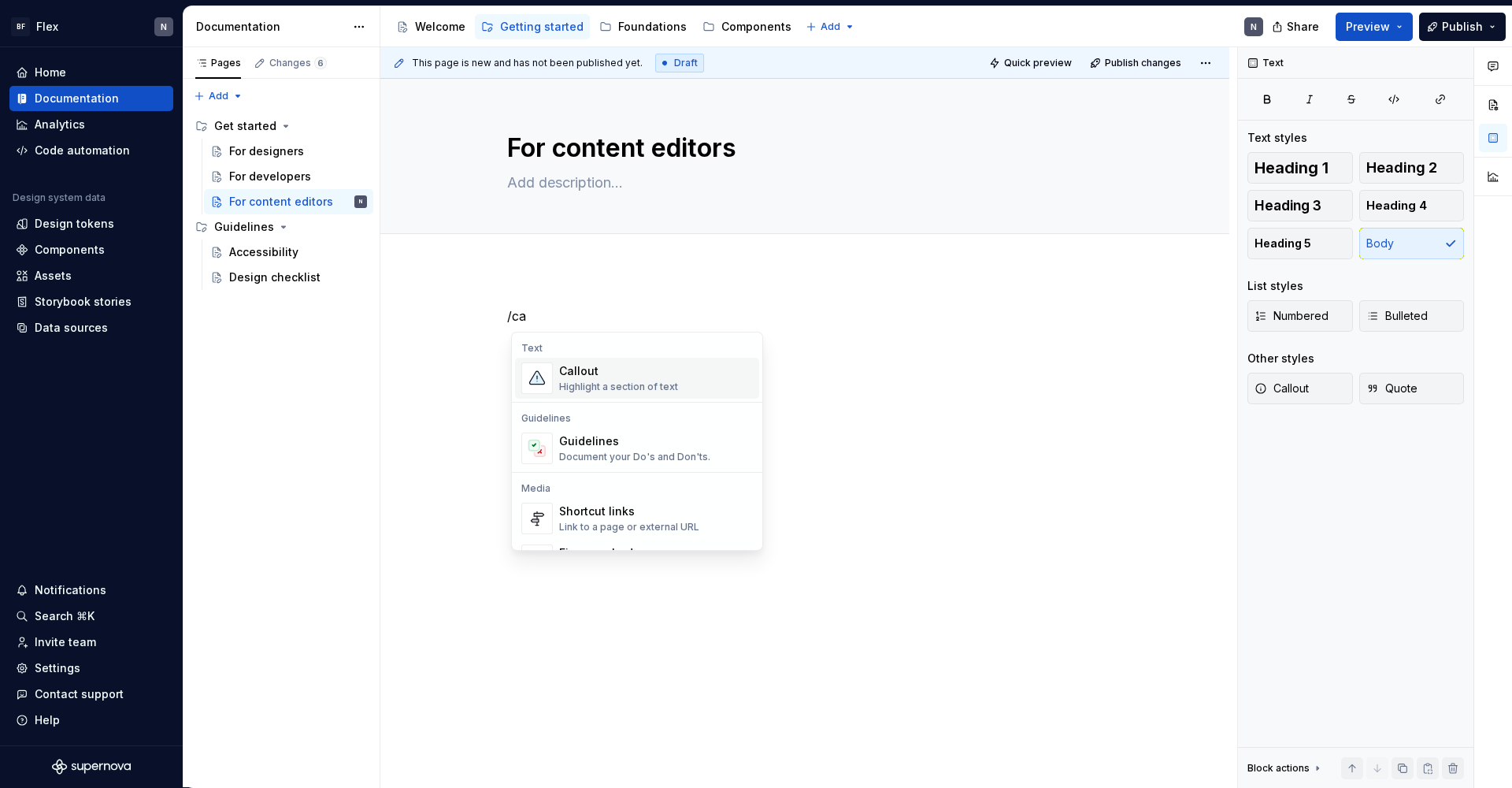
click at [589, 385] on div "Highlight a section of text" at bounding box center [618, 386] width 119 height 12
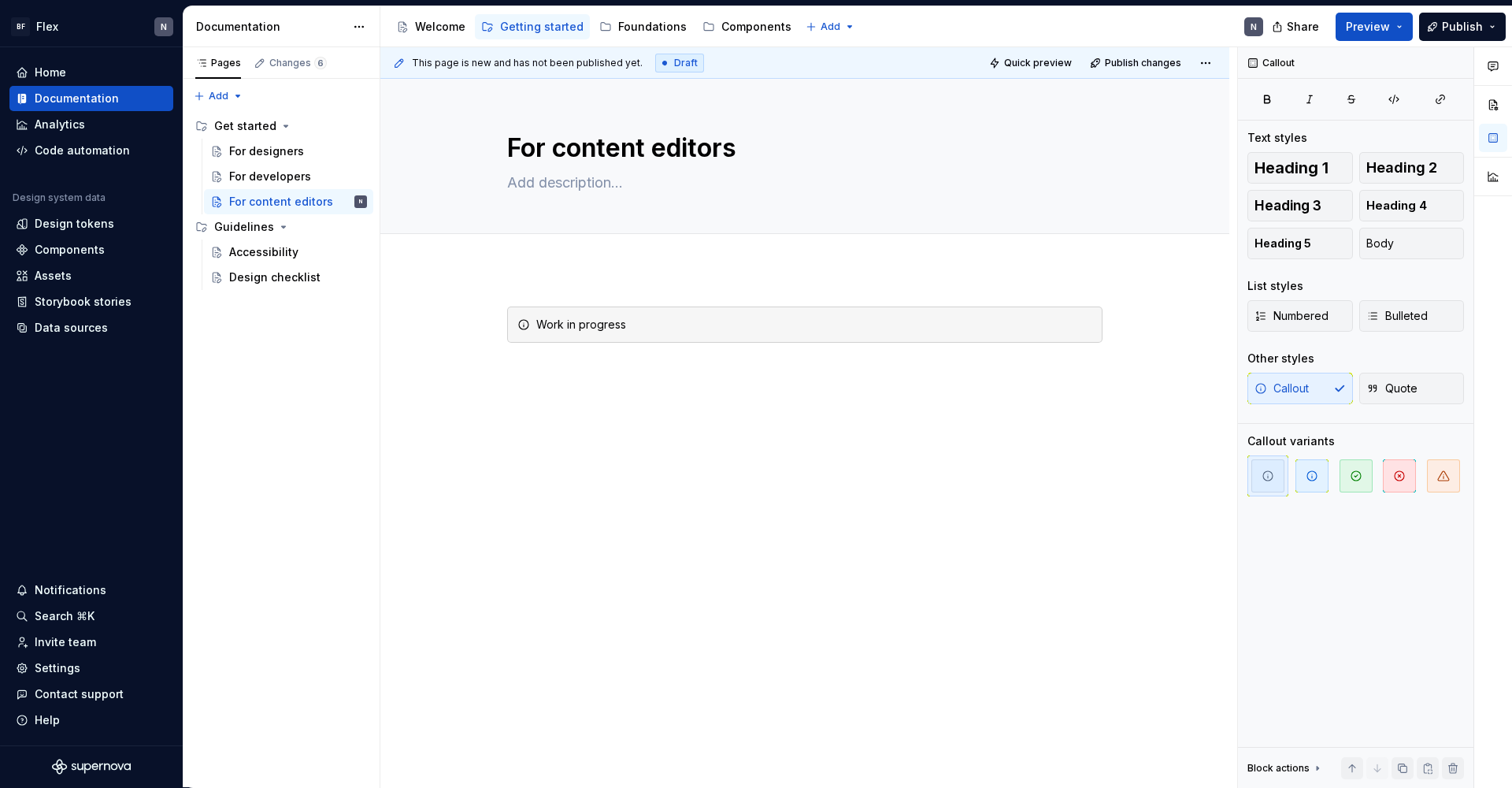
drag, startPoint x: 702, startPoint y: 523, endPoint x: 593, endPoint y: 453, distance: 129.5
click at [702, 523] on div "Work in progress" at bounding box center [804, 444] width 848 height 353
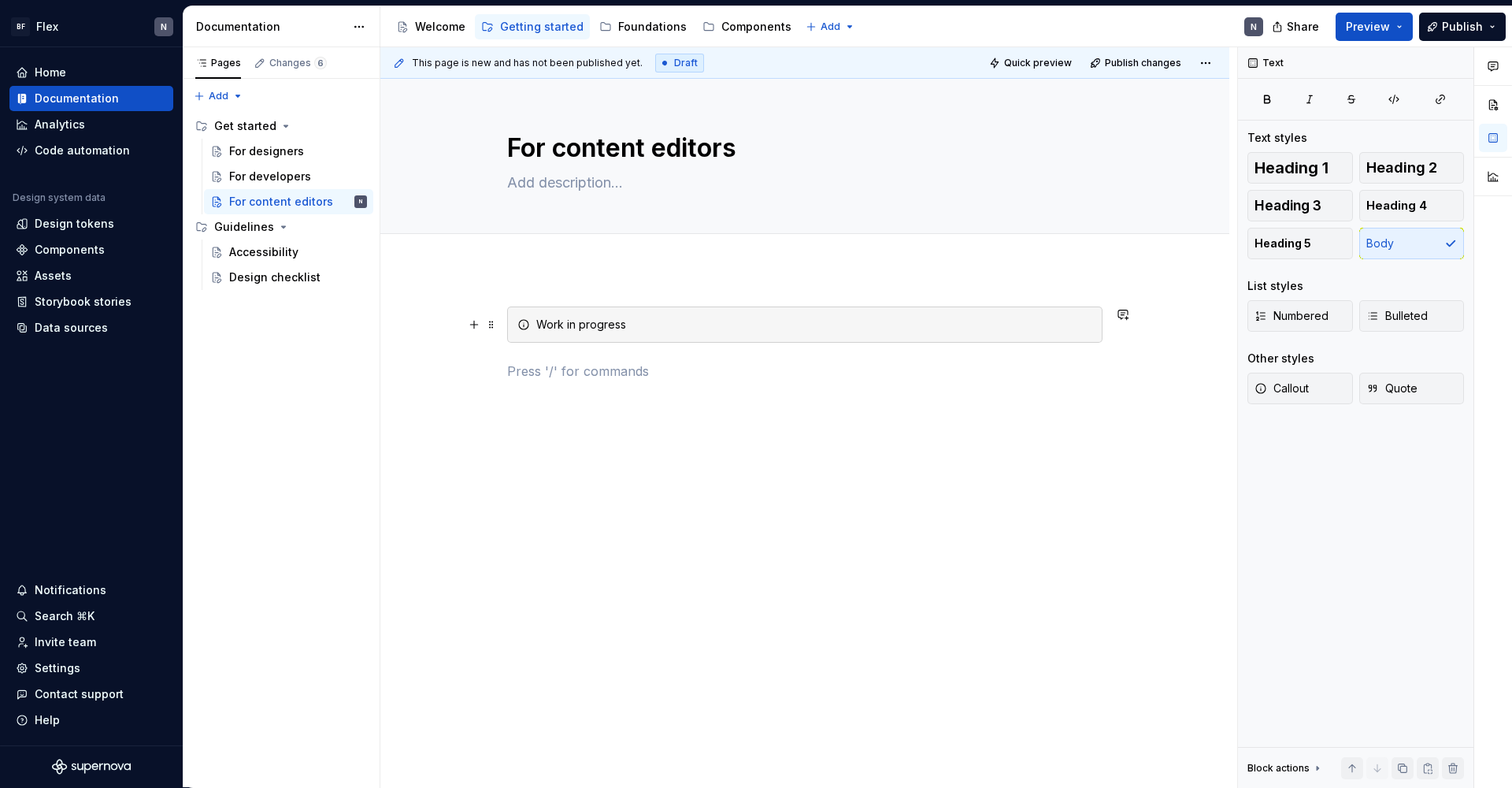
click at [670, 315] on div "Work in progress" at bounding box center [804, 324] width 595 height 37
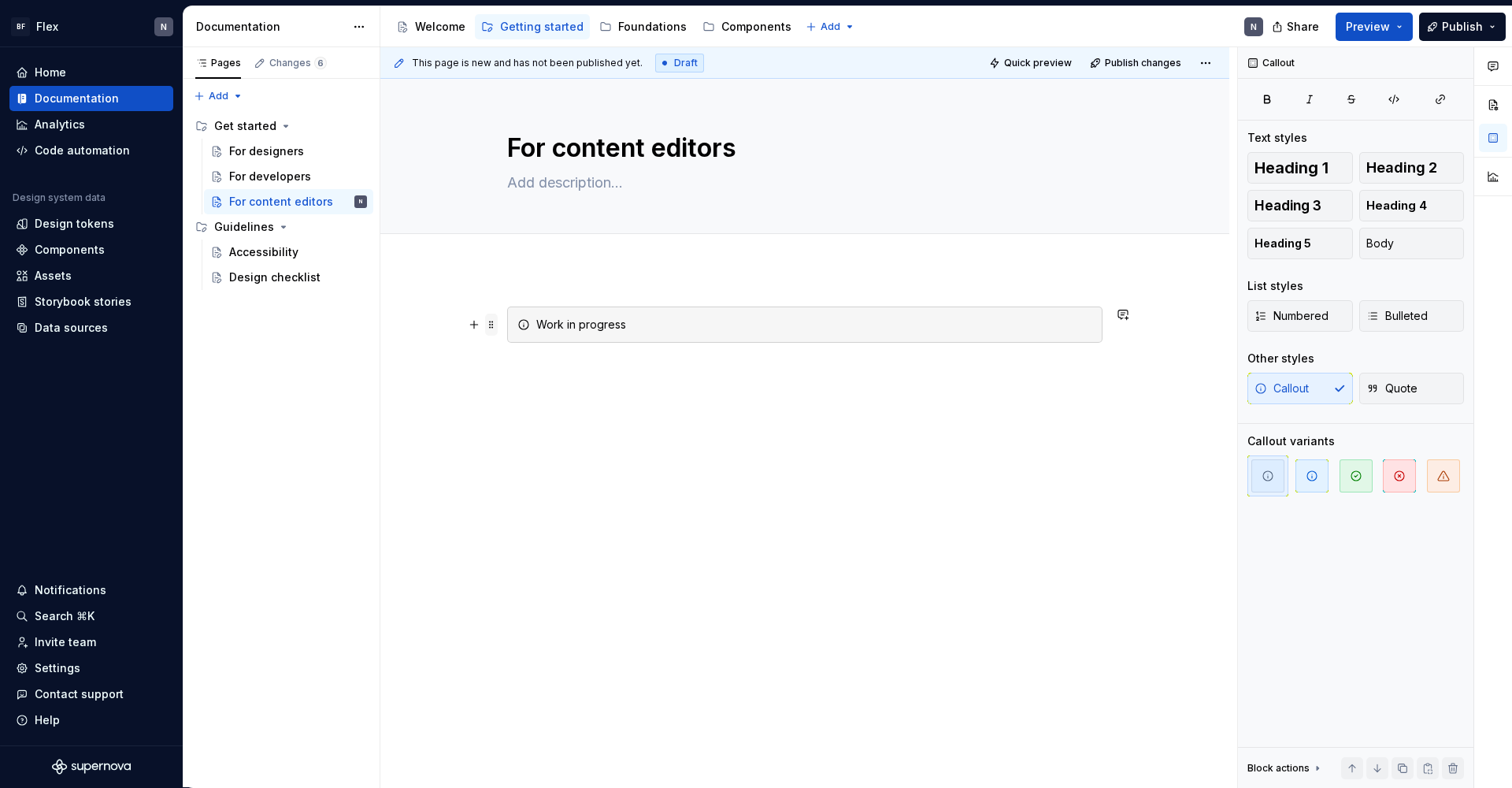
click at [498, 325] on span at bounding box center [492, 324] width 12 height 22
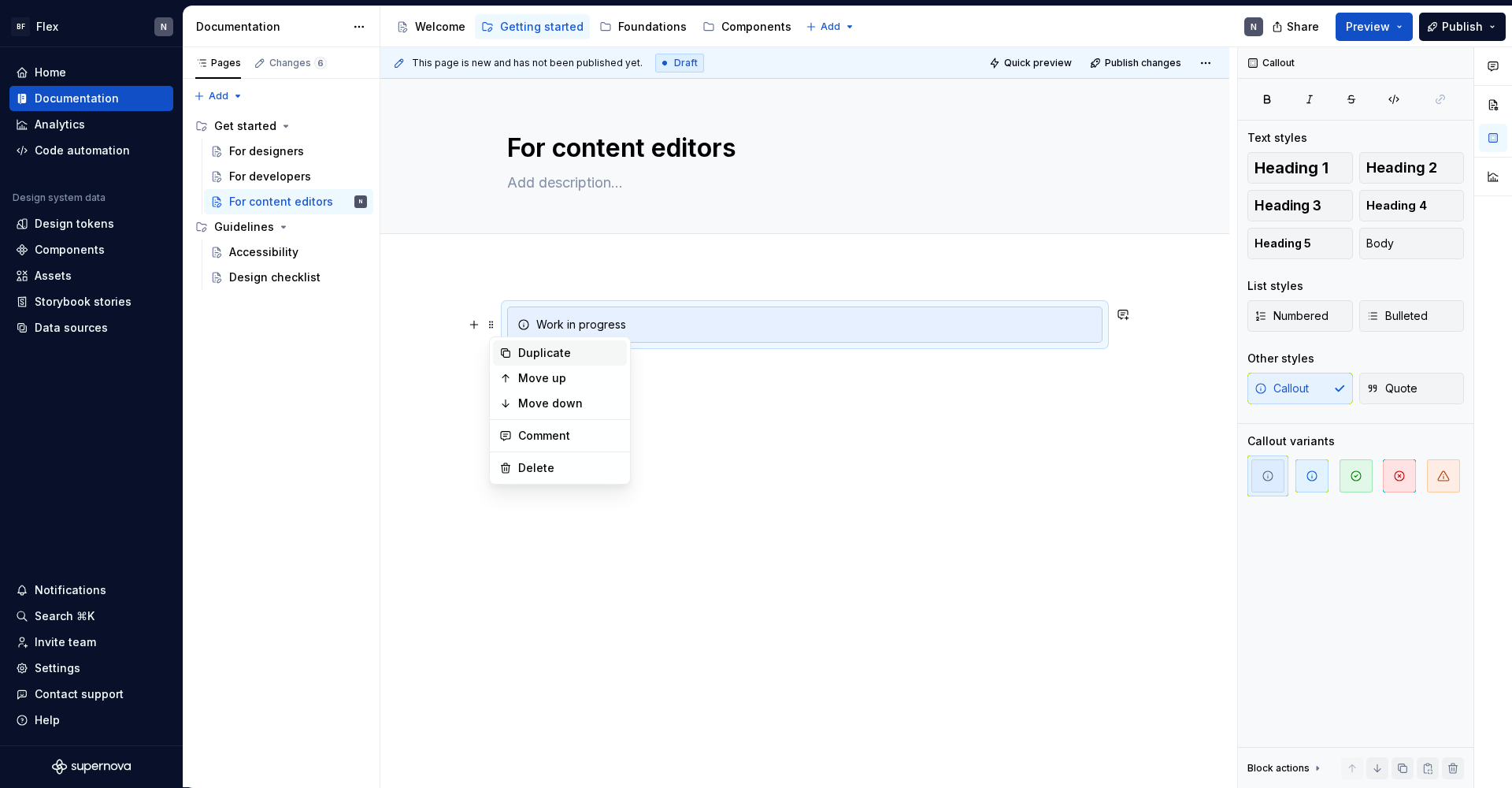
click at [540, 350] on div "Duplicate" at bounding box center [569, 353] width 103 height 16
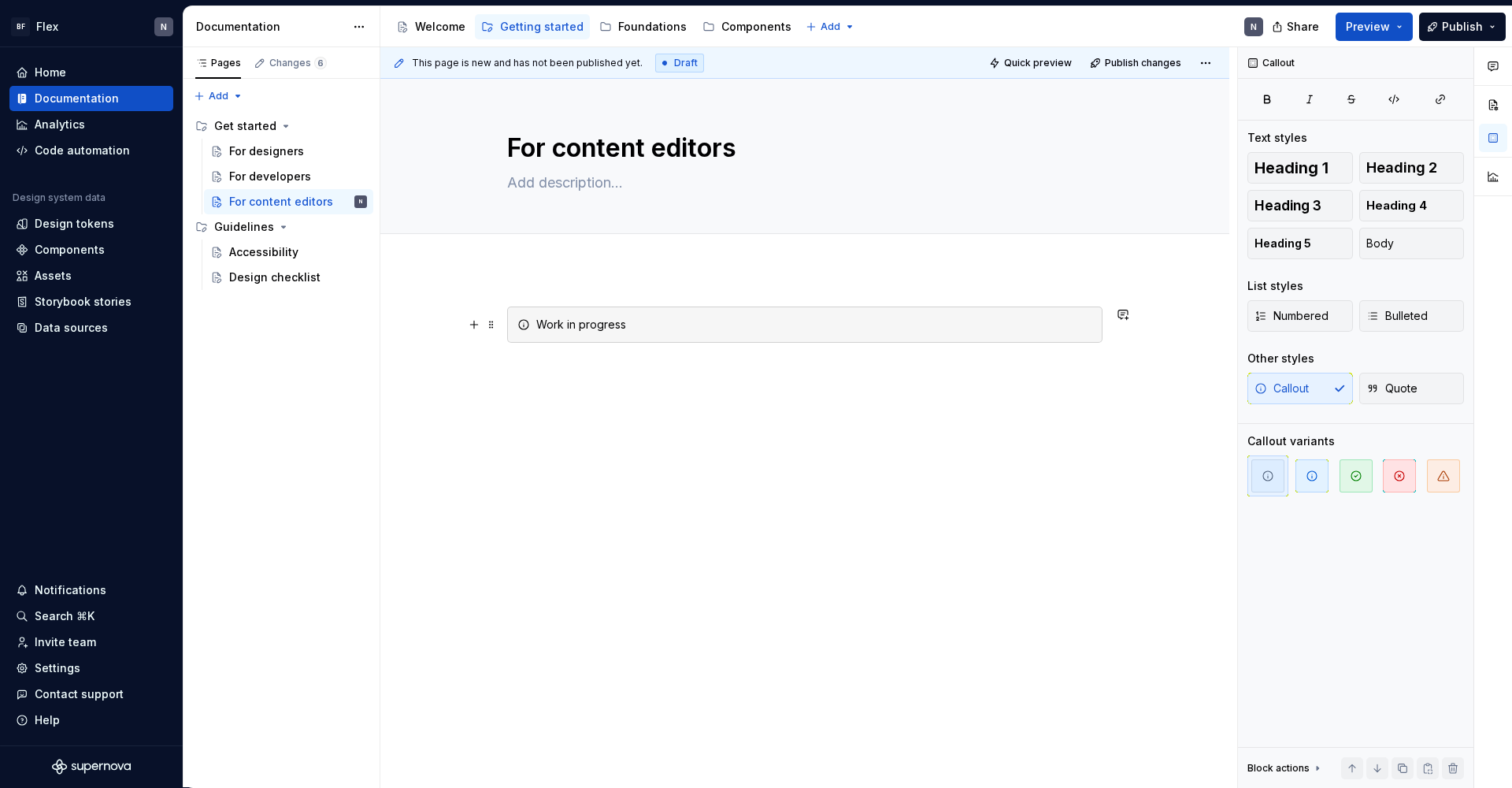
click at [665, 321] on div "Work in progress" at bounding box center [814, 325] width 556 height 16
click at [278, 249] on div "Accessibility" at bounding box center [264, 253] width 70 height 16
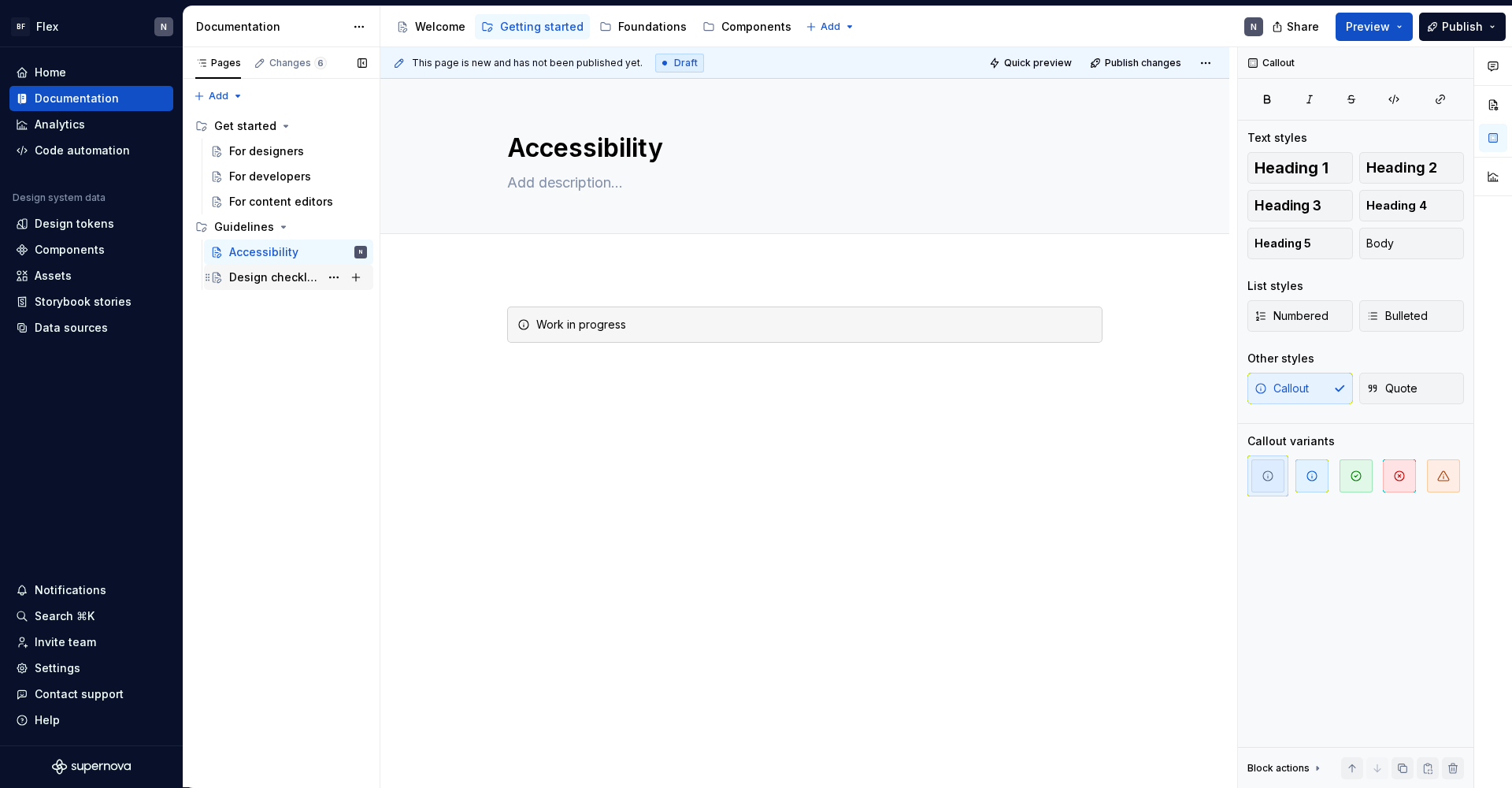
click at [269, 280] on div "Design checklist" at bounding box center [275, 278] width 91 height 16
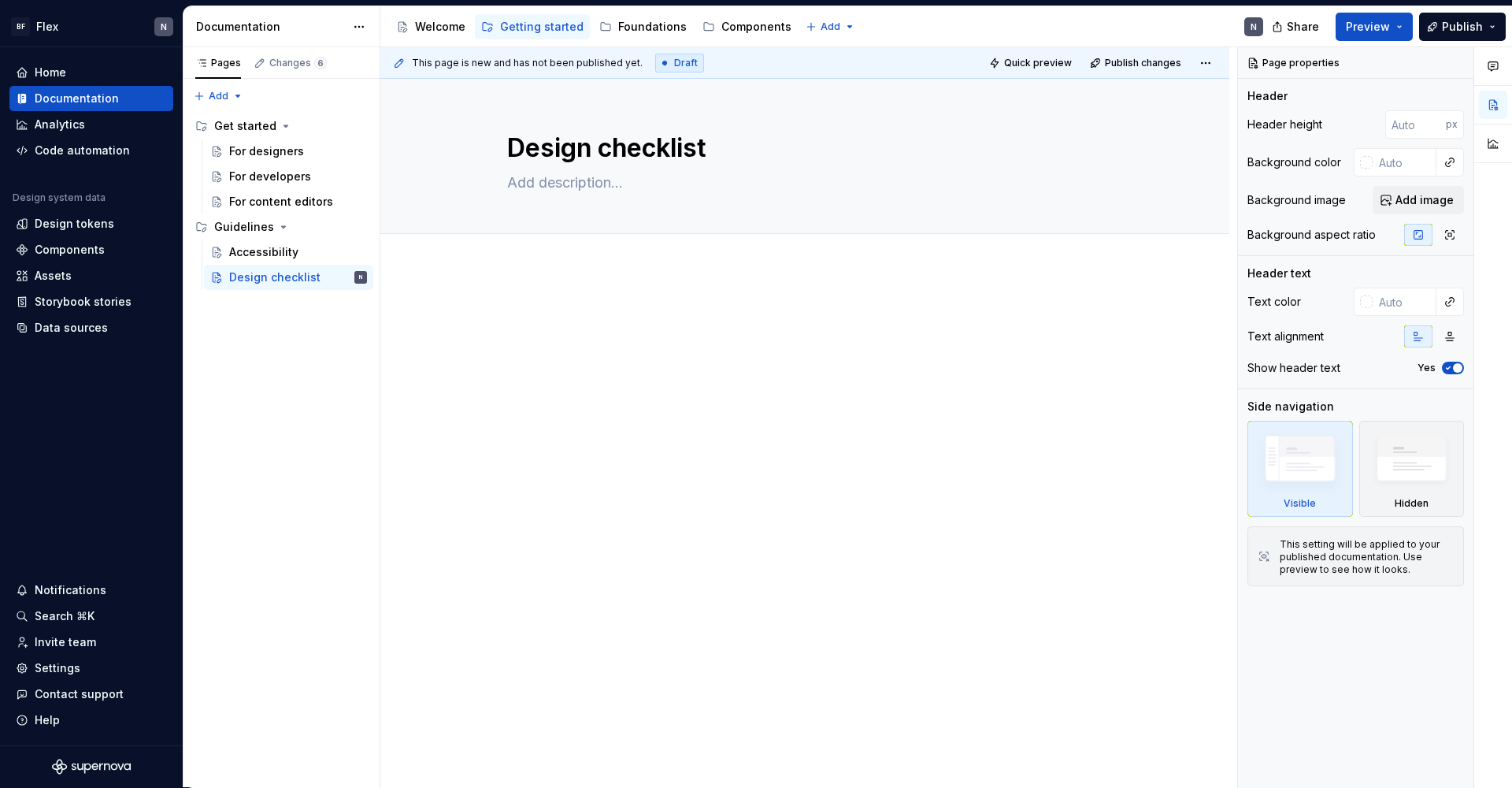
click at [574, 311] on p at bounding box center [804, 315] width 595 height 19
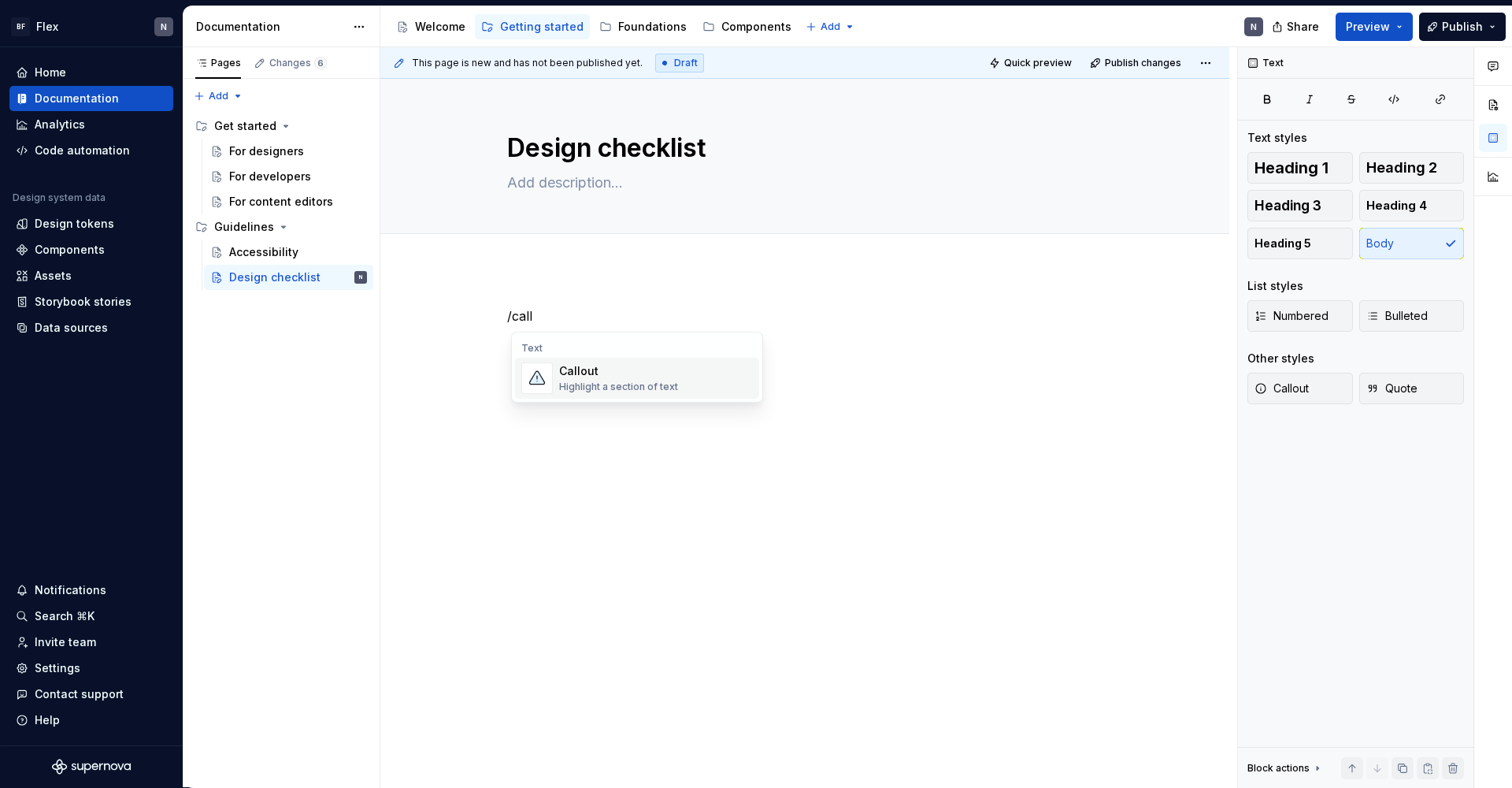
click at [594, 377] on div "Callout" at bounding box center [618, 371] width 119 height 16
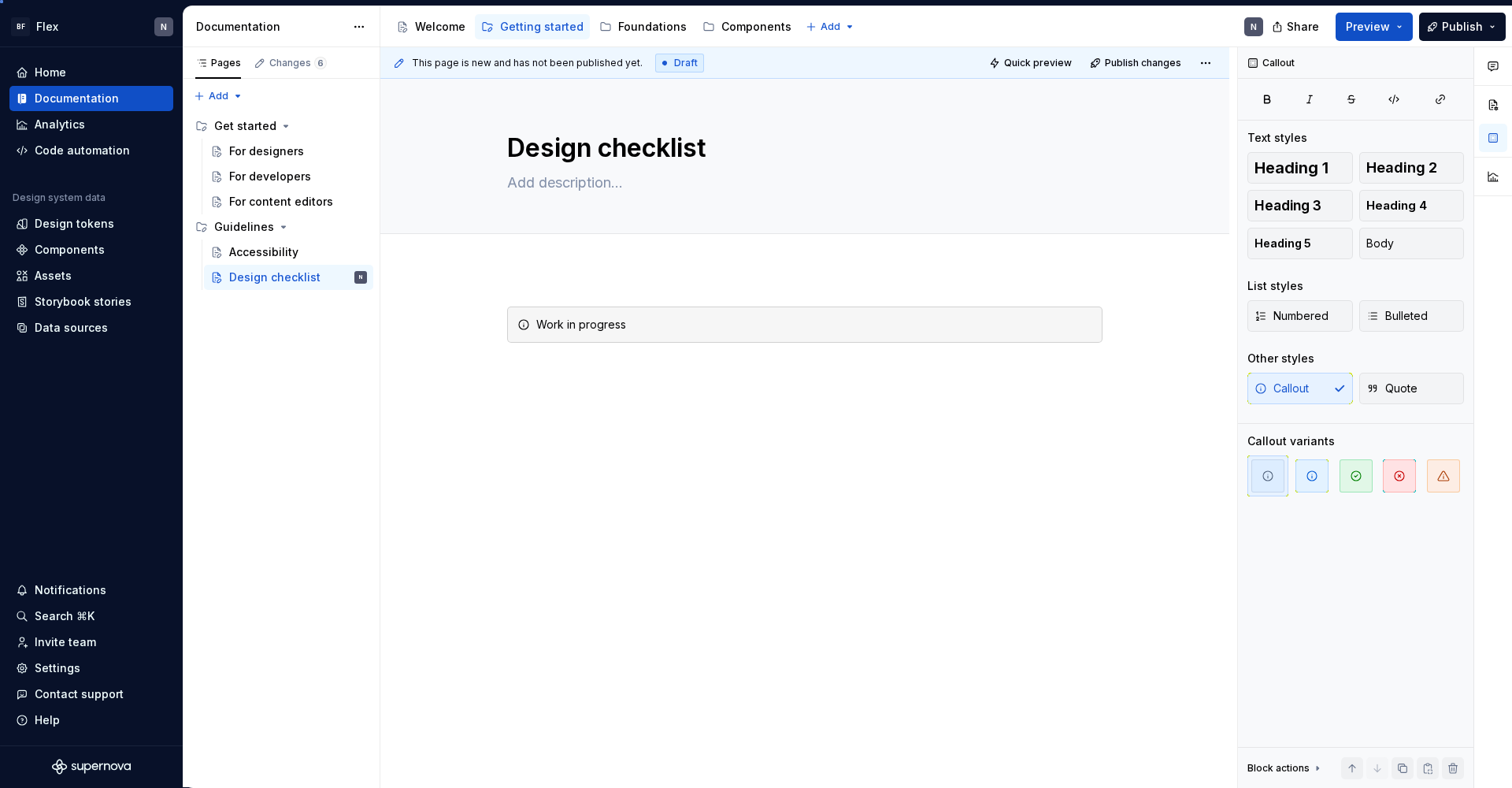
click at [670, 491] on div "This page is new and has not been published yet. Draft Quick preview Publish ch…" at bounding box center [808, 418] width 856 height 741
click at [277, 256] on div "Accessibility" at bounding box center [264, 253] width 70 height 16
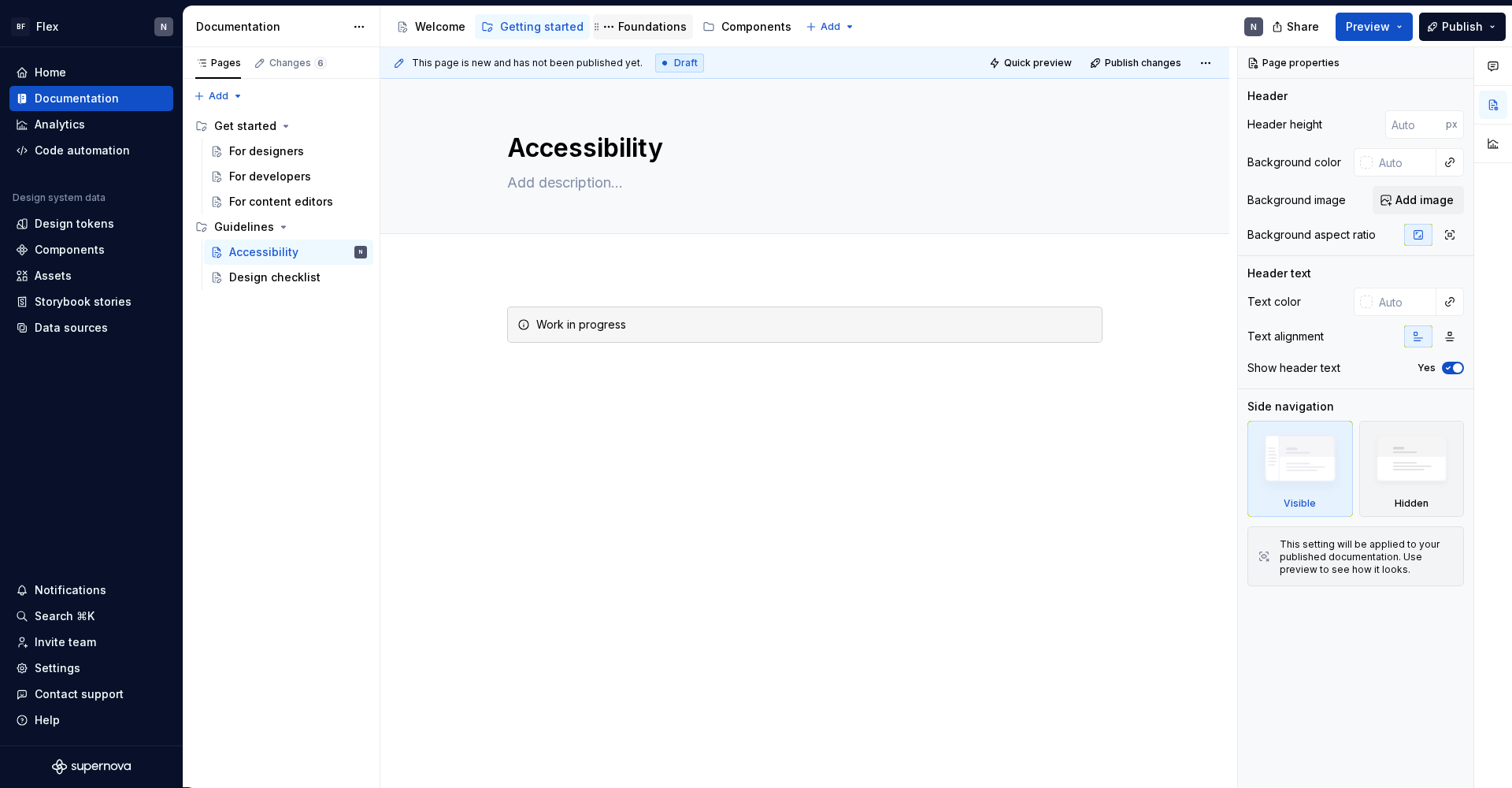
click at [656, 29] on div "Foundations" at bounding box center [652, 27] width 69 height 16
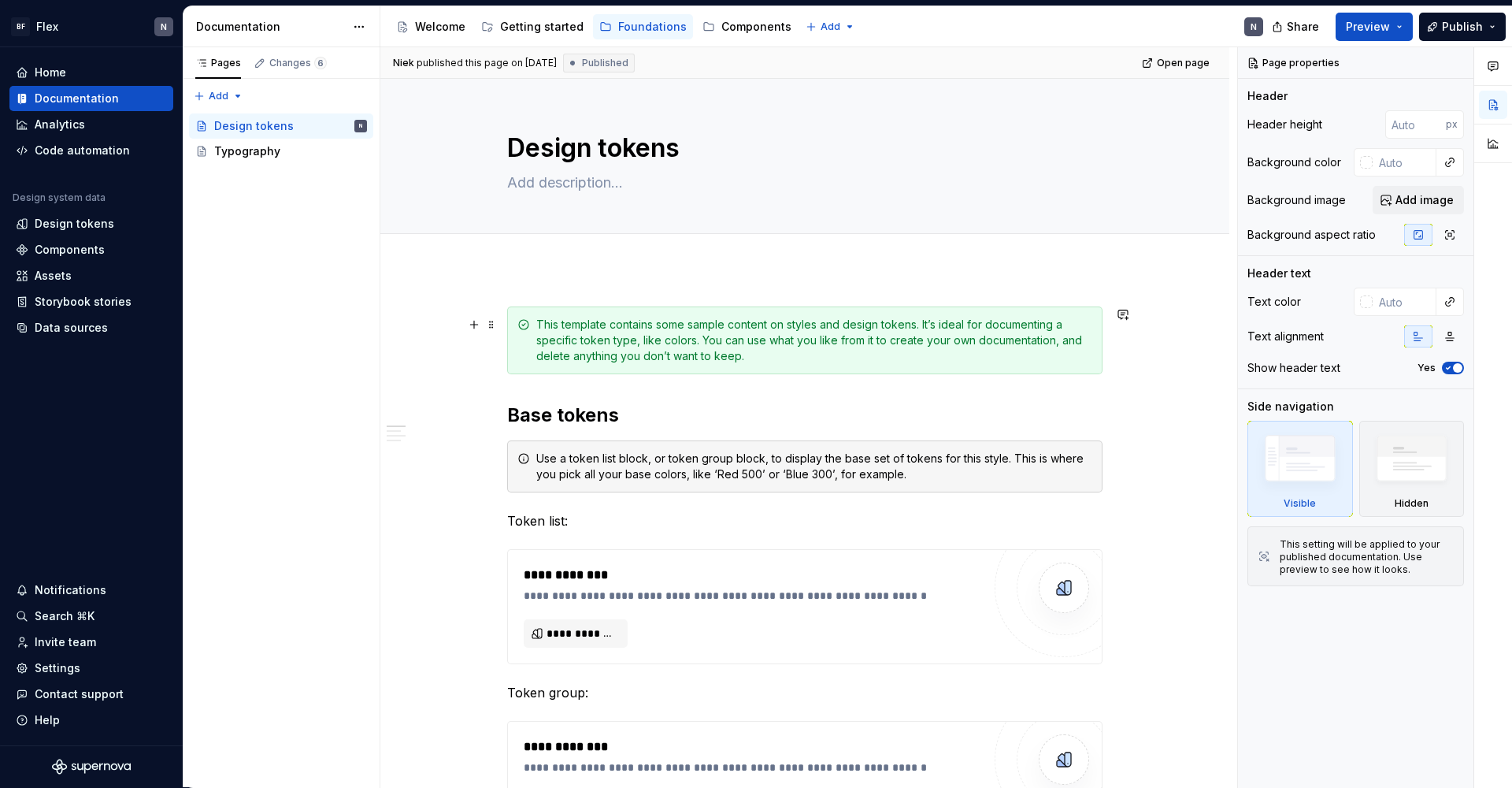
click at [614, 352] on div "This template contains some sample content on styles and design tokens. It’s id…" at bounding box center [814, 340] width 556 height 47
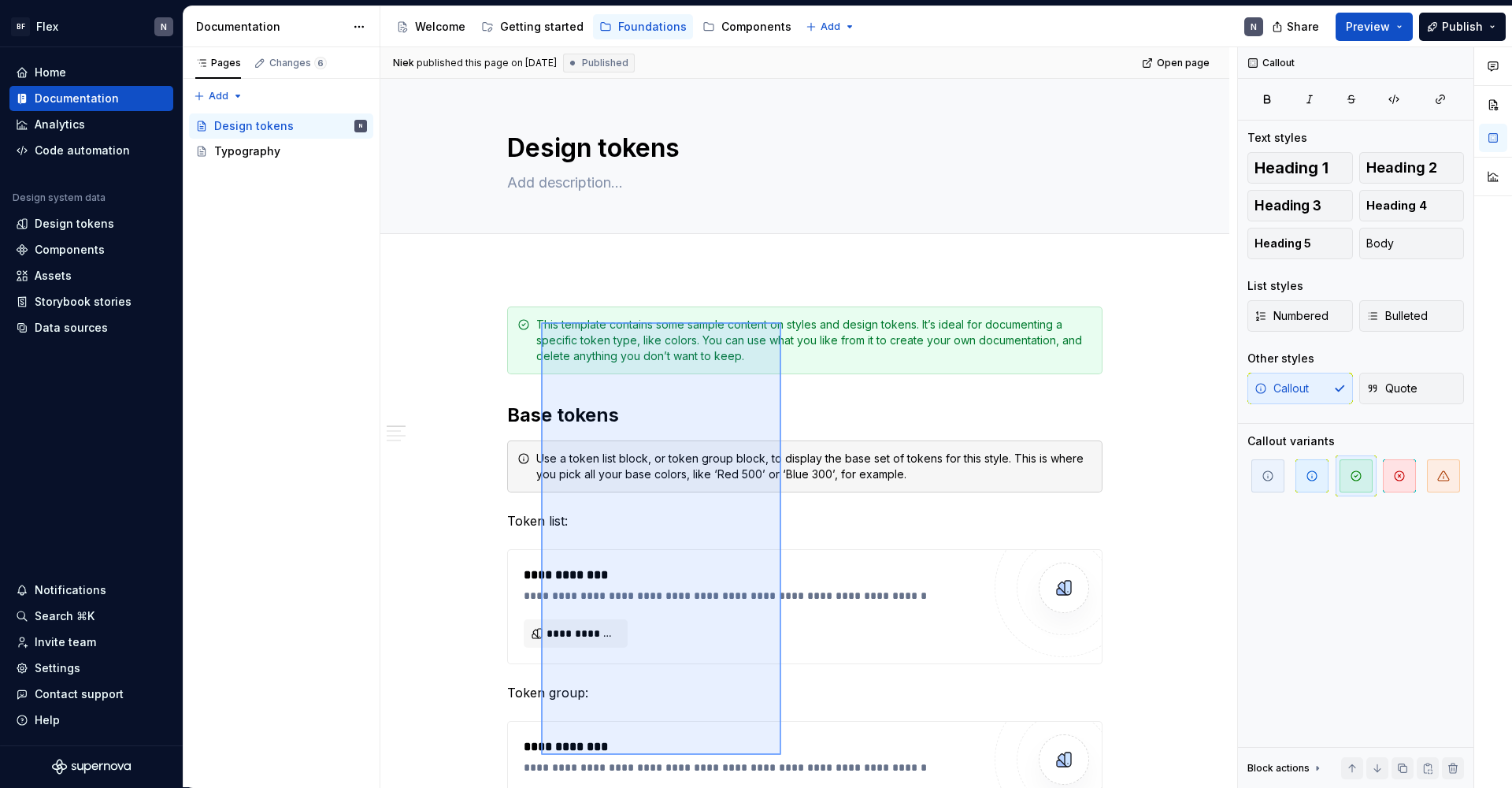
drag, startPoint x: 656, startPoint y: 213, endPoint x: 540, endPoint y: 319, distance: 157.1
click at [540, 319] on div "**********" at bounding box center [808, 418] width 856 height 741
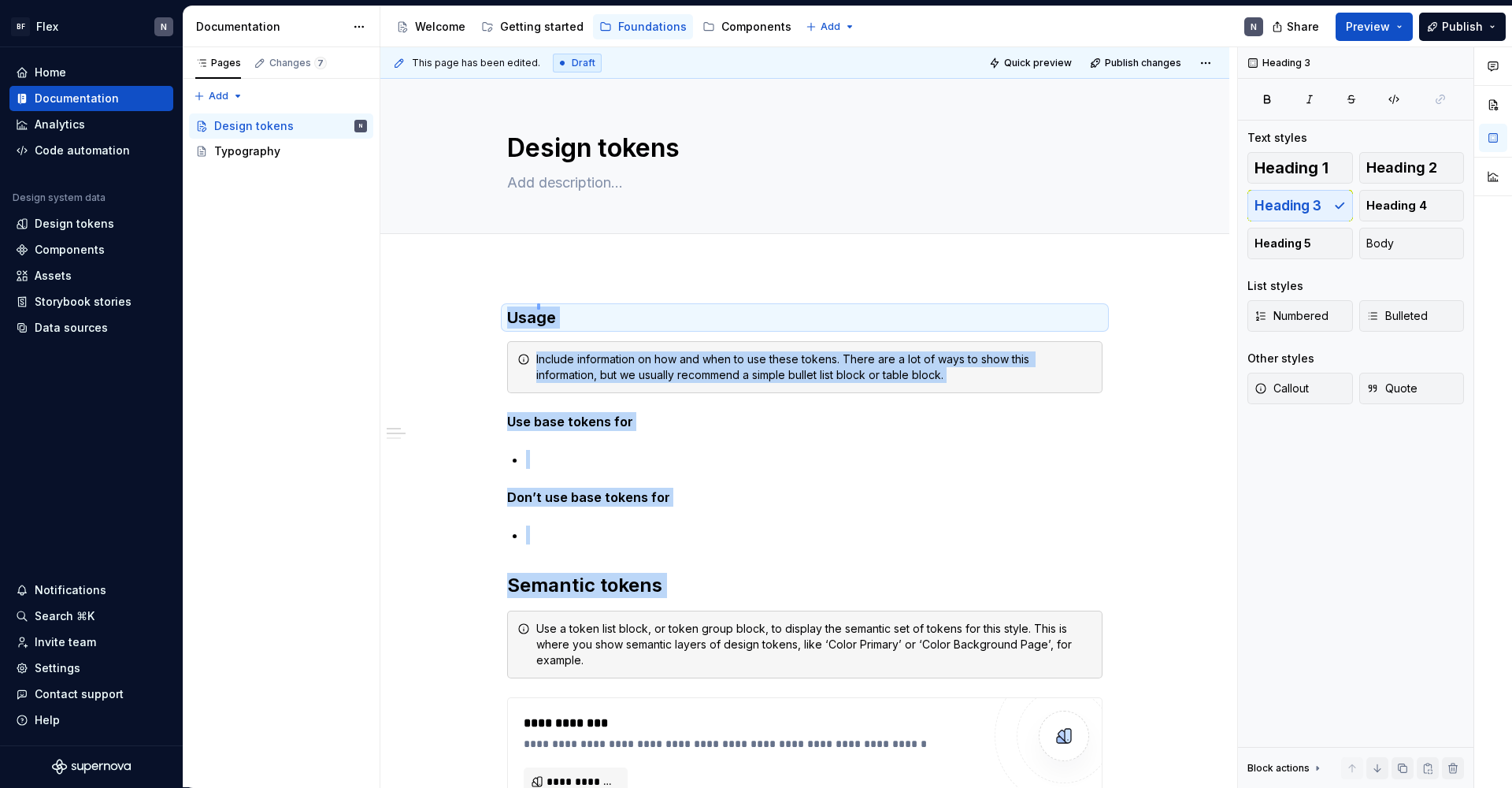
drag, startPoint x: 539, startPoint y: 310, endPoint x: 630, endPoint y: 601, distance: 304.9
click at [630, 601] on div "**********" at bounding box center [808, 418] width 856 height 741
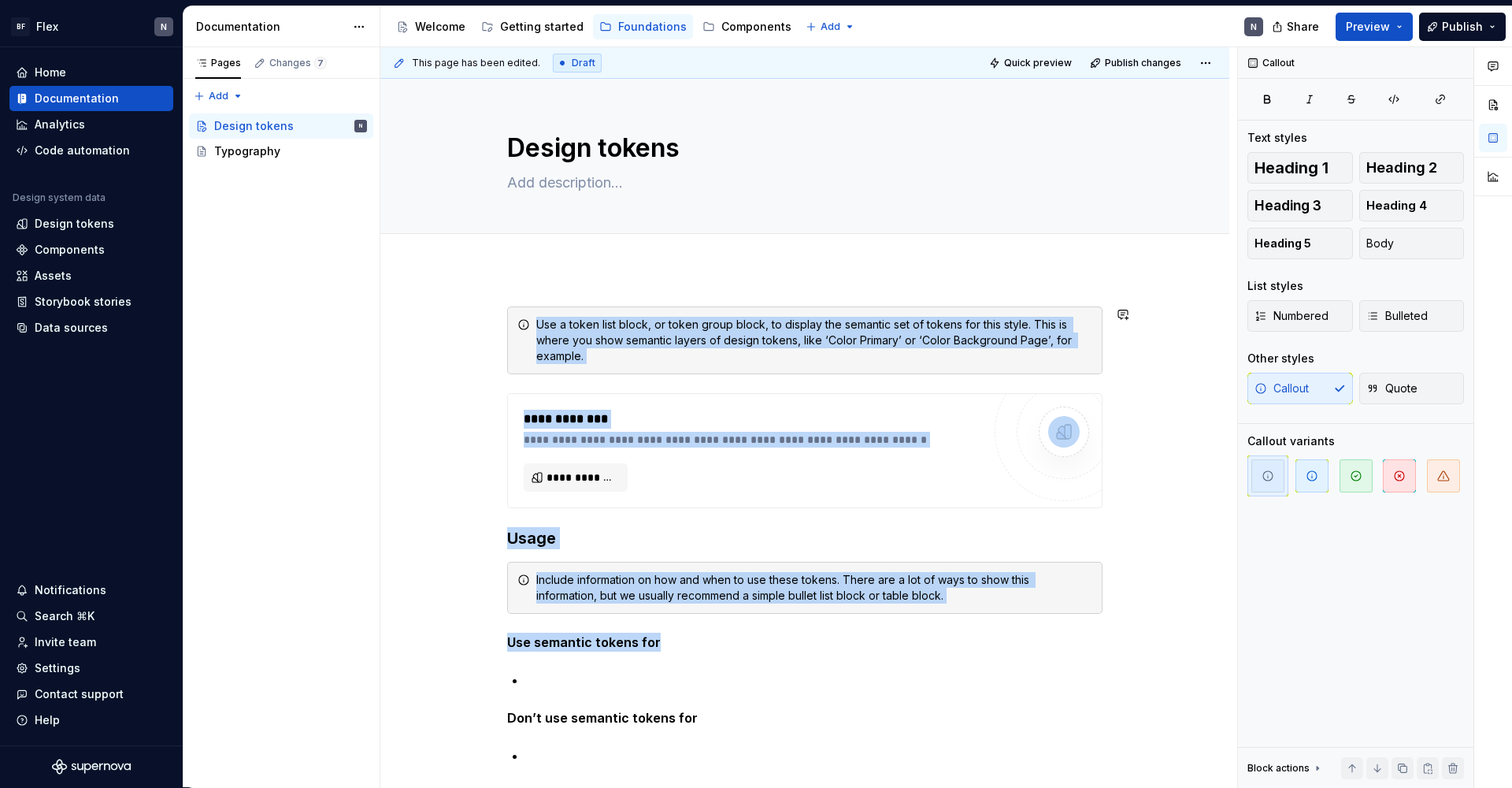
drag, startPoint x: 627, startPoint y: 272, endPoint x: 640, endPoint y: 694, distance: 422.2
click at [640, 660] on div "**********" at bounding box center [808, 418] width 856 height 741
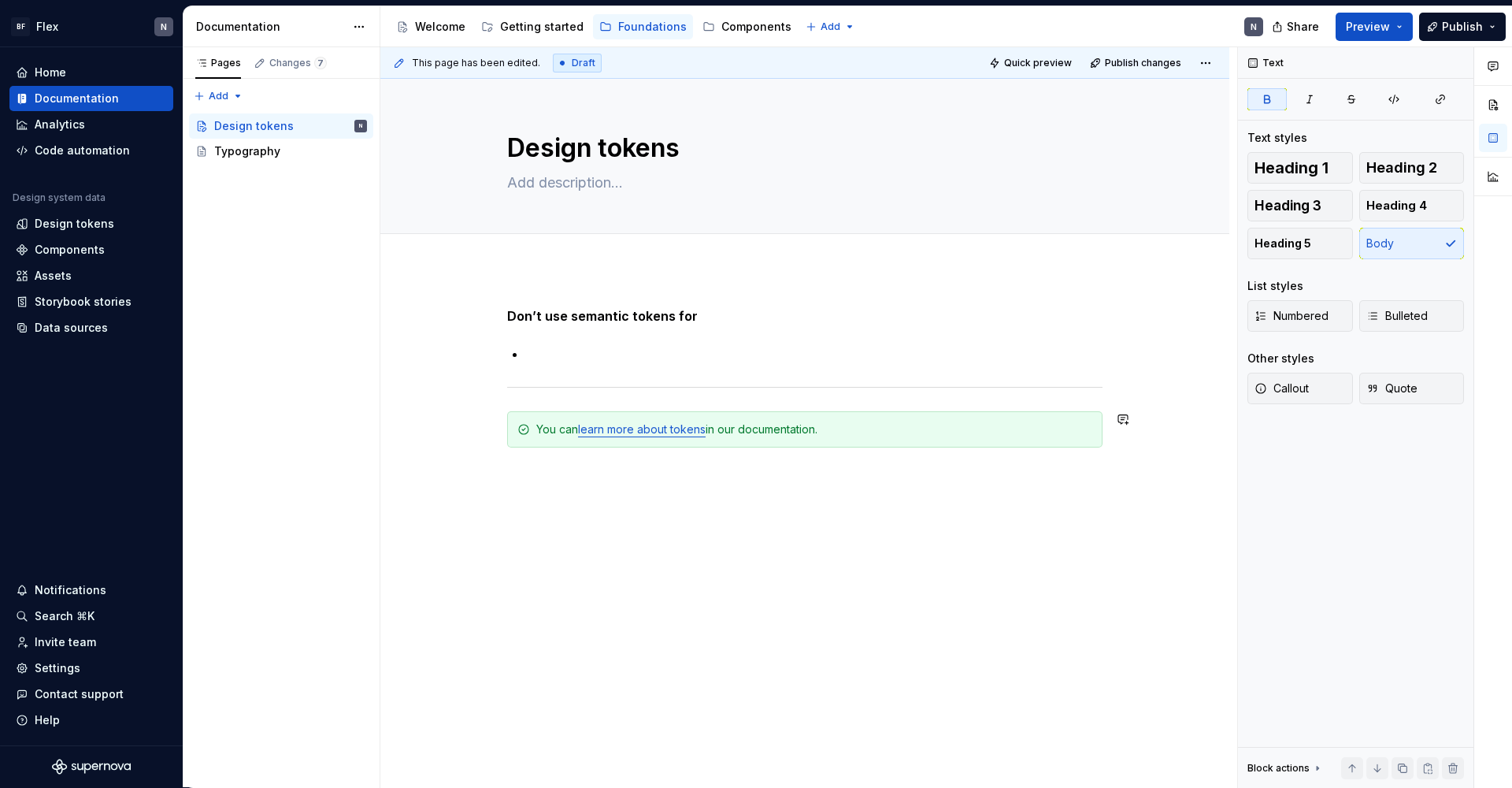
drag, startPoint x: 731, startPoint y: 701, endPoint x: 753, endPoint y: 723, distance: 31.1
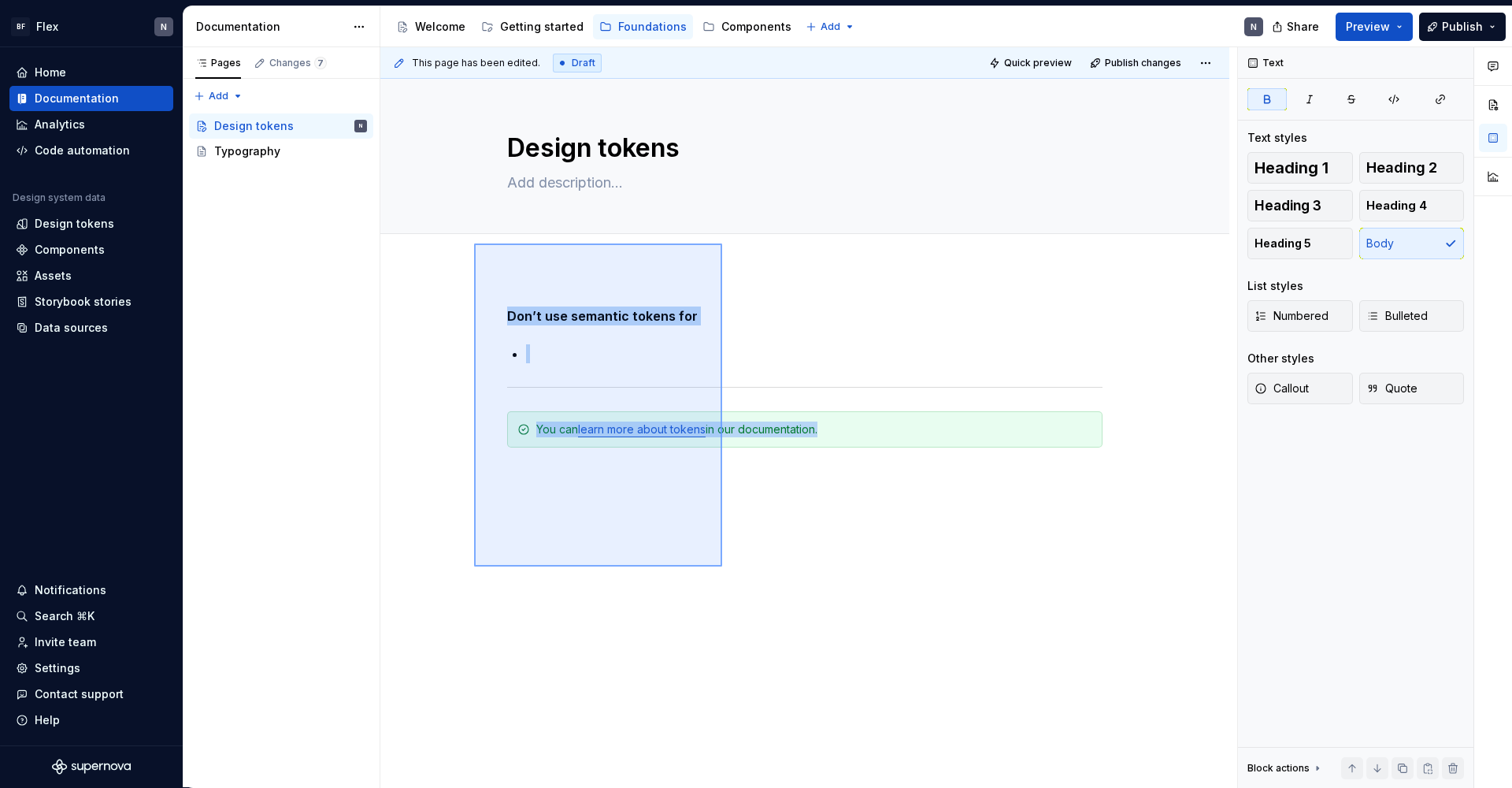
drag, startPoint x: 667, startPoint y: 467, endPoint x: 473, endPoint y: 247, distance: 293.3
click at [473, 247] on div "This page has been edited. Draft Quick preview Publish changes Design tokens Ed…" at bounding box center [808, 418] width 856 height 741
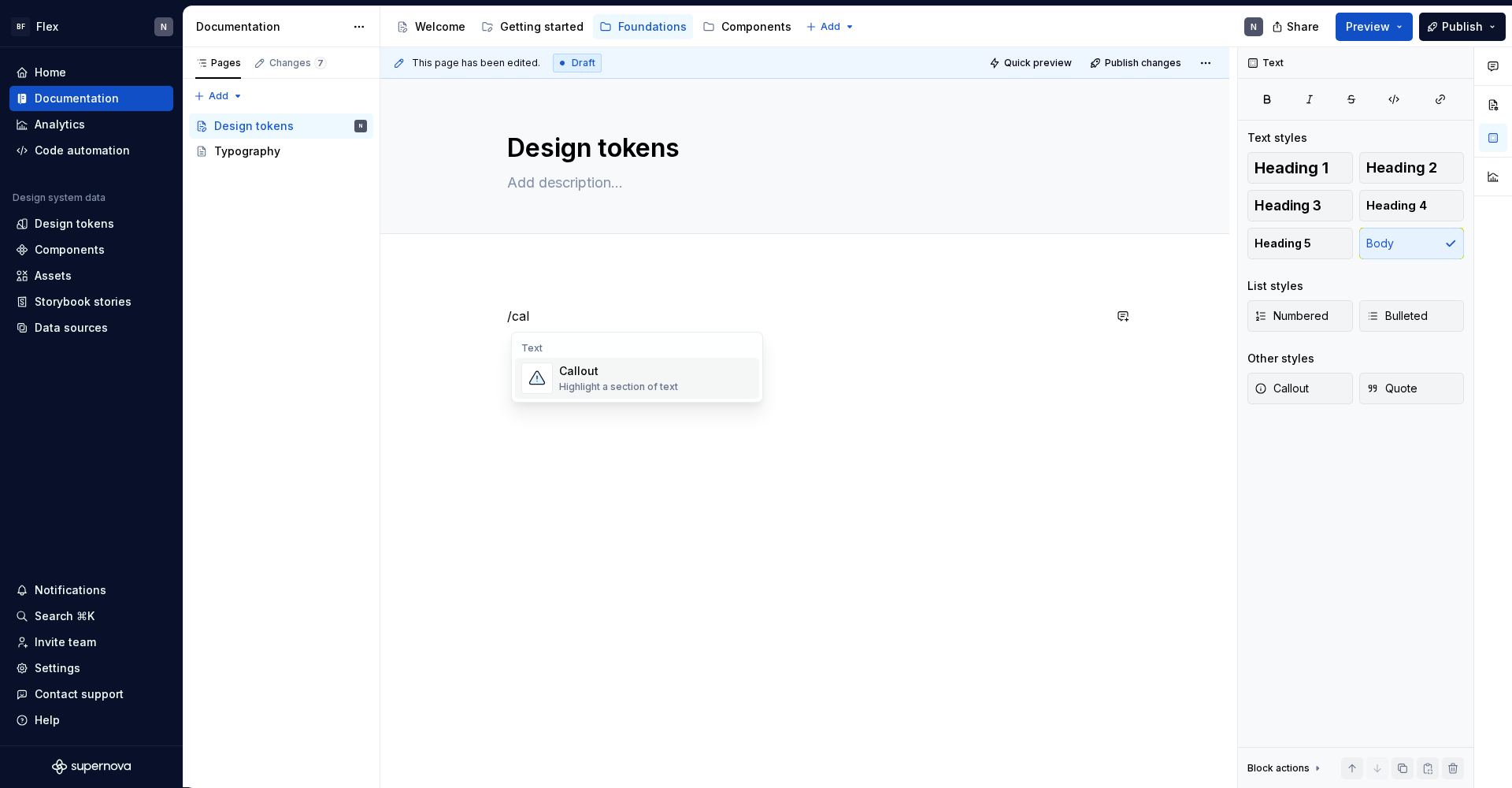
click at [664, 396] on span "Callout Highlight a section of text" at bounding box center [637, 378] width 244 height 41
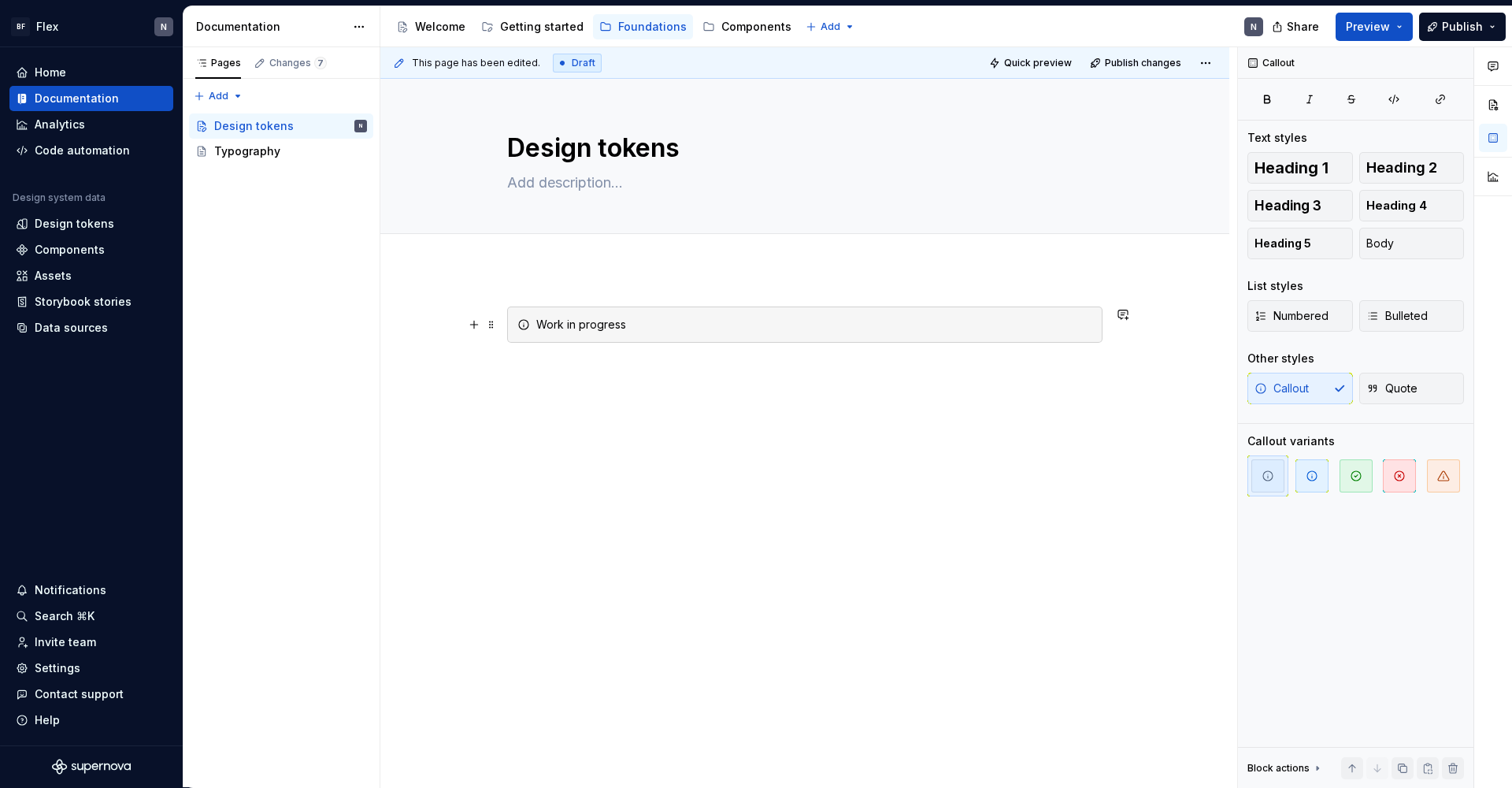
click at [584, 319] on div "Work in progress" at bounding box center [814, 325] width 556 height 16
copy div "Work in progress"
click at [599, 385] on div "Work in progress" at bounding box center [804, 345] width 595 height 79
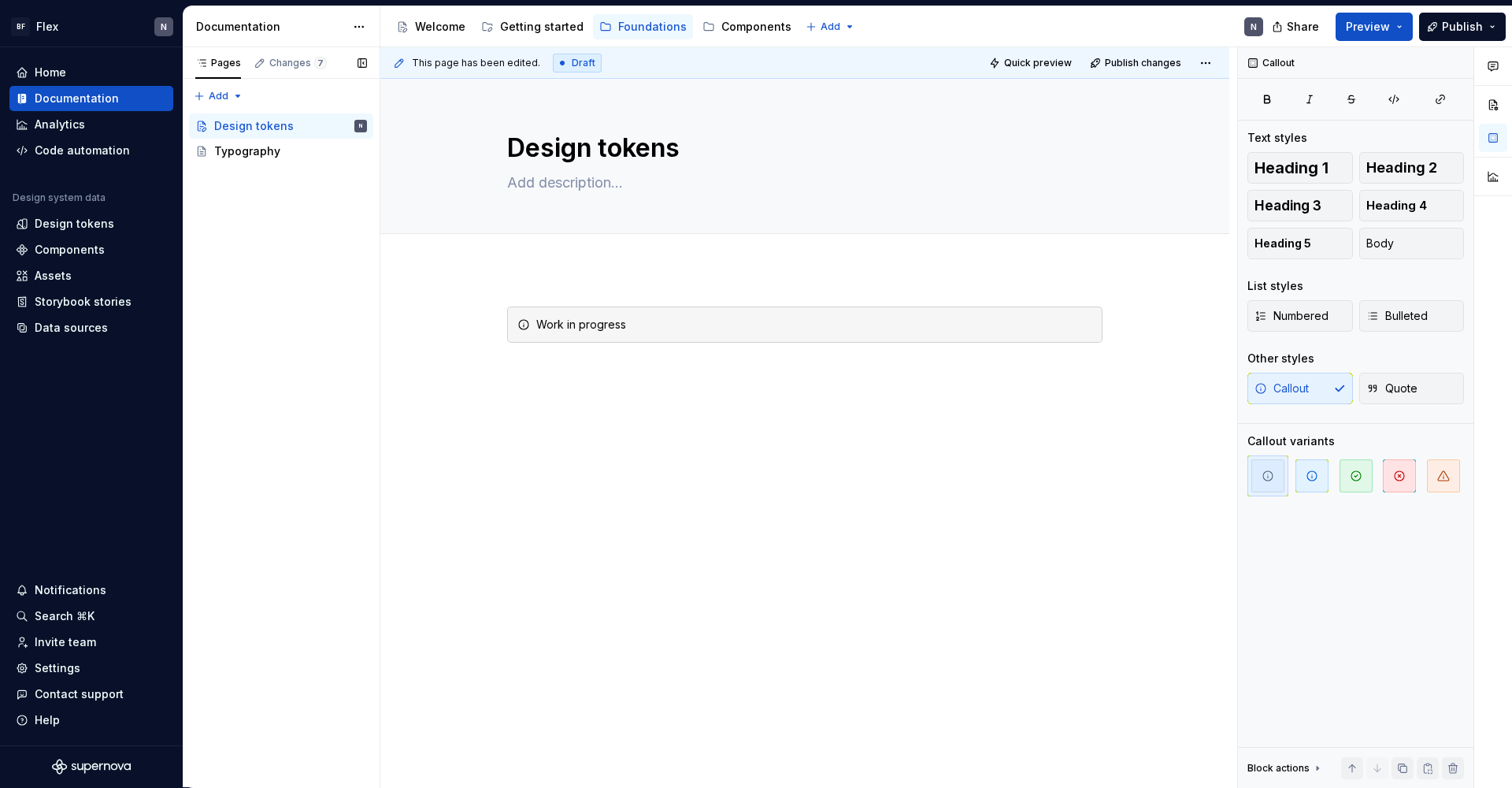
click at [227, 97] on div "Pages Changes 7 Add Accessibility guide for tree Page tree. Navigate the tree w…" at bounding box center [281, 418] width 197 height 741
click at [244, 118] on div "New page" at bounding box center [269, 125] width 103 height 16
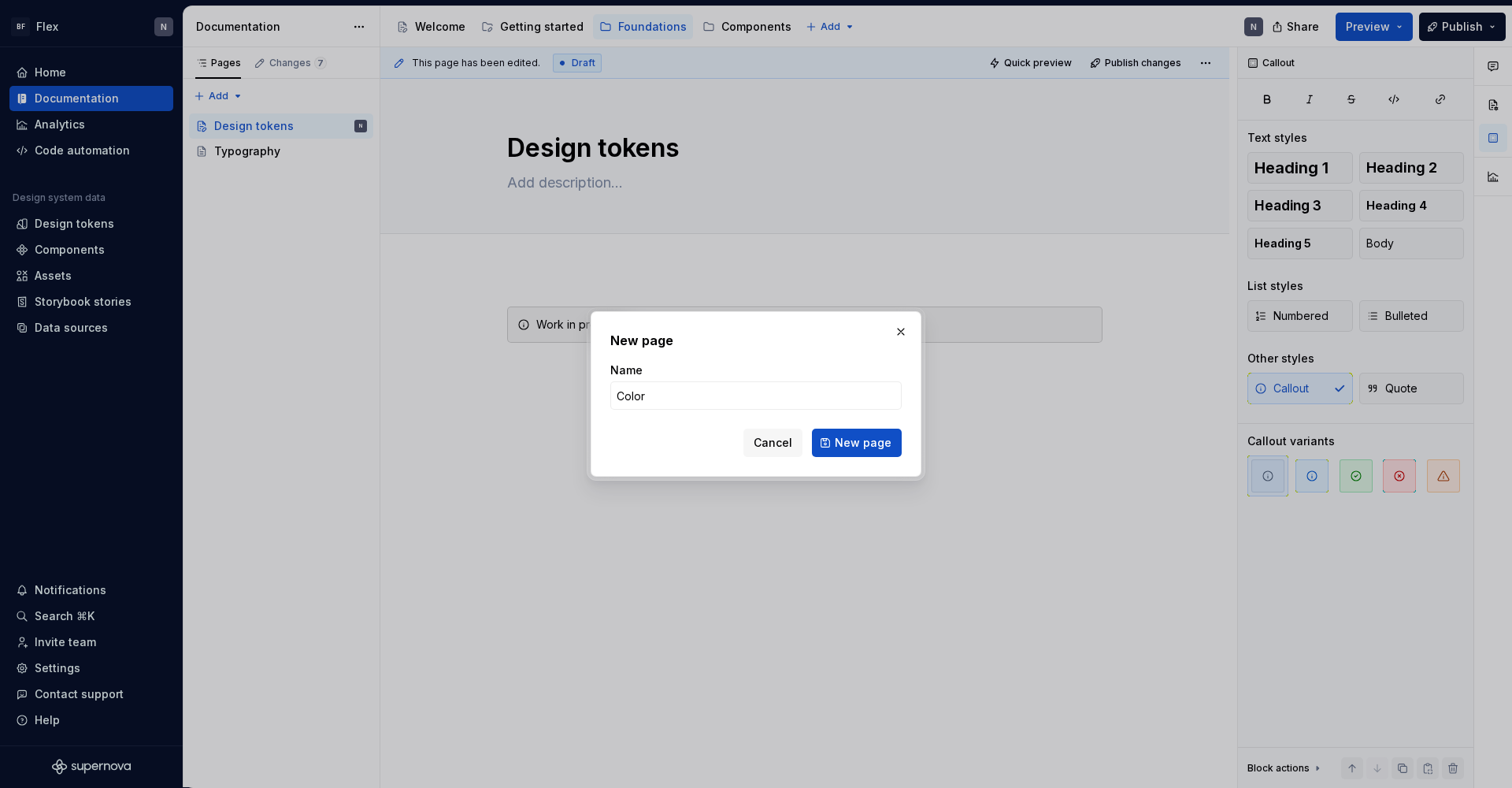
click at [858, 443] on button "New page" at bounding box center [856, 443] width 90 height 29
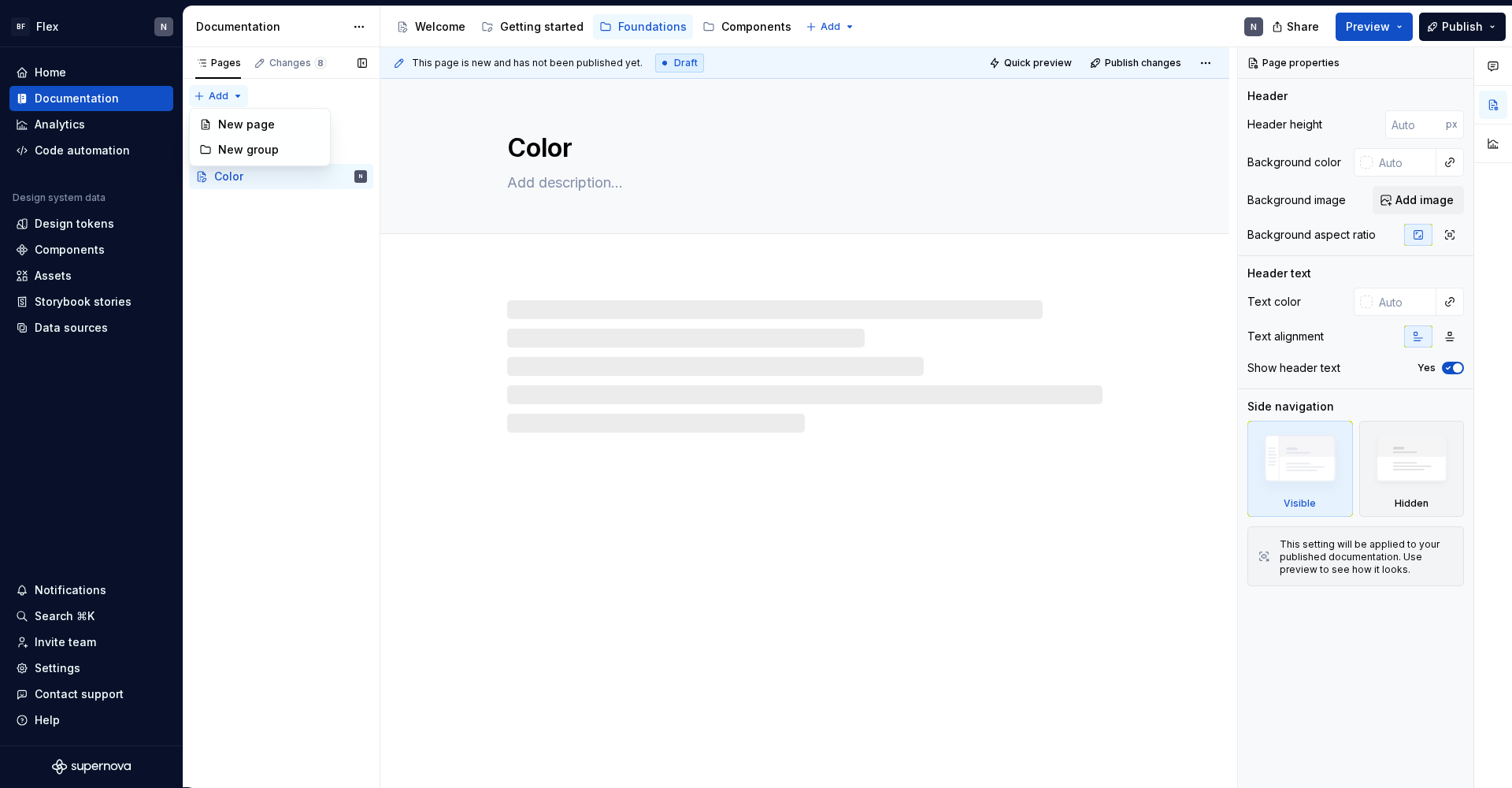
click at [202, 95] on div "Pages Changes 8 Add Accessibility guide for tree Page tree. Navigate the tree w…" at bounding box center [281, 418] width 197 height 741
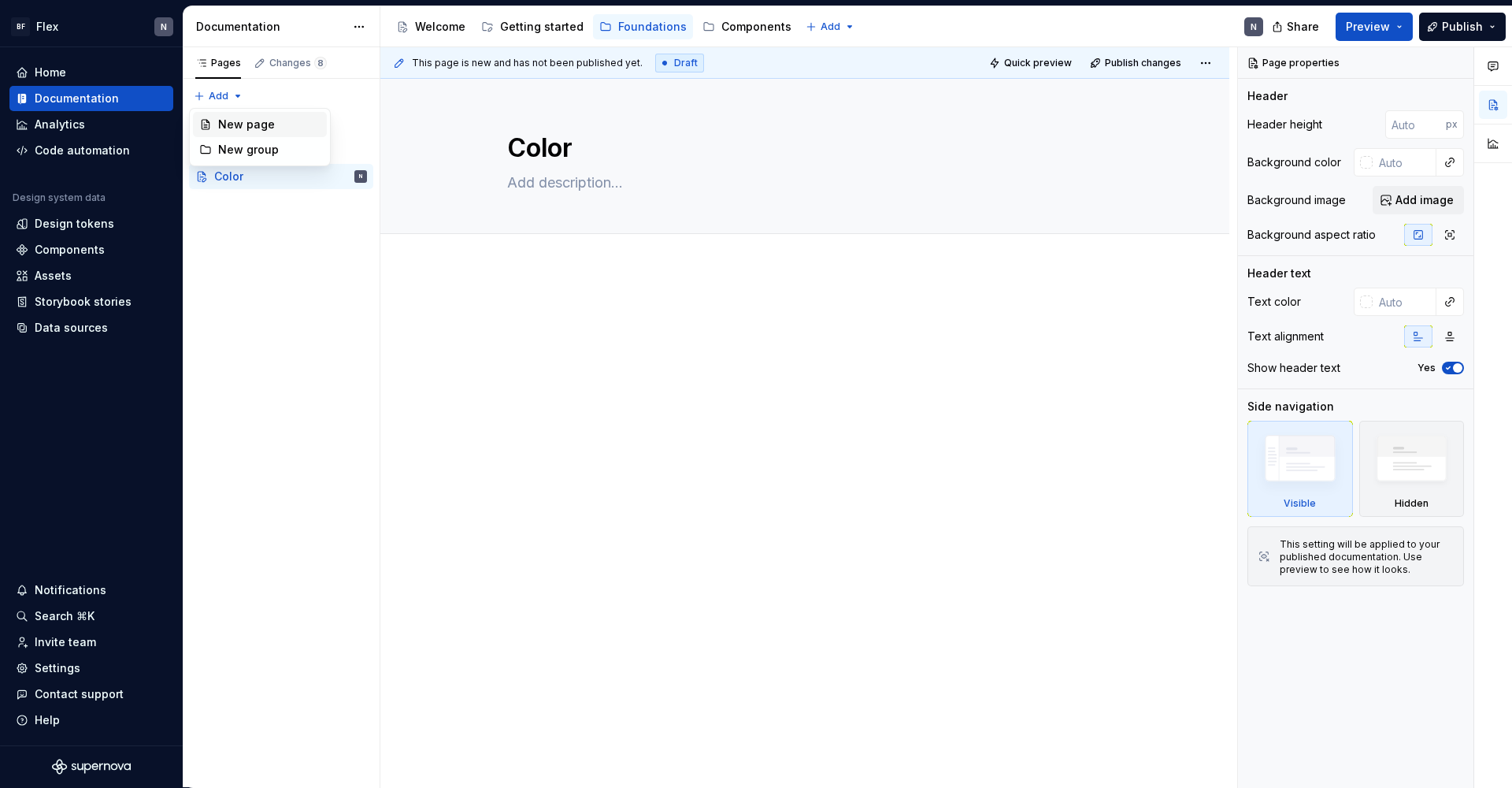
click at [247, 123] on div "New page" at bounding box center [269, 125] width 103 height 16
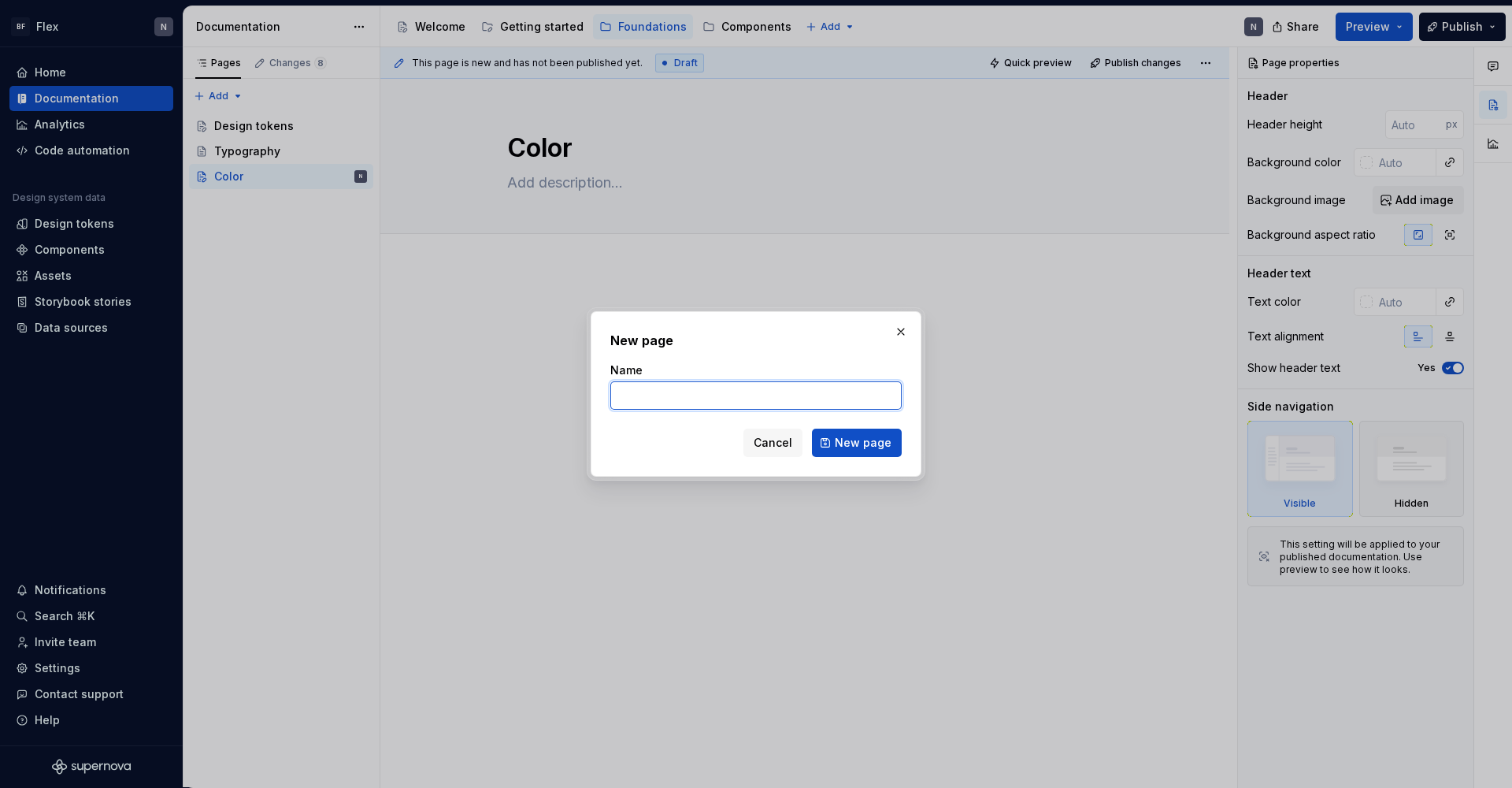
click at [688, 405] on input "Name" at bounding box center [756, 395] width 292 height 29
click at [858, 443] on button "New page" at bounding box center [856, 443] width 90 height 29
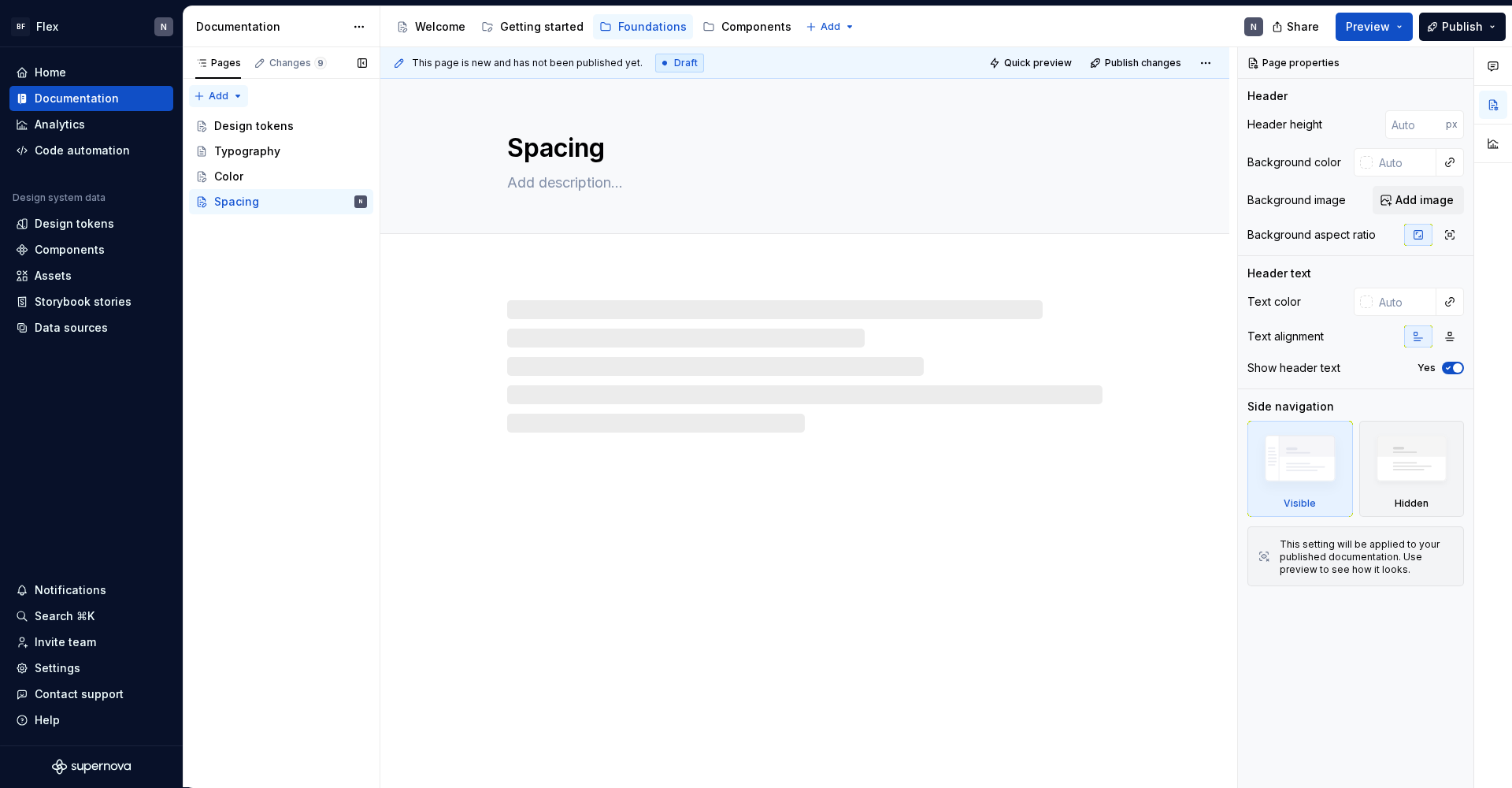
click at [202, 91] on div "Pages Changes 9 Add Accessibility guide for tree Page tree. Navigate the tree w…" at bounding box center [281, 418] width 197 height 741
click at [285, 129] on div "New page" at bounding box center [269, 125] width 103 height 16
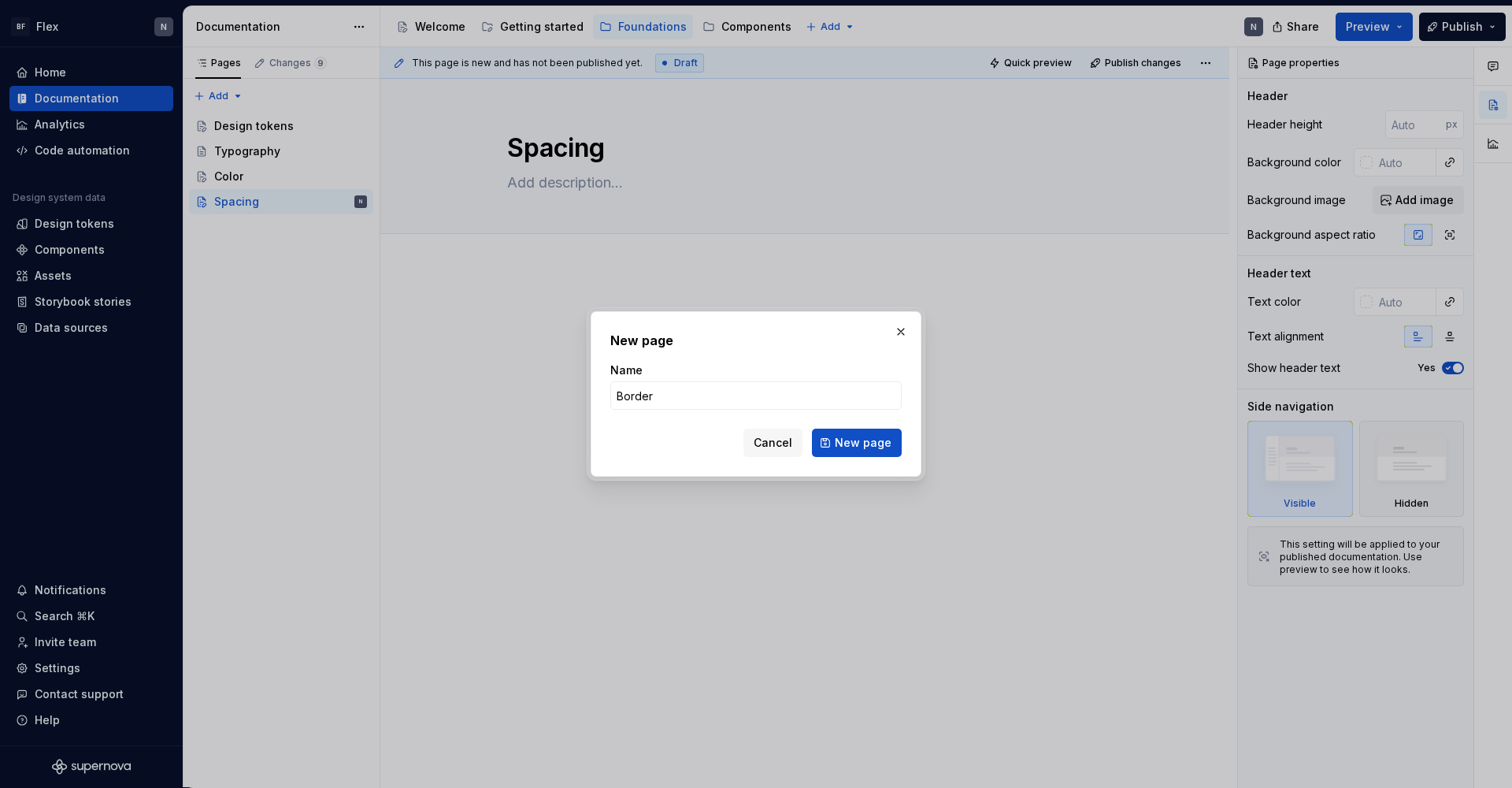
click at [858, 443] on button "New page" at bounding box center [856, 443] width 90 height 29
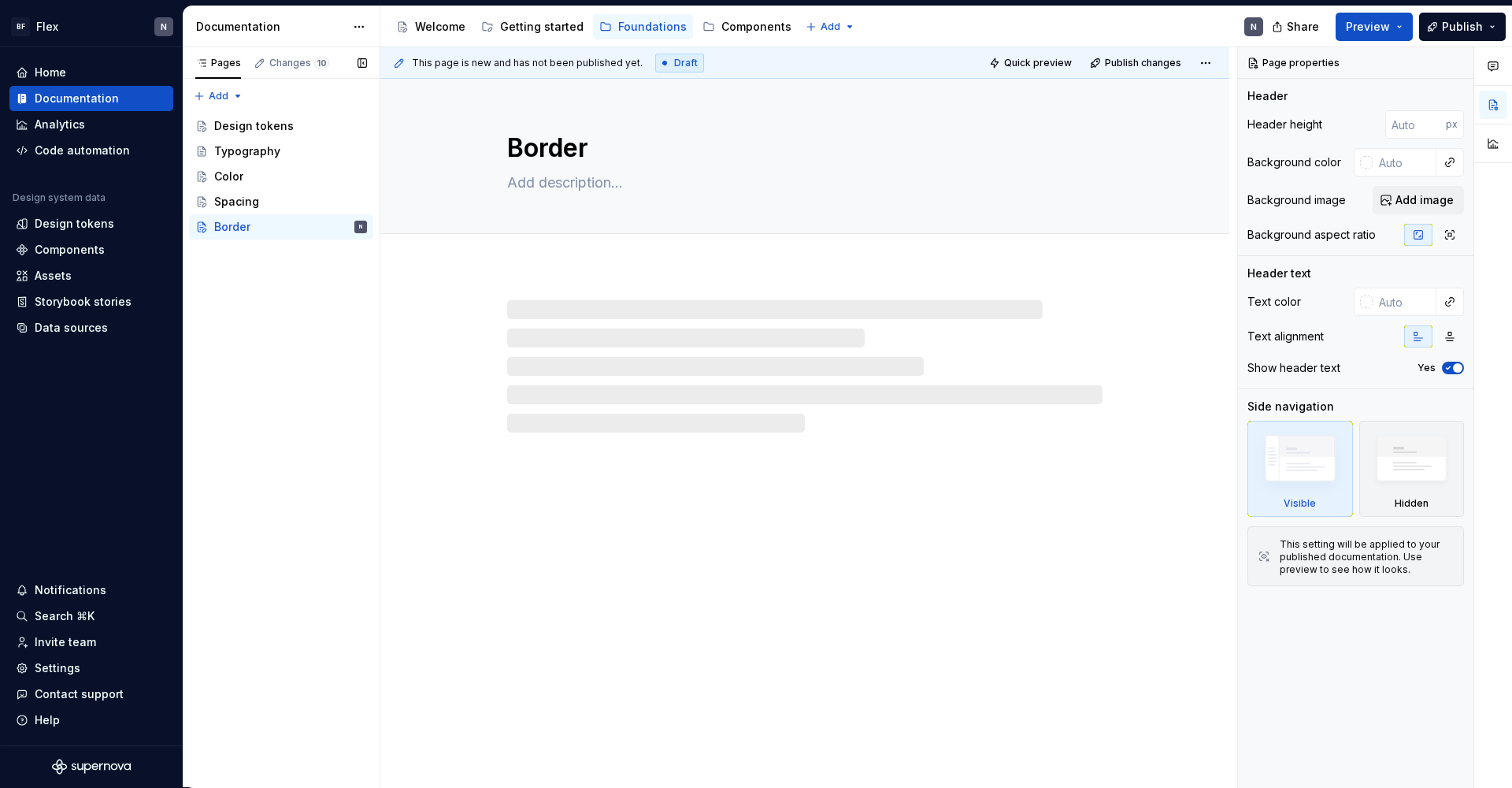
click at [204, 84] on div "Add" at bounding box center [281, 93] width 197 height 29
click at [204, 93] on div "Pages Changes 10 Add Accessibility guide for tree Page tree. Navigate the tree …" at bounding box center [281, 418] width 197 height 741
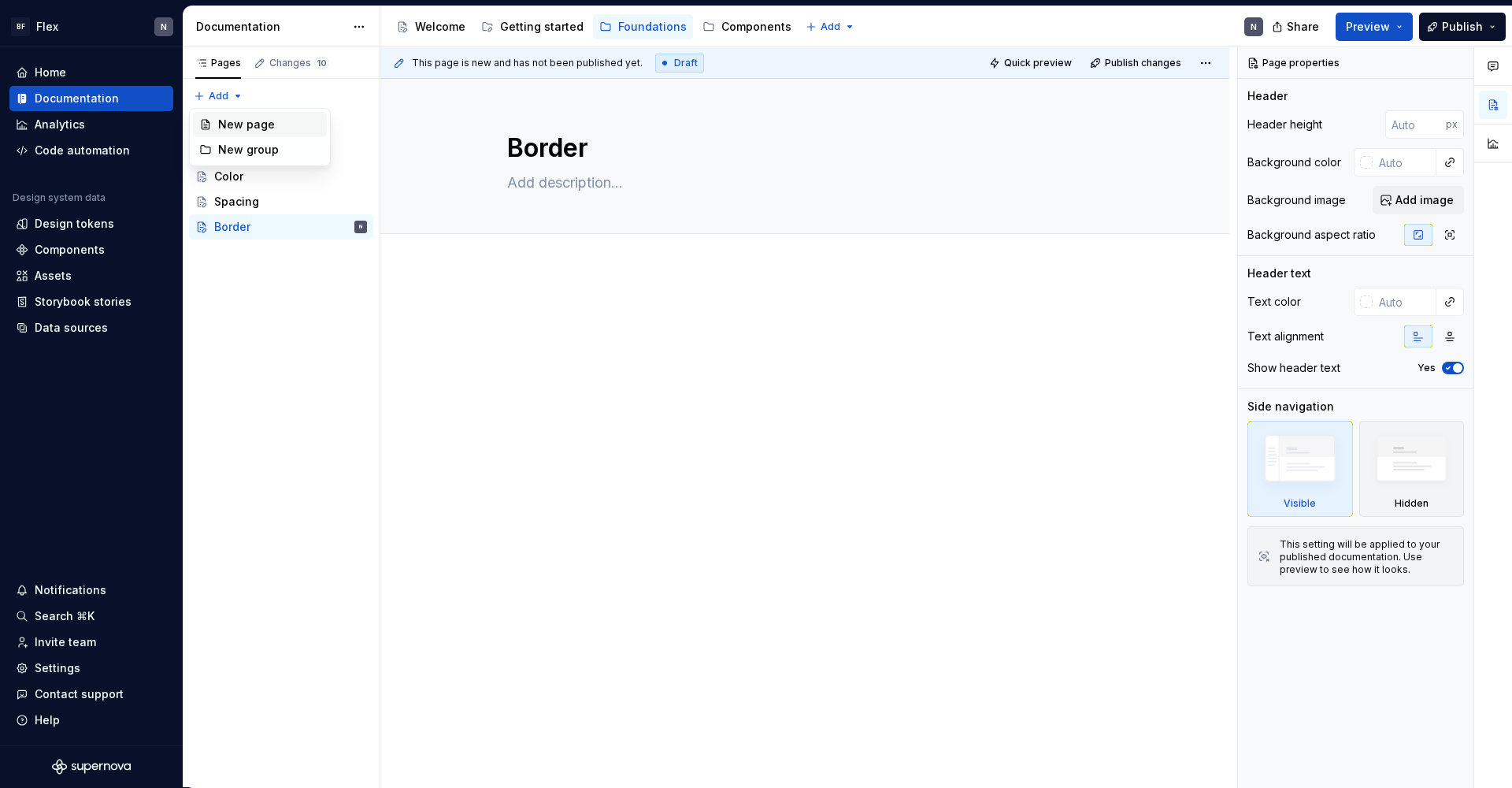
click at [236, 118] on div "New page" at bounding box center [269, 125] width 103 height 16
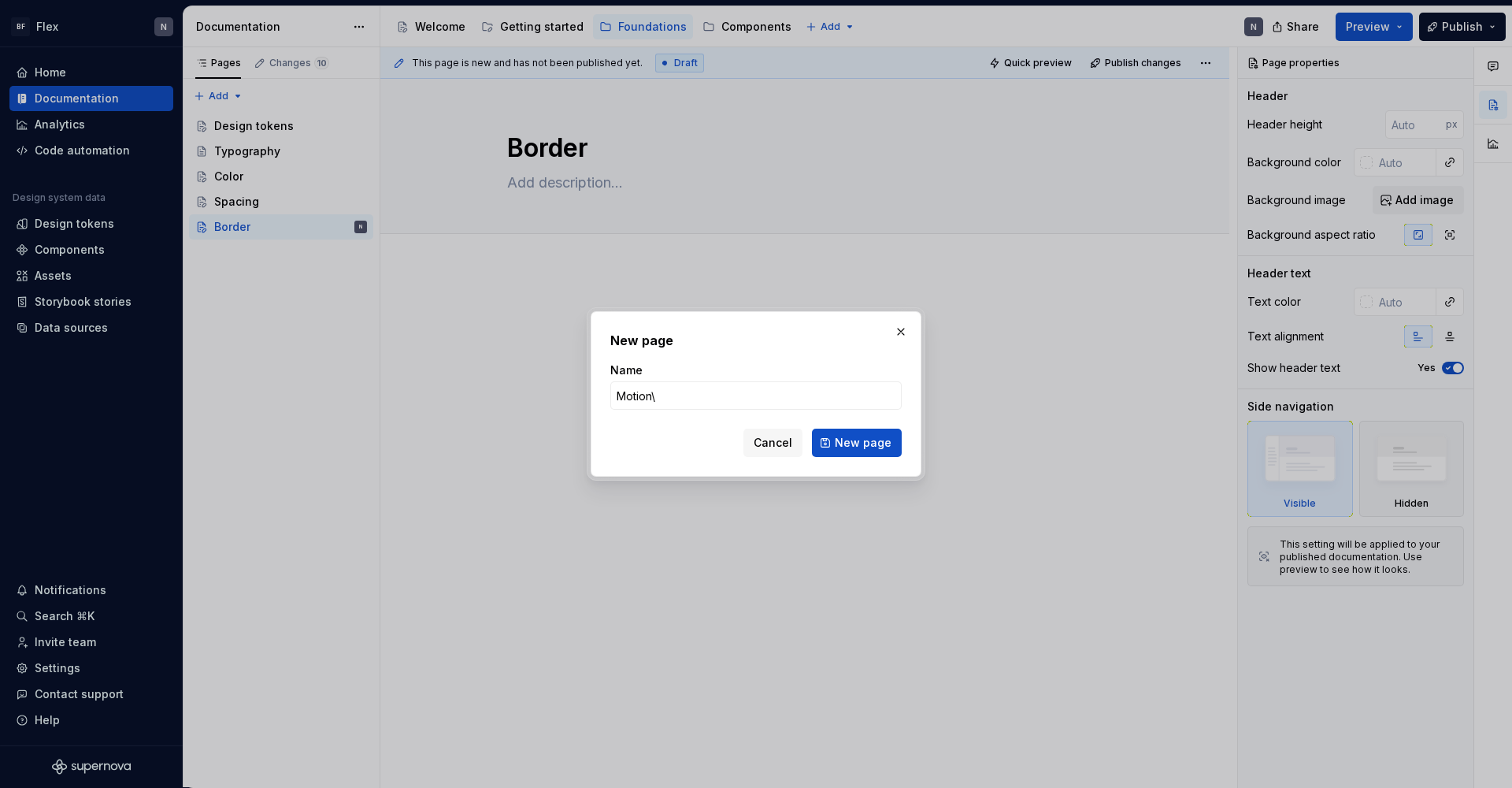
click at [858, 443] on button "New page" at bounding box center [856, 443] width 90 height 29
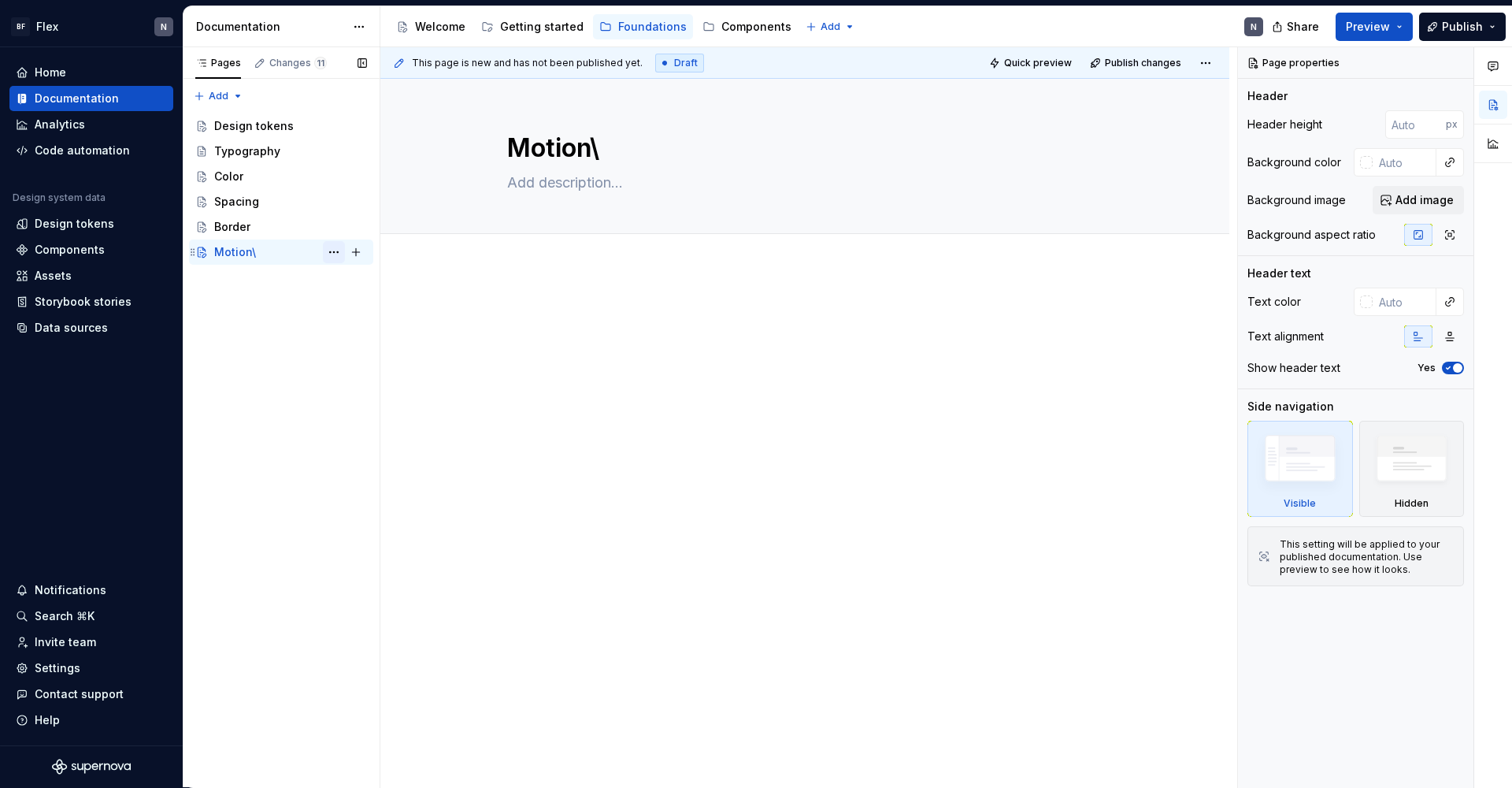
click at [335, 250] on button "Page tree" at bounding box center [334, 252] width 22 height 22
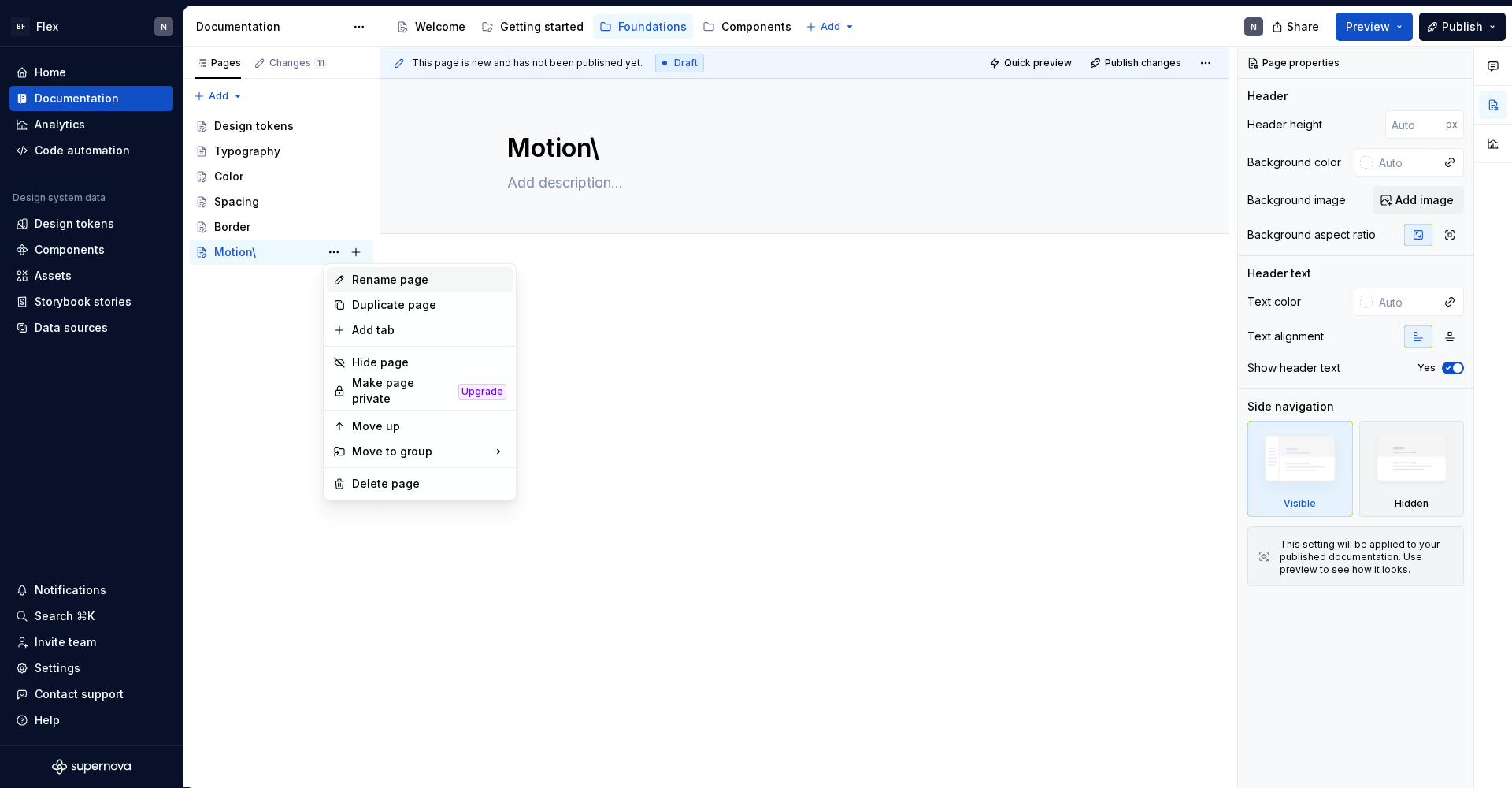
click at [369, 279] on div "Rename page" at bounding box center [429, 280] width 154 height 16
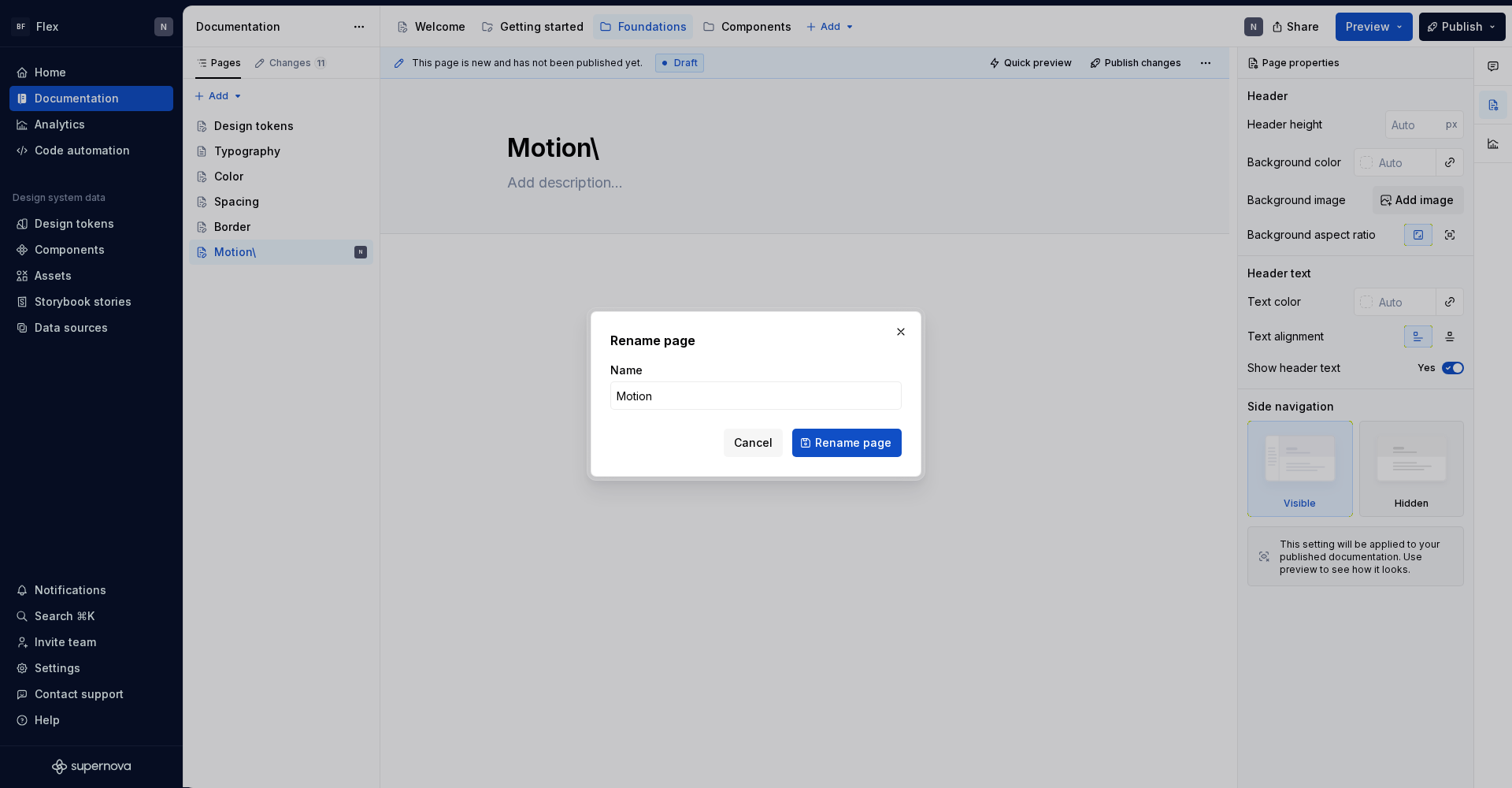
click at [848, 443] on button "Rename page" at bounding box center [847, 443] width 110 height 29
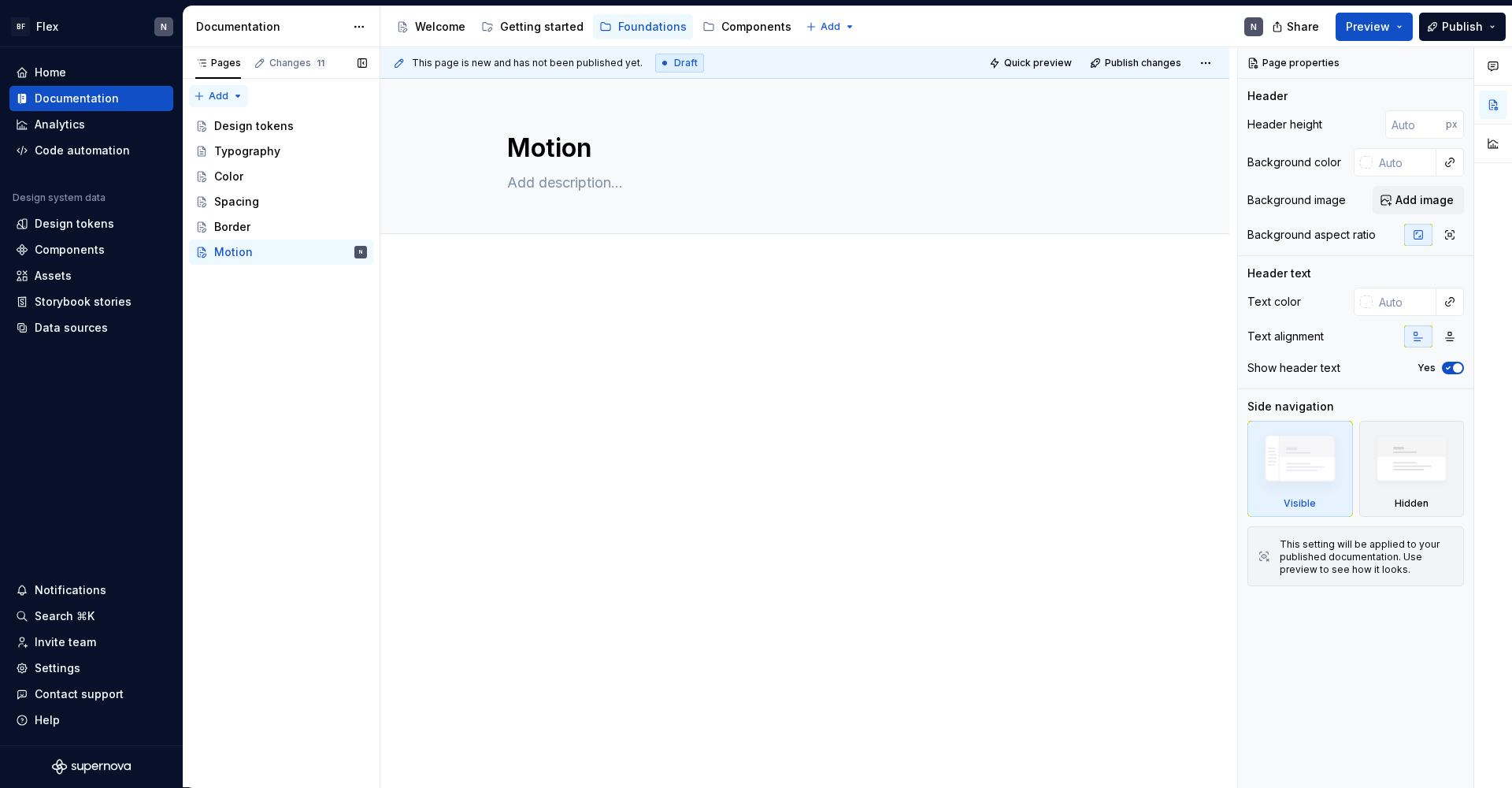
click at [211, 97] on div "Pages Changes 11 Add Accessibility guide for tree Page tree. Navigate the tree …" at bounding box center [281, 418] width 197 height 741
click at [258, 128] on div "New page" at bounding box center [269, 125] width 103 height 16
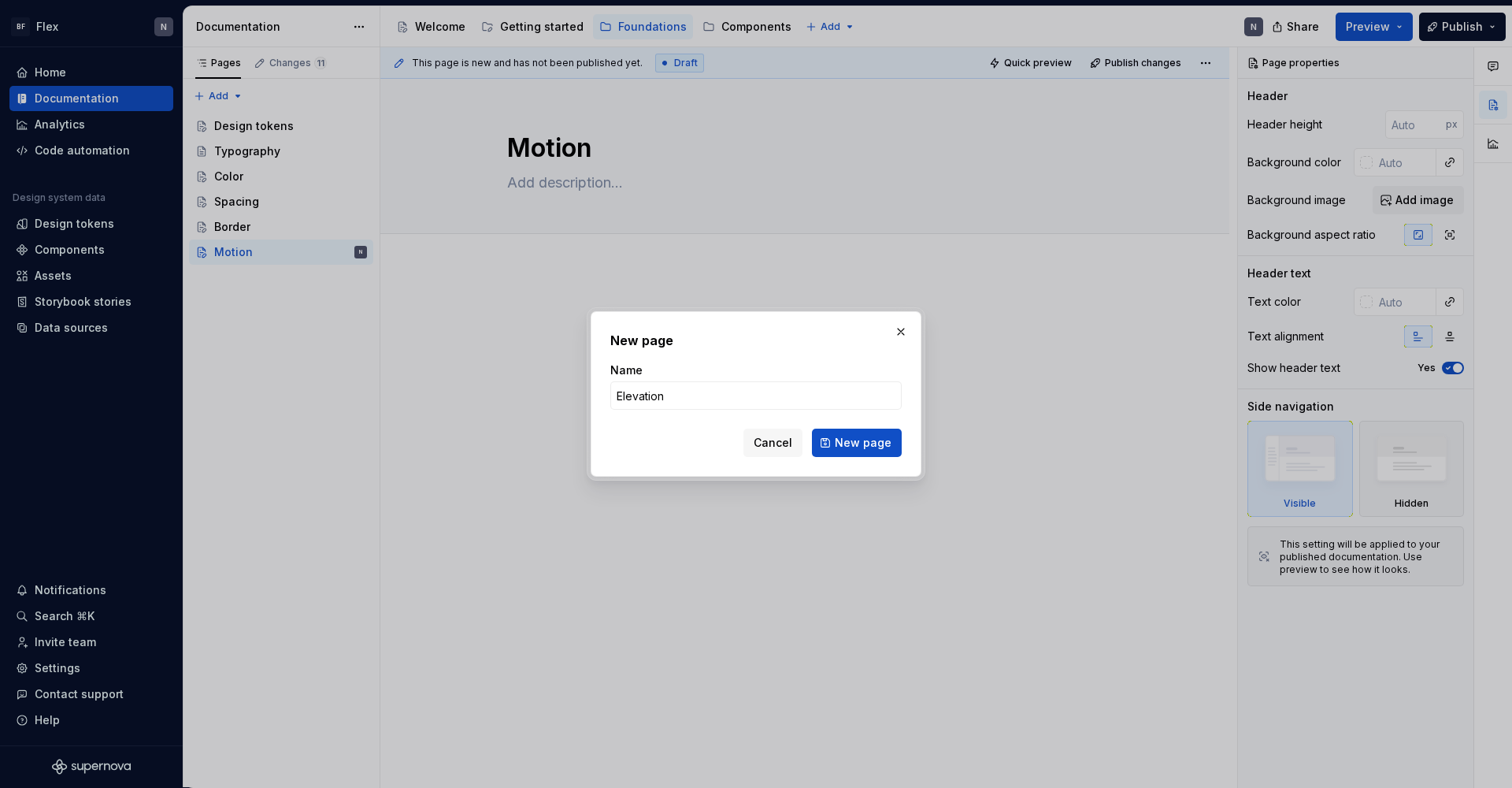
click at [858, 443] on button "New page" at bounding box center [856, 443] width 90 height 29
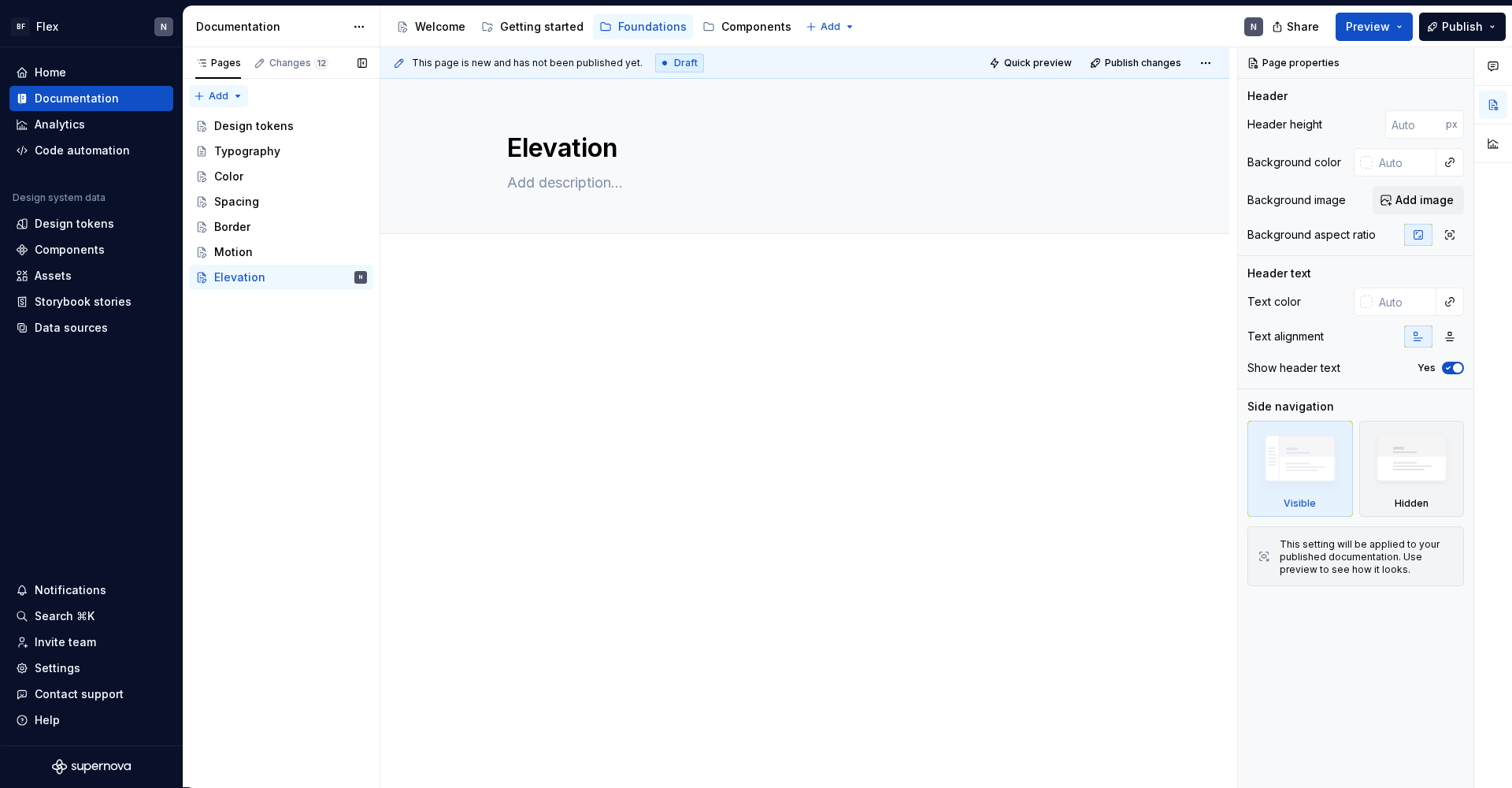
click at [210, 96] on div "Pages Changes 12 Add Accessibility guide for tree Page tree. Navigate the tree …" at bounding box center [281, 418] width 197 height 741
click at [209, 96] on div "Pages Changes 12 Add Accessibility guide for tree Page tree. Navigate the tree …" at bounding box center [281, 418] width 197 height 741
click at [217, 100] on div "Pages Changes 12 Add Accessibility guide for tree Page tree. Navigate the tree …" at bounding box center [281, 418] width 197 height 741
click at [226, 122] on div "New page" at bounding box center [269, 125] width 103 height 16
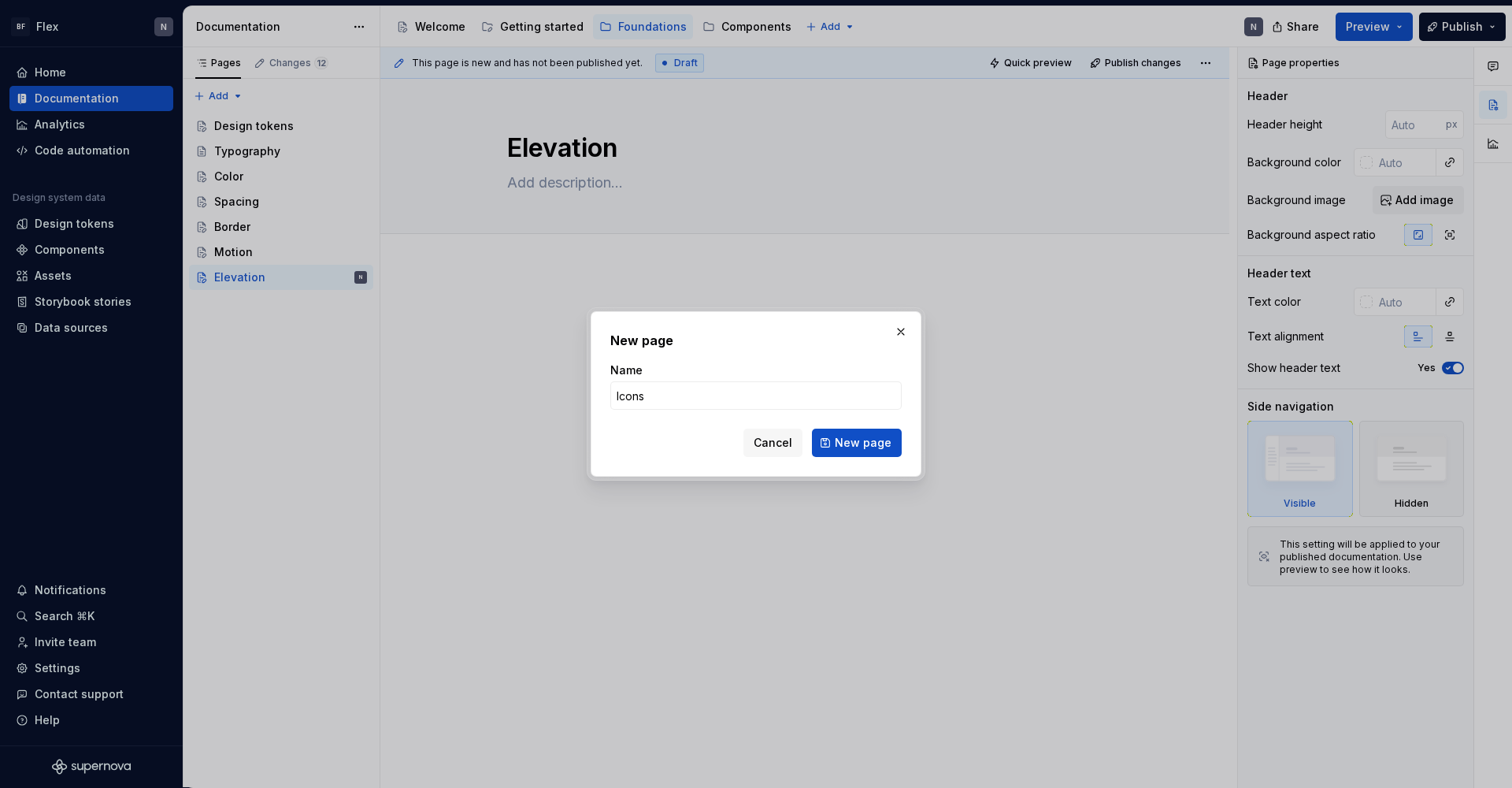
click at [858, 443] on button "New page" at bounding box center [856, 443] width 90 height 29
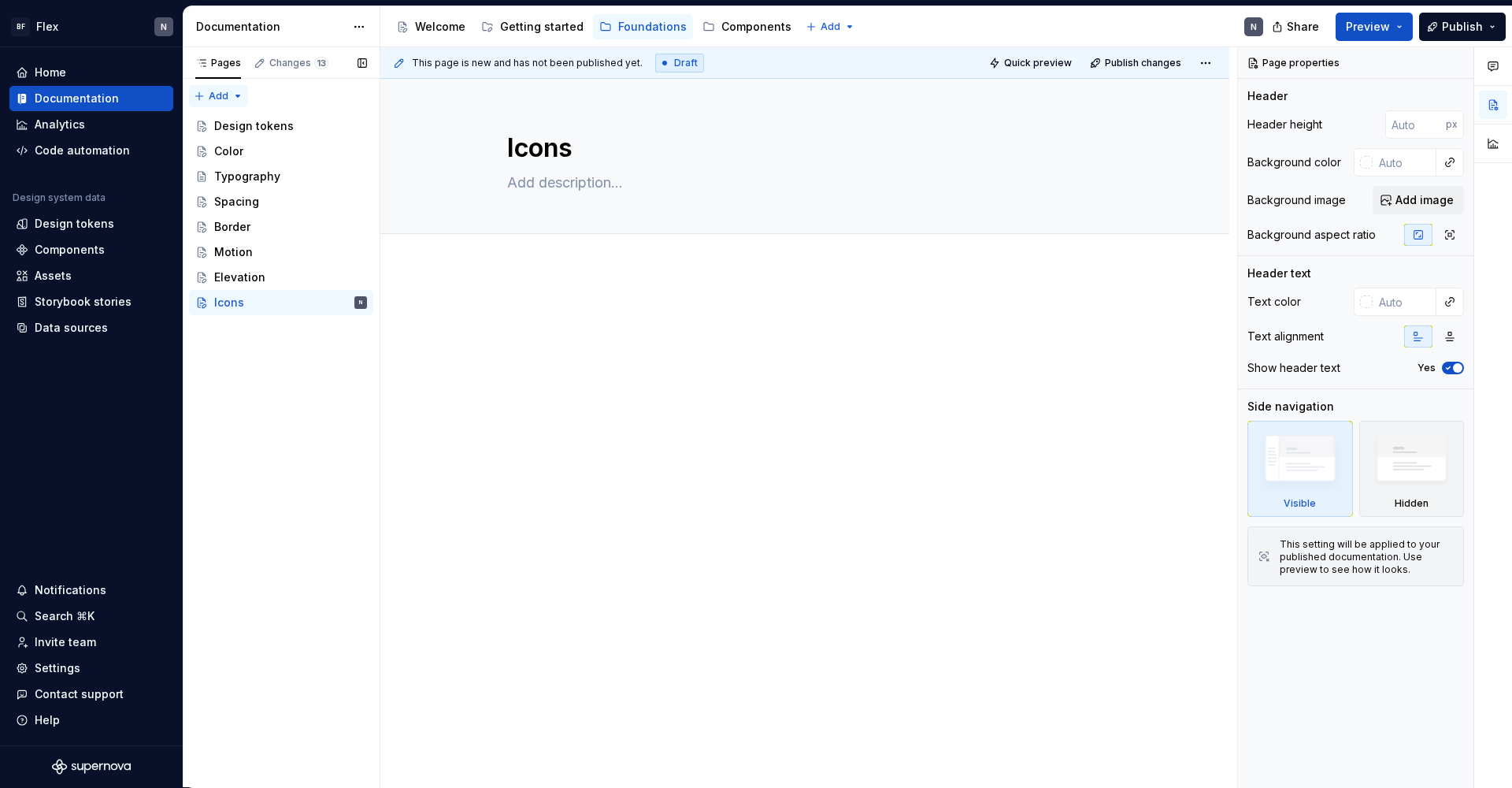
click at [216, 97] on span "Add" at bounding box center [219, 96] width 20 height 12
click at [216, 97] on div "Pages Changes 13 Add Accessibility guide for tree Page tree. Navigate the tree …" at bounding box center [281, 418] width 197 height 741
click at [233, 124] on div "New page" at bounding box center [269, 125] width 103 height 16
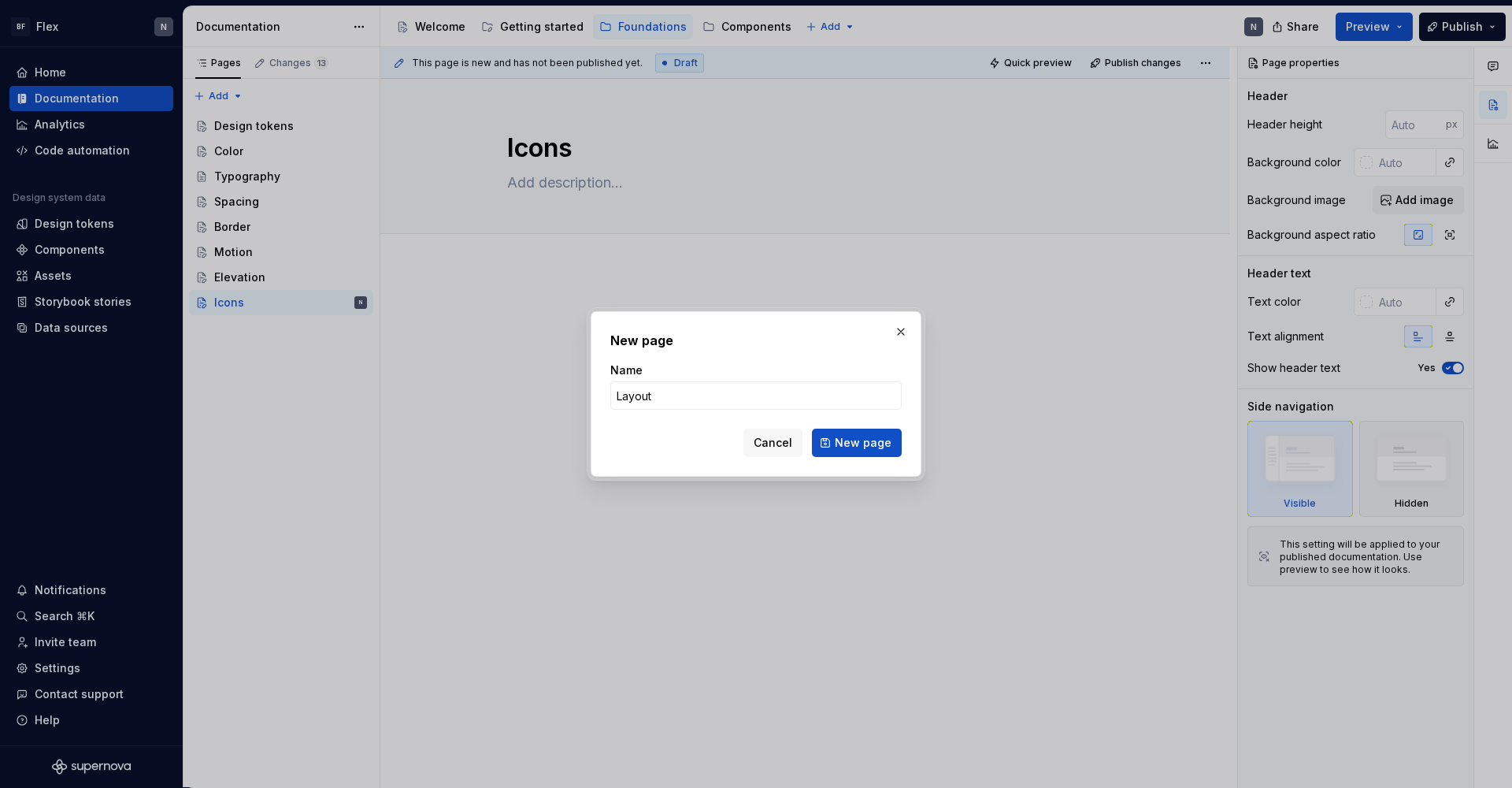
click at [858, 443] on button "New page" at bounding box center [856, 443] width 90 height 29
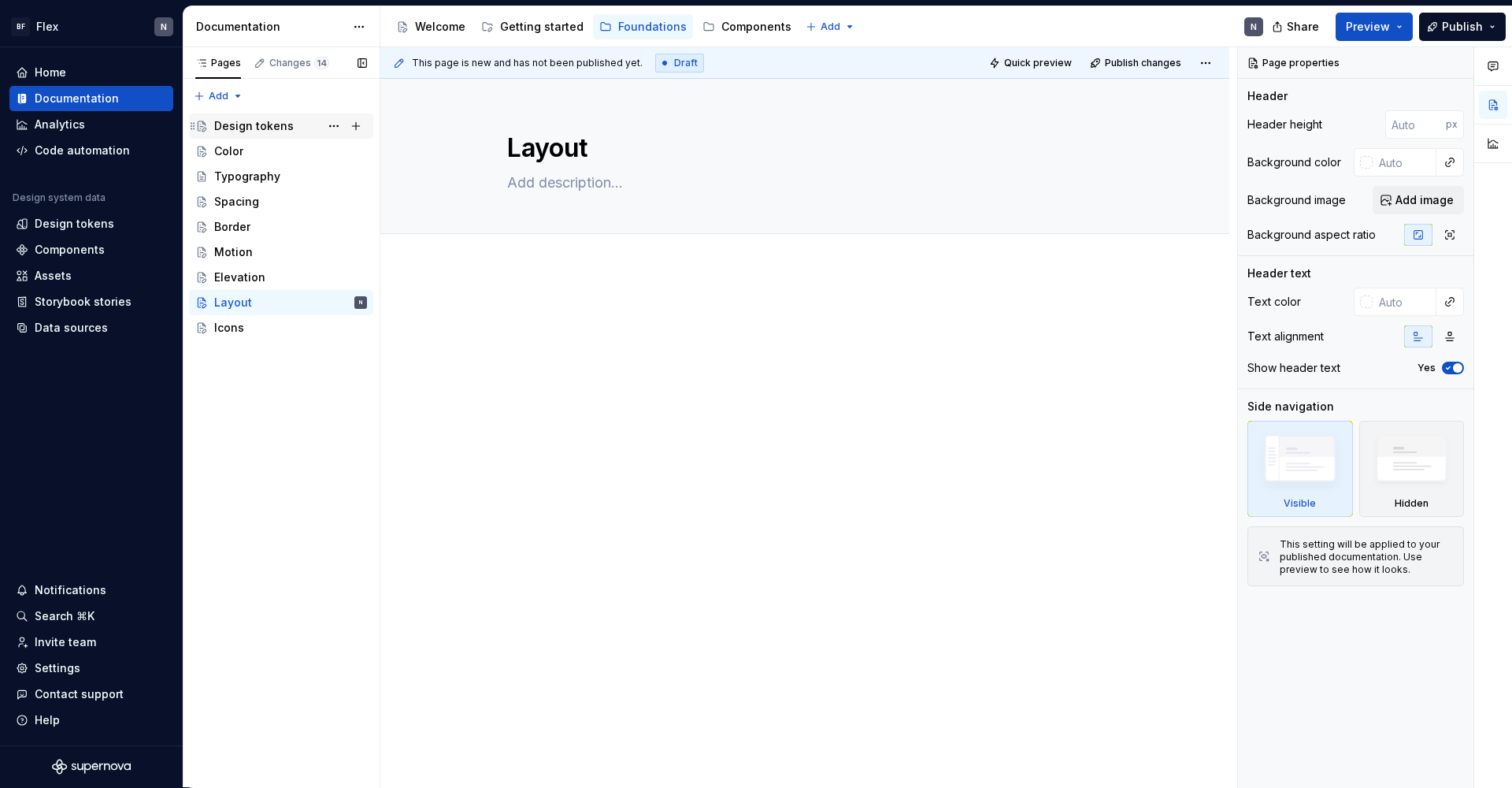
click at [227, 124] on div "Design tokens" at bounding box center [253, 126] width 79 height 16
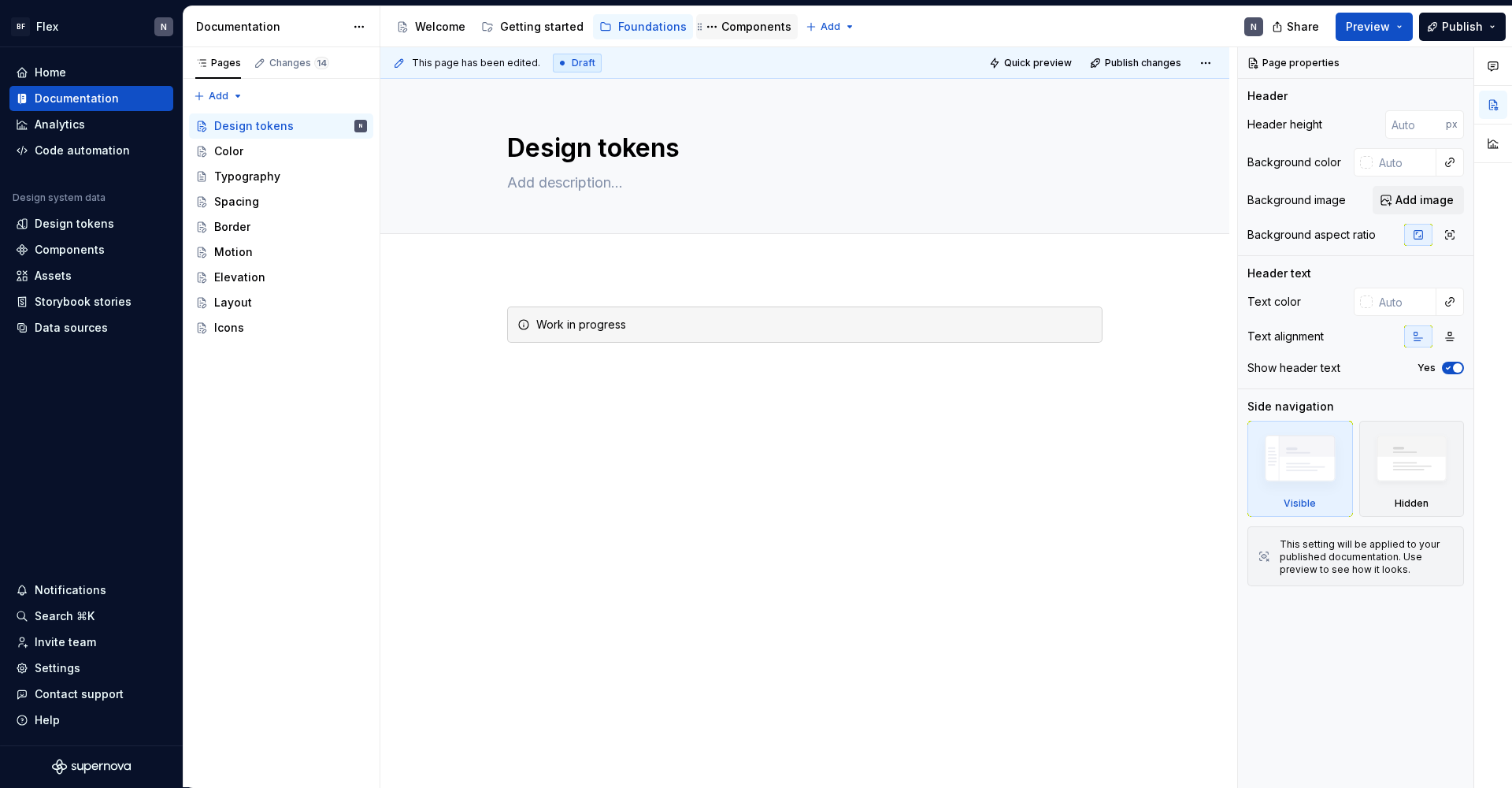
click at [721, 22] on div "Components" at bounding box center [756, 27] width 70 height 16
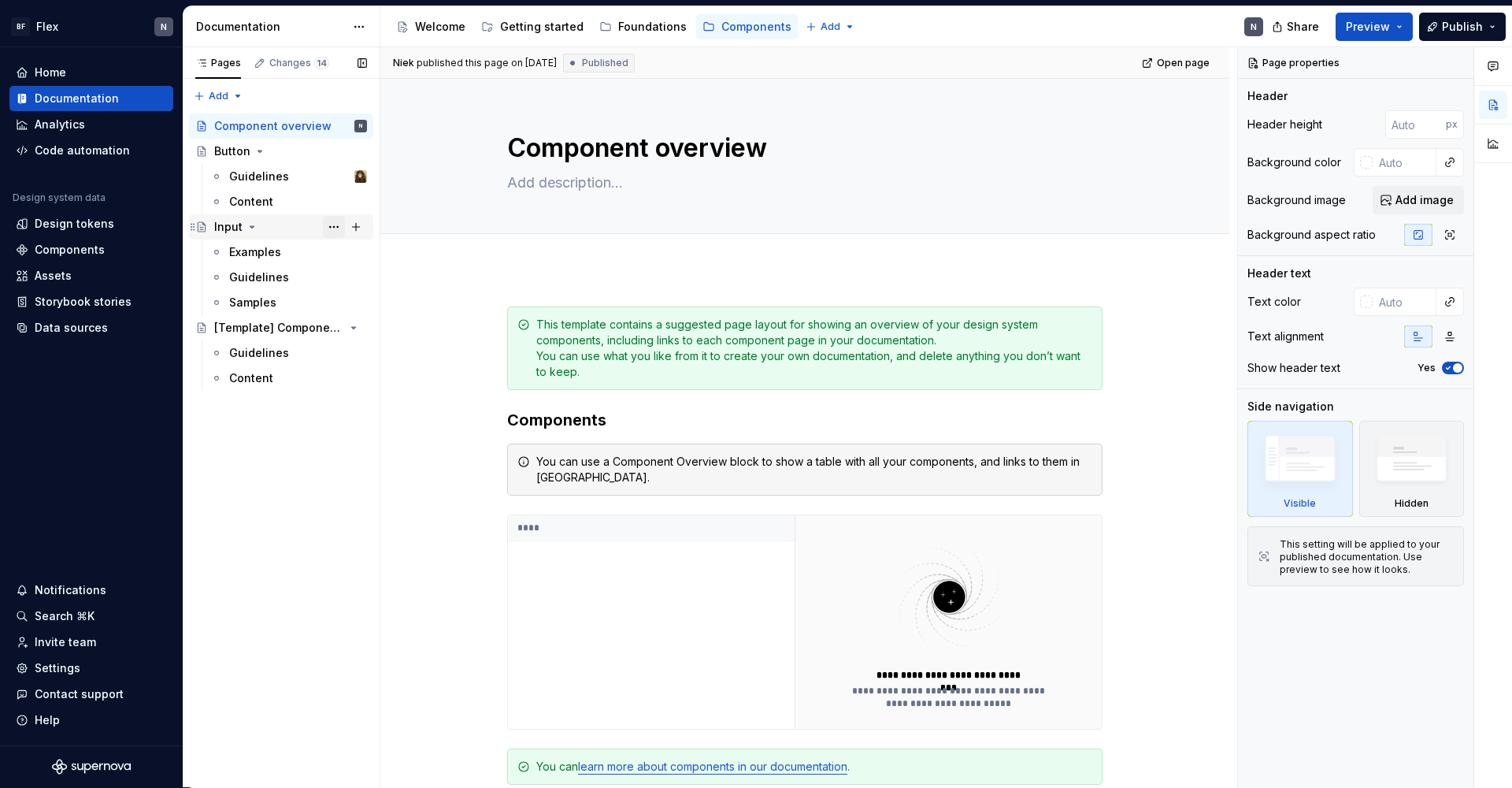
click at [330, 226] on button "Page tree" at bounding box center [334, 227] width 22 height 22
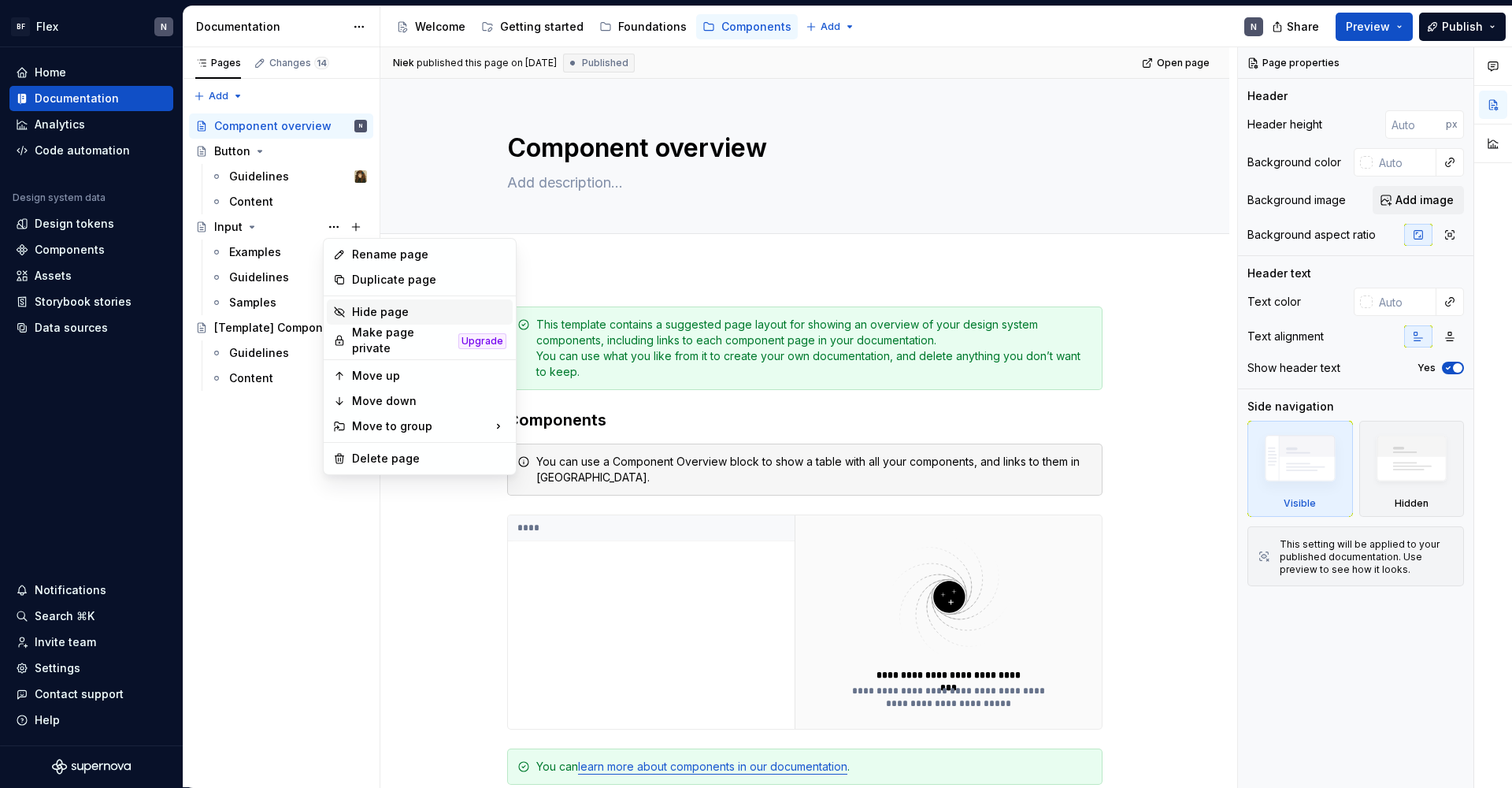
click at [406, 314] on div "Hide page" at bounding box center [429, 312] width 154 height 16
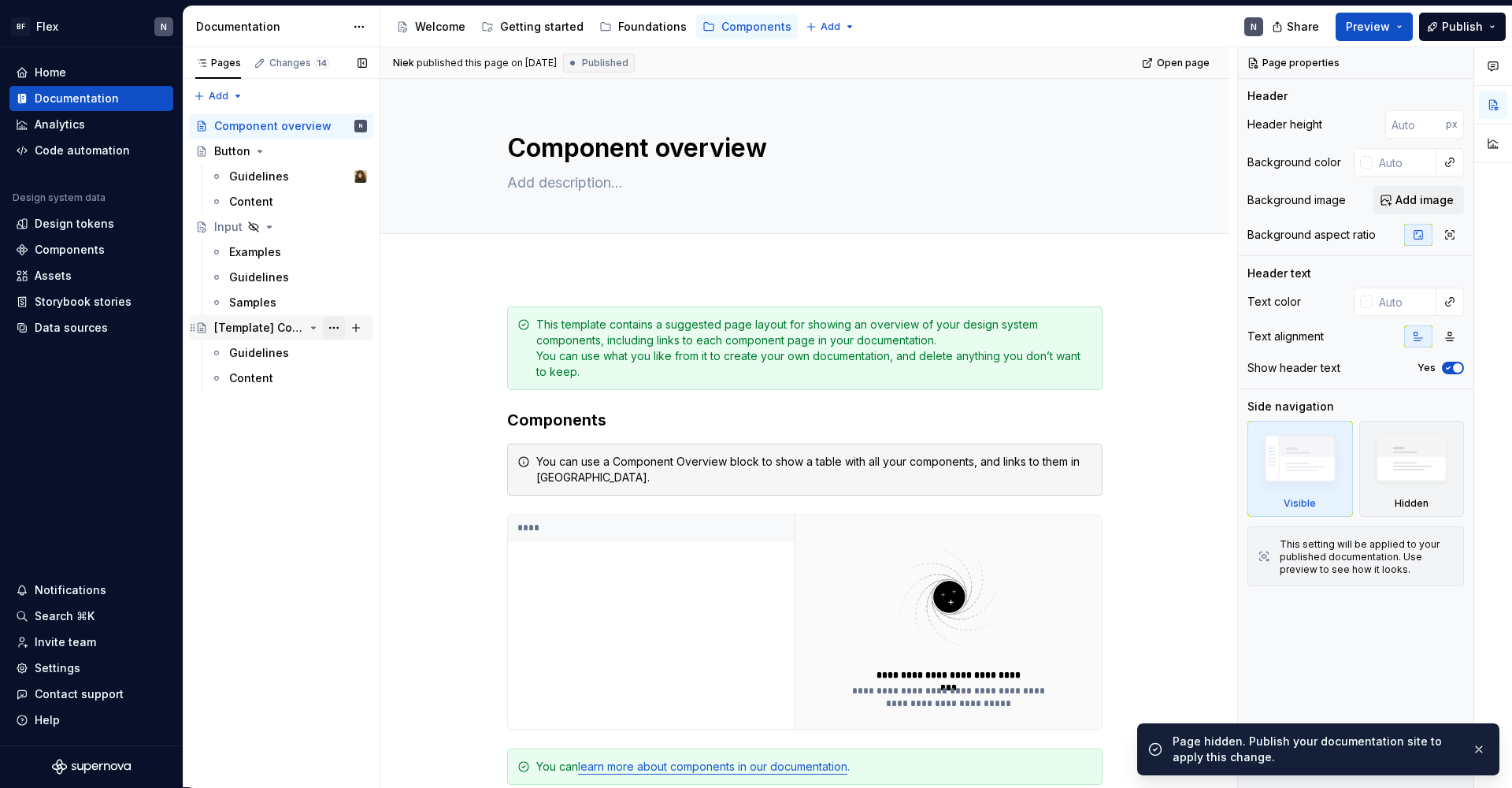
click at [335, 328] on button "Page tree" at bounding box center [334, 328] width 22 height 22
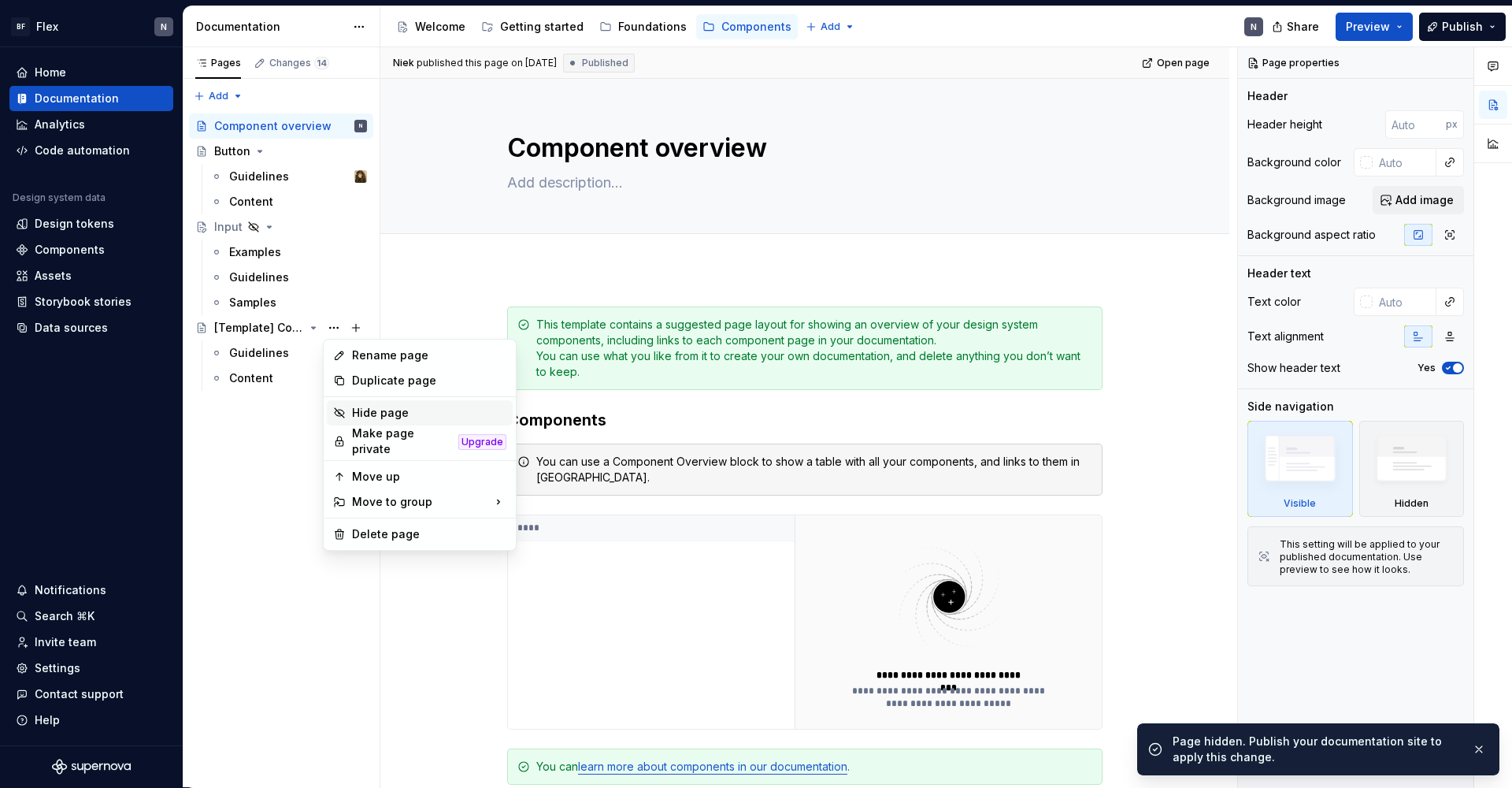
click at [385, 410] on div "Hide page" at bounding box center [429, 413] width 154 height 16
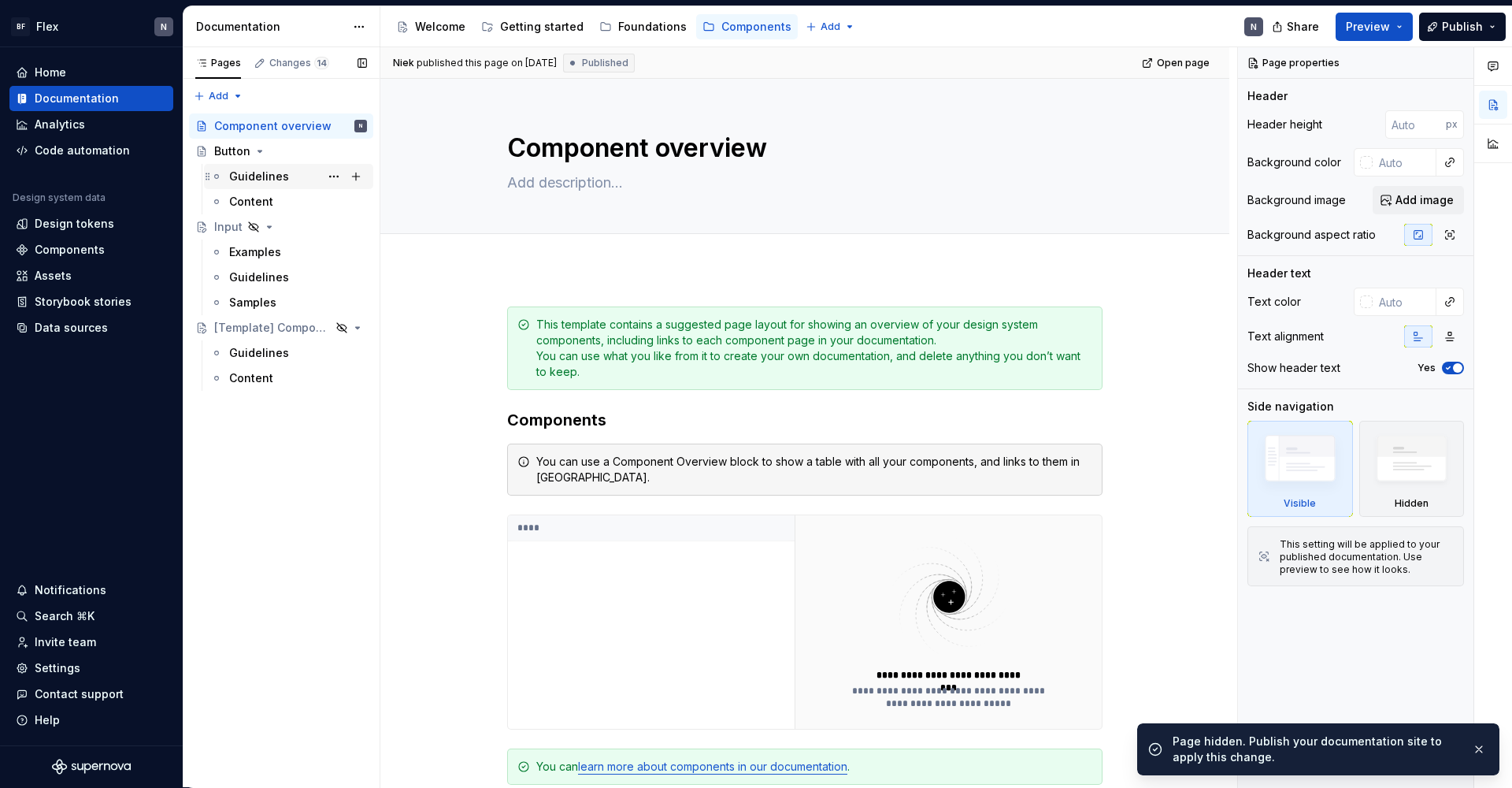
click at [265, 175] on div "Guidelines" at bounding box center [259, 177] width 60 height 16
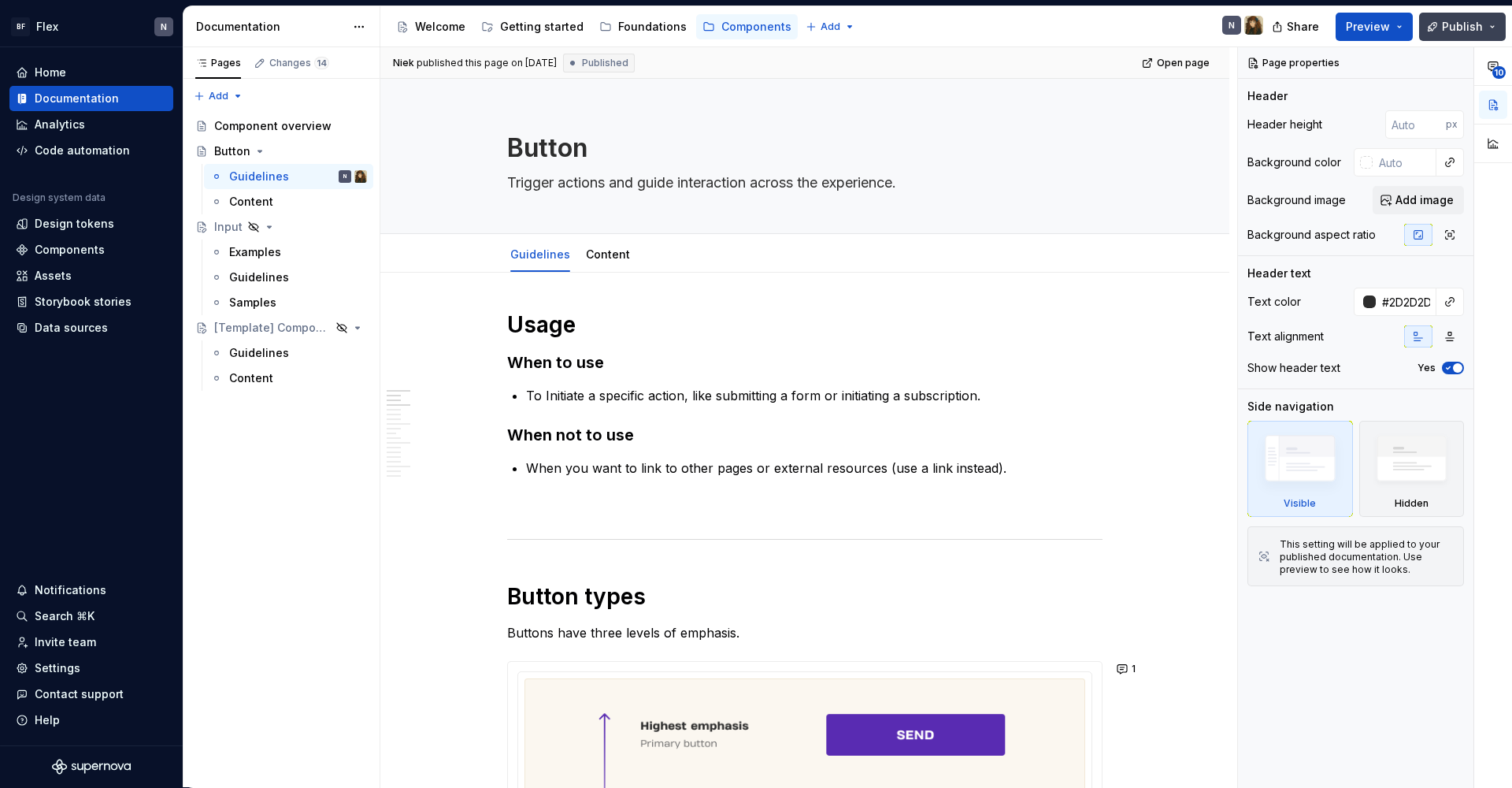
click at [1157, 30] on span "Publish" at bounding box center [1462, 27] width 41 height 16
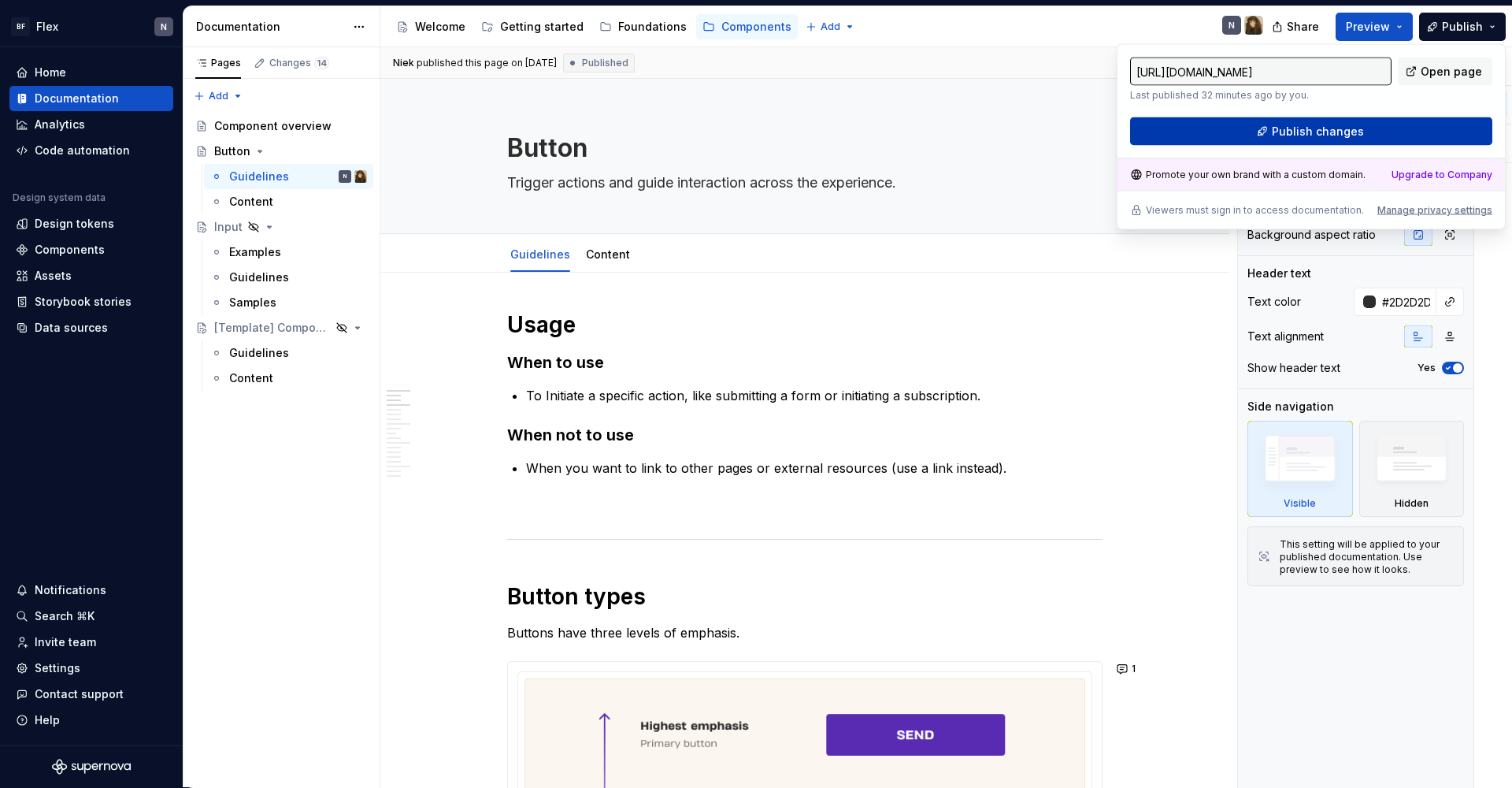
click at [1157, 124] on span "Publish changes" at bounding box center [1317, 132] width 92 height 16
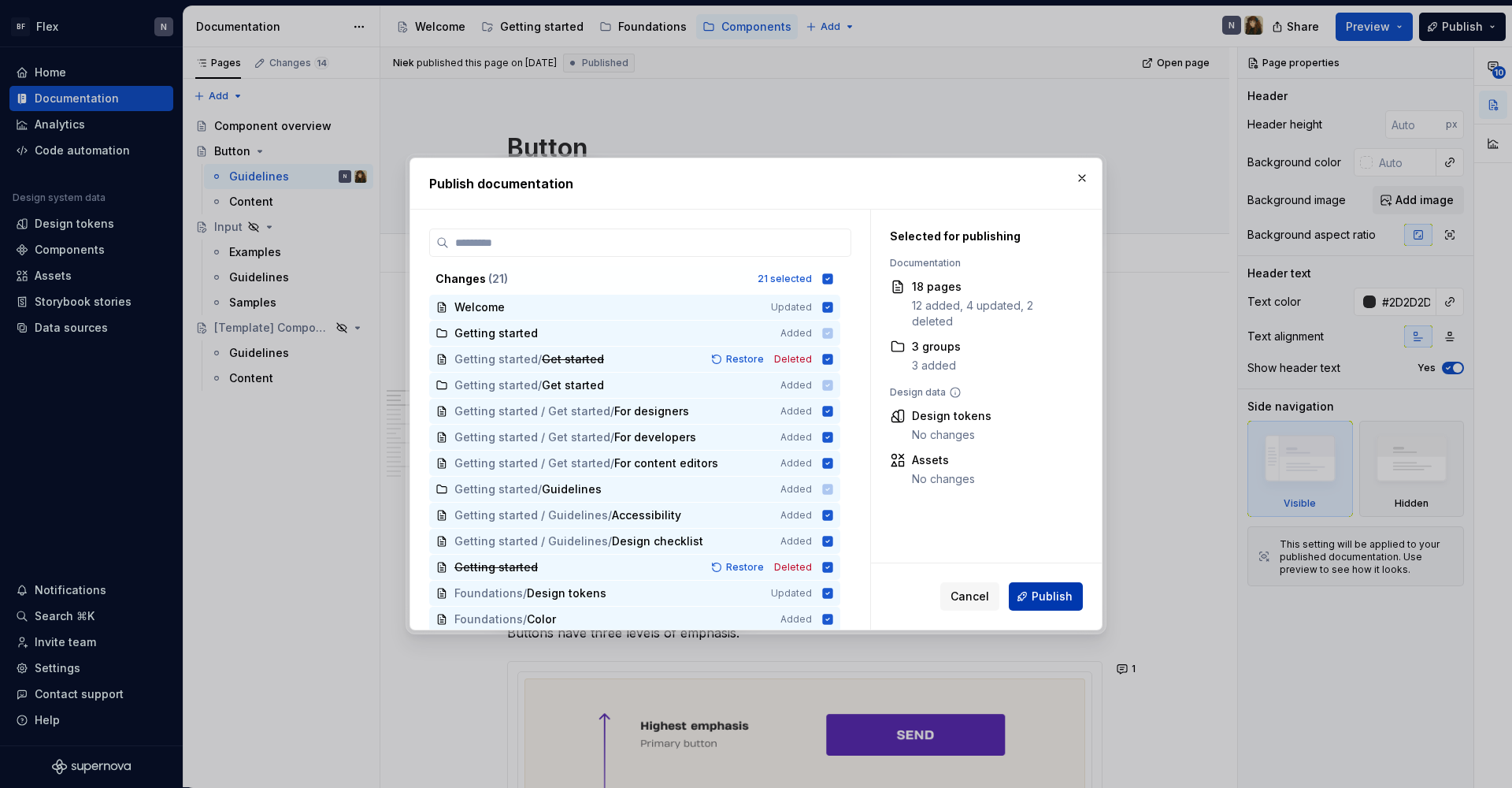
click at [1029, 588] on button "Publish" at bounding box center [1045, 596] width 74 height 29
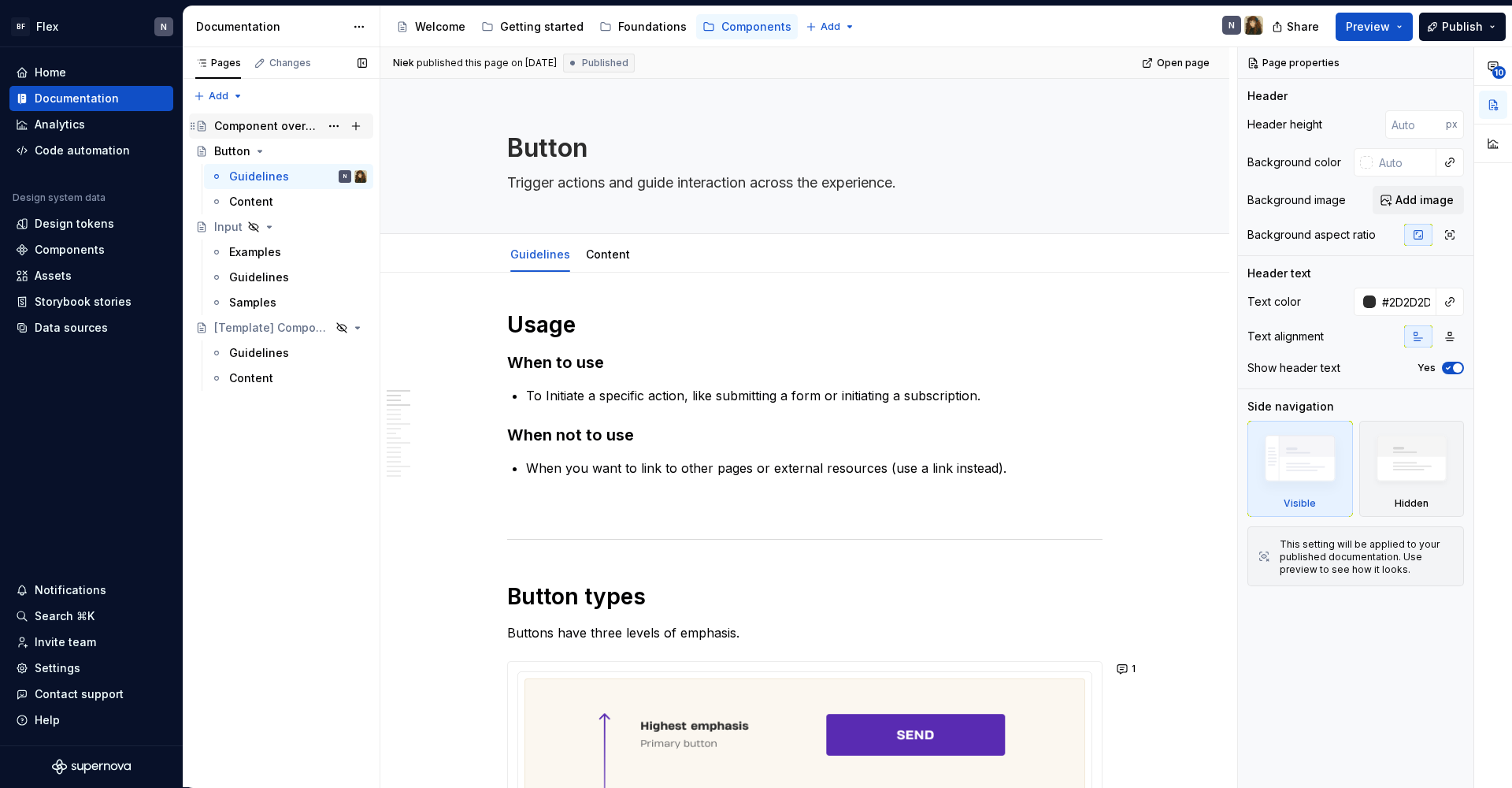
click at [258, 127] on div "Component overview" at bounding box center [267, 126] width 105 height 16
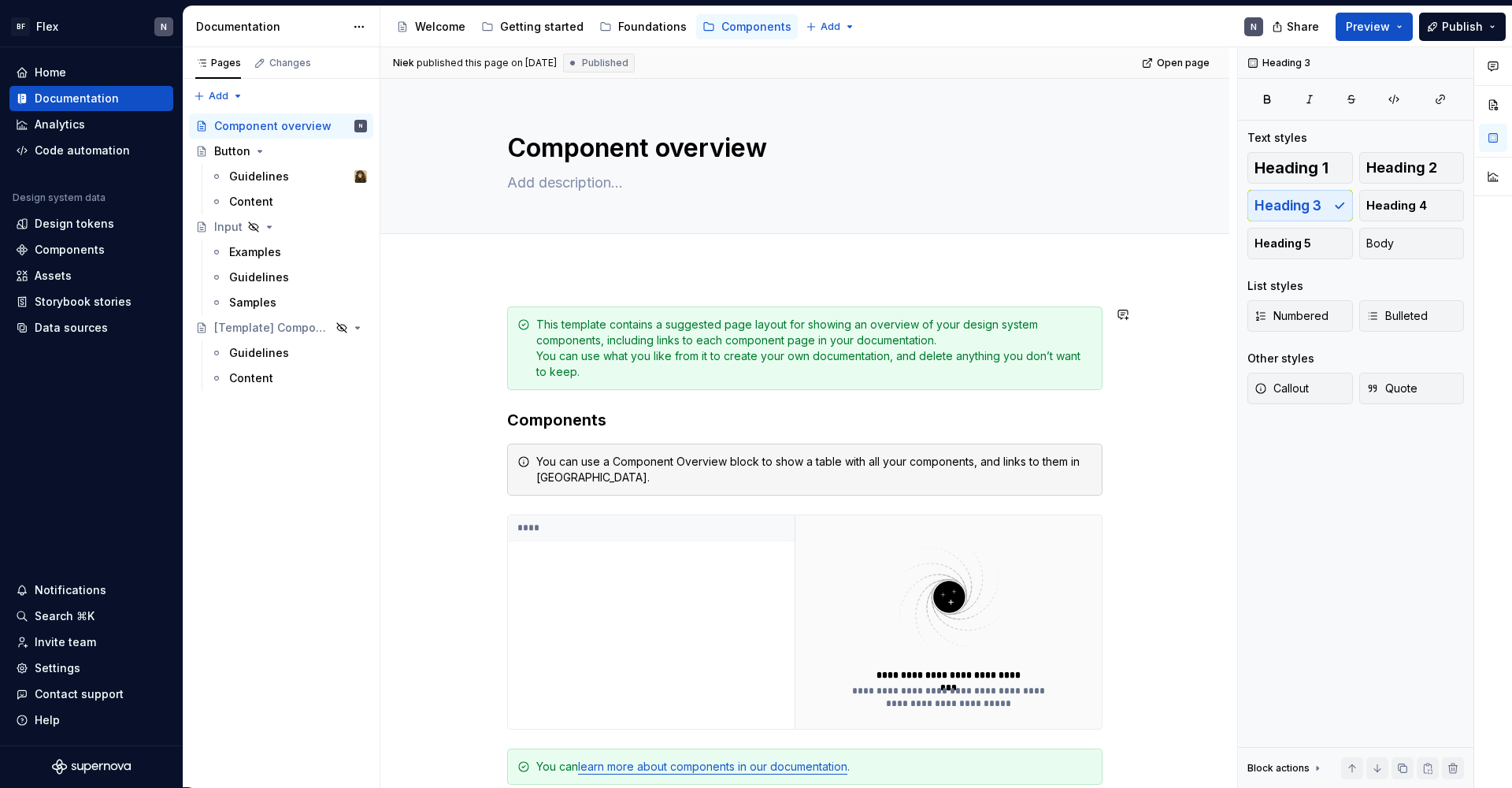
click at [653, 399] on div "**********" at bounding box center [804, 578] width 595 height 544
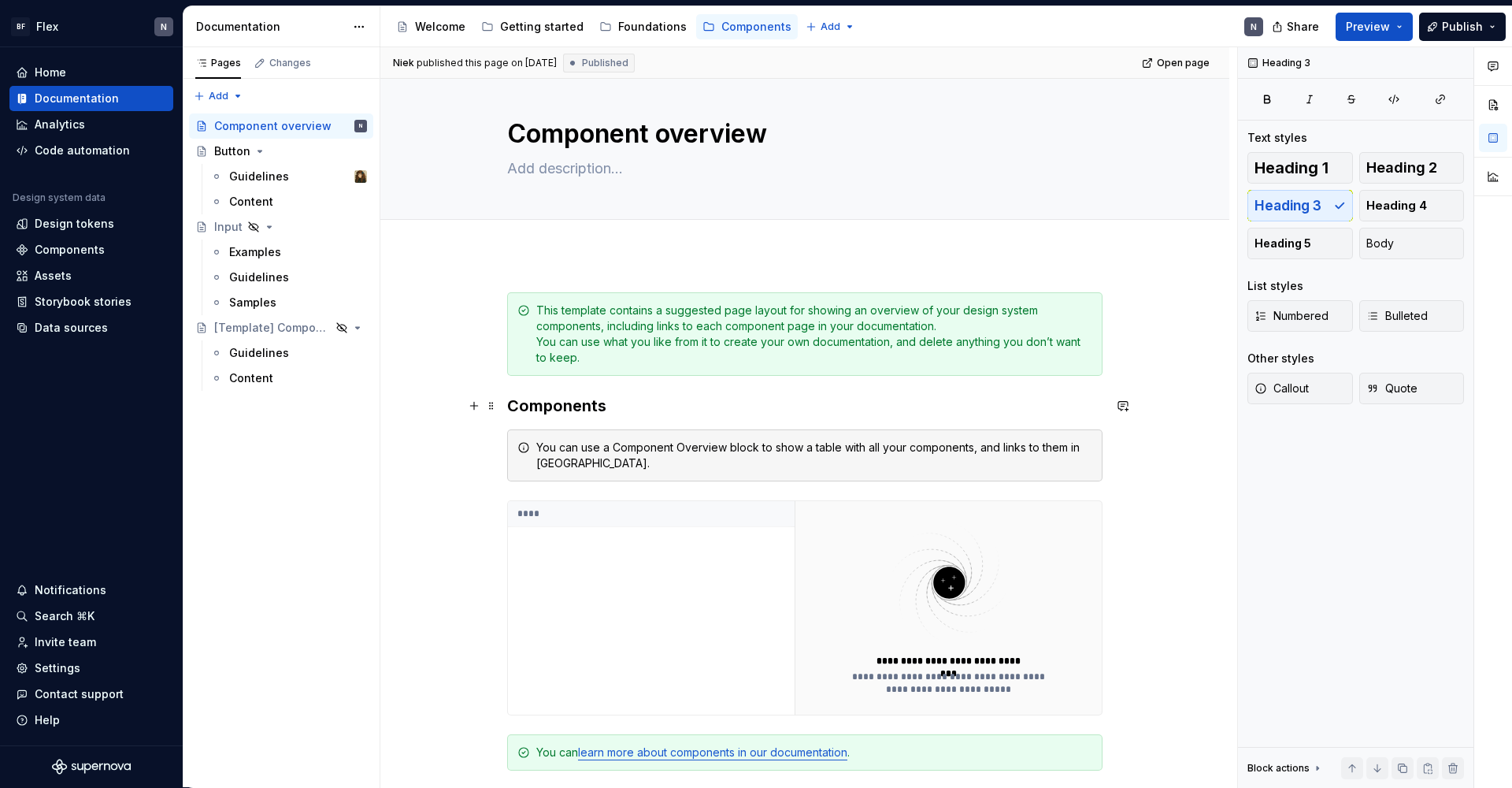
scroll to position [16, 0]
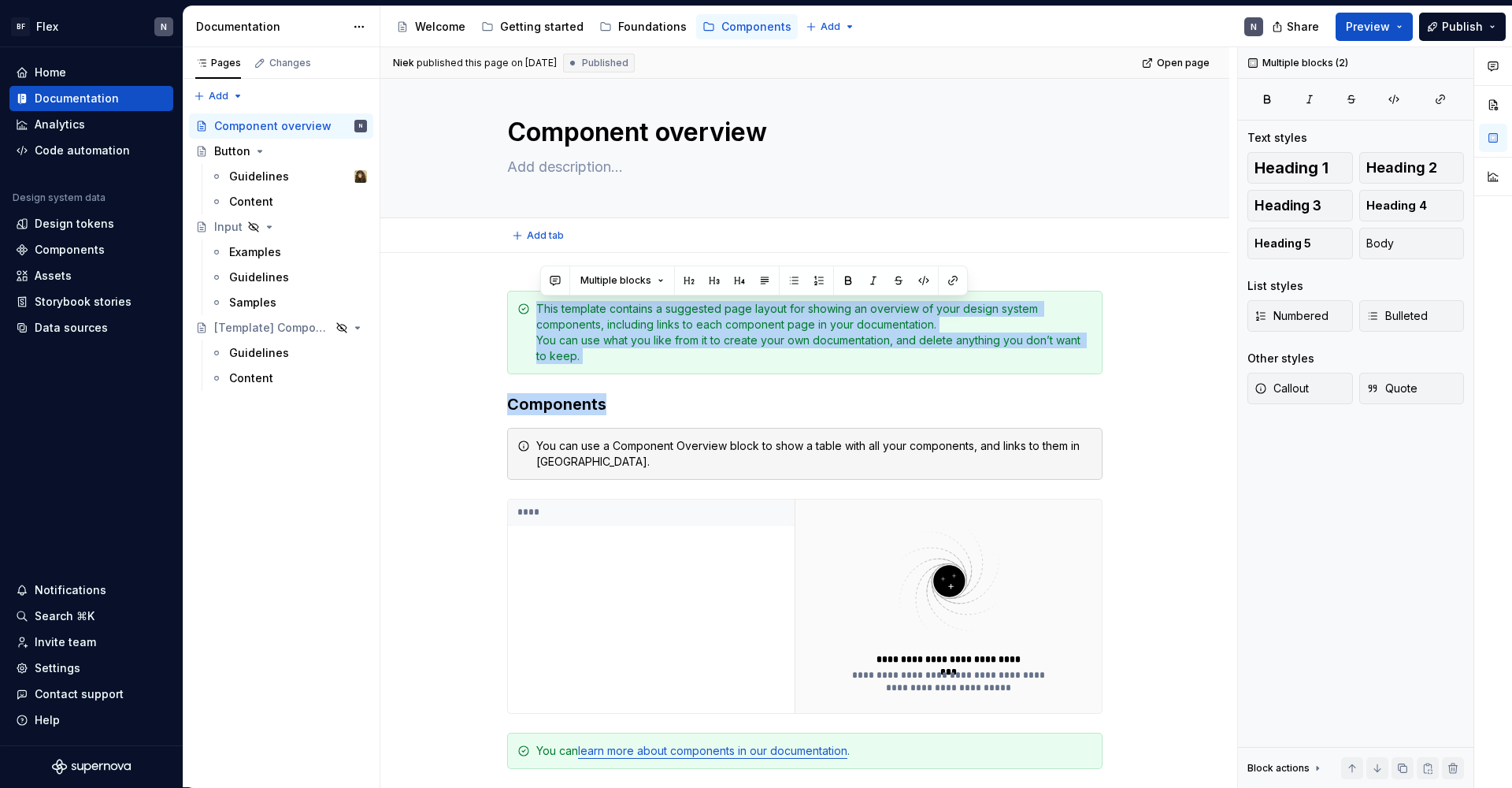
drag, startPoint x: 601, startPoint y: 326, endPoint x: 453, endPoint y: 252, distance: 165.5
click at [453, 252] on div "**********" at bounding box center [804, 576] width 848 height 1027
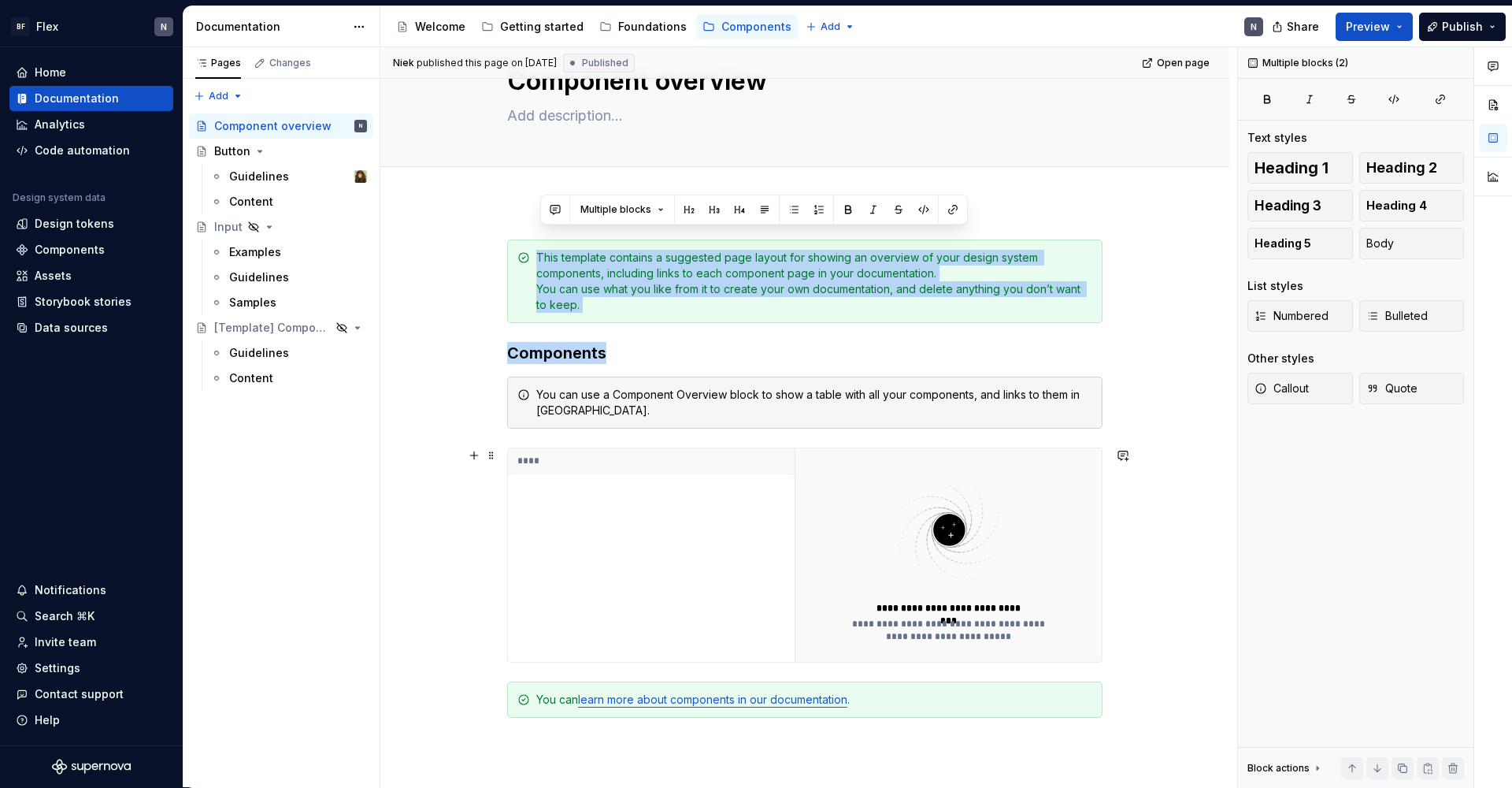
scroll to position [93, 0]
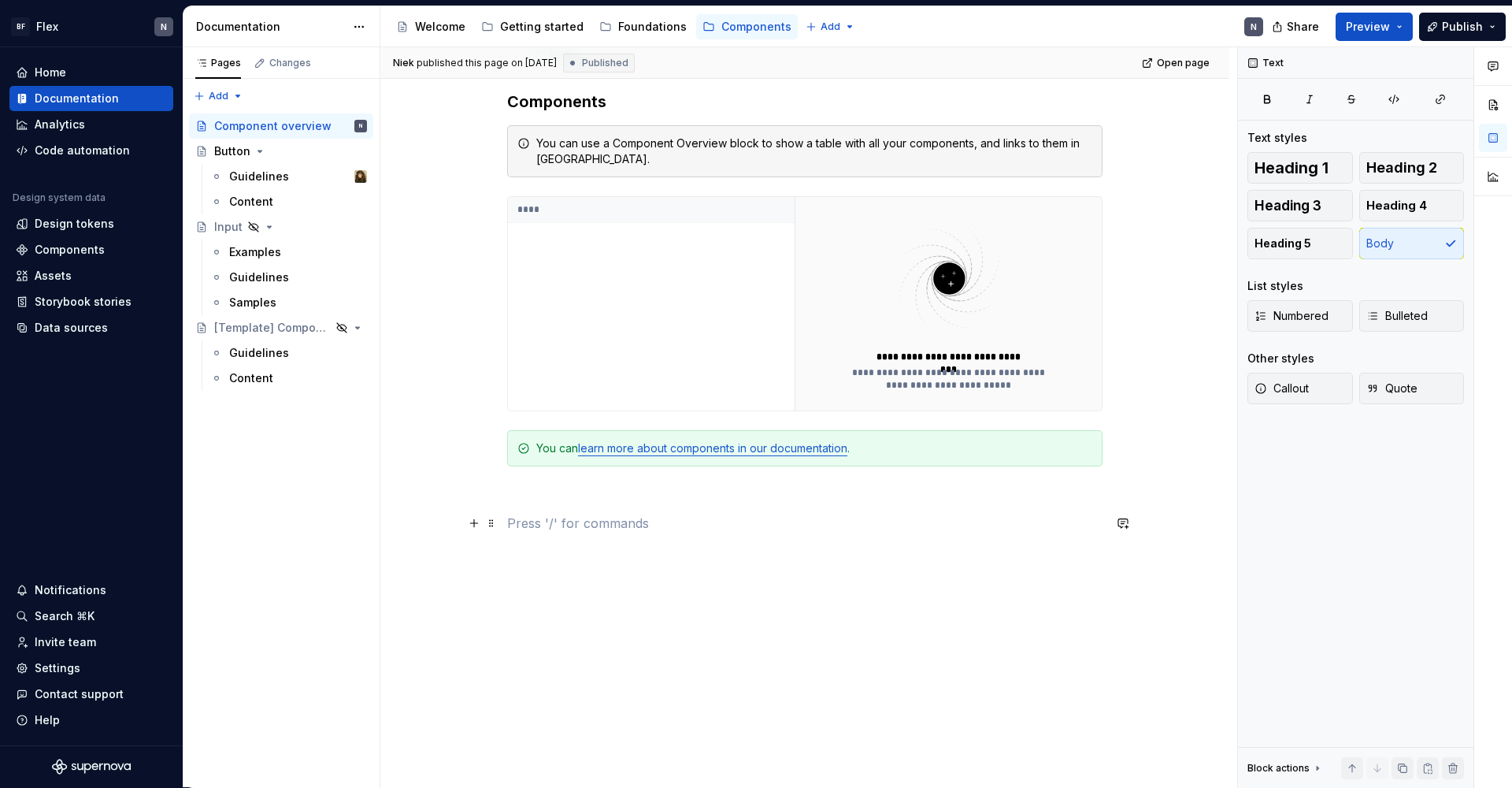
click at [815, 521] on p at bounding box center [804, 522] width 595 height 19
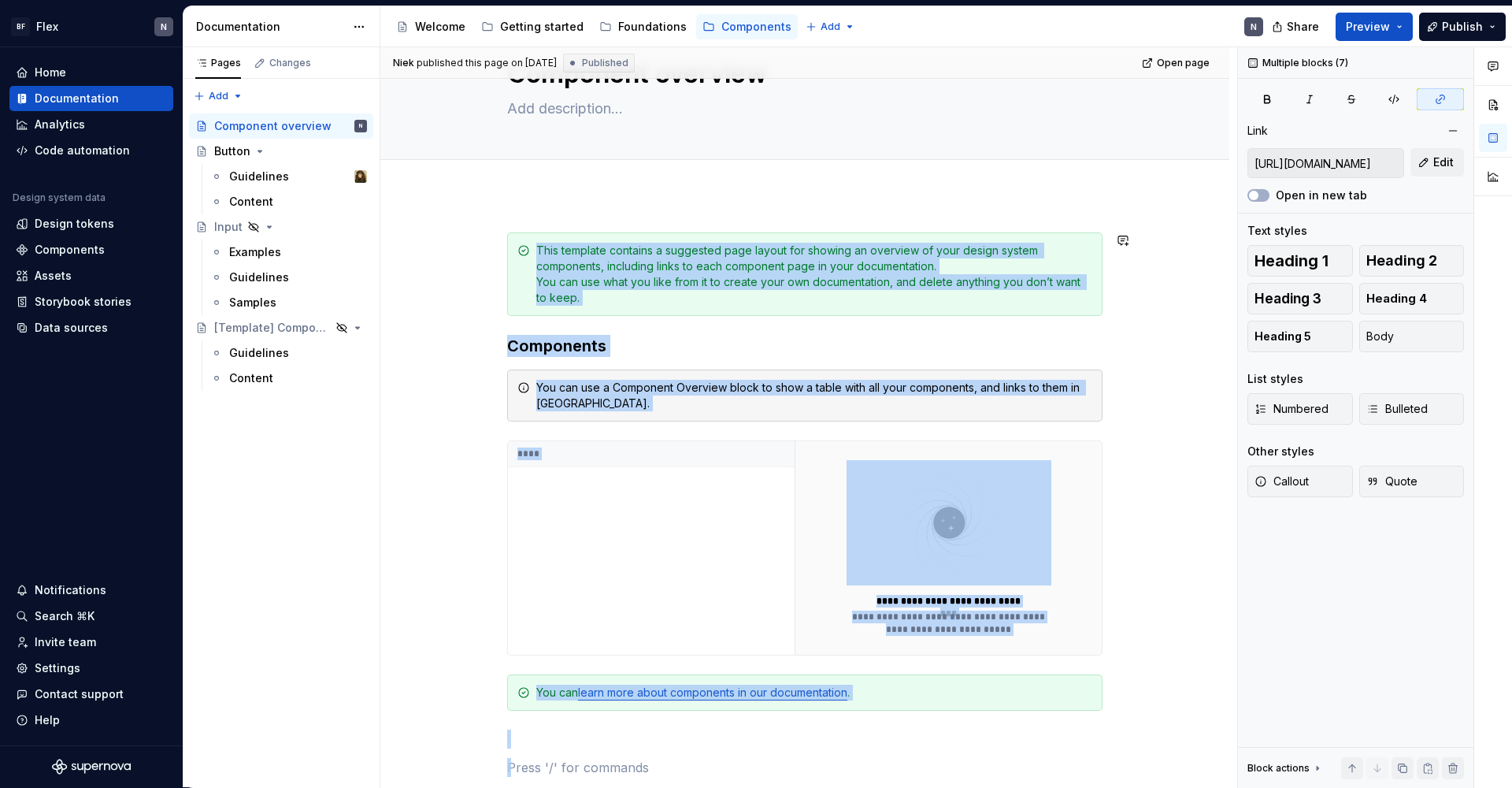
scroll to position [0, 0]
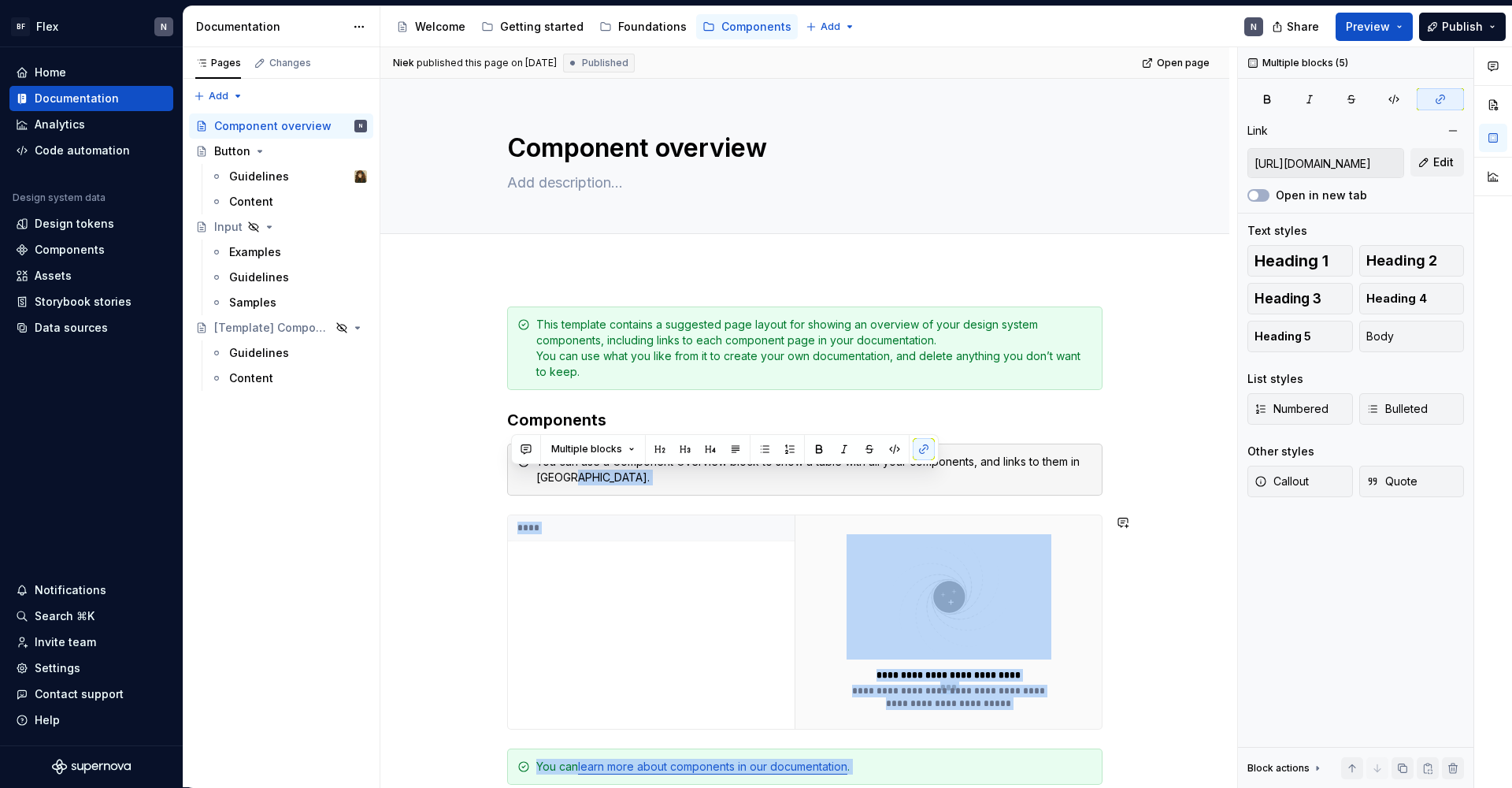
drag, startPoint x: 836, startPoint y: 525, endPoint x: 575, endPoint y: 500, distance: 262.2
click at [575, 500] on div "**********" at bounding box center [804, 578] width 595 height 544
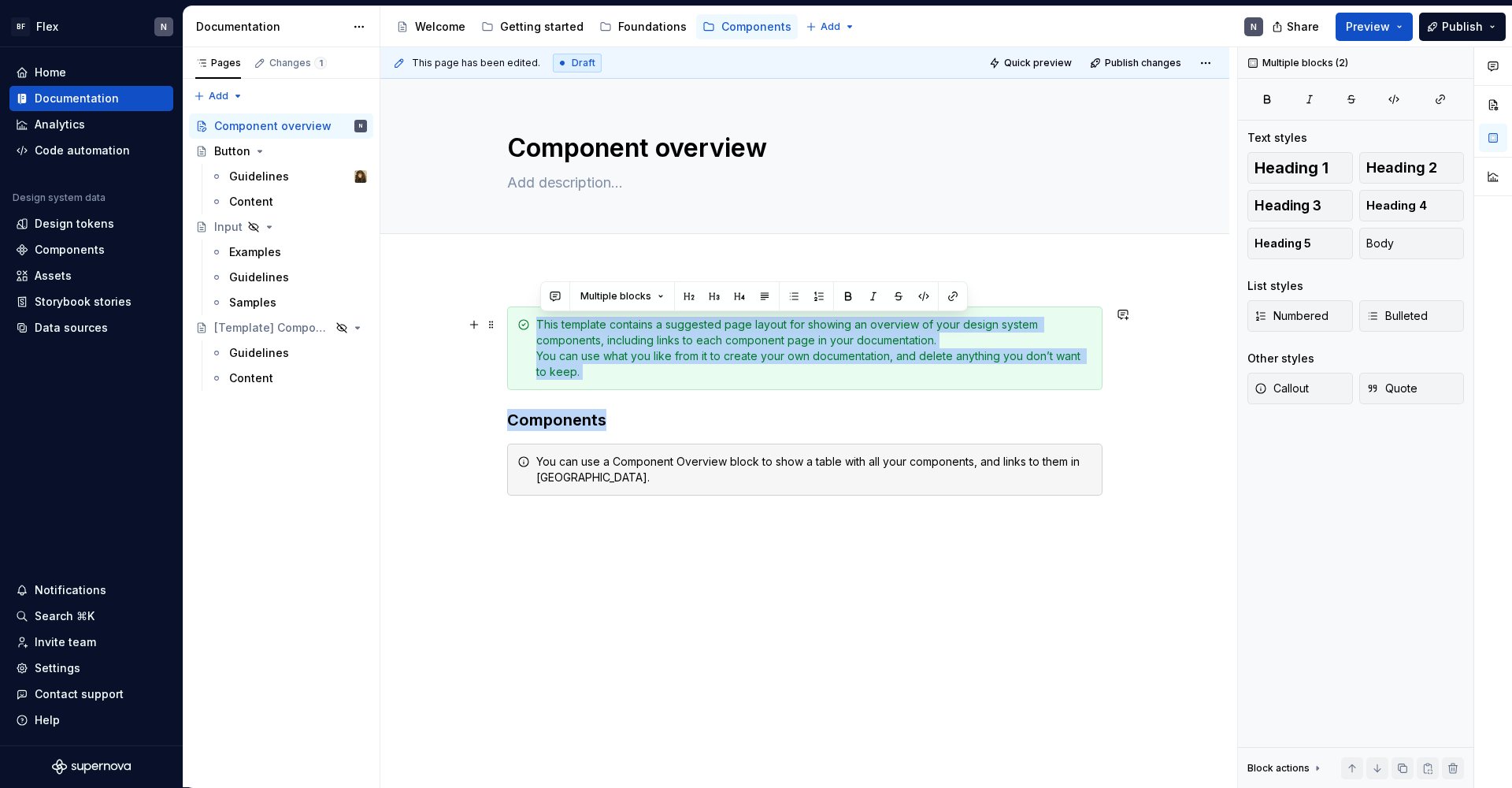
drag, startPoint x: 628, startPoint y: 426, endPoint x: 495, endPoint y: 284, distance: 194.6
click at [495, 284] on div "This template contains a suggested page layout for showing an overview of your …" at bounding box center [804, 510] width 848 height 482
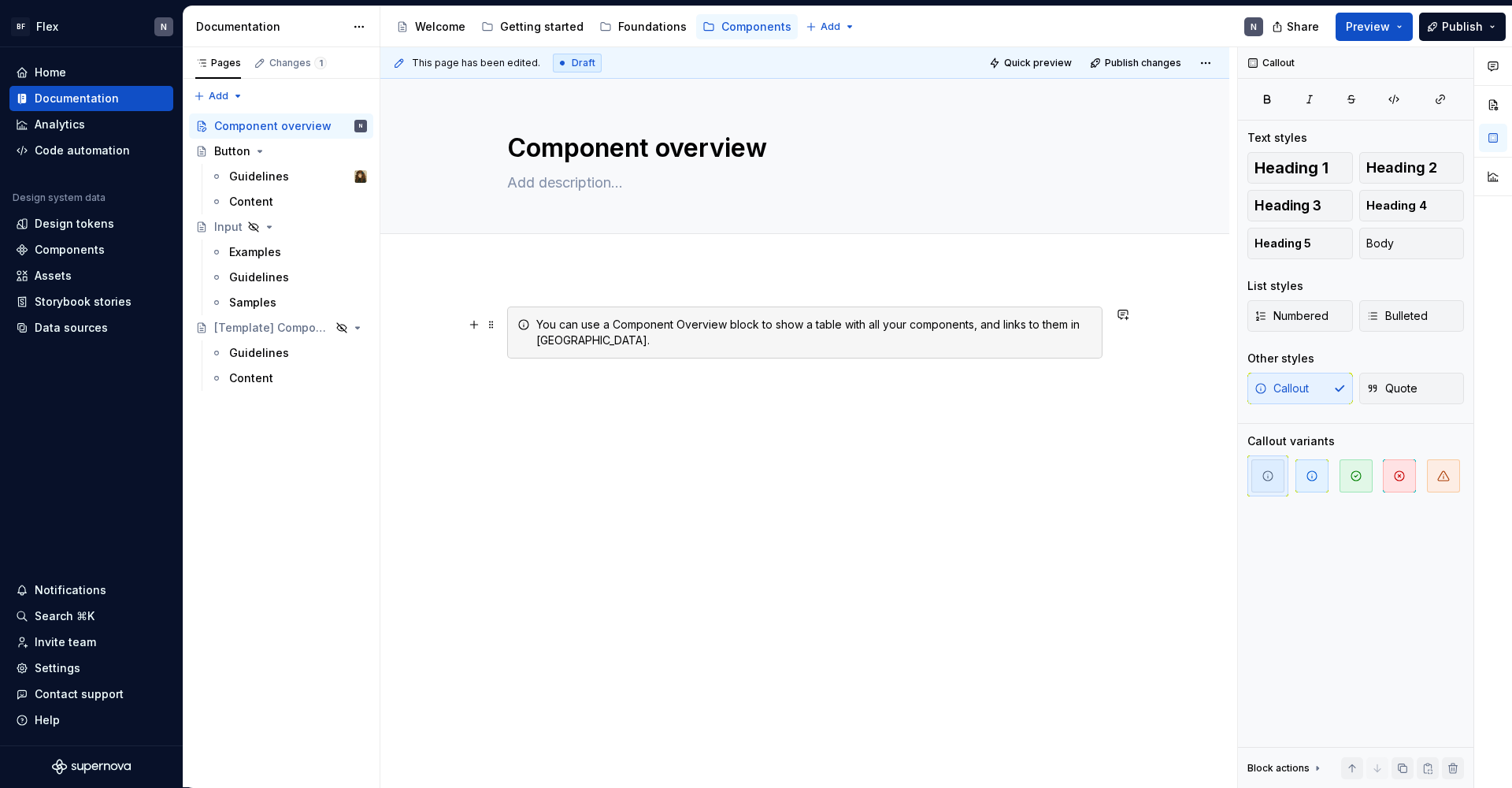
click at [570, 337] on div "You can use a Component Overview block to show a table with all your components…" at bounding box center [814, 332] width 556 height 31
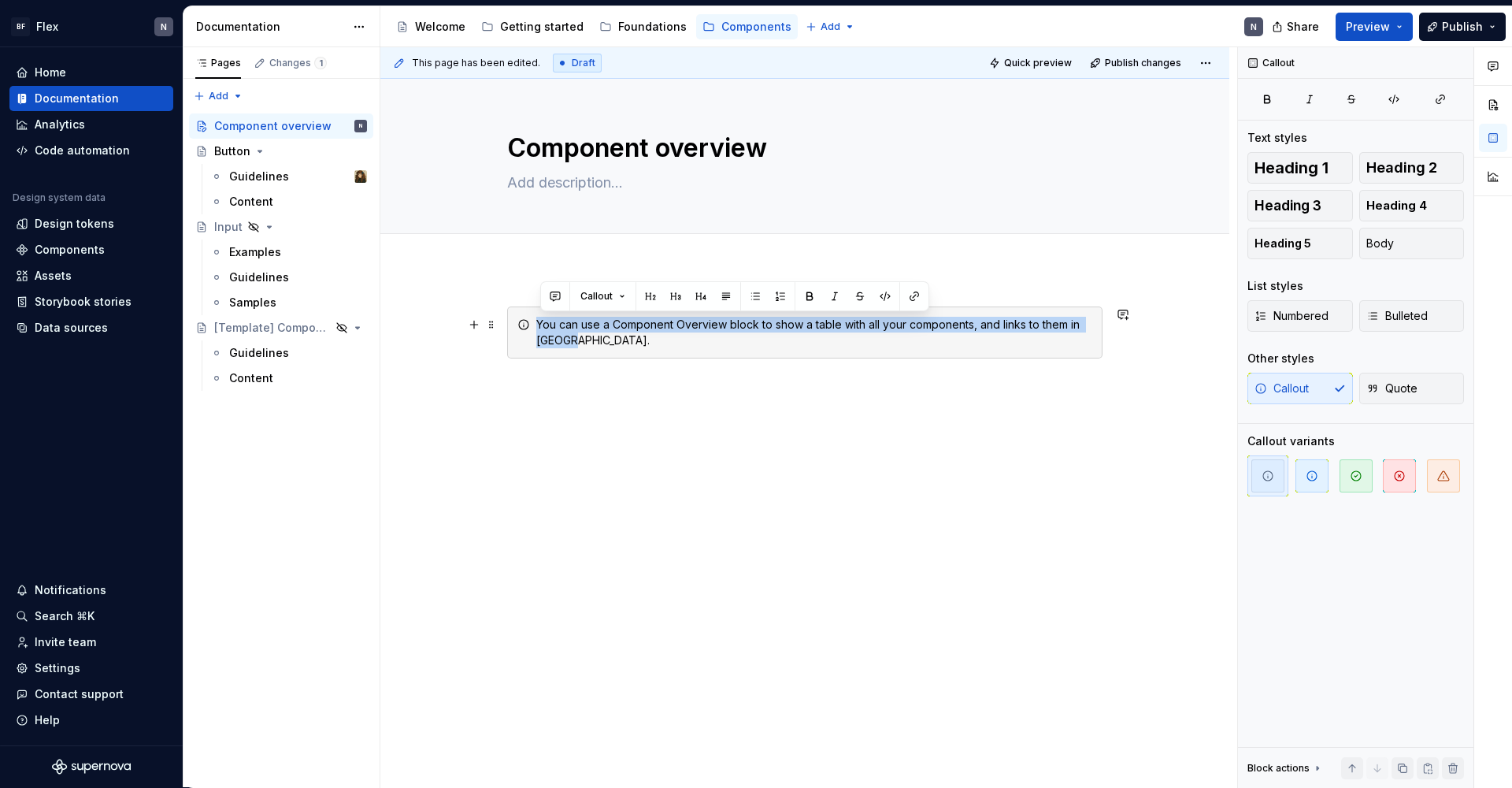
click at [570, 337] on div "You can use a Component Overview block to show a table with all your components…" at bounding box center [814, 332] width 556 height 31
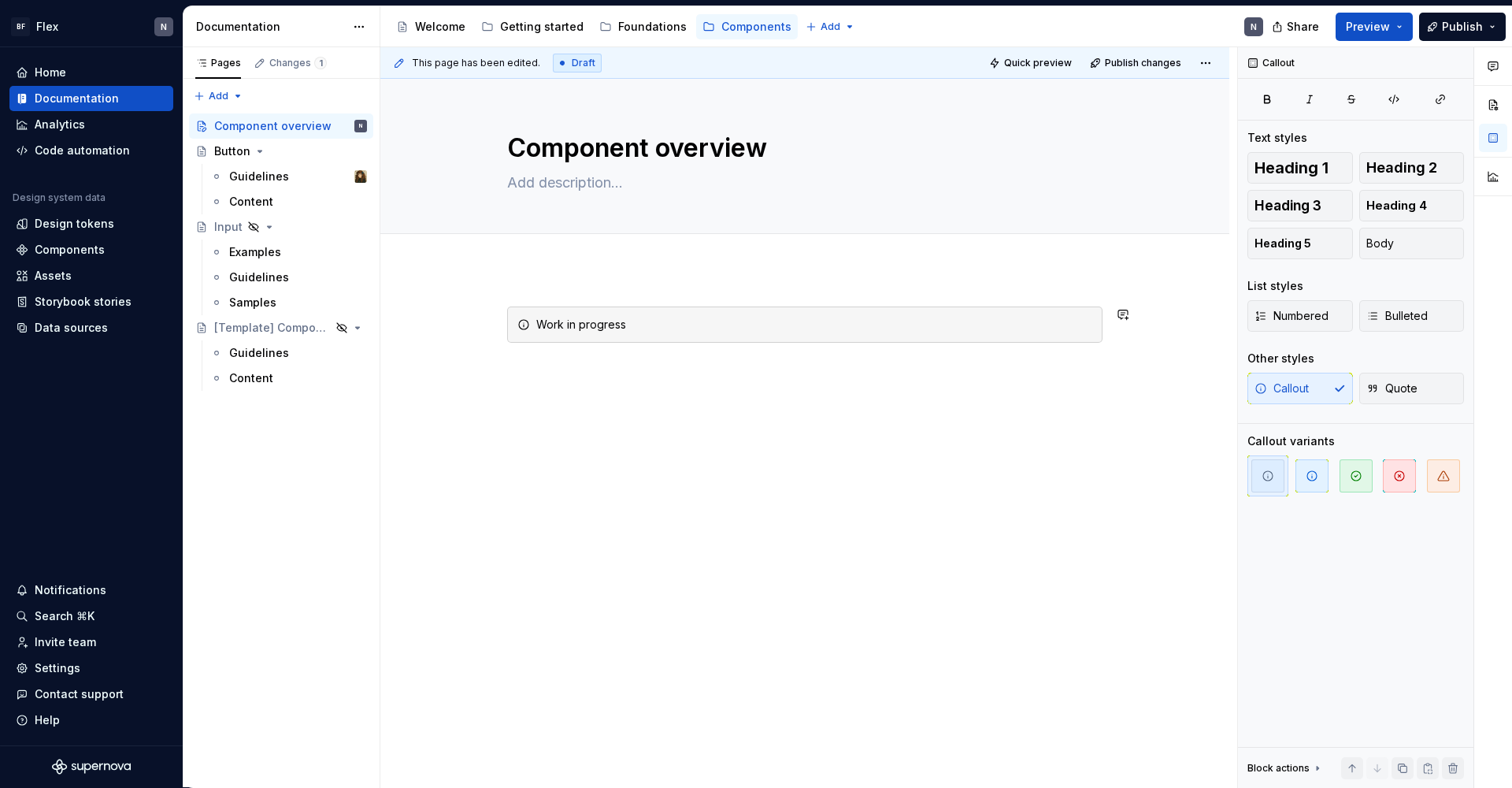
click at [585, 429] on div "Work in progress" at bounding box center [804, 444] width 848 height 353
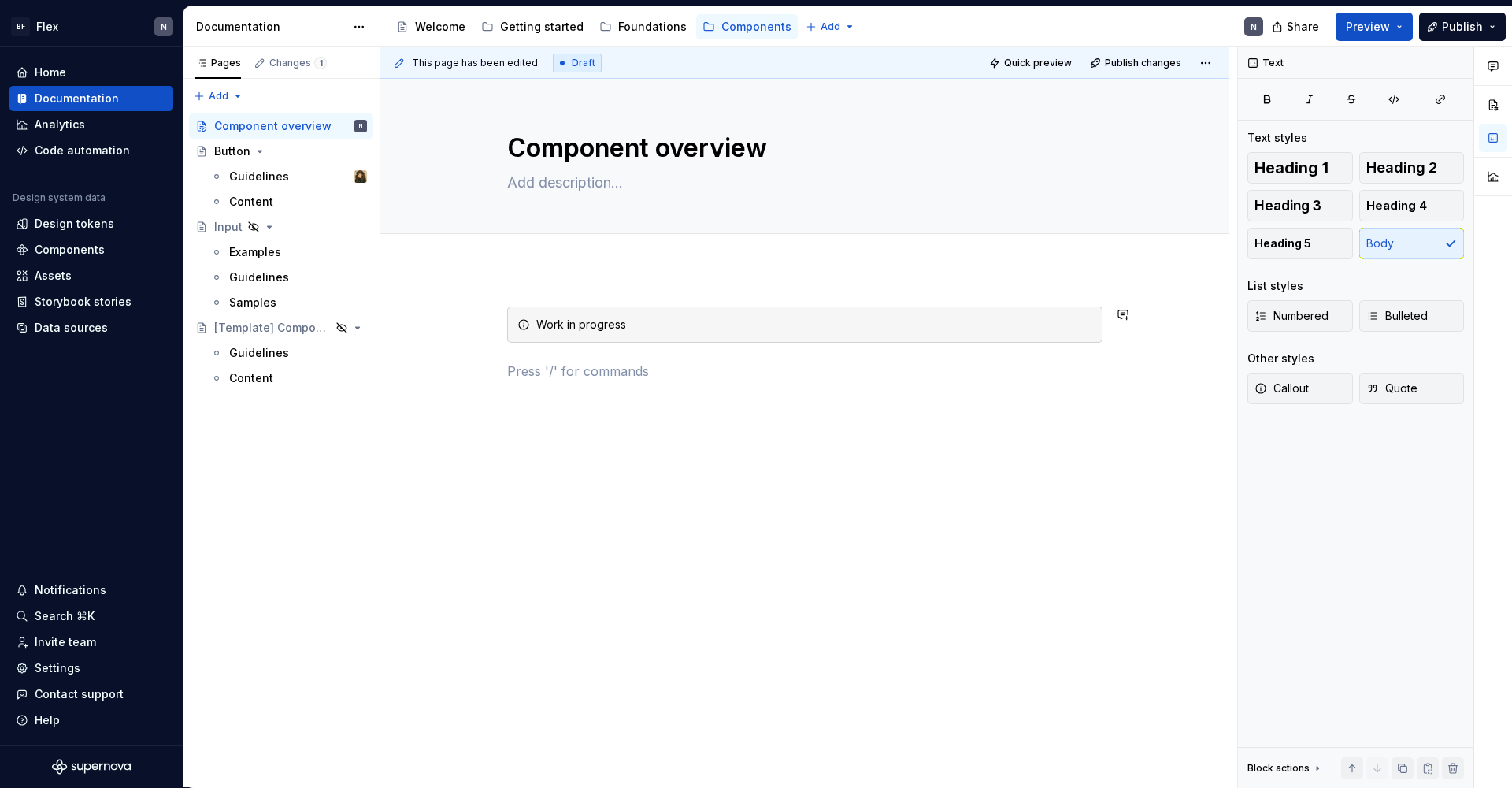
click at [587, 394] on div "Work in progress" at bounding box center [804, 353] width 595 height 93
click at [654, 24] on div "Foundations" at bounding box center [652, 27] width 69 height 16
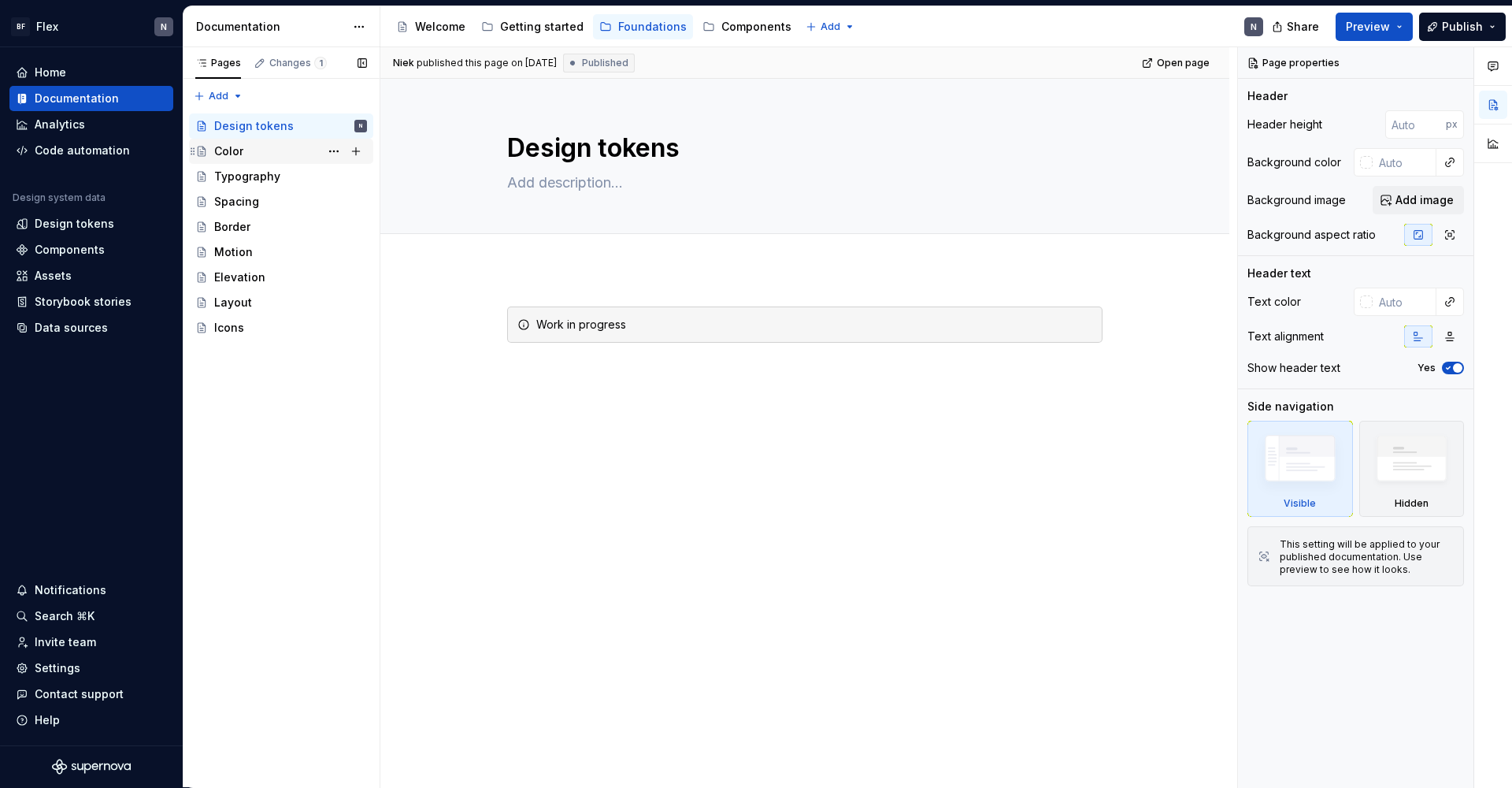
click at [244, 152] on div "Color" at bounding box center [290, 151] width 153 height 22
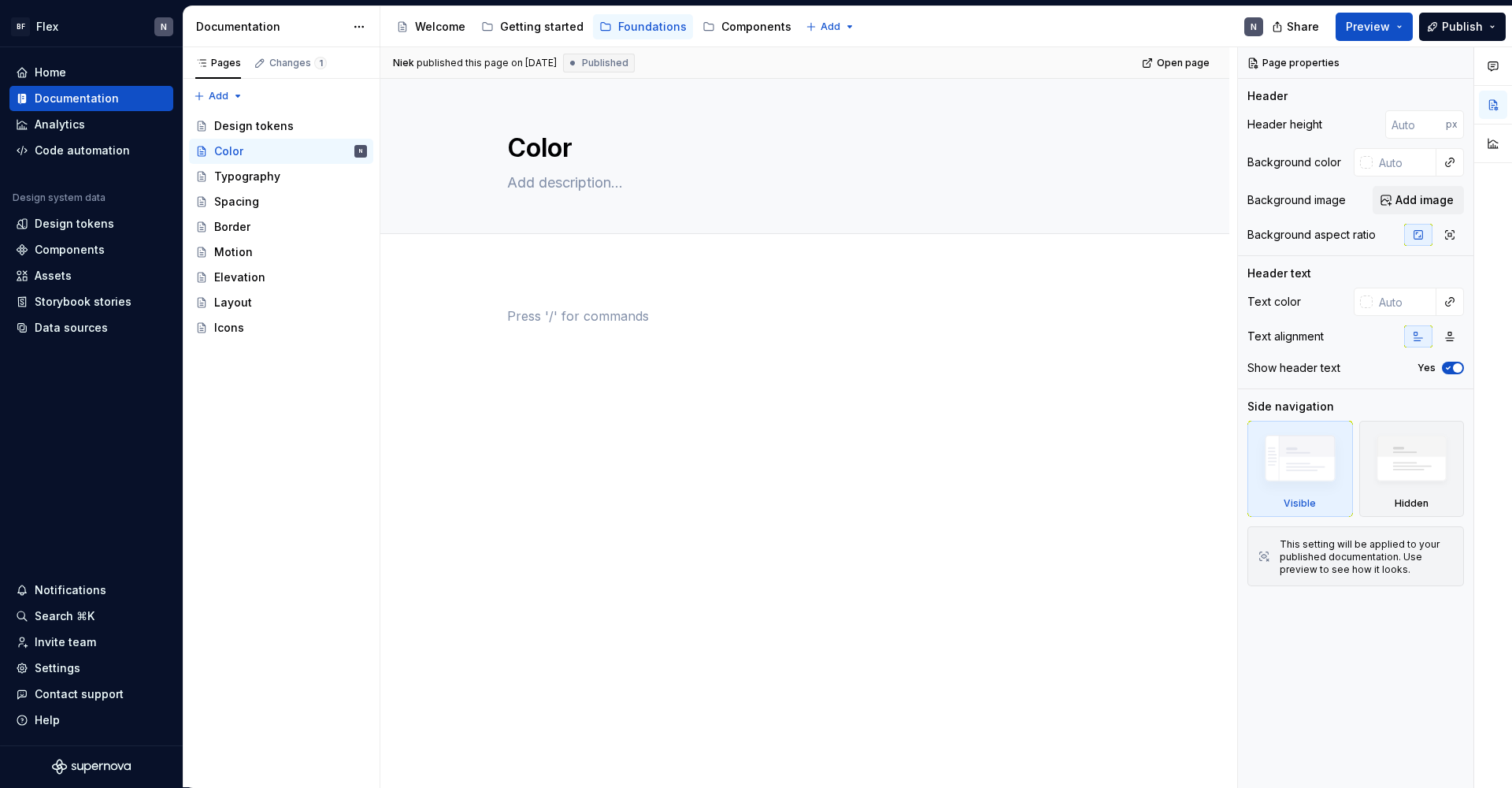
click at [616, 309] on p at bounding box center [804, 315] width 595 height 19
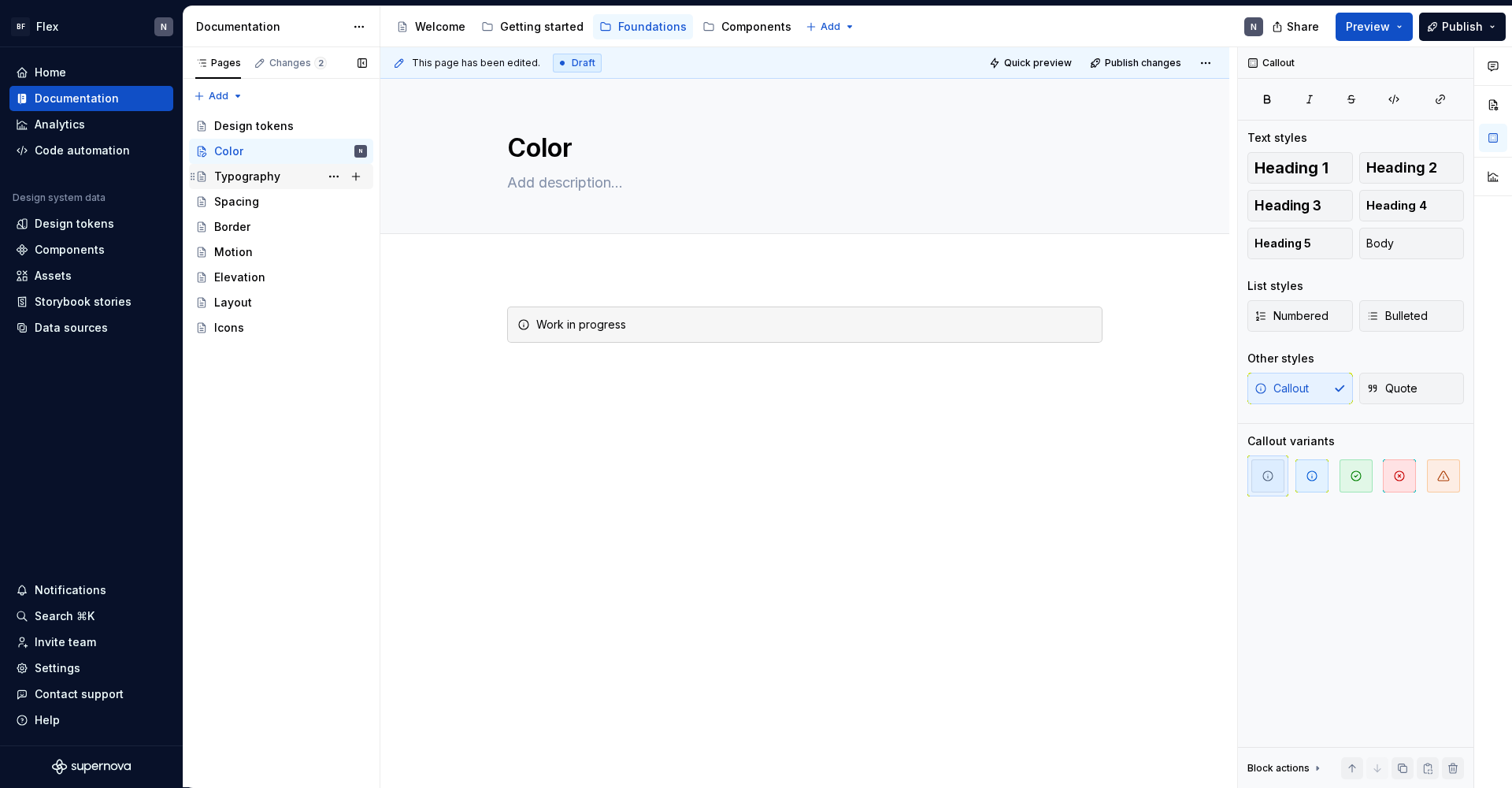
click at [214, 178] on div "Typography" at bounding box center [247, 177] width 66 height 16
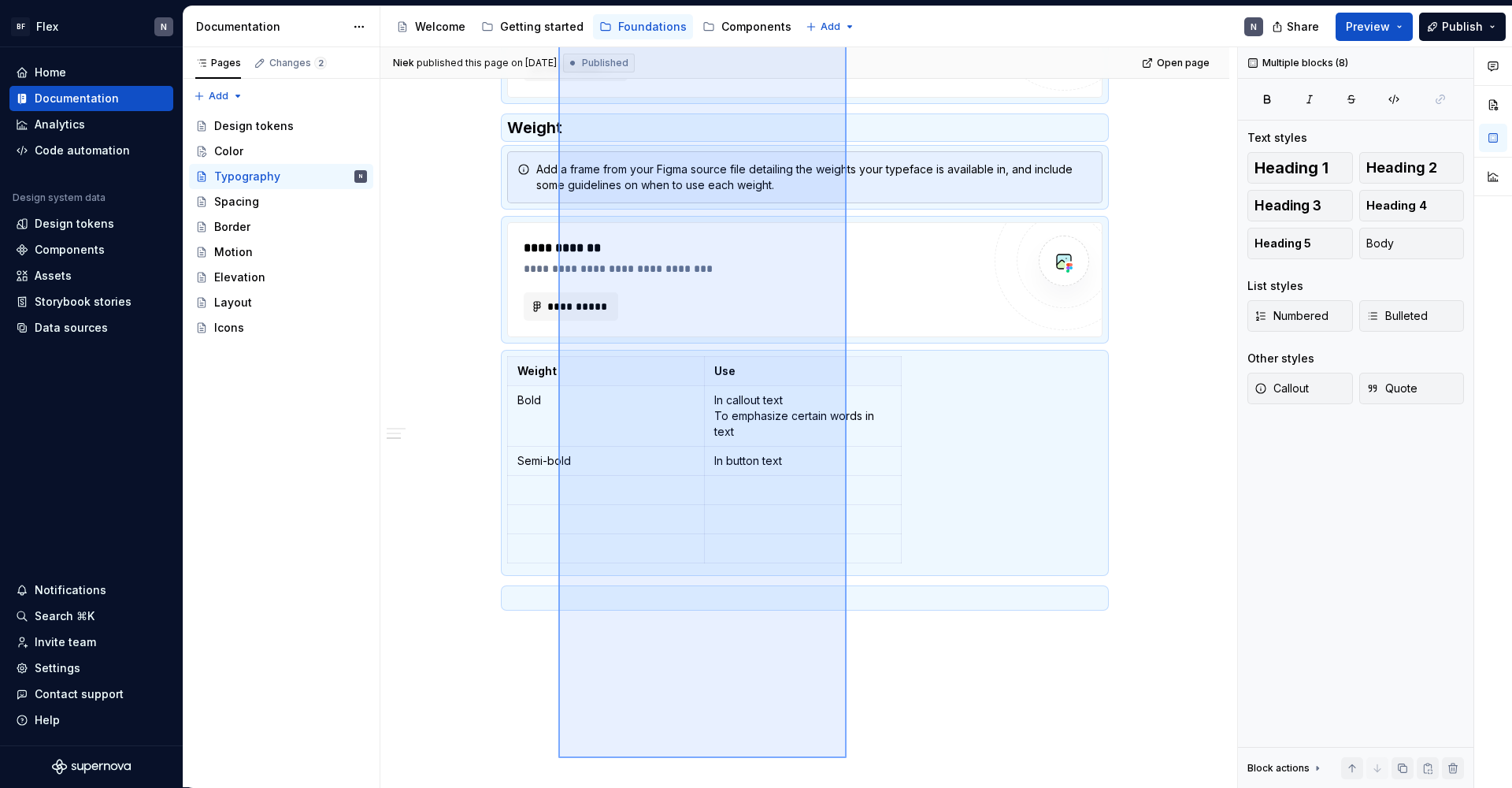
scroll to position [1024, 0]
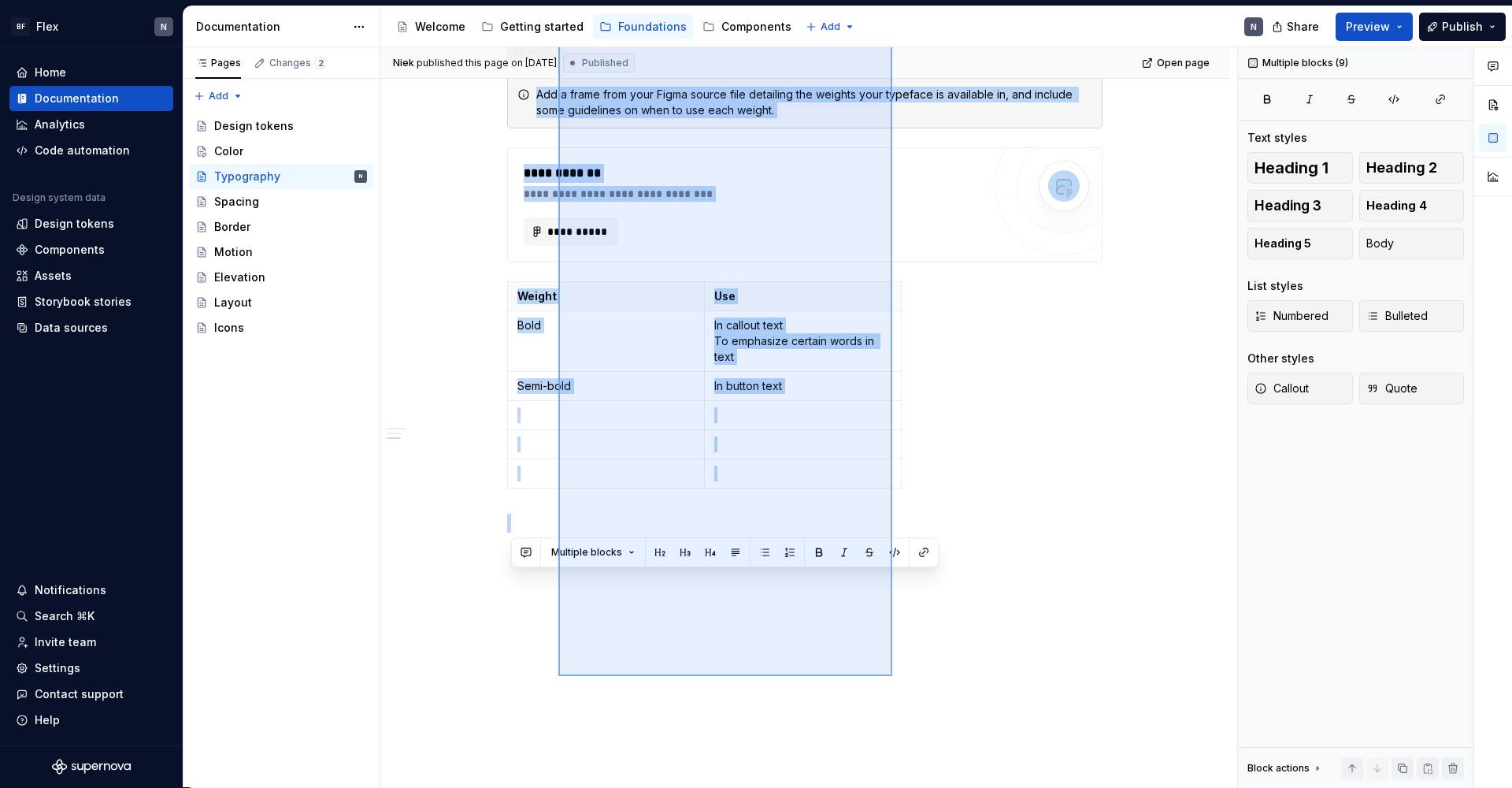
drag, startPoint x: 558, startPoint y: 281, endPoint x: 892, endPoint y: 676, distance: 517.3
click at [892, 660] on div "**********" at bounding box center [808, 418] width 856 height 741
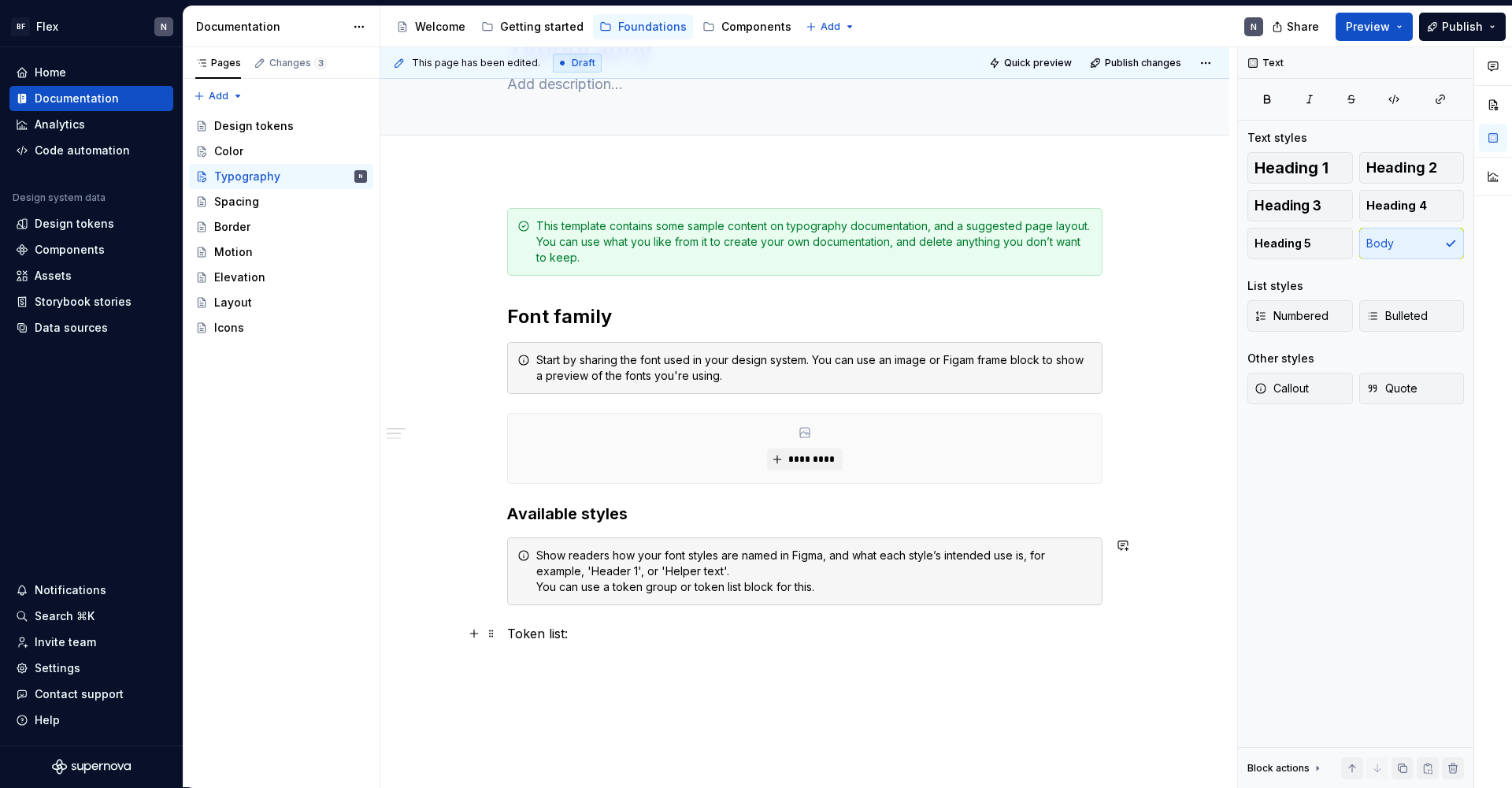
scroll to position [116, 0]
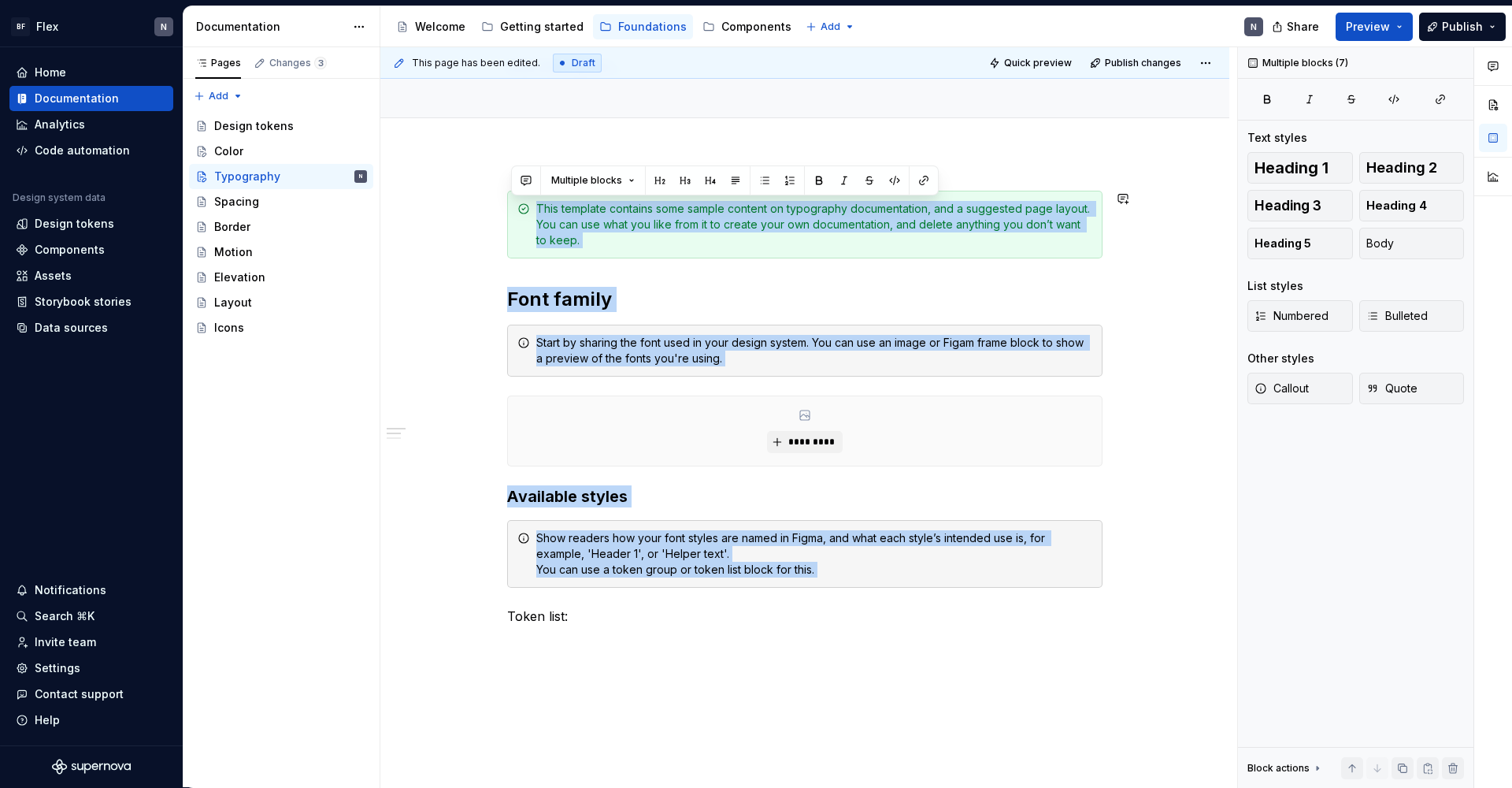
drag, startPoint x: 597, startPoint y: 606, endPoint x: 526, endPoint y: 178, distance: 433.8
click at [526, 178] on div "This template contains some sample content on typography documentation, and a s…" at bounding box center [804, 517] width 848 height 728
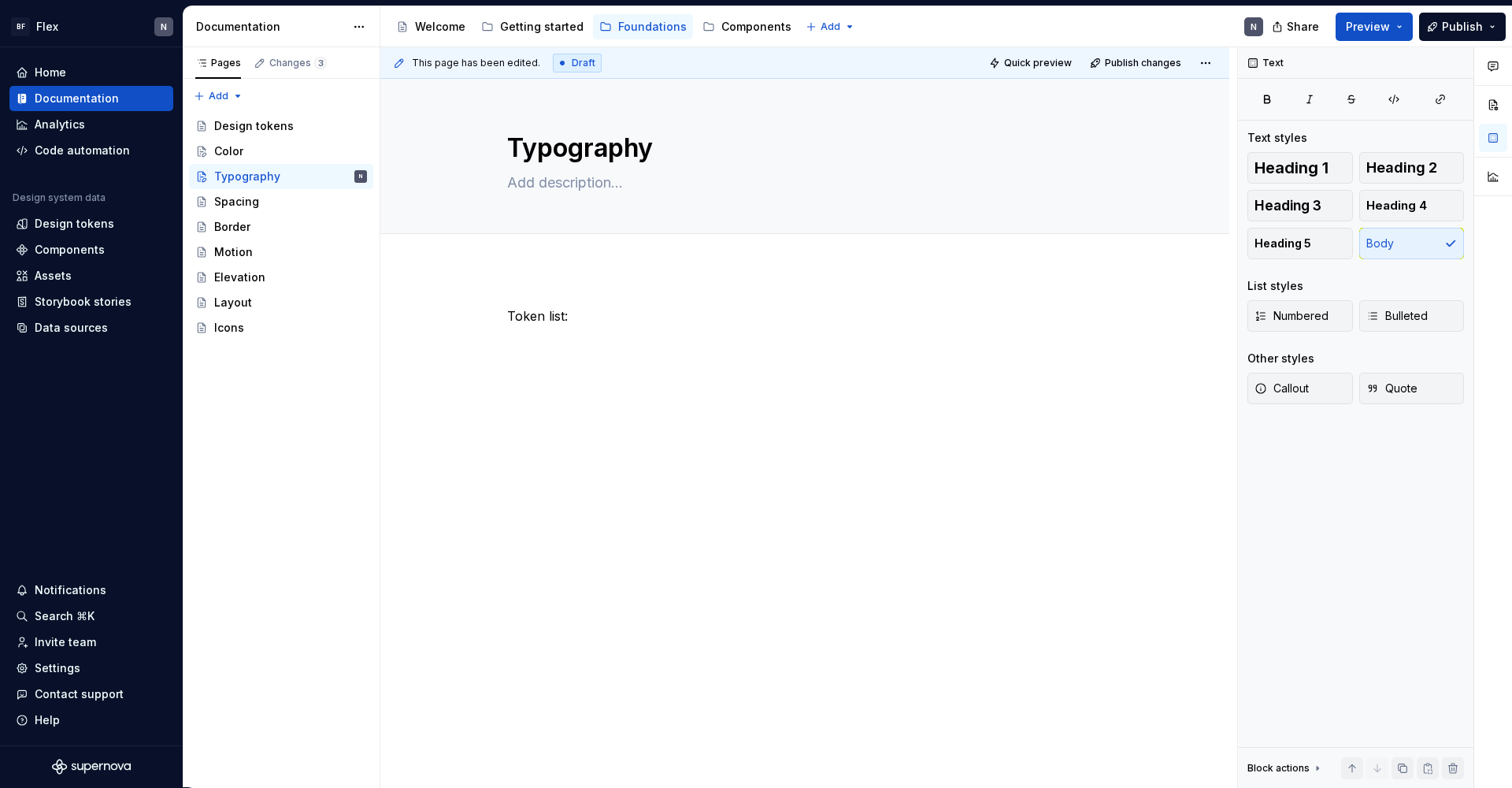
scroll to position [0, 0]
drag, startPoint x: 607, startPoint y: 320, endPoint x: 369, endPoint y: 279, distance: 241.5
click at [369, 279] on div "Pages Changes 3 Add Accessibility guide for tree Page tree. Navigate the tree w…" at bounding box center [847, 418] width 1328 height 741
click at [610, 361] on span "Callout Highlight a section of text" at bounding box center [637, 378] width 244 height 41
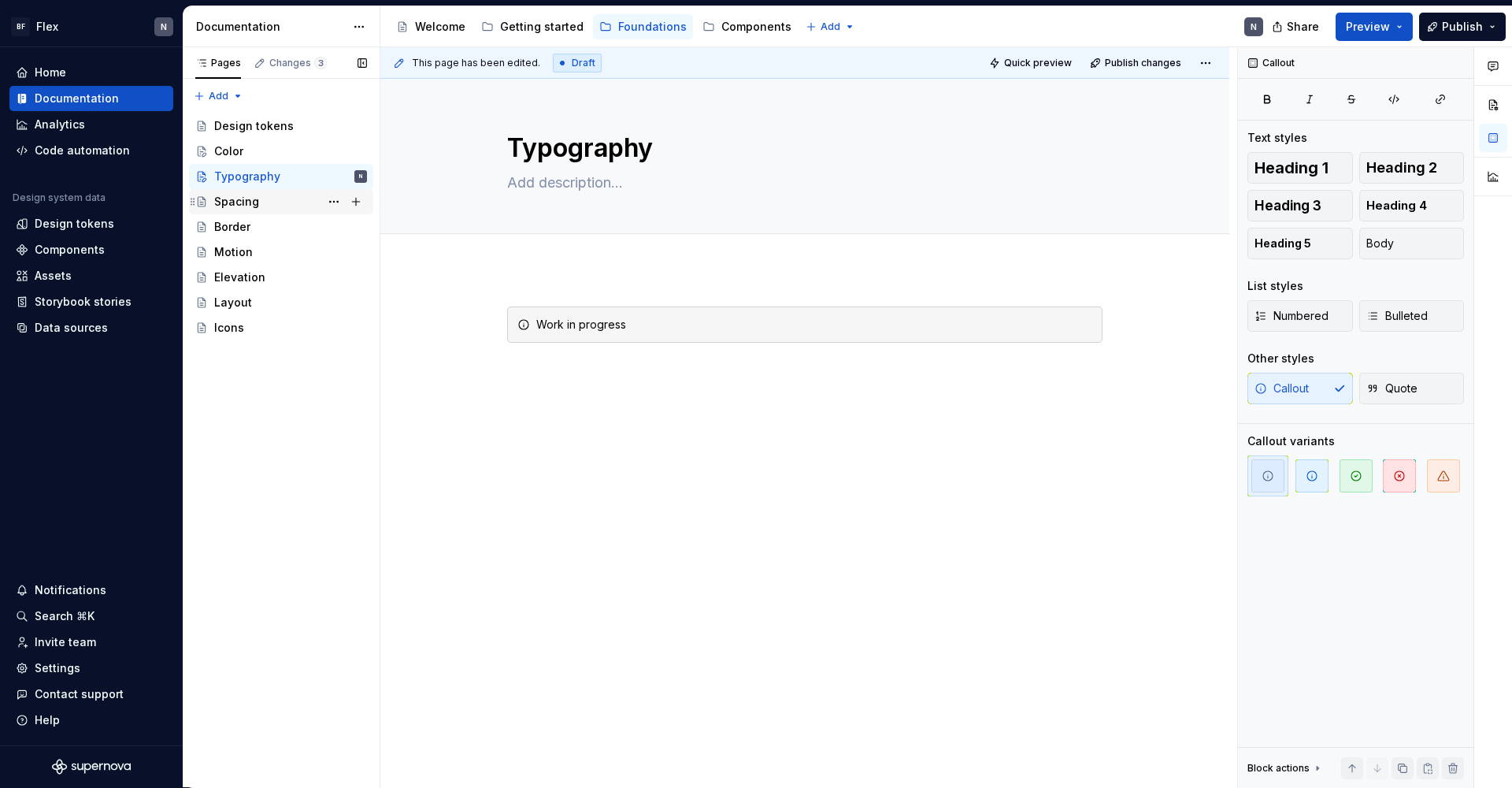
click at [240, 201] on div "Spacing" at bounding box center [236, 202] width 45 height 16
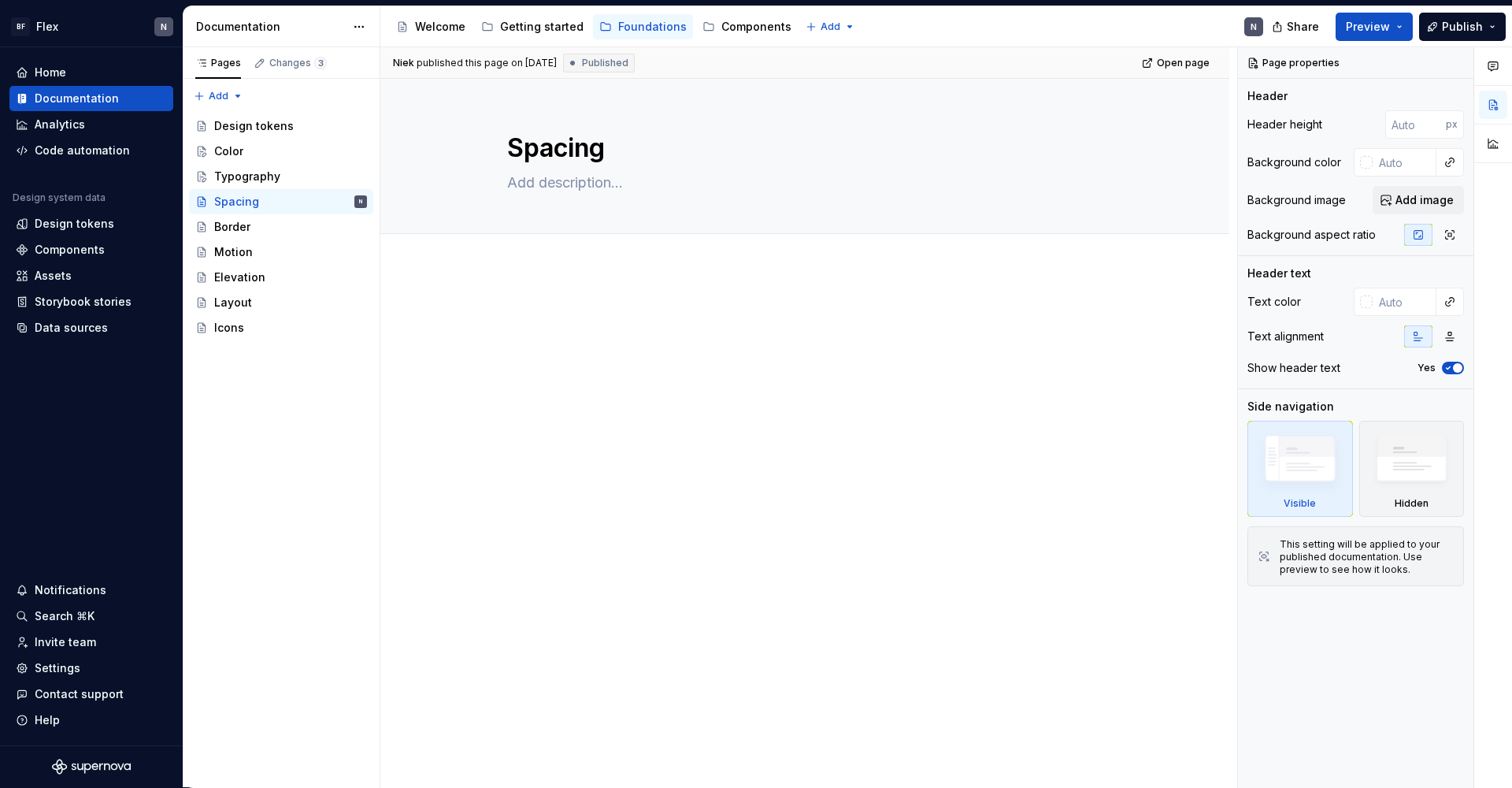
click at [604, 312] on p at bounding box center [804, 315] width 595 height 19
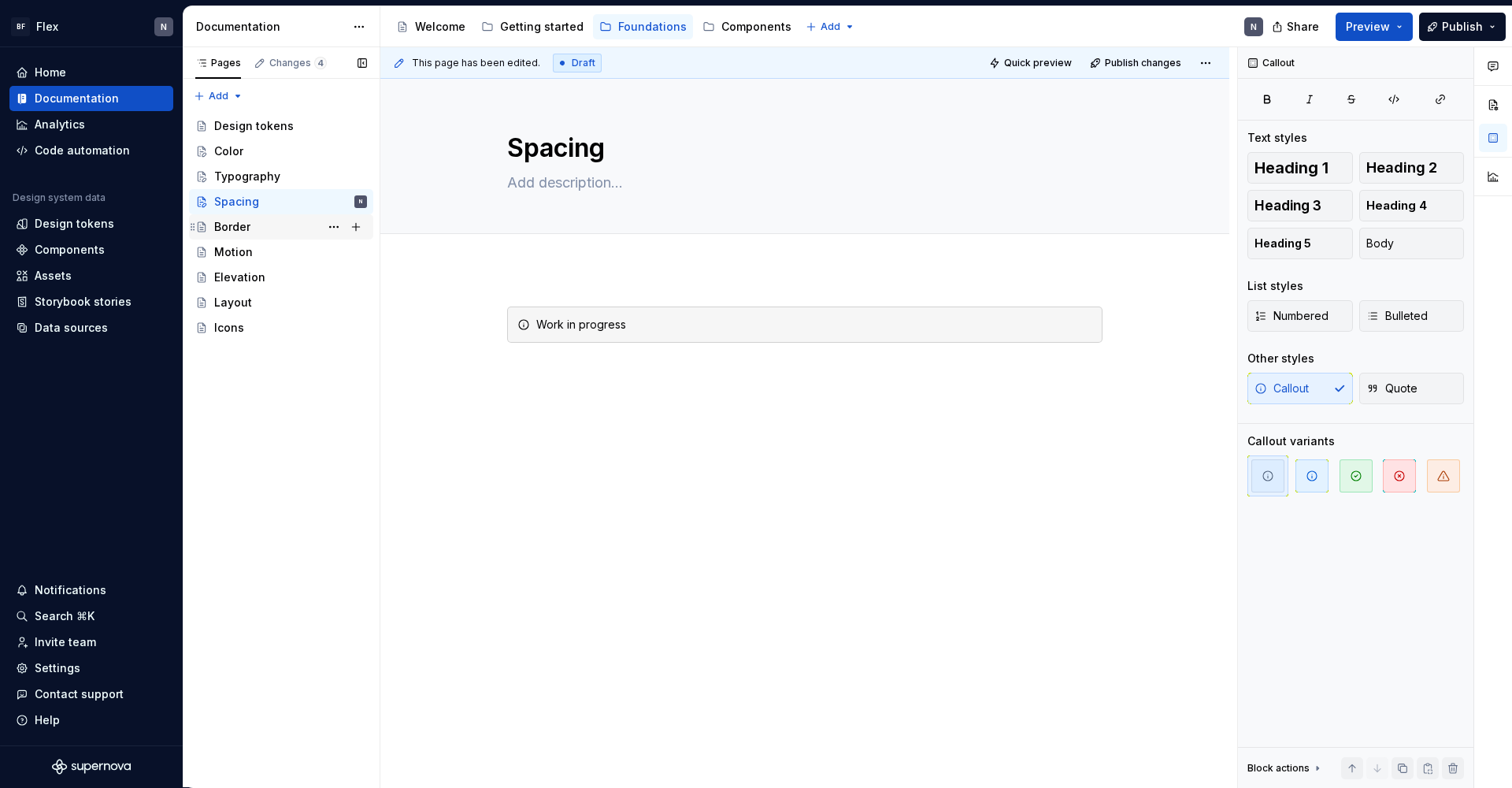
click at [293, 225] on div "Border" at bounding box center [290, 227] width 153 height 22
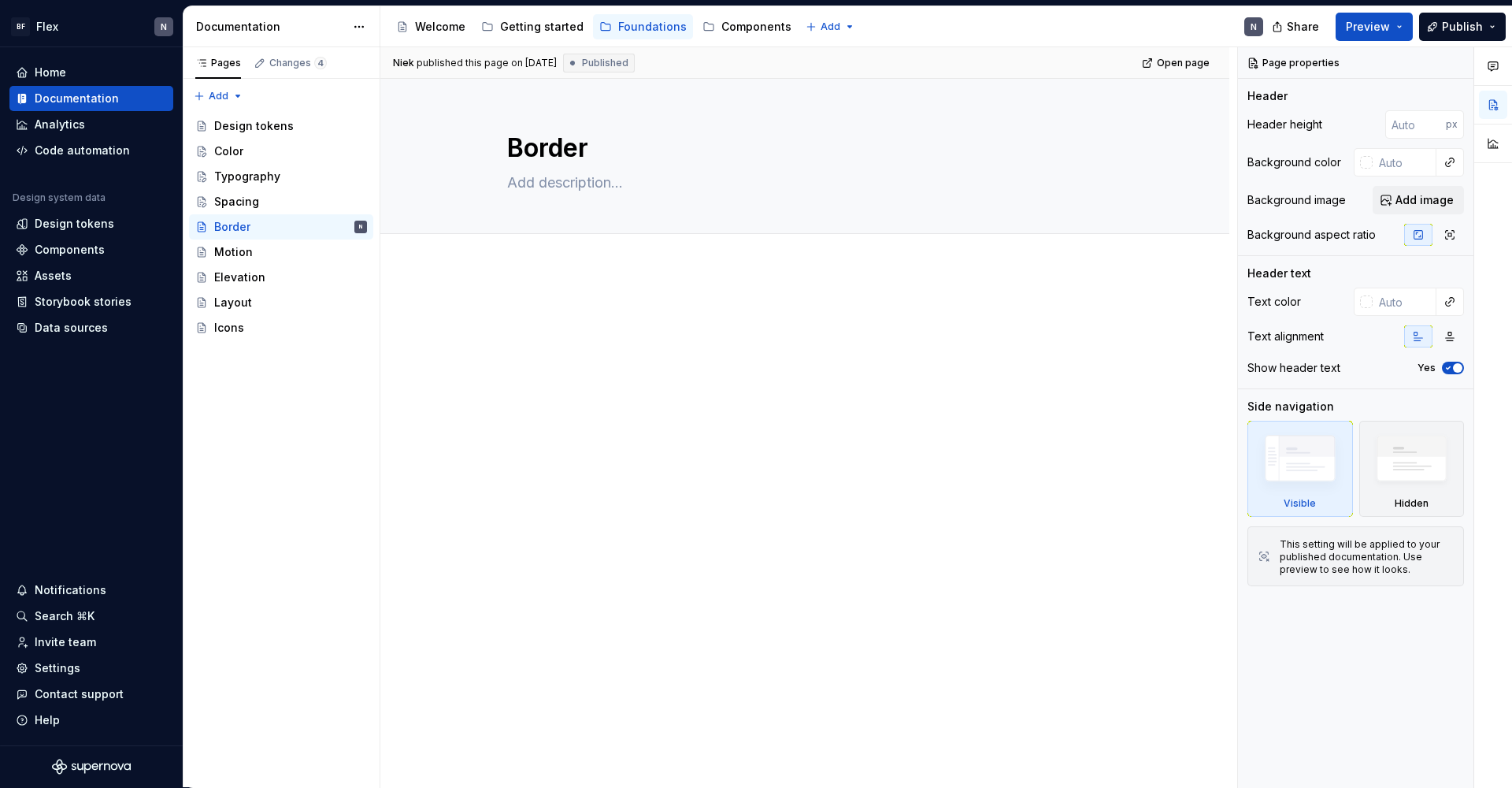
click at [712, 319] on p at bounding box center [804, 315] width 595 height 19
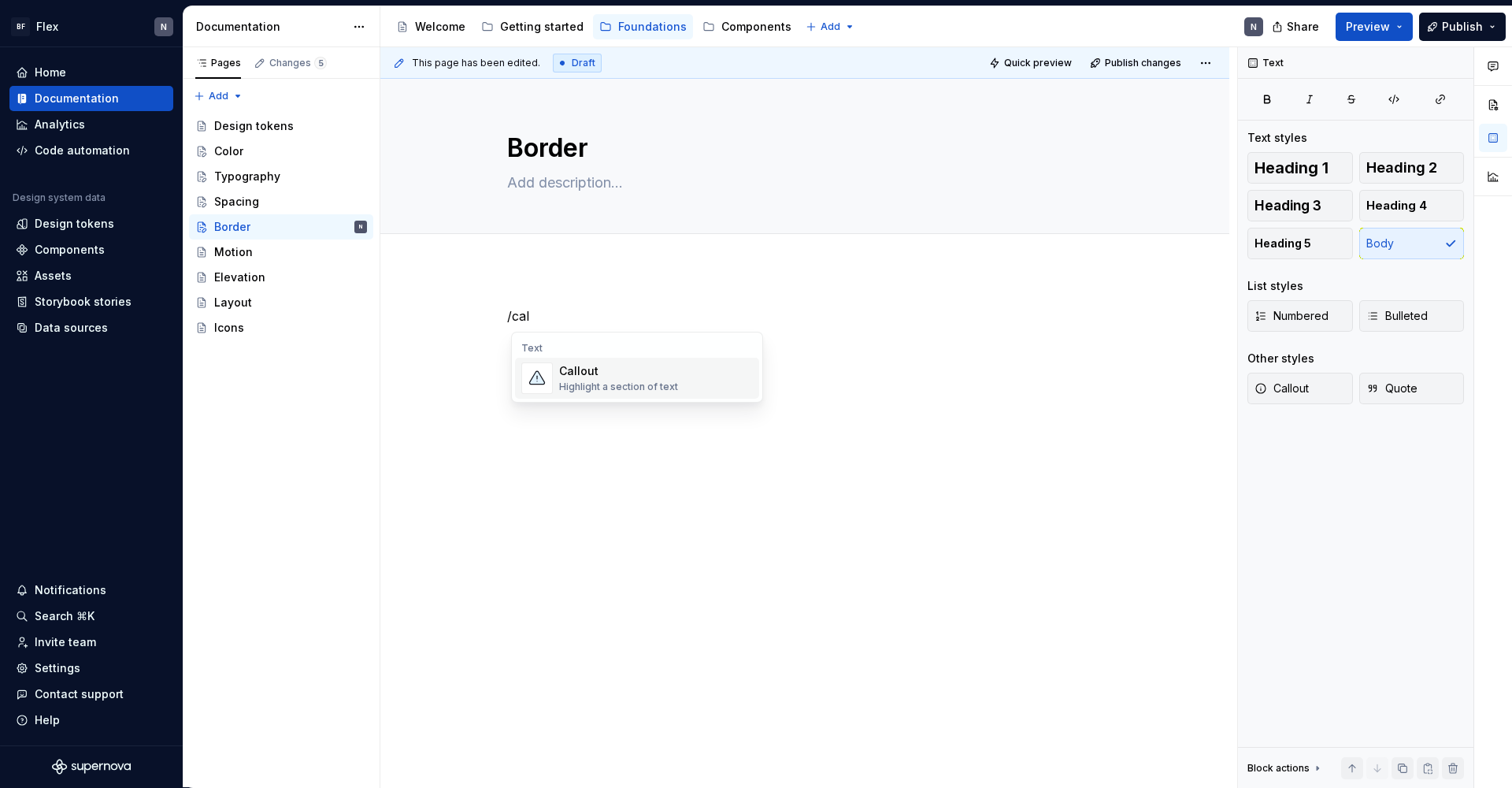
click at [548, 372] on img "Suggestions" at bounding box center [537, 378] width 30 height 30
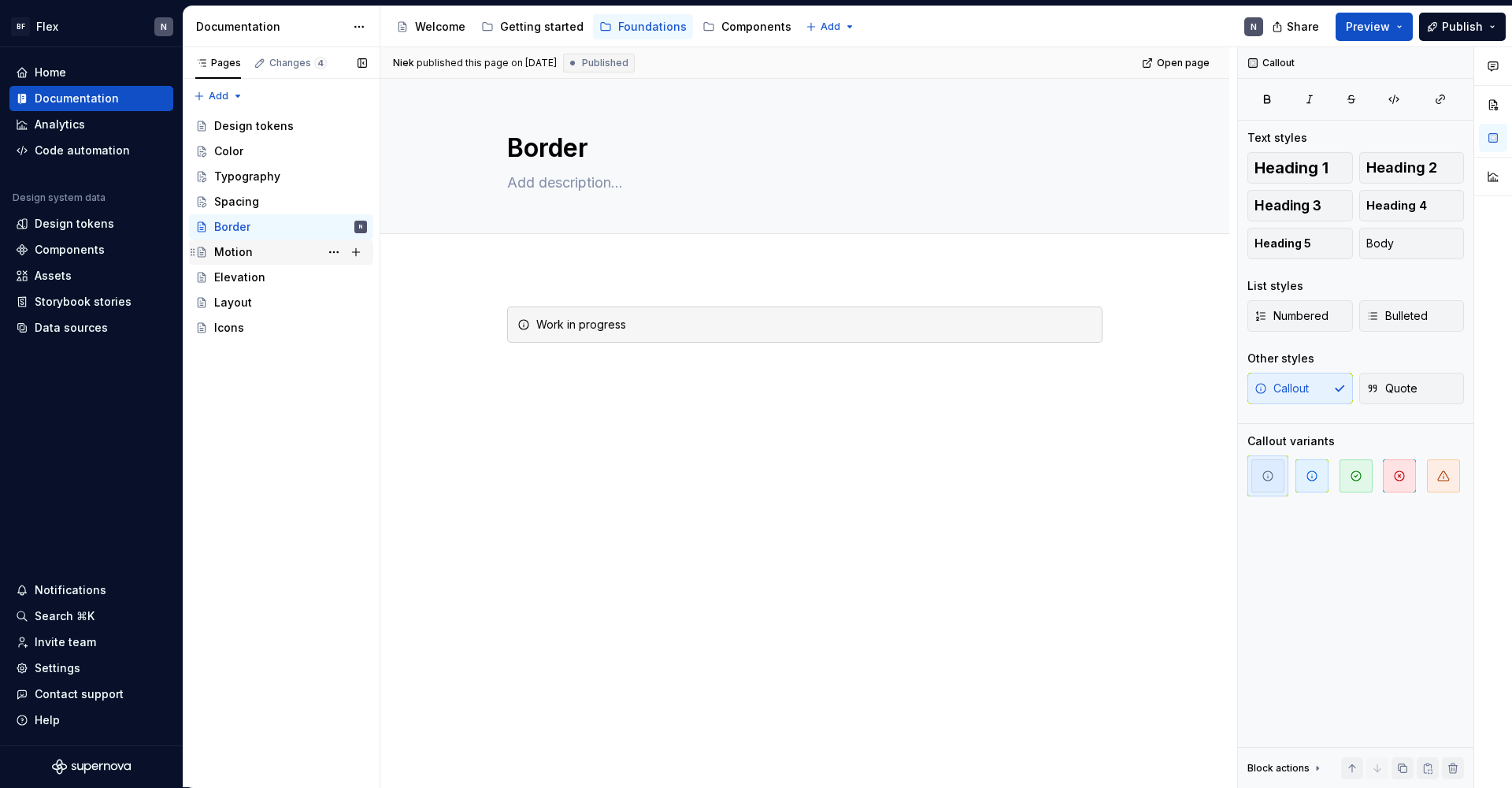
click at [224, 258] on div "Motion" at bounding box center [233, 253] width 38 height 16
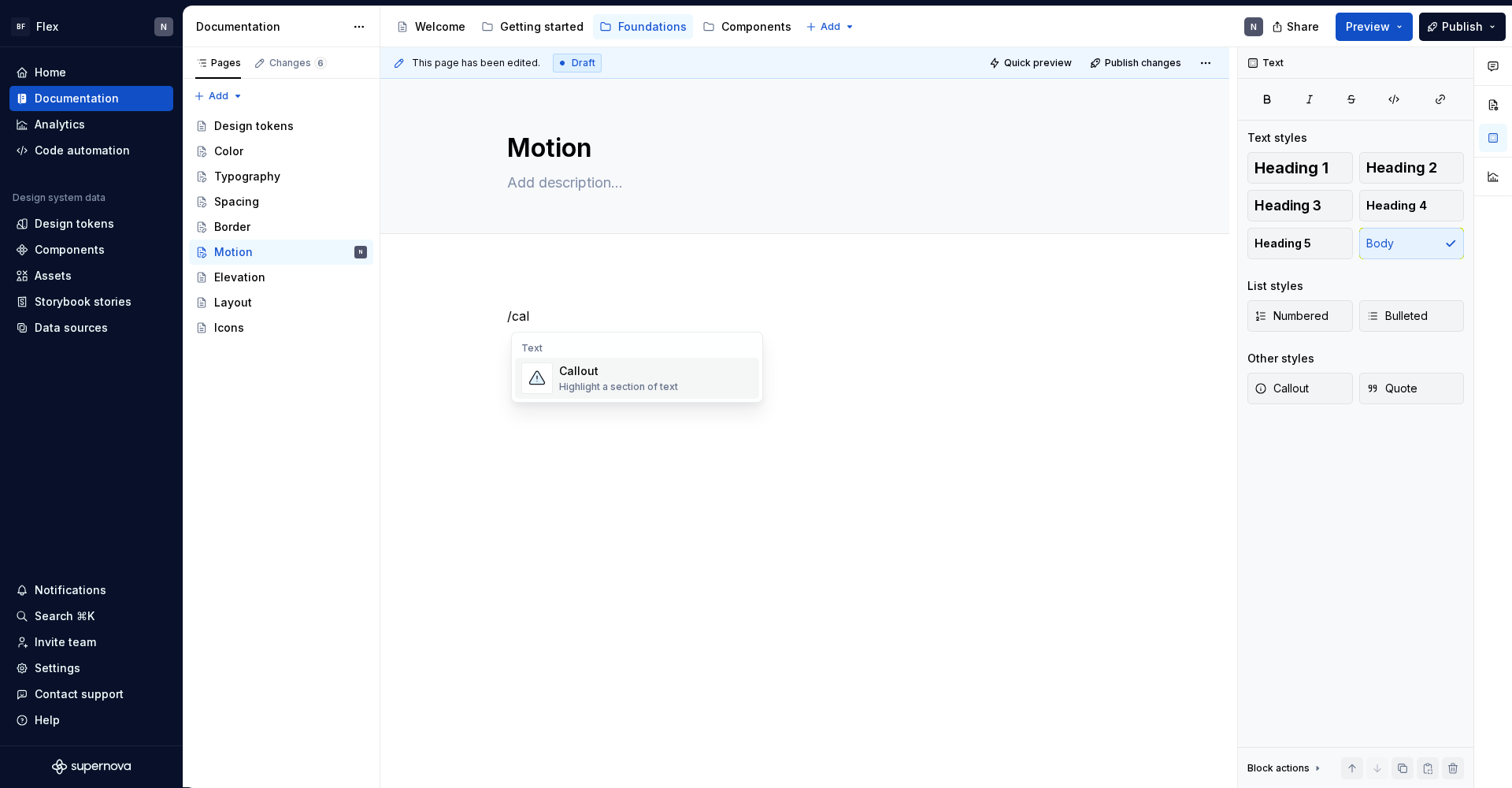
click at [607, 378] on div "Callout" at bounding box center [618, 371] width 119 height 16
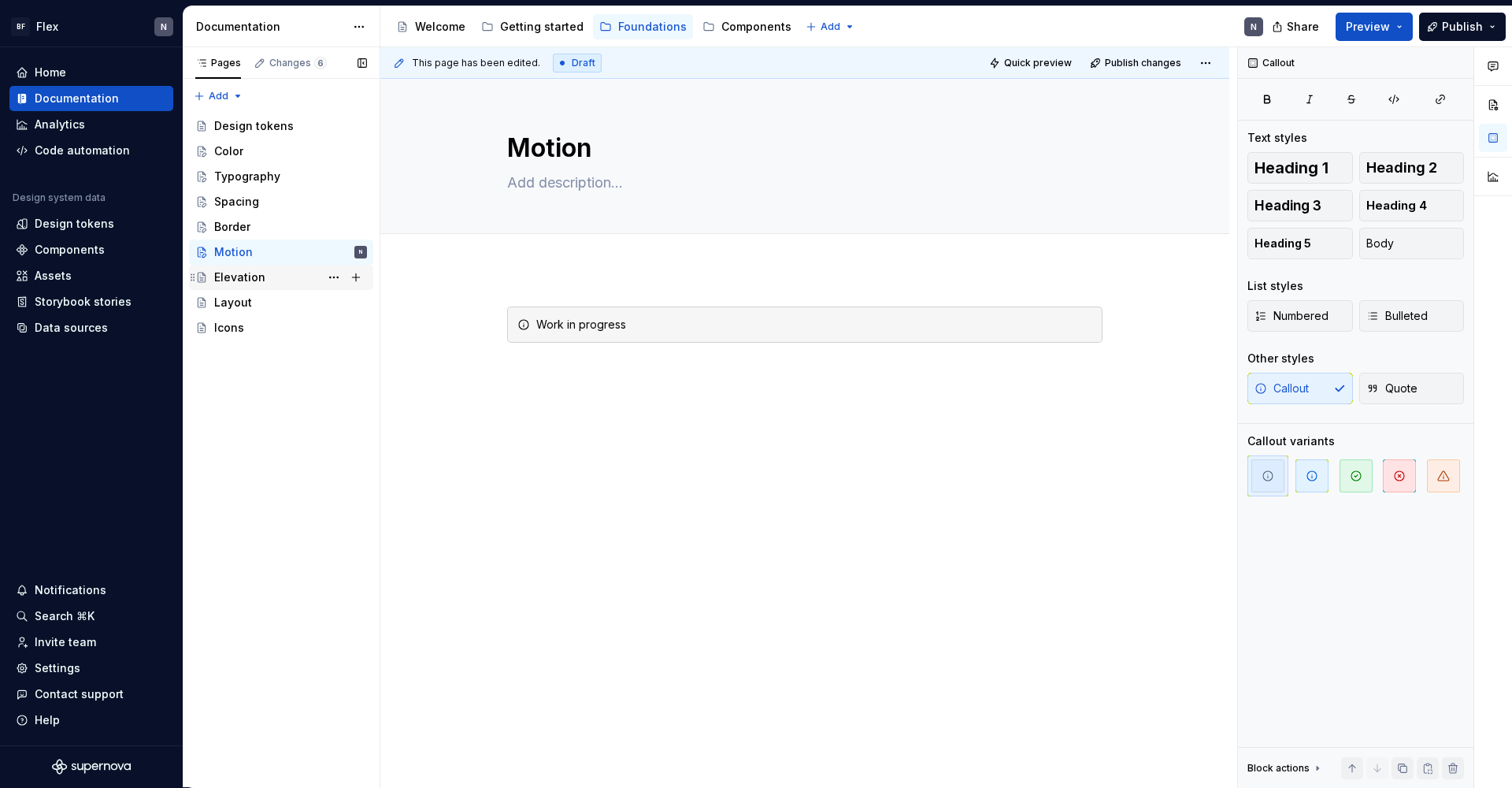
click at [244, 284] on div "Elevation" at bounding box center [239, 278] width 51 height 16
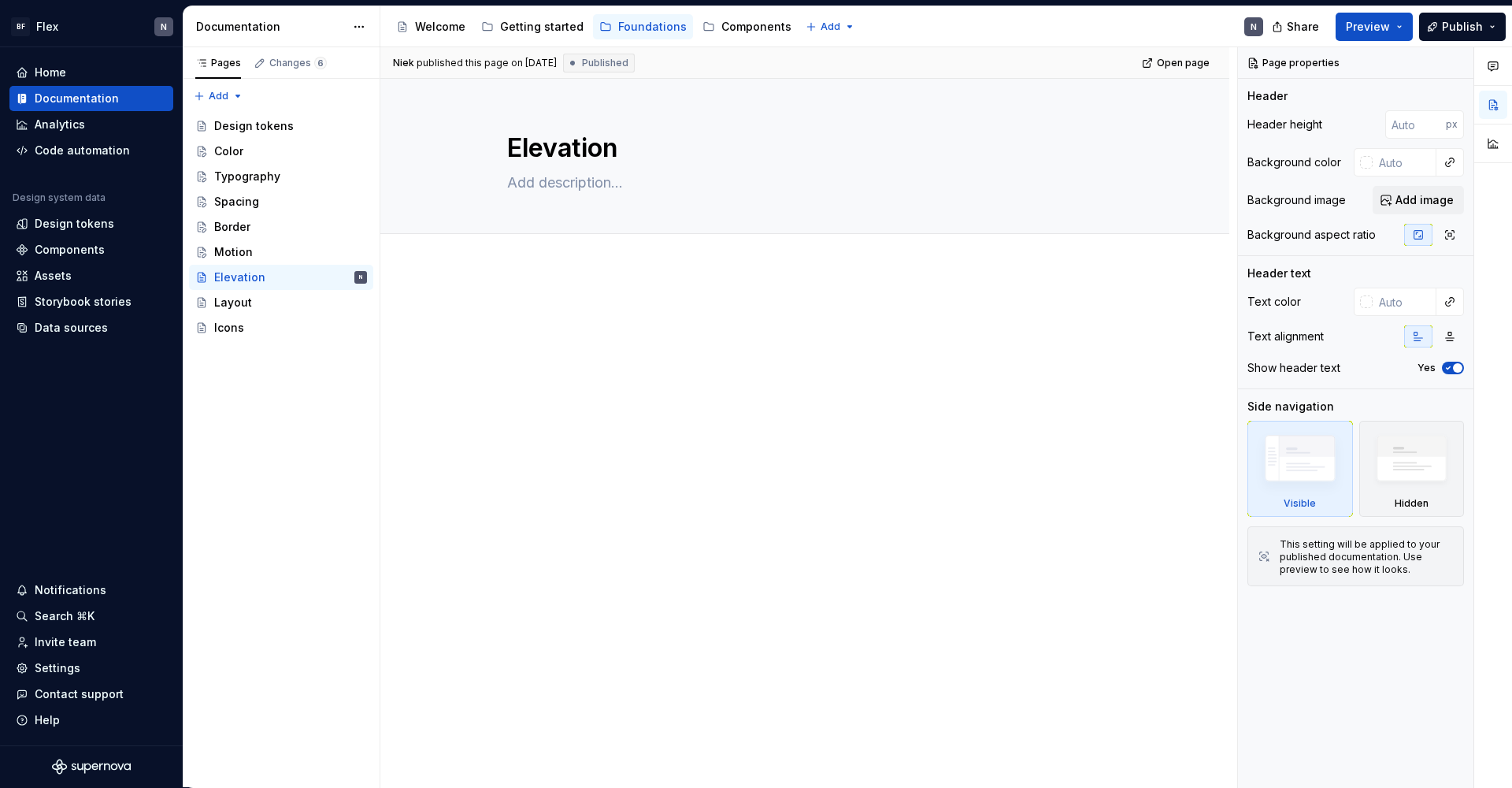
click at [728, 315] on p at bounding box center [804, 315] width 595 height 19
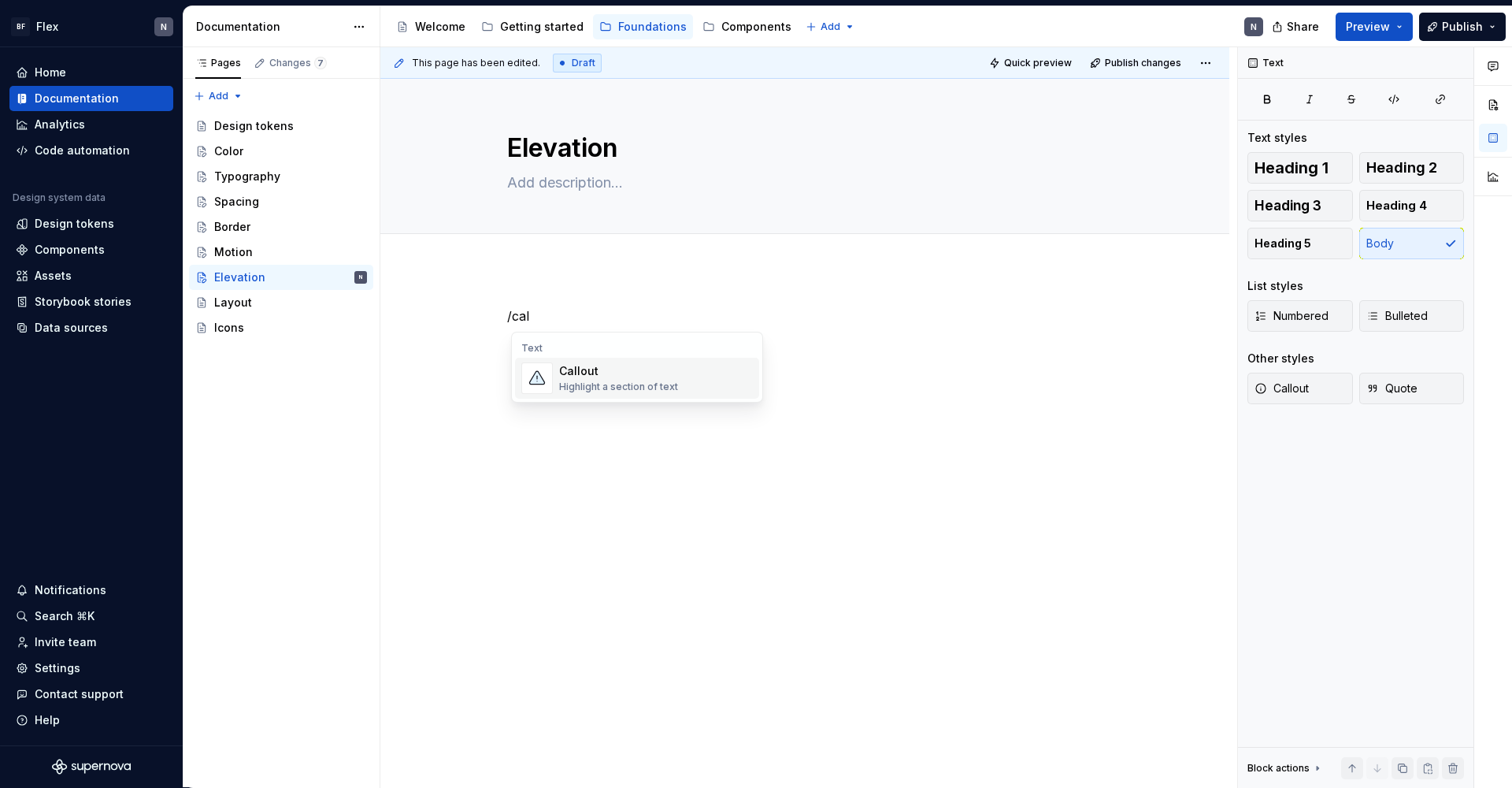
click at [624, 363] on div "Callout" at bounding box center [618, 371] width 119 height 16
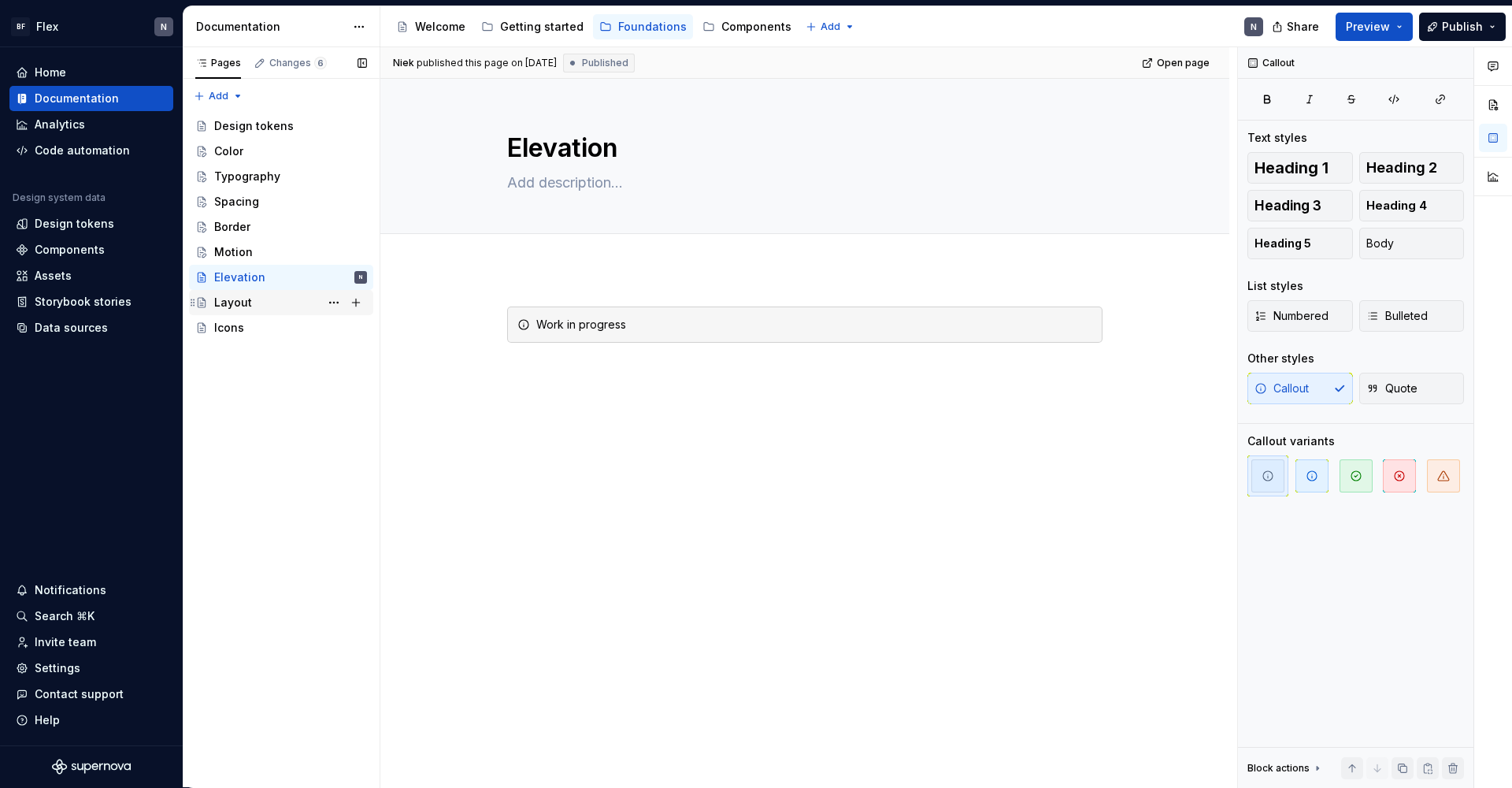
click at [231, 299] on div "Layout" at bounding box center [233, 303] width 37 height 16
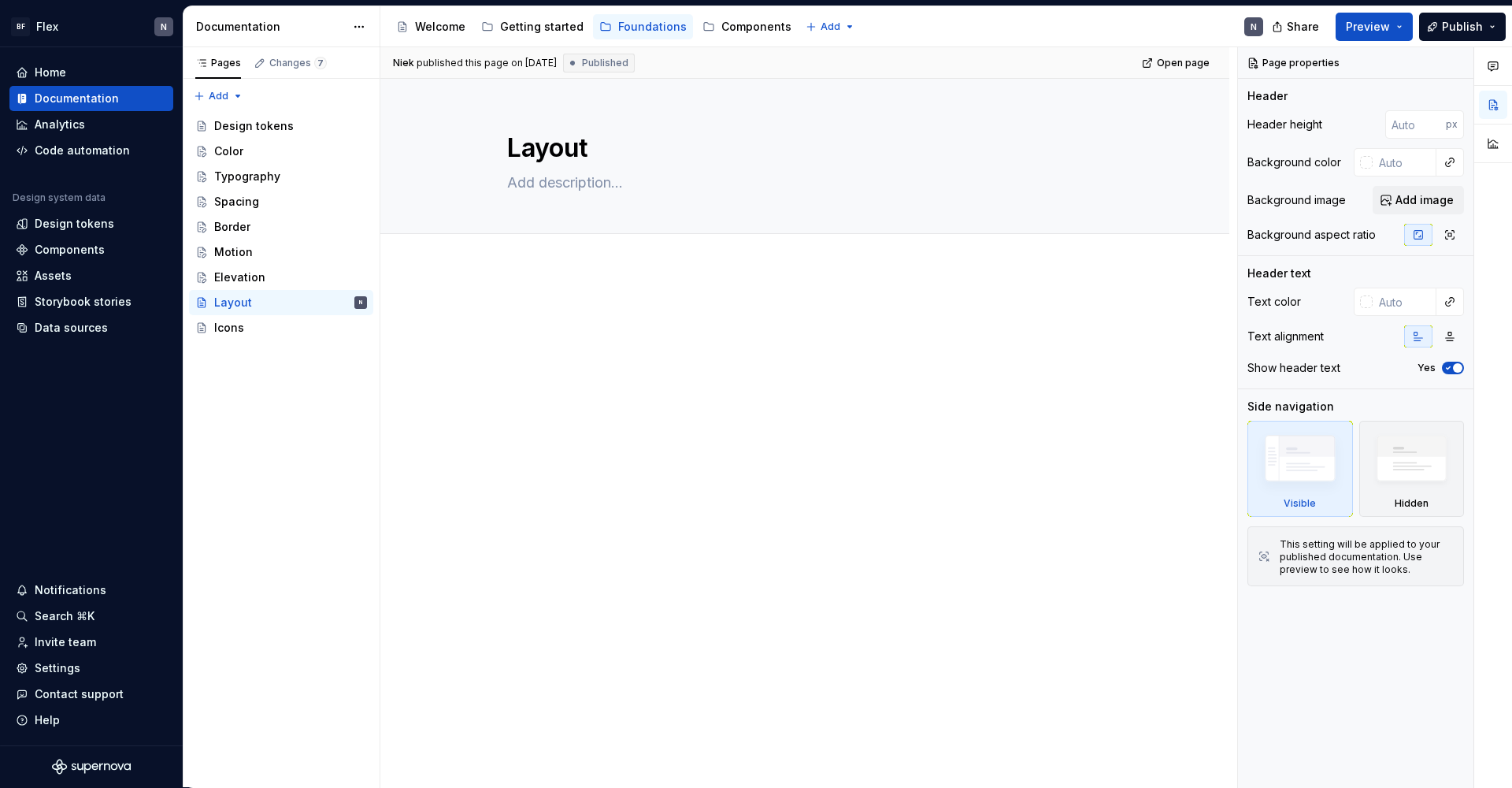
click at [612, 312] on p at bounding box center [804, 315] width 595 height 19
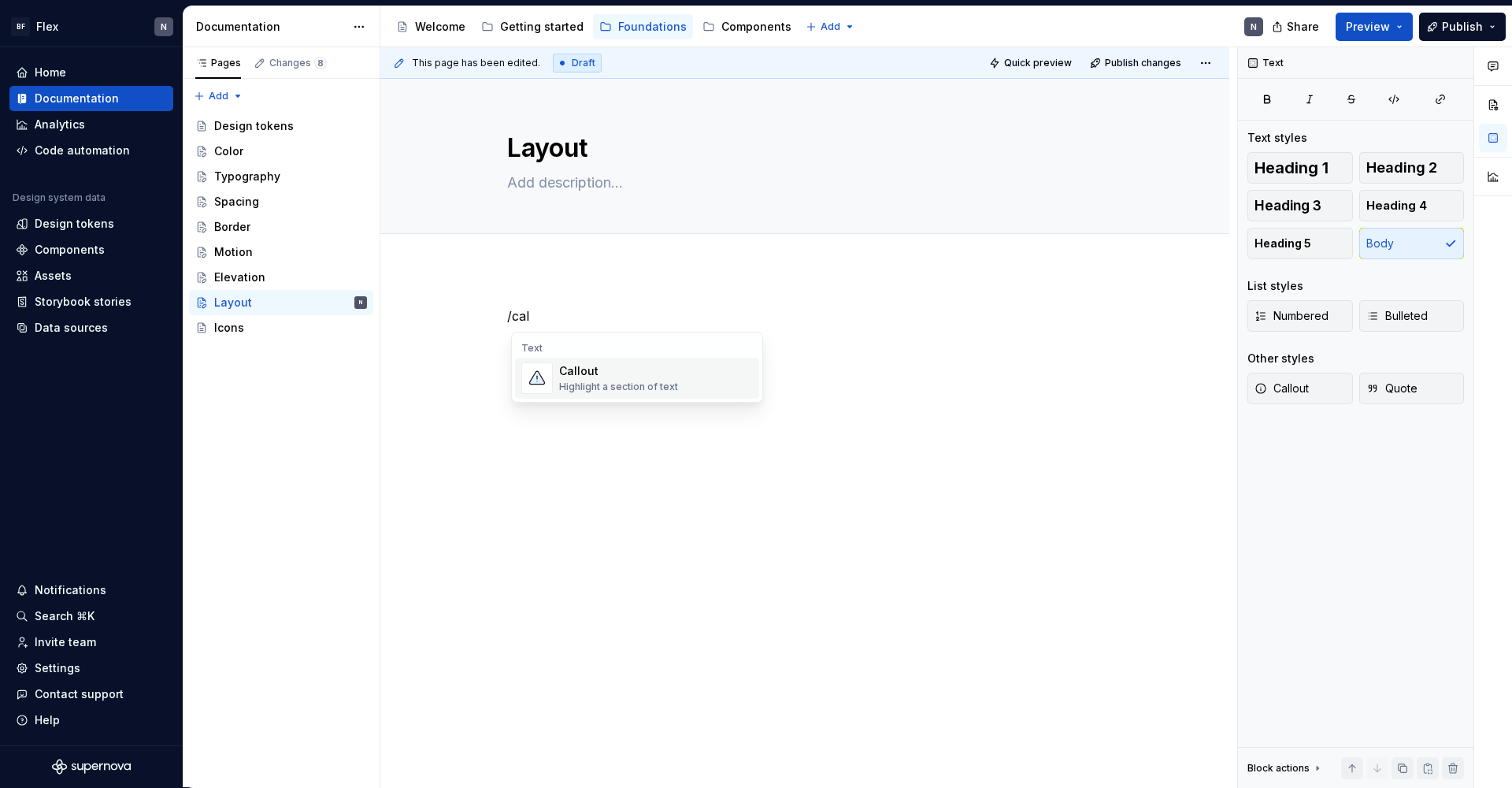
click at [601, 379] on div "Callout Highlight a section of text" at bounding box center [618, 378] width 119 height 30
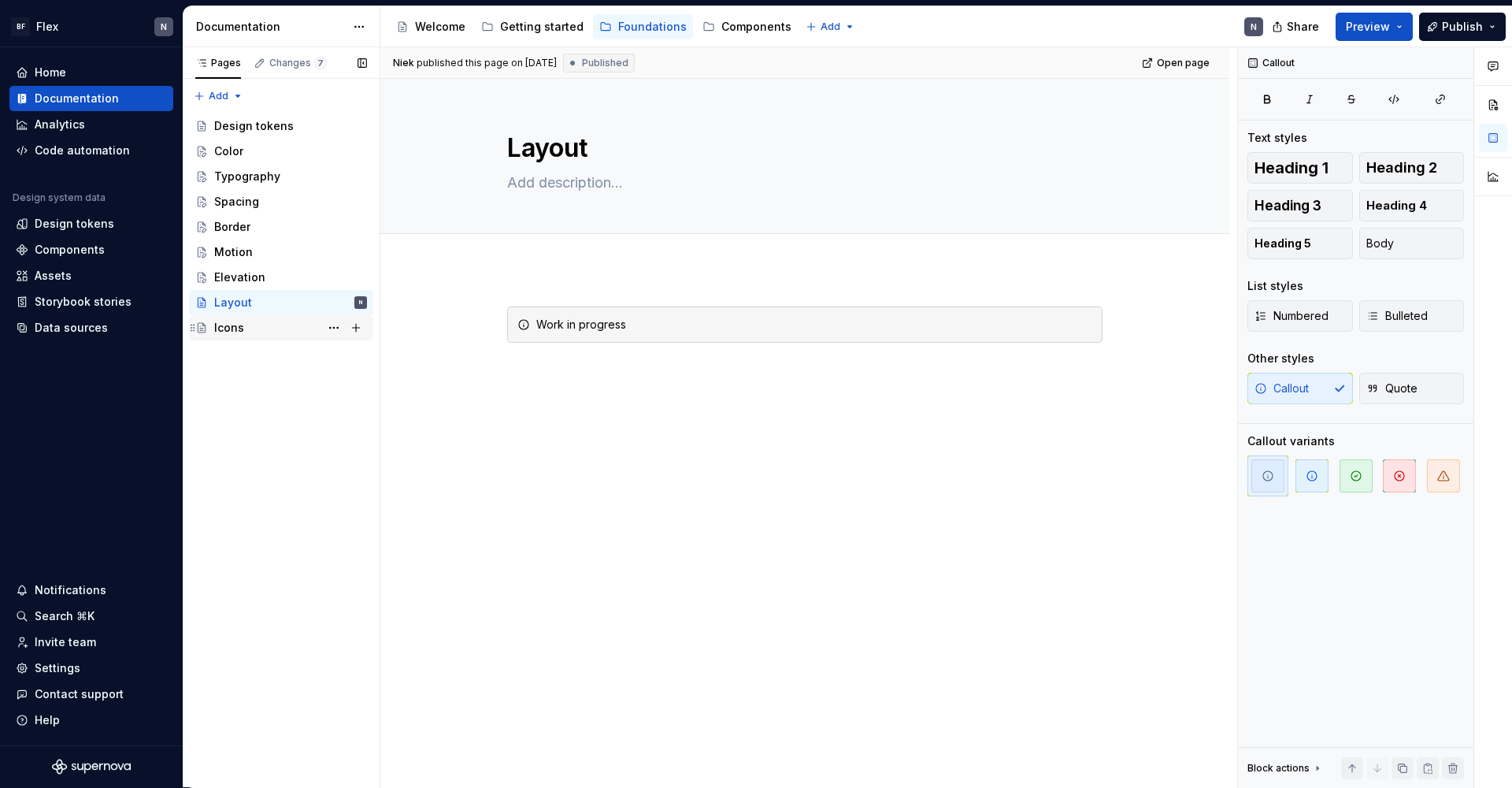
click at [247, 325] on div "Icons" at bounding box center [290, 328] width 153 height 22
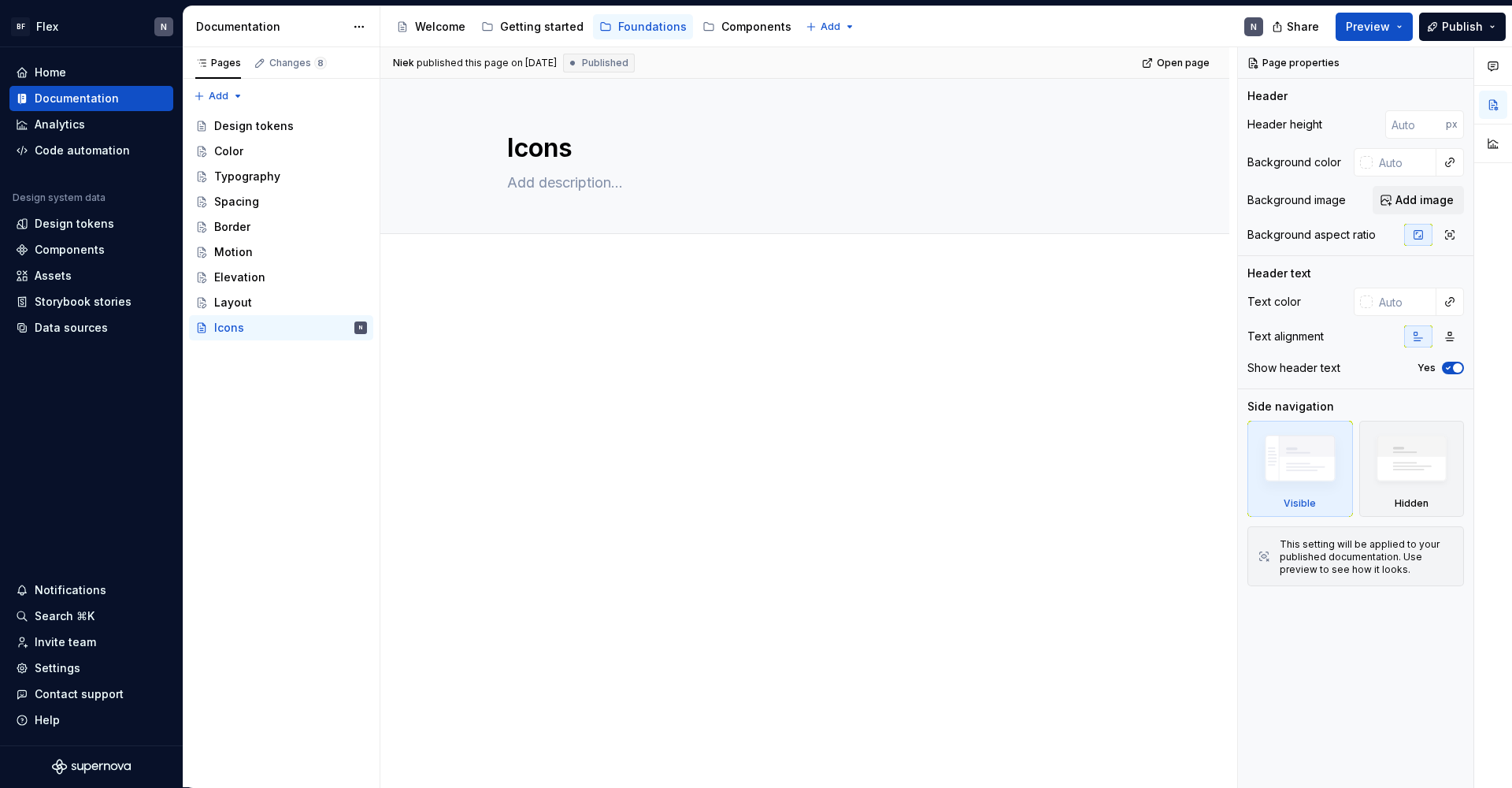
click at [605, 314] on p at bounding box center [804, 315] width 595 height 19
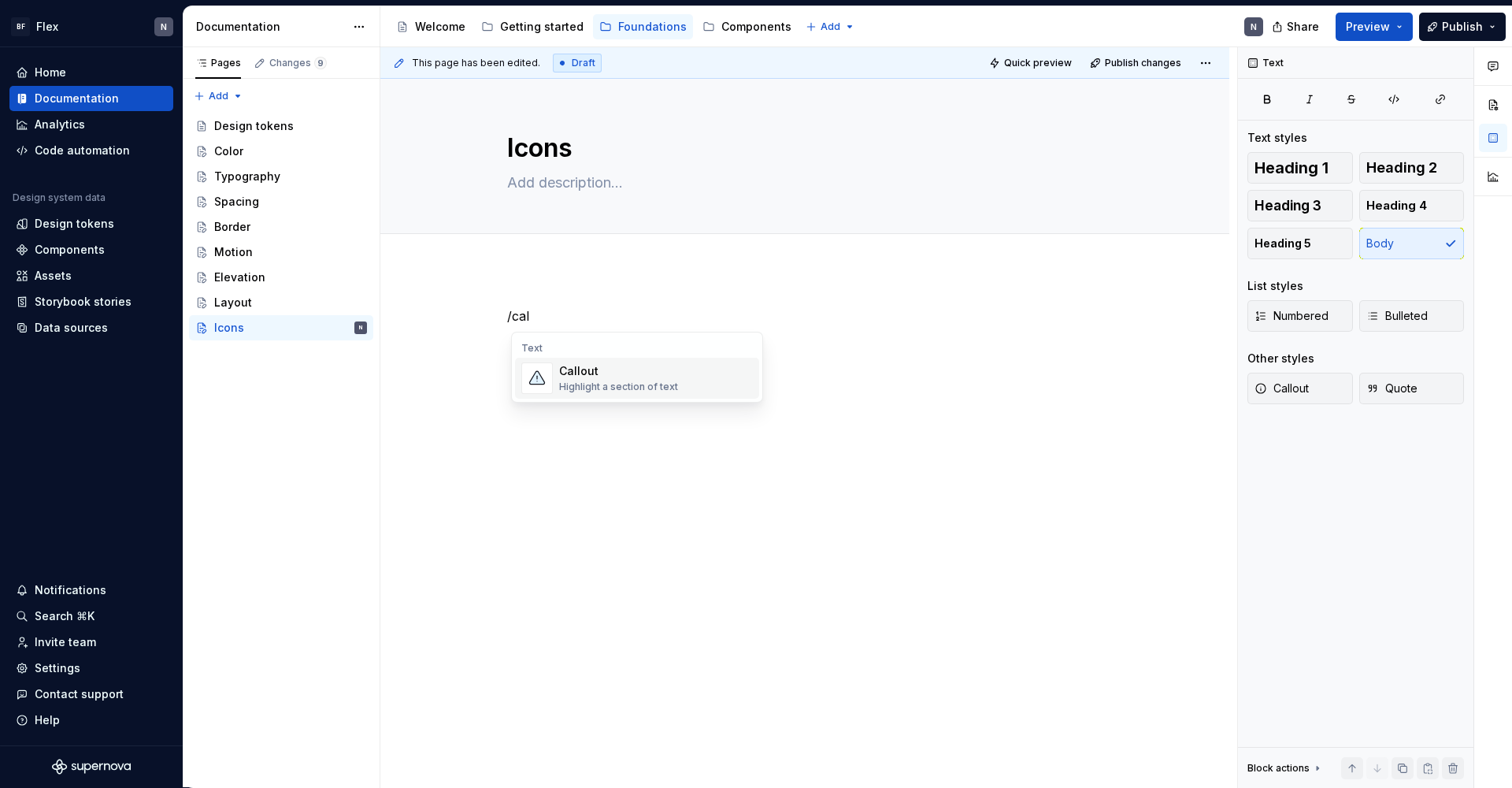
click at [602, 383] on div "Highlight a section of text" at bounding box center [618, 386] width 119 height 12
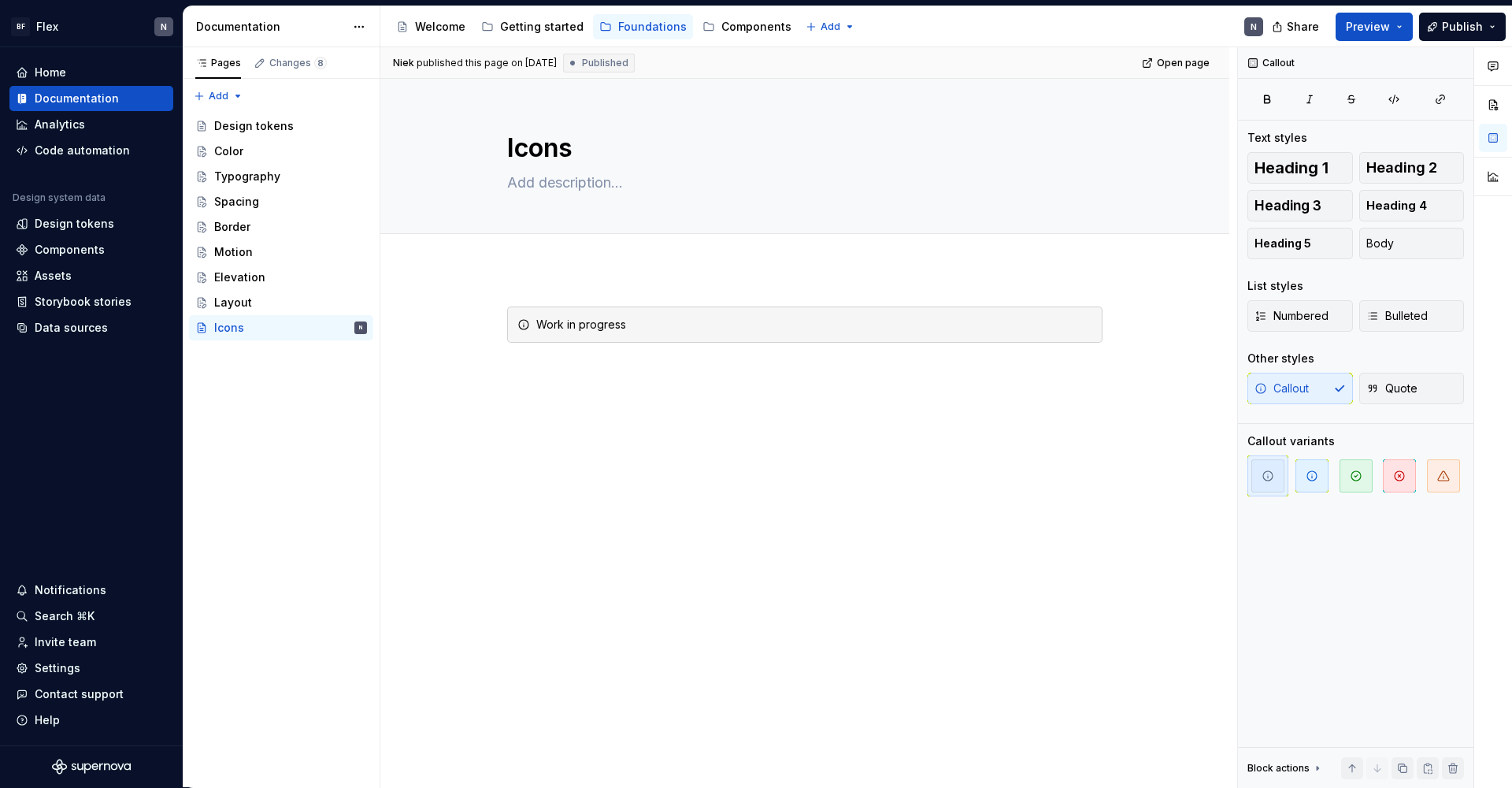
click at [830, 440] on div "Work in progress" at bounding box center [804, 444] width 848 height 353
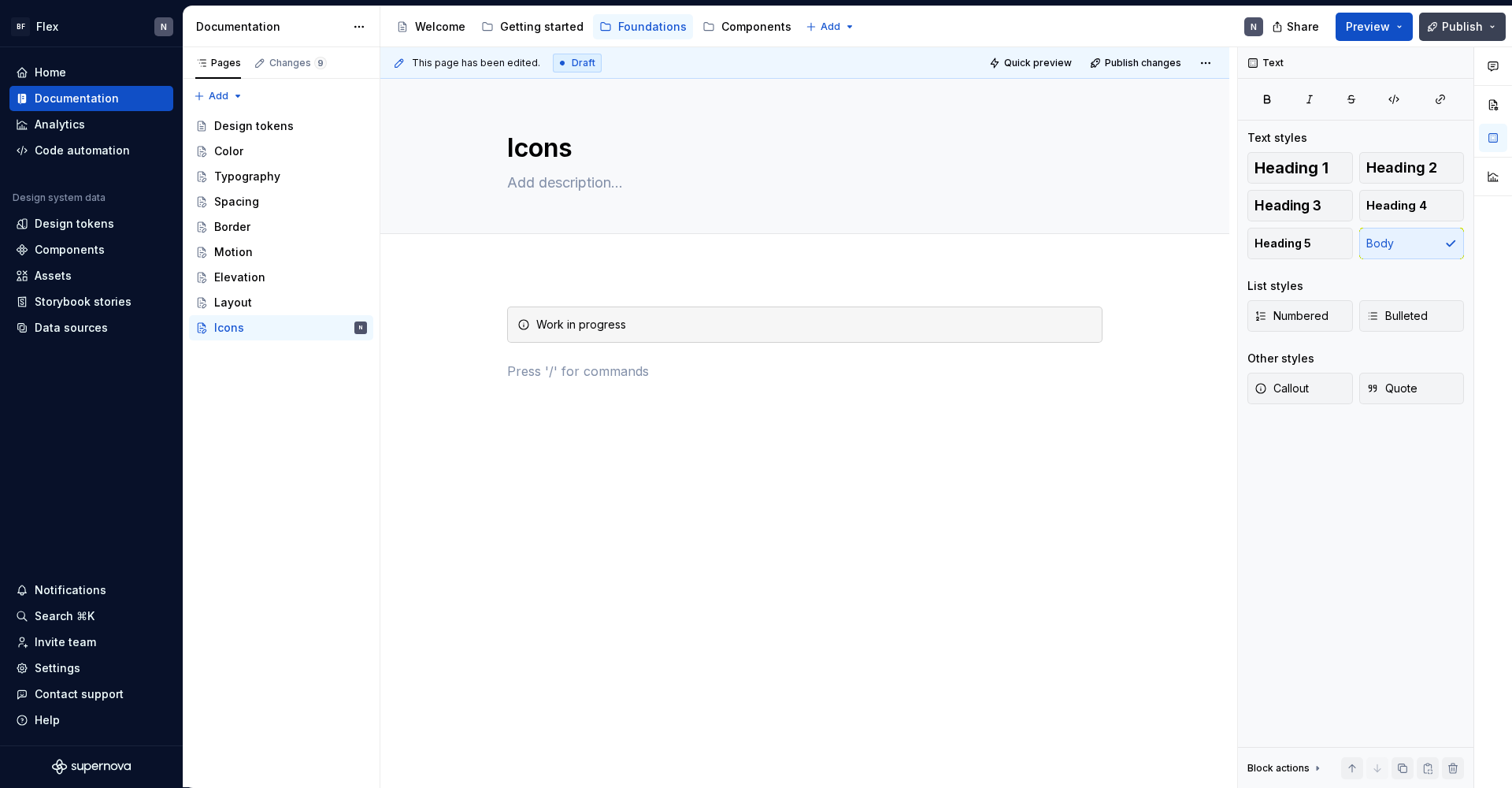
click at [1157, 23] on button "Publish" at bounding box center [1461, 27] width 87 height 29
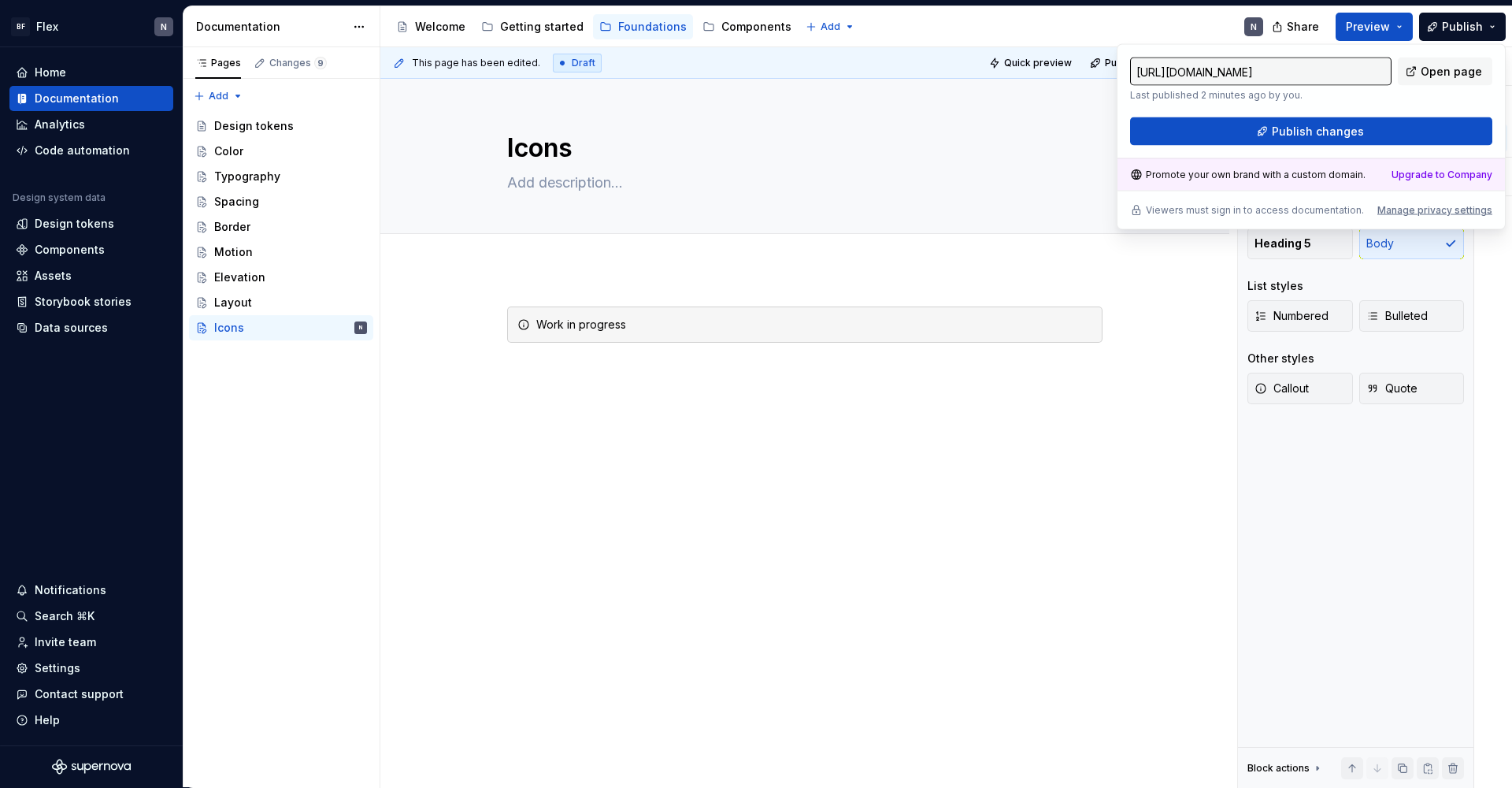
click at [1157, 117] on div "[URL][DOMAIN_NAME] Last published 2 minutes ago by you. Open page Publish chang…" at bounding box center [1311, 101] width 362 height 88
click at [1157, 122] on button "Publish changes" at bounding box center [1311, 132] width 362 height 29
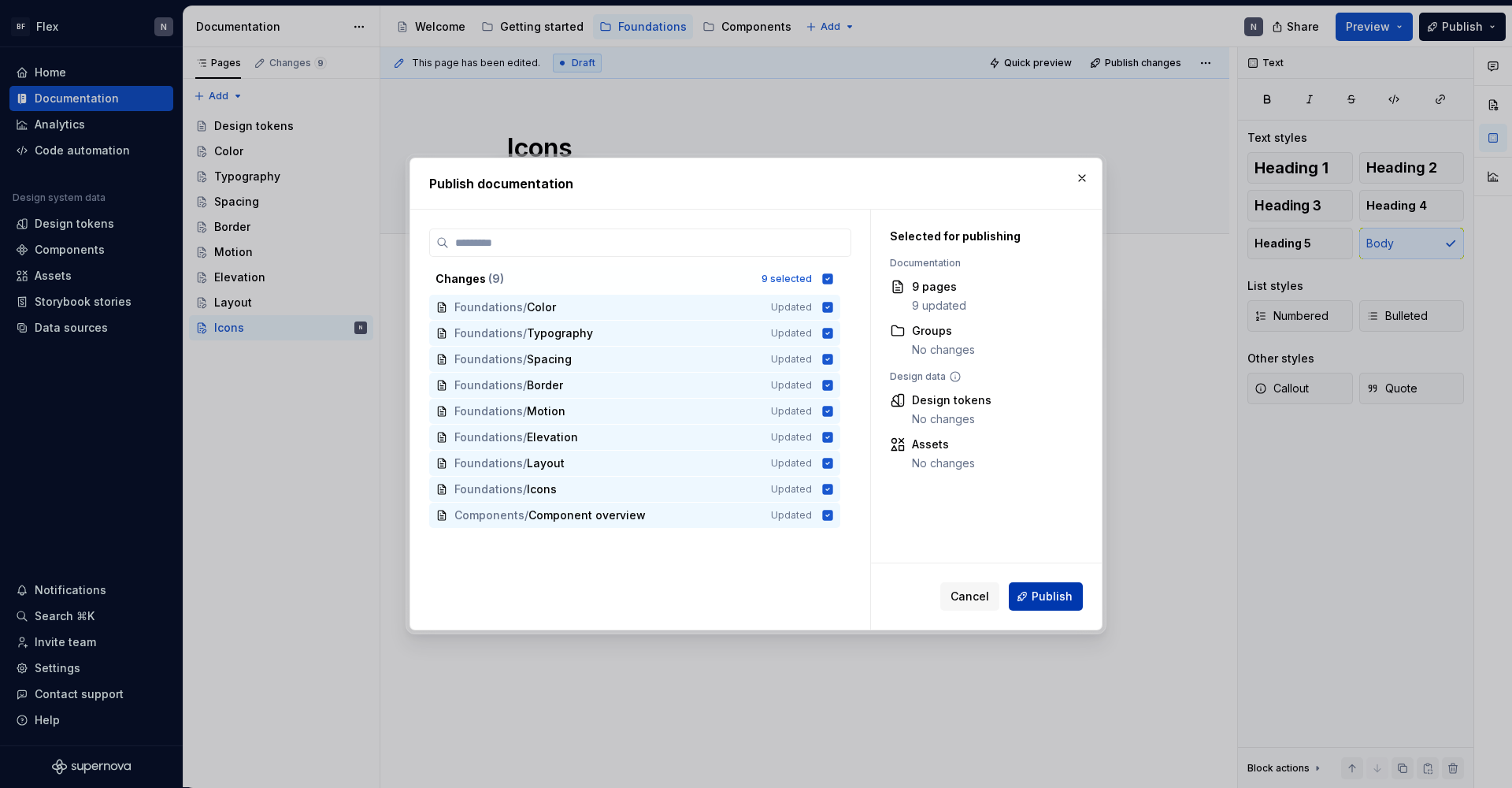
click at [1035, 587] on button "Publish" at bounding box center [1045, 596] width 74 height 29
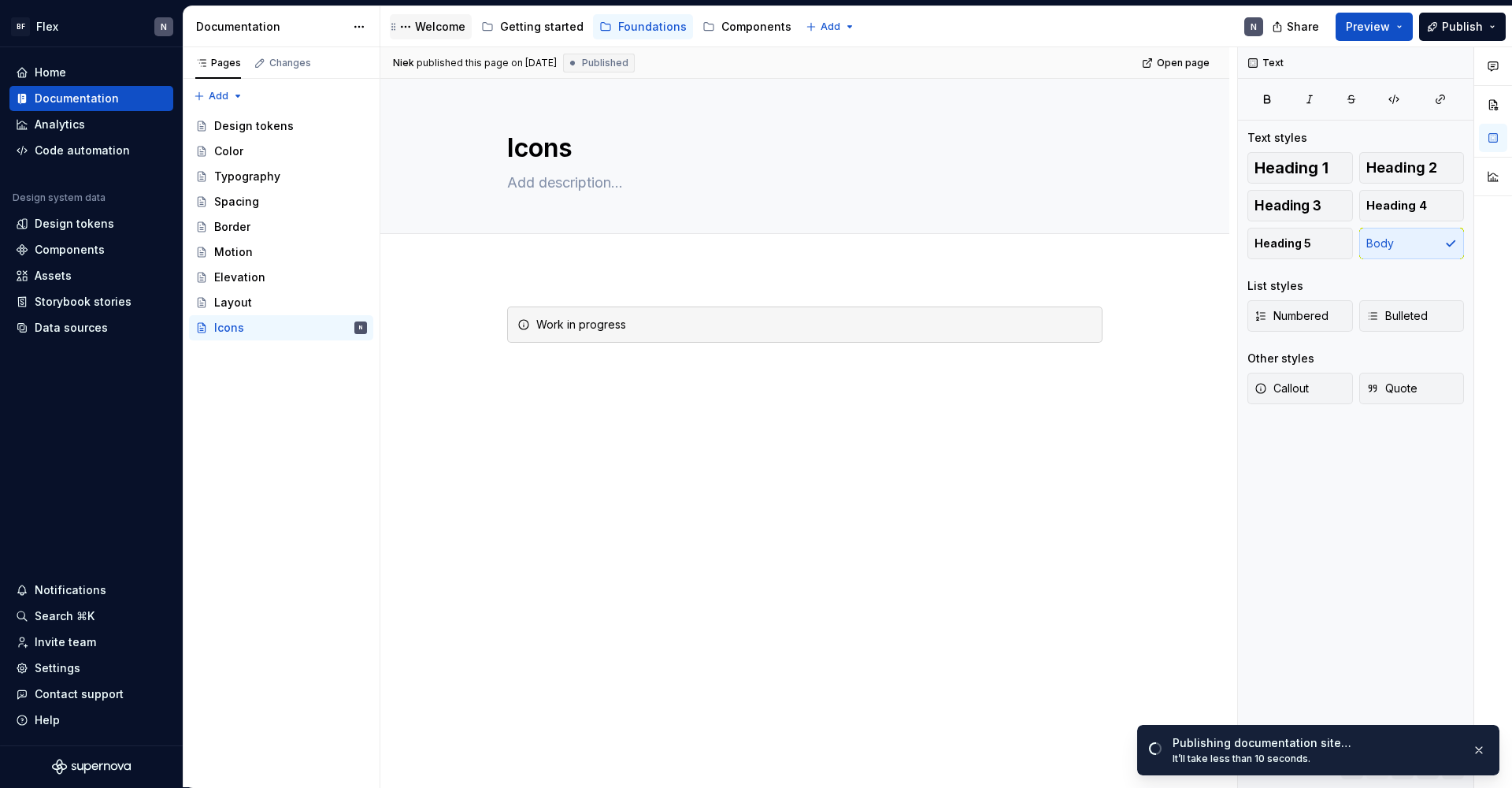
click at [437, 26] on div "Welcome" at bounding box center [440, 27] width 50 height 16
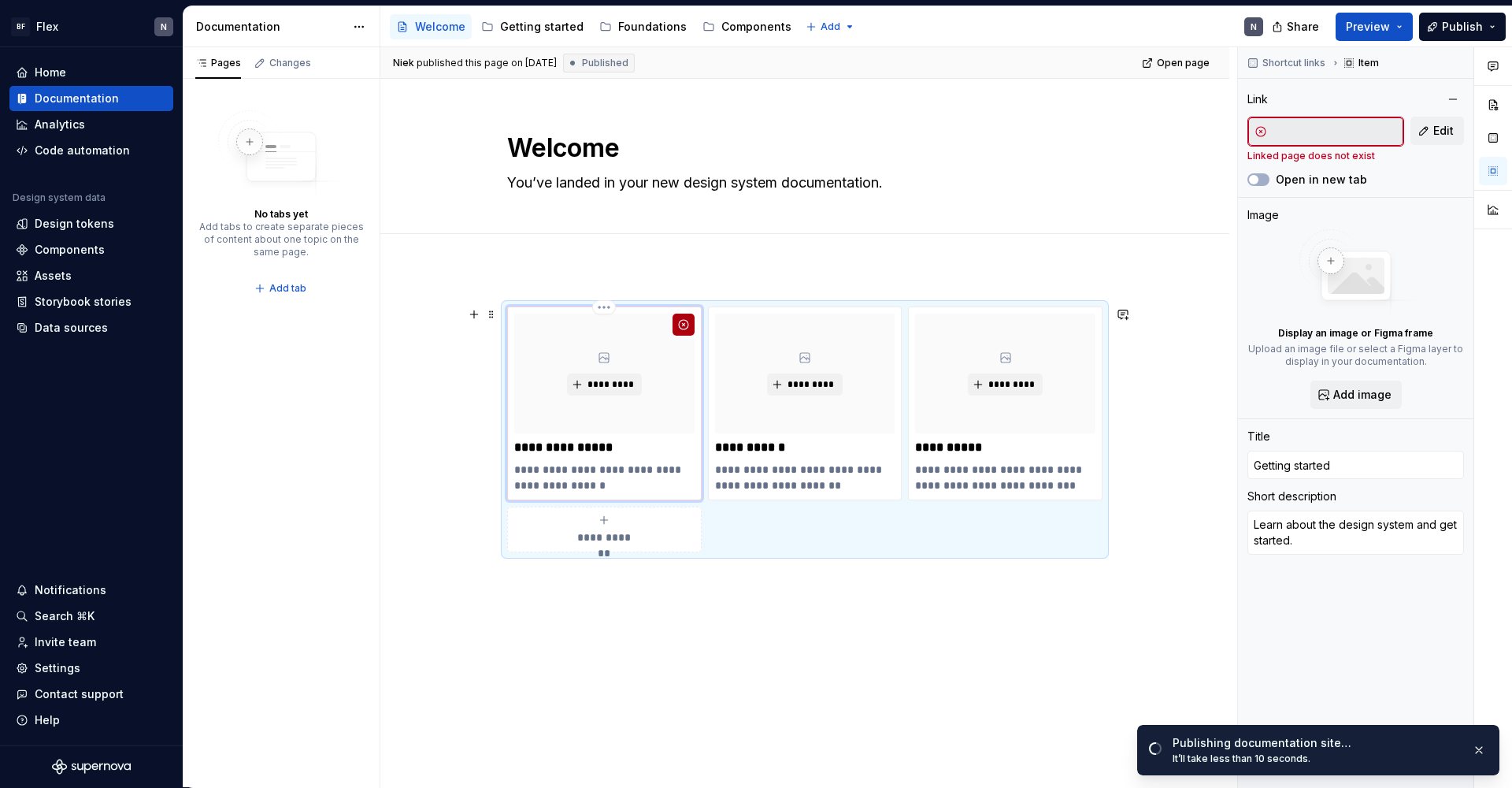
click at [685, 328] on button "button" at bounding box center [683, 324] width 22 height 22
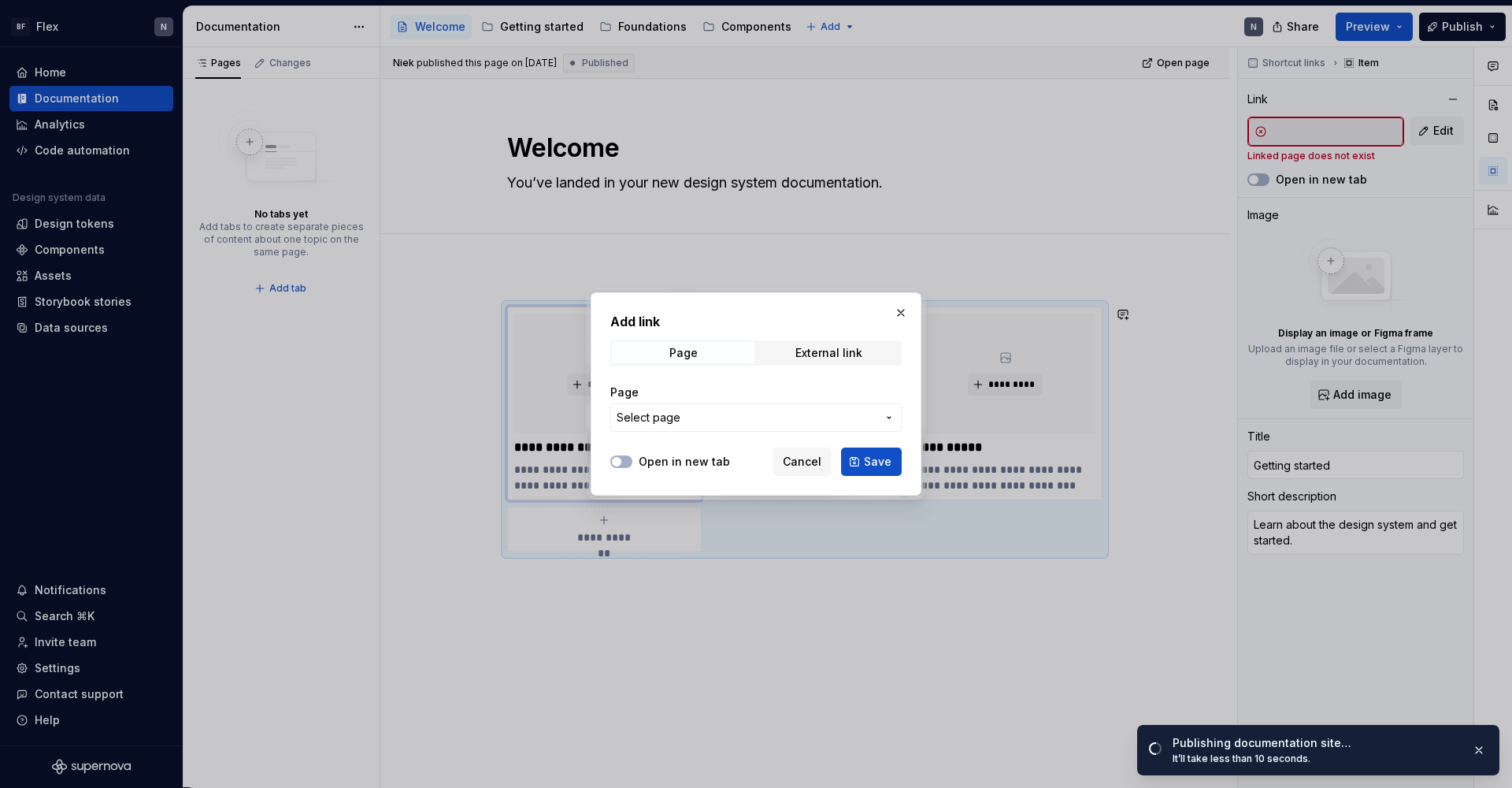
click at [739, 427] on button "Select page" at bounding box center [756, 418] width 292 height 29
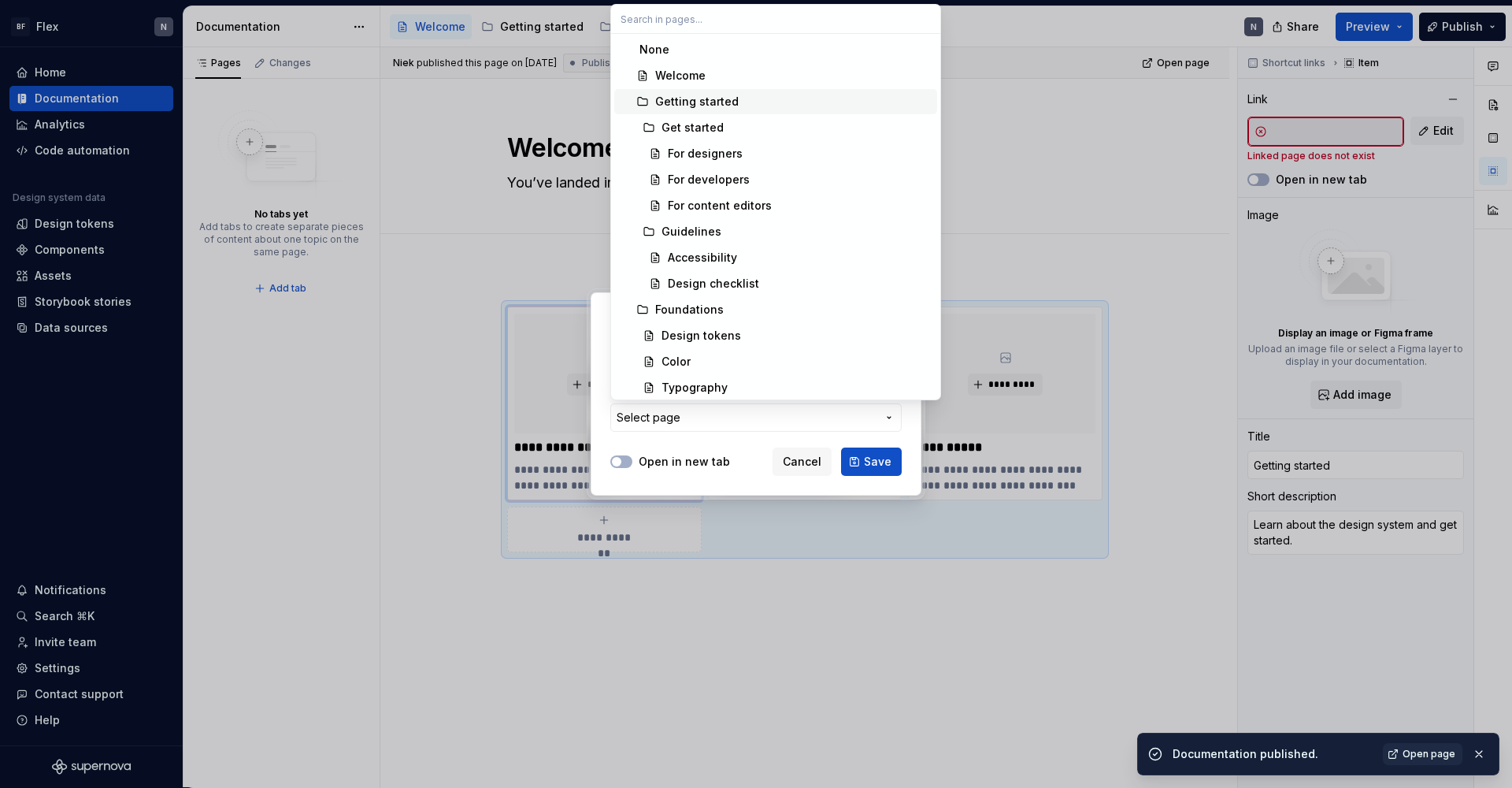
click at [739, 106] on div "Getting started" at bounding box center [792, 102] width 276 height 16
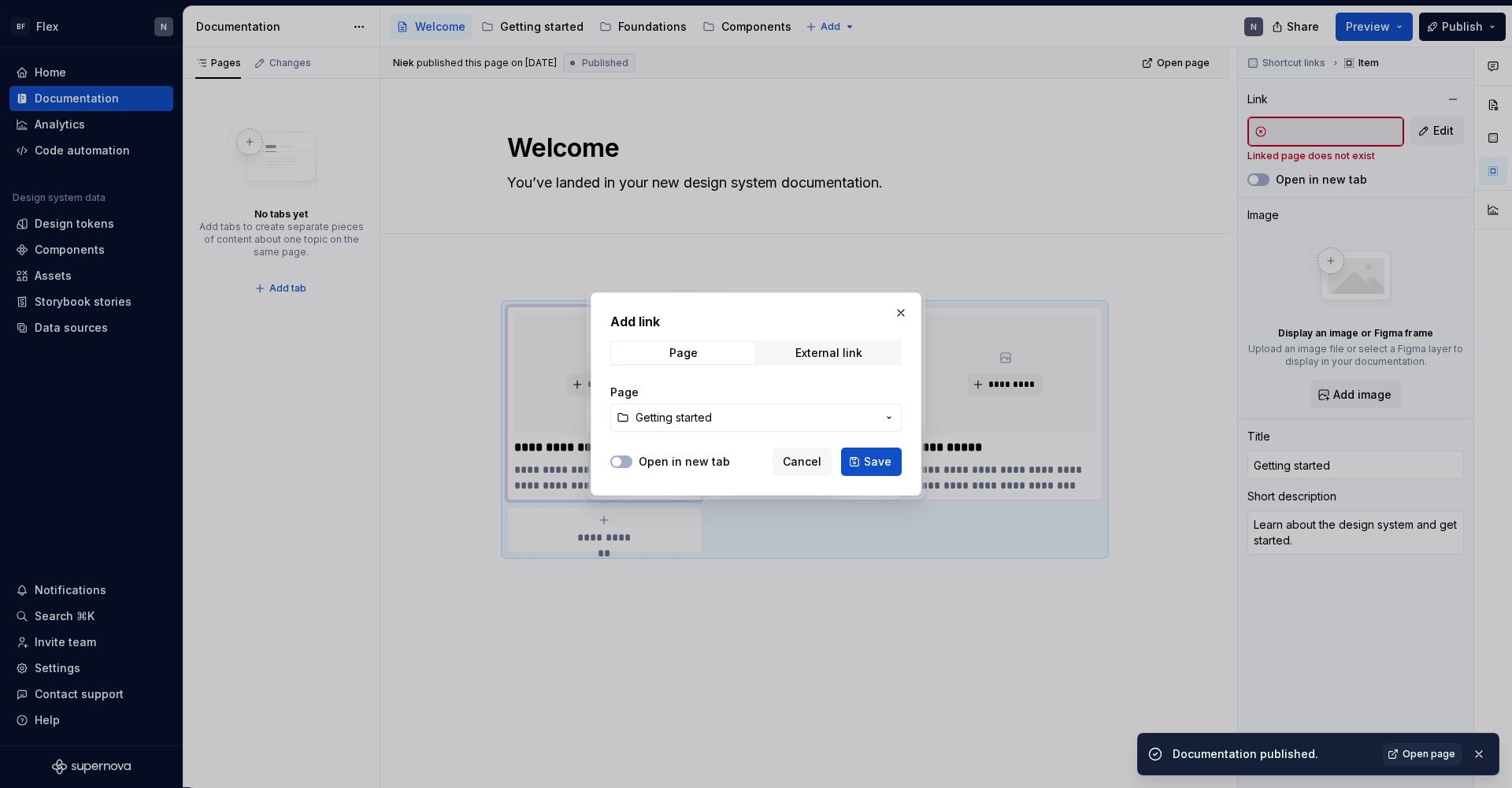
click at [869, 460] on span "Save" at bounding box center [877, 461] width 28 height 16
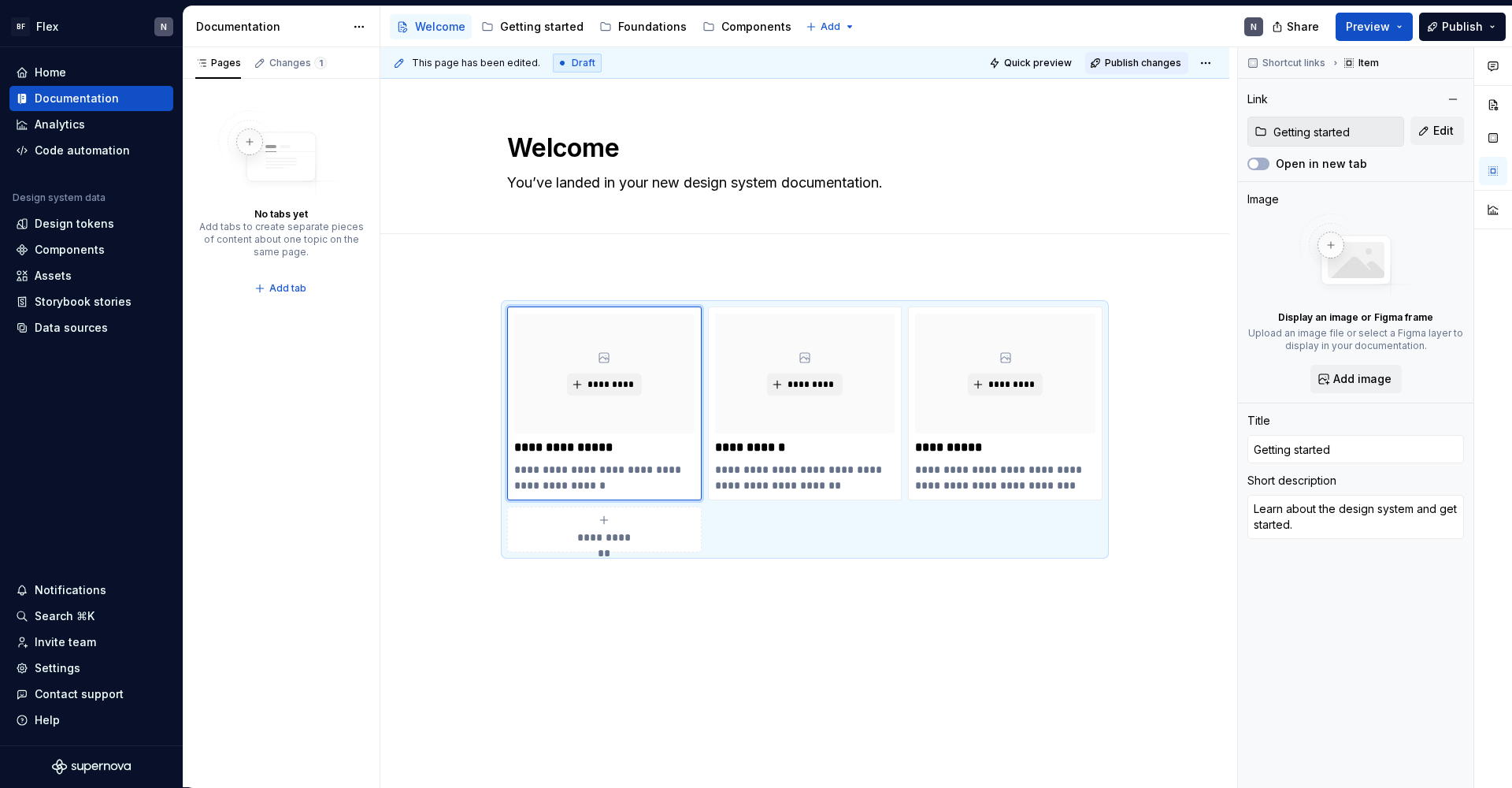
click at [1136, 62] on span "Publish changes" at bounding box center [1143, 63] width 77 height 12
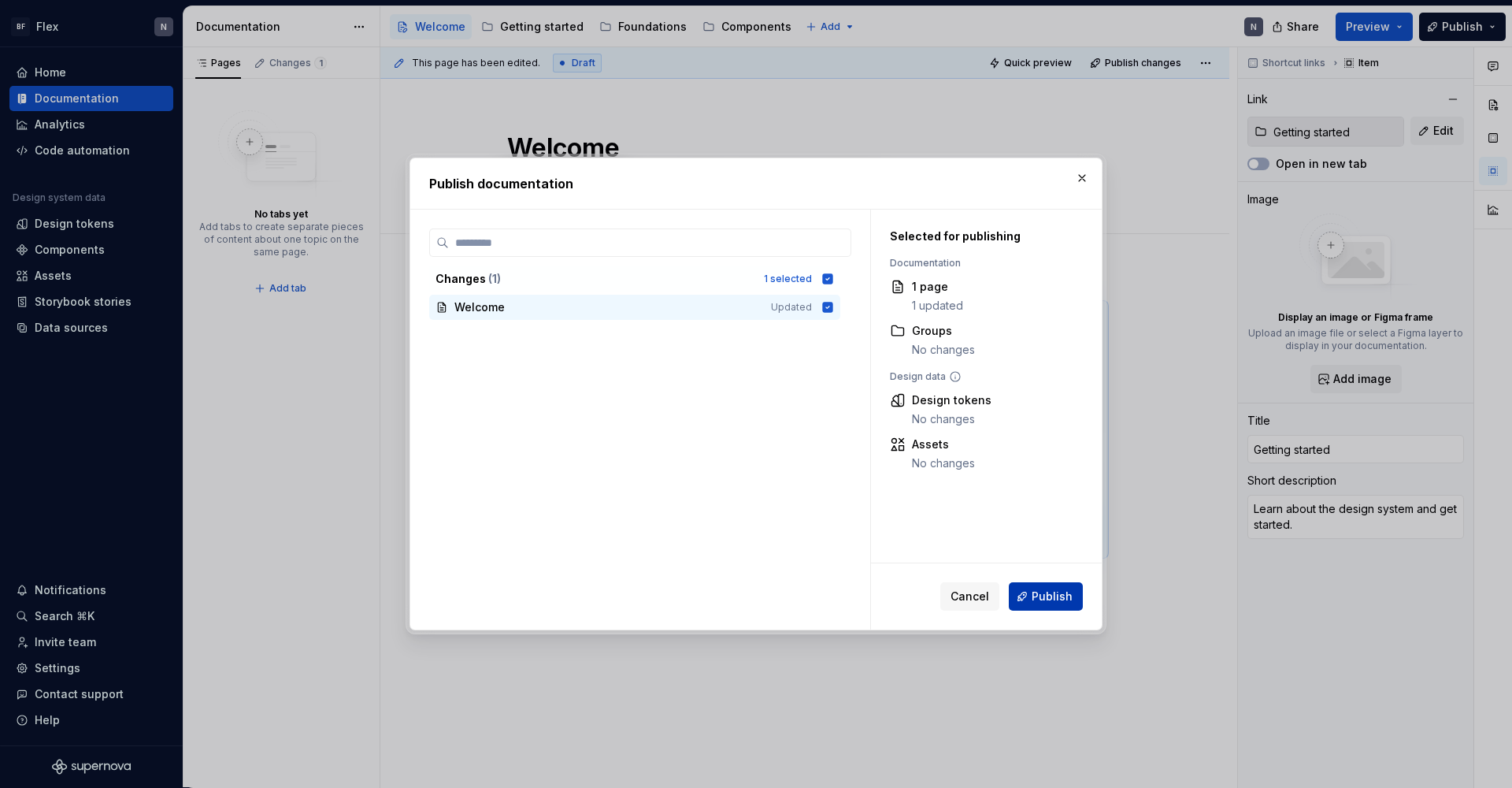
click at [1070, 584] on button "Publish" at bounding box center [1045, 596] width 74 height 29
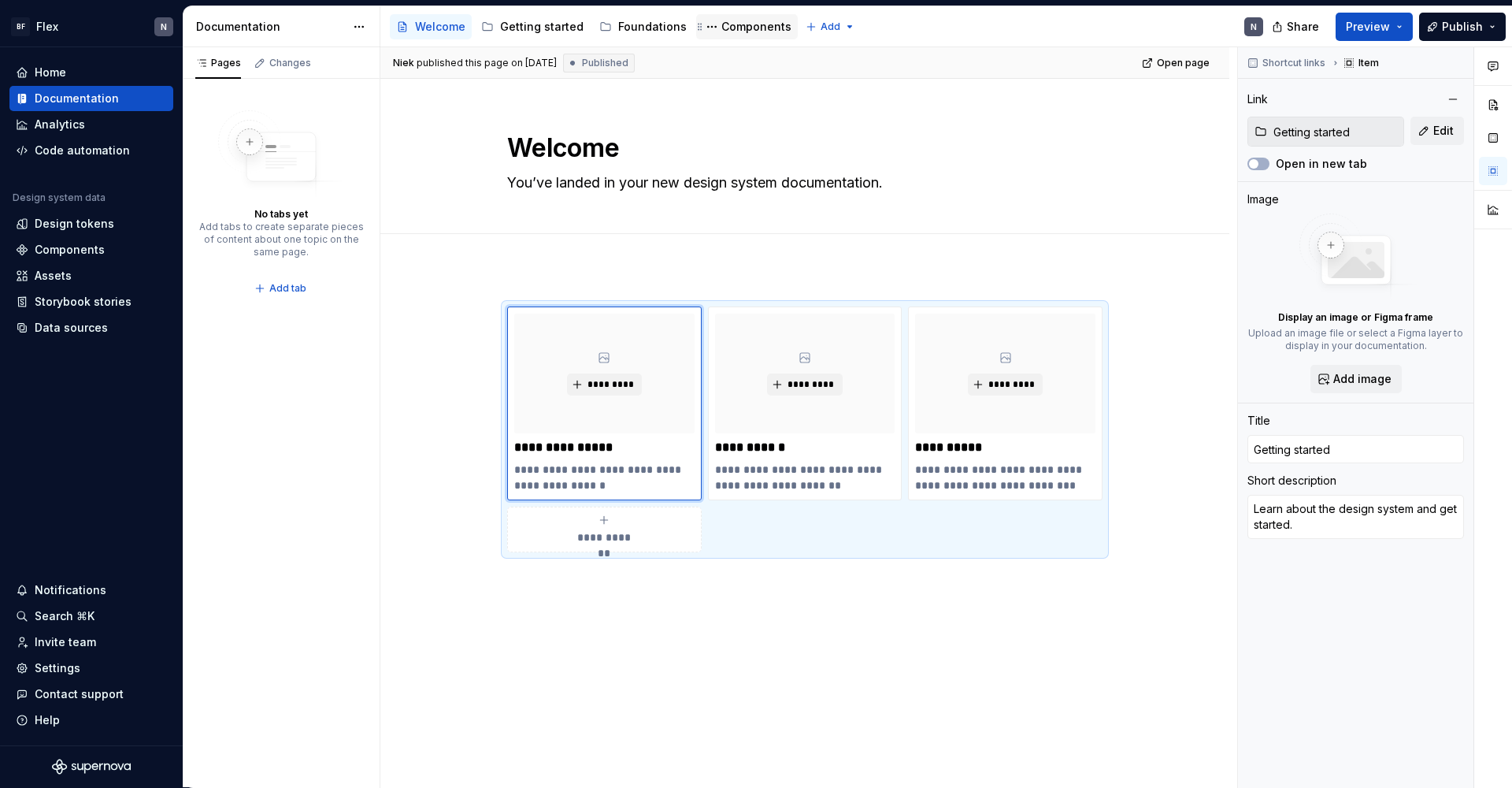
click at [726, 30] on div "Components" at bounding box center [756, 27] width 70 height 16
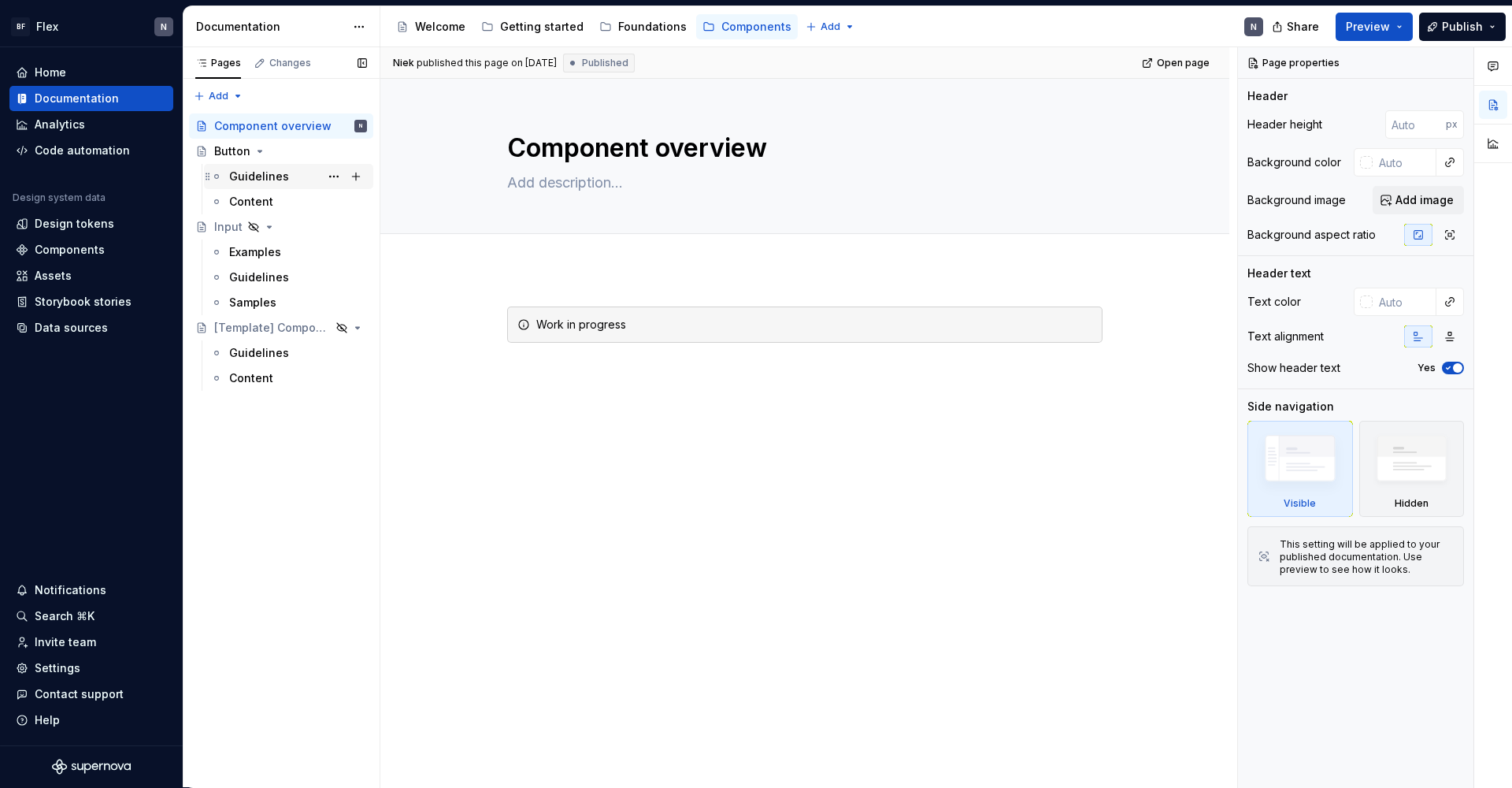
click at [277, 177] on div "Guidelines" at bounding box center [259, 177] width 60 height 16
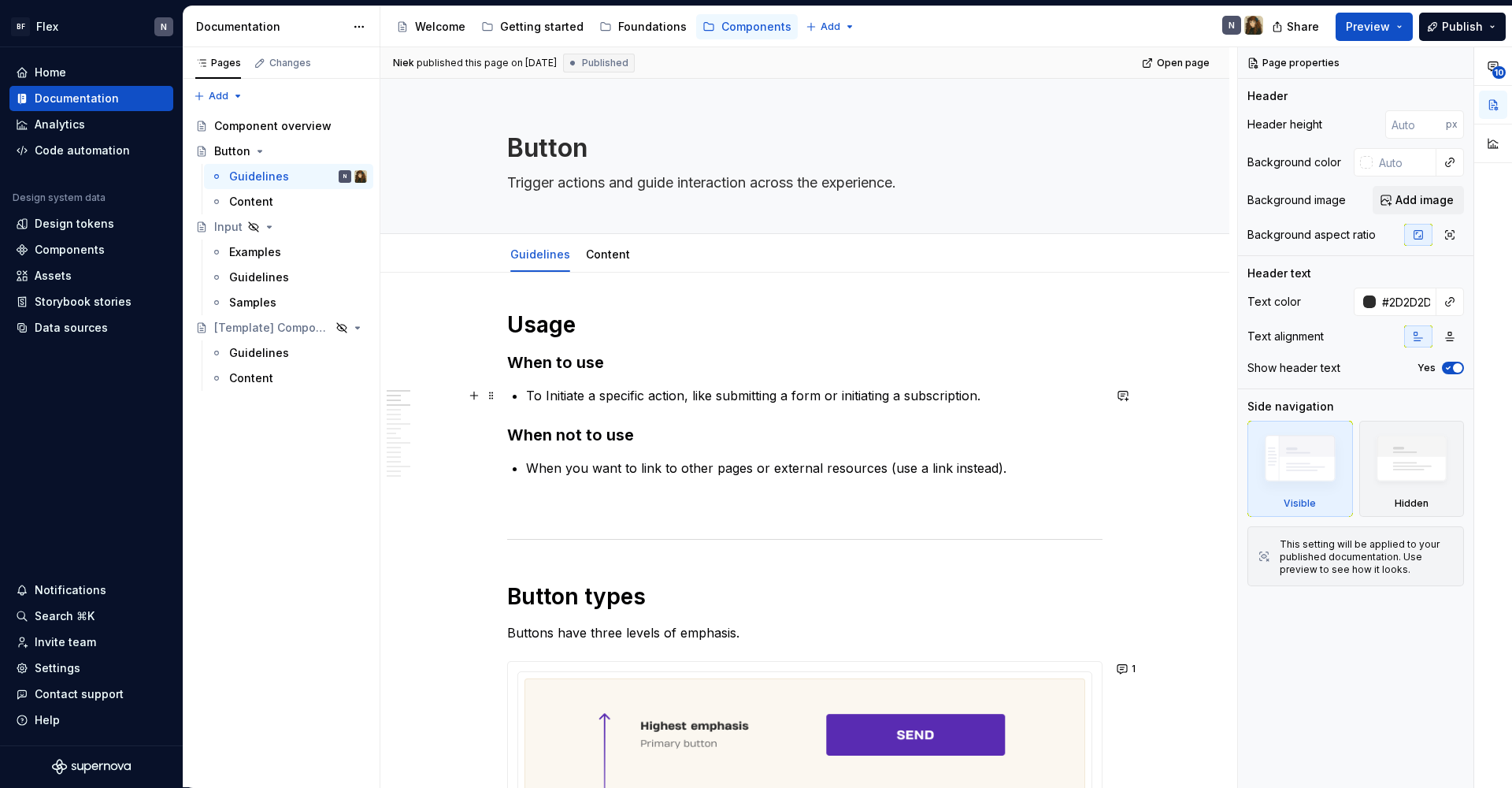
click at [627, 395] on p "To Initiate a specific action, like submitting a form or initiating a subscript…" at bounding box center [814, 394] width 576 height 19
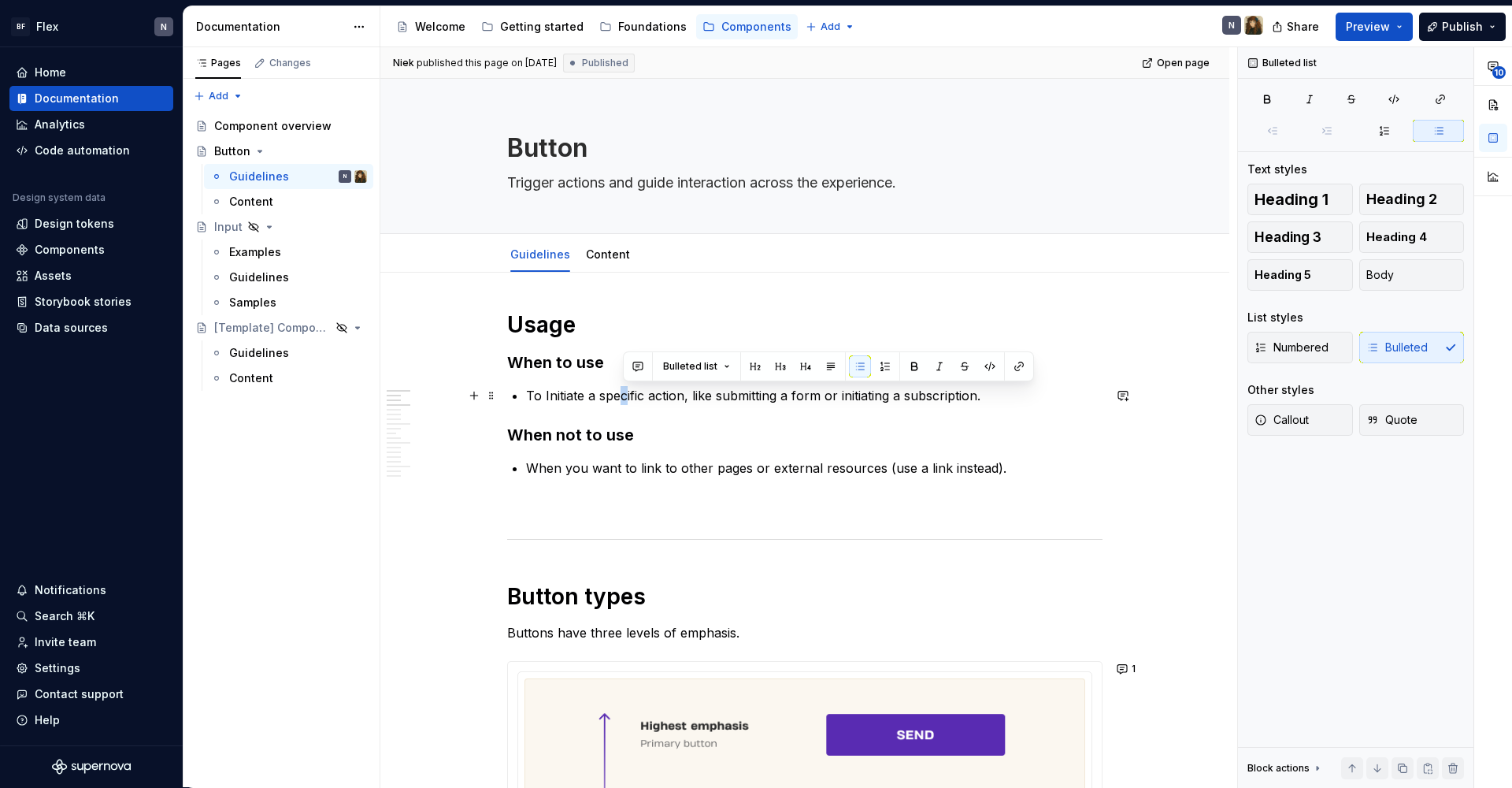
click at [627, 395] on p "To Initiate a specific action, like submitting a form or initiating a subscript…" at bounding box center [814, 394] width 576 height 19
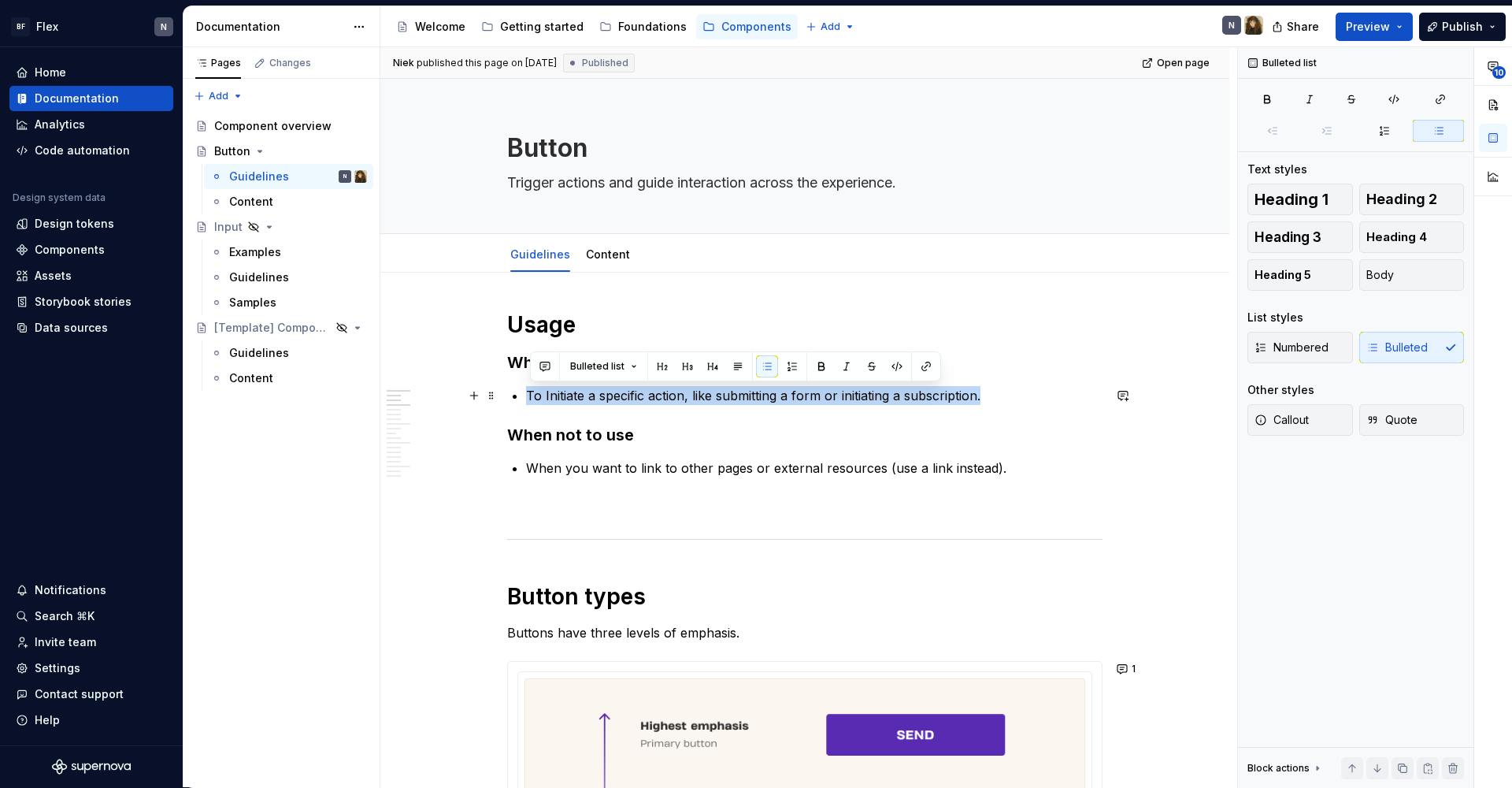
click at [627, 395] on p "To Initiate a specific action, like submitting a form or initiating a subscript…" at bounding box center [814, 394] width 576 height 19
click at [610, 476] on p "When you want to link to other pages or external resources (use a link instead)." at bounding box center [814, 468] width 576 height 19
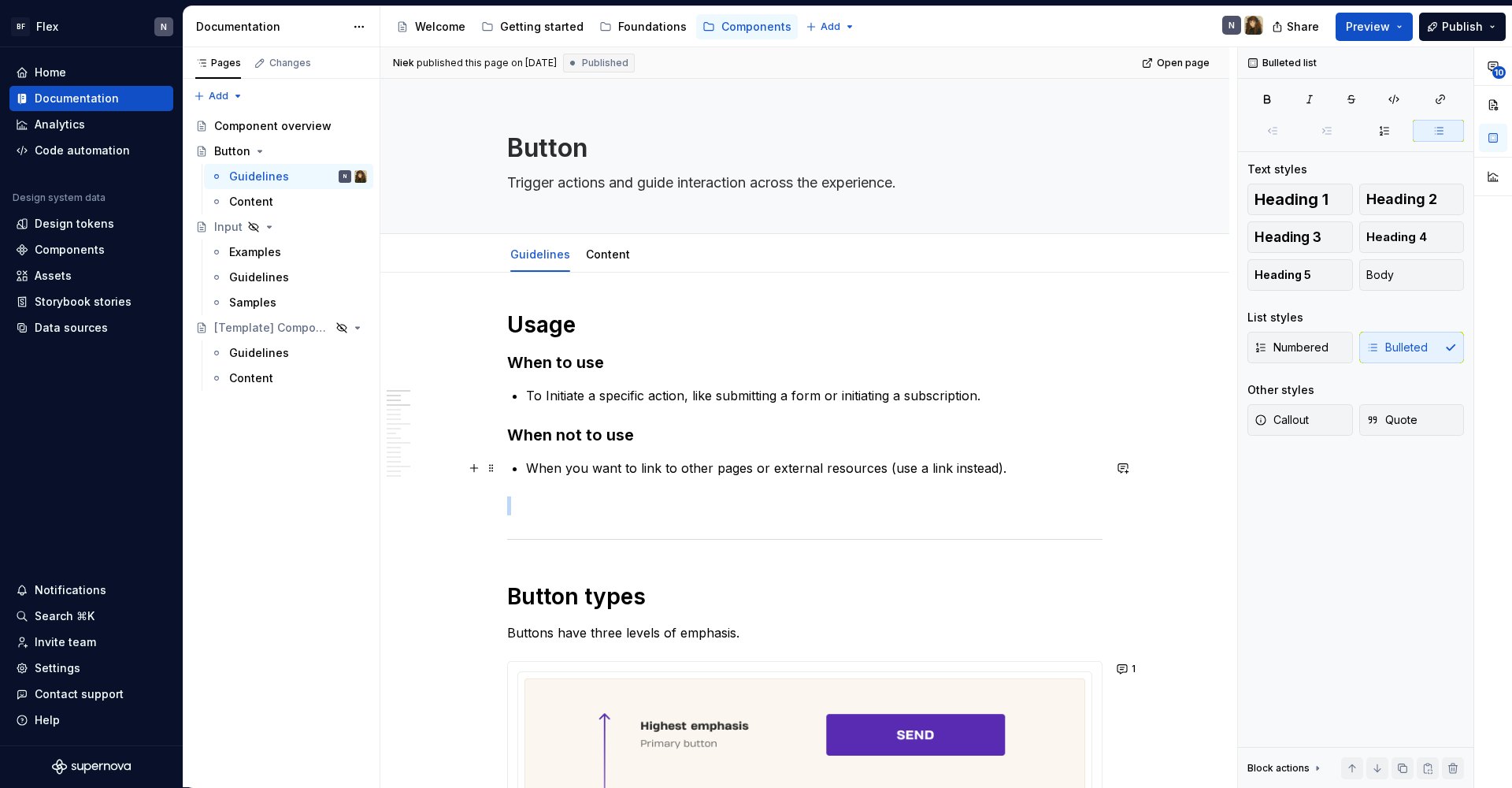
click at [610, 476] on p "When you want to link to other pages or external resources (use a link instead)." at bounding box center [814, 468] width 576 height 19
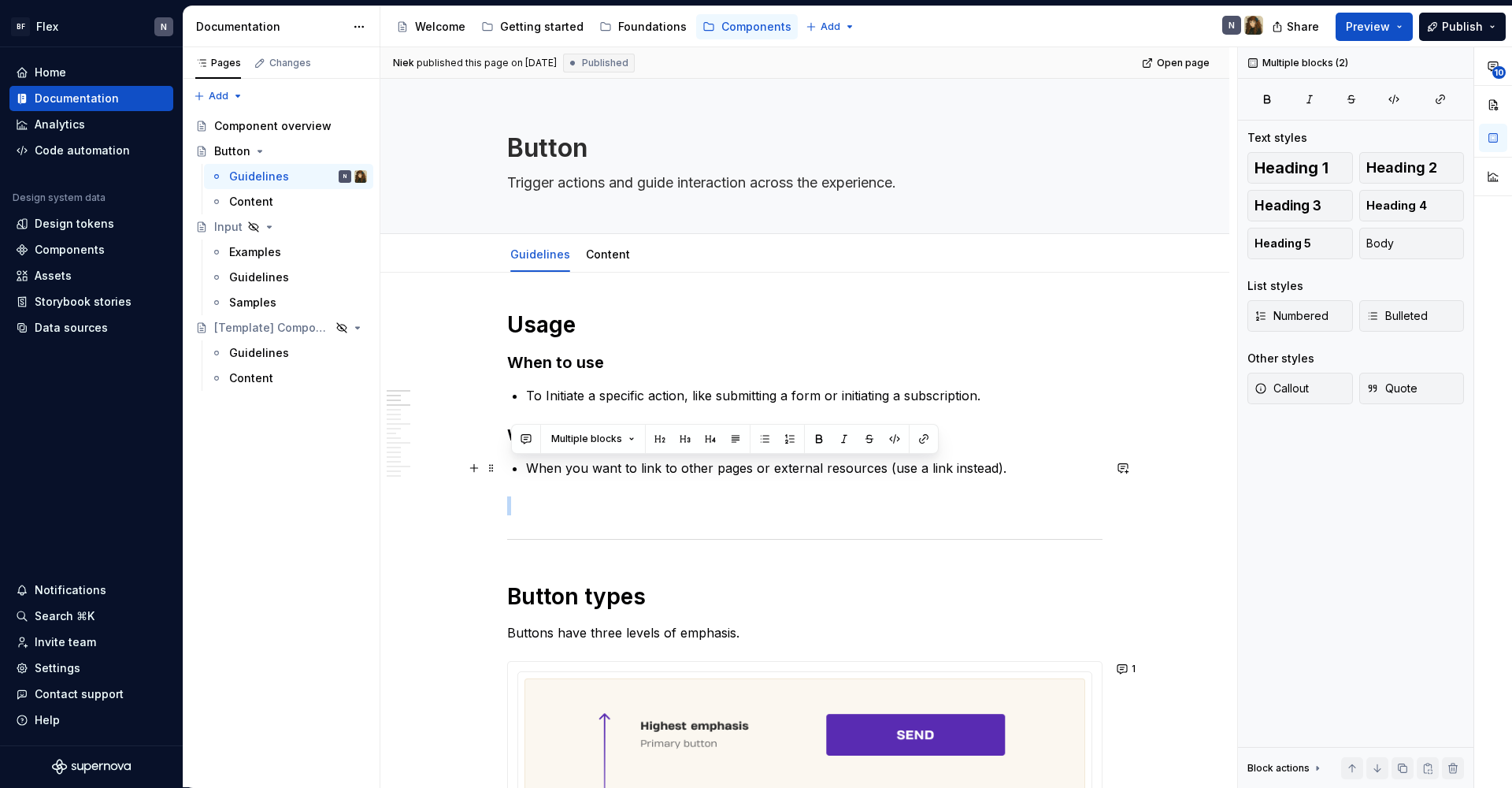
click at [618, 470] on p "When you want to link to other pages or external resources (use a link instead)." at bounding box center [814, 468] width 576 height 19
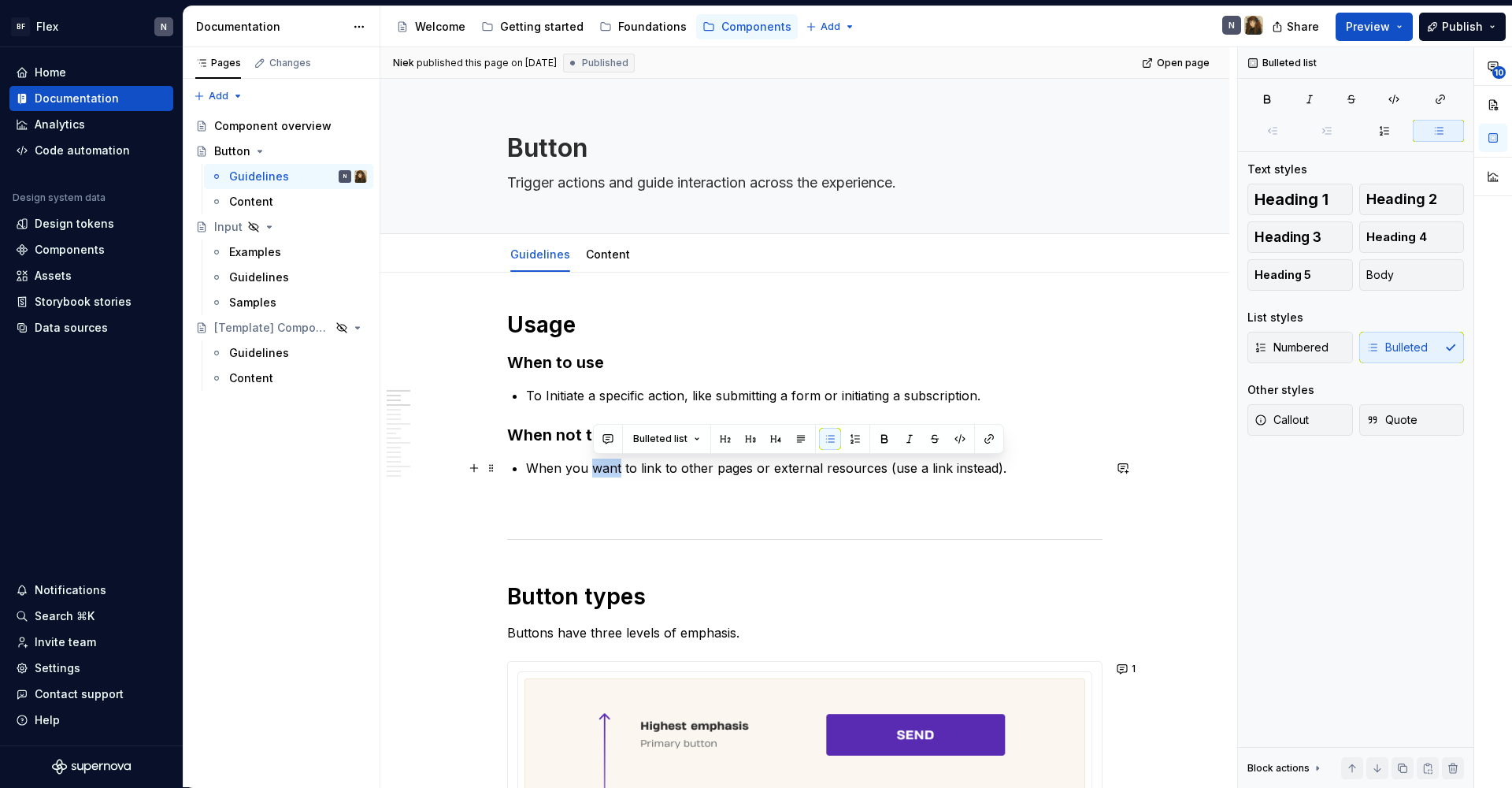
click at [618, 470] on p "When you want to link to other pages or external resources (use a link instead)." at bounding box center [814, 468] width 576 height 19
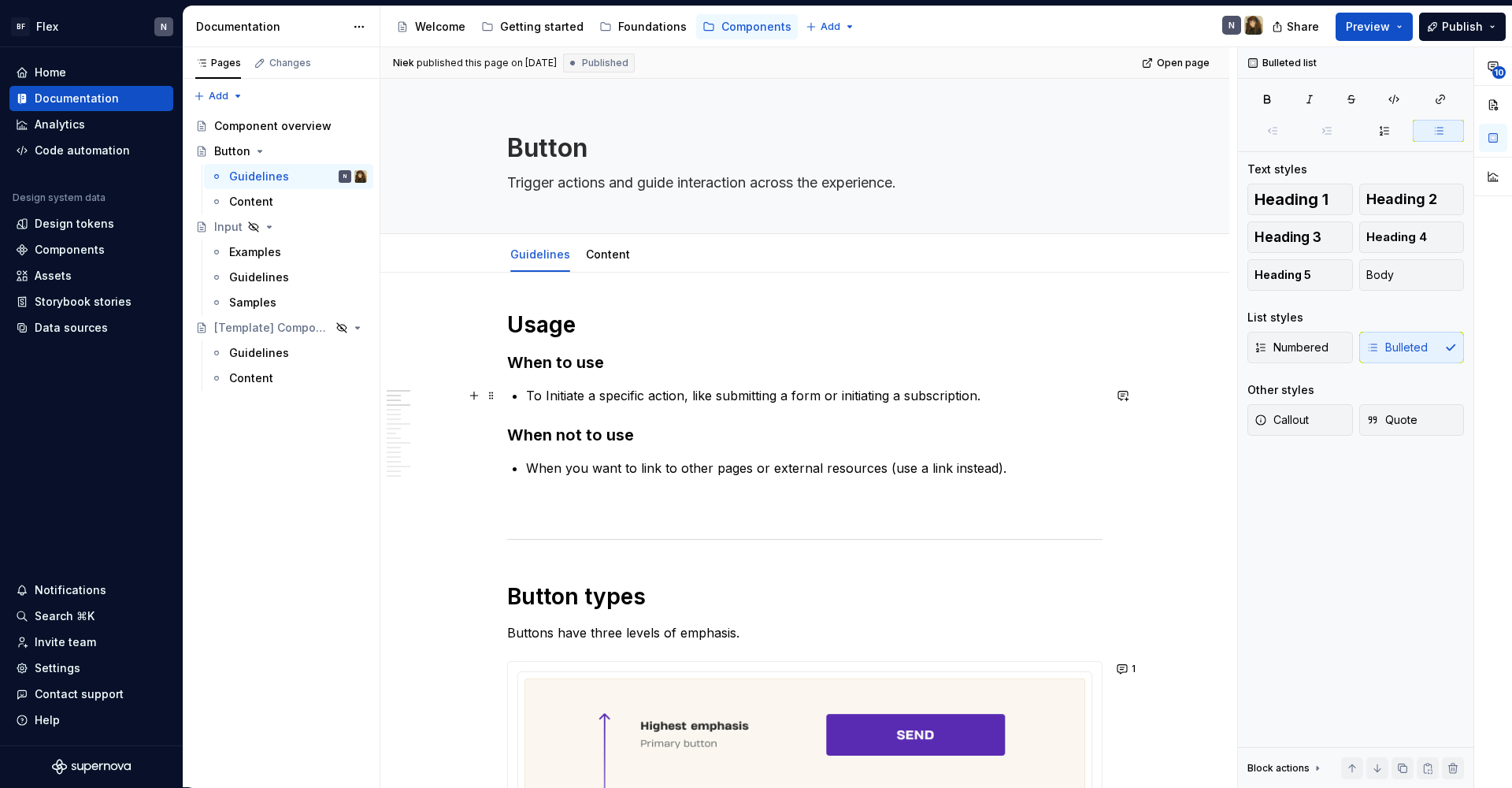
click at [566, 394] on p "To Initiate a specific action, like submitting a form or initiating a subscript…" at bounding box center [814, 394] width 576 height 19
click at [617, 471] on p "When you want to link to other pages or external resources (use a link instead)." at bounding box center [814, 468] width 576 height 19
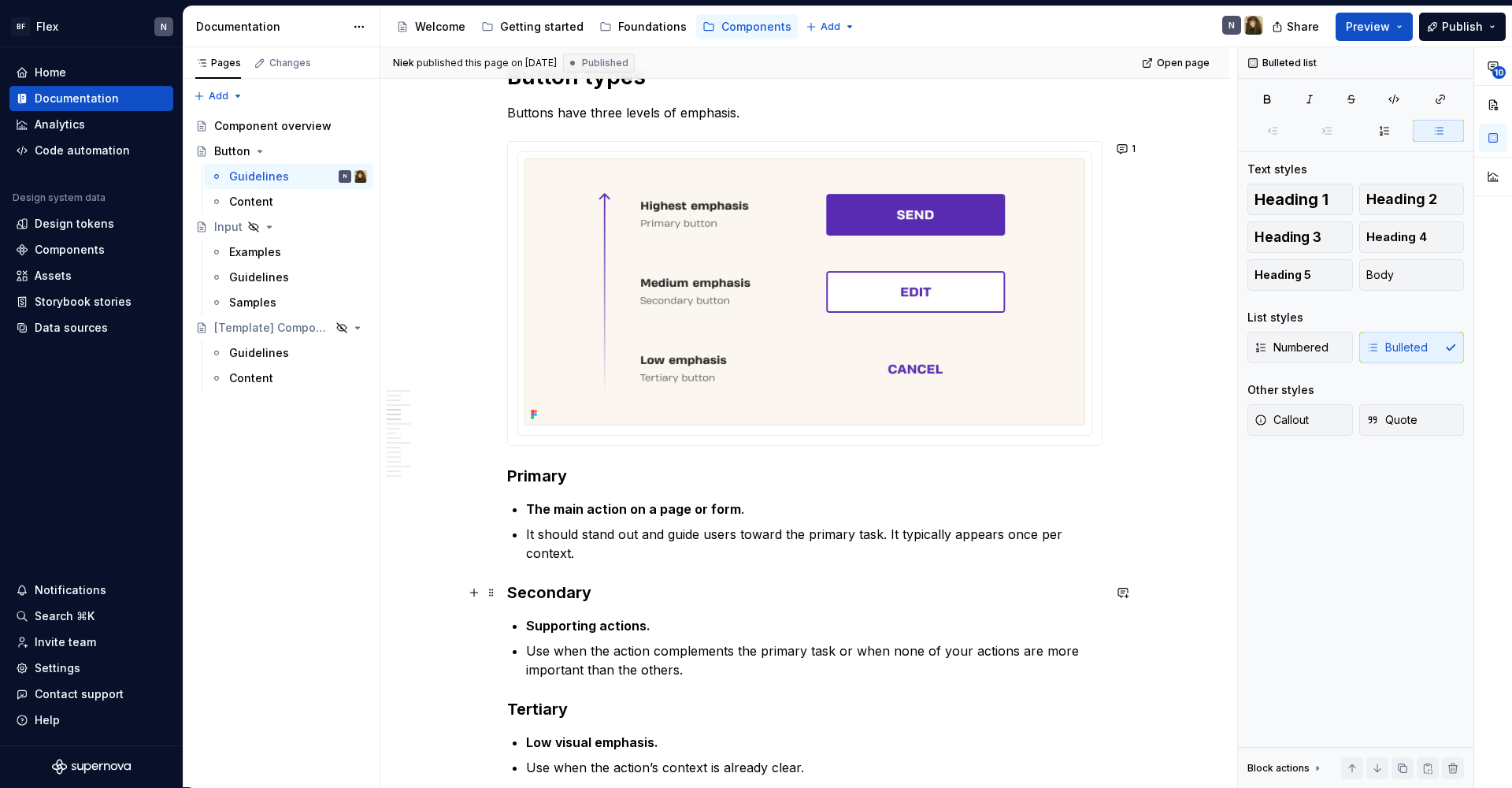
scroll to position [441, 0]
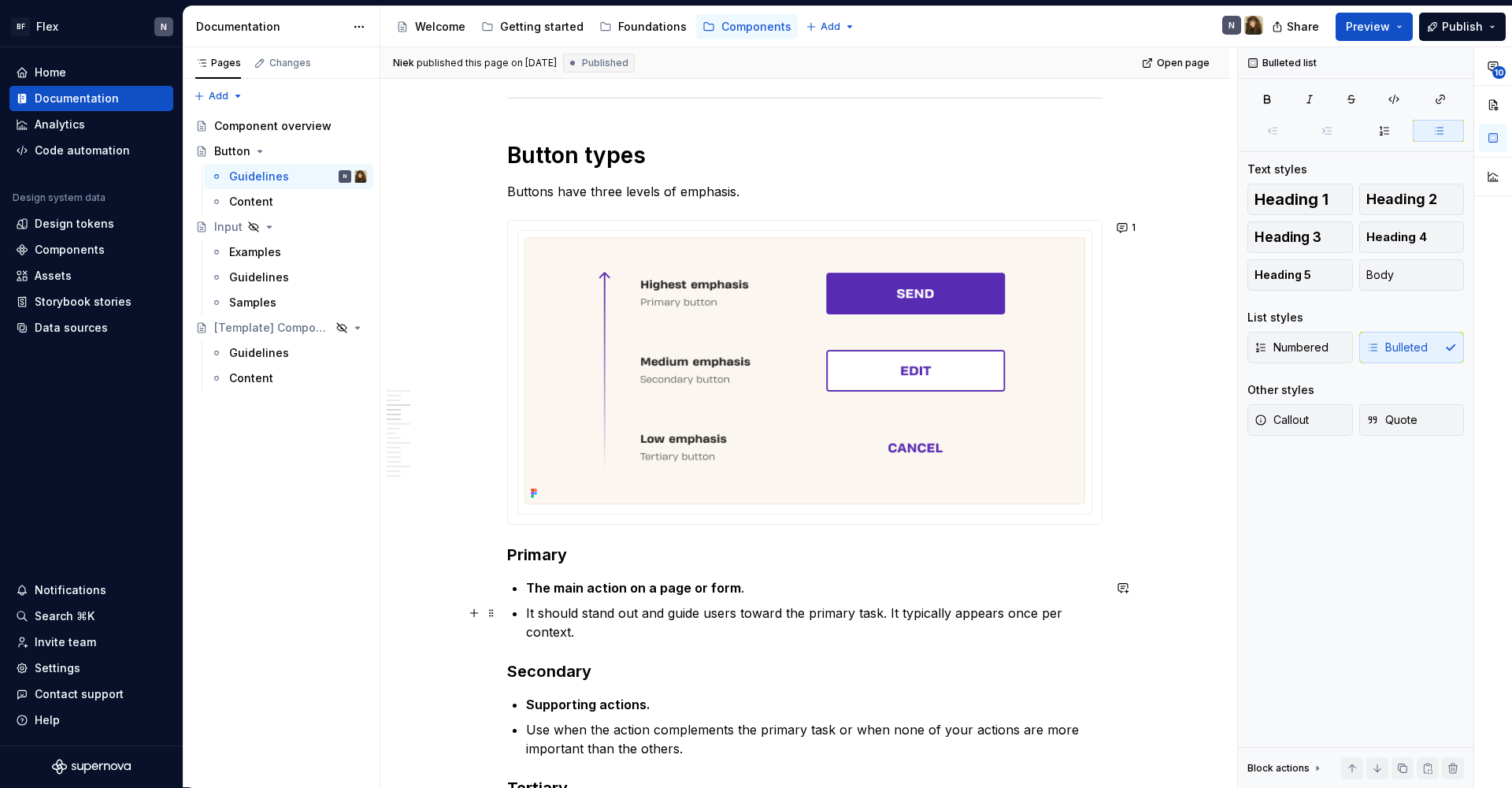
click at [728, 627] on p "It should stand out and guide users toward the primary task. It typically appea…" at bounding box center [814, 622] width 576 height 37
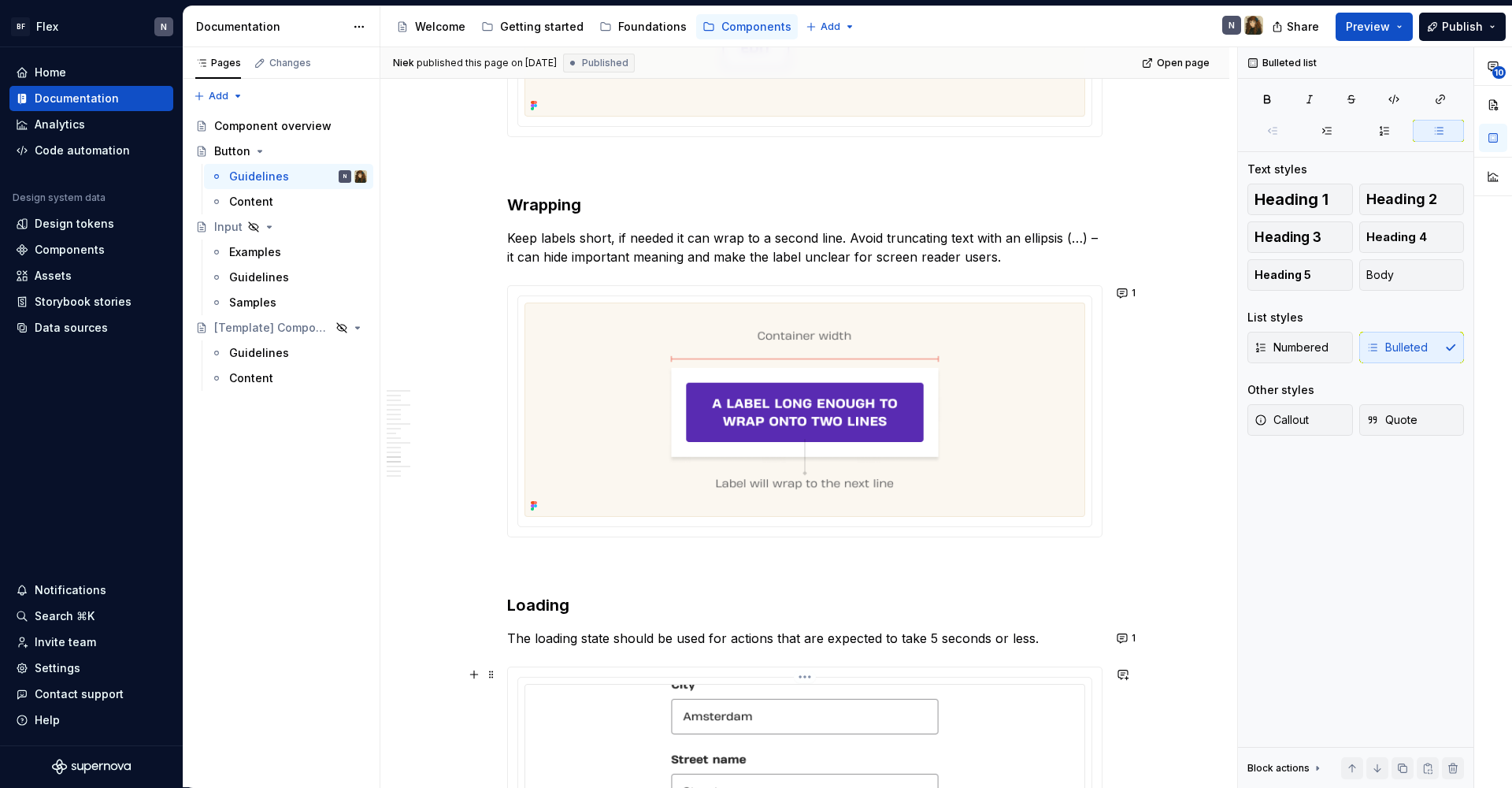
scroll to position [3783, 0]
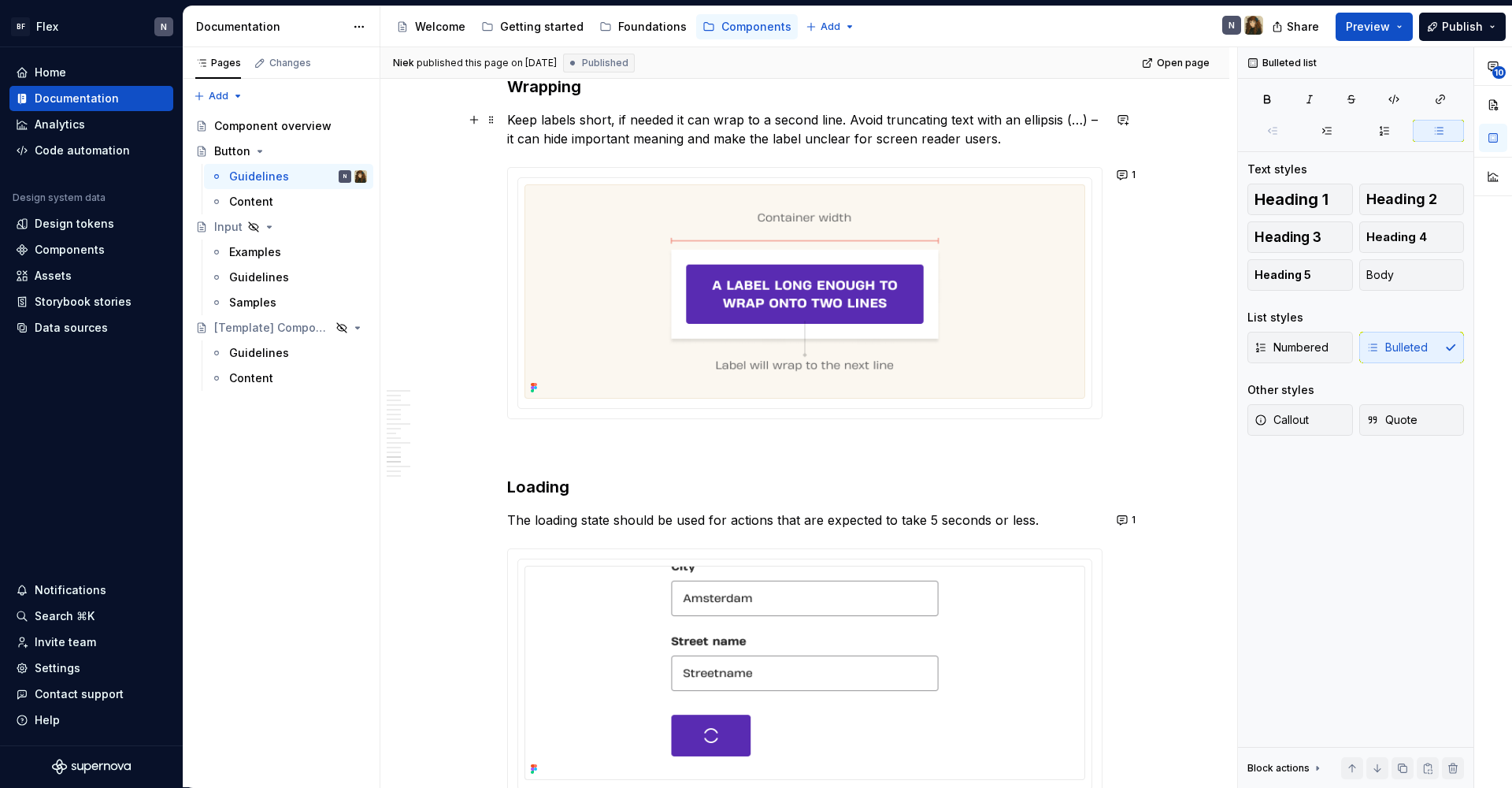
click at [661, 137] on p "Keep labels short, if needed it can wrap to a second line. Avoid truncating tex…" at bounding box center [804, 129] width 595 height 37
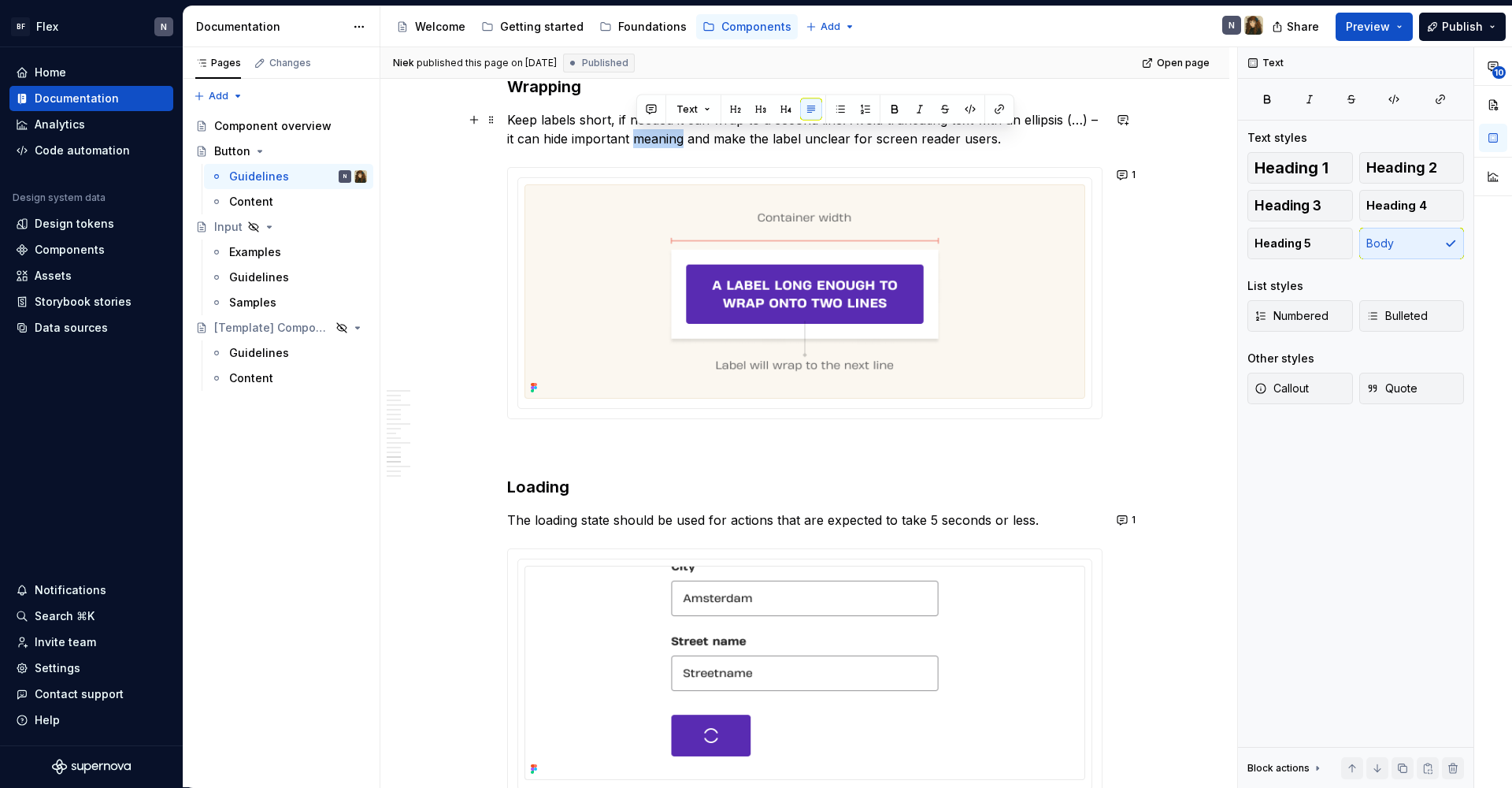
click at [661, 137] on p "Keep labels short, if needed it can wrap to a second line. Avoid truncating tex…" at bounding box center [804, 129] width 595 height 37
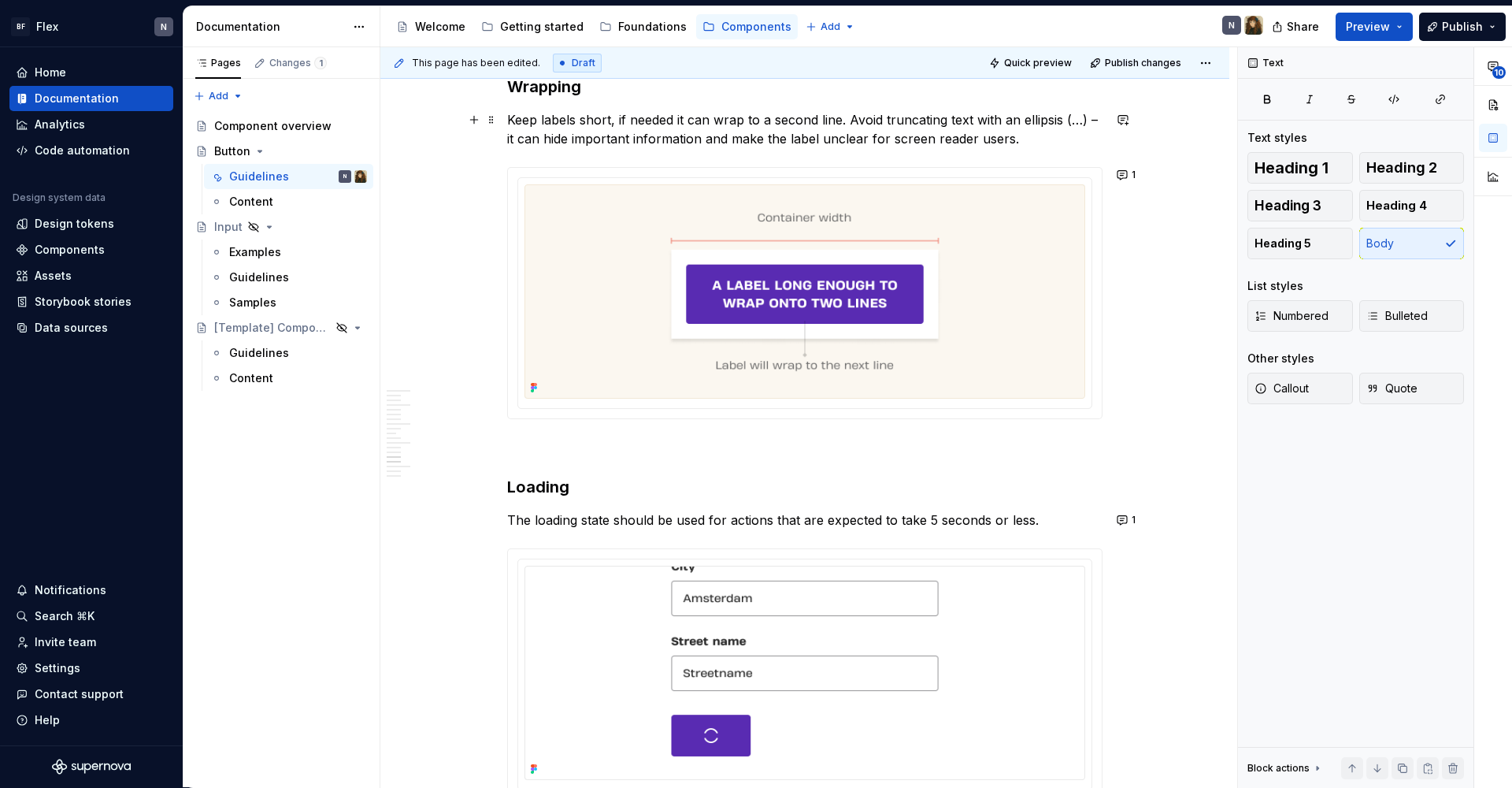
drag, startPoint x: 1095, startPoint y: 120, endPoint x: 1096, endPoint y: 129, distance: 9.1
click at [1095, 122] on p "Keep labels short, if needed it can wrap to a second line. Avoid truncating tex…" at bounding box center [804, 129] width 595 height 37
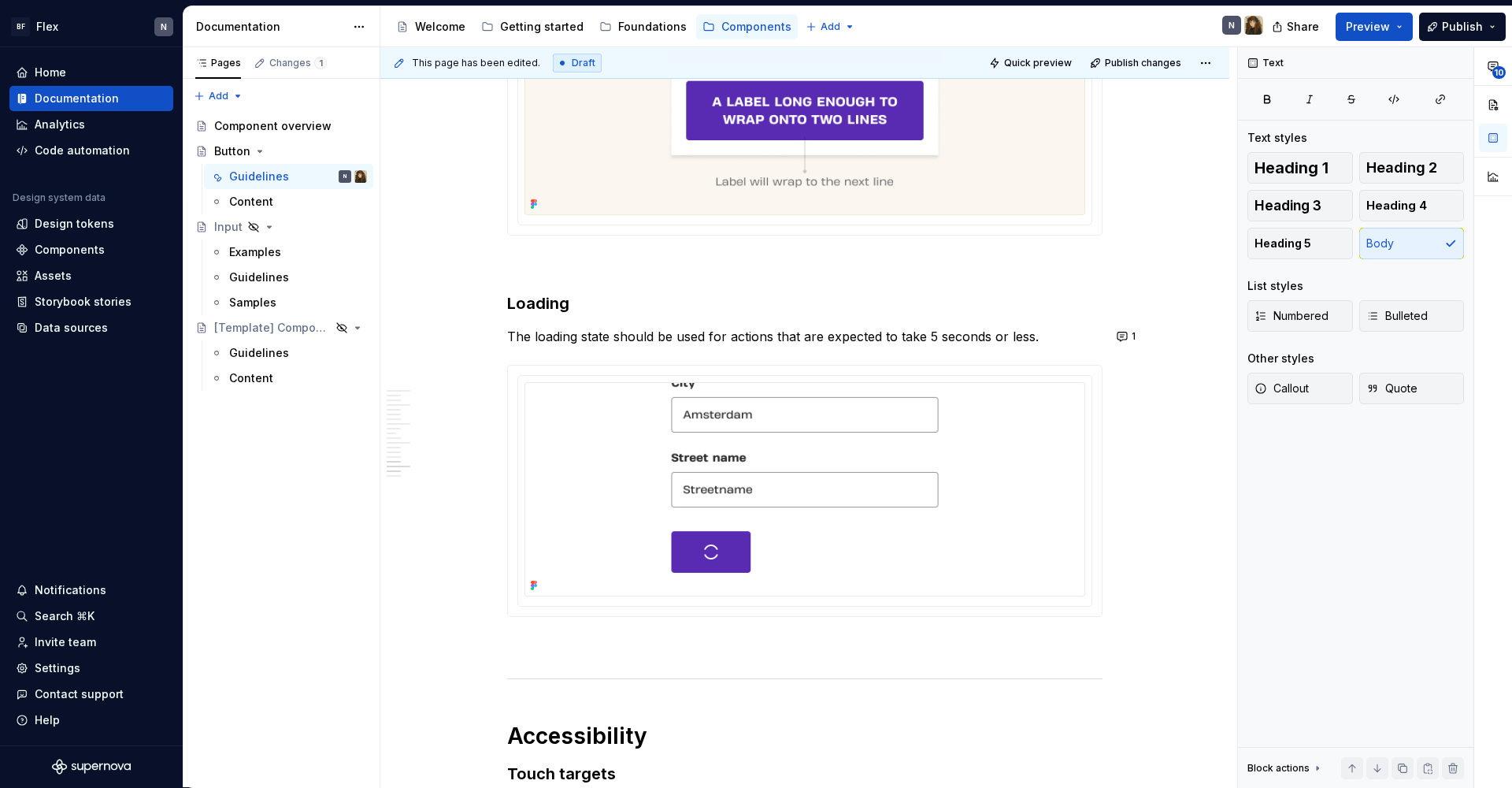
scroll to position [3969, 0]
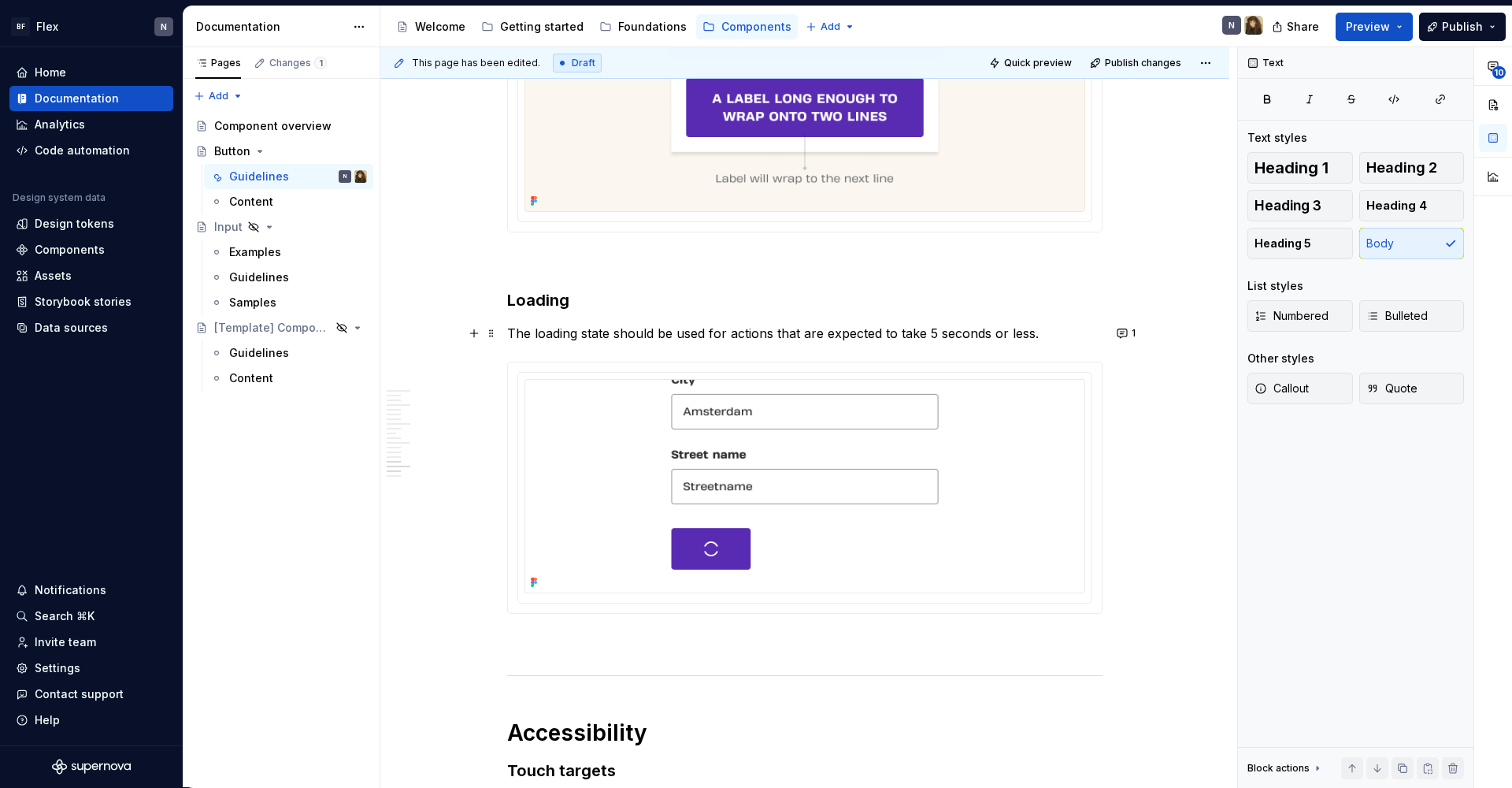
click at [587, 332] on p "The loading state should be used for actions that are expected to take 5 second…" at bounding box center [804, 333] width 595 height 19
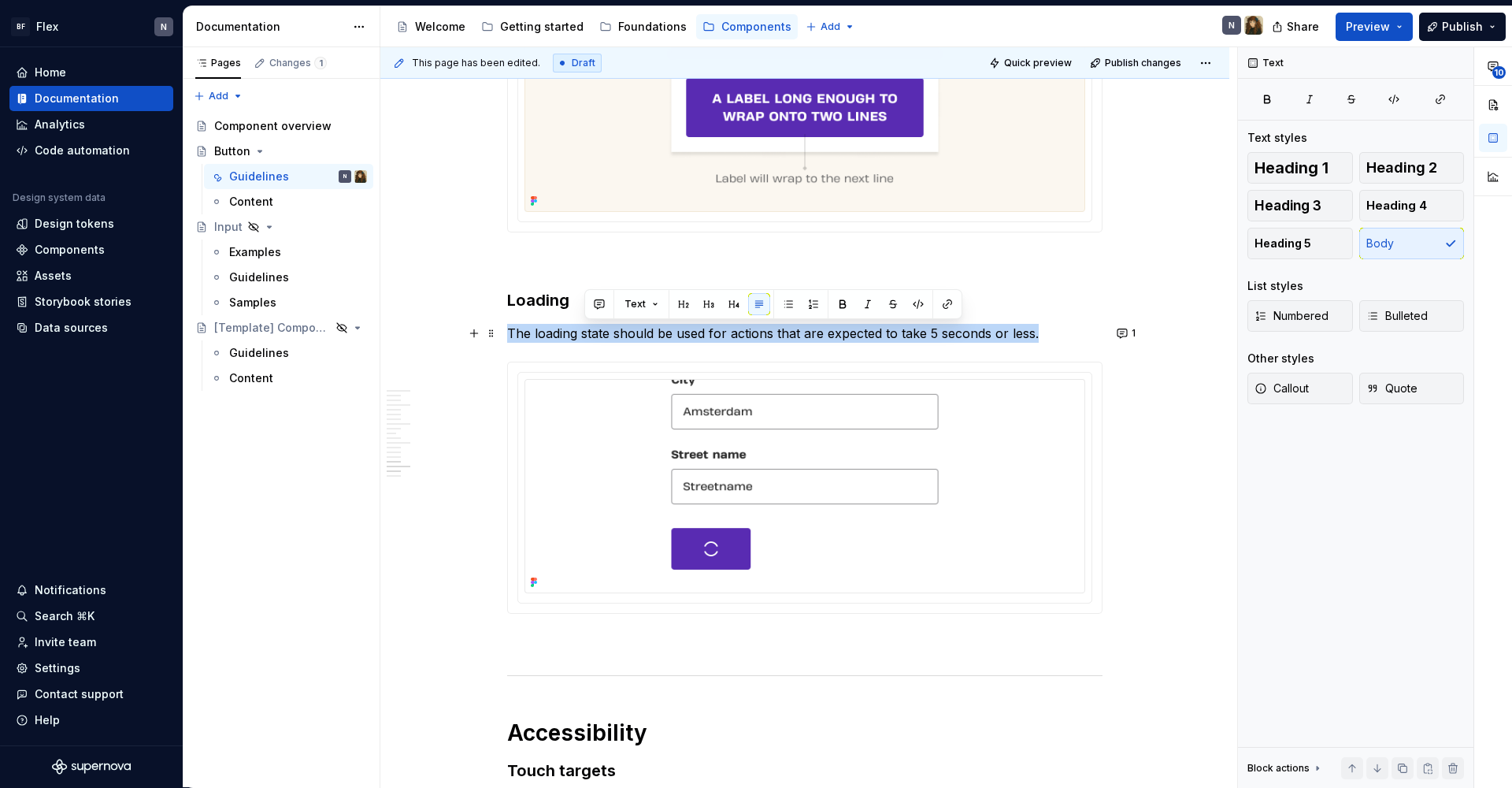
click at [587, 332] on p "The loading state should be used for actions that are expected to take 5 second…" at bounding box center [804, 333] width 595 height 19
click at [670, 339] on p "The loading state should be used for actions that are expected to take 5 second…" at bounding box center [804, 333] width 595 height 19
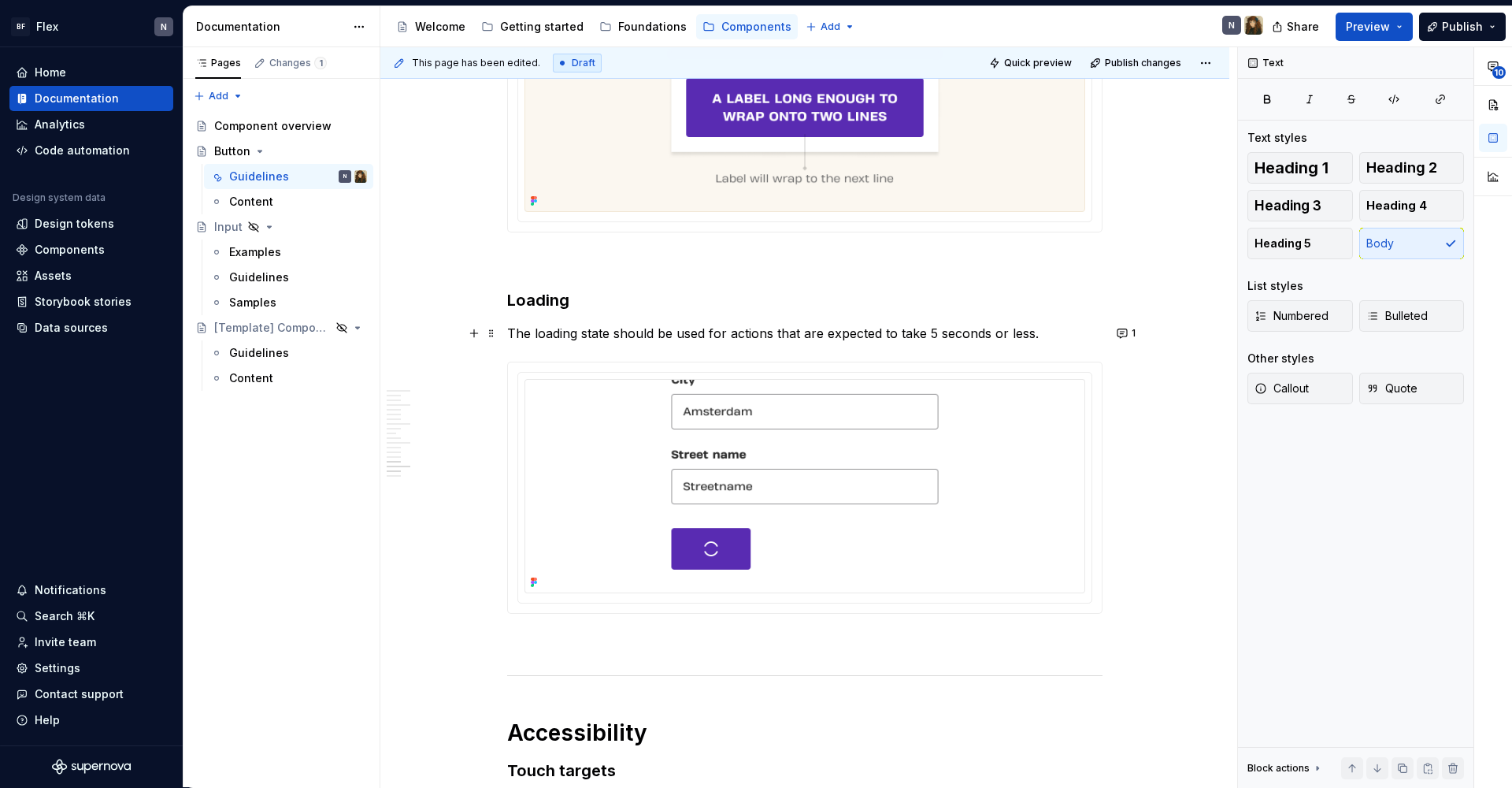
click at [1029, 330] on p "The loading state should be used for actions that are expected to take 5 second…" at bounding box center [804, 333] width 595 height 19
click at [1048, 339] on p "The loading state should be used for actions that are expected to take 5 second…" at bounding box center [804, 333] width 595 height 19
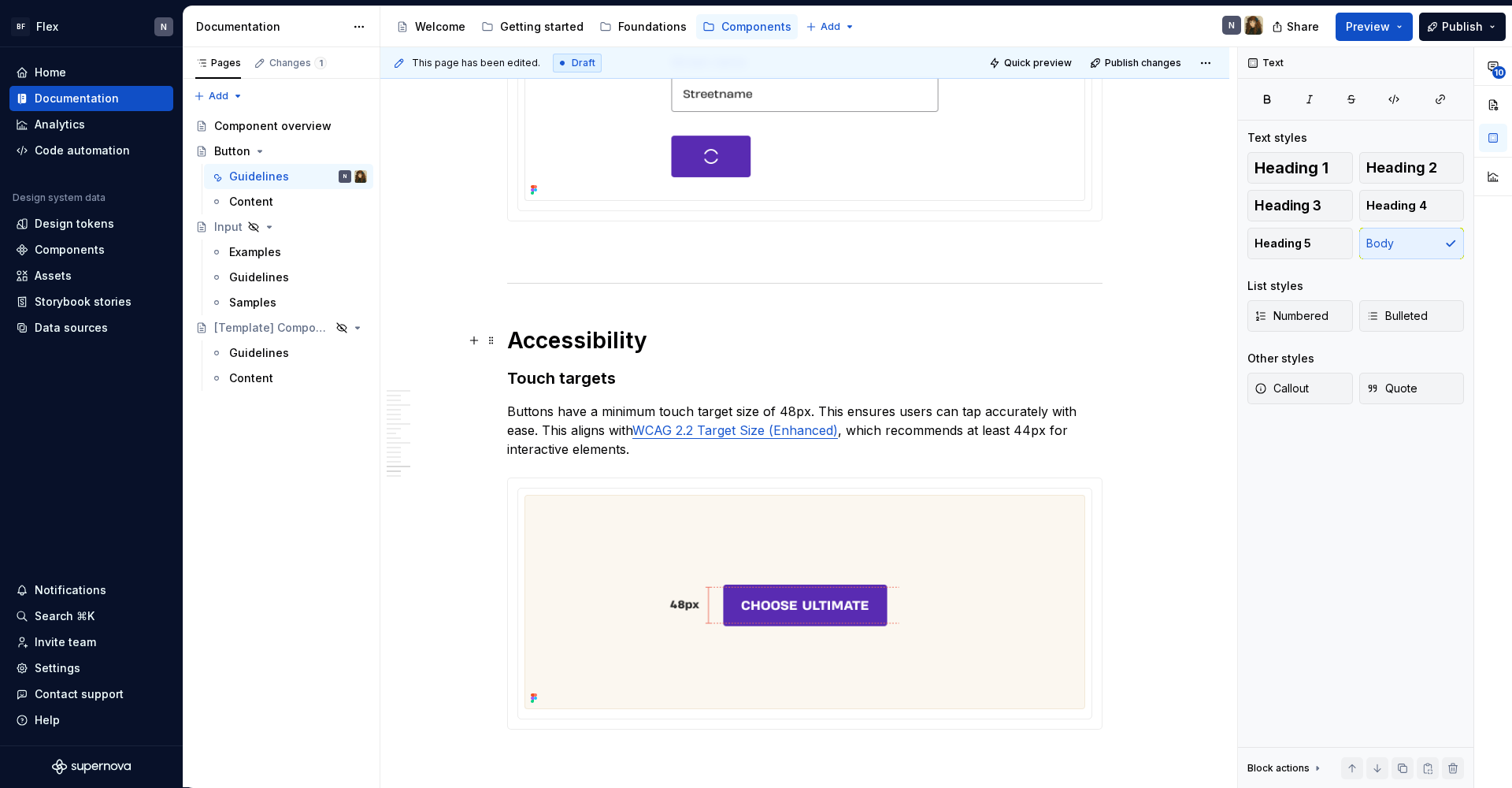
scroll to position [4366, 0]
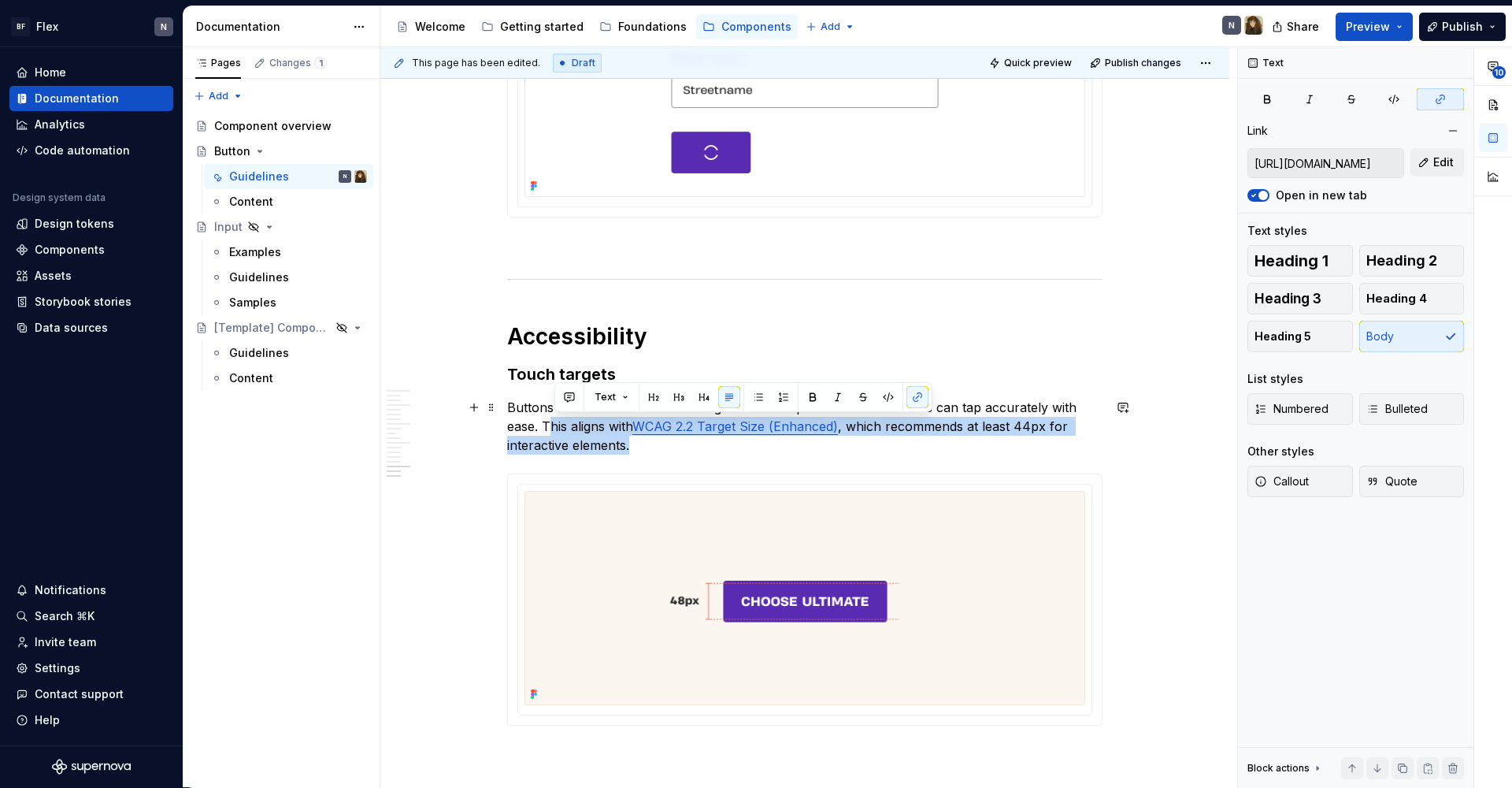
drag, startPoint x: 554, startPoint y: 423, endPoint x: 716, endPoint y: 445, distance: 163.5
click at [716, 445] on p "Buttons have a minimum touch target size of 48px. This ensures users can tap ac…" at bounding box center [804, 427] width 595 height 57
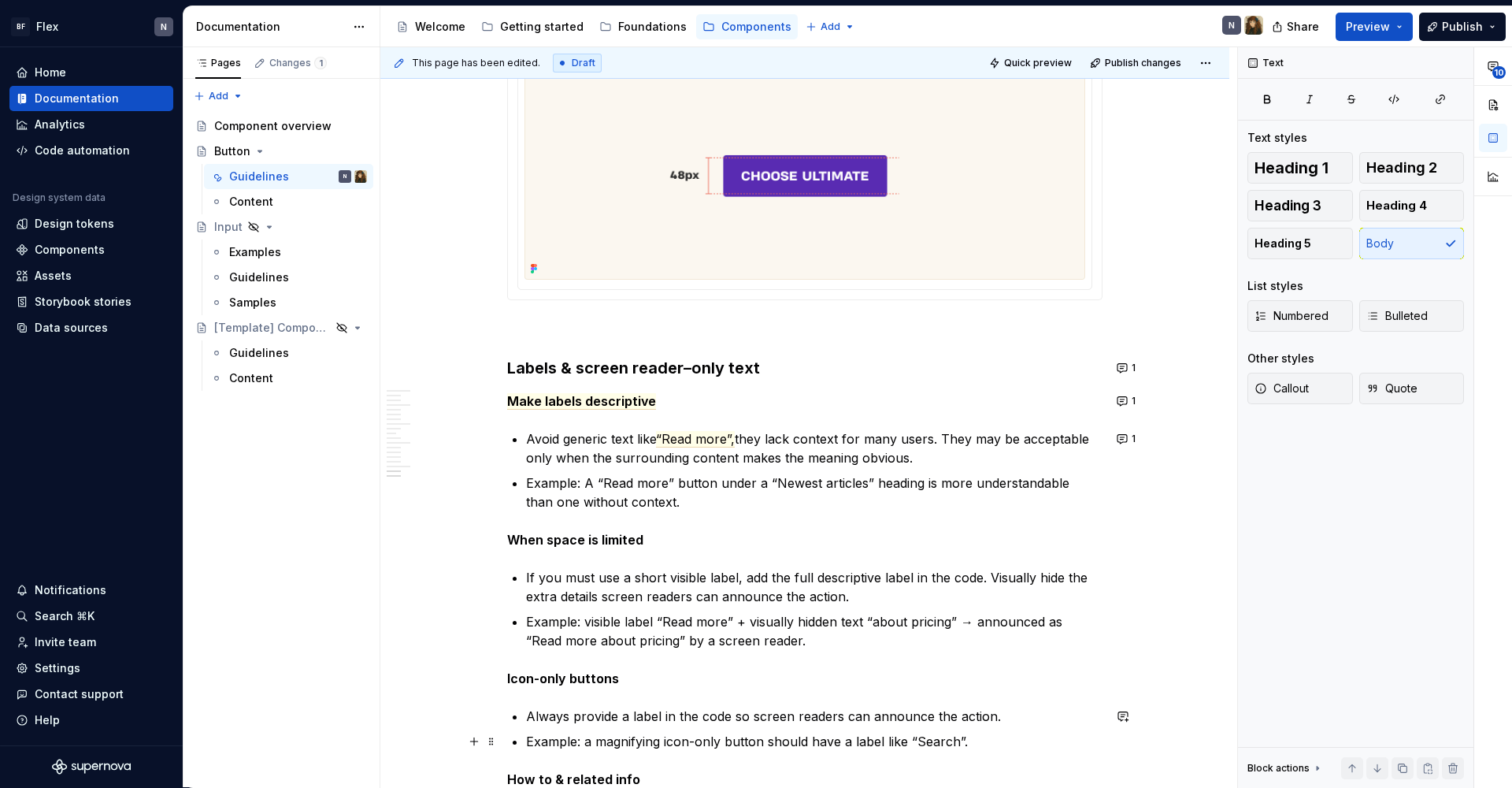
scroll to position [4674, 0]
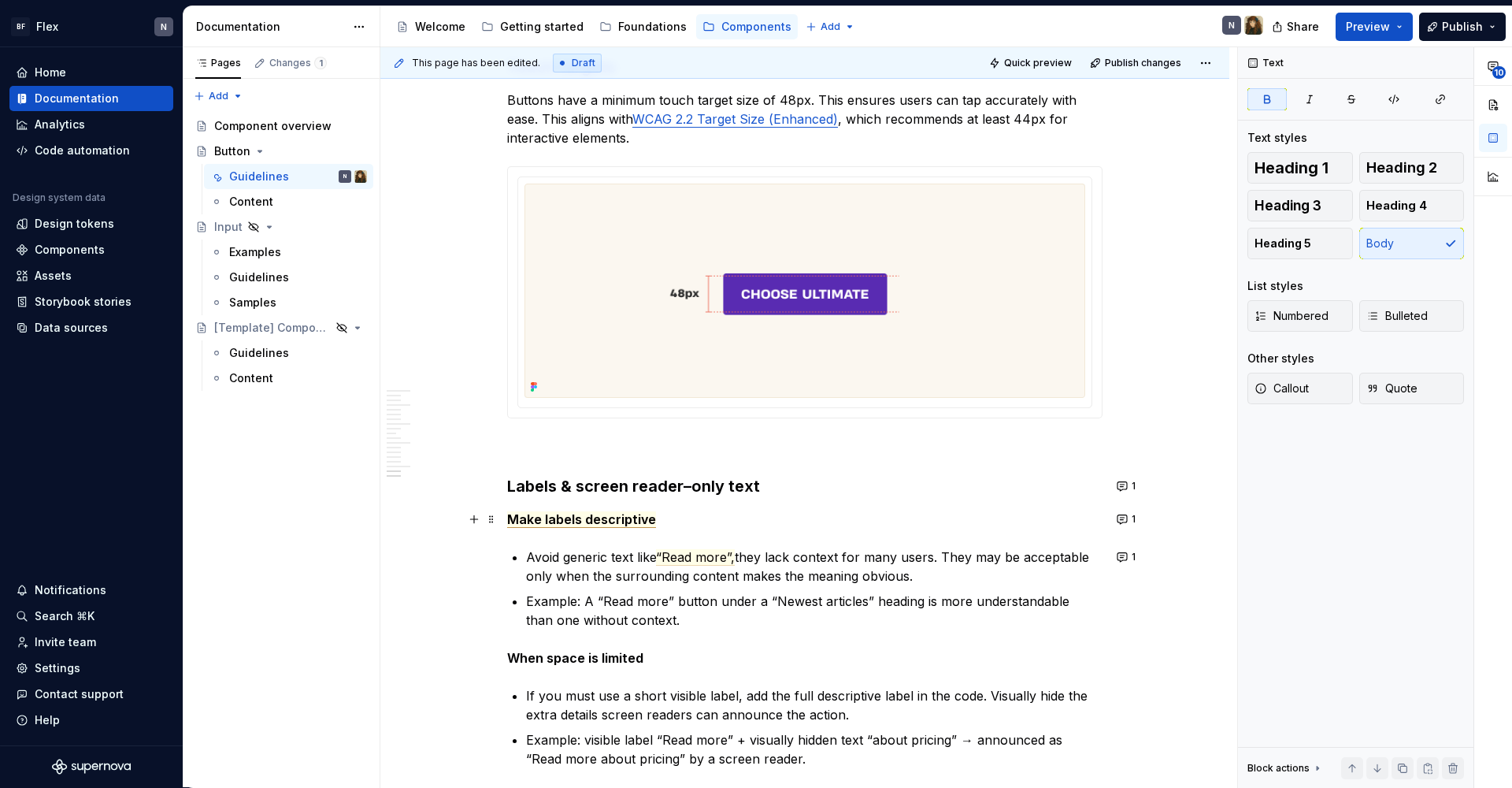
click at [593, 521] on span "Make labels descriptive" at bounding box center [581, 519] width 149 height 17
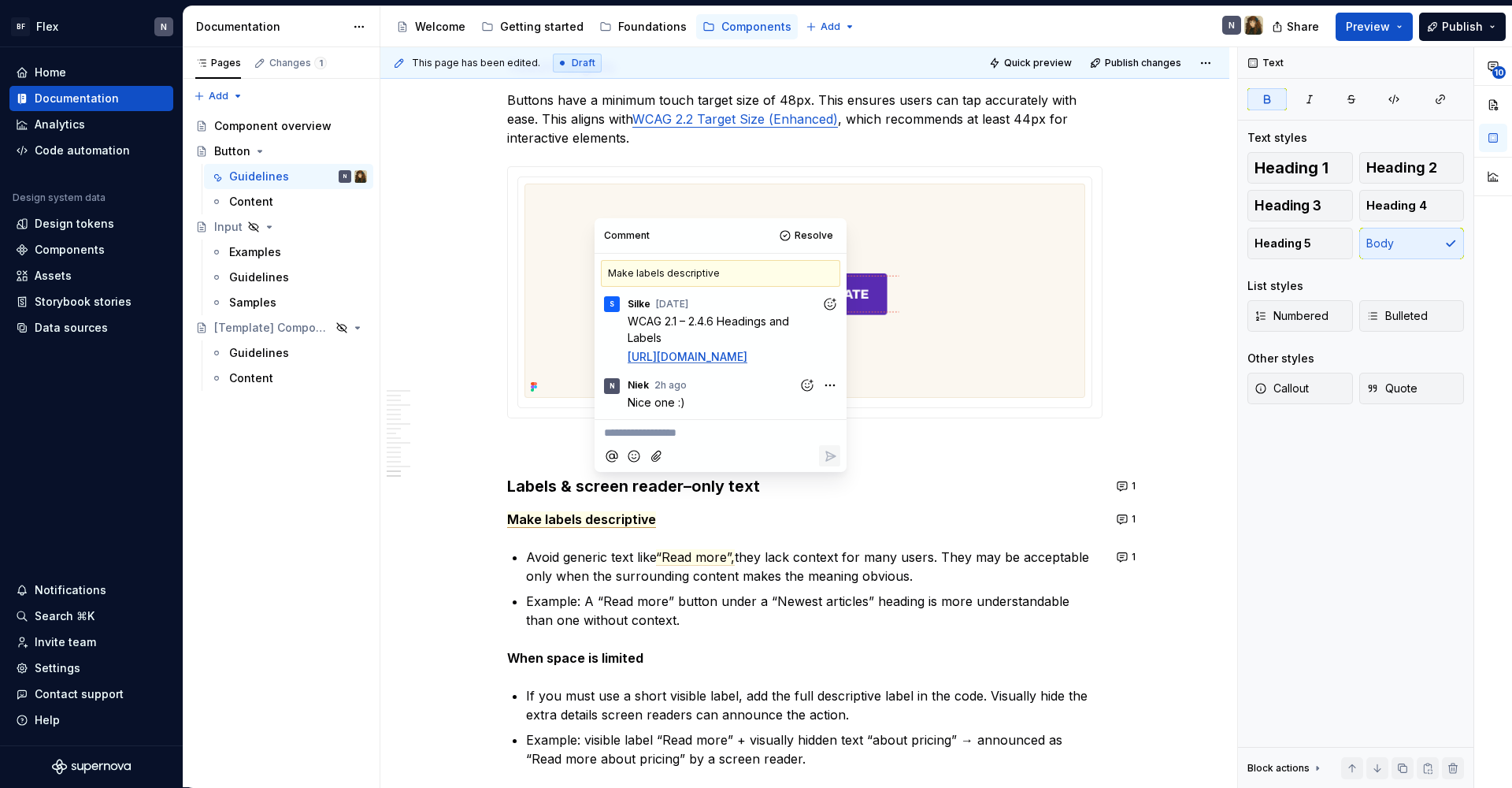
drag, startPoint x: 647, startPoint y: 369, endPoint x: 663, endPoint y: 391, distance: 27.2
click at [625, 359] on div "WCAG 2.1 – 2.4.6 Headings and Labels [URL][DOMAIN_NAME]" at bounding box center [720, 338] width 239 height 53
copy link "[URL][DOMAIN_NAME]"
click at [628, 525] on span "Make labels descriptive" at bounding box center [581, 519] width 149 height 17
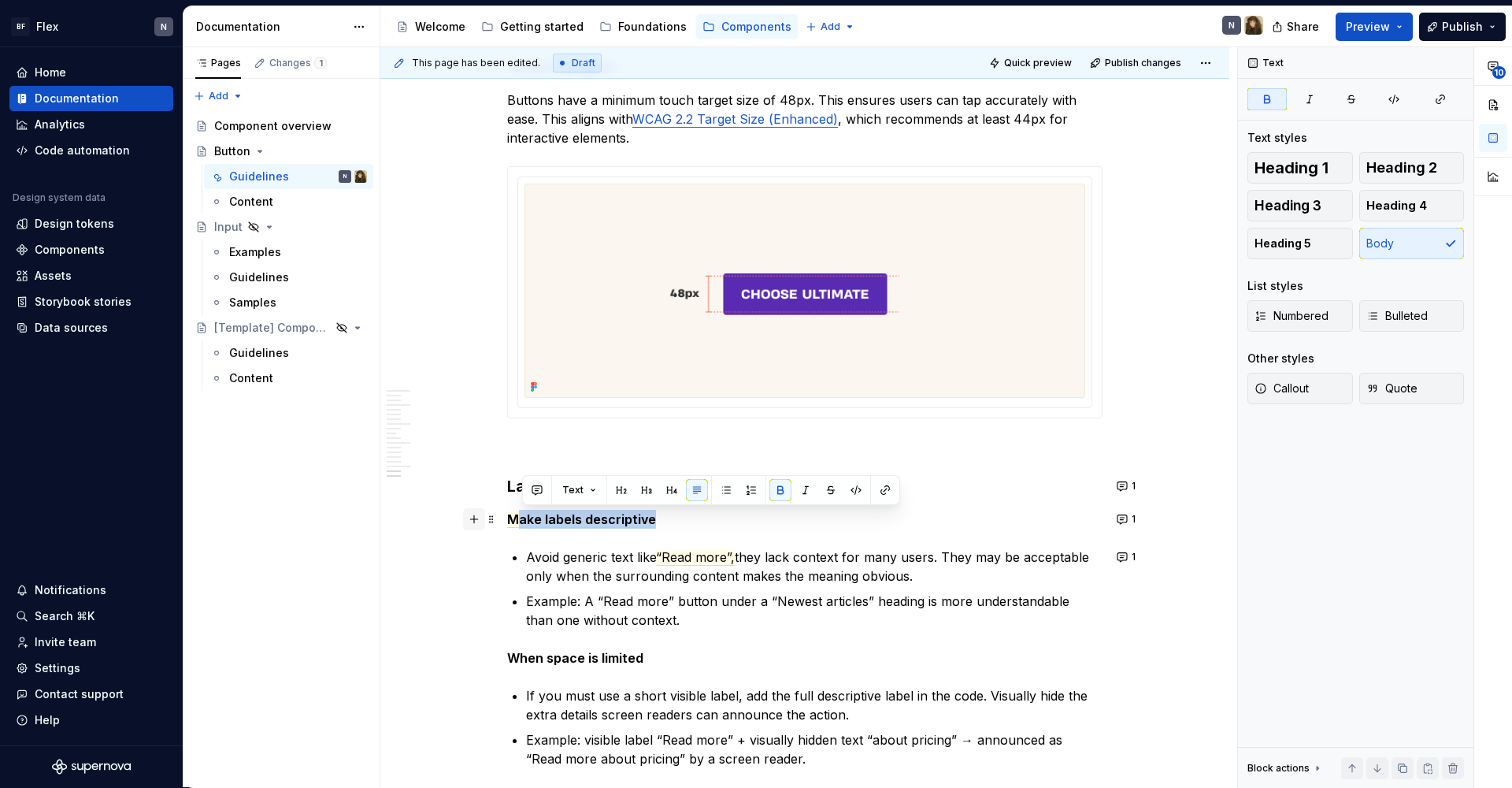
drag, startPoint x: 669, startPoint y: 525, endPoint x: 482, endPoint y: 516, distance: 187.2
click at [615, 526] on span "Make labels descriptive" at bounding box center [581, 519] width 149 height 17
drag, startPoint x: 651, startPoint y: 521, endPoint x: 535, endPoint y: 520, distance: 116.0
click at [535, 520] on span "Make labels descriptive" at bounding box center [581, 519] width 149 height 17
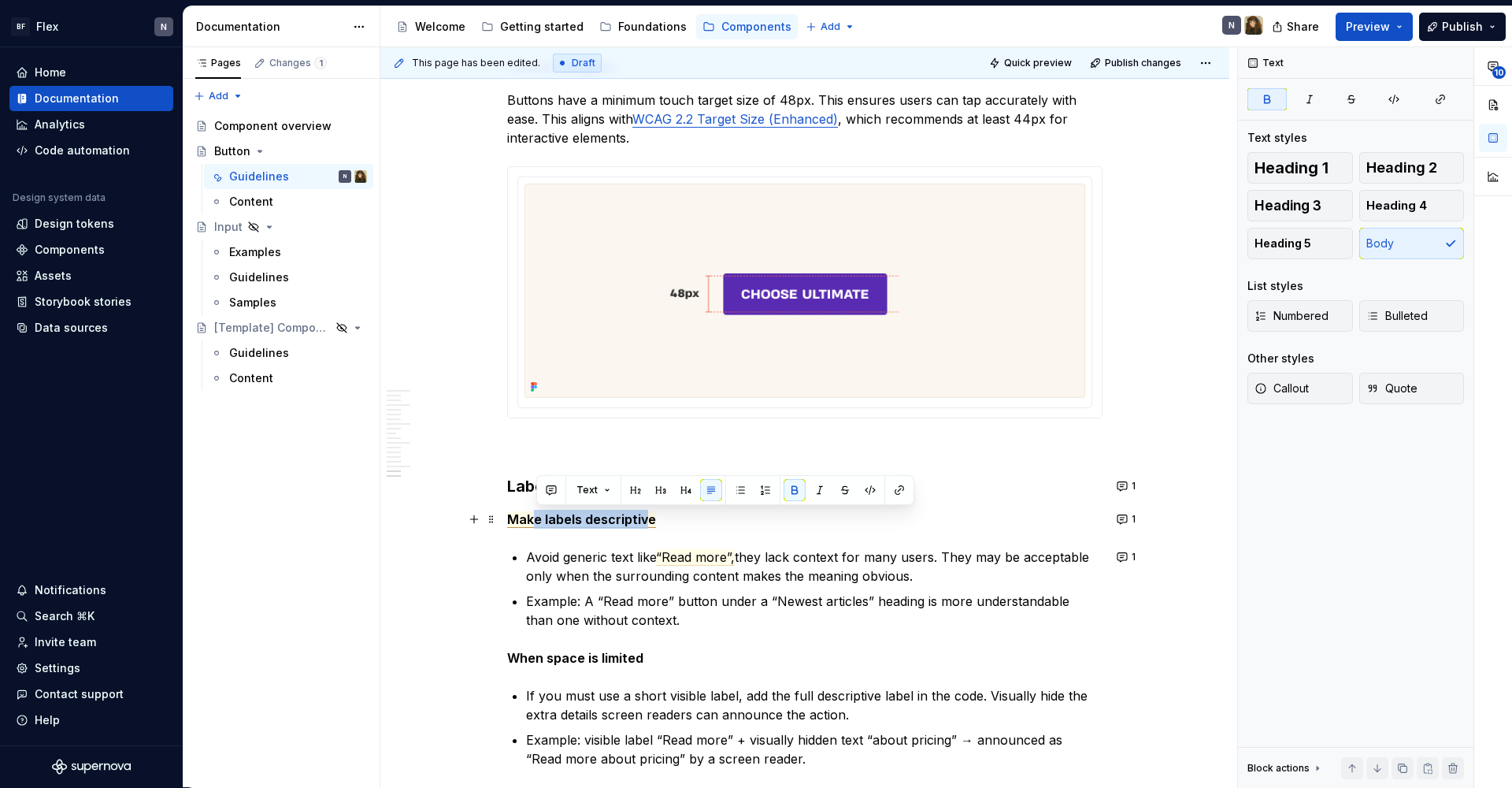
click at [533, 520] on span "Make labels descriptive" at bounding box center [581, 519] width 149 height 17
drag, startPoint x: 513, startPoint y: 519, endPoint x: 729, endPoint y: 511, distance: 216.1
click at [689, 525] on p "Make labels descriptive" at bounding box center [804, 518] width 595 height 19
click at [843, 489] on button "button" at bounding box center [845, 490] width 22 height 22
click at [848, 494] on button "button" at bounding box center [847, 492] width 22 height 22
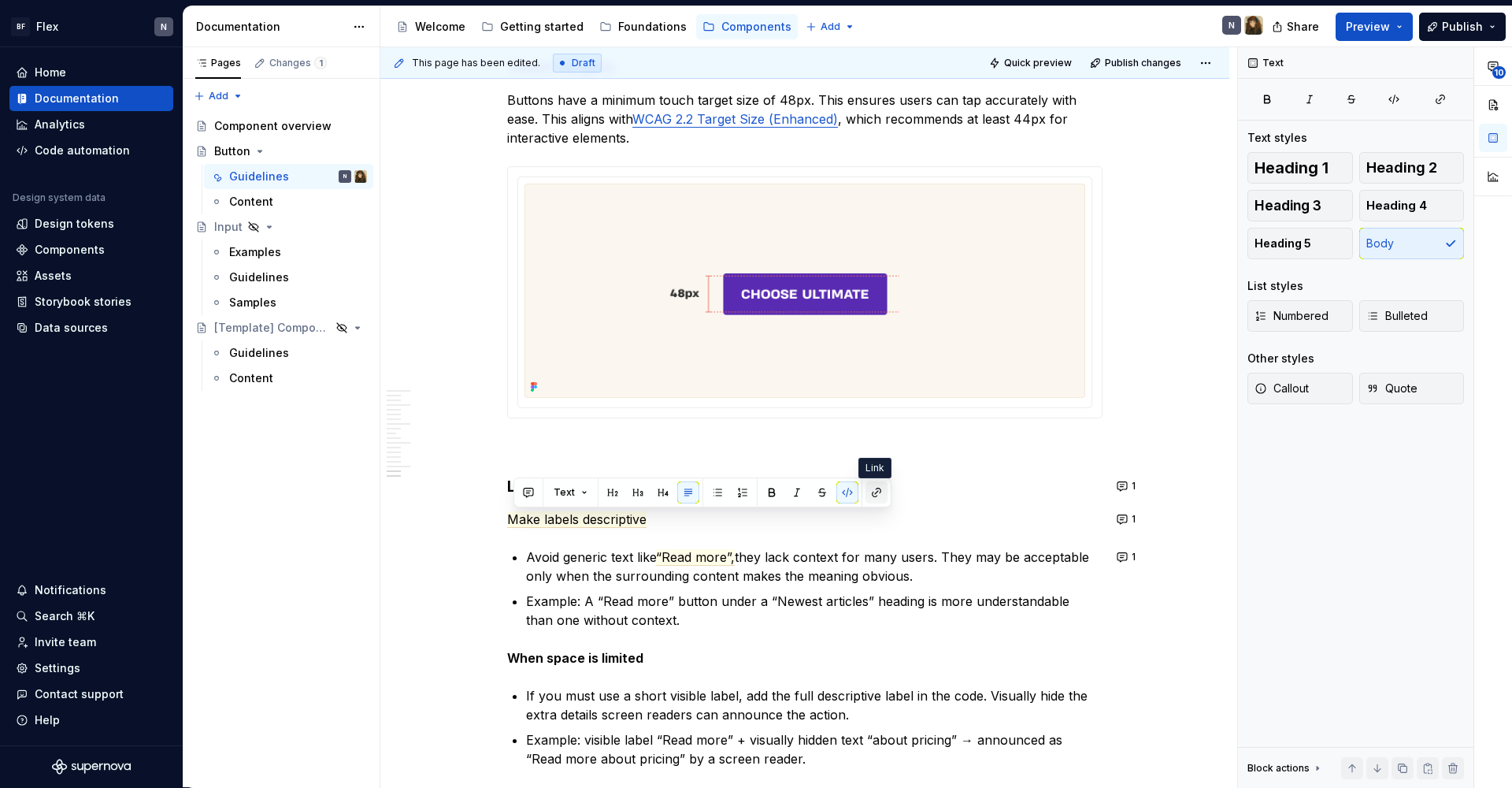
click at [879, 495] on button "button" at bounding box center [876, 492] width 22 height 22
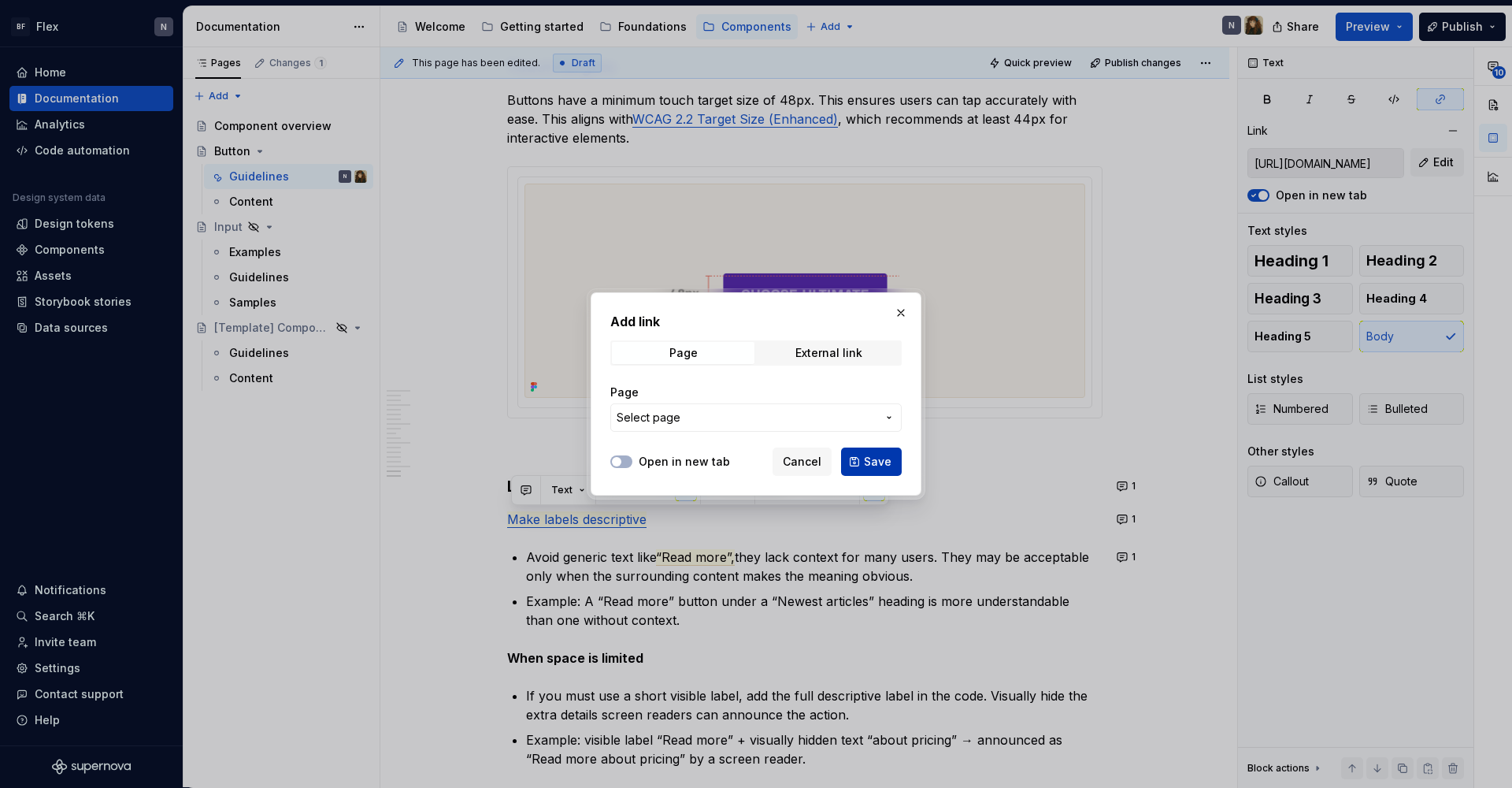
click at [859, 457] on button "Save" at bounding box center [872, 461] width 61 height 29
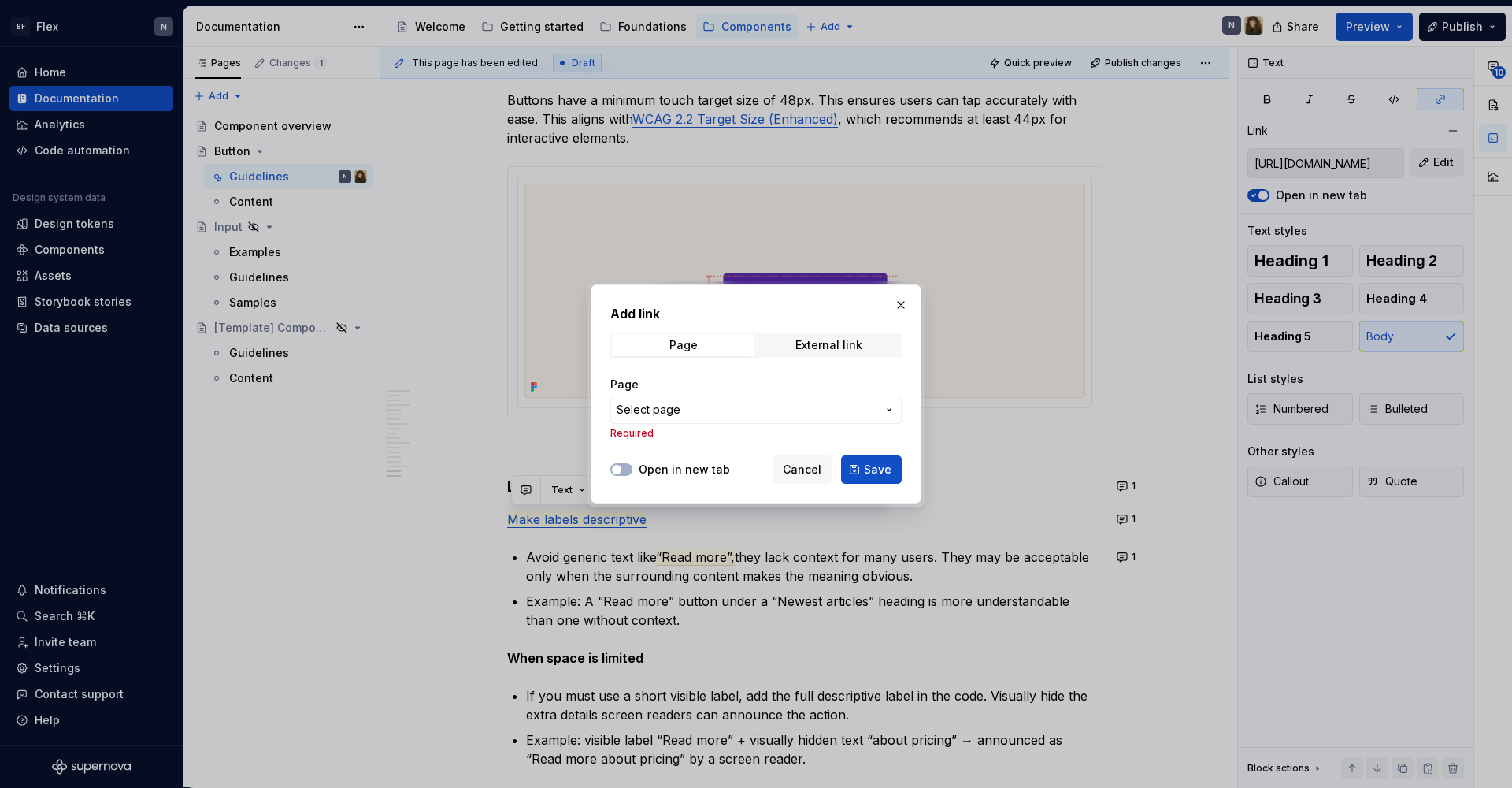
click at [735, 418] on button "Select page" at bounding box center [756, 410] width 292 height 29
click at [735, 419] on div "Add link Page External link Page Select page Required Open in new tab Cancel Sa…" at bounding box center [756, 394] width 1512 height 788
click at [808, 337] on span "External link" at bounding box center [829, 344] width 143 height 22
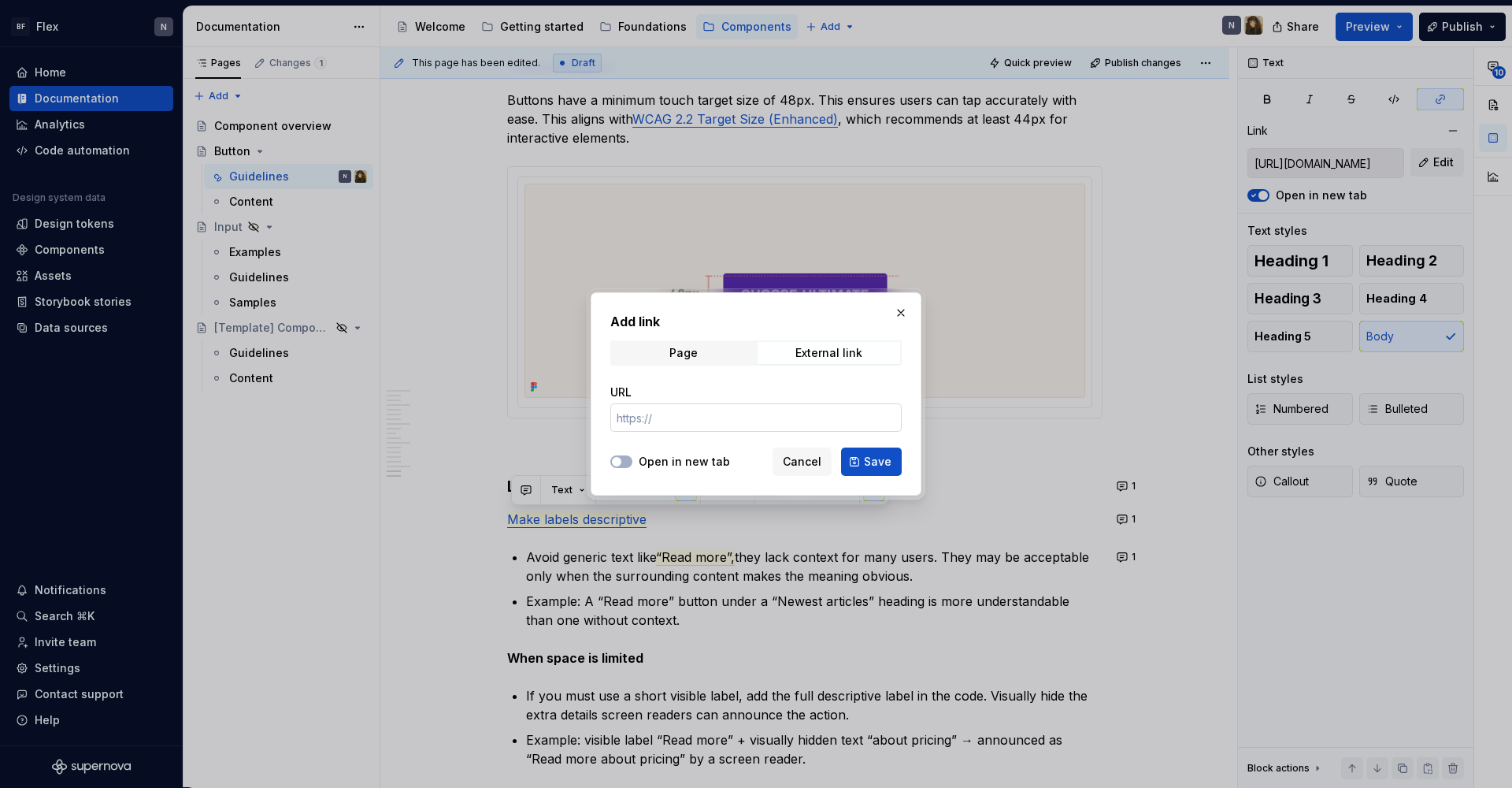
click at [668, 419] on input "URL" at bounding box center [756, 418] width 292 height 29
paste input "[URL][DOMAIN_NAME]"
click at [623, 463] on button "Open in new tab" at bounding box center [621, 461] width 22 height 12
click at [891, 461] on button "Save" at bounding box center [872, 461] width 61 height 29
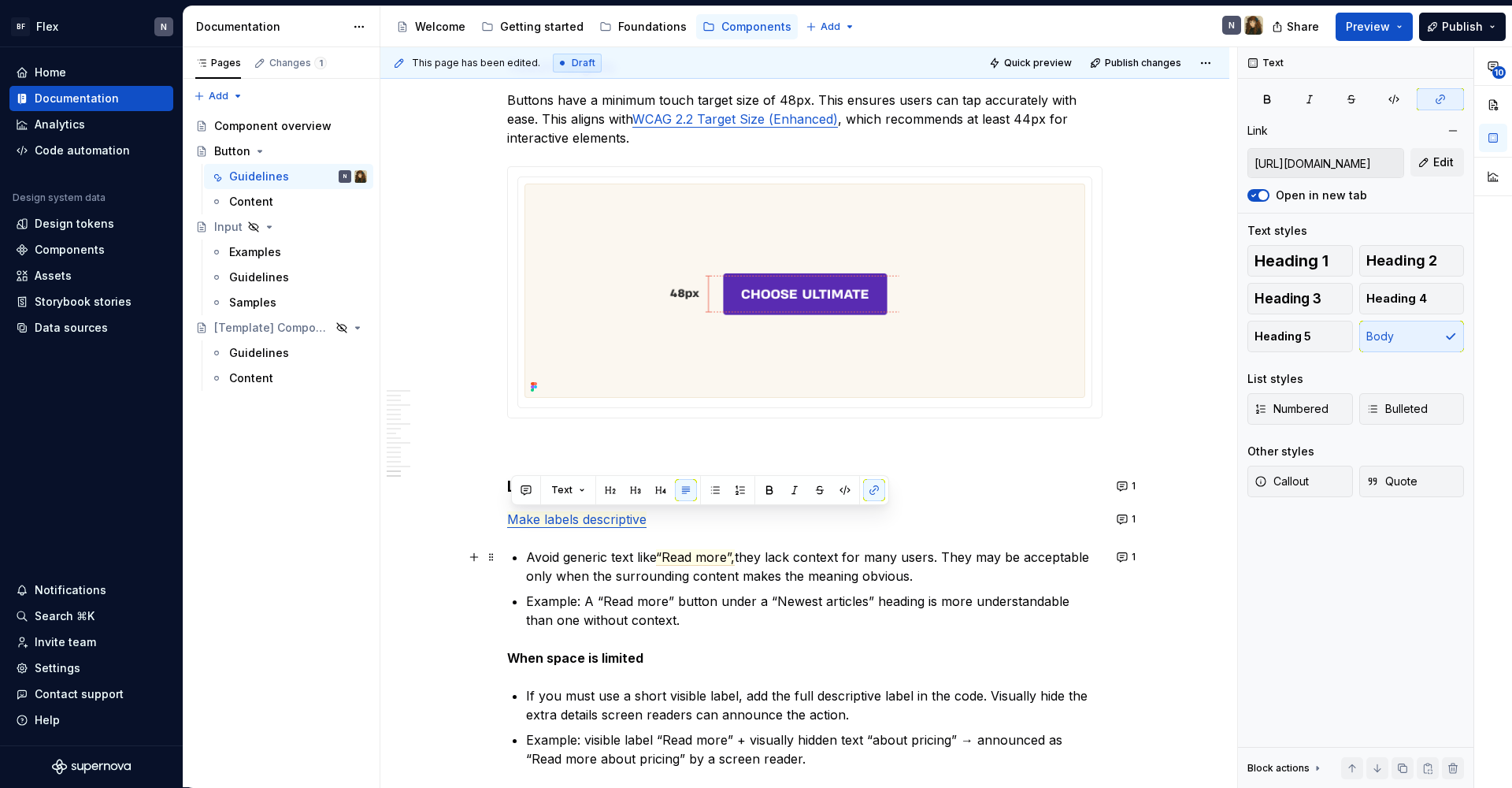
click at [880, 570] on p "Avoid generic text like “Read more”, they lack context for many users. They may…" at bounding box center [814, 566] width 576 height 37
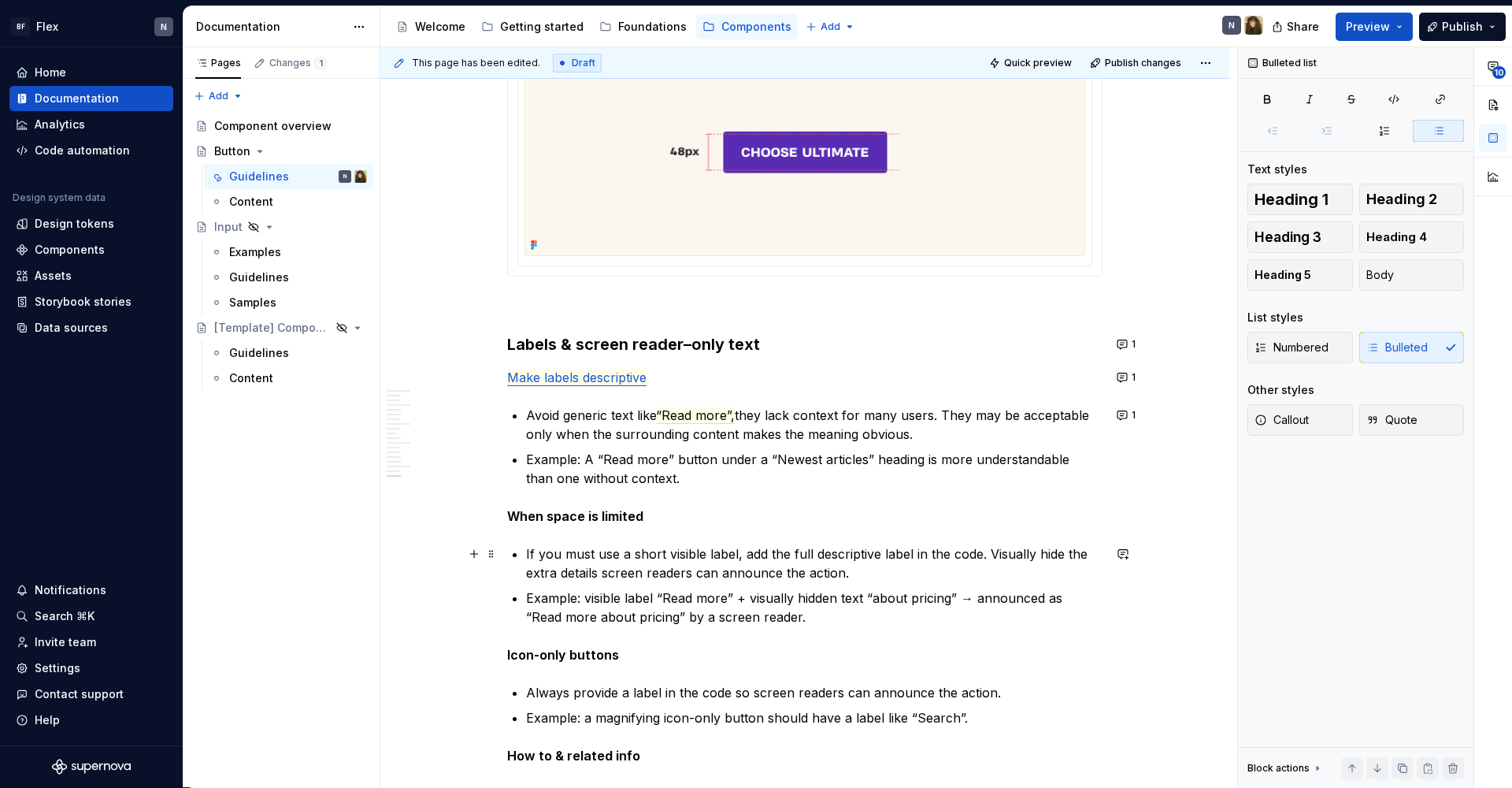
scroll to position [4817, 0]
click at [540, 374] on span "Make labels descriptive" at bounding box center [576, 375] width 139 height 17
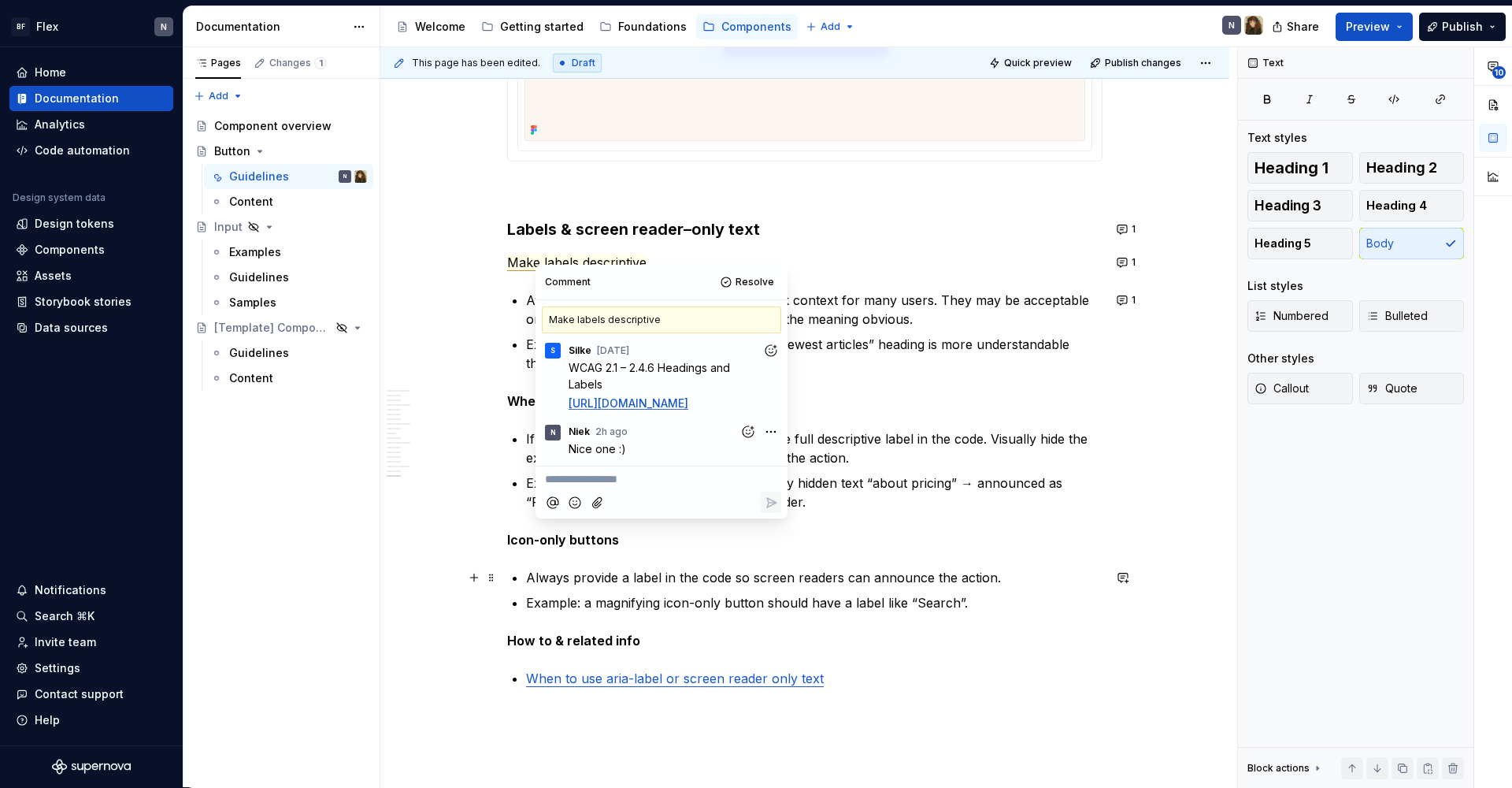
scroll to position [4942, 0]
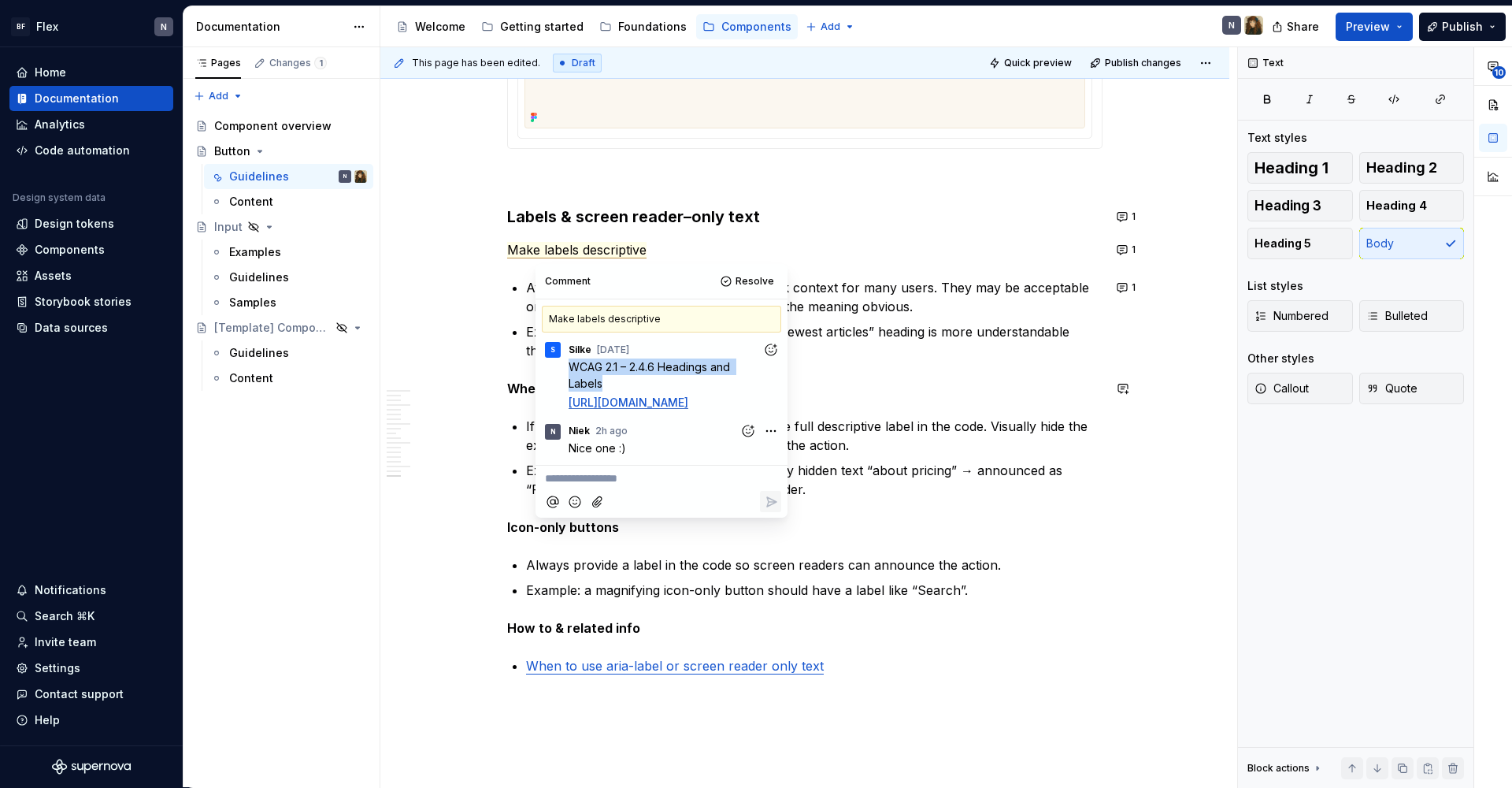
drag, startPoint x: 610, startPoint y: 384, endPoint x: 569, endPoint y: 369, distance: 43.7
click at [569, 369] on p "WCAG 2.1 – 2.4.6 Headings and Labels" at bounding box center [665, 375] width 194 height 33
copy span "WCAG 2.1 – 2.4.6 Headings and Labels"
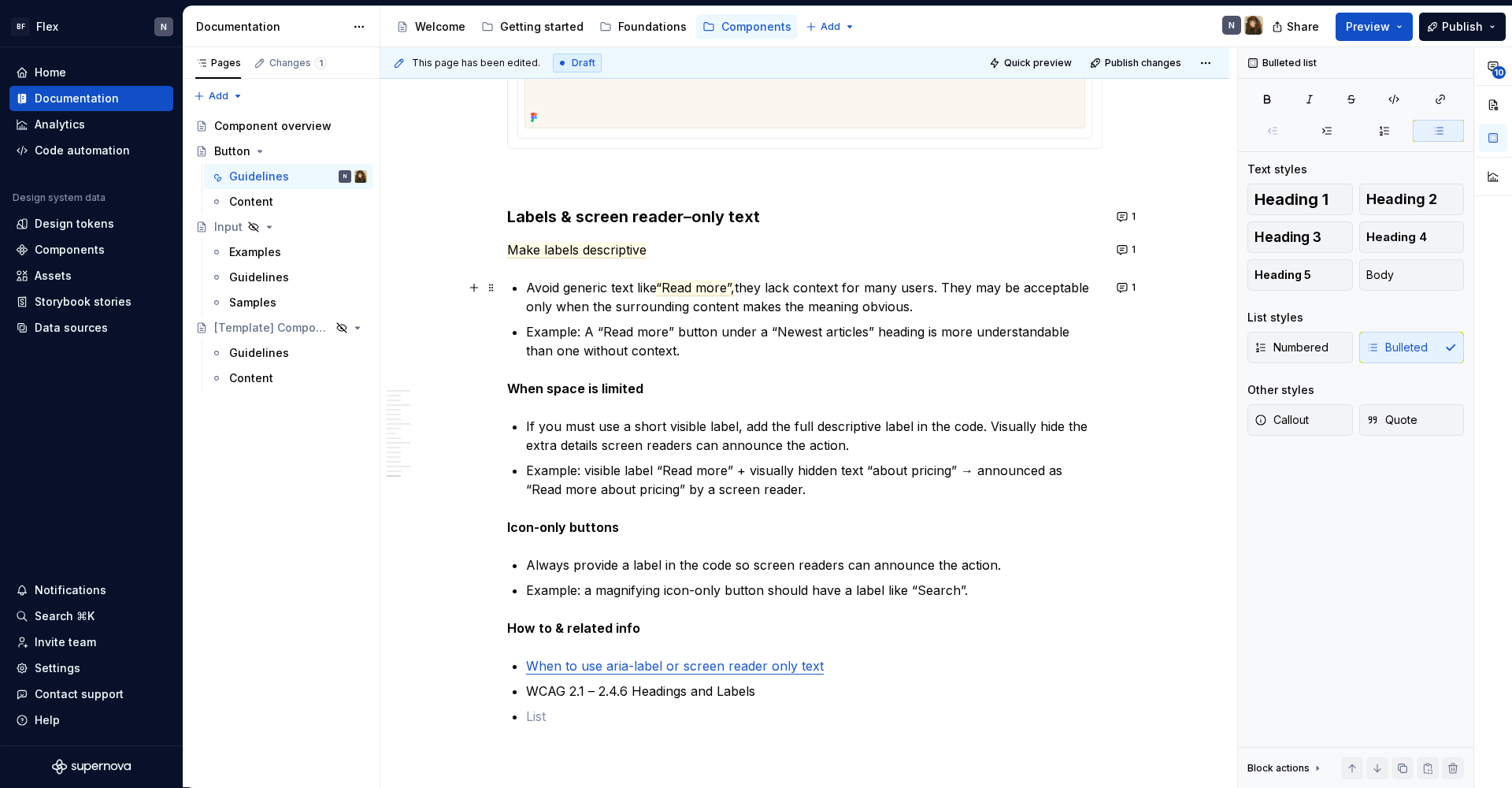
click at [707, 292] on span "“Read more”," at bounding box center [695, 287] width 78 height 17
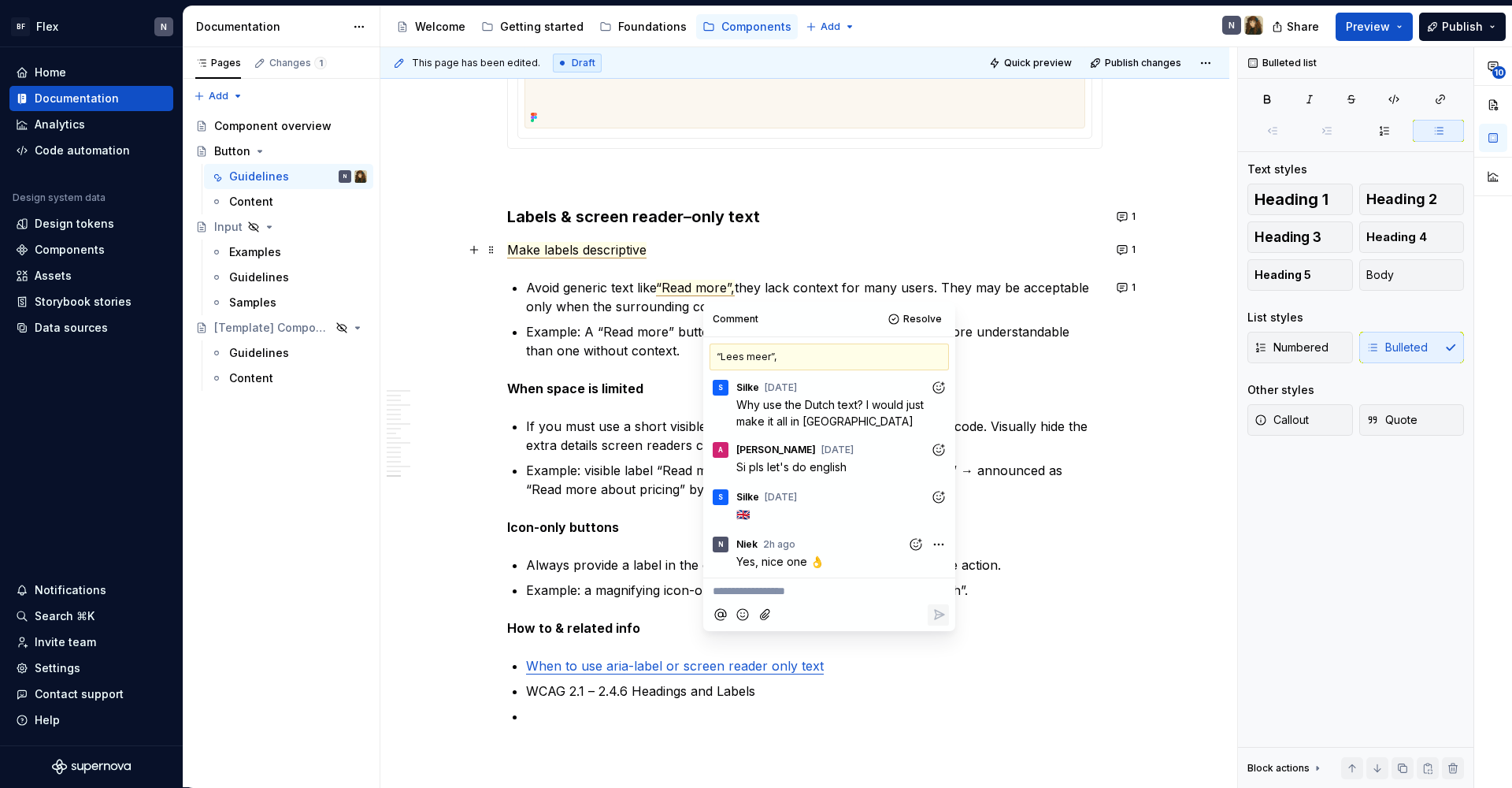
click at [574, 245] on span "Make labels descriptive" at bounding box center [576, 250] width 139 height 17
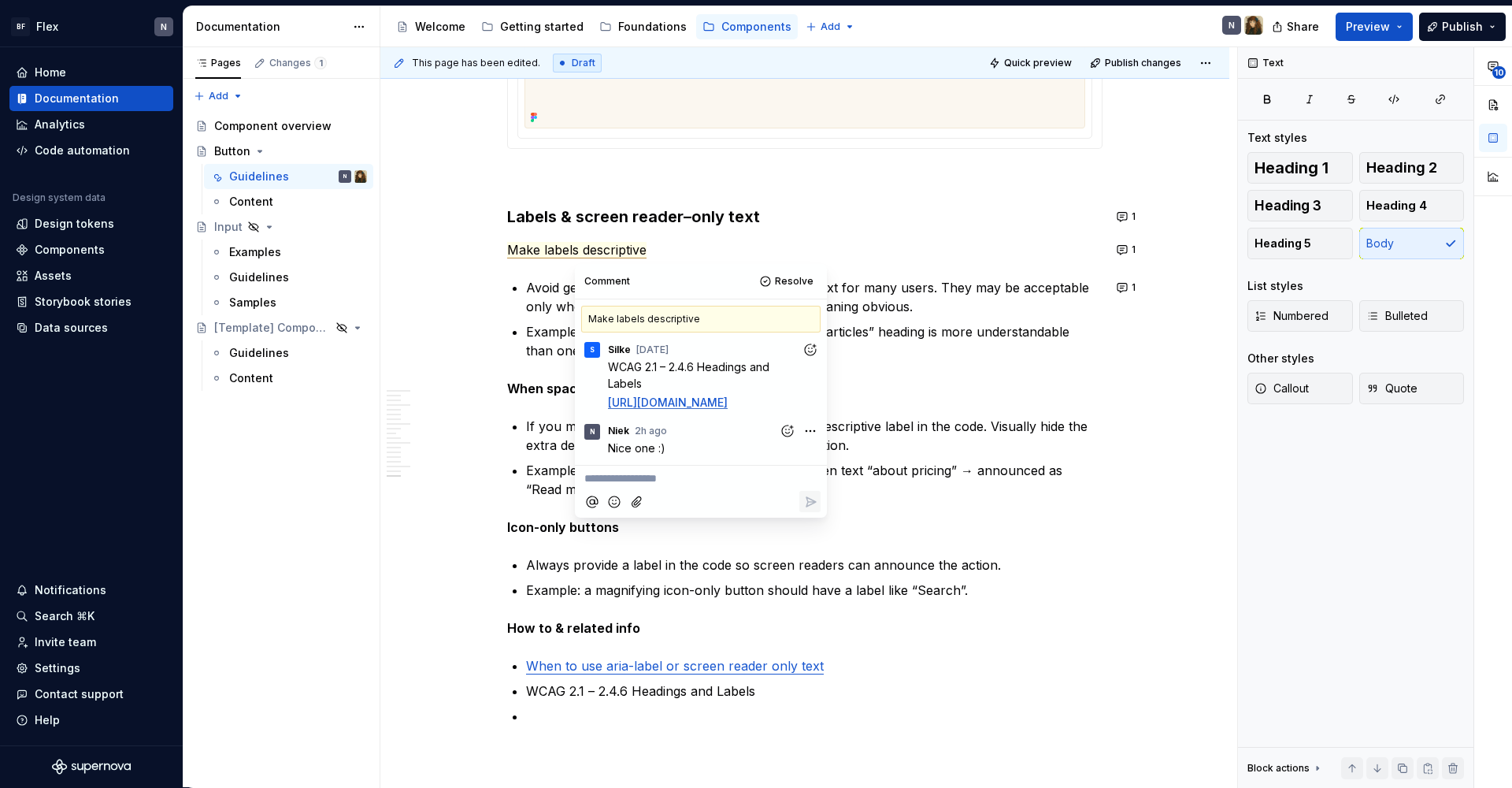
drag, startPoint x: 629, startPoint y: 411, endPoint x: 609, endPoint y: 402, distance: 21.9
click at [607, 401] on p "[URL][DOMAIN_NAME]" at bounding box center [704, 402] width 194 height 17
copy link "[URL][DOMAIN_NAME]"
drag, startPoint x: 864, startPoint y: 702, endPoint x: 789, endPoint y: 691, distance: 75.8
click at [856, 660] on ul "When to use aria-label or screen reader only text WCAG 2.1 – 2.4.6 Headings and…" at bounding box center [814, 691] width 576 height 70
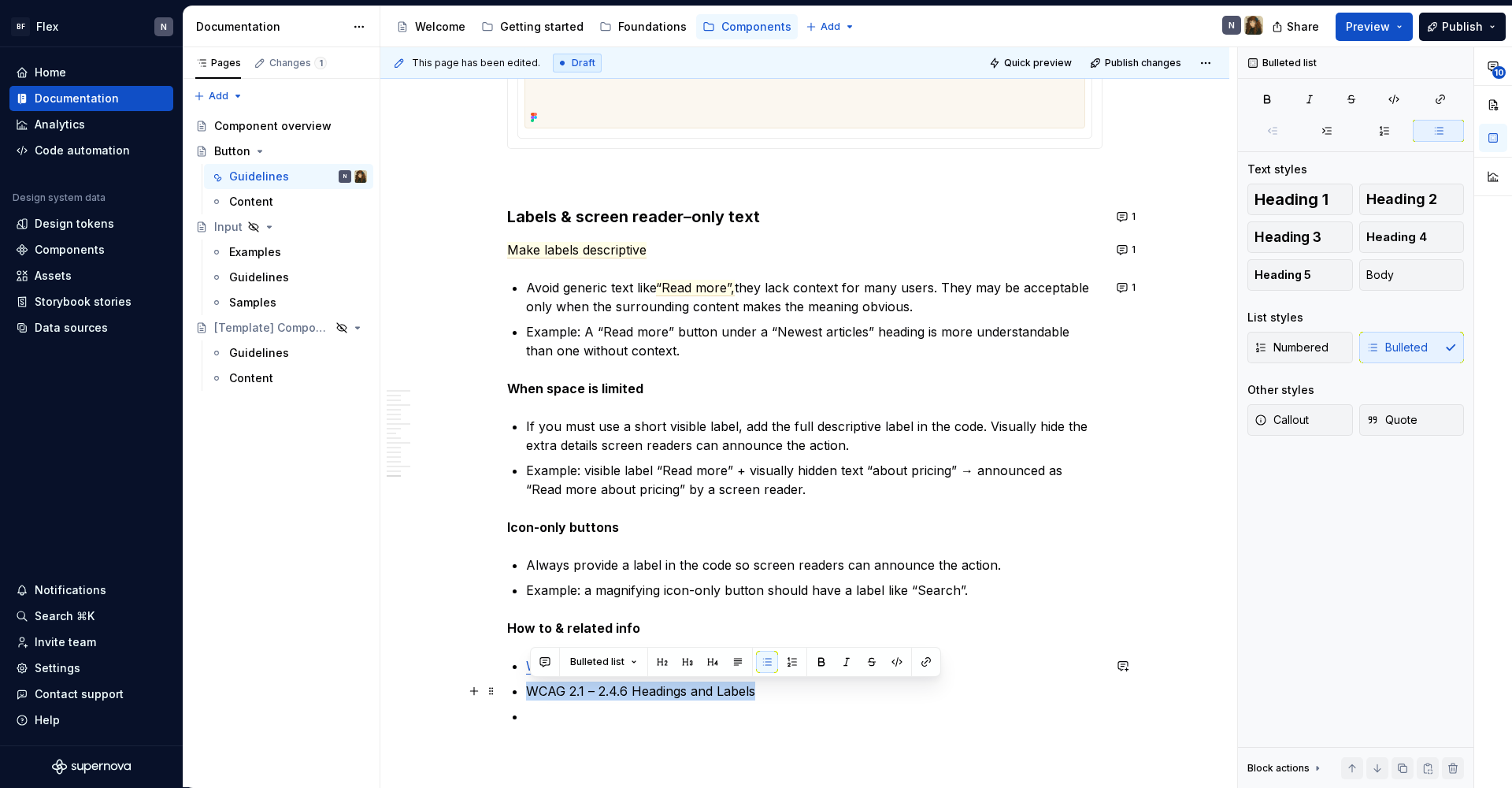
drag, startPoint x: 780, startPoint y: 690, endPoint x: 538, endPoint y: 690, distance: 242.0
click at [526, 660] on p "WCAG 2.1 – 2.4.6 Headings and Labels" at bounding box center [814, 690] width 576 height 19
click at [919, 659] on button "button" at bounding box center [926, 661] width 22 height 22
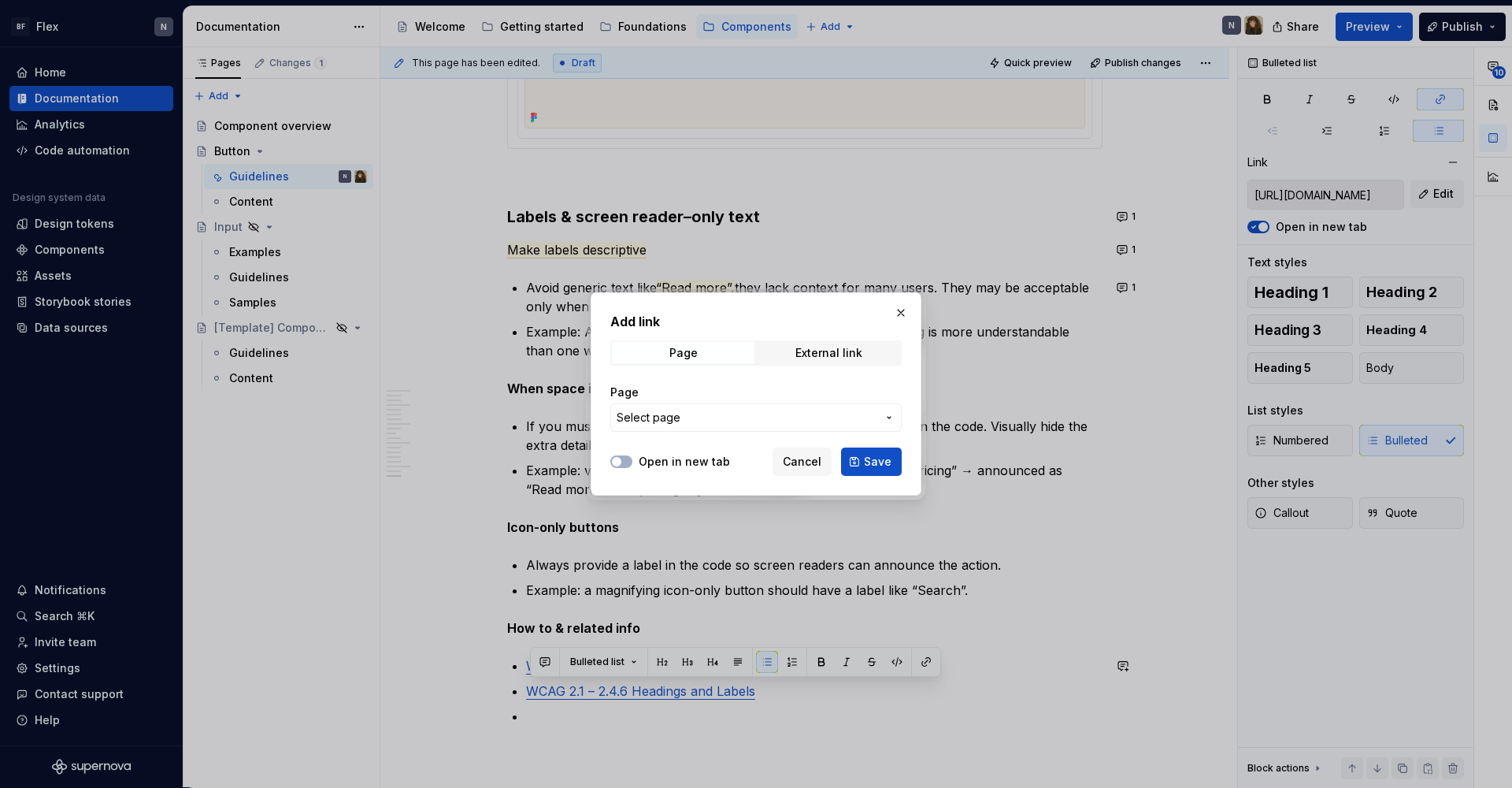
click at [818, 341] on div "Page External link" at bounding box center [756, 353] width 292 height 25
drag, startPoint x: 815, startPoint y: 352, endPoint x: 811, endPoint y: 359, distance: 8.1
click at [816, 352] on div "External link" at bounding box center [828, 353] width 67 height 12
click at [682, 412] on input "URL" at bounding box center [756, 418] width 292 height 29
paste input "[URL][DOMAIN_NAME]"
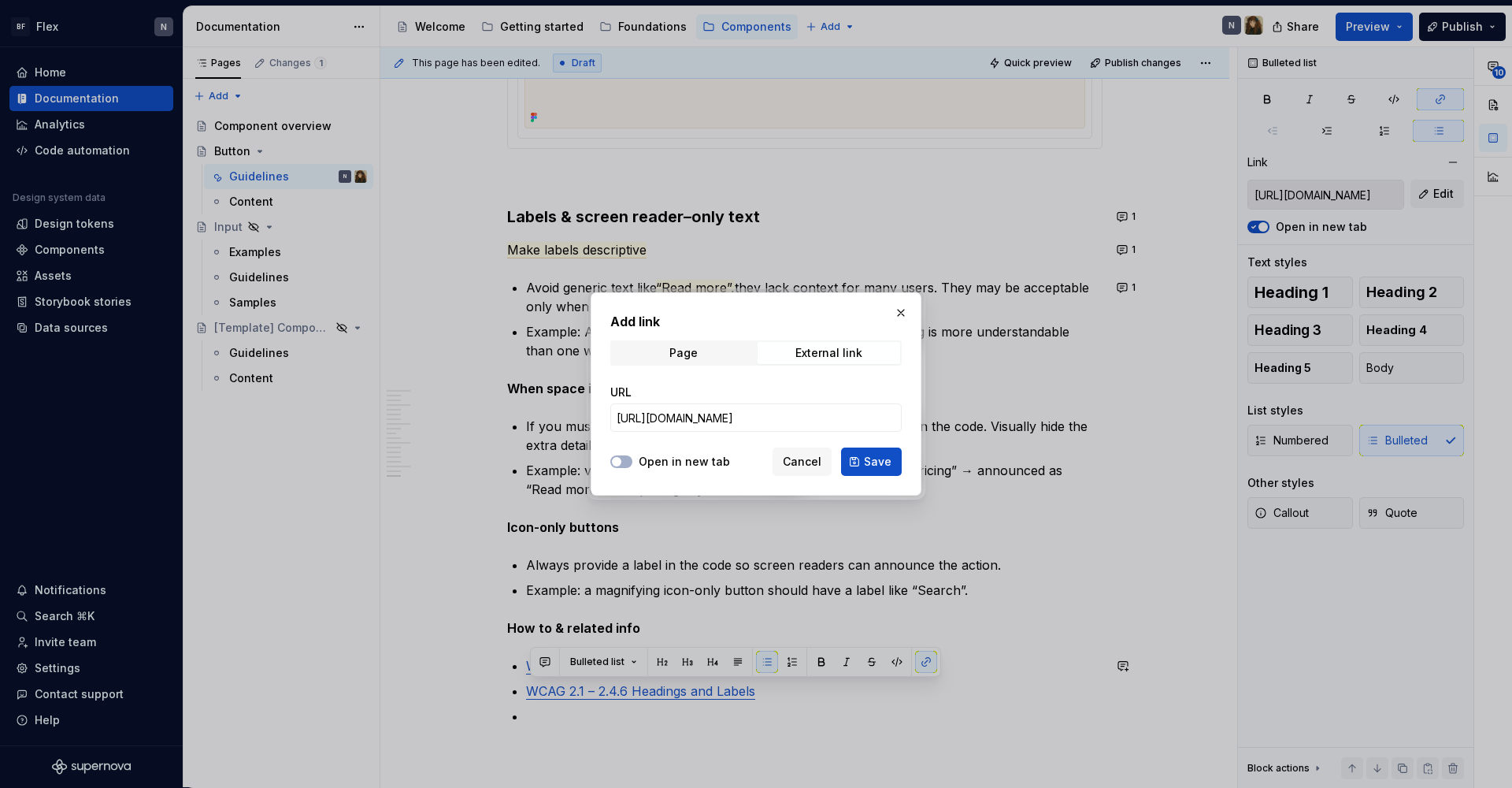
click at [685, 461] on label "Open in new tab" at bounding box center [684, 461] width 91 height 16
click at [632, 461] on button "Open in new tab" at bounding box center [621, 461] width 22 height 12
click at [868, 462] on span "Save" at bounding box center [877, 461] width 28 height 16
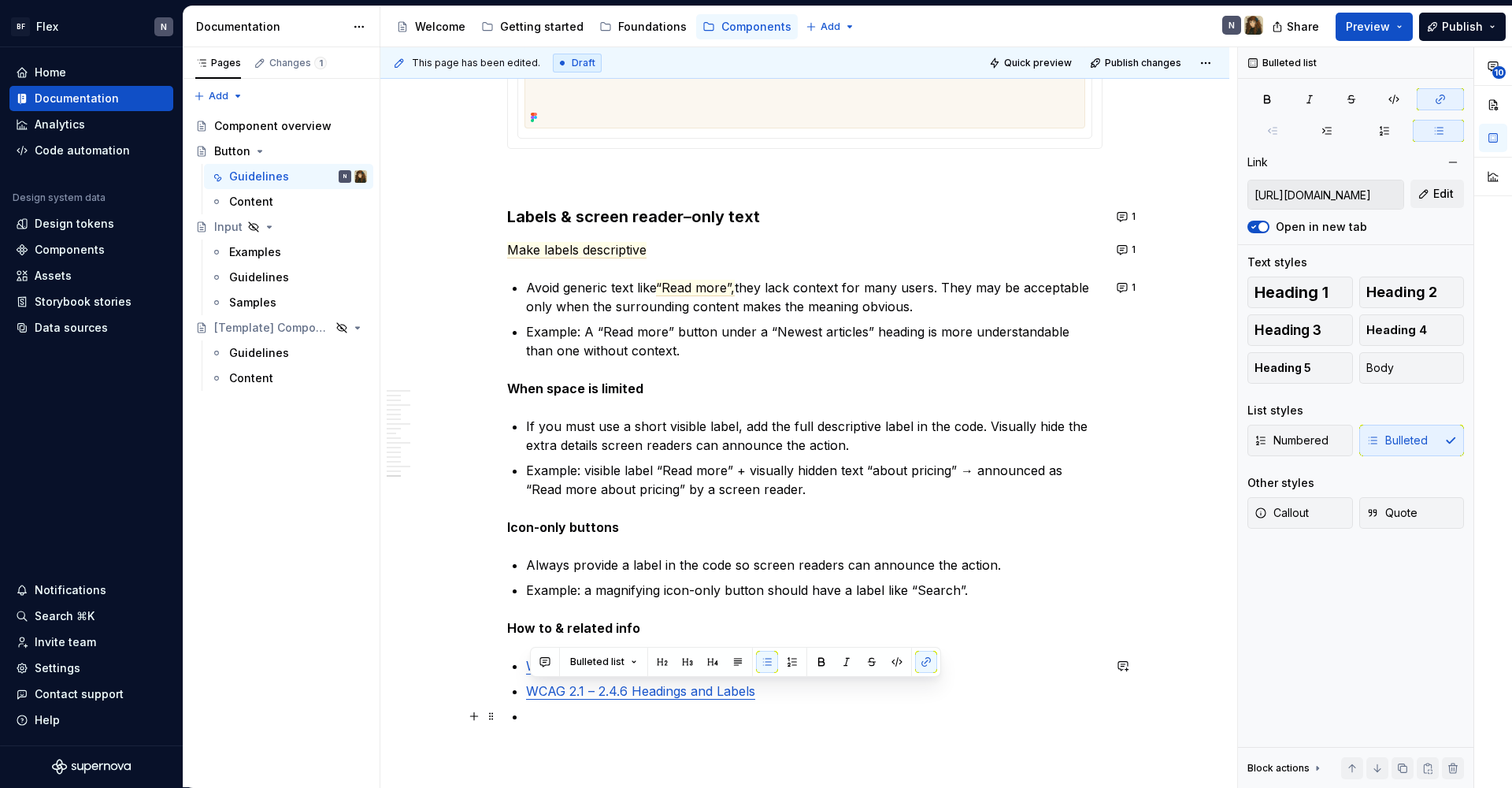
click at [564, 660] on p at bounding box center [814, 716] width 576 height 19
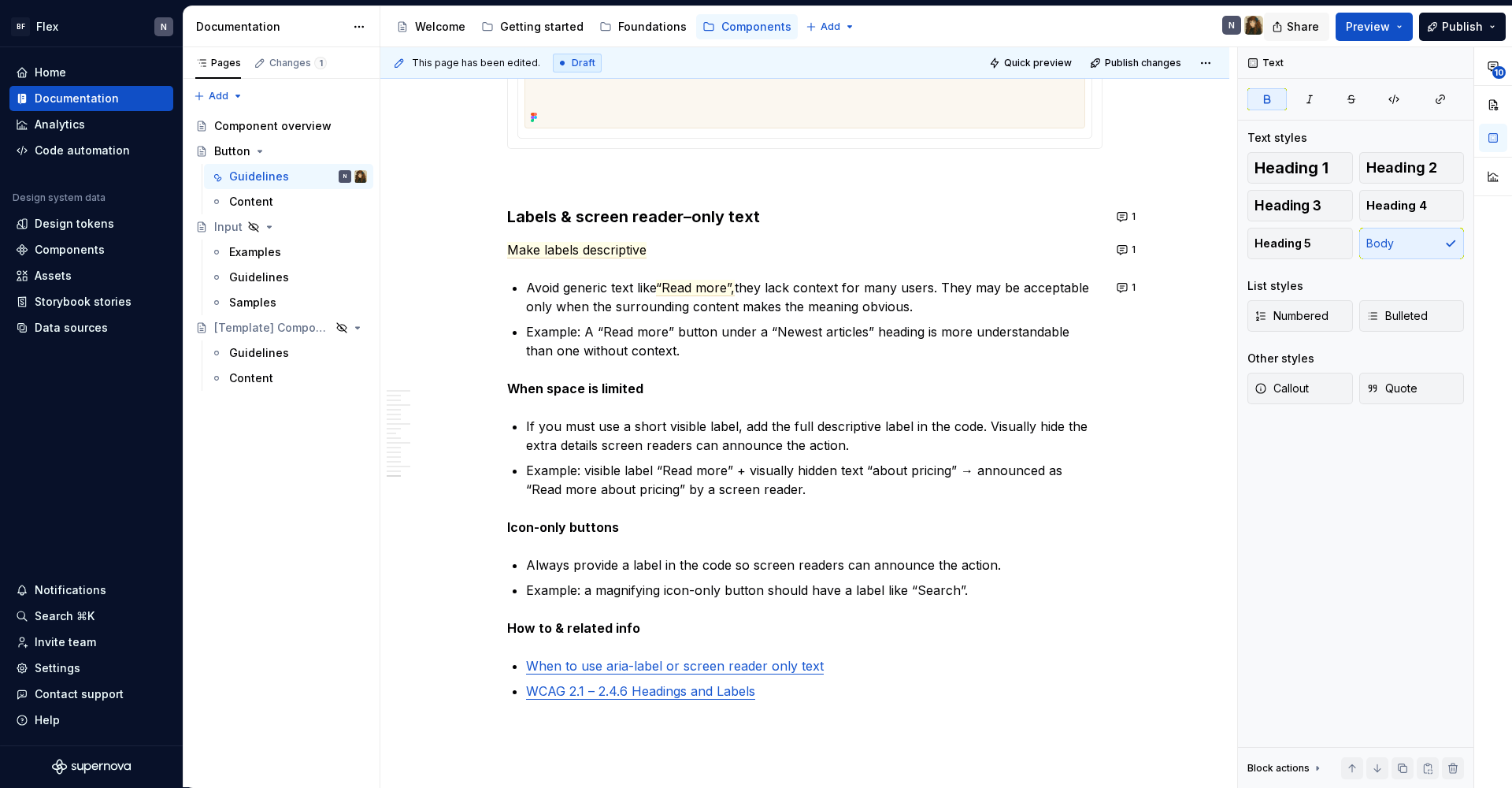
click at [1157, 28] on span "Share" at bounding box center [1302, 27] width 32 height 16
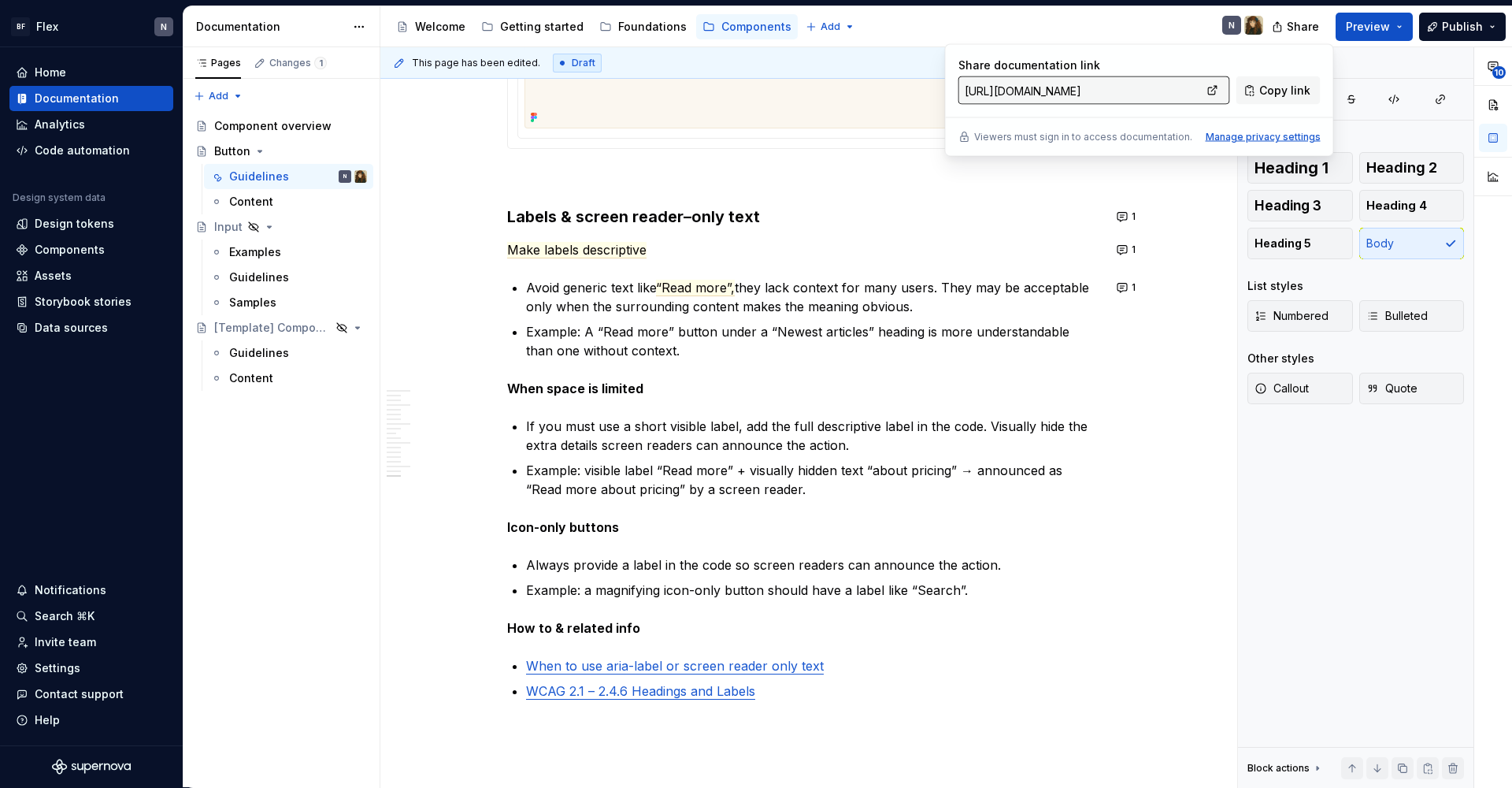
click at [1157, 137] on div "Manage privacy settings" at bounding box center [1262, 137] width 115 height 12
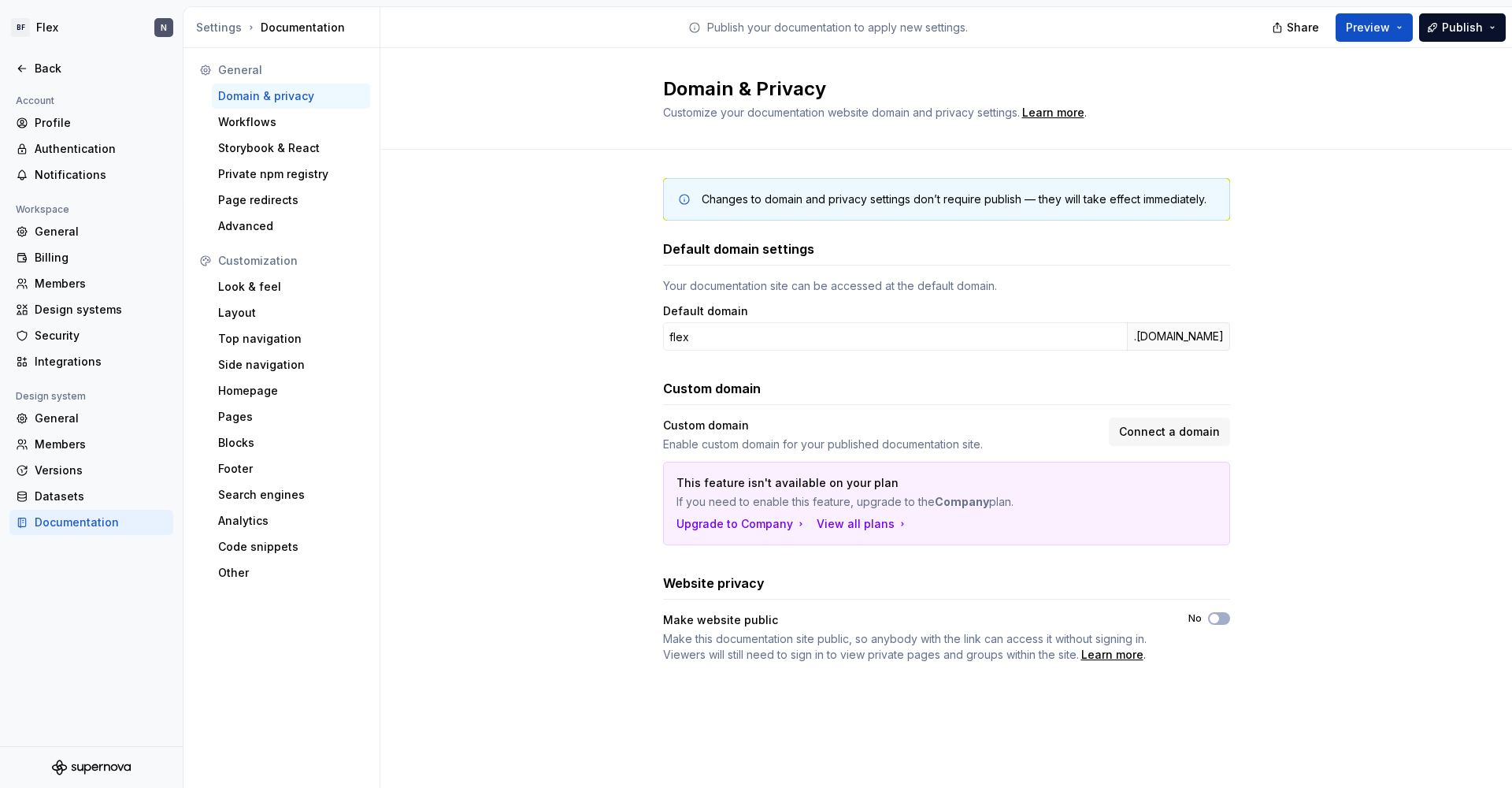
click at [957, 237] on div "Changes to domain and privacy settings don’t require publish — they will take e…" at bounding box center [946, 419] width 566 height 485
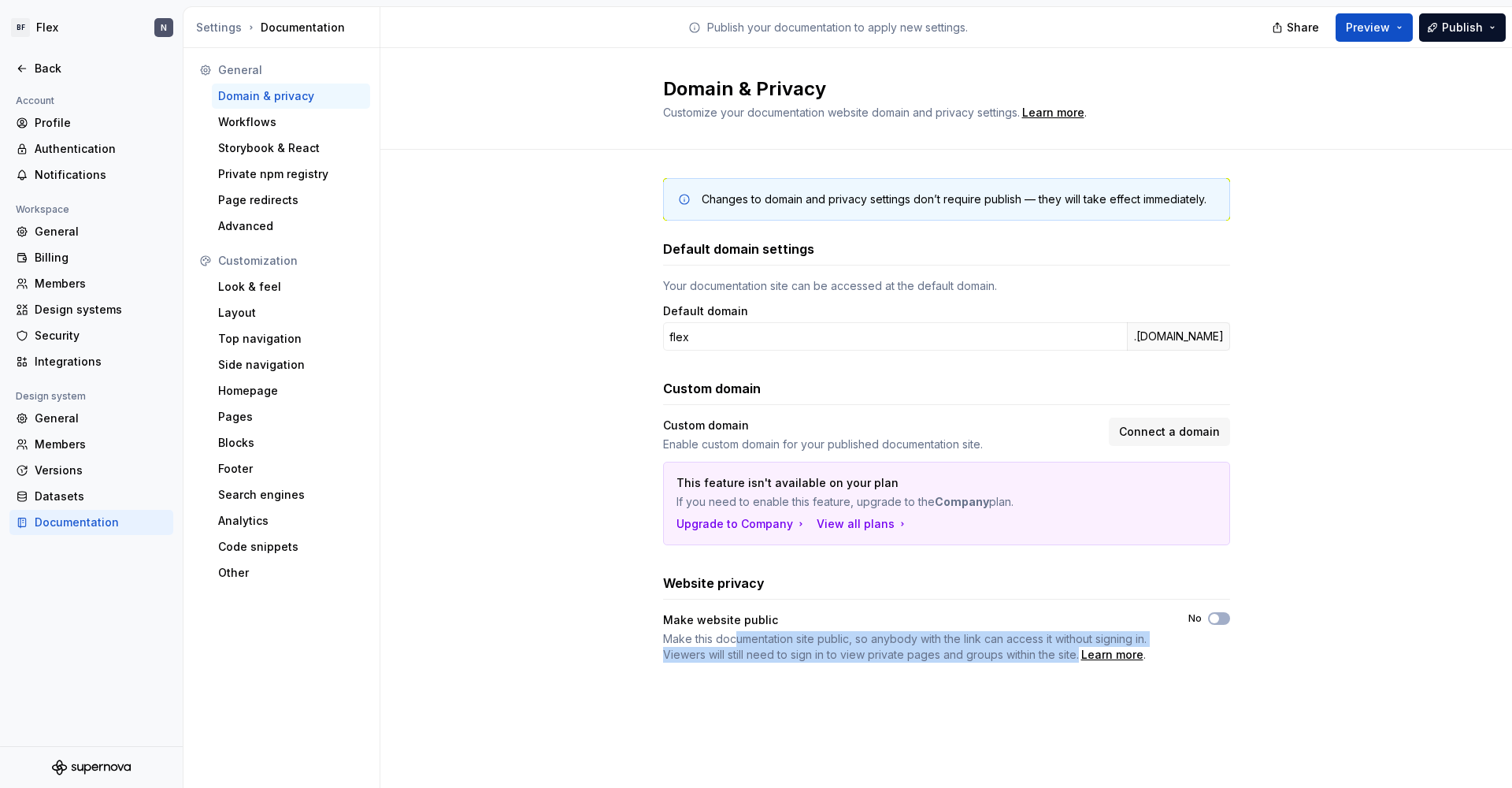
drag, startPoint x: 739, startPoint y: 636, endPoint x: 1078, endPoint y: 655, distance: 339.5
click at [1078, 655] on span "Make this documentation site public, so anybody with the link can access it wit…" at bounding box center [905, 646] width 483 height 29
drag, startPoint x: 1078, startPoint y: 655, endPoint x: 688, endPoint y: 636, distance: 390.5
click at [620, 610] on div "Changes to domain and privacy settings don’t require publish — they will take e…" at bounding box center [946, 436] width 1131 height 573
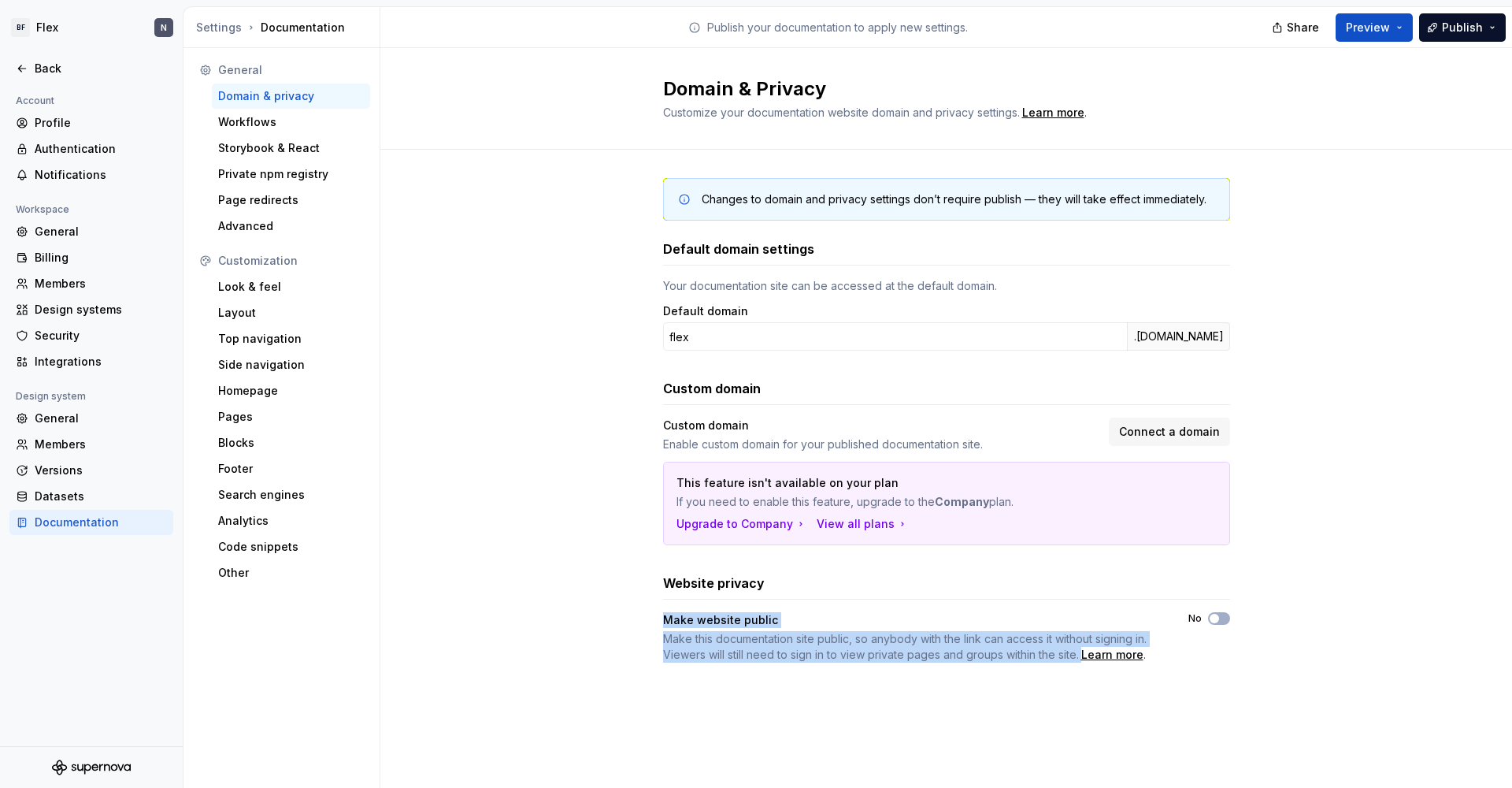
click at [688, 636] on span "Make this documentation site public, so anybody with the link can access it wit…" at bounding box center [905, 646] width 483 height 29
drag, startPoint x: 661, startPoint y: 637, endPoint x: 1078, endPoint y: 658, distance: 417.5
click at [1078, 658] on div "Changes to domain and privacy settings don’t require publish — they will take e…" at bounding box center [946, 436] width 1131 height 573
drag, startPoint x: 1078, startPoint y: 658, endPoint x: 1174, endPoint y: 627, distance: 100.9
click at [1078, 658] on span "Make this documentation site public, so anybody with the link can access it wit…" at bounding box center [905, 646] width 483 height 29
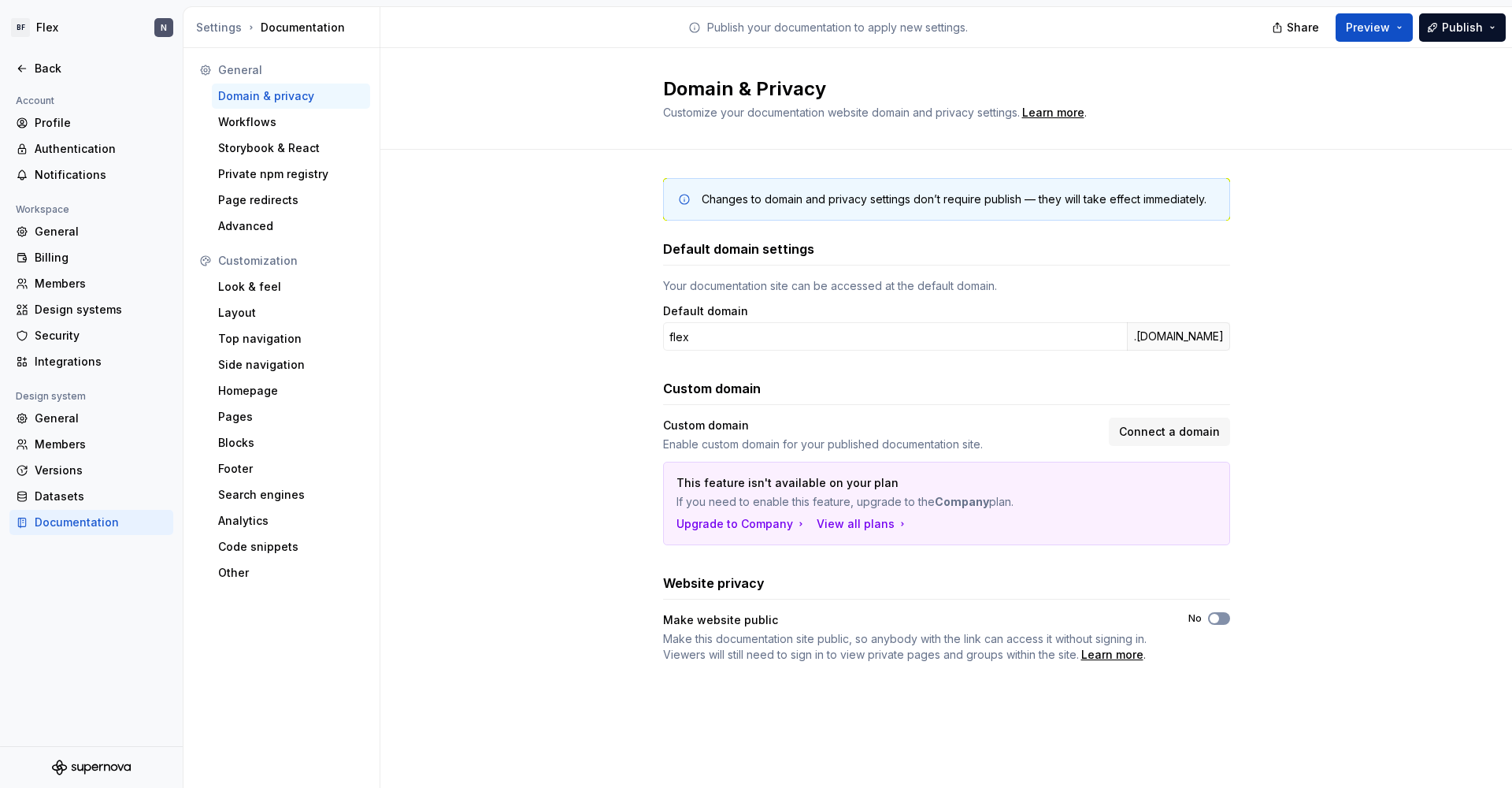
click at [1157, 621] on span "button" at bounding box center [1214, 618] width 10 height 10
click at [266, 385] on div "Homepage" at bounding box center [290, 391] width 145 height 16
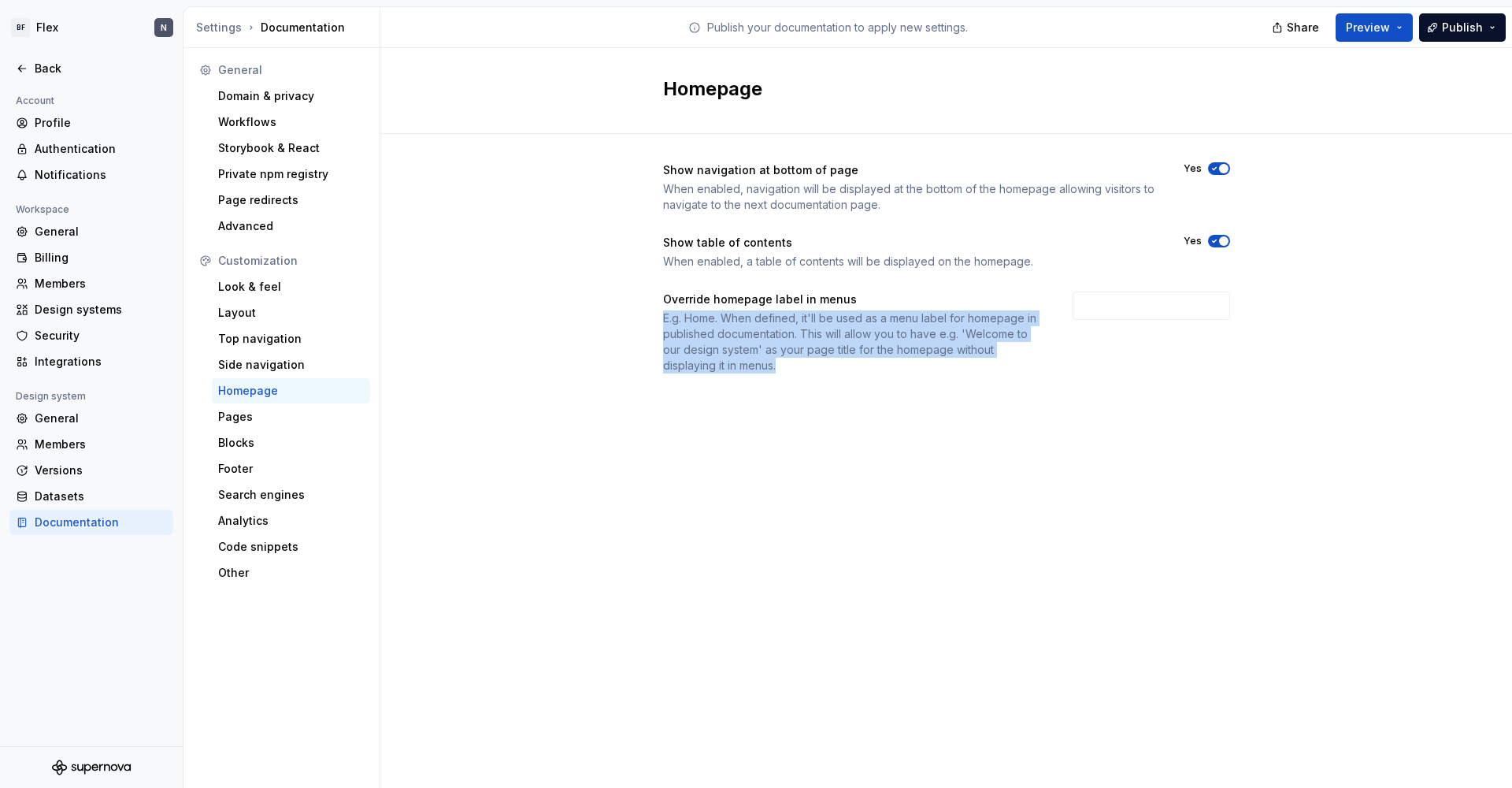
drag, startPoint x: 661, startPoint y: 312, endPoint x: 821, endPoint y: 366, distance: 168.9
click at [820, 368] on div "Show navigation at bottom of page When enabled, navigation will be displayed at…" at bounding box center [946, 283] width 1131 height 299
click at [821, 366] on div "E.g. Home. When defined, it'll be used as a menu label for homepage in publishe…" at bounding box center [853, 342] width 381 height 63
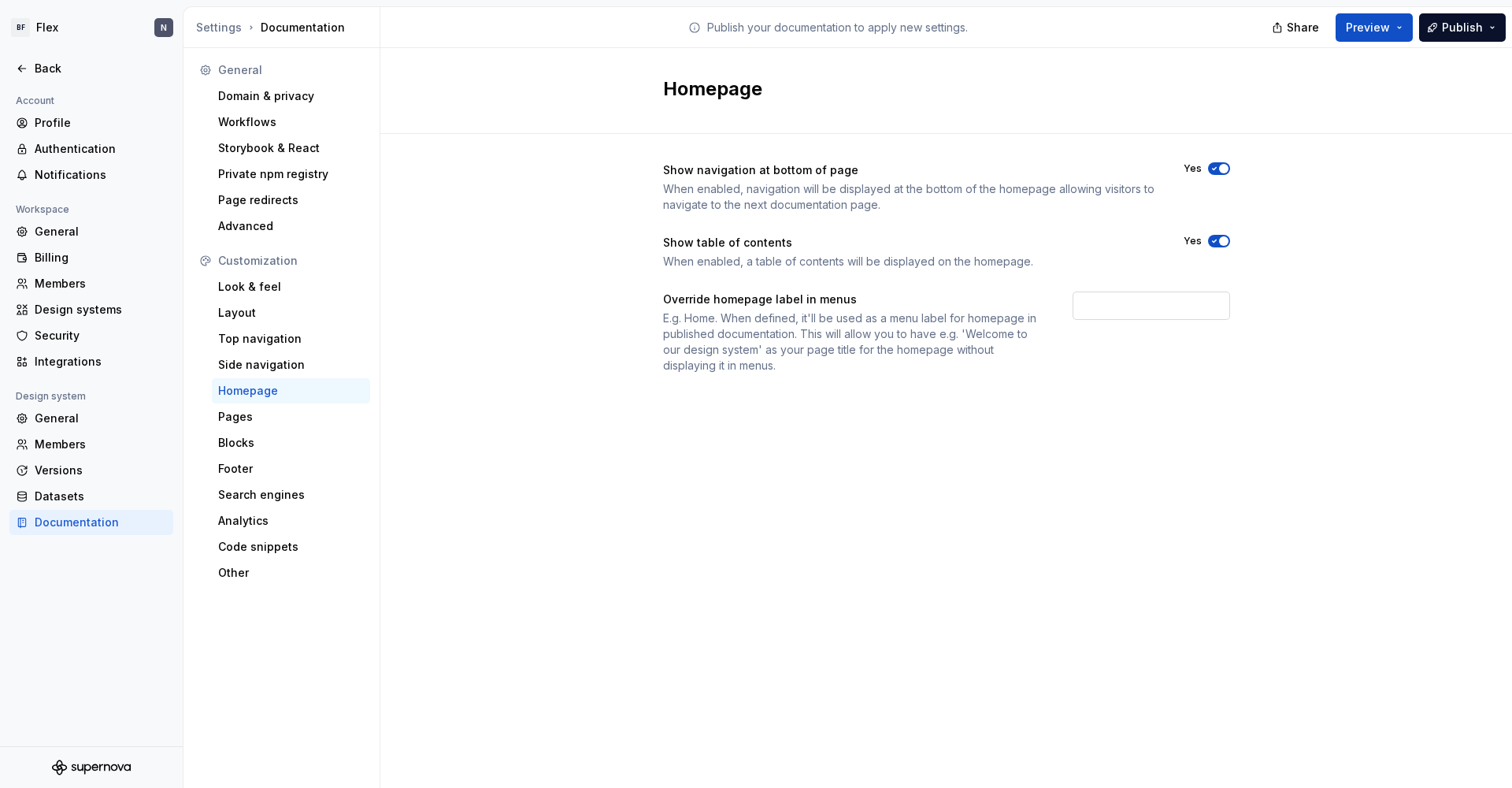
click at [1144, 302] on input "text" at bounding box center [1151, 306] width 158 height 29
click at [1070, 433] on div "Show navigation at bottom of page When enabled, navigation will be displayed at…" at bounding box center [946, 283] width 566 height 299
click at [46, 74] on div "Back" at bounding box center [101, 69] width 132 height 16
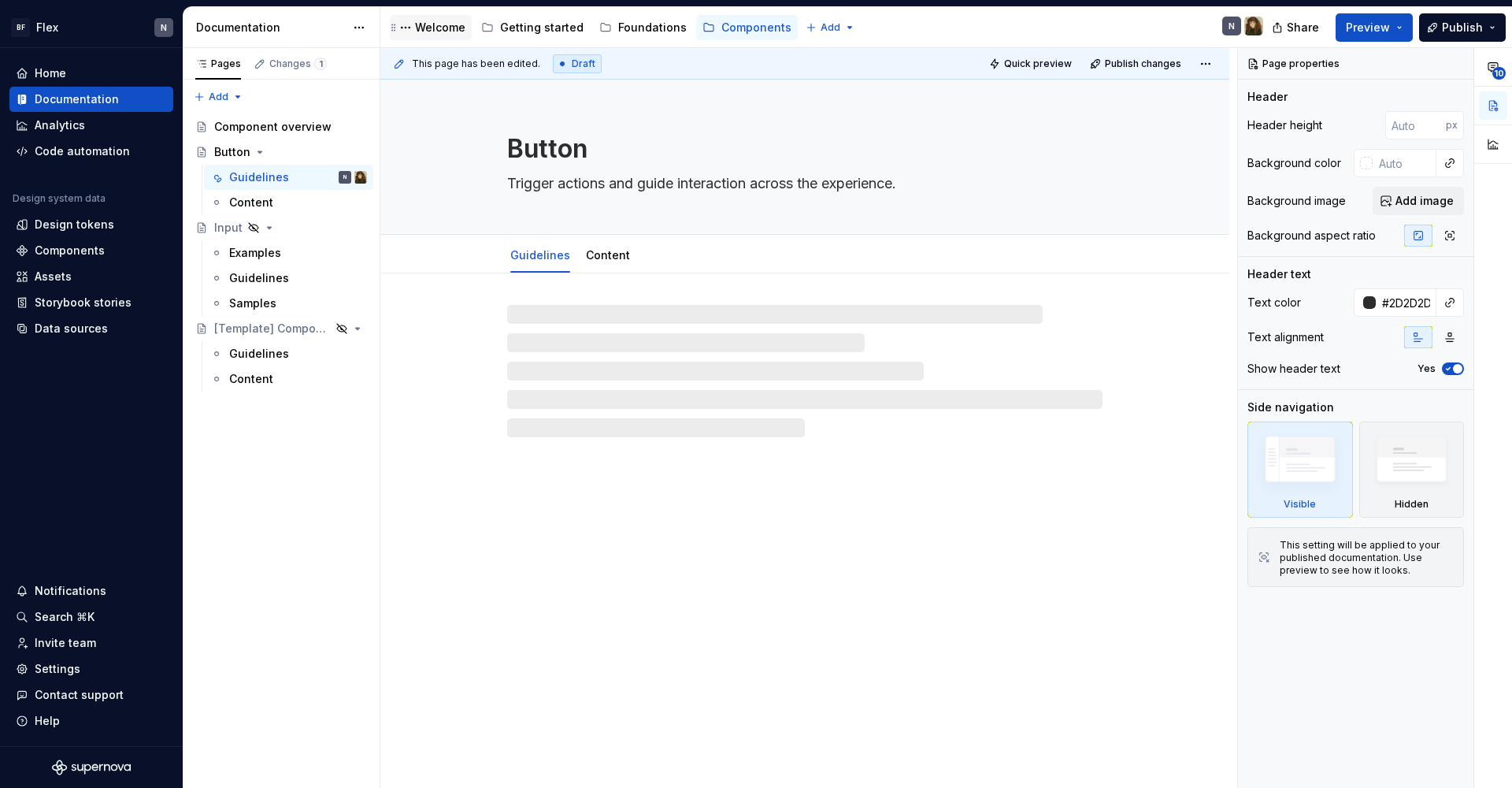
click at [447, 30] on div "Welcome" at bounding box center [440, 28] width 50 height 16
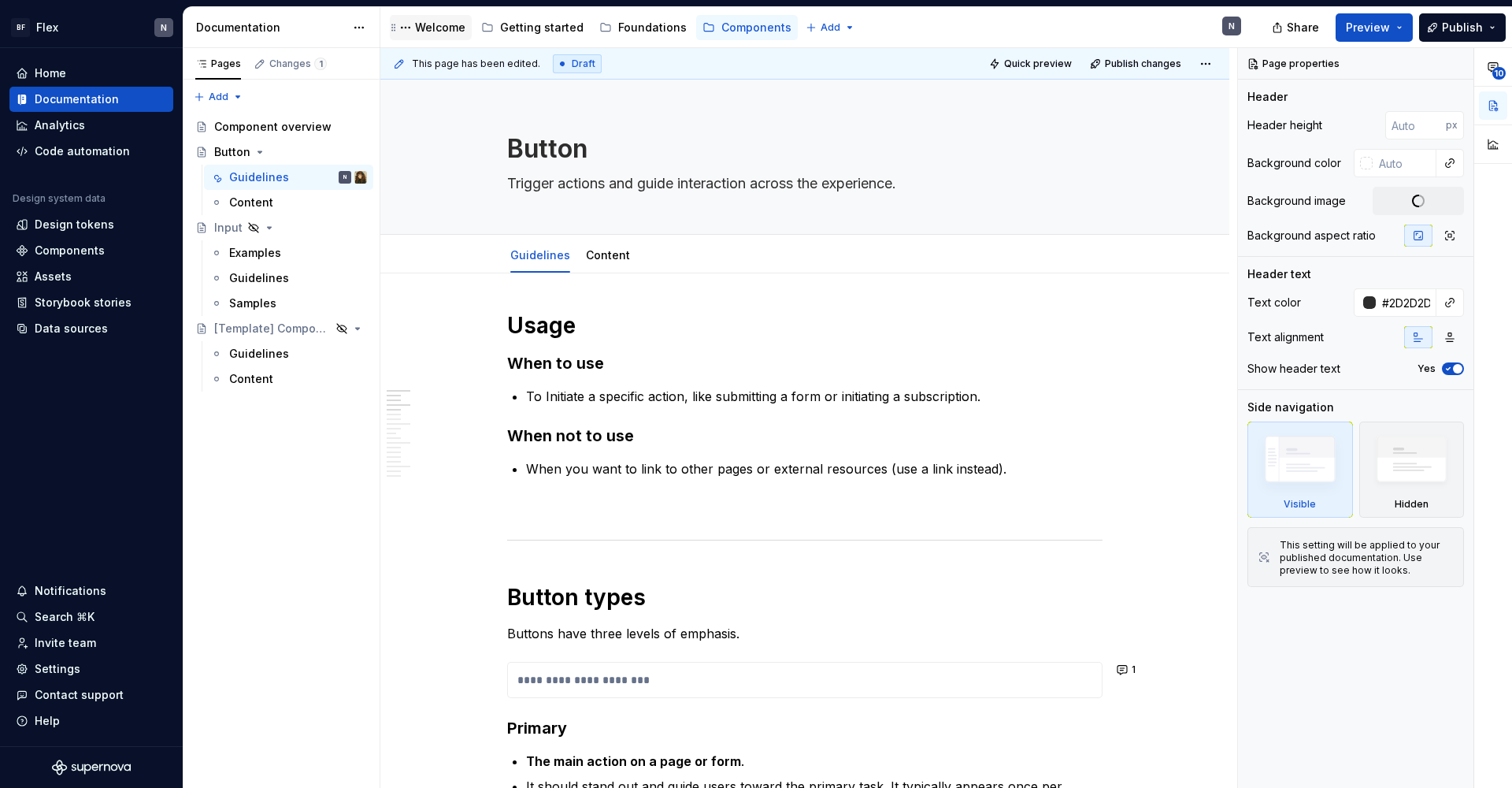
click at [447, 30] on div "Welcome" at bounding box center [440, 28] width 50 height 16
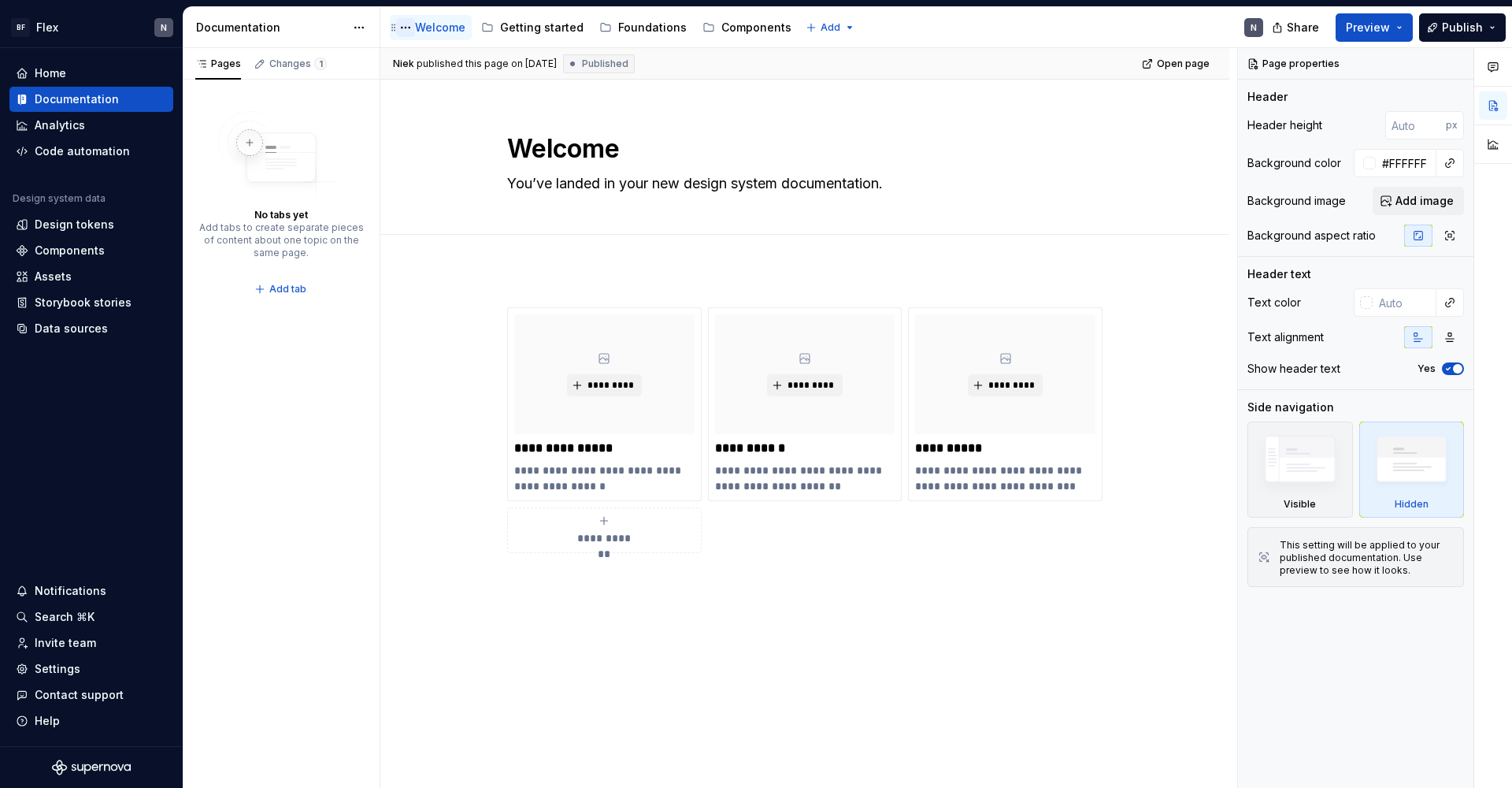
click at [404, 26] on button "Page tree" at bounding box center [405, 27] width 19 height 19
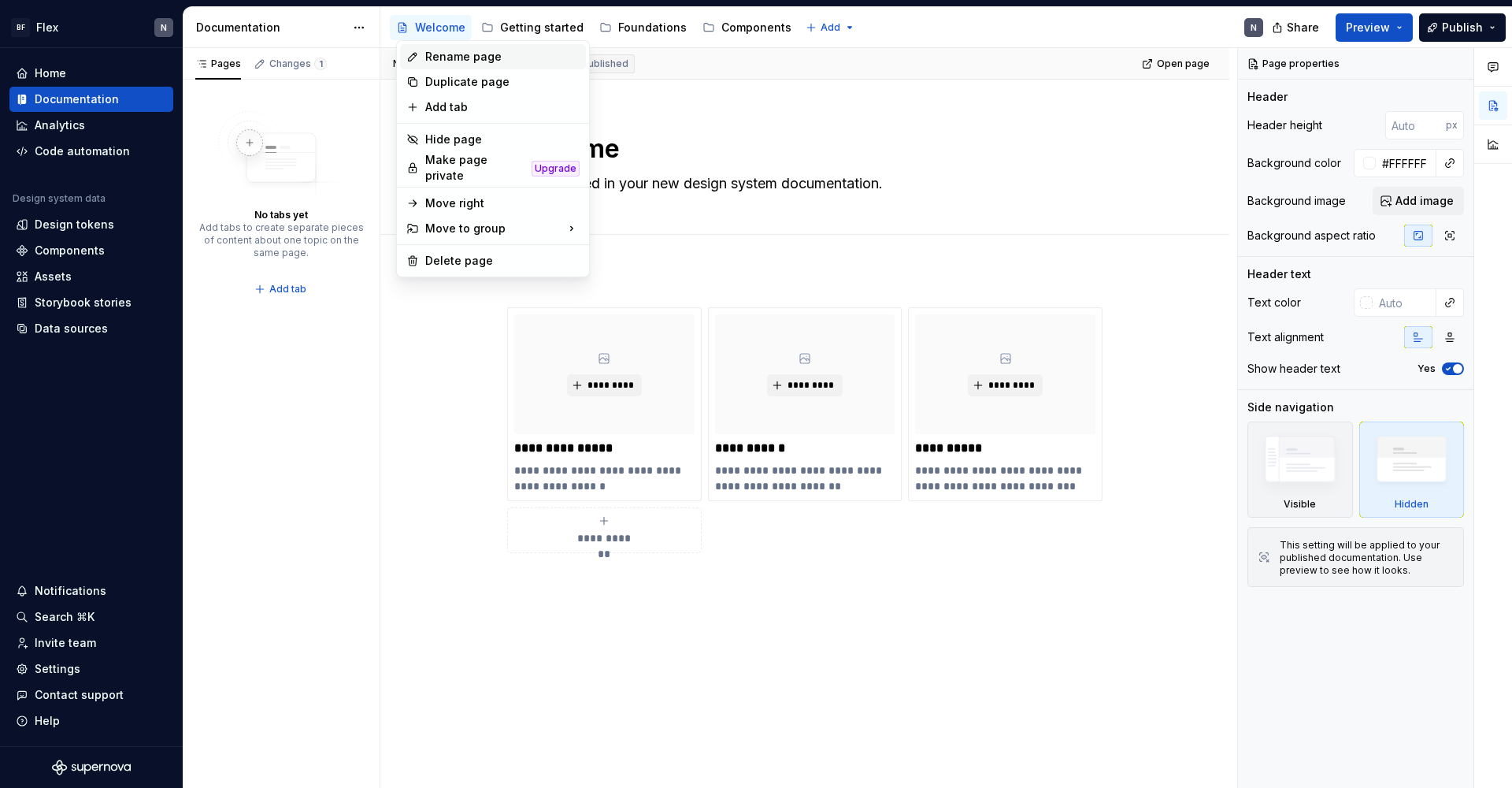
click at [417, 49] on div "Rename page" at bounding box center [492, 56] width 186 height 25
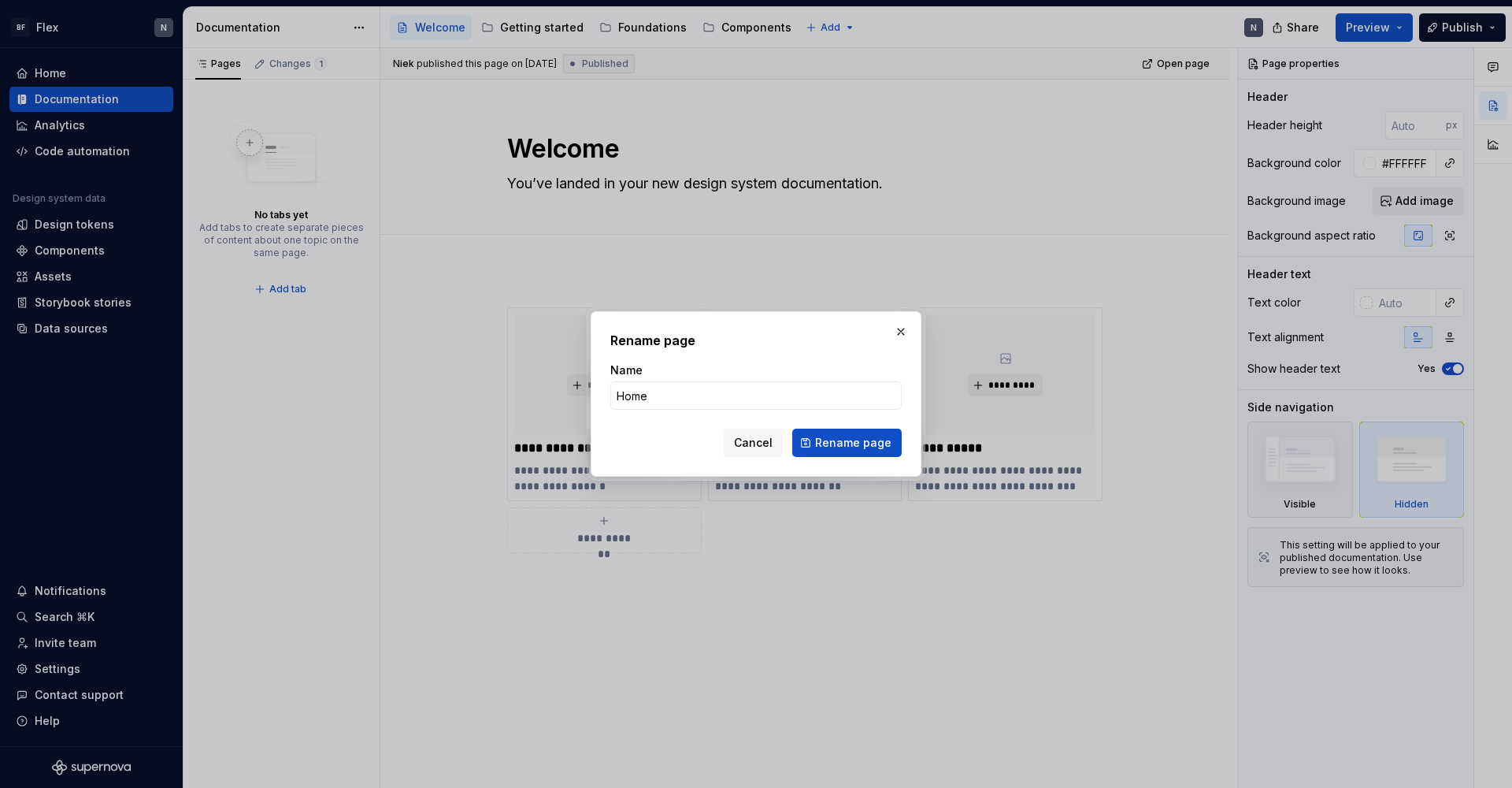
click at [848, 443] on button "Rename page" at bounding box center [847, 443] width 110 height 29
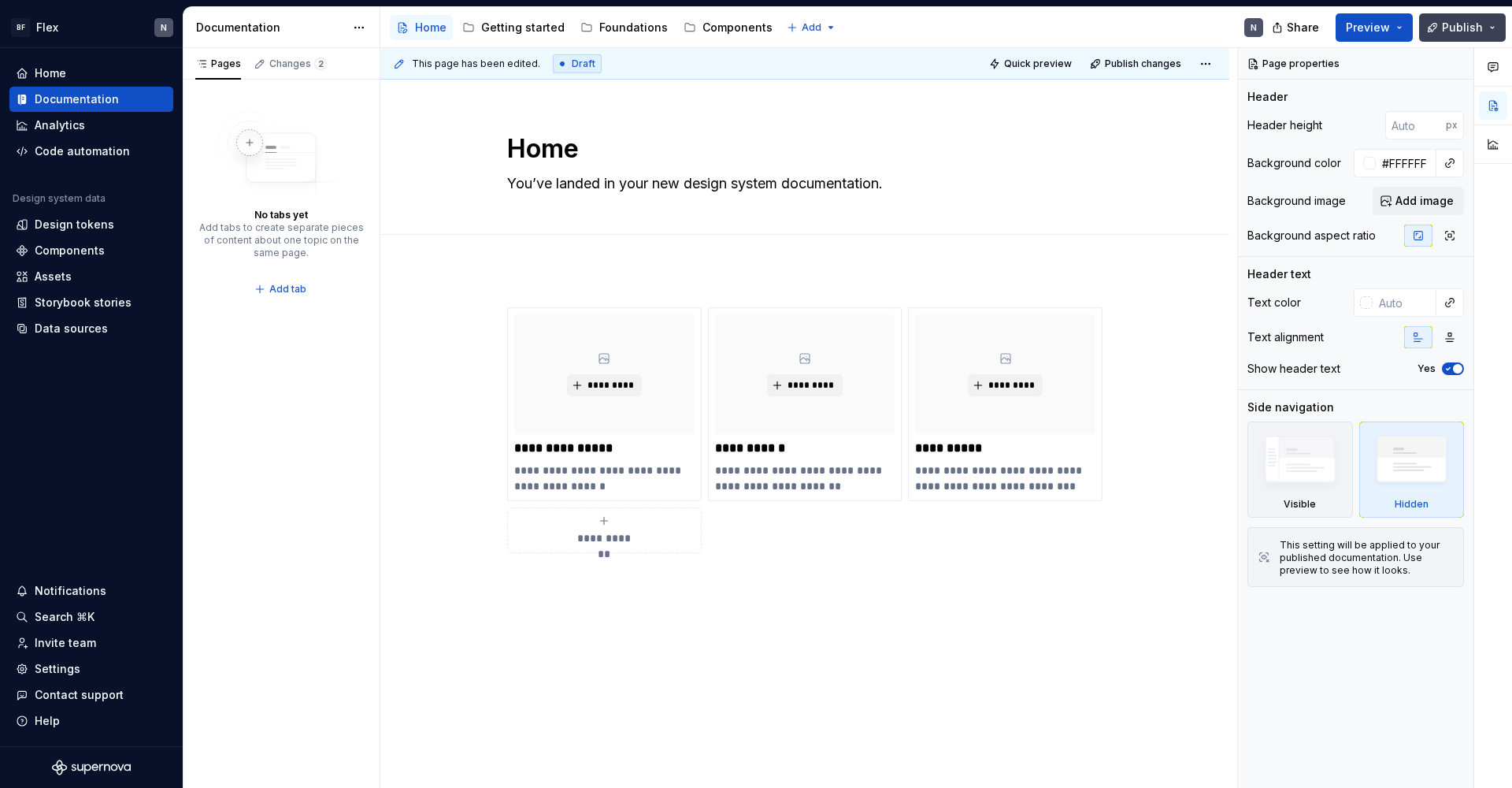
click at [1157, 29] on button "Publish" at bounding box center [1461, 28] width 87 height 29
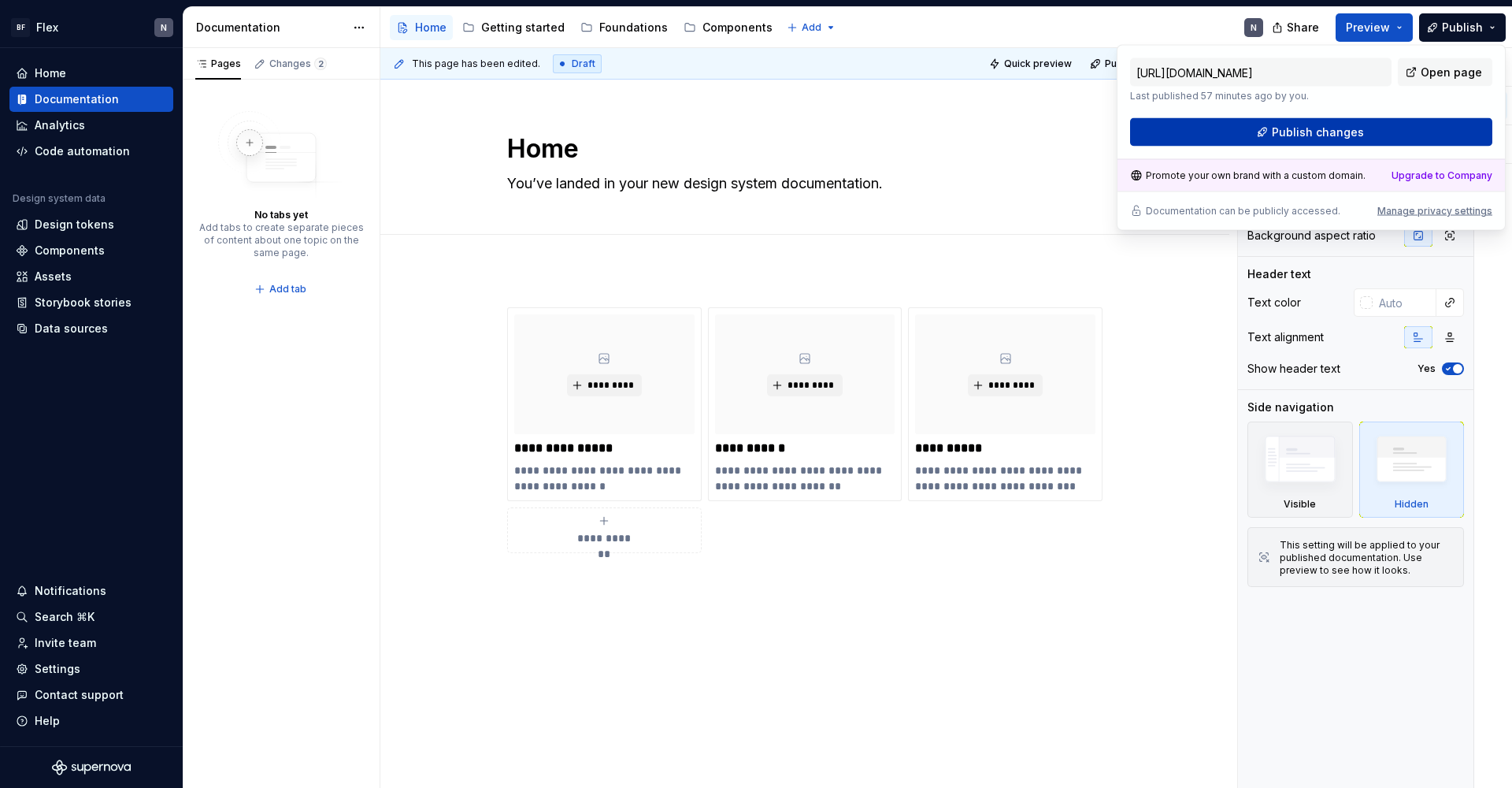
click at [1157, 125] on span "Publish changes" at bounding box center [1317, 132] width 92 height 16
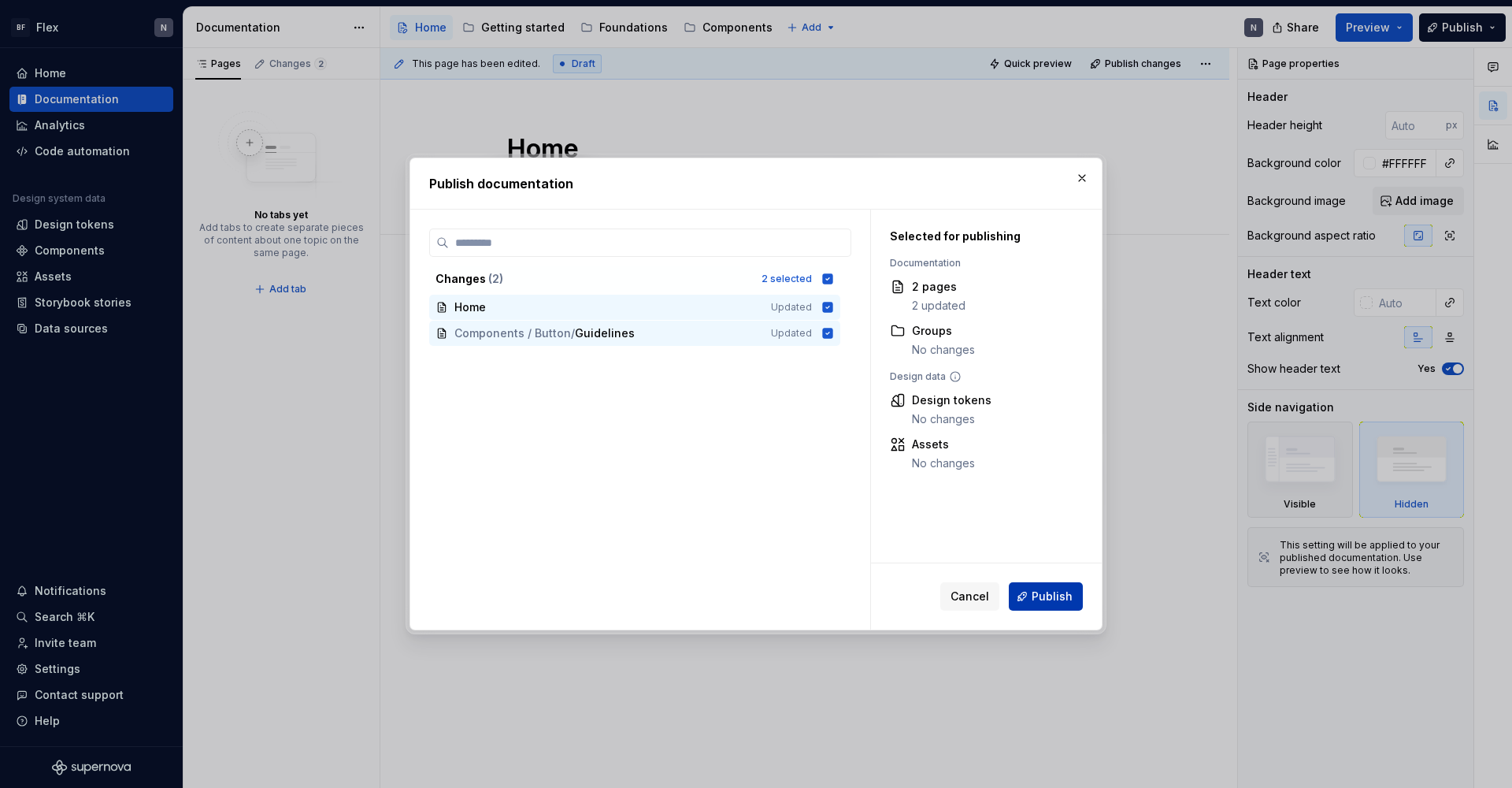
click at [1047, 598] on span "Publish" at bounding box center [1052, 596] width 41 height 16
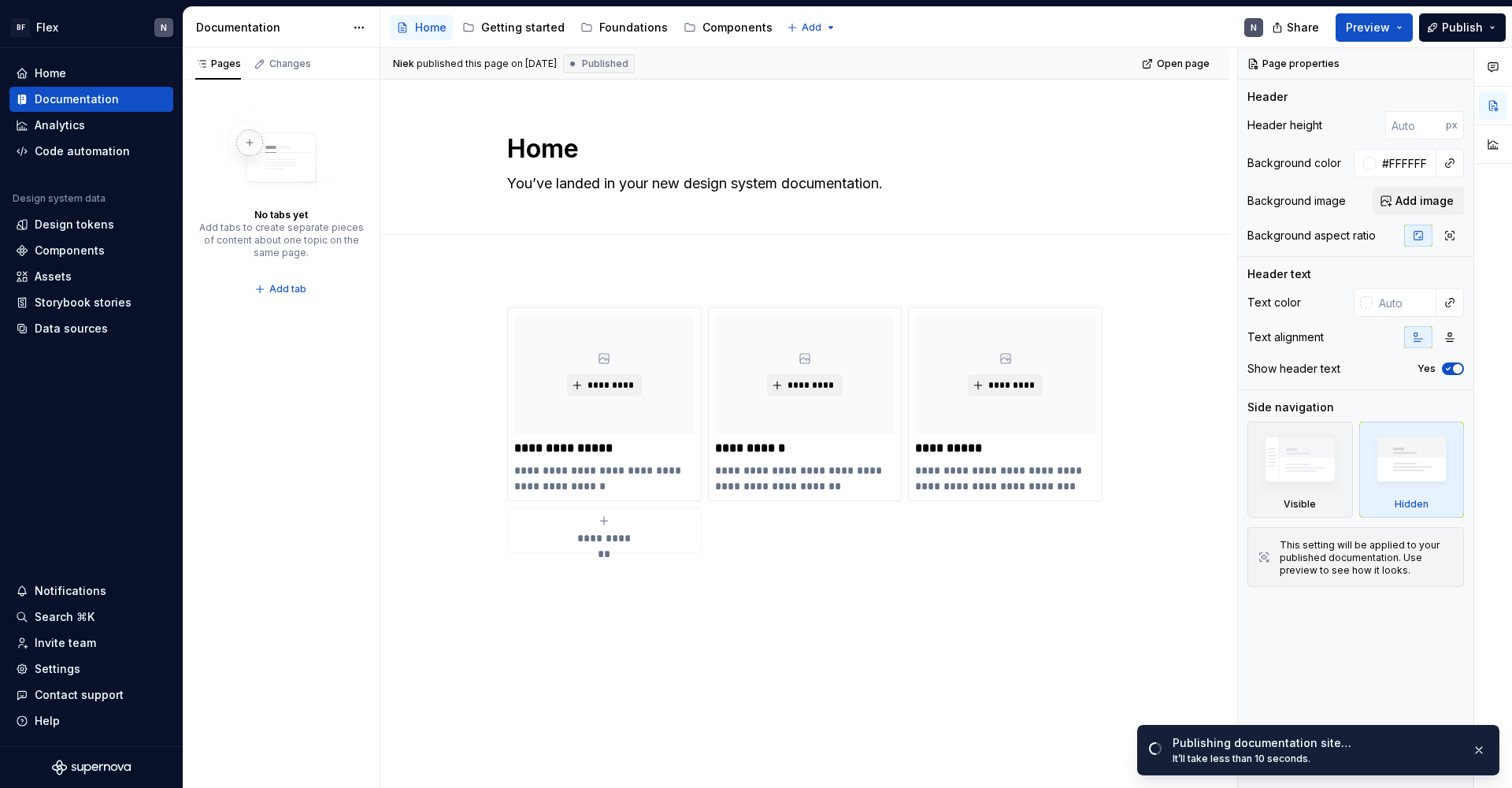
click at [1157, 660] on div "Publishing documentation site…" at bounding box center [1315, 742] width 286 height 16
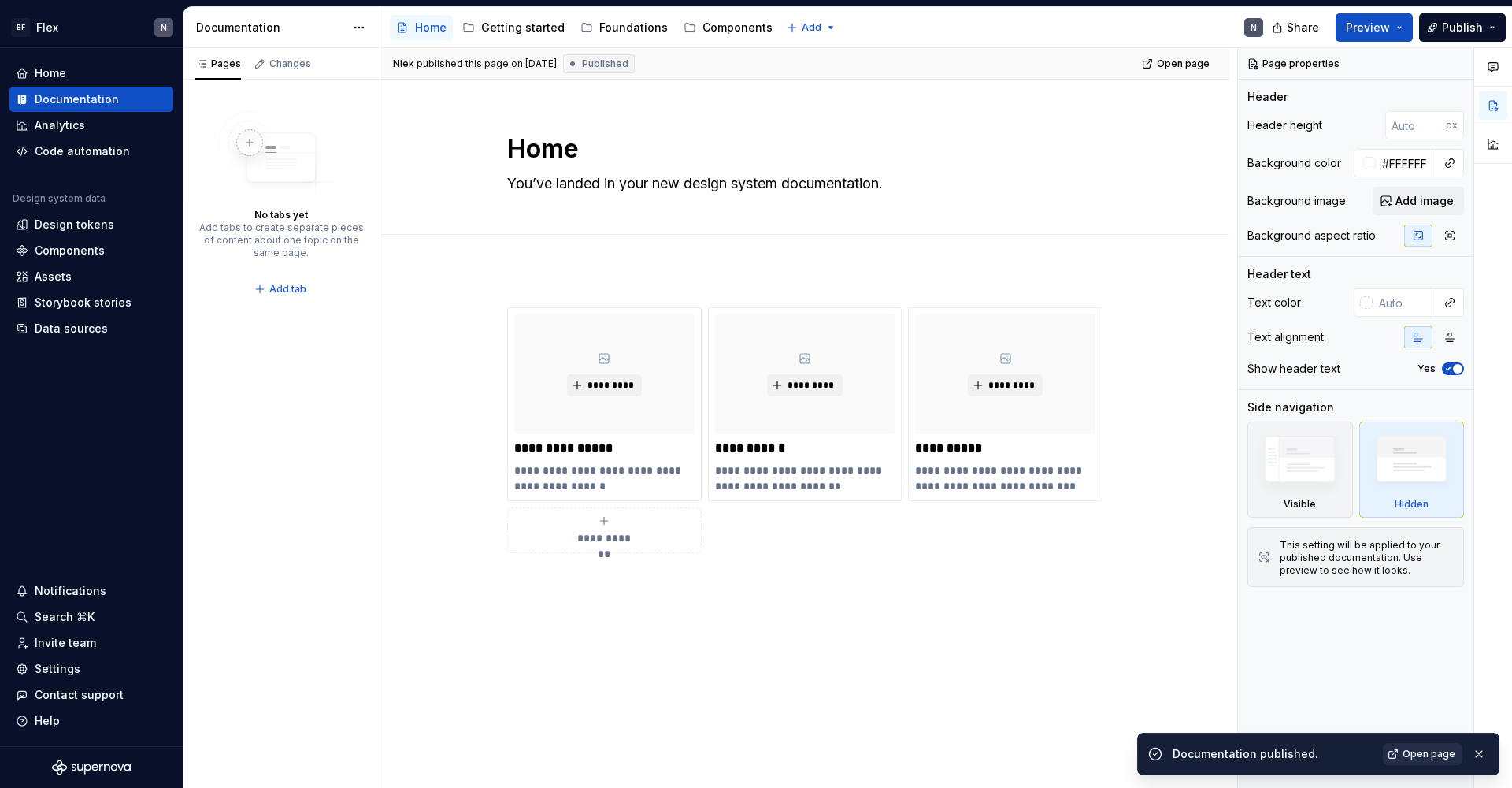
click at [1157, 660] on span "Open page" at bounding box center [1428, 754] width 53 height 12
click at [1157, 660] on button "button" at bounding box center [1478, 753] width 21 height 22
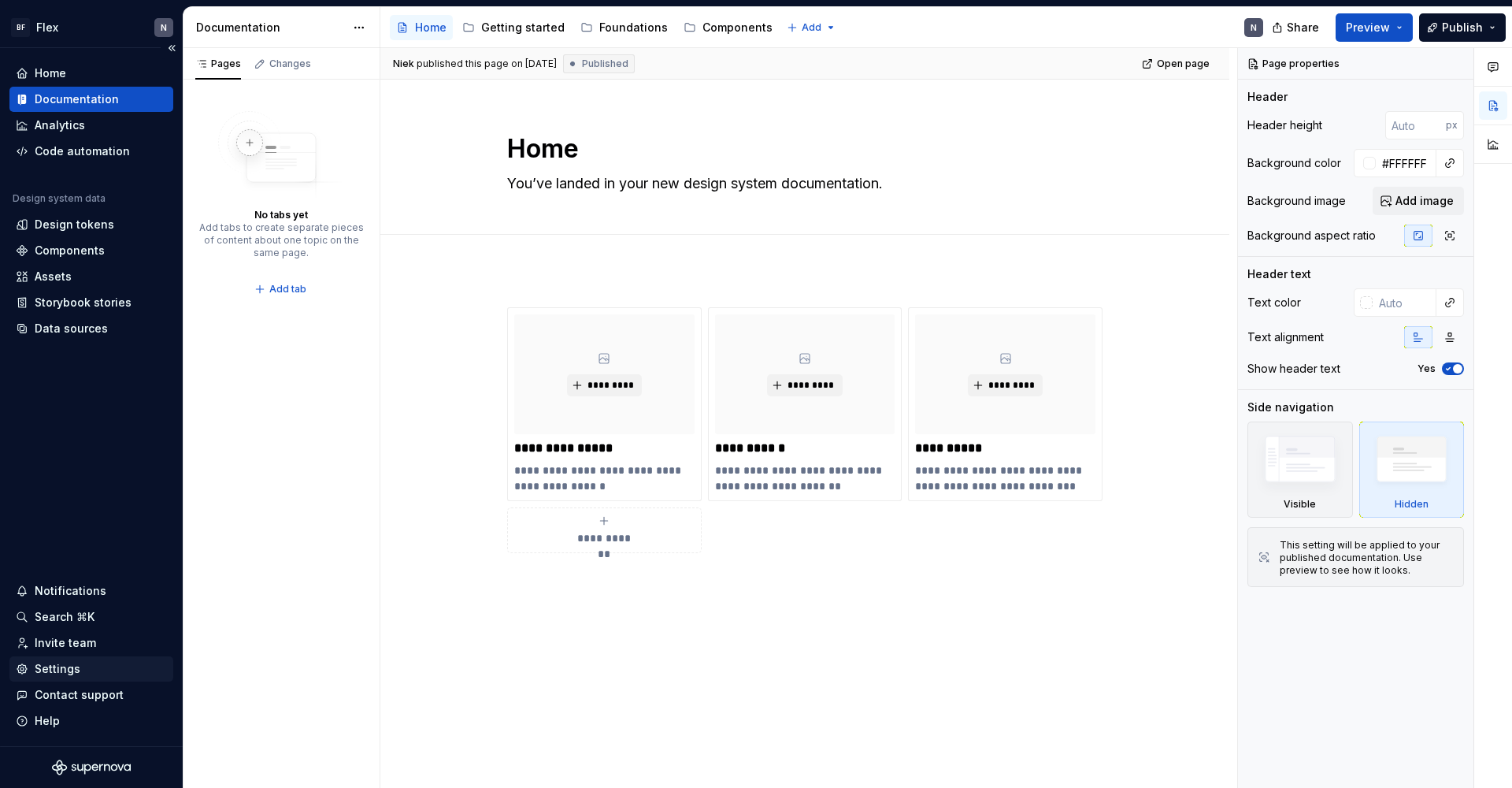
click at [42, 660] on div "Settings" at bounding box center [57, 669] width 45 height 16
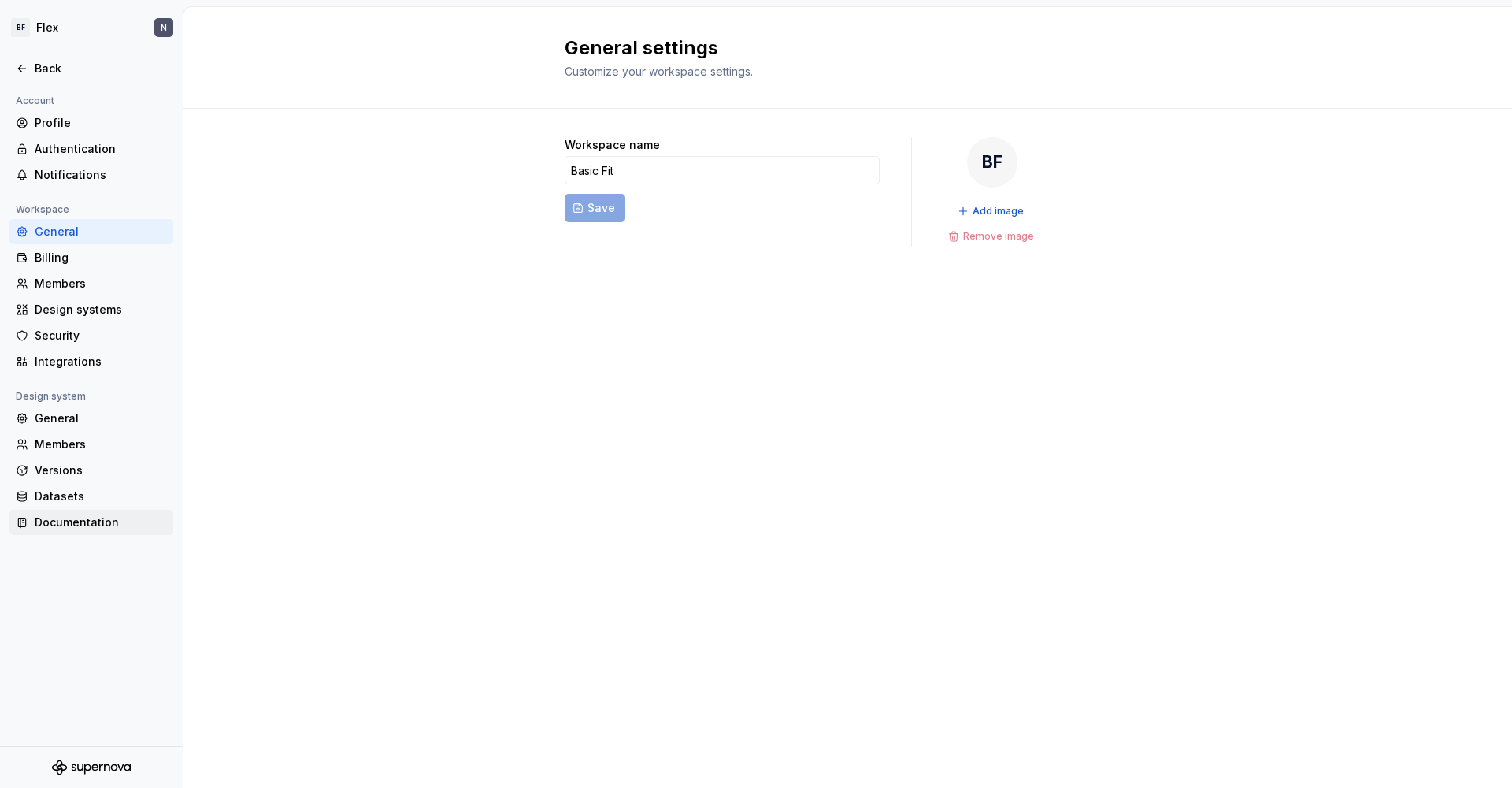
click at [60, 520] on div "Documentation" at bounding box center [101, 522] width 132 height 16
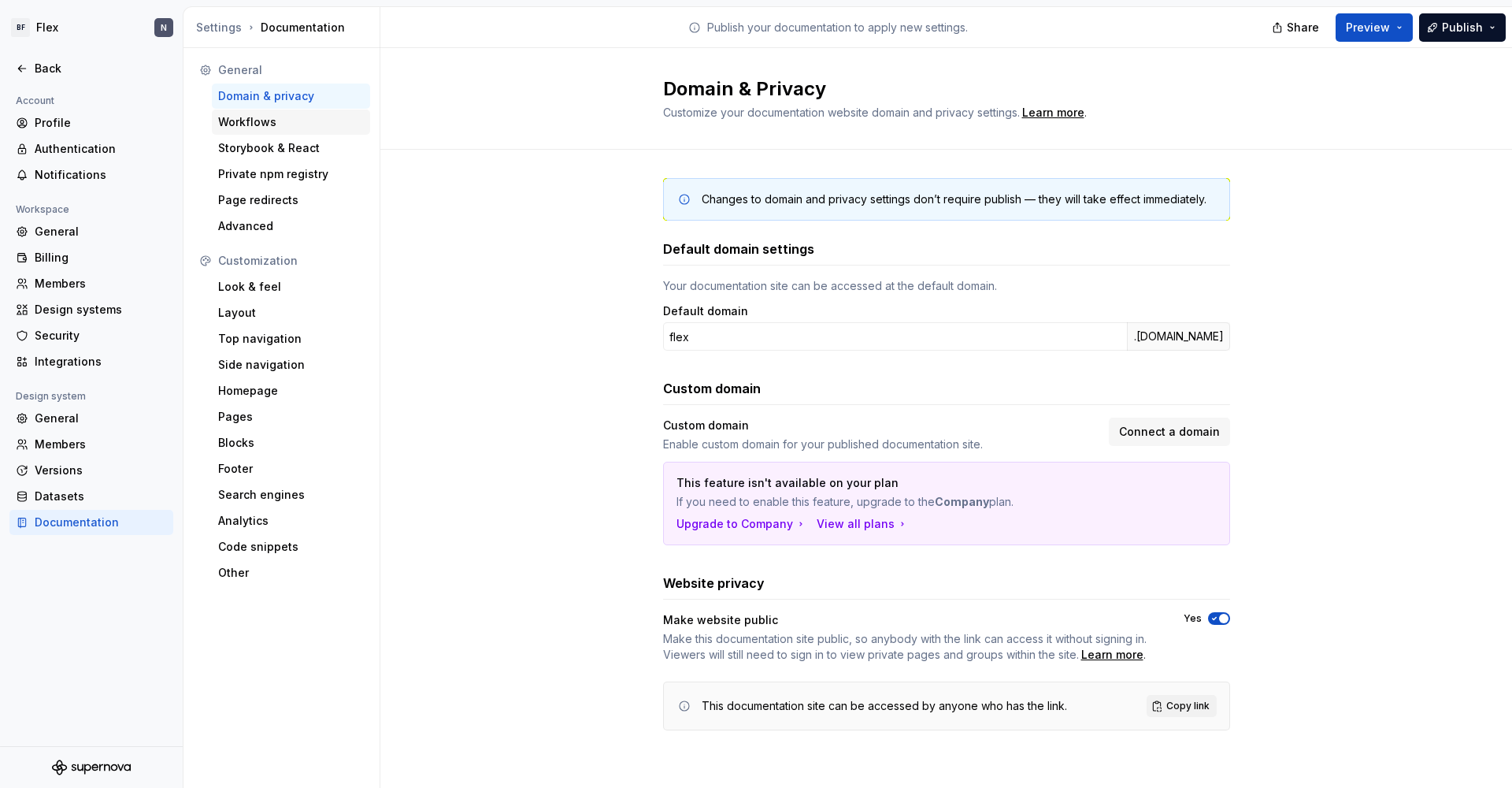
click at [271, 123] on div "Workflows" at bounding box center [290, 122] width 145 height 16
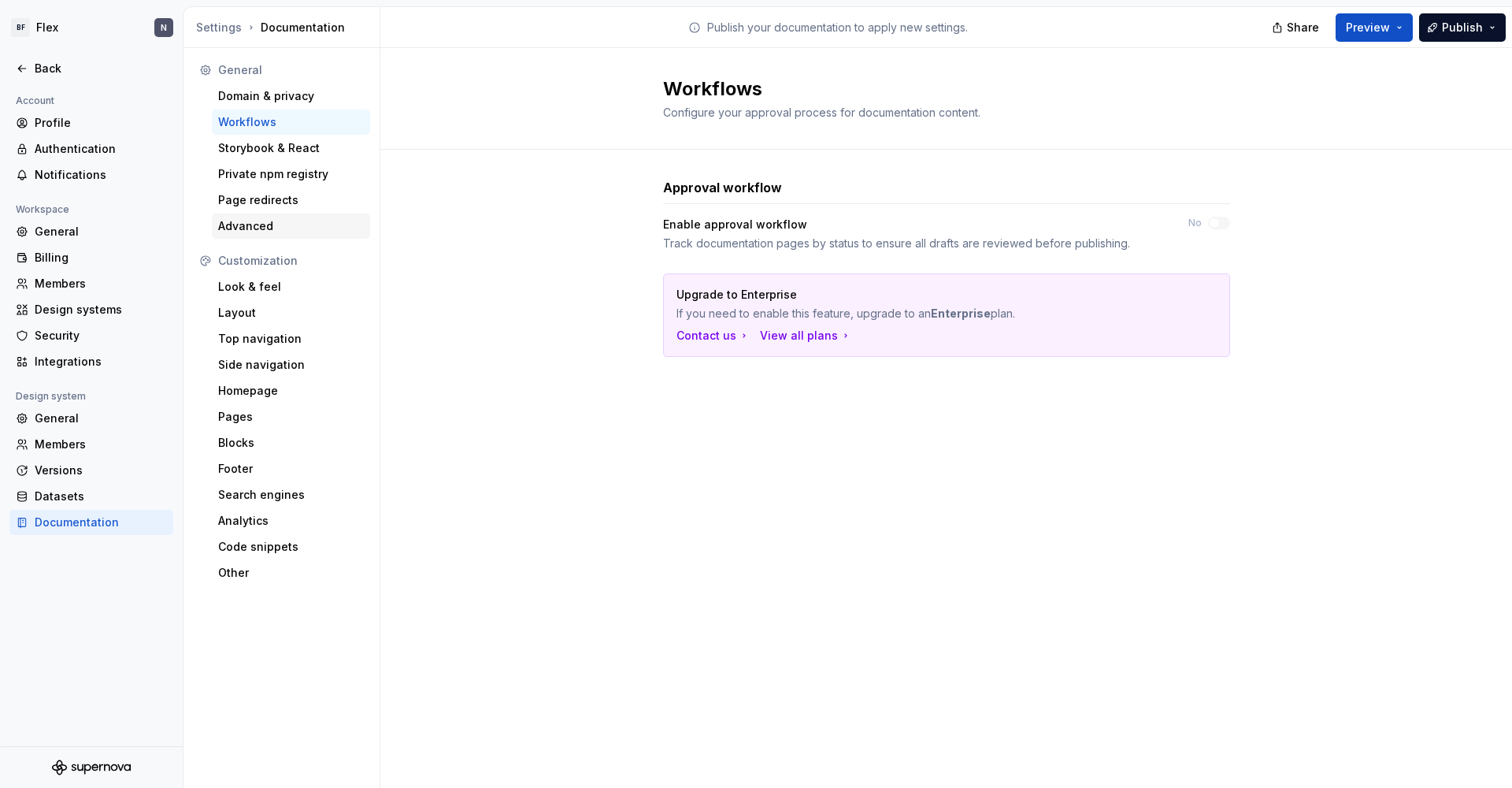
click at [260, 231] on div "Advanced" at bounding box center [290, 226] width 145 height 16
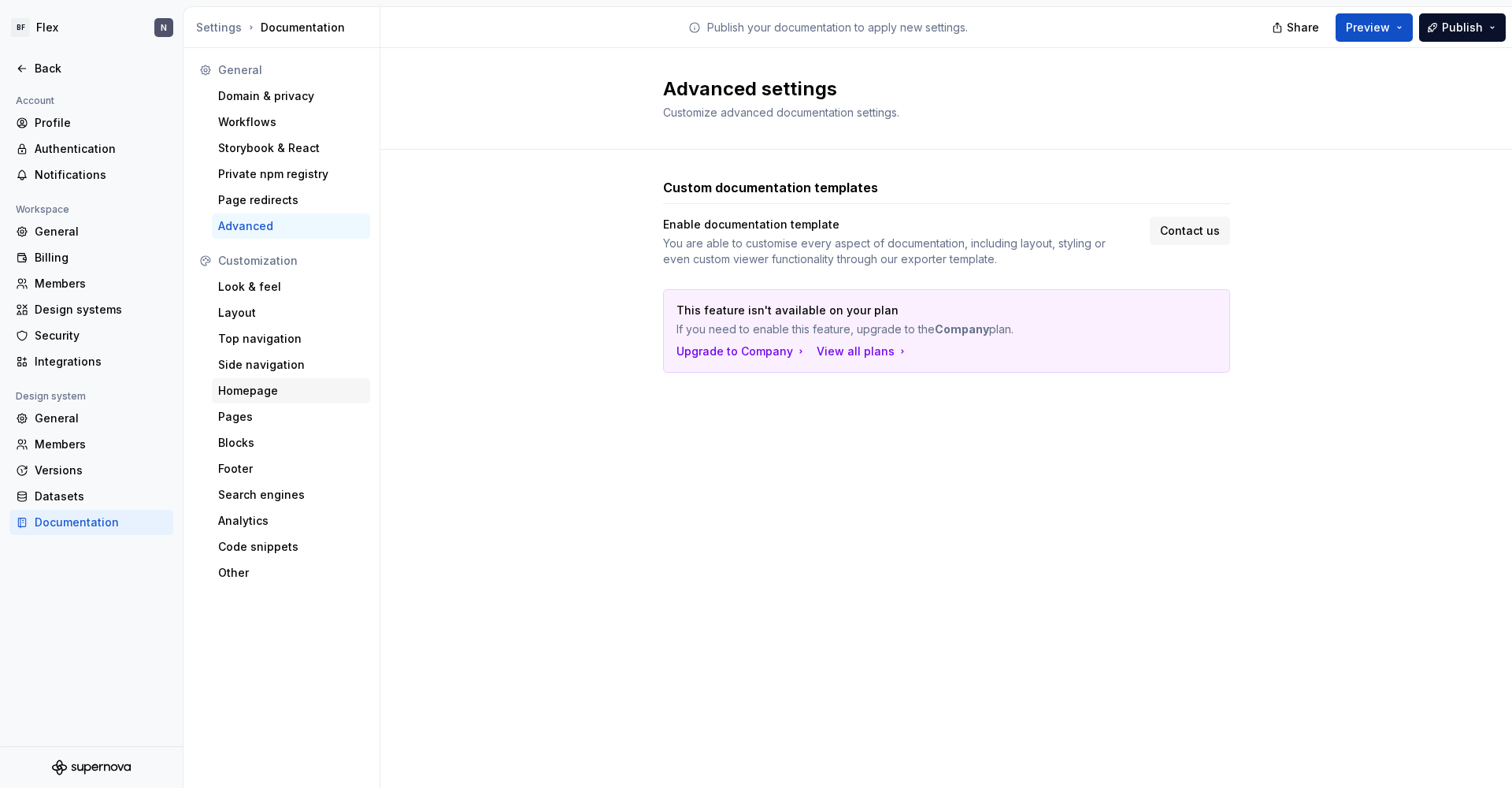
click at [244, 390] on div "Homepage" at bounding box center [290, 391] width 145 height 16
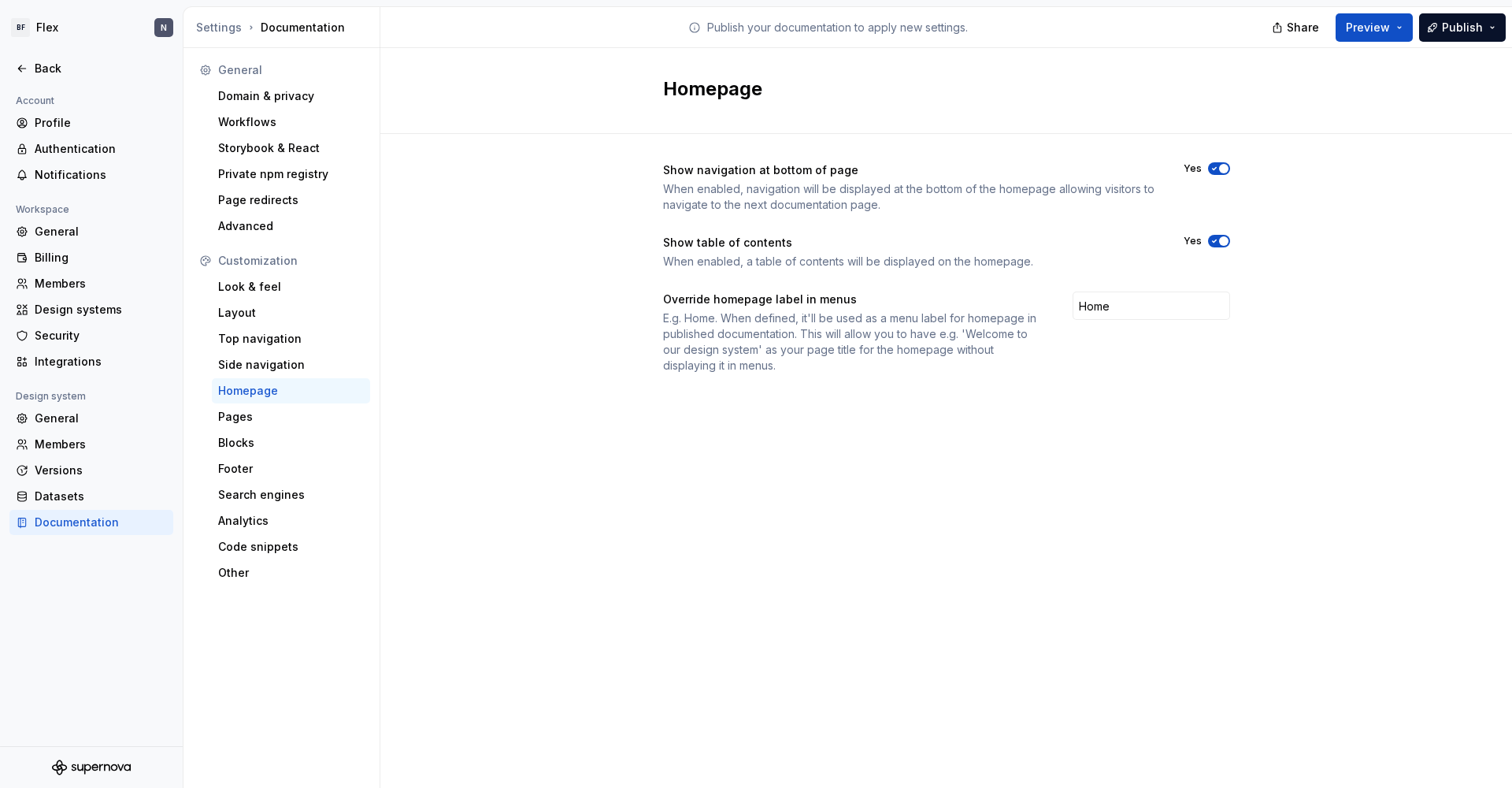
drag, startPoint x: 820, startPoint y: 326, endPoint x: 797, endPoint y: 331, distance: 23.5
click at [819, 326] on div "E.g. Home. When defined, it'll be used as a menu label for homepage in publishe…" at bounding box center [853, 342] width 381 height 63
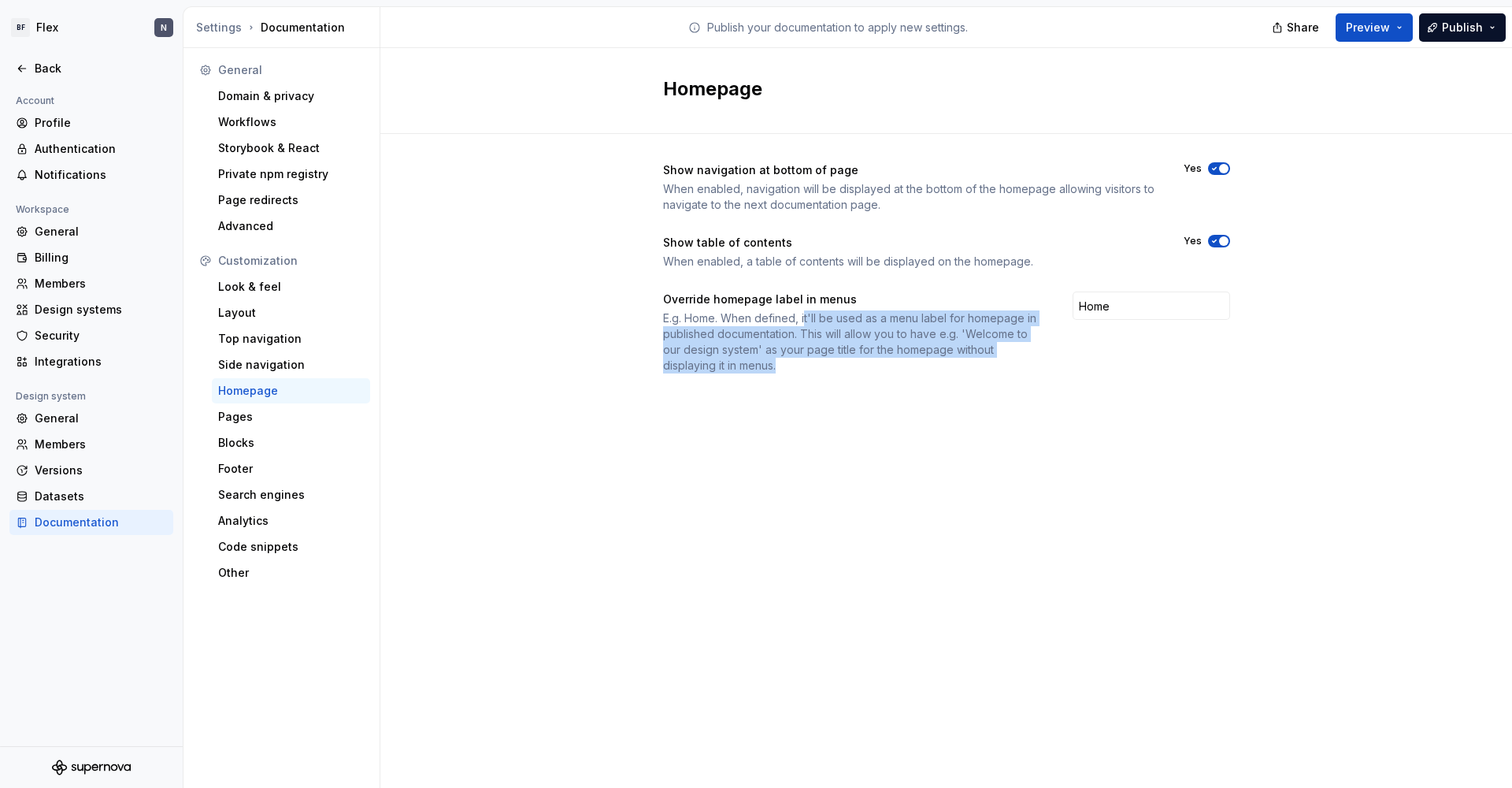
drag, startPoint x: 805, startPoint y: 313, endPoint x: 829, endPoint y: 361, distance: 53.7
click at [829, 361] on div "E.g. Home. When defined, it'll be used as a menu label for homepage in publishe…" at bounding box center [853, 342] width 381 height 63
drag, startPoint x: 830, startPoint y: 361, endPoint x: 728, endPoint y: 334, distance: 105.5
click at [657, 314] on div "Show navigation at bottom of page When enabled, navigation will be displayed at…" at bounding box center [946, 283] width 1131 height 299
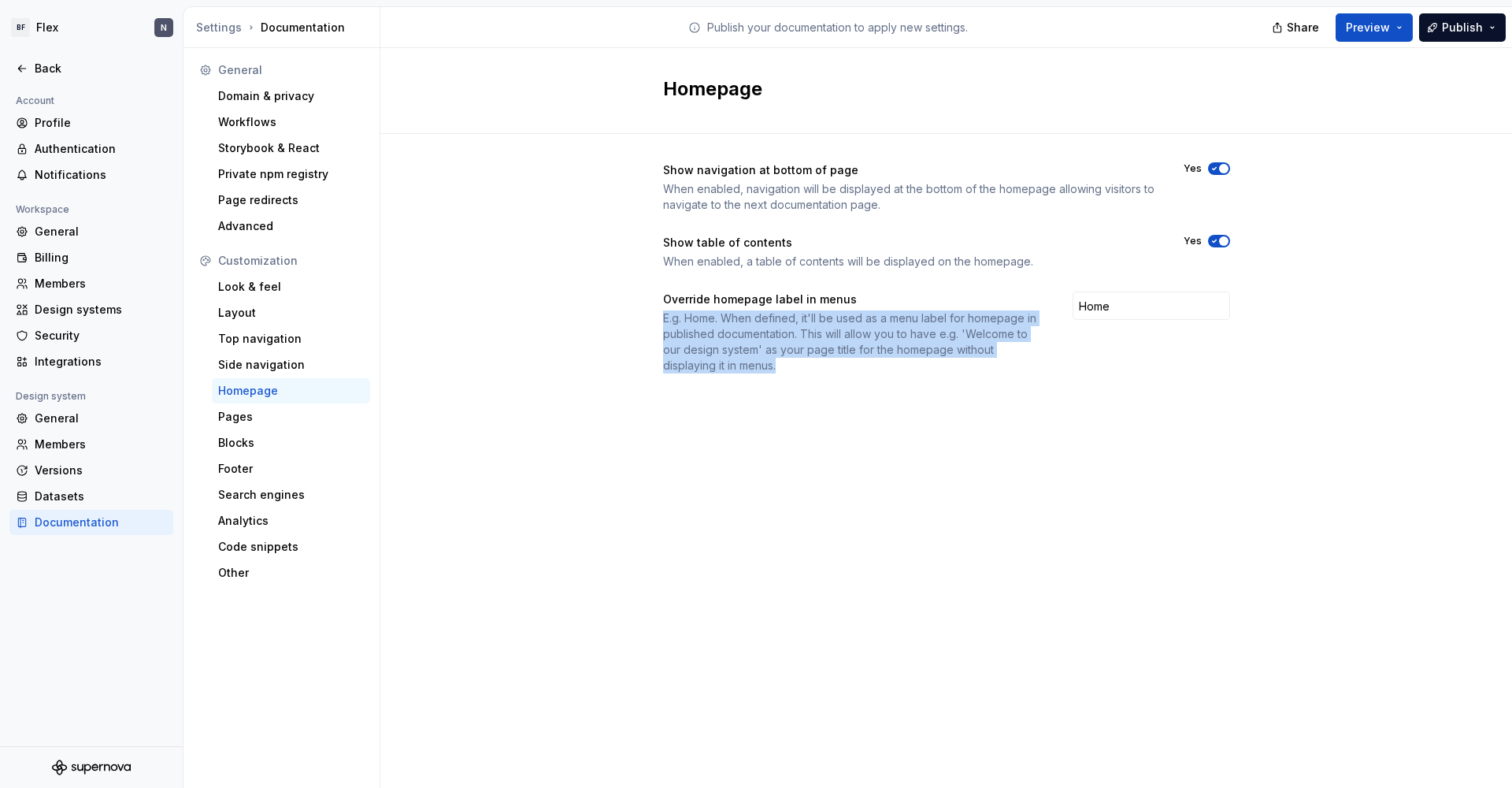
click at [740, 336] on div "E.g. Home. When defined, it'll be used as a menu label for homepage in publishe…" at bounding box center [853, 342] width 381 height 63
drag, startPoint x: 756, startPoint y: 336, endPoint x: 828, endPoint y: 374, distance: 81.4
click at [828, 374] on div "Show navigation at bottom of page When enabled, navigation will be displayed at…" at bounding box center [946, 283] width 566 height 299
click at [833, 374] on div "Show navigation at bottom of page When enabled, navigation will be displayed at…" at bounding box center [946, 283] width 566 height 299
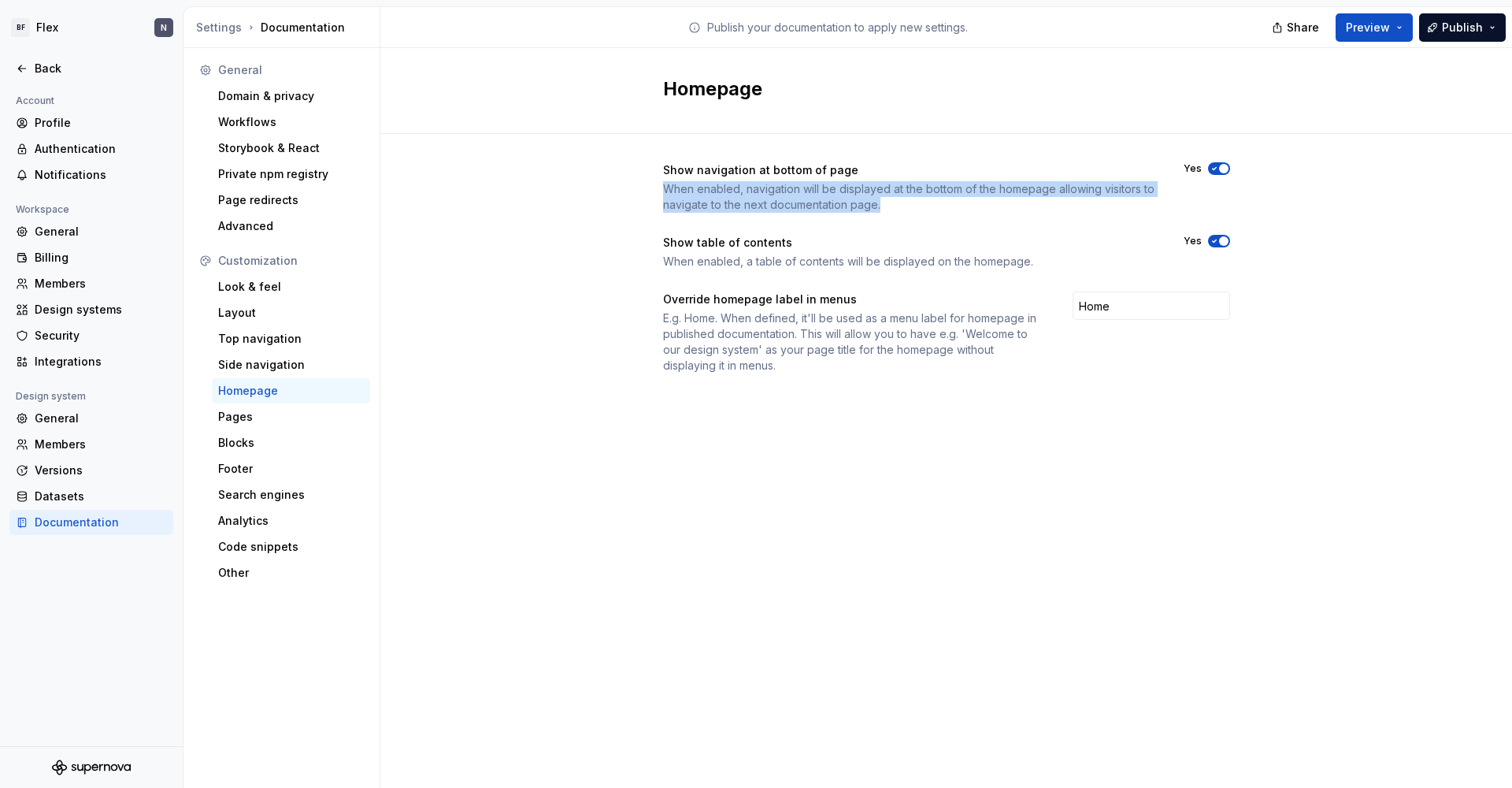
drag, startPoint x: 717, startPoint y: 195, endPoint x: 976, endPoint y: 212, distance: 259.6
click at [976, 212] on div "Show navigation at bottom of page When enabled, navigation will be displayed at…" at bounding box center [946, 283] width 1131 height 299
click at [976, 212] on div "Show navigation at bottom of page When enabled, navigation will be displayed at…" at bounding box center [946, 268] width 566 height 212
drag, startPoint x: 873, startPoint y: 195, endPoint x: 614, endPoint y: 162, distance: 261.1
click at [614, 162] on div "Show navigation at bottom of page When enabled, navigation will be displayed at…" at bounding box center [946, 283] width 1131 height 299
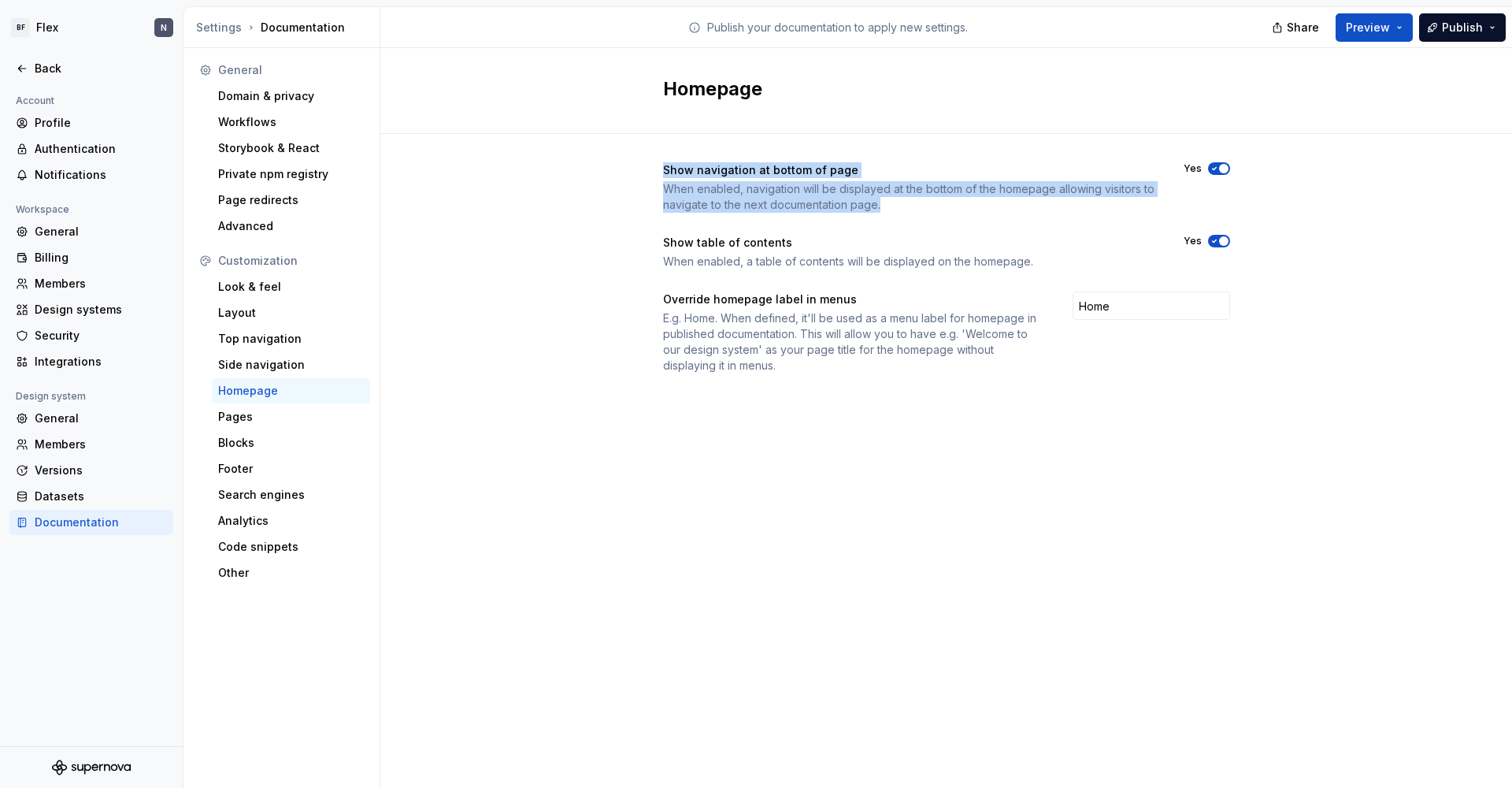
click at [701, 181] on div "When enabled, navigation will be displayed at the bottom of the homepage allowi…" at bounding box center [909, 196] width 492 height 31
drag, startPoint x: 880, startPoint y: 212, endPoint x: 994, endPoint y: 219, distance: 114.2
click at [994, 219] on div "Show navigation at bottom of page When enabled, navigation will be displayed at…" at bounding box center [946, 268] width 566 height 212
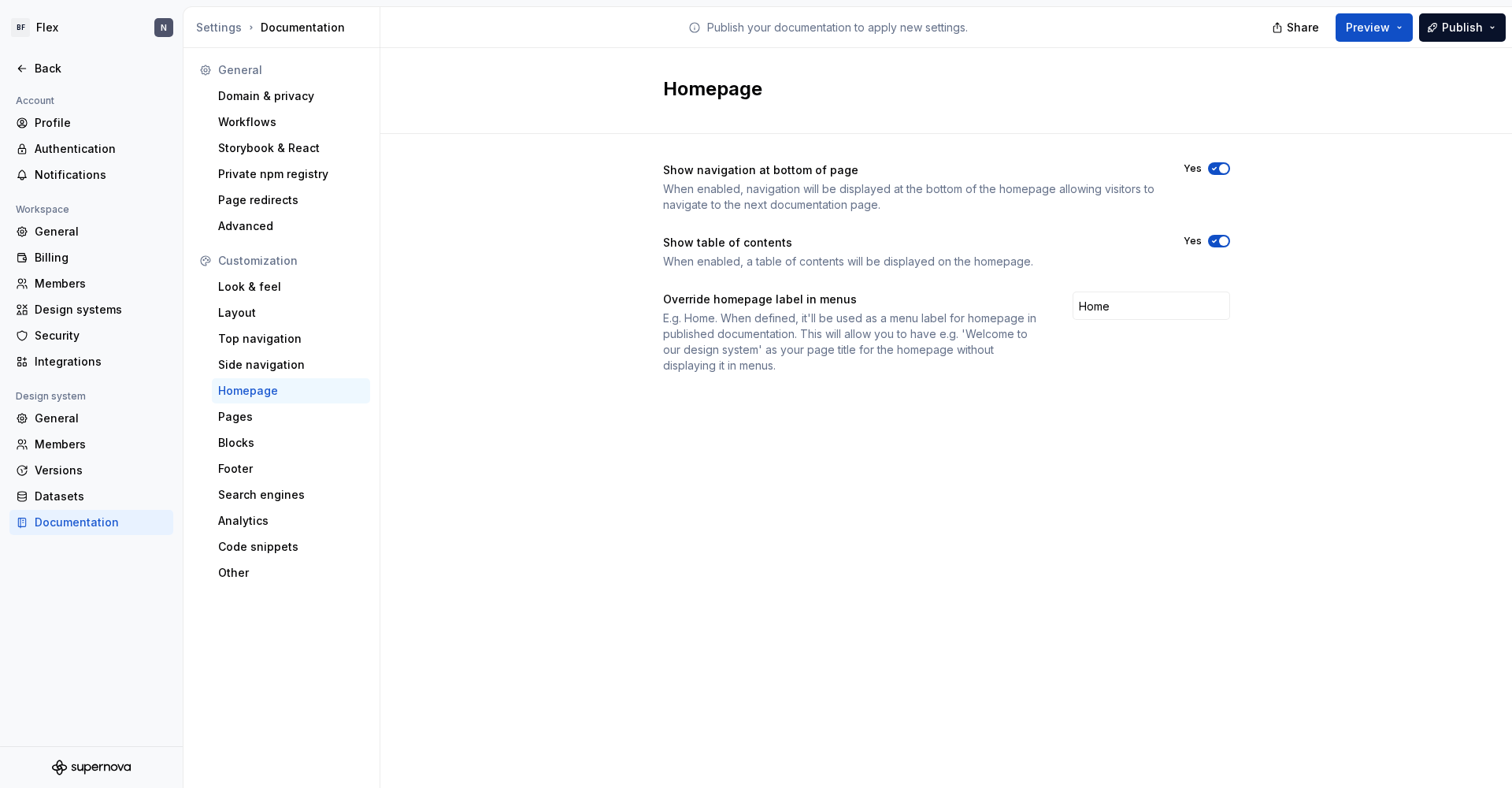
click at [1157, 168] on span "button" at bounding box center [1223, 169] width 10 height 10
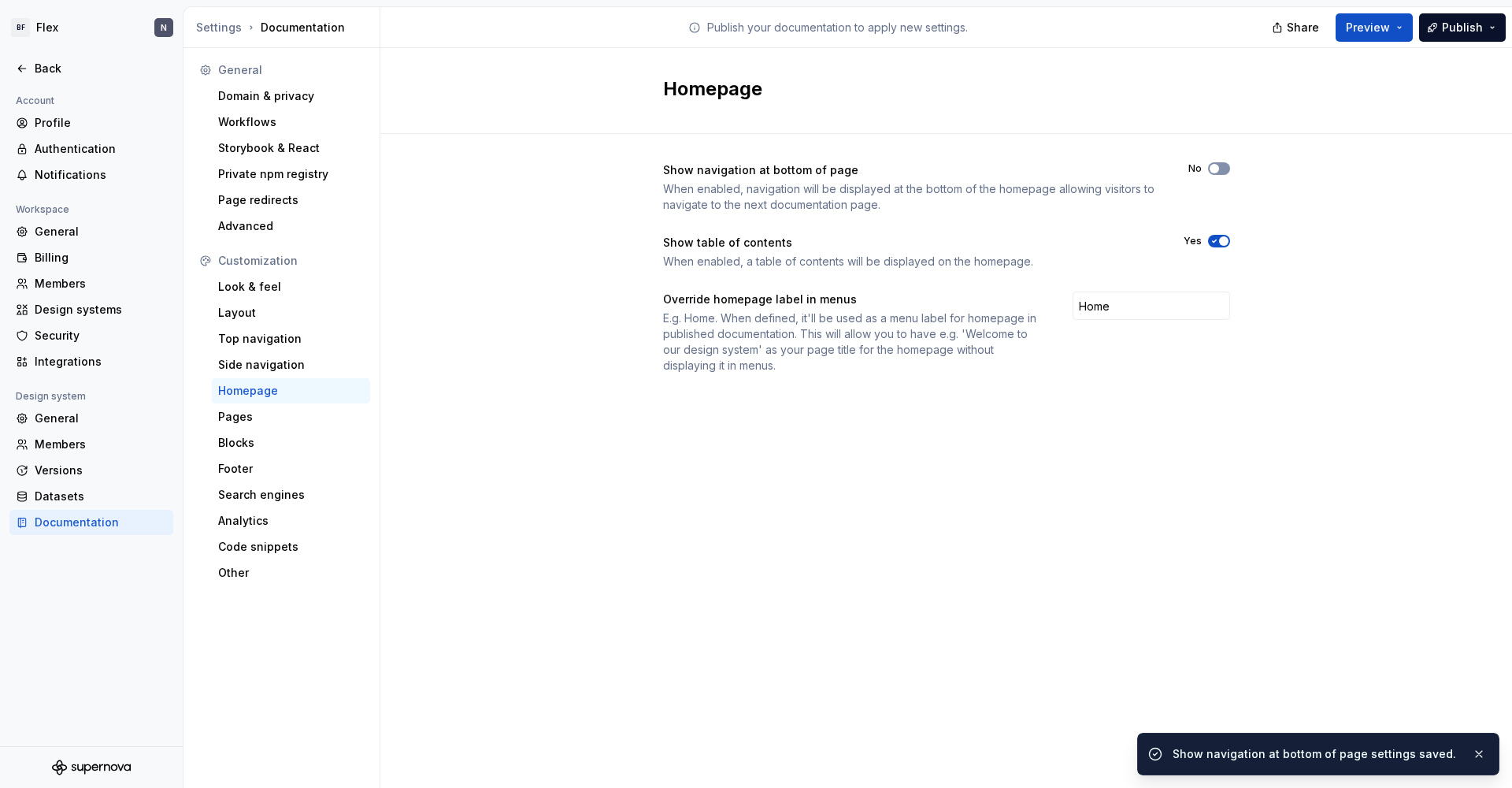
click at [1157, 168] on button "No" at bounding box center [1219, 169] width 22 height 12
click at [1157, 170] on icon "button" at bounding box center [1214, 169] width 12 height 10
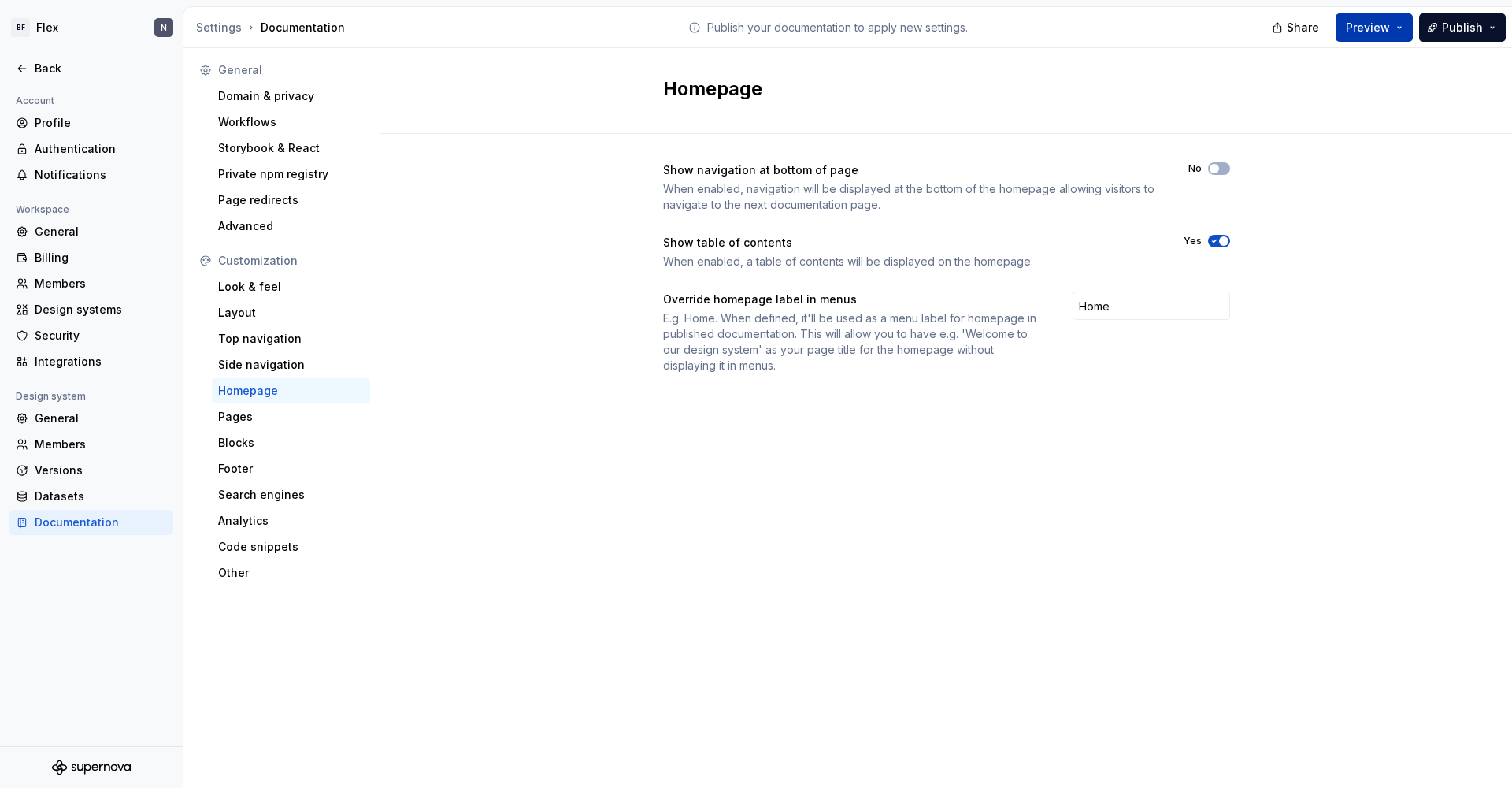
click at [1157, 25] on span "Preview" at bounding box center [1367, 28] width 44 height 16
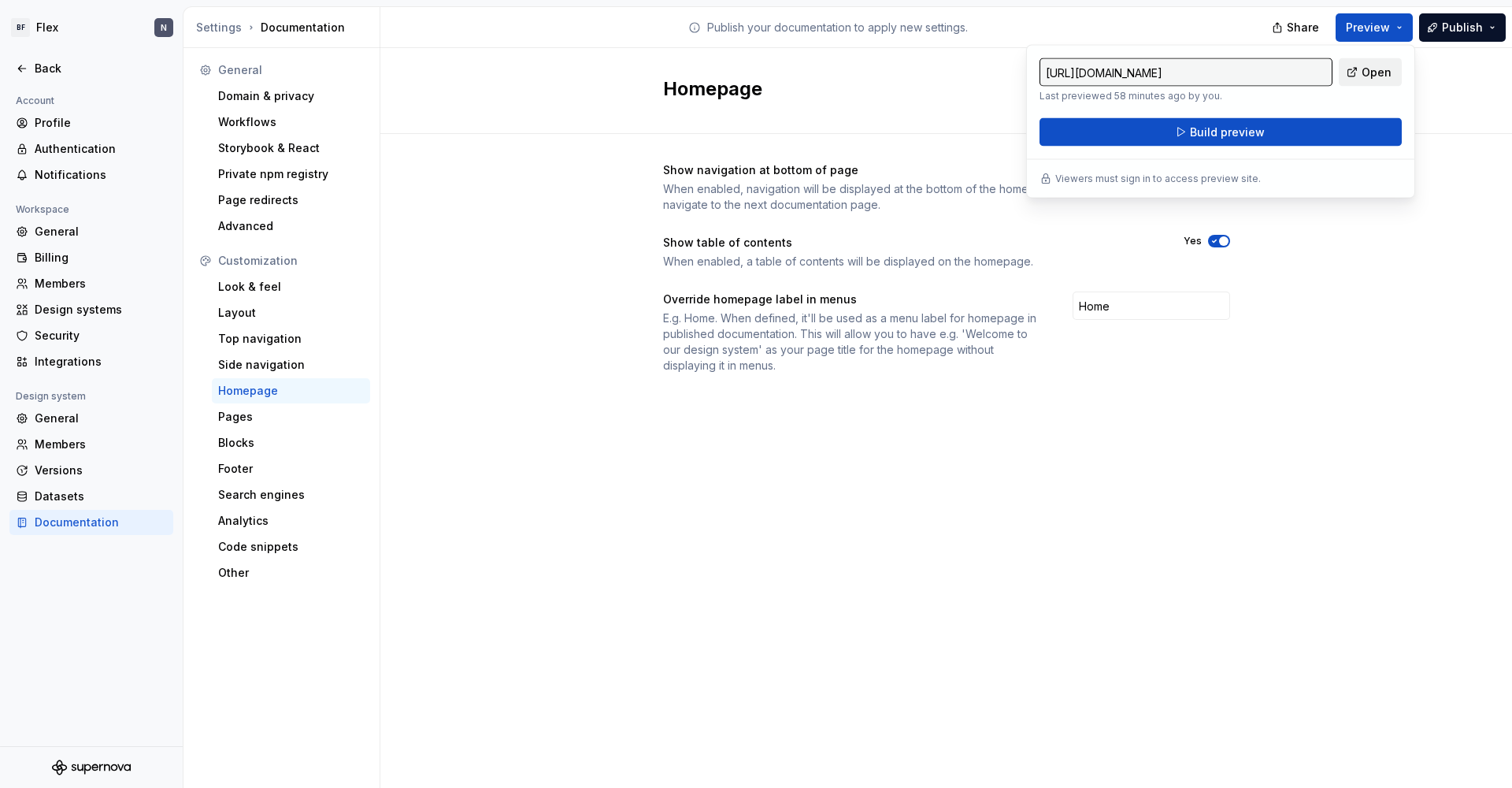
click at [1157, 71] on span "Open" at bounding box center [1376, 72] width 30 height 16
click at [1157, 170] on div "Show navigation at bottom of page When enabled, navigation will be displayed at…" at bounding box center [946, 283] width 1131 height 299
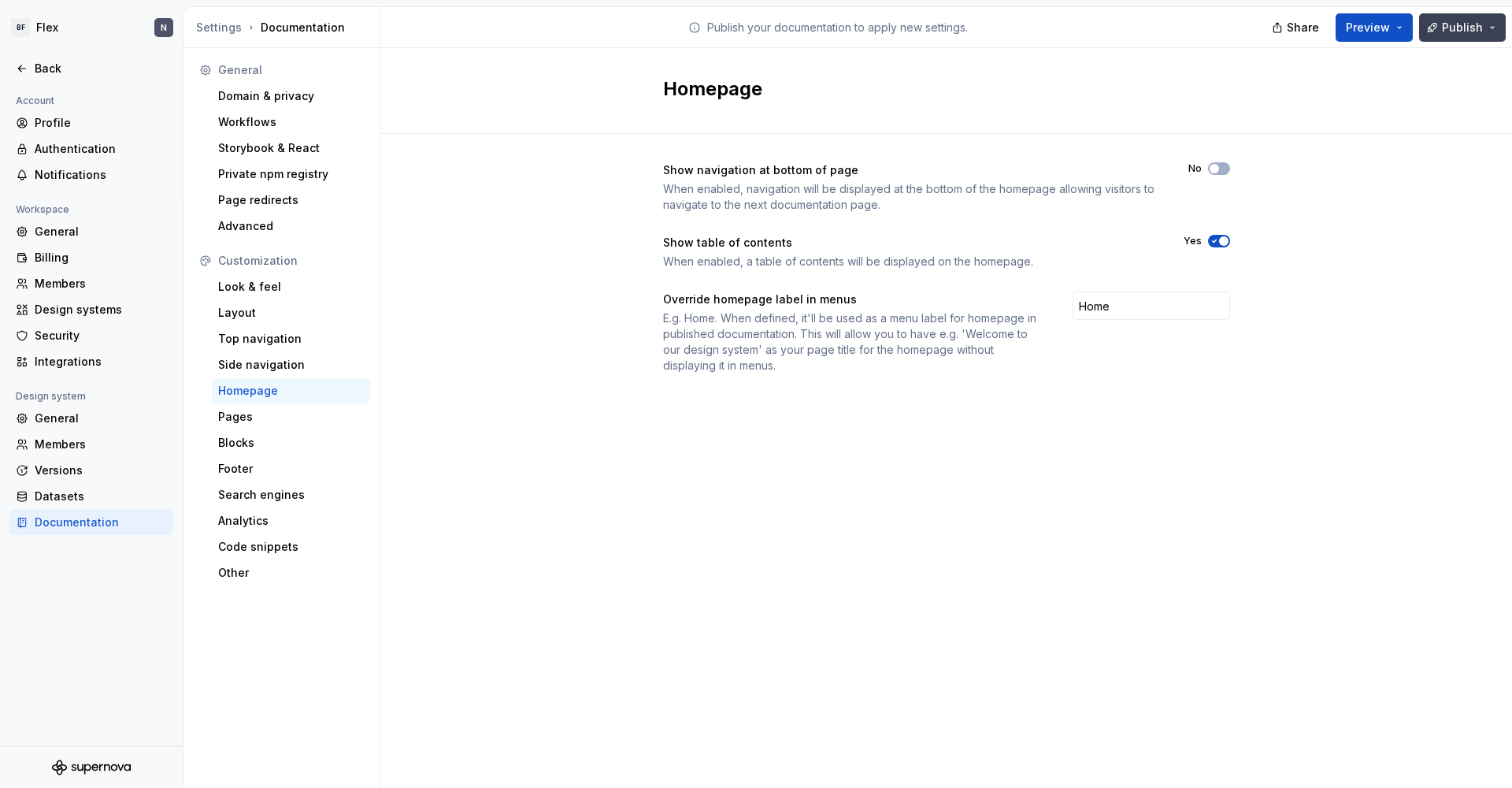
click at [1157, 29] on button "Publish" at bounding box center [1461, 28] width 87 height 29
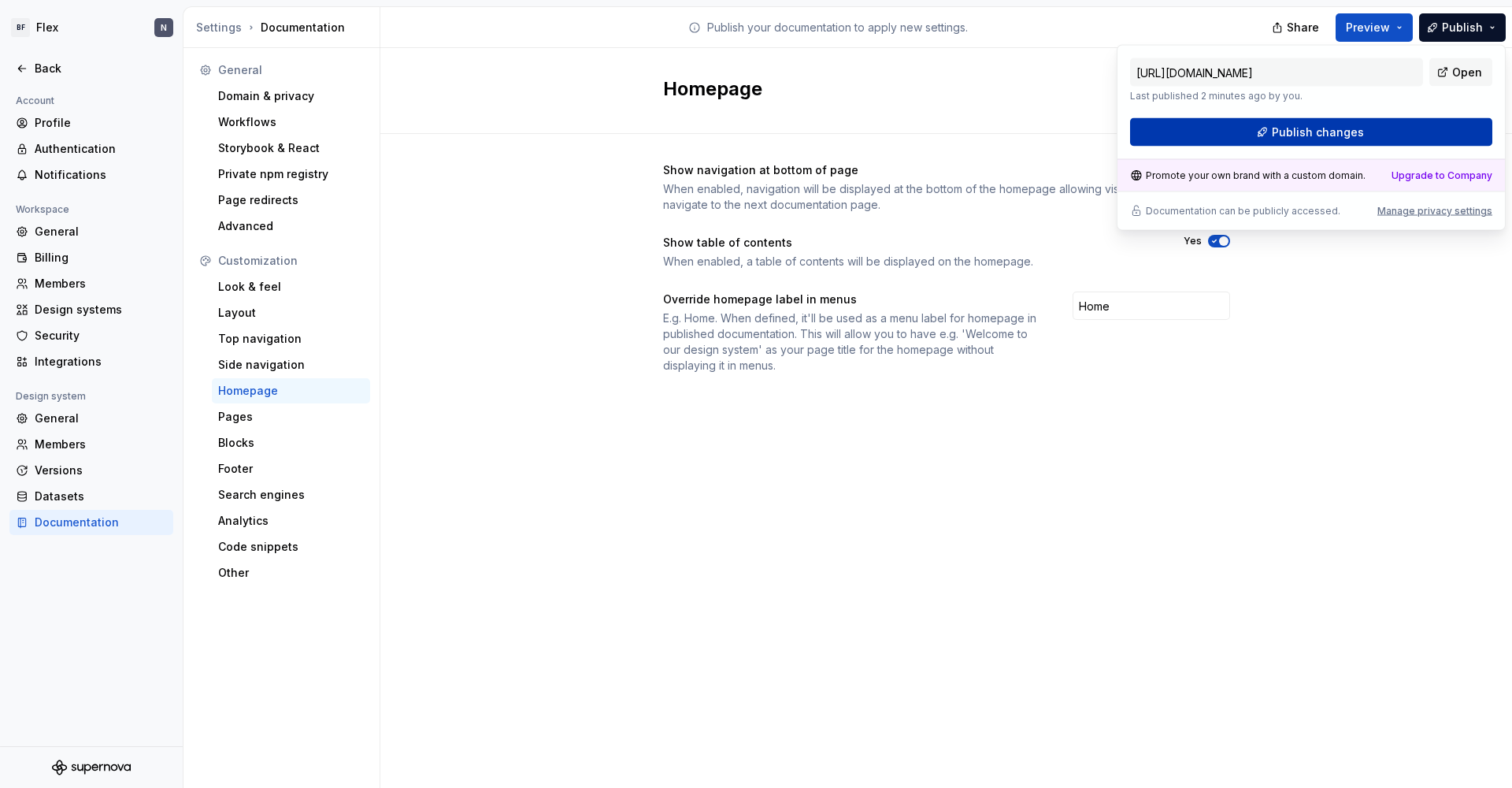
click at [1157, 135] on span "Publish changes" at bounding box center [1317, 132] width 92 height 16
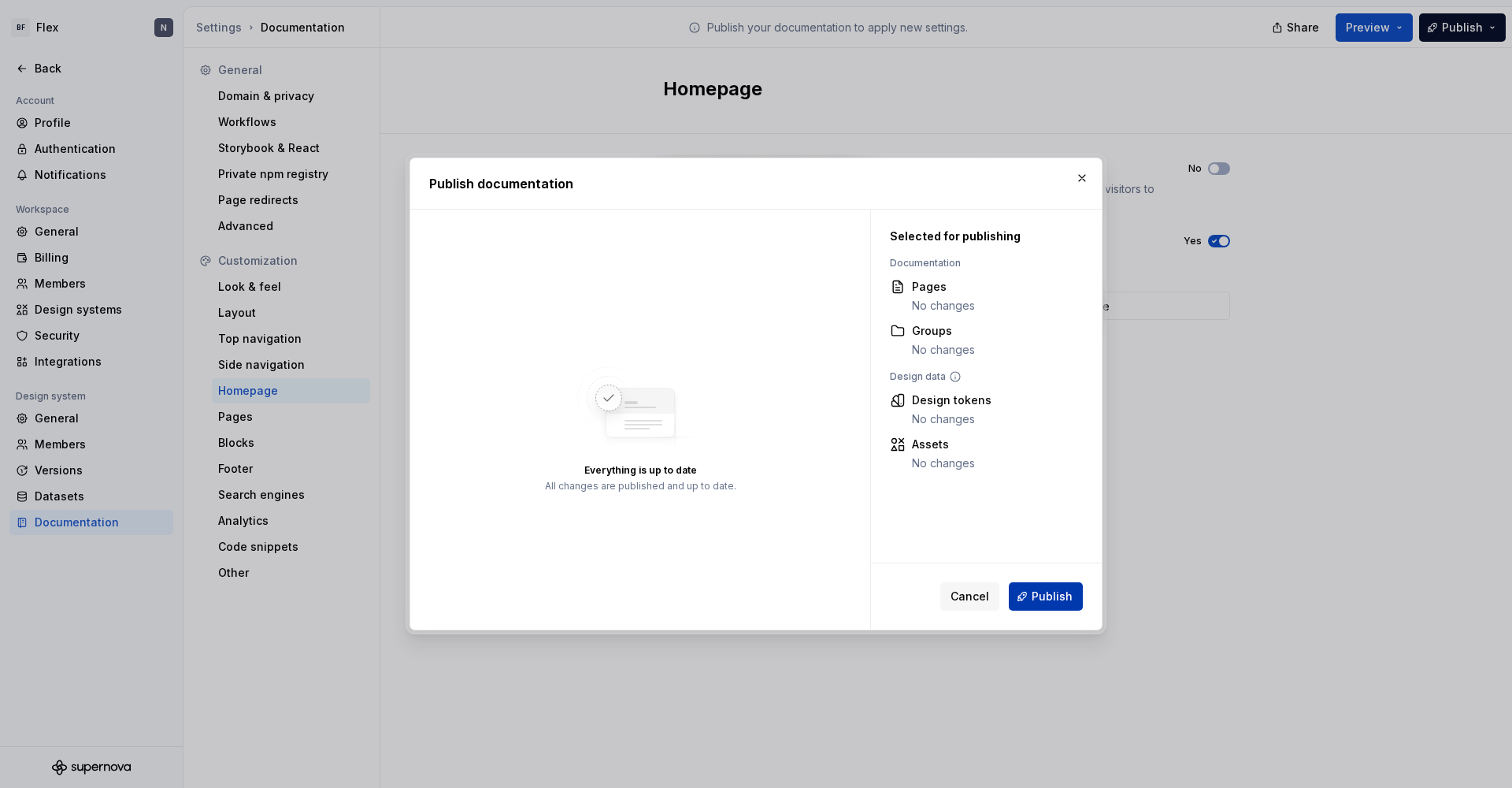
click at [1055, 601] on span "Publish" at bounding box center [1052, 596] width 41 height 16
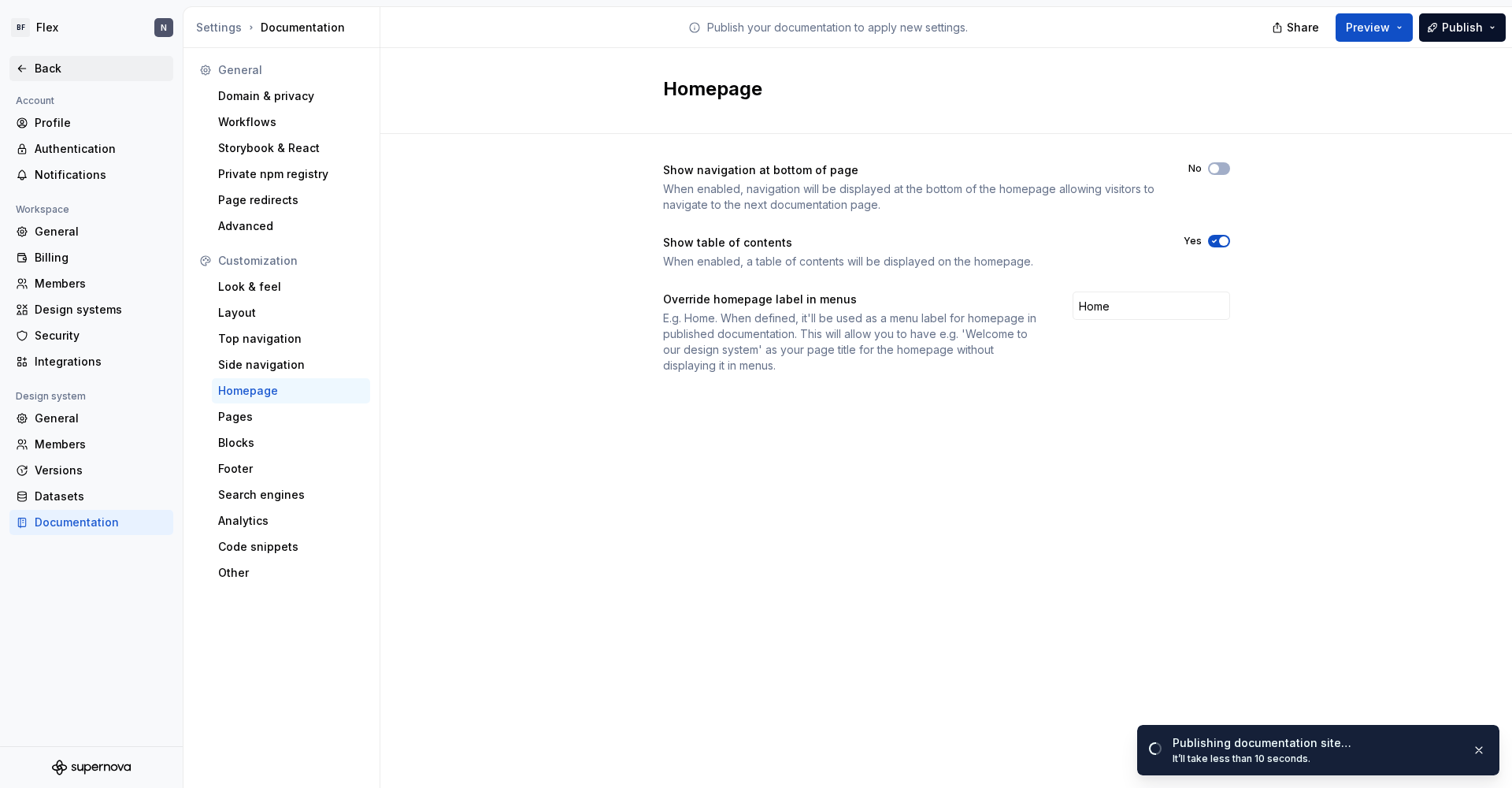
click at [27, 63] on icon at bounding box center [22, 69] width 12 height 12
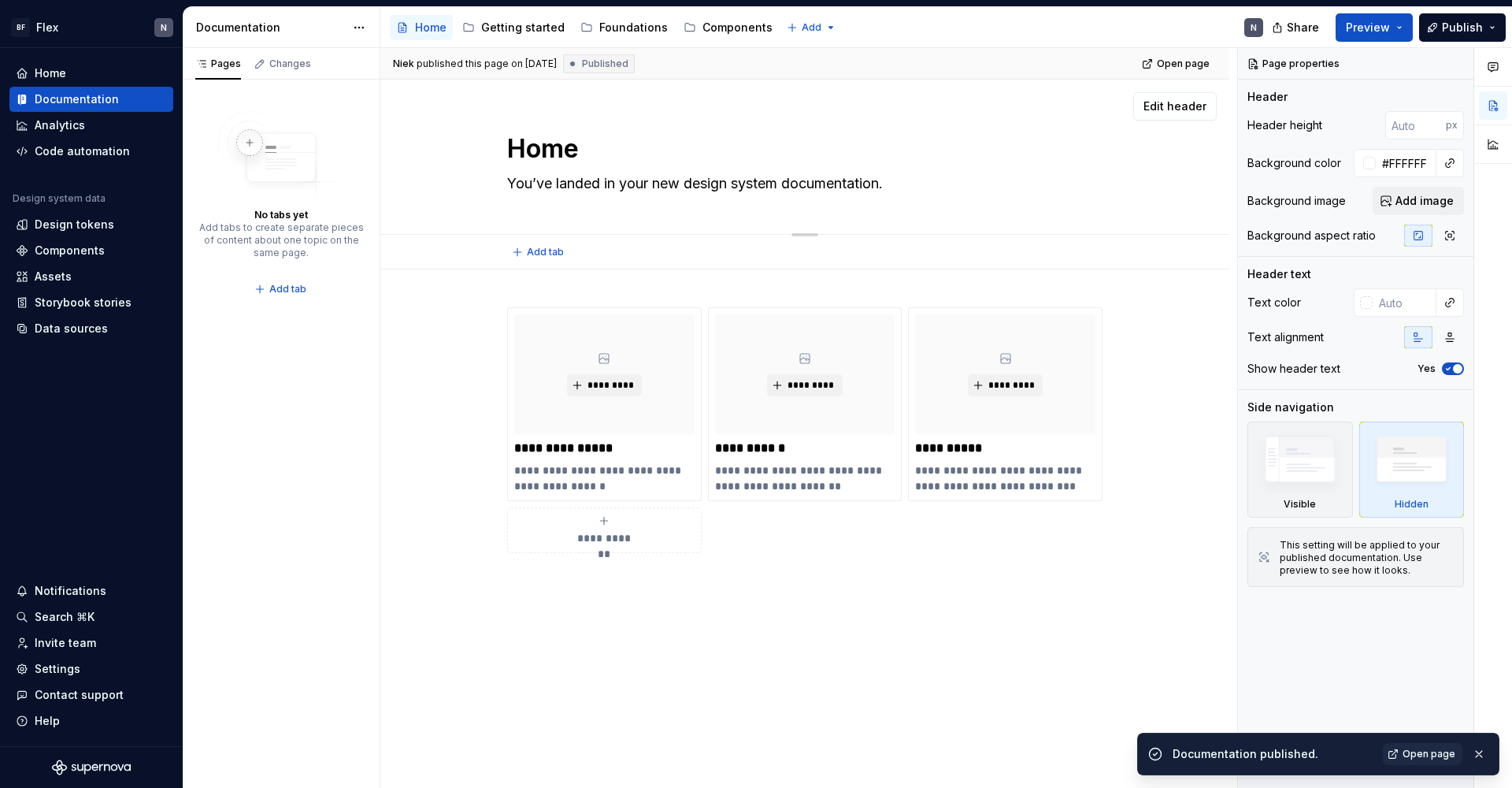
click at [544, 178] on textarea "You’ve landed in your new design system documentation." at bounding box center [801, 184] width 595 height 25
click at [544, 183] on textarea "You’ve landed in your new design system documentation." at bounding box center [801, 184] width 595 height 25
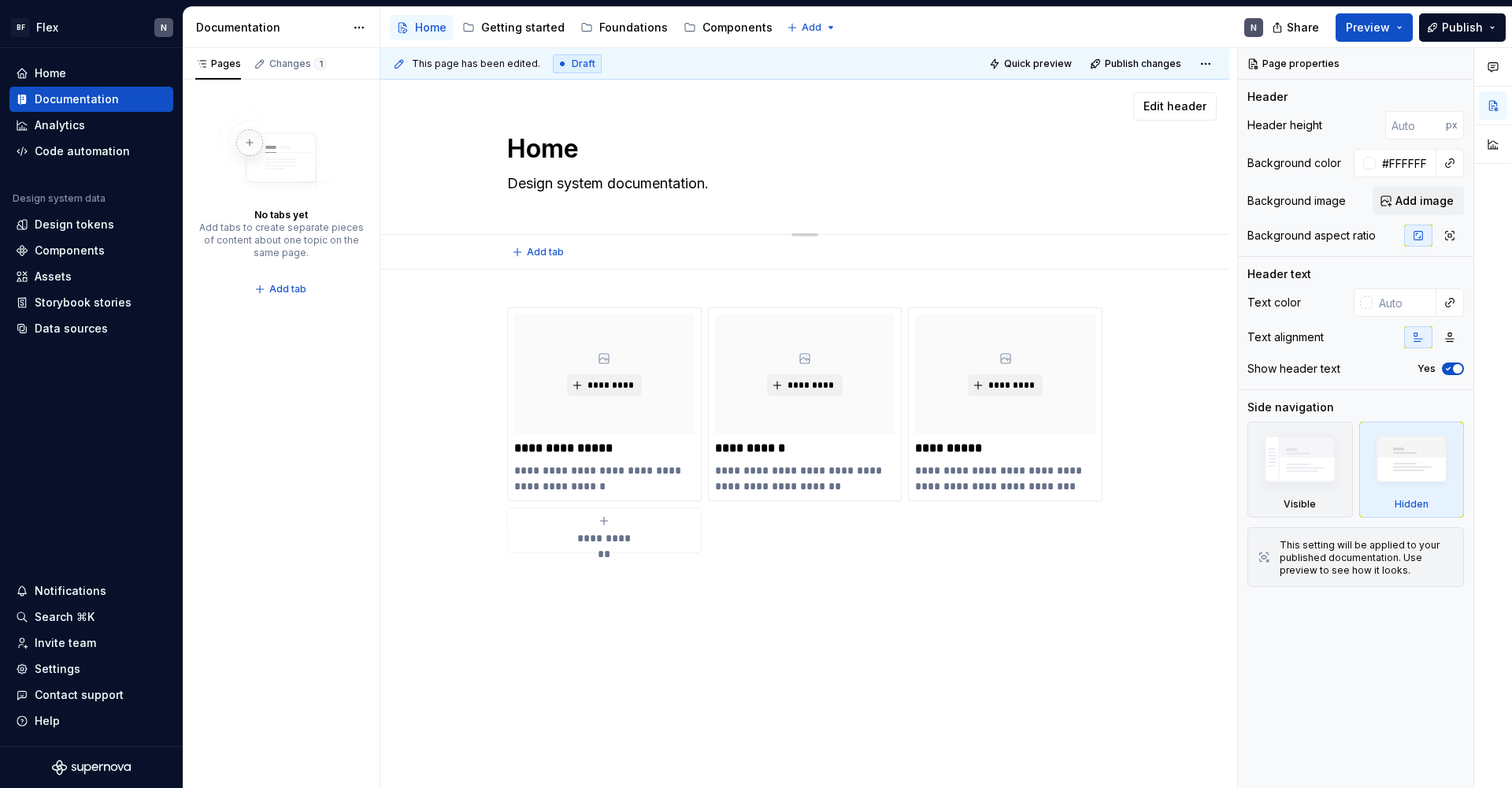
click at [656, 180] on textarea "Design system documentation." at bounding box center [801, 184] width 595 height 25
click at [618, 156] on textarea "Home" at bounding box center [801, 149] width 595 height 37
click at [409, 27] on button "Page tree" at bounding box center [405, 27] width 19 height 19
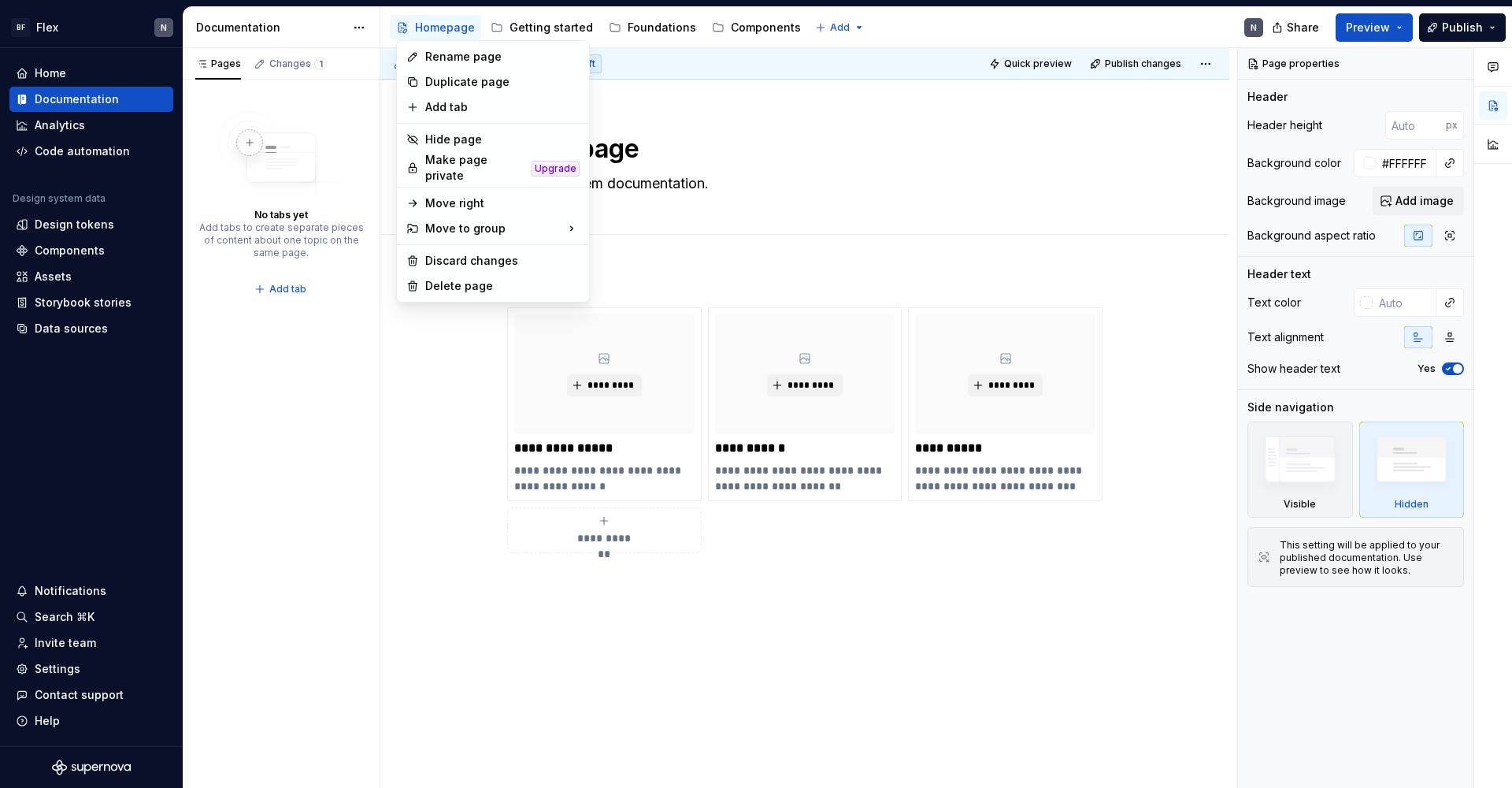
click at [652, 158] on html "BF Flex N Home Documentation Analytics Code automation Design system data Desig…" at bounding box center [756, 394] width 1512 height 788
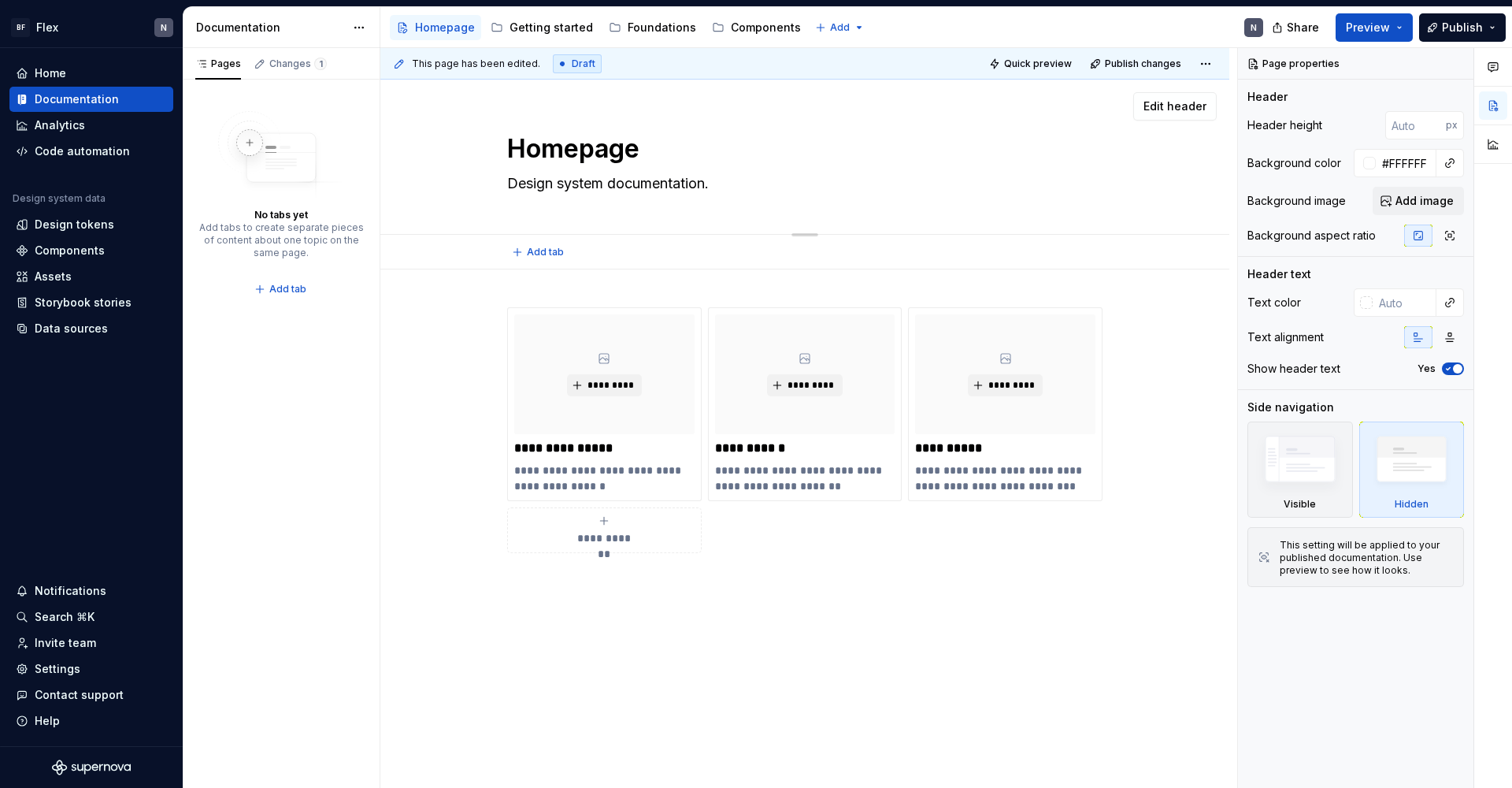
click at [560, 151] on textarea "Homepage" at bounding box center [801, 149] width 595 height 37
drag, startPoint x: 579, startPoint y: 151, endPoint x: 847, endPoint y: 157, distance: 268.1
click at [847, 157] on textarea "Homepage" at bounding box center [801, 149] width 595 height 37
drag, startPoint x: 677, startPoint y: 148, endPoint x: 498, endPoint y: 145, distance: 179.0
click at [498, 145] on div "Untitled pageWelcome Design system documentation." at bounding box center [805, 156] width 723 height 154
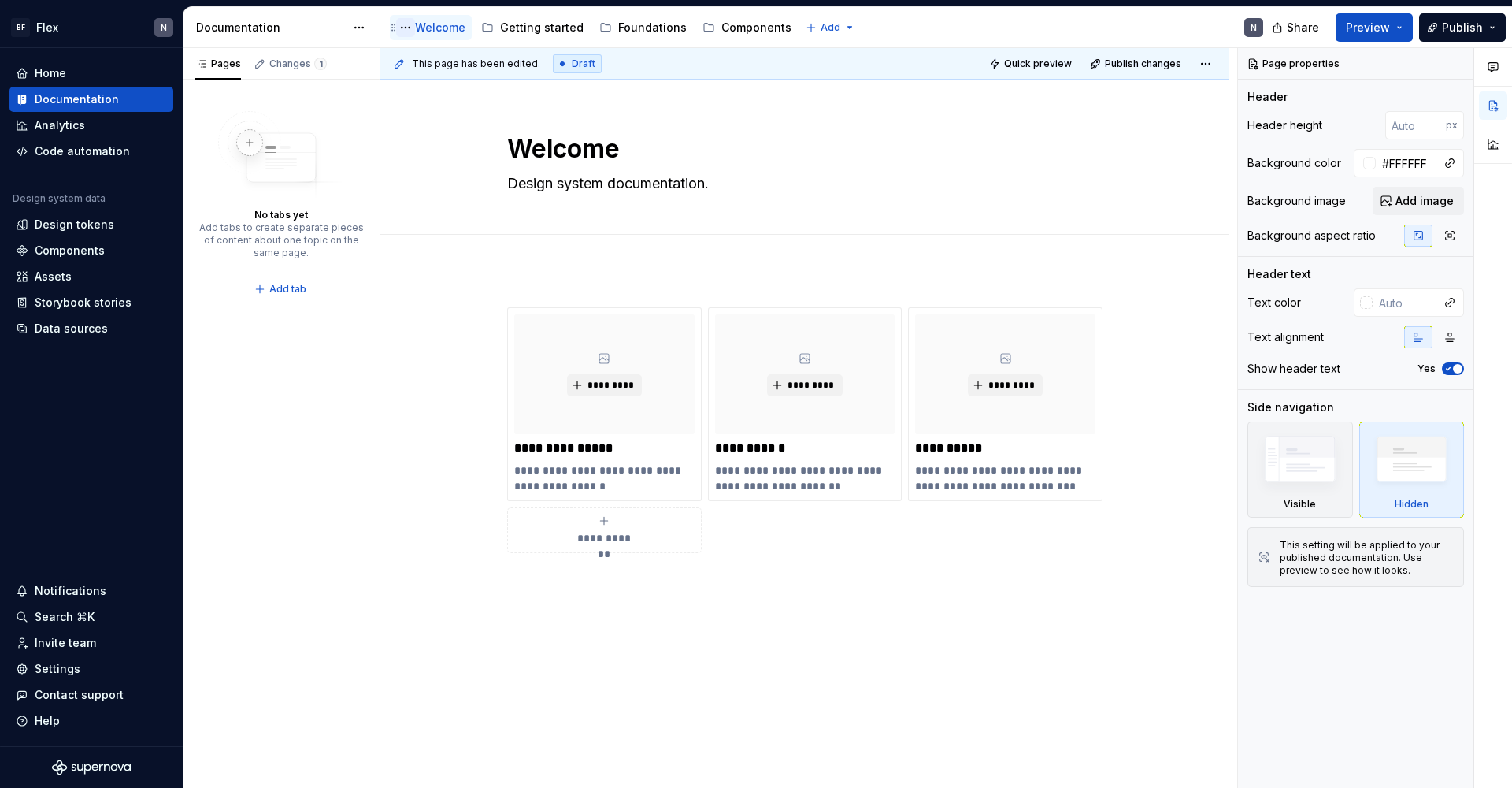
click at [405, 28] on button "Page tree" at bounding box center [405, 27] width 19 height 19
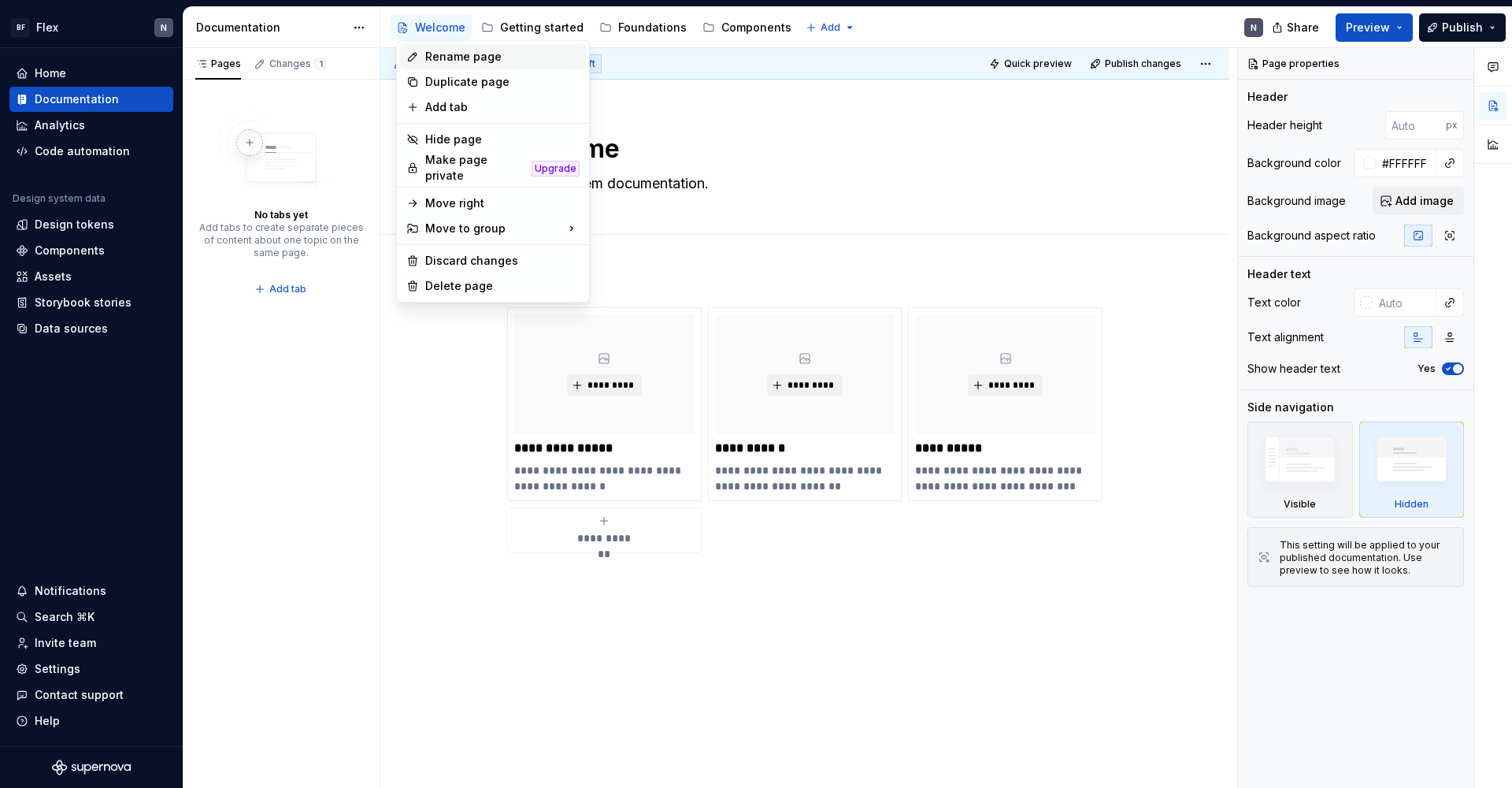
click at [439, 57] on div "Rename page" at bounding box center [502, 57] width 154 height 16
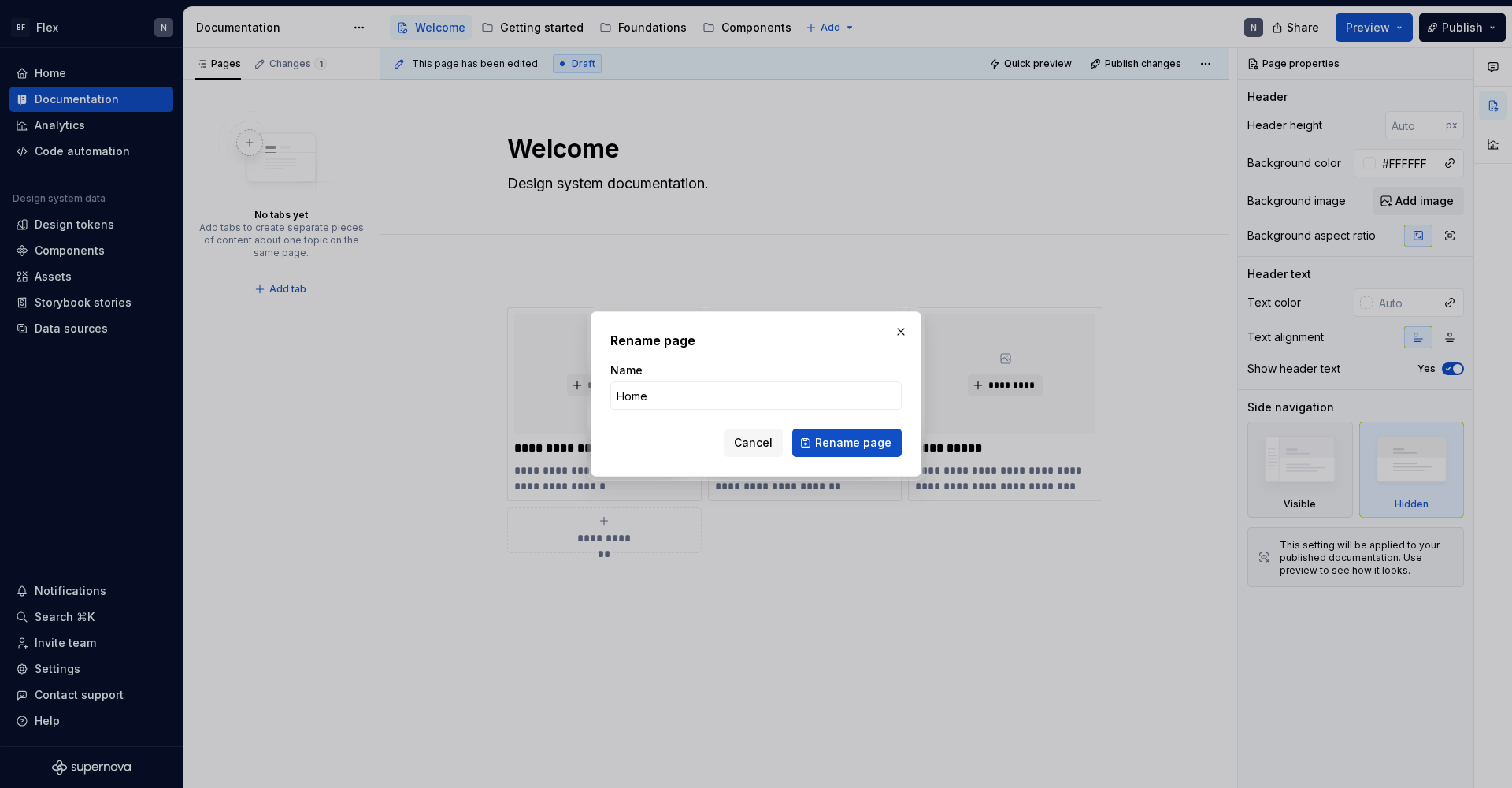
click at [848, 443] on button "Rename page" at bounding box center [847, 443] width 110 height 29
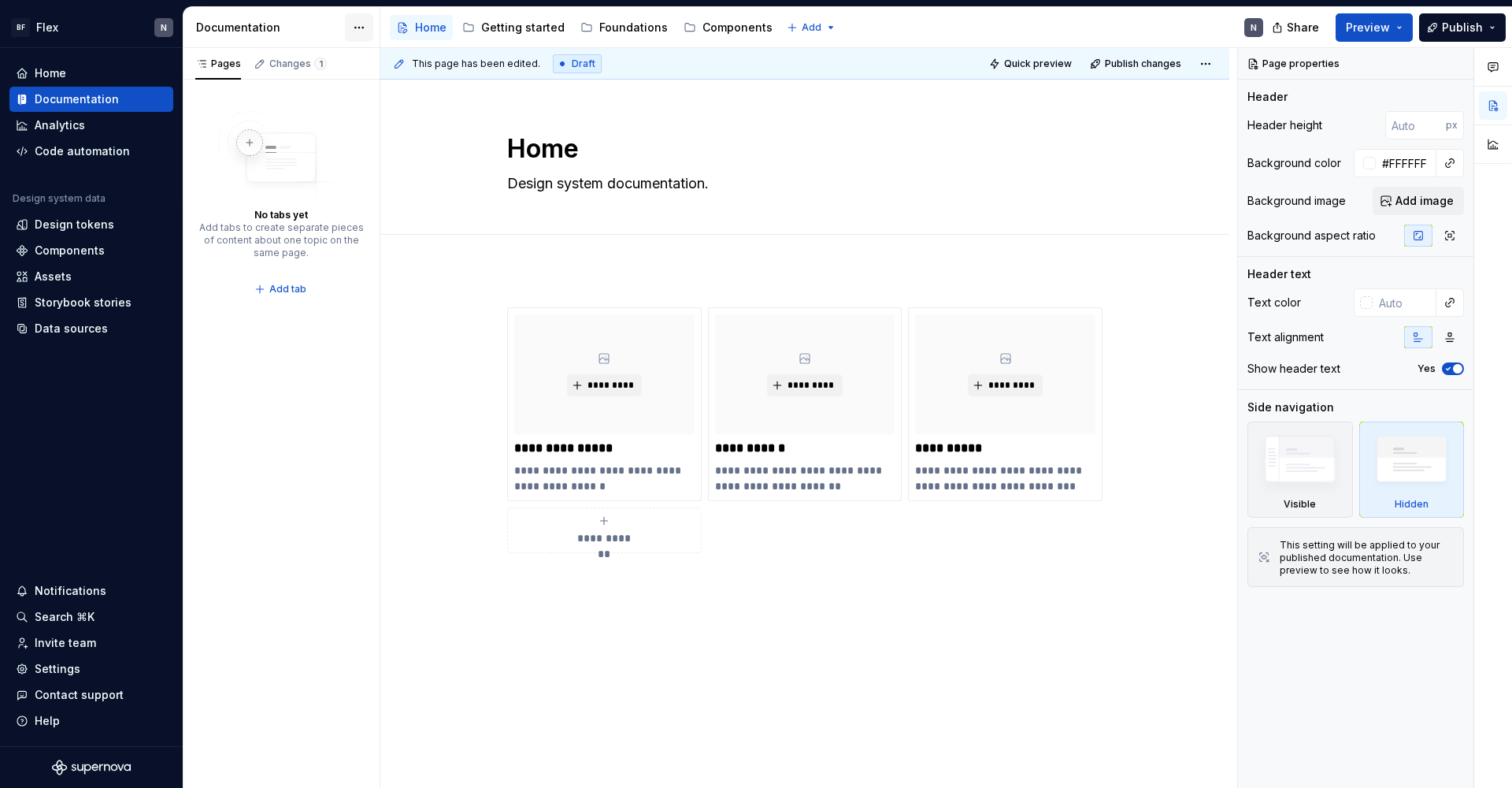
click at [360, 27] on html "BF Flex N Home Documentation Analytics Code automation Design system data Desig…" at bounding box center [756, 394] width 1512 height 788
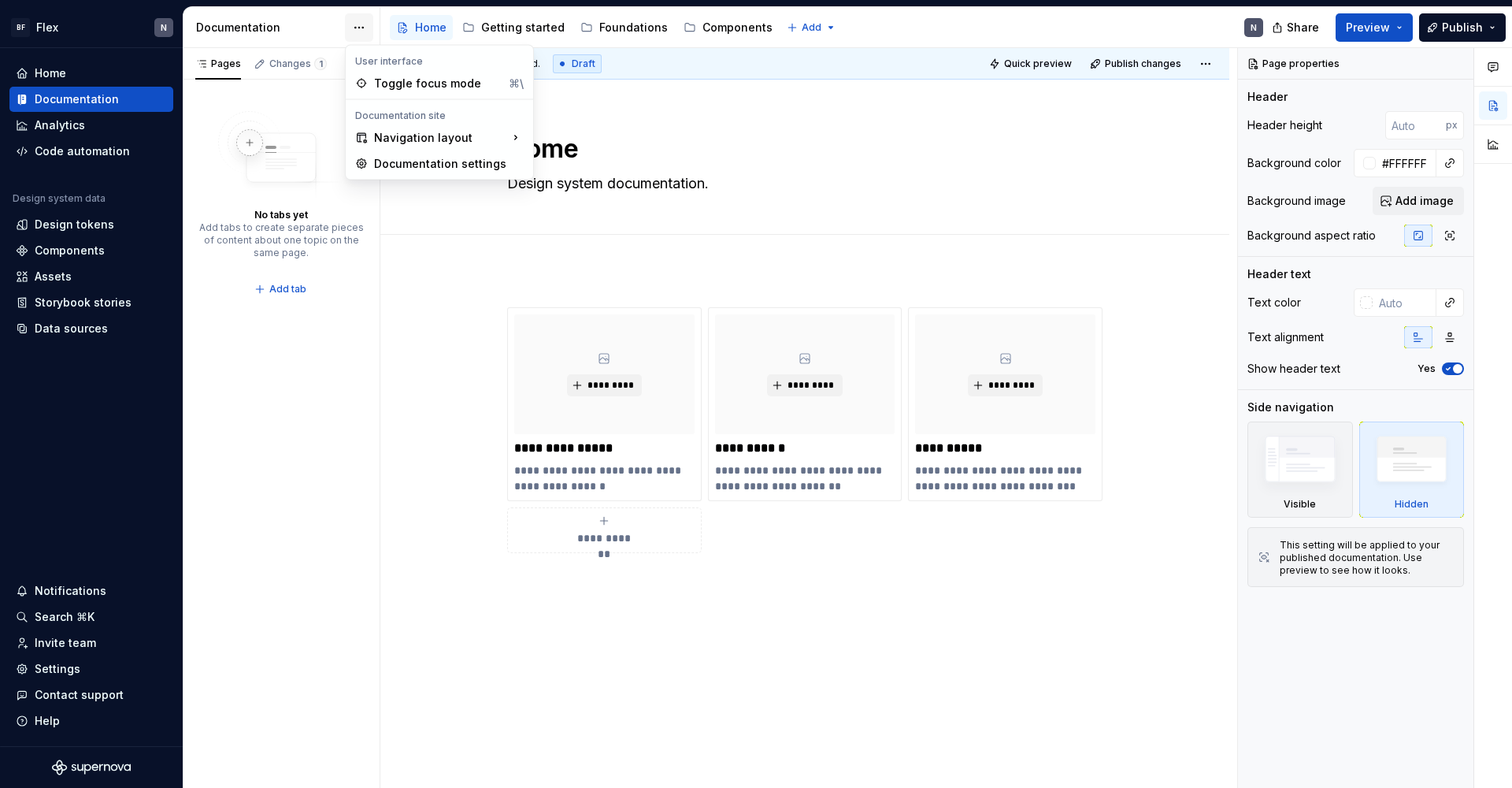
click at [360, 27] on html "BF Flex N Home Documentation Analytics Code automation Design system data Desig…" at bounding box center [756, 394] width 1512 height 788
click at [361, 23] on html "BF Flex N Home Documentation Analytics Code automation Design system data Desig…" at bounding box center [756, 394] width 1512 height 788
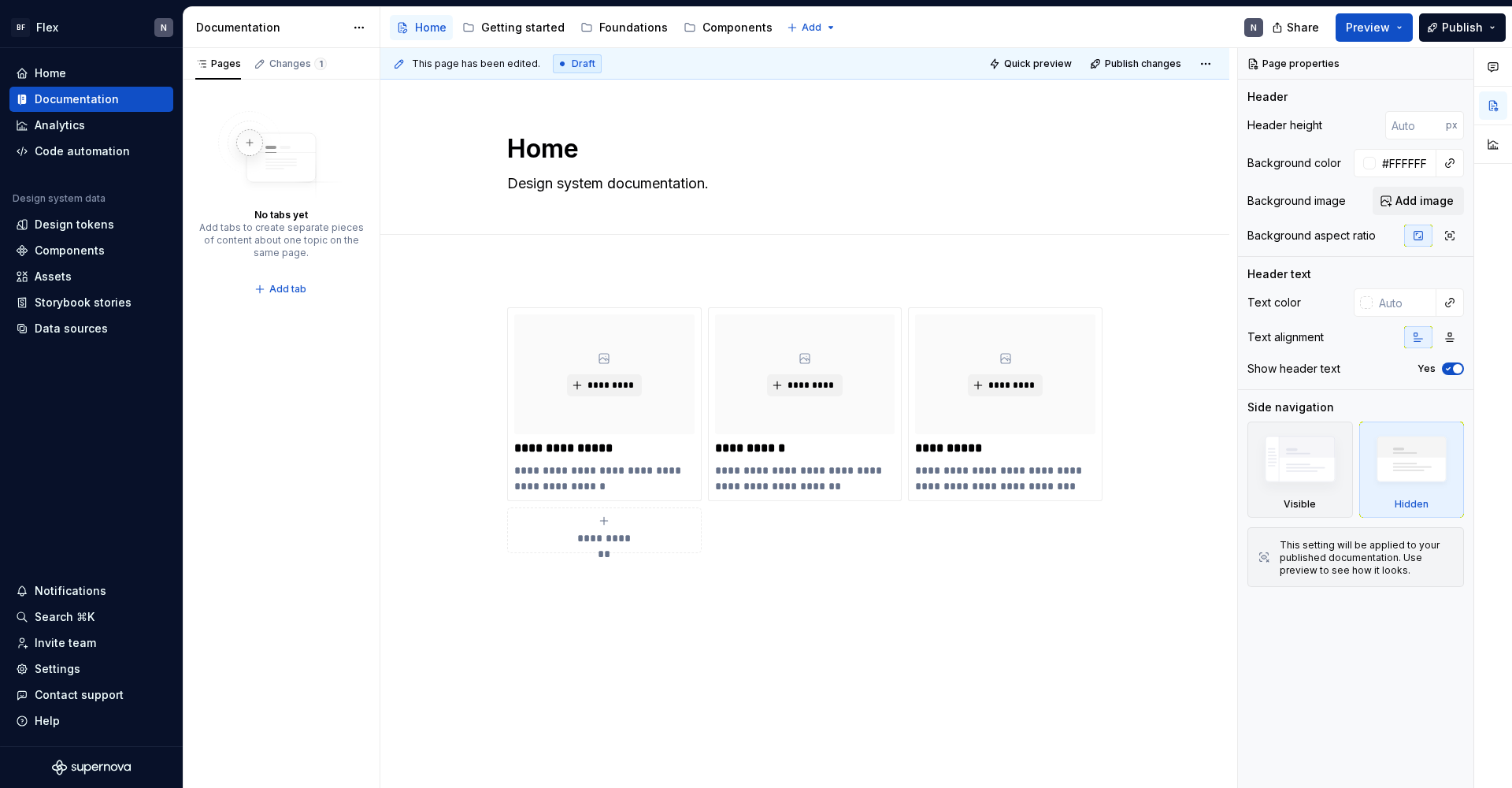
click at [334, 21] on html "BF Flex N Home Documentation Analytics Code automation Design system data Desig…" at bounding box center [756, 394] width 1512 height 788
click at [57, 660] on div "Settings" at bounding box center [57, 669] width 45 height 16
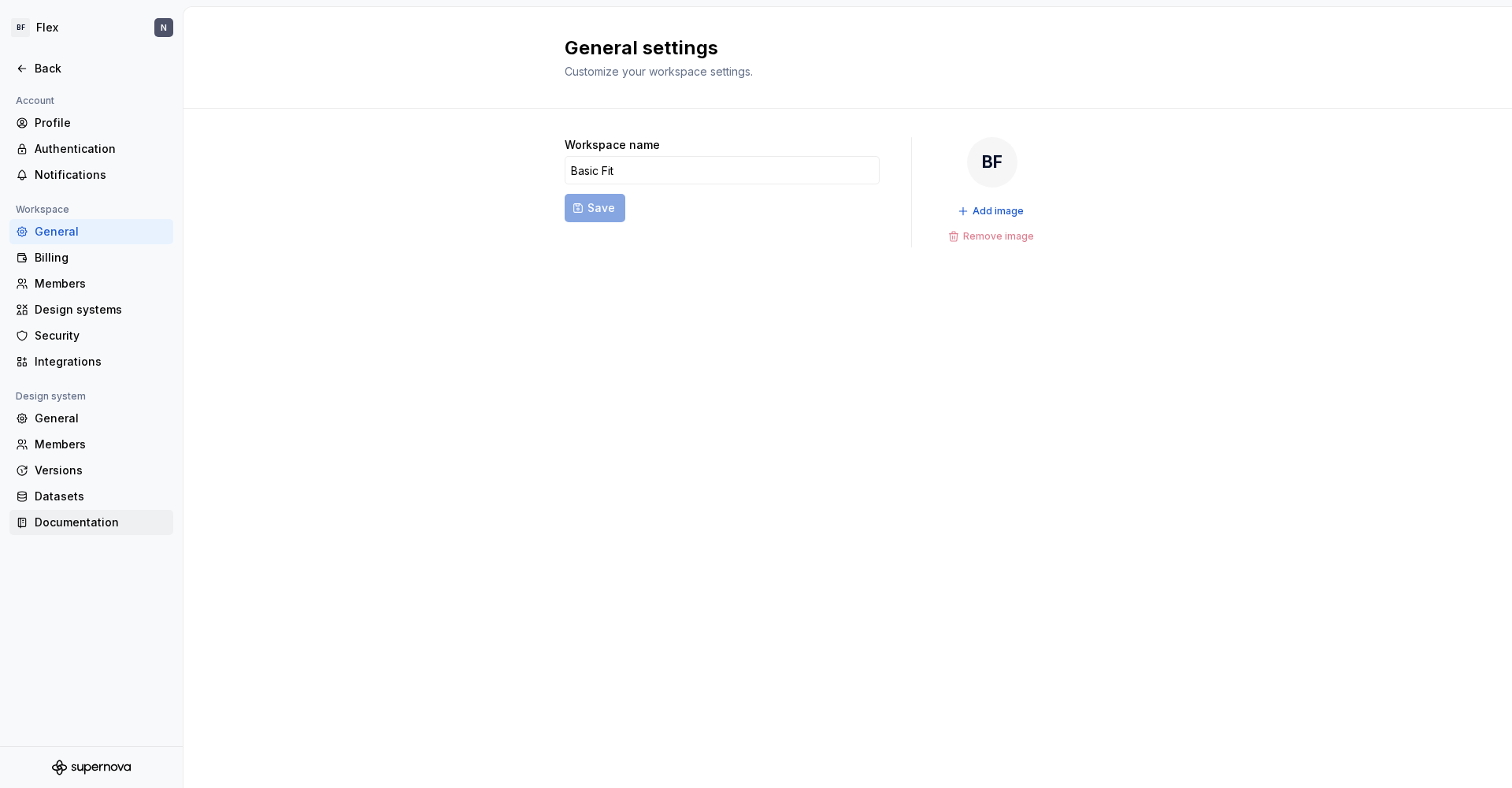
click at [57, 525] on div "Documentation" at bounding box center [101, 522] width 132 height 16
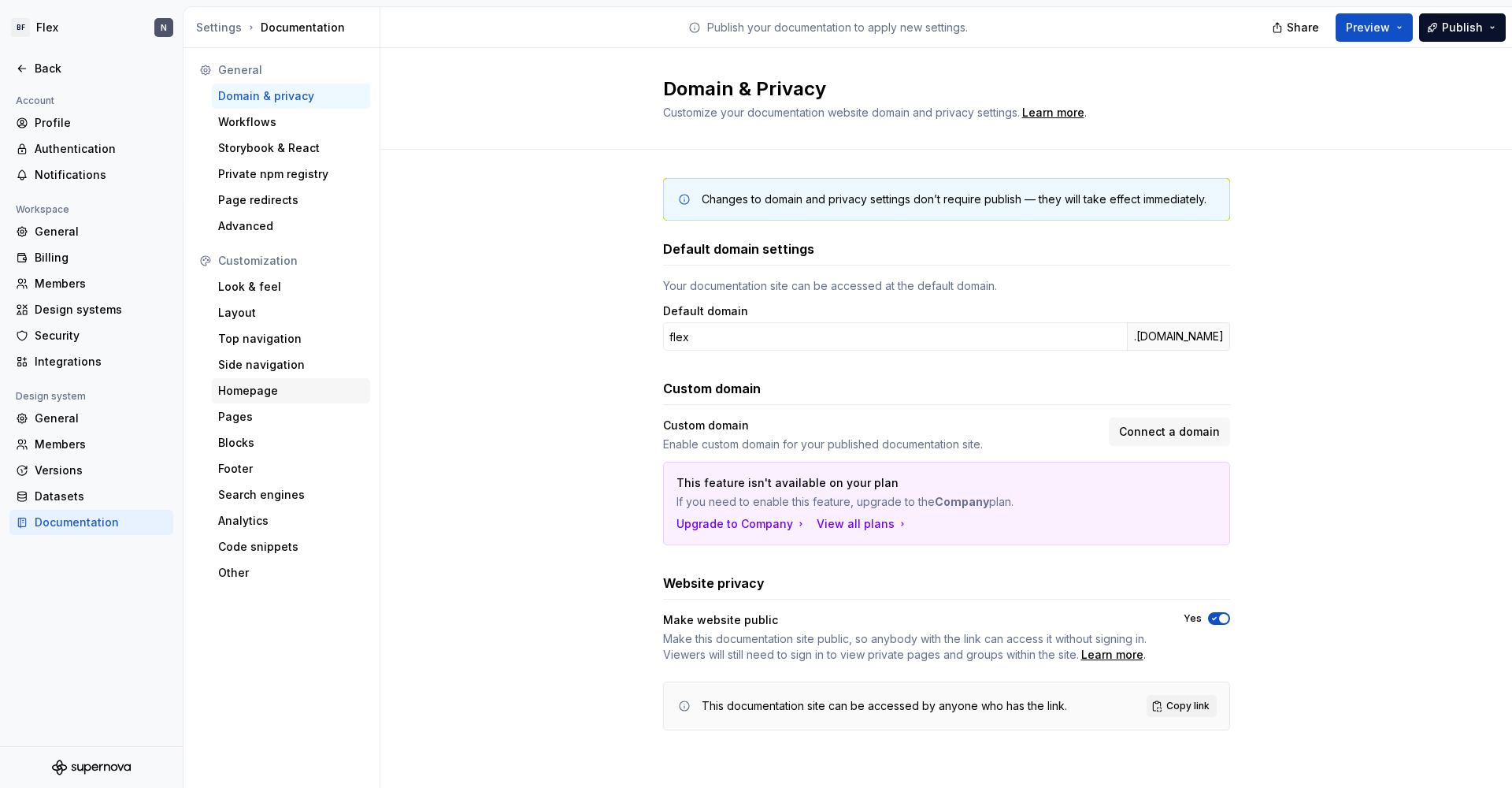
click at [258, 392] on div "Homepage" at bounding box center [290, 391] width 145 height 16
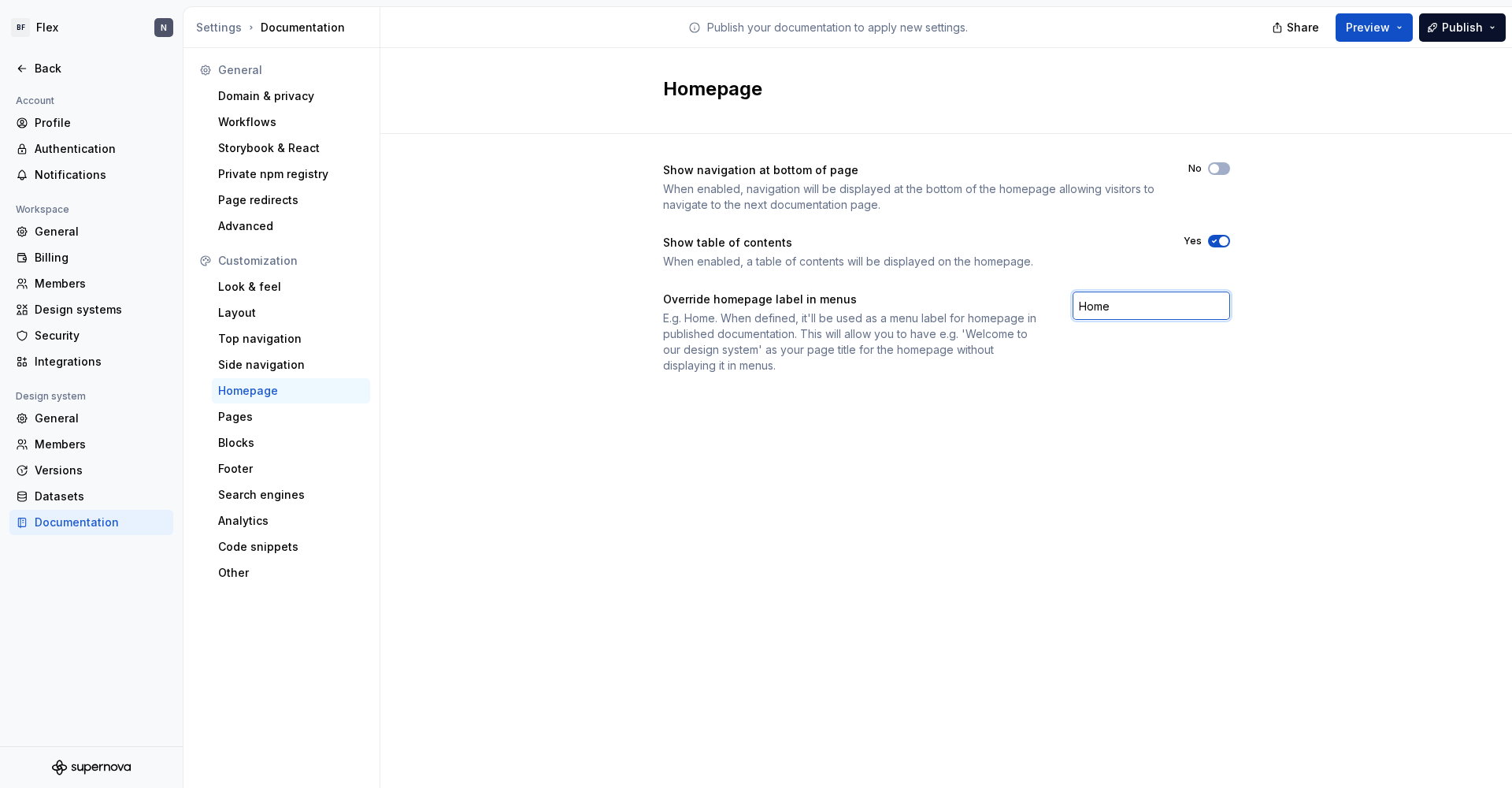
click at [1130, 302] on input "Home" at bounding box center [1151, 306] width 158 height 29
click at [1119, 304] on input "Home" at bounding box center [1151, 306] width 158 height 29
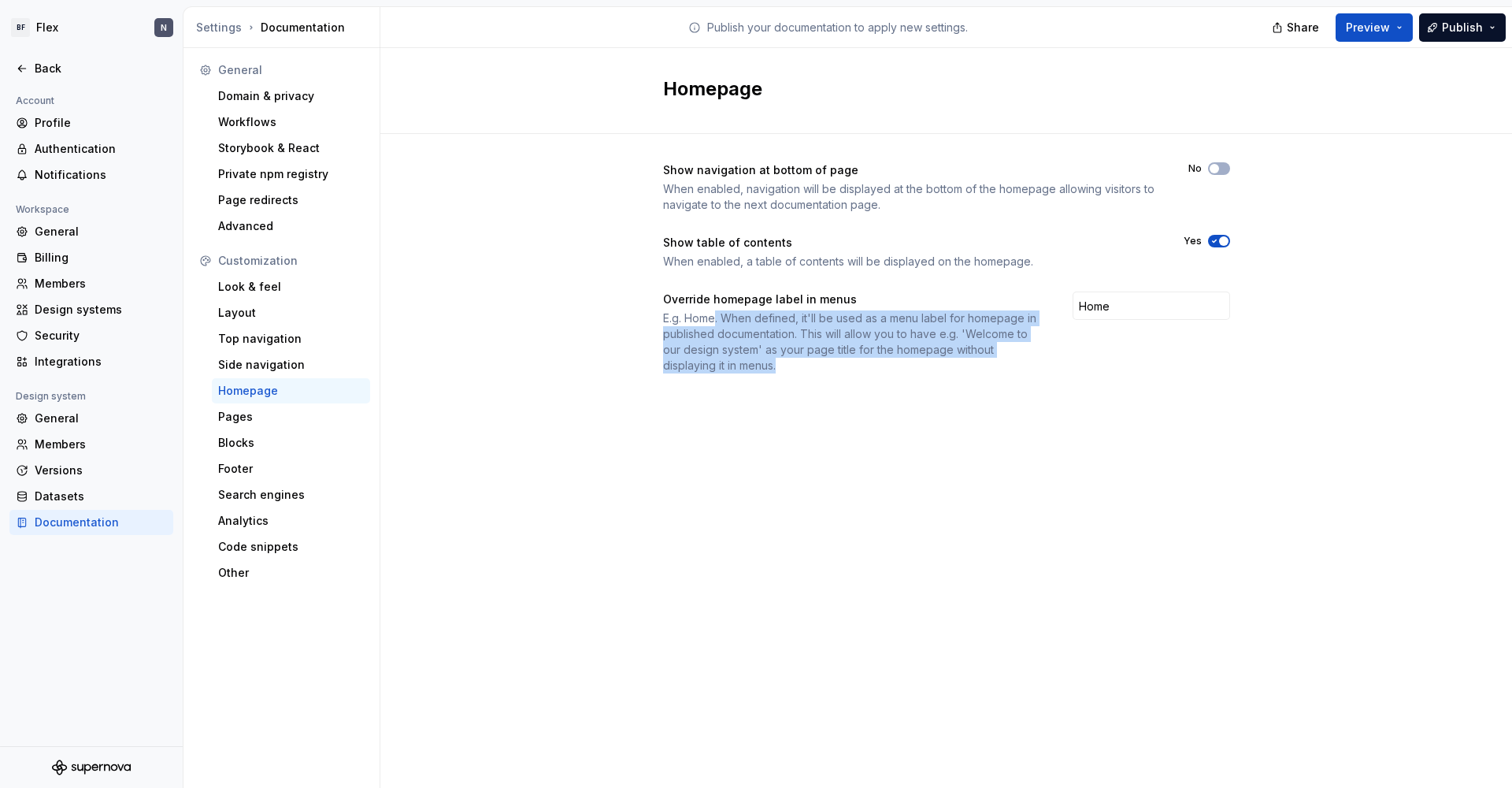
drag, startPoint x: 715, startPoint y: 319, endPoint x: 809, endPoint y: 361, distance: 103.0
click at [809, 361] on div "E.g. Home. When defined, it'll be used as a menu label for homepage in publishe…" at bounding box center [853, 342] width 381 height 63
drag, startPoint x: 809, startPoint y: 361, endPoint x: 725, endPoint y: 316, distance: 95.3
click at [725, 316] on div "E.g. Home. When defined, it'll be used as a menu label for homepage in publishe…" at bounding box center [853, 342] width 381 height 63
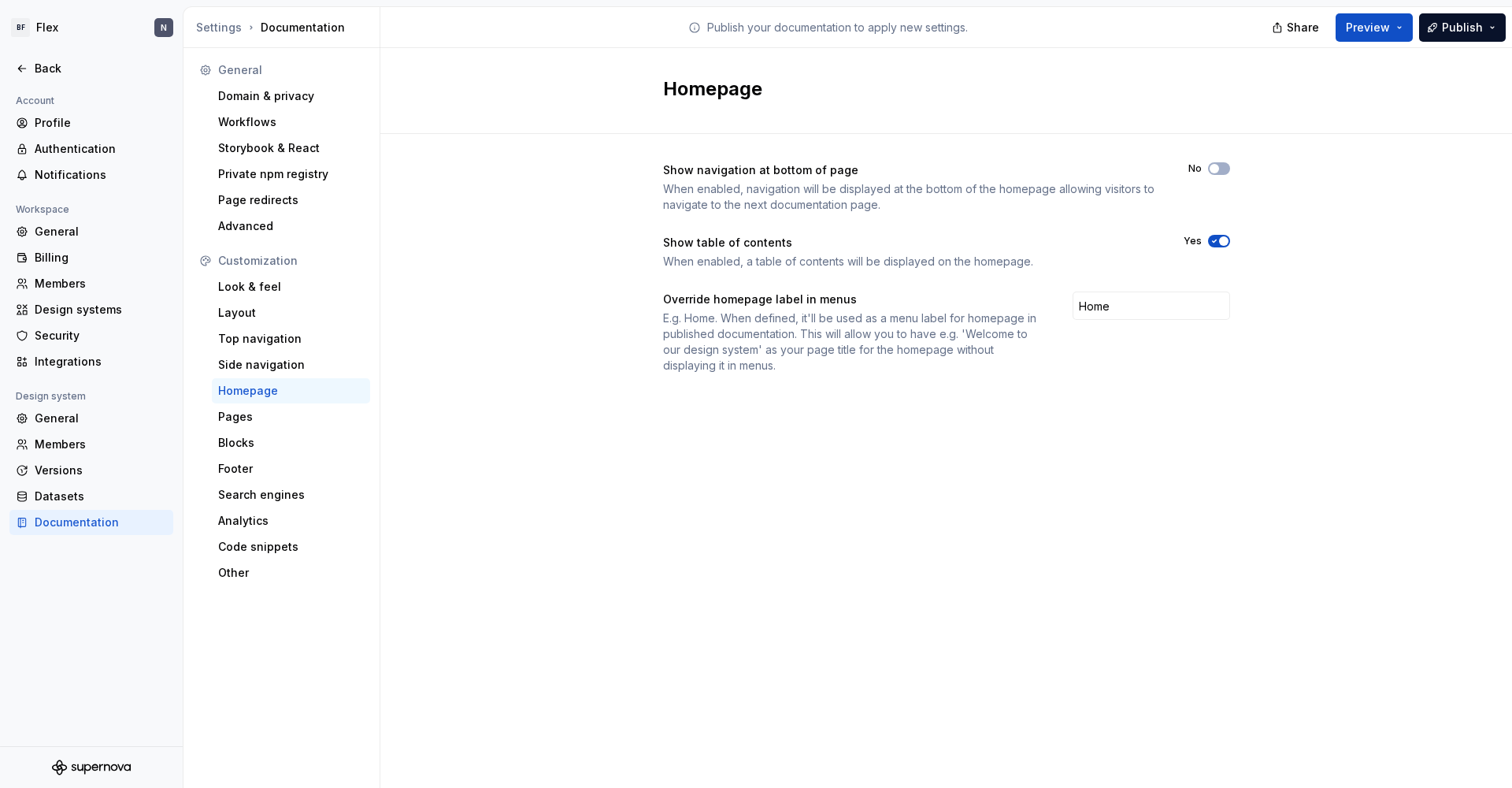
click at [725, 316] on div "E.g. Home. When defined, it'll be used as a menu label for homepage in publishe…" at bounding box center [853, 342] width 381 height 63
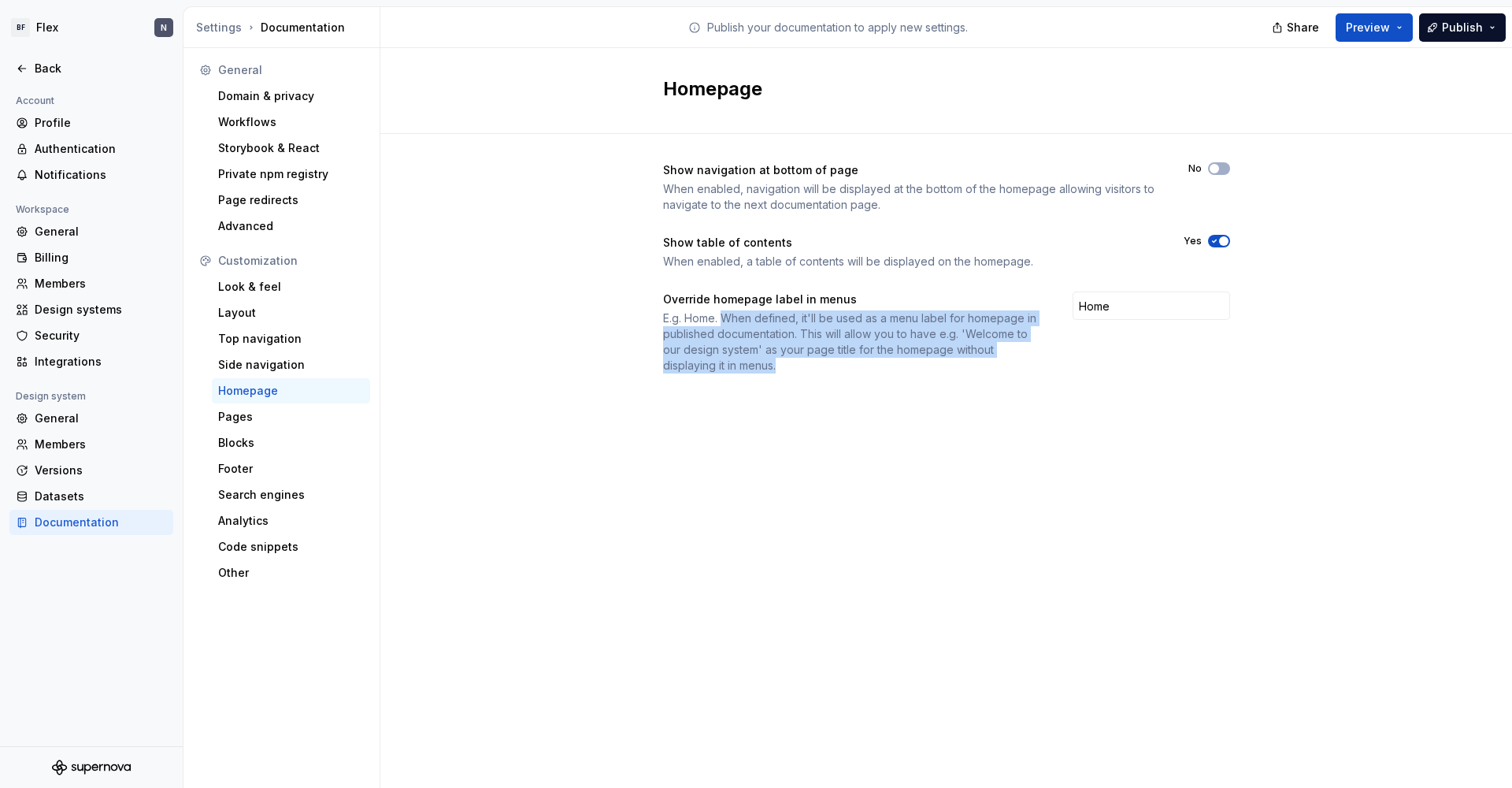
drag, startPoint x: 725, startPoint y: 316, endPoint x: 775, endPoint y: 370, distance: 73.6
click at [775, 370] on div "E.g. Home. When defined, it'll be used as a menu label for homepage in publishe…" at bounding box center [853, 342] width 381 height 63
click at [776, 369] on div "E.g. Home. When defined, it'll be used as a menu label for homepage in publishe…" at bounding box center [853, 342] width 381 height 63
drag, startPoint x: 762, startPoint y: 354, endPoint x: 725, endPoint y: 315, distance: 53.8
click at [725, 315] on div "E.g. Home. When defined, it'll be used as a menu label for homepage in publishe…" at bounding box center [853, 342] width 381 height 63
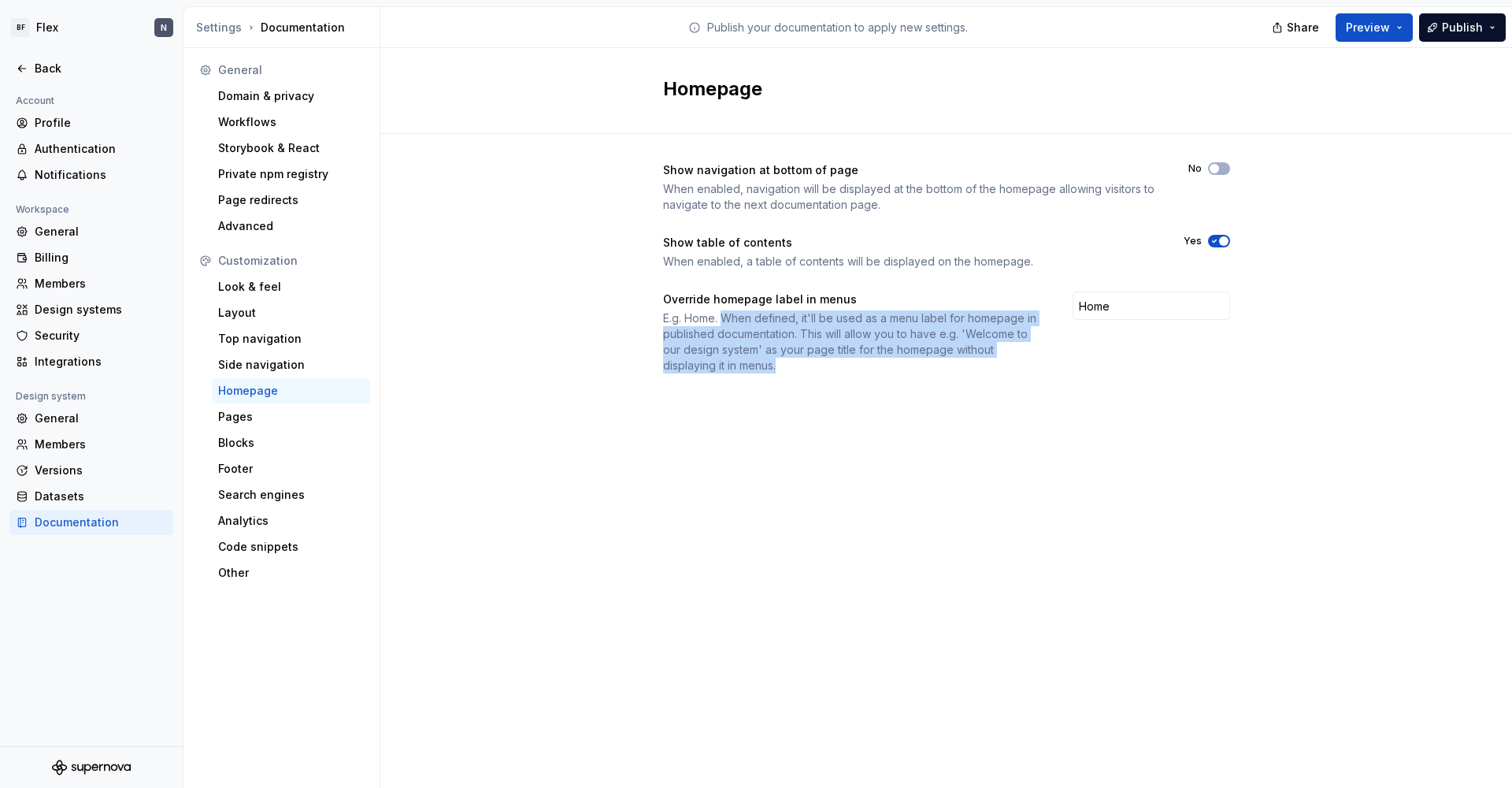
click at [725, 315] on div "E.g. Home. When defined, it'll be used as a menu label for homepage in publishe…" at bounding box center [853, 342] width 381 height 63
drag, startPoint x: 725, startPoint y: 315, endPoint x: 774, endPoint y: 370, distance: 73.7
click at [774, 370] on div "E.g. Home. When defined, it'll be used as a menu label for homepage in publishe…" at bounding box center [853, 342] width 381 height 63
click at [779, 367] on div "E.g. Home. When defined, it'll be used as a menu label for homepage in publishe…" at bounding box center [853, 342] width 381 height 63
drag, startPoint x: 779, startPoint y: 367, endPoint x: 726, endPoint y: 321, distance: 70.2
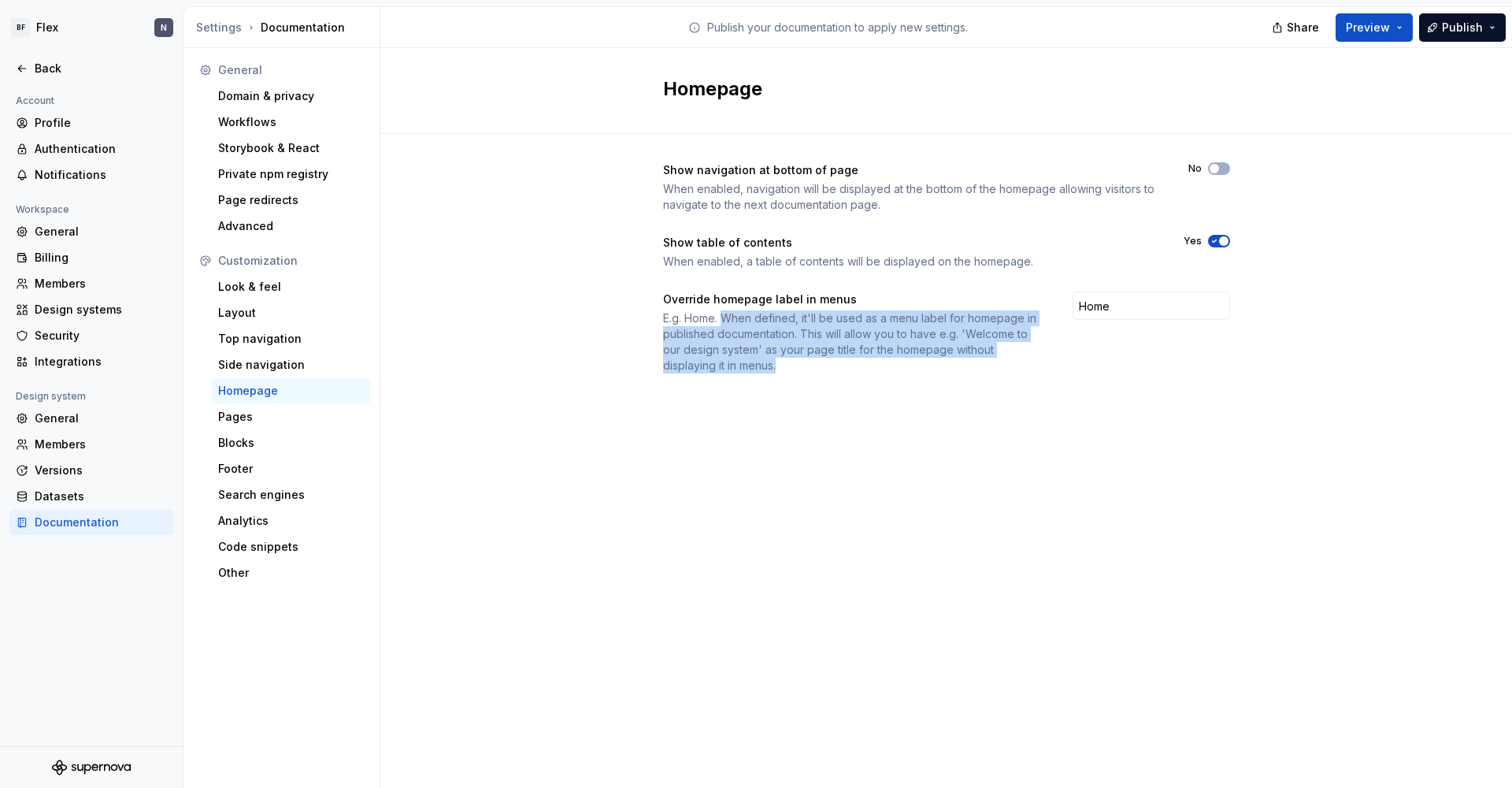
click at [726, 321] on div "E.g. Home. When defined, it'll be used as a menu label for homepage in publishe…" at bounding box center [853, 342] width 381 height 63
drag, startPoint x: 726, startPoint y: 321, endPoint x: 776, endPoint y: 361, distance: 64.0
click at [776, 361] on div "E.g. Home. When defined, it'll be used as a menu label for homepage in publishe…" at bounding box center [853, 342] width 381 height 63
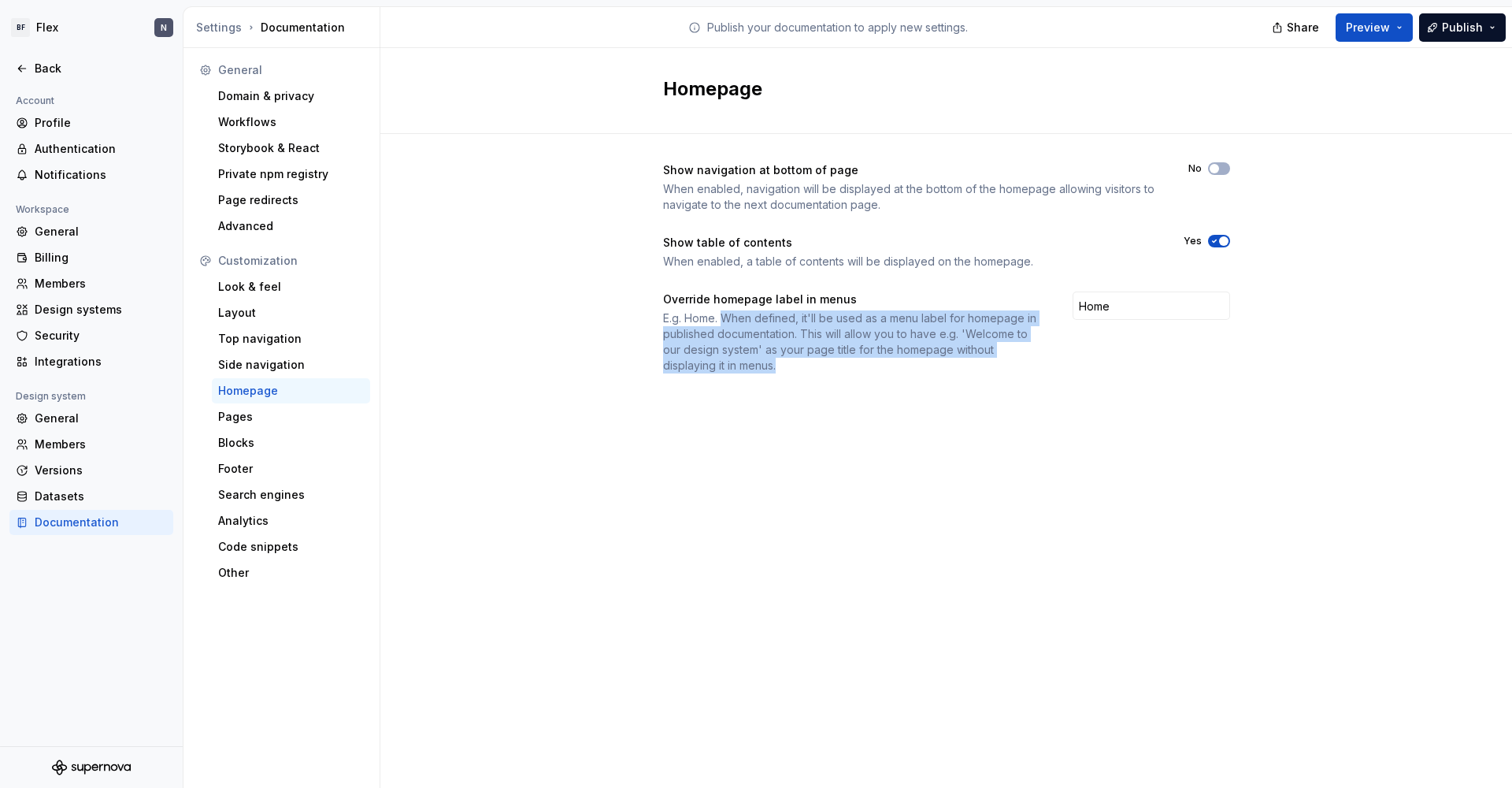
drag, startPoint x: 776, startPoint y: 361, endPoint x: 726, endPoint y: 320, distance: 64.7
click at [730, 320] on div "E.g. Home. When defined, it'll be used as a menu label for homepage in publishe…" at bounding box center [853, 342] width 381 height 63
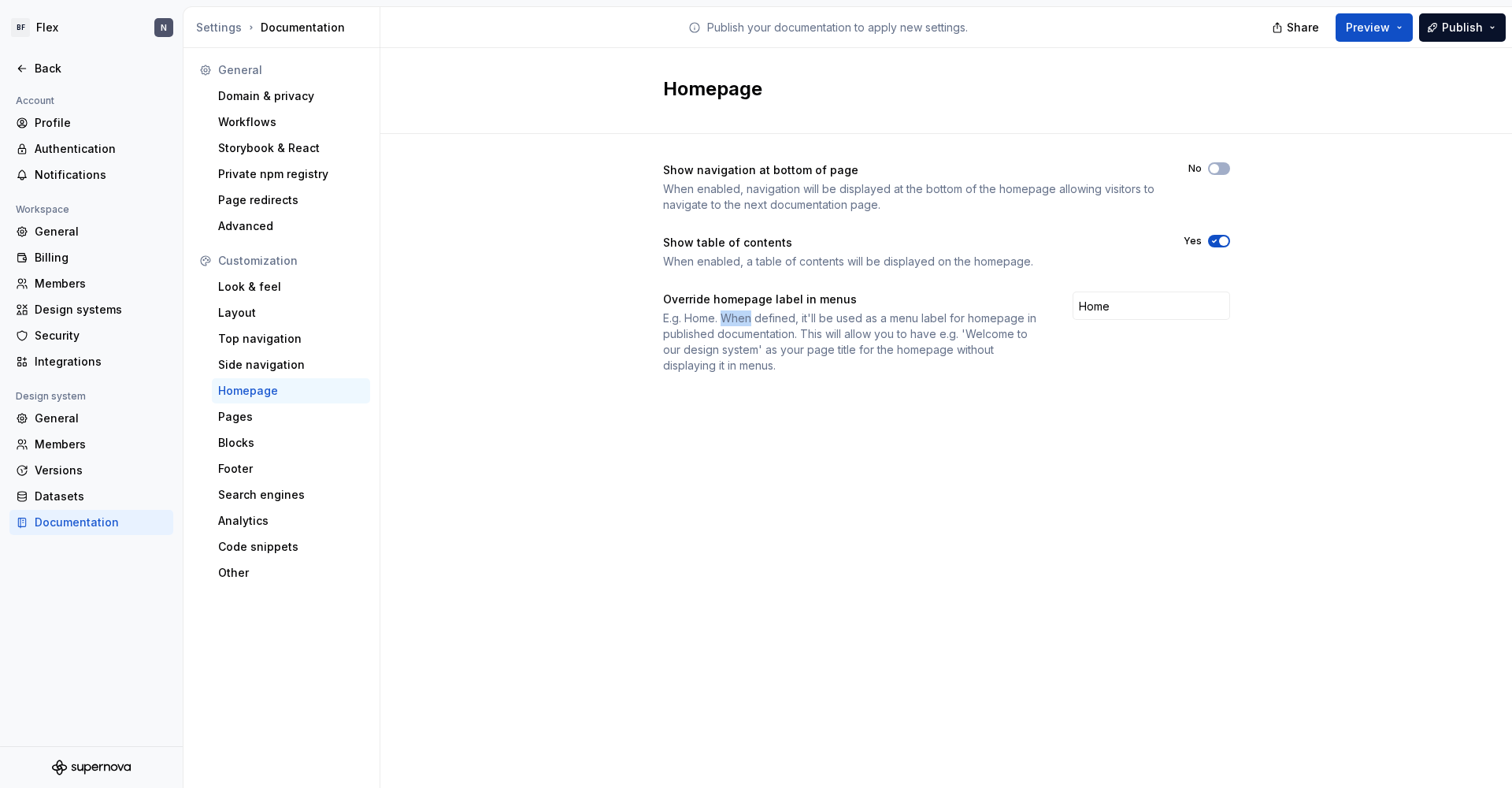
click at [726, 320] on div "E.g. Home. When defined, it'll be used as a menu label for homepage in publishe…" at bounding box center [853, 342] width 381 height 63
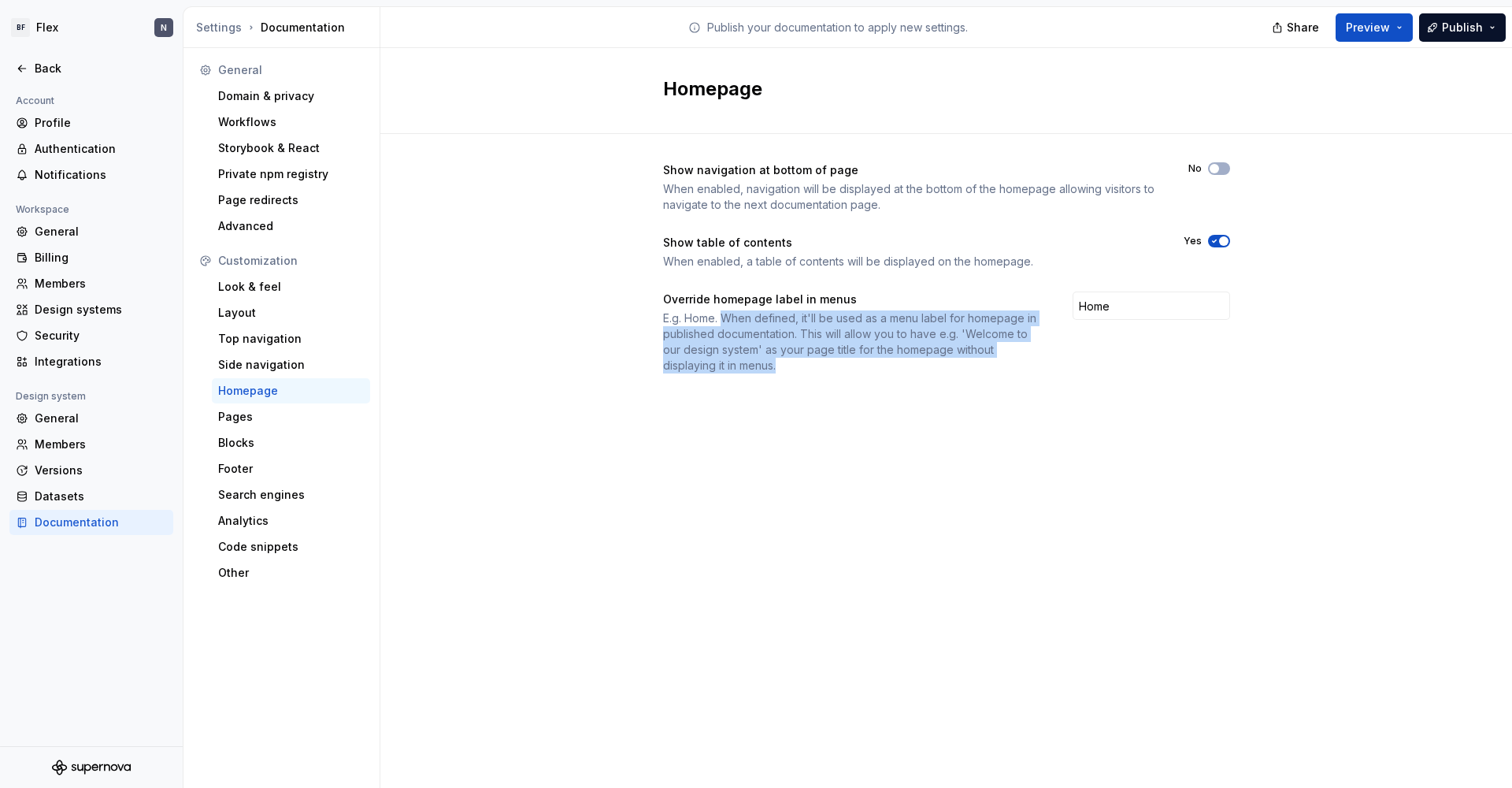
drag, startPoint x: 724, startPoint y: 321, endPoint x: 775, endPoint y: 369, distance: 70.0
click at [775, 369] on div "E.g. Home. When defined, it'll be used as a menu label for homepage in publishe…" at bounding box center [853, 342] width 381 height 63
drag, startPoint x: 778, startPoint y: 366, endPoint x: 722, endPoint y: 319, distance: 73.1
click at [722, 319] on div "E.g. Home. When defined, it'll be used as a menu label for homepage in publishe…" at bounding box center [853, 342] width 381 height 63
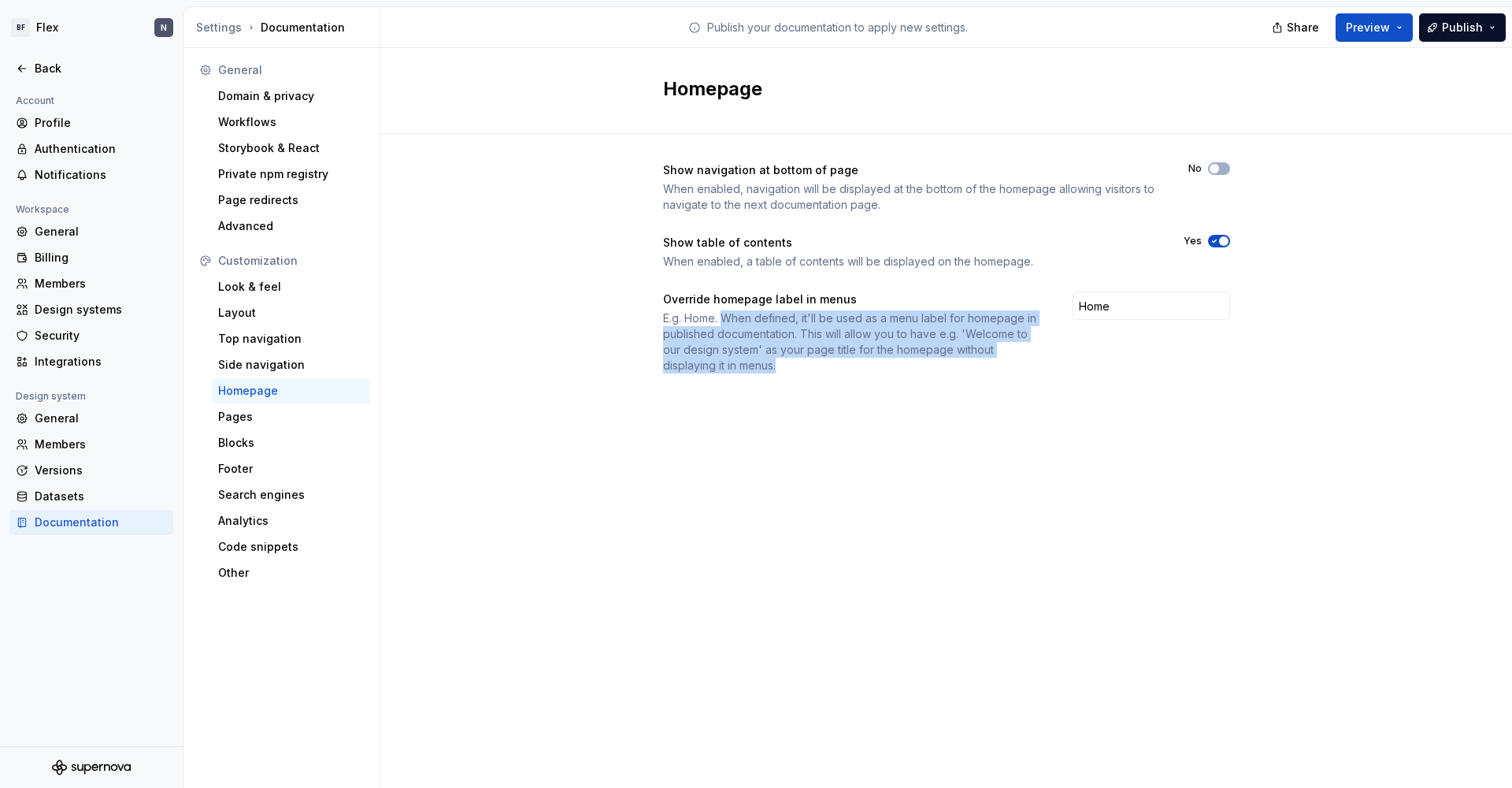
click at [722, 319] on div "E.g. Home. When defined, it'll be used as a menu label for homepage in publishe…" at bounding box center [853, 342] width 381 height 63
drag, startPoint x: 722, startPoint y: 319, endPoint x: 774, endPoint y: 369, distance: 72.1
click at [774, 369] on div "E.g. Home. When defined, it'll be used as a menu label for homepage in publishe…" at bounding box center [853, 342] width 381 height 63
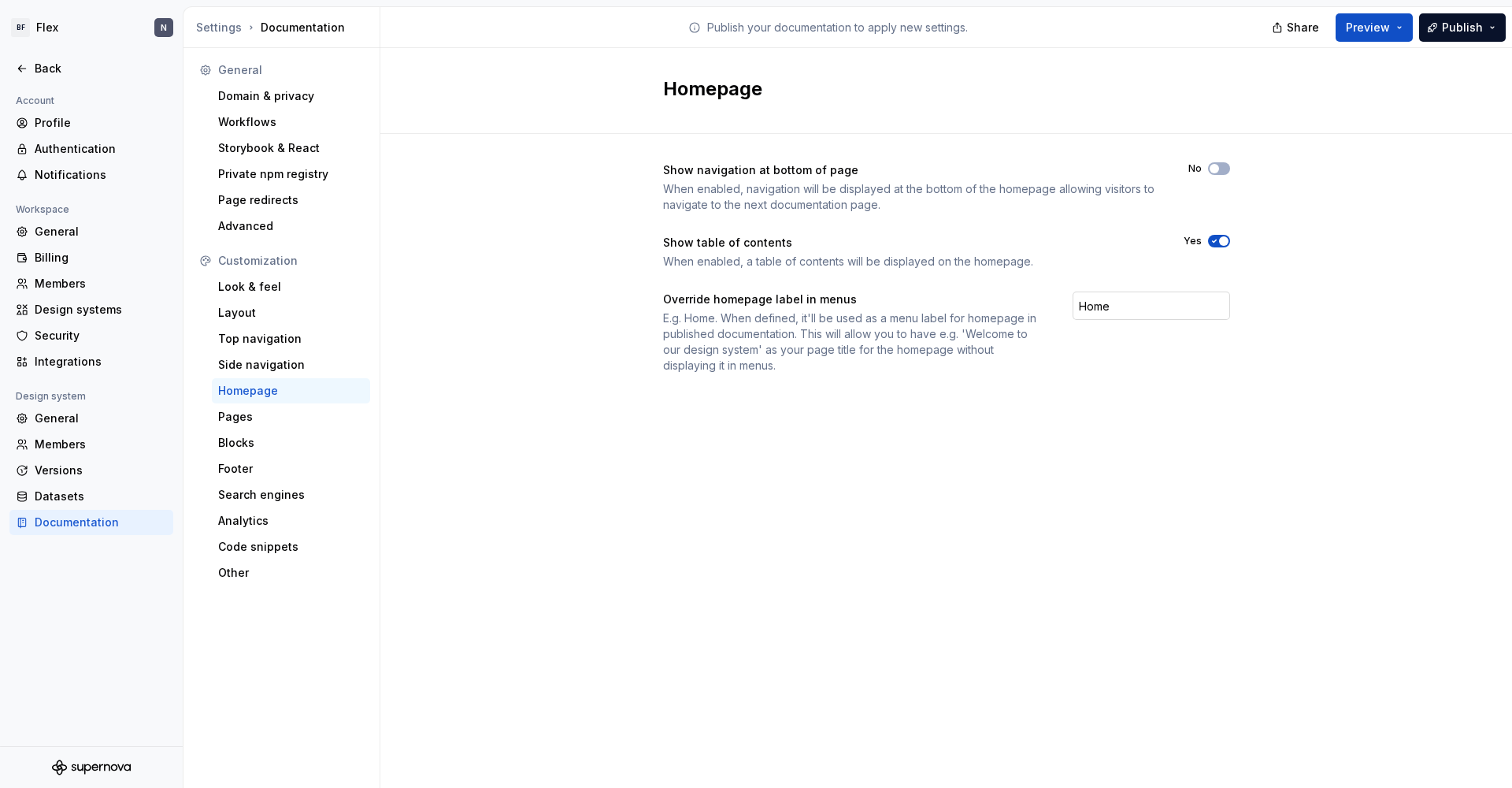
click at [1128, 307] on input "Home" at bounding box center [1151, 306] width 158 height 29
click at [1085, 345] on div "Override homepage label in menus E.g. Home. When defined, it'll be used as a me…" at bounding box center [946, 333] width 566 height 82
click at [1092, 305] on input "Home" at bounding box center [1151, 306] width 158 height 29
click at [1157, 397] on div "Show navigation at bottom of page When enabled, navigation will be displayed at…" at bounding box center [946, 283] width 566 height 299
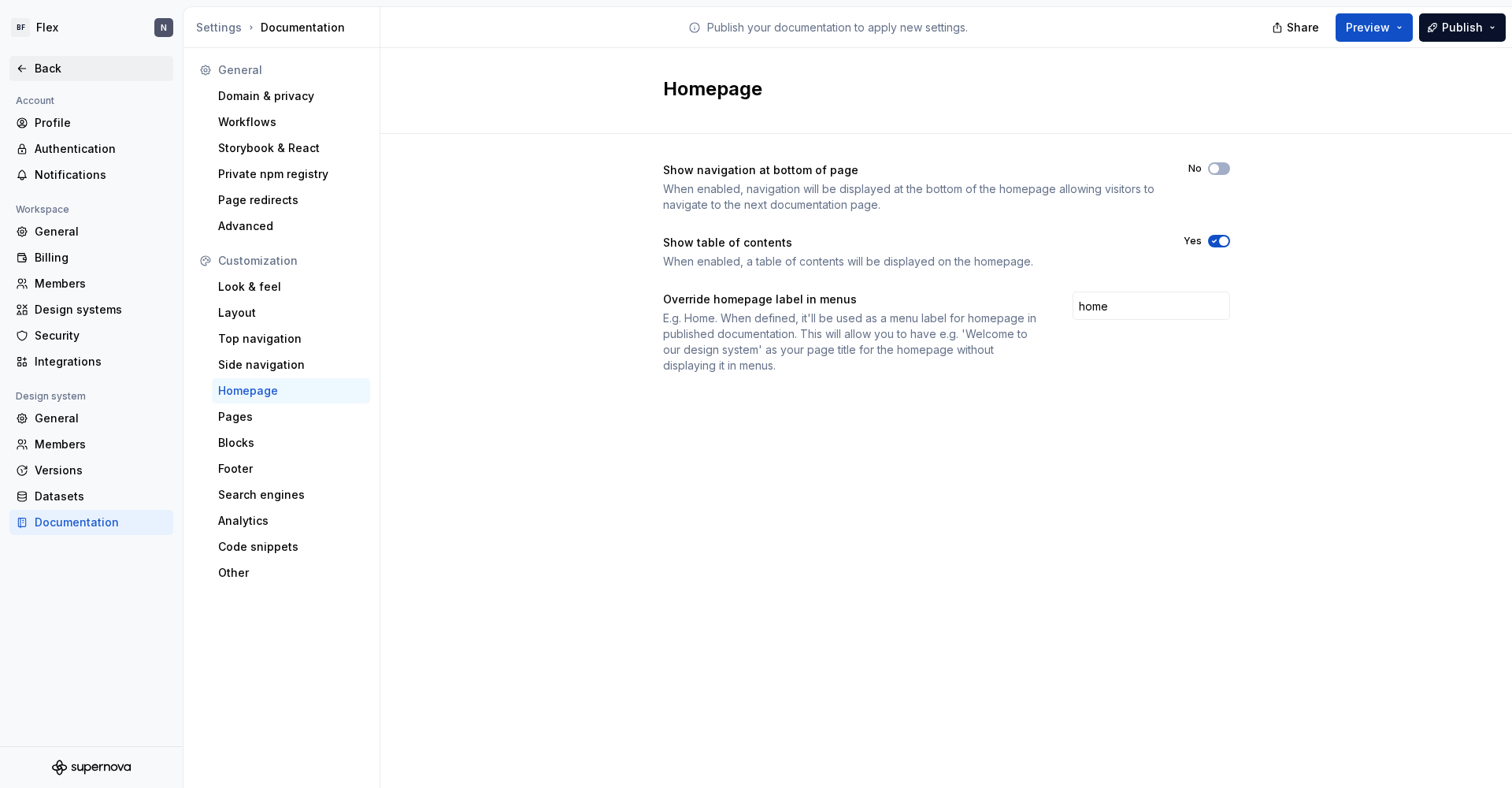
click at [45, 62] on div "Back" at bounding box center [101, 69] width 132 height 16
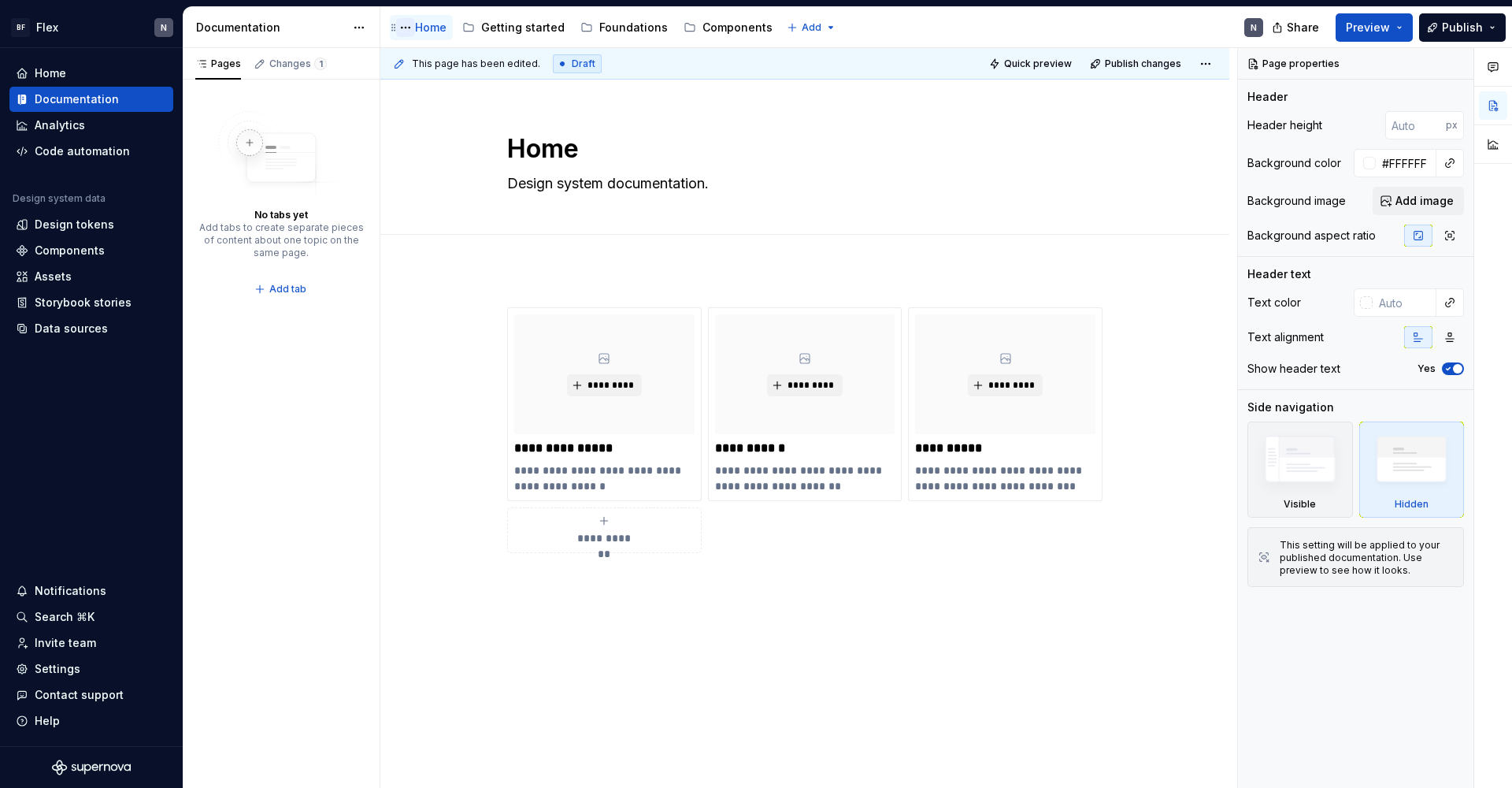
click at [407, 29] on button "Page tree" at bounding box center [405, 27] width 19 height 19
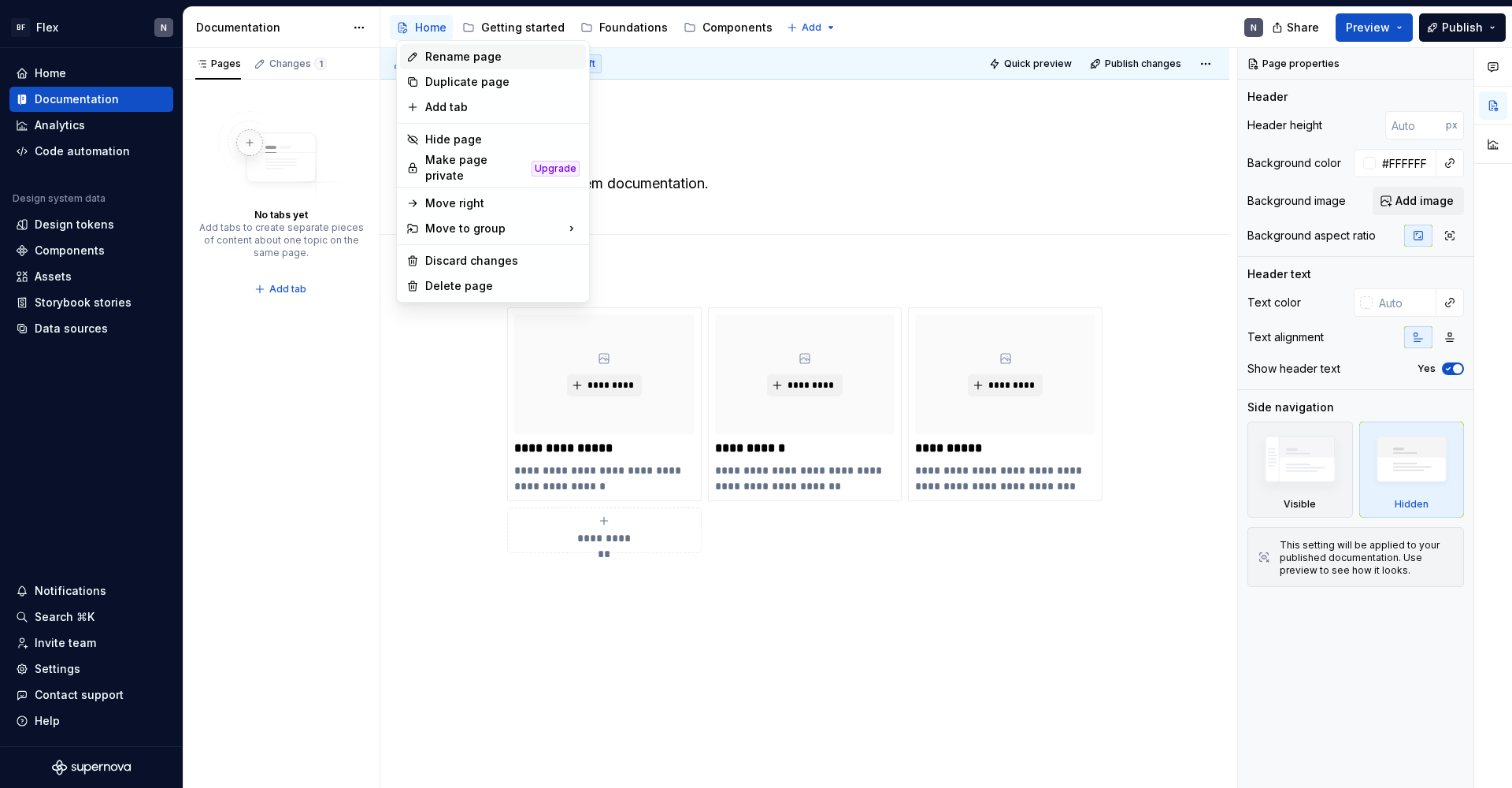
click at [426, 50] on div "Rename page" at bounding box center [502, 57] width 154 height 16
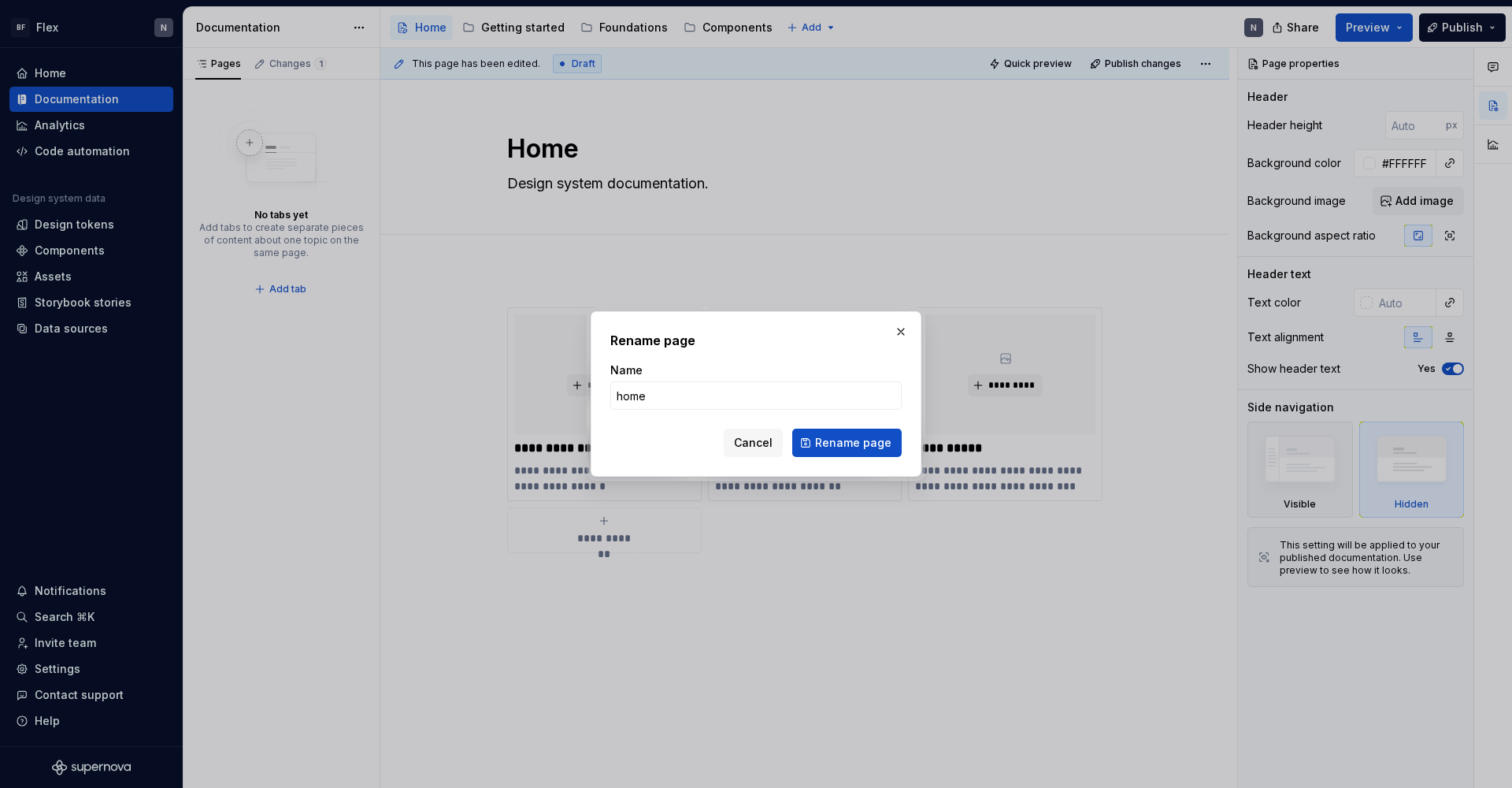
click at [848, 443] on button "Rename page" at bounding box center [847, 443] width 110 height 29
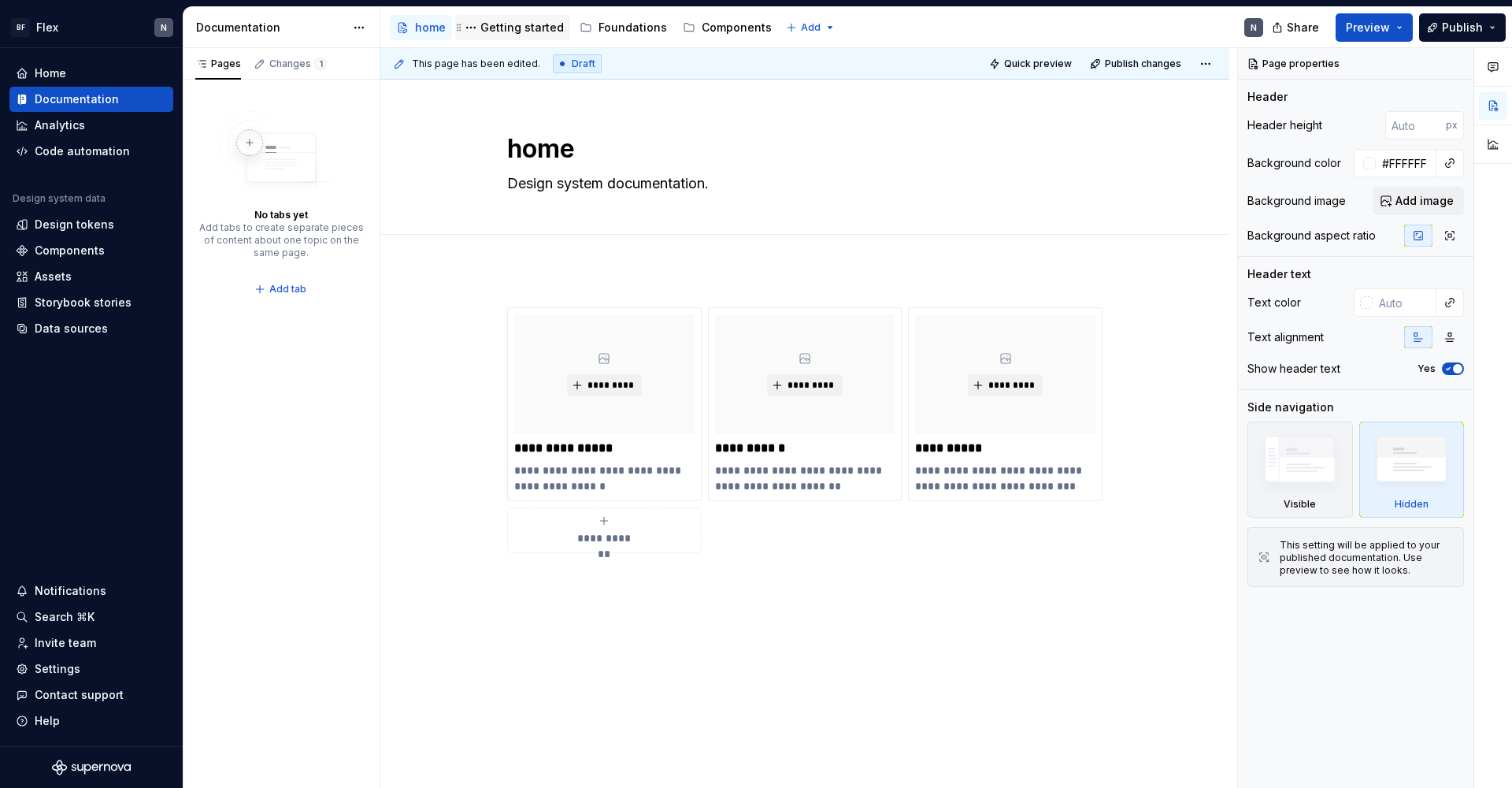
click at [548, 30] on div "Getting started" at bounding box center [522, 28] width 84 height 16
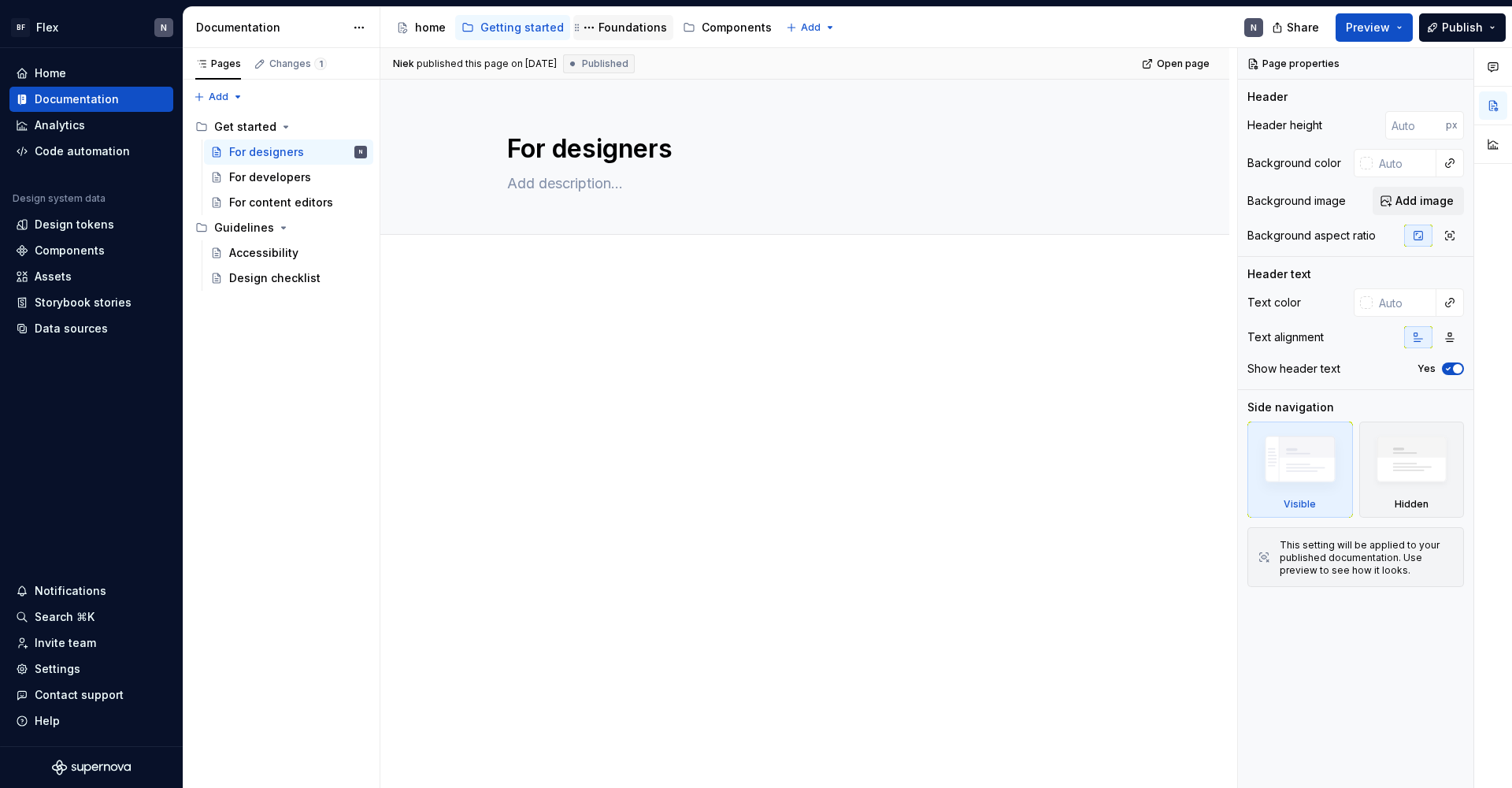
click at [632, 34] on div "Foundations" at bounding box center [632, 28] width 69 height 16
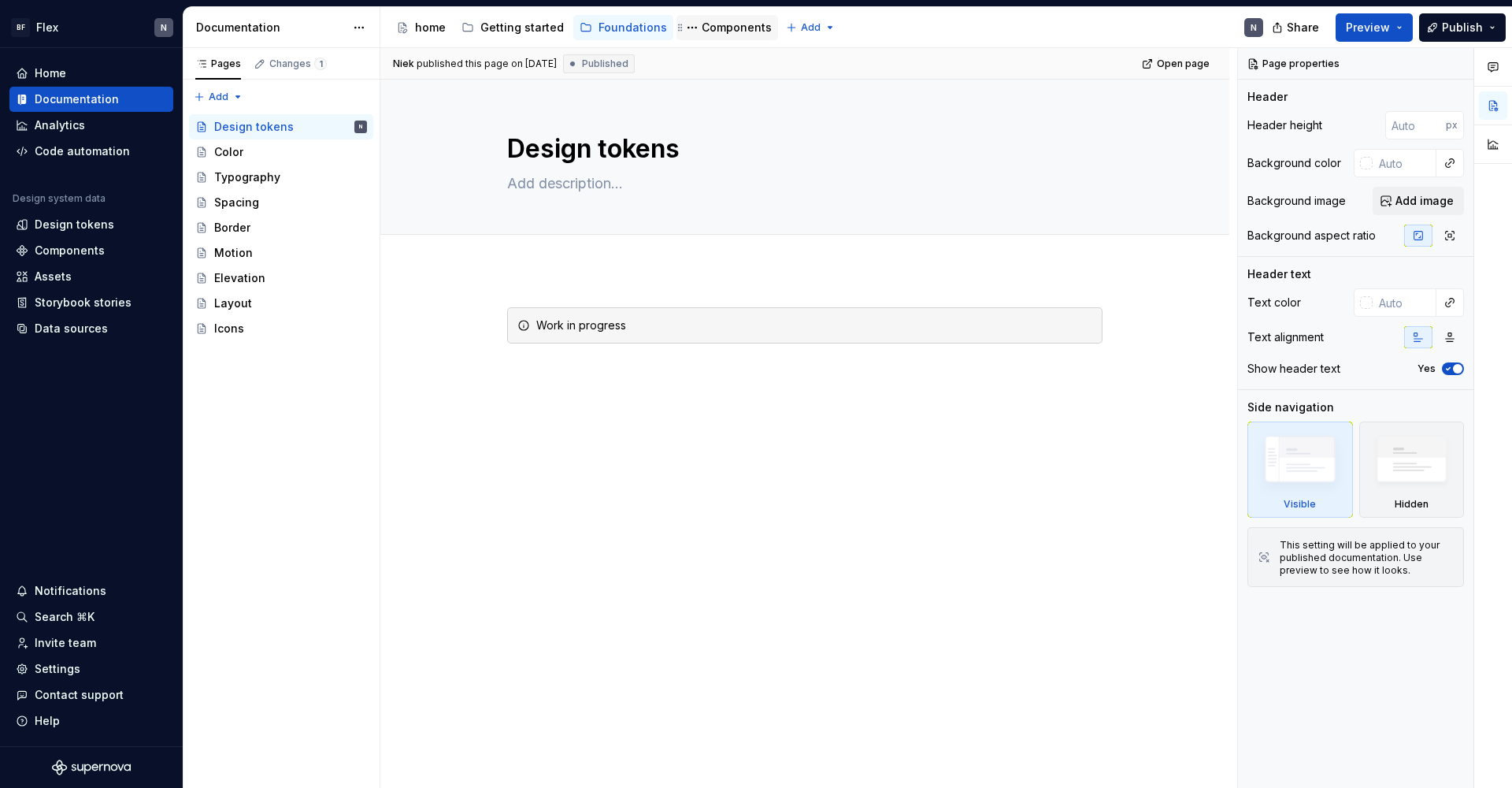
click at [748, 28] on div "Components" at bounding box center [736, 28] width 70 height 16
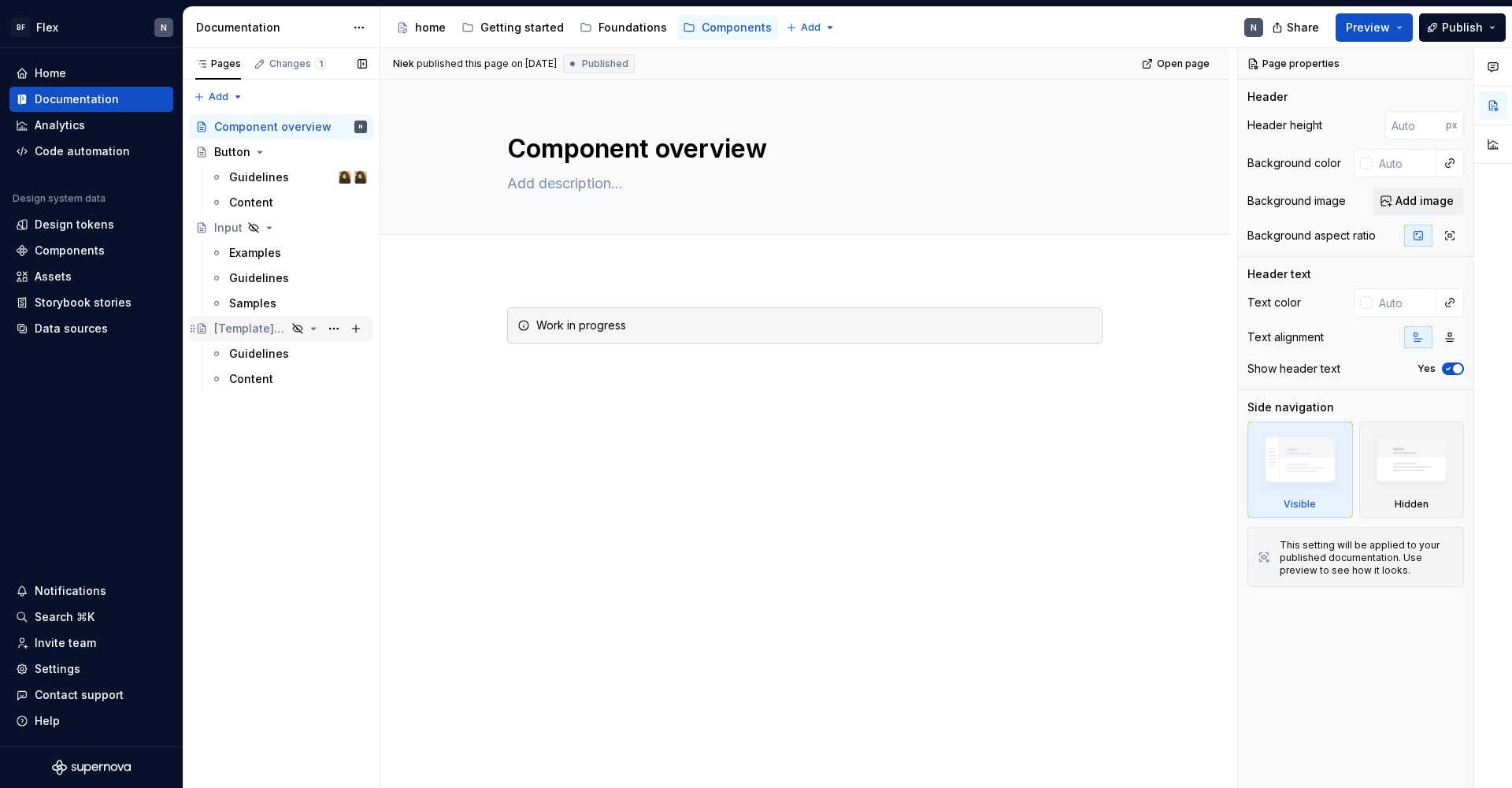
click at [251, 326] on div "[Template] Component name" at bounding box center [250, 328] width 72 height 16
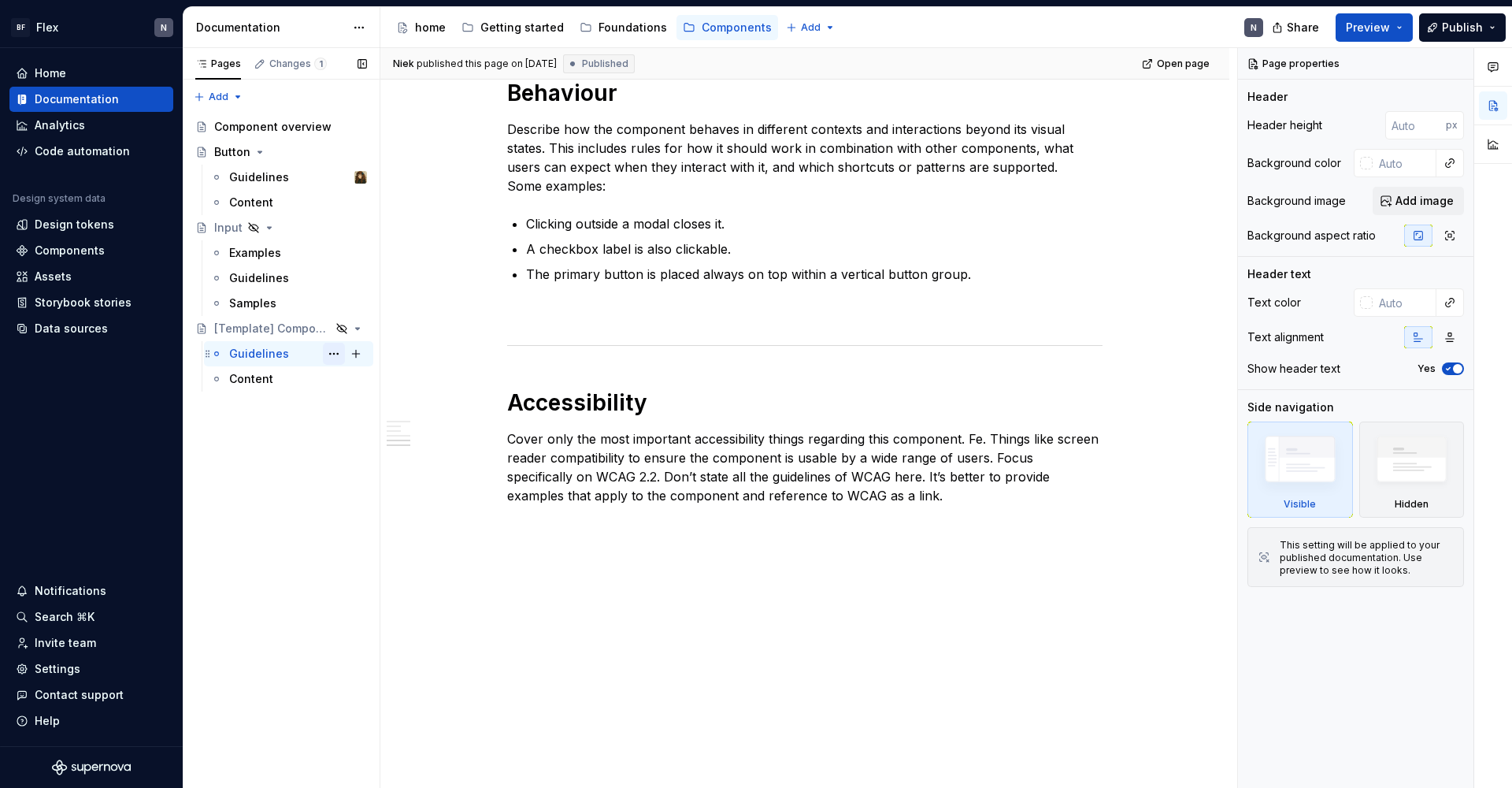
scroll to position [1008, 0]
click at [326, 328] on button "Page tree" at bounding box center [334, 328] width 22 height 22
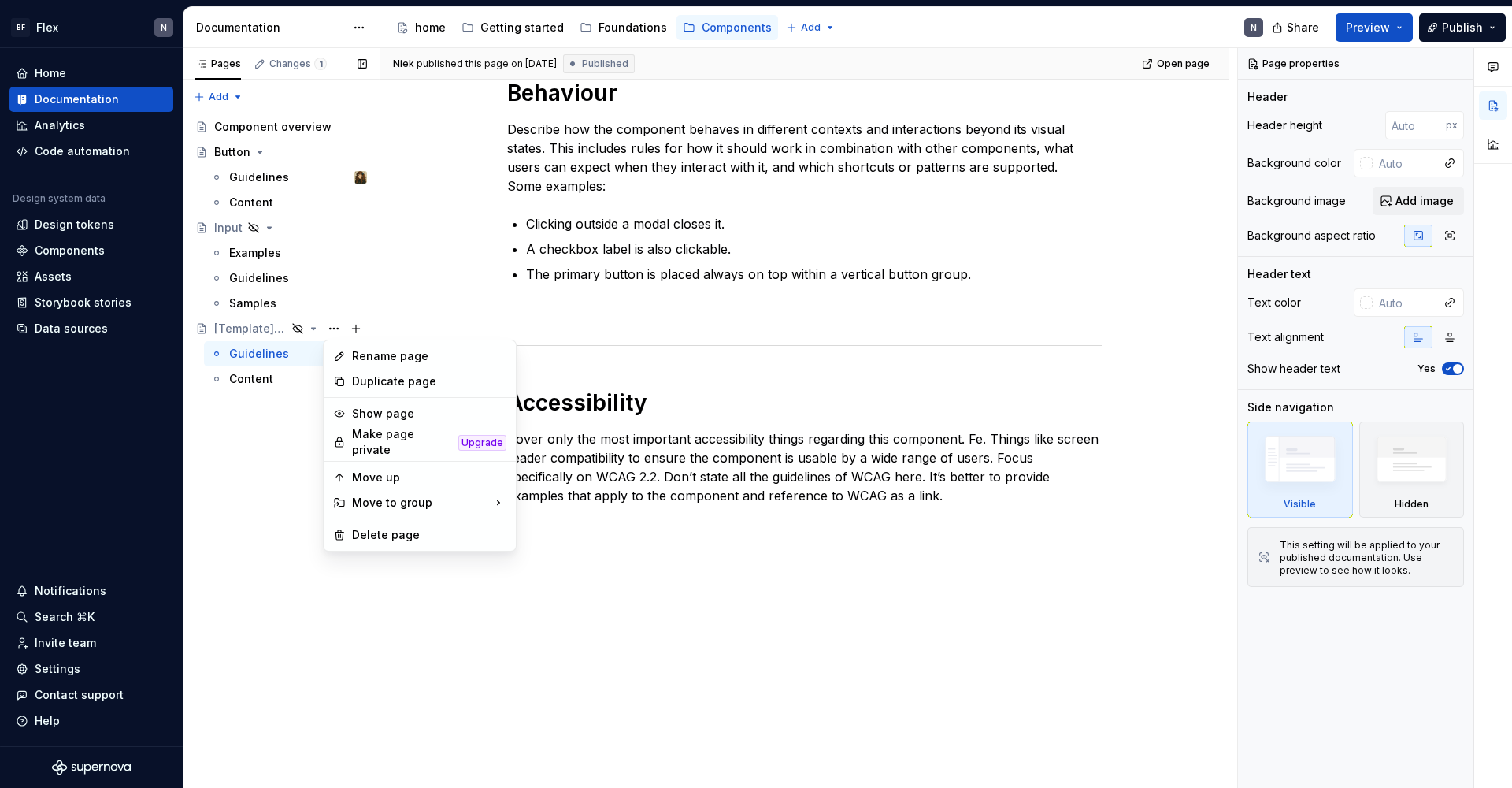
drag, startPoint x: 276, startPoint y: 477, endPoint x: 275, endPoint y: 467, distance: 10.0
click at [276, 477] on div "Pages Changes 1 Add Accessibility guide for tree Page tree. Navigate the tree w…" at bounding box center [281, 419] width 197 height 741
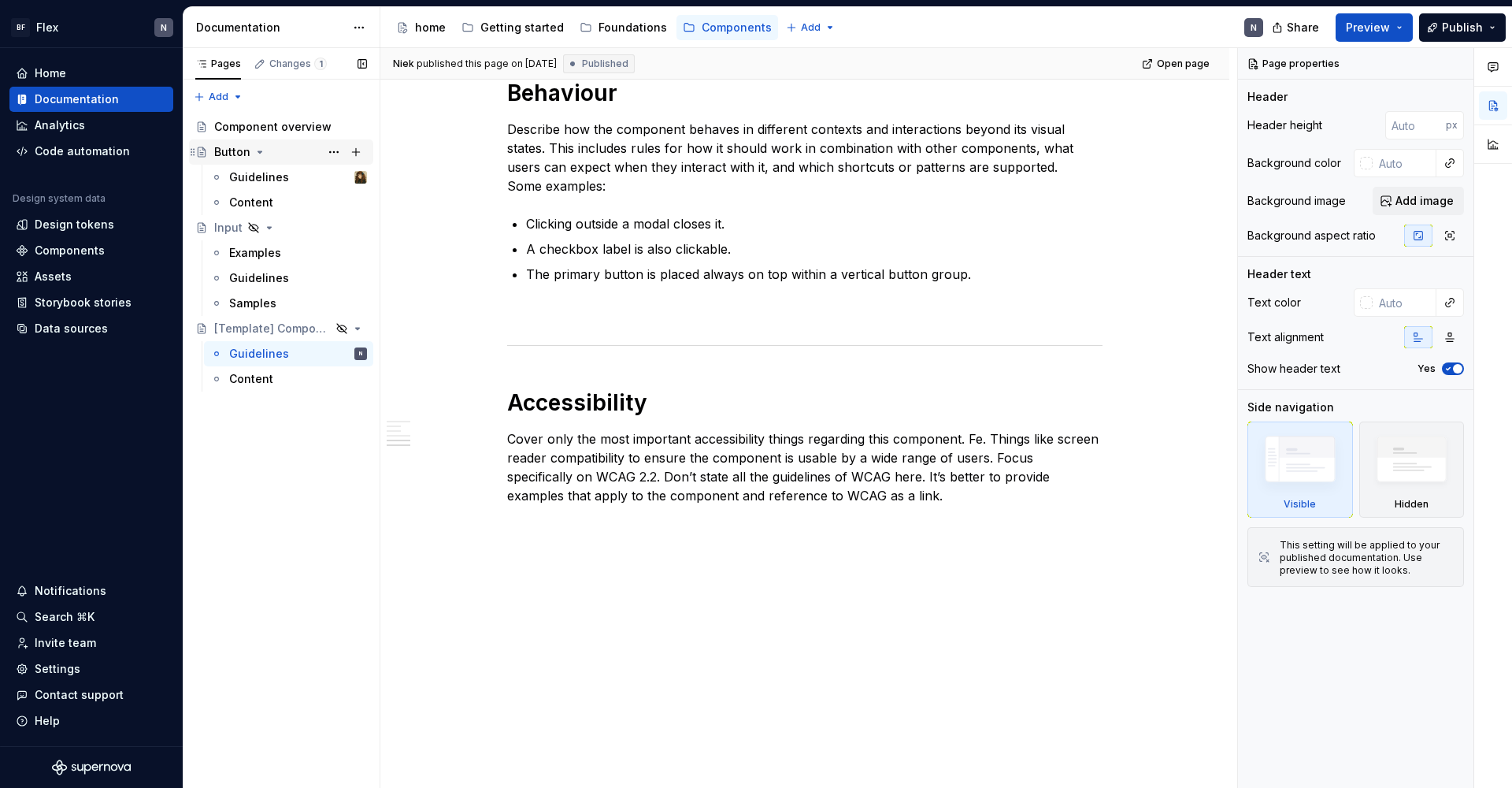
click at [226, 159] on div "Button" at bounding box center [232, 153] width 37 height 16
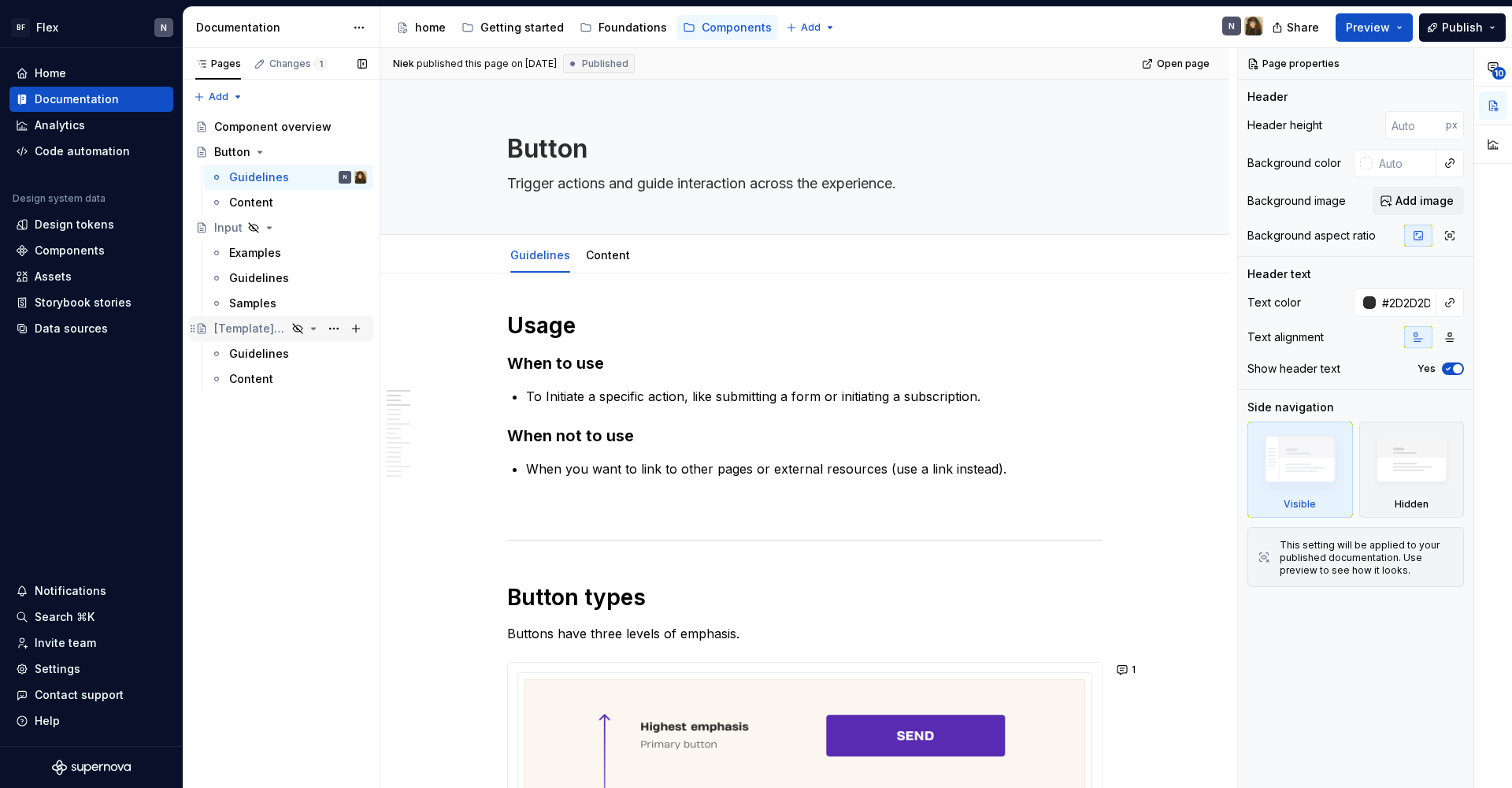
click at [242, 332] on div "[Template] Component name" at bounding box center [250, 328] width 72 height 16
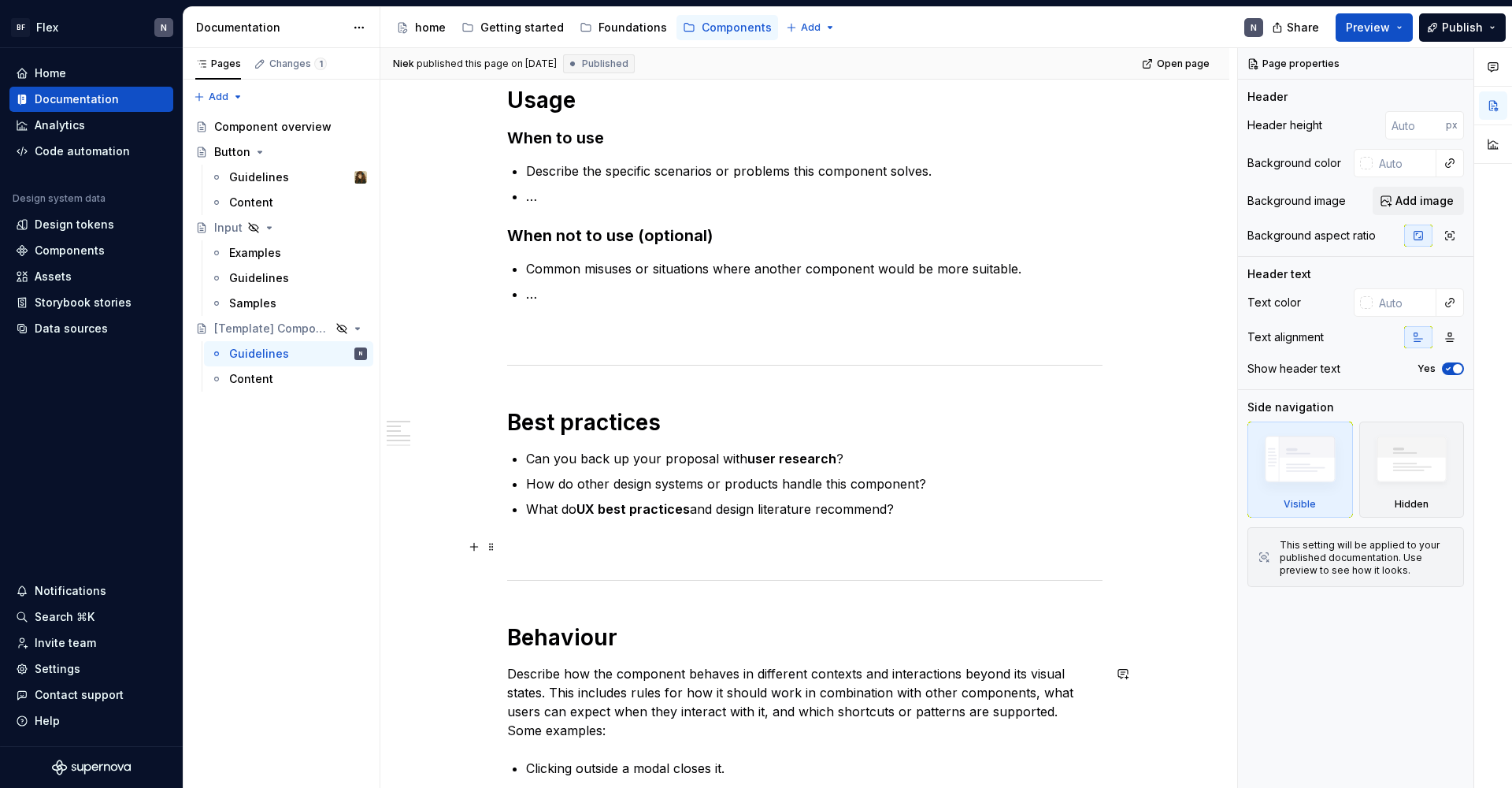
scroll to position [298, 0]
